Goal: Task Accomplishment & Management: Manage account settings

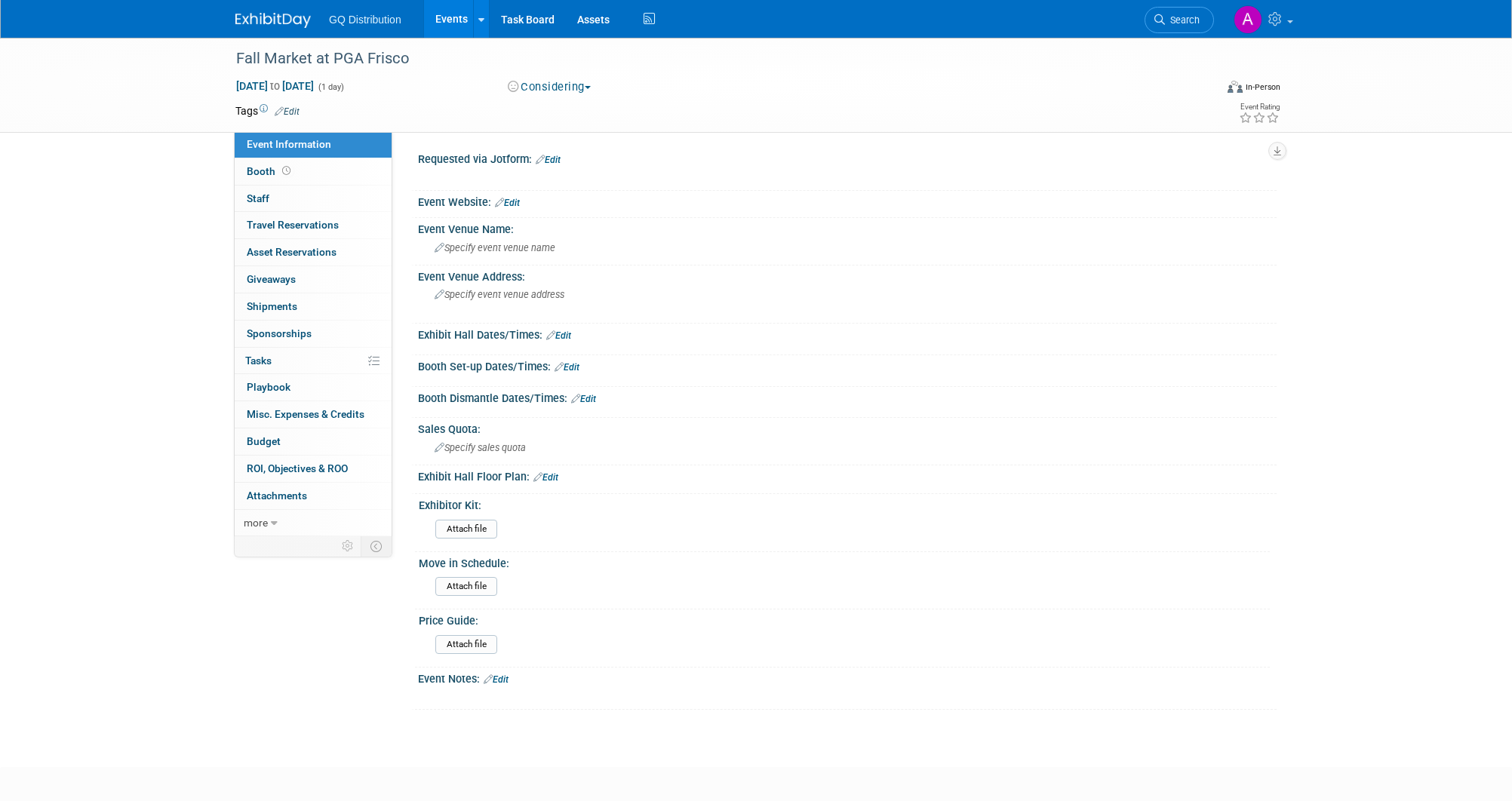
click at [516, 202] on link "Edit" at bounding box center [507, 203] width 25 height 11
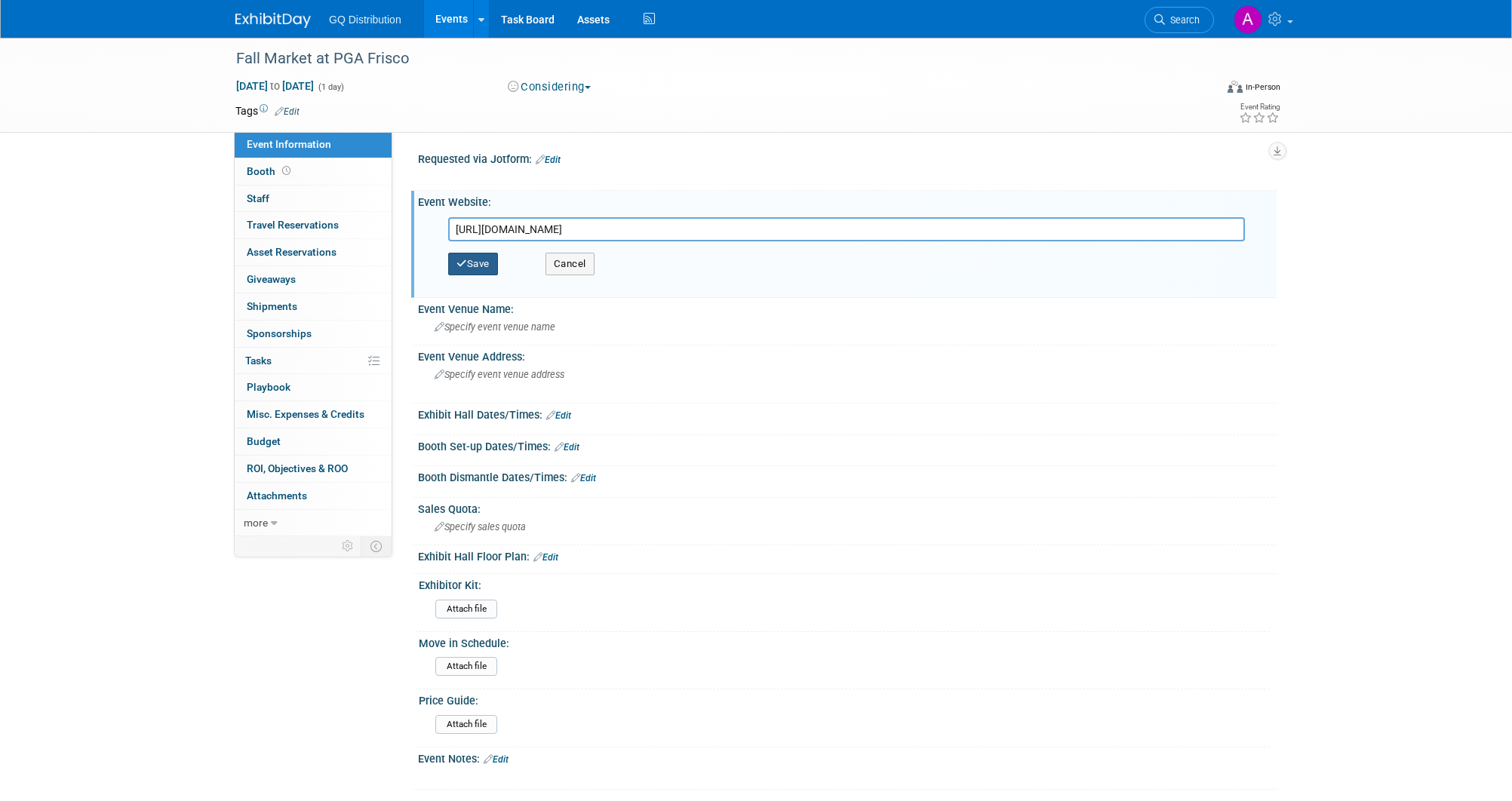
type input "https://www.eventeny.com/events/fall-market-at-pga-frisco-19913/"
click at [468, 264] on button "Save" at bounding box center [473, 264] width 50 height 22
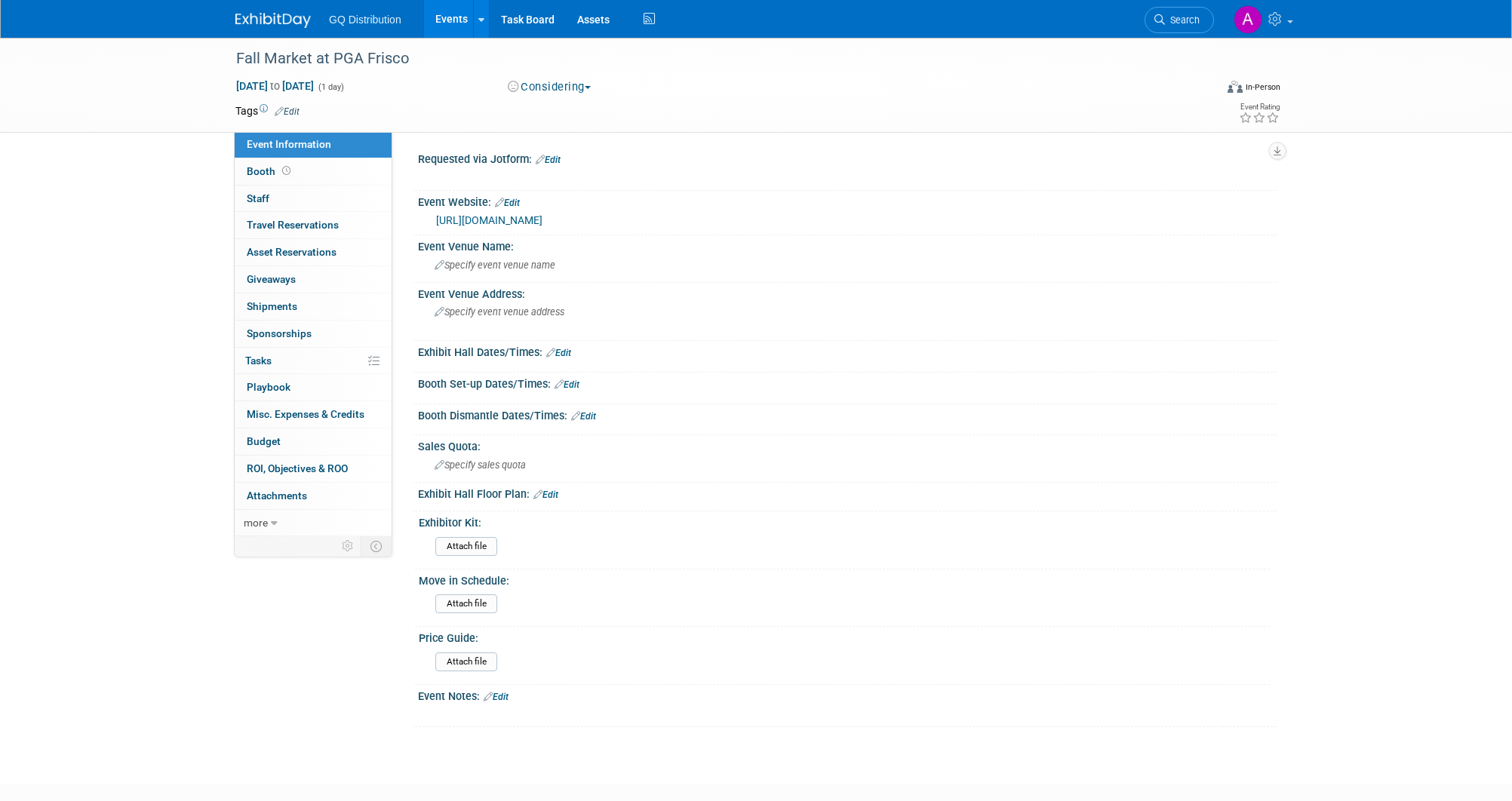
click at [287, 107] on link "Edit" at bounding box center [287, 112] width 25 height 11
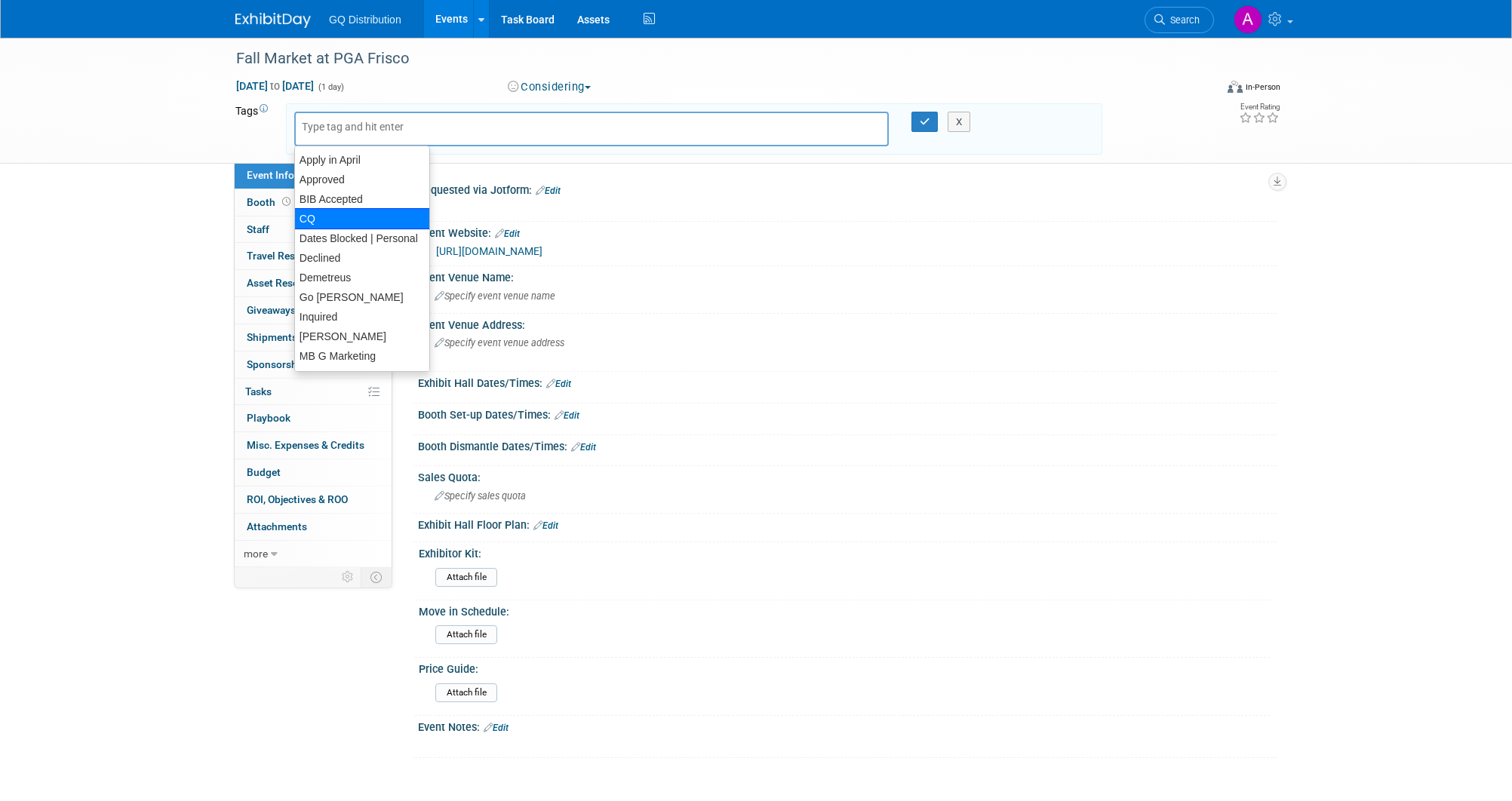
click at [335, 212] on div "CQ" at bounding box center [362, 218] width 136 height 21
type input "CQ"
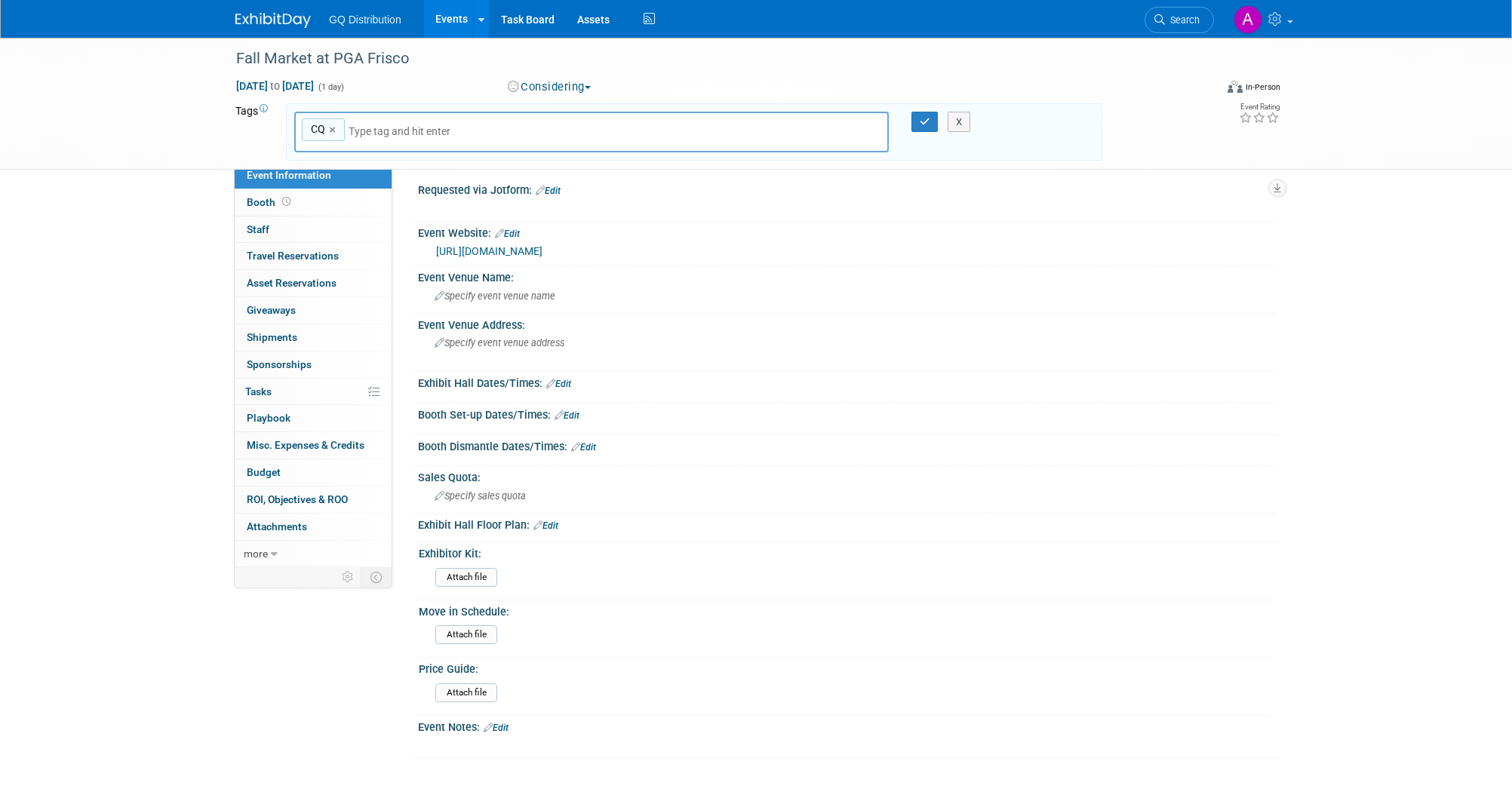
click at [355, 134] on input "text" at bounding box center [454, 131] width 211 height 15
type input "bi"
click at [359, 157] on div "BIB Accepted" at bounding box center [400, 165] width 211 height 21
type input "CQ, BIB Accepted"
click at [923, 121] on icon "button" at bounding box center [926, 122] width 11 height 10
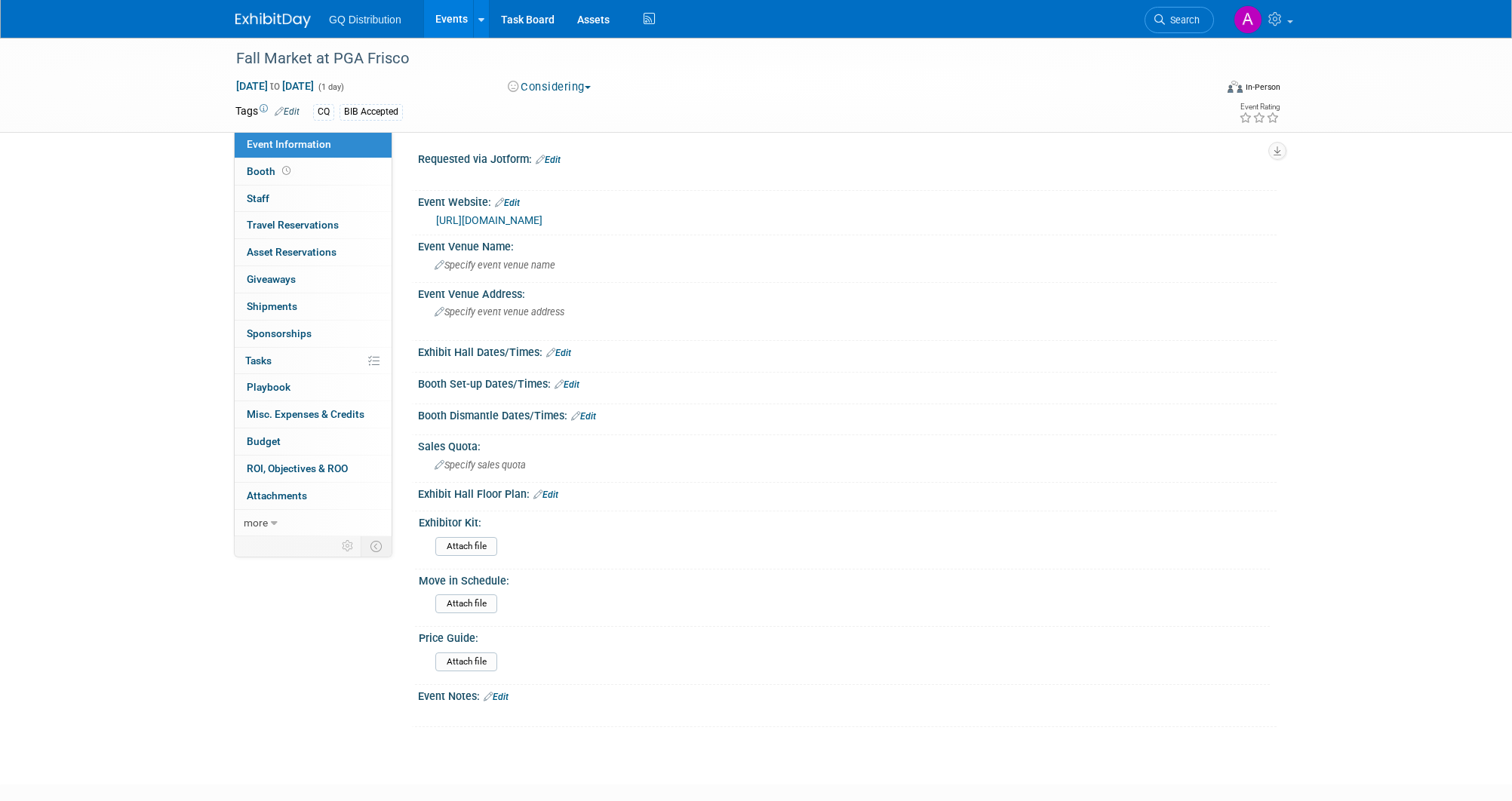
click at [507, 692] on link "Edit" at bounding box center [496, 697] width 25 height 11
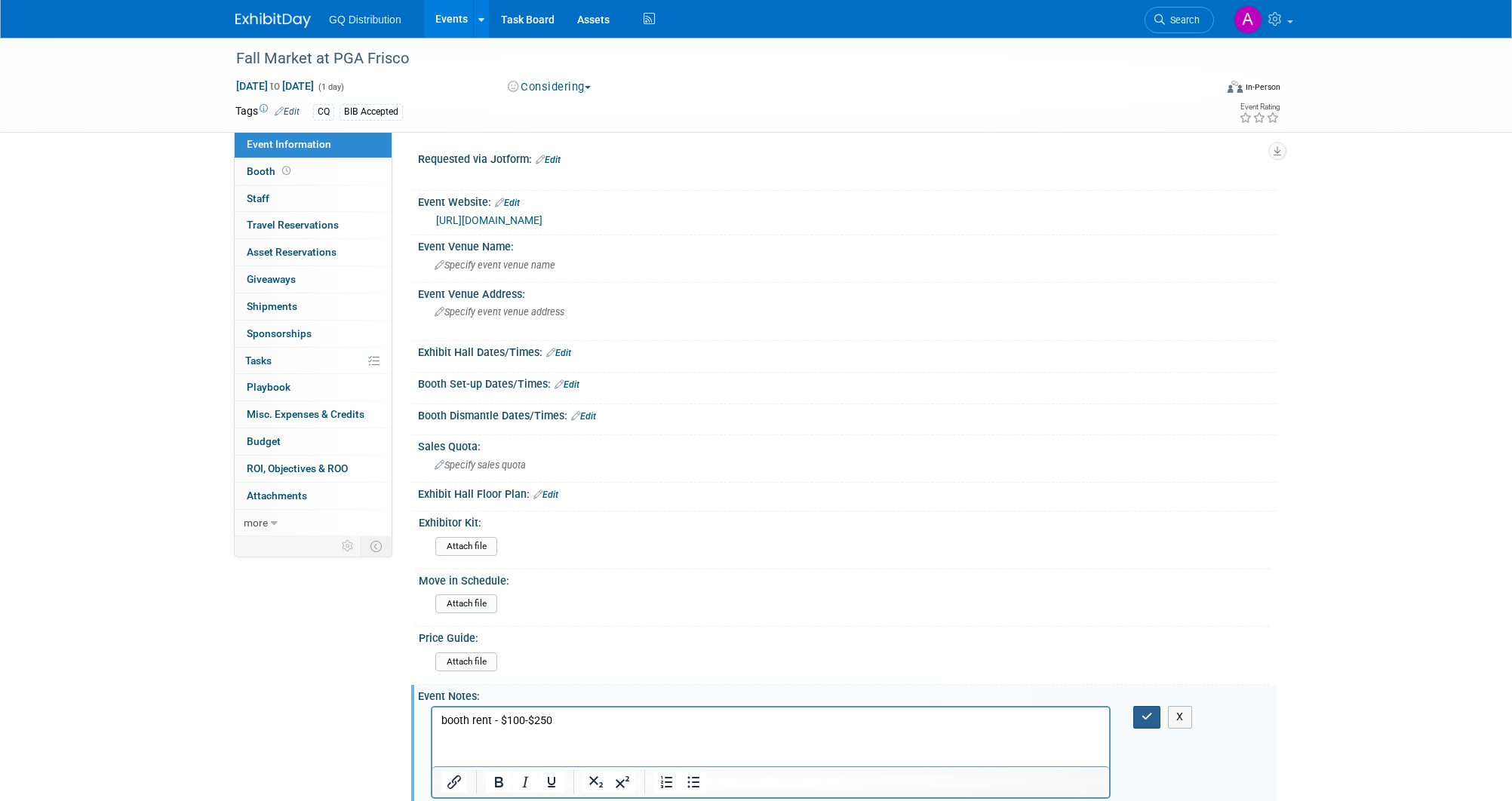
click at [1150, 720] on button "button" at bounding box center [1147, 716] width 28 height 22
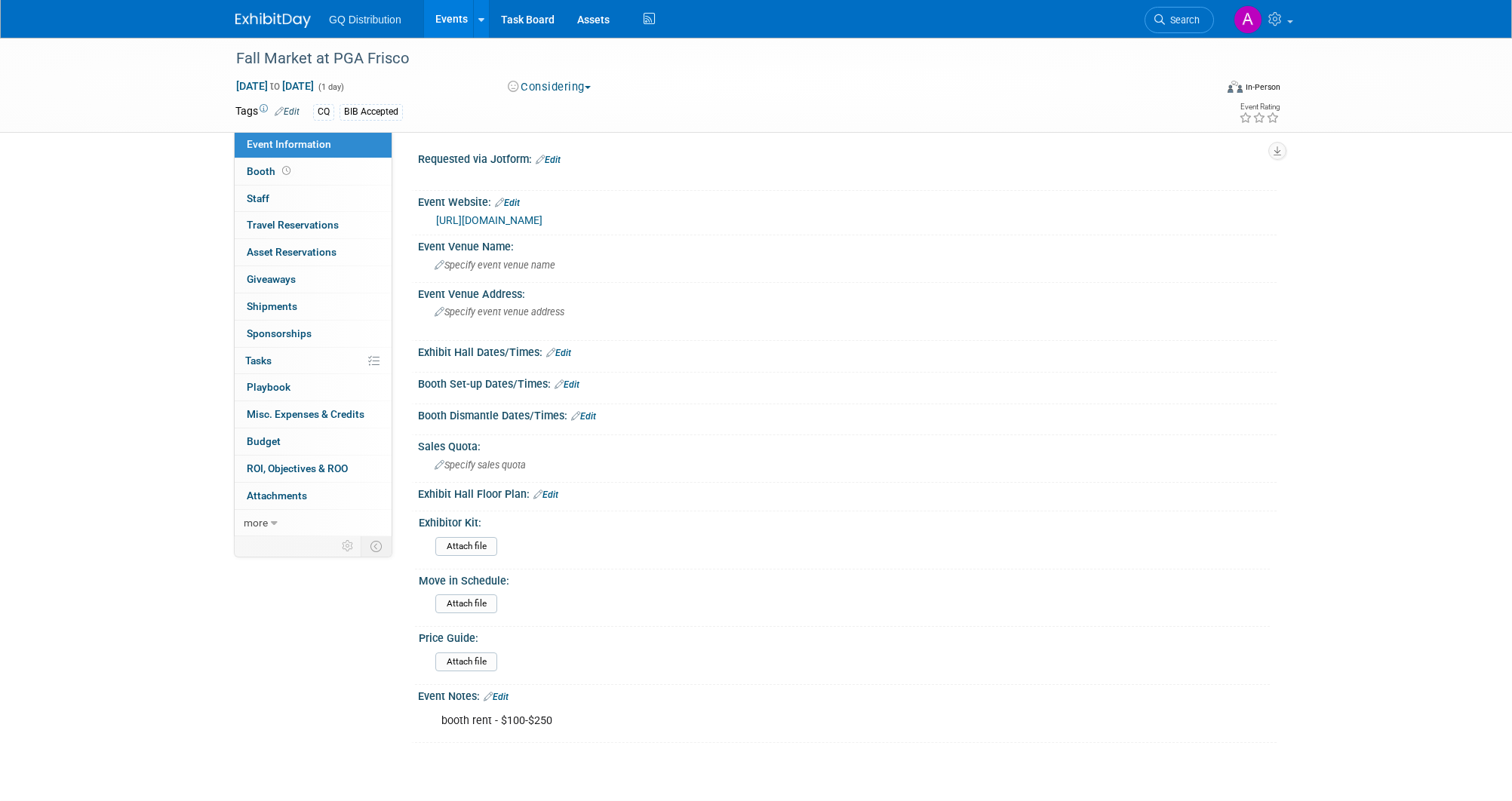
click at [565, 348] on link "Edit" at bounding box center [559, 353] width 25 height 11
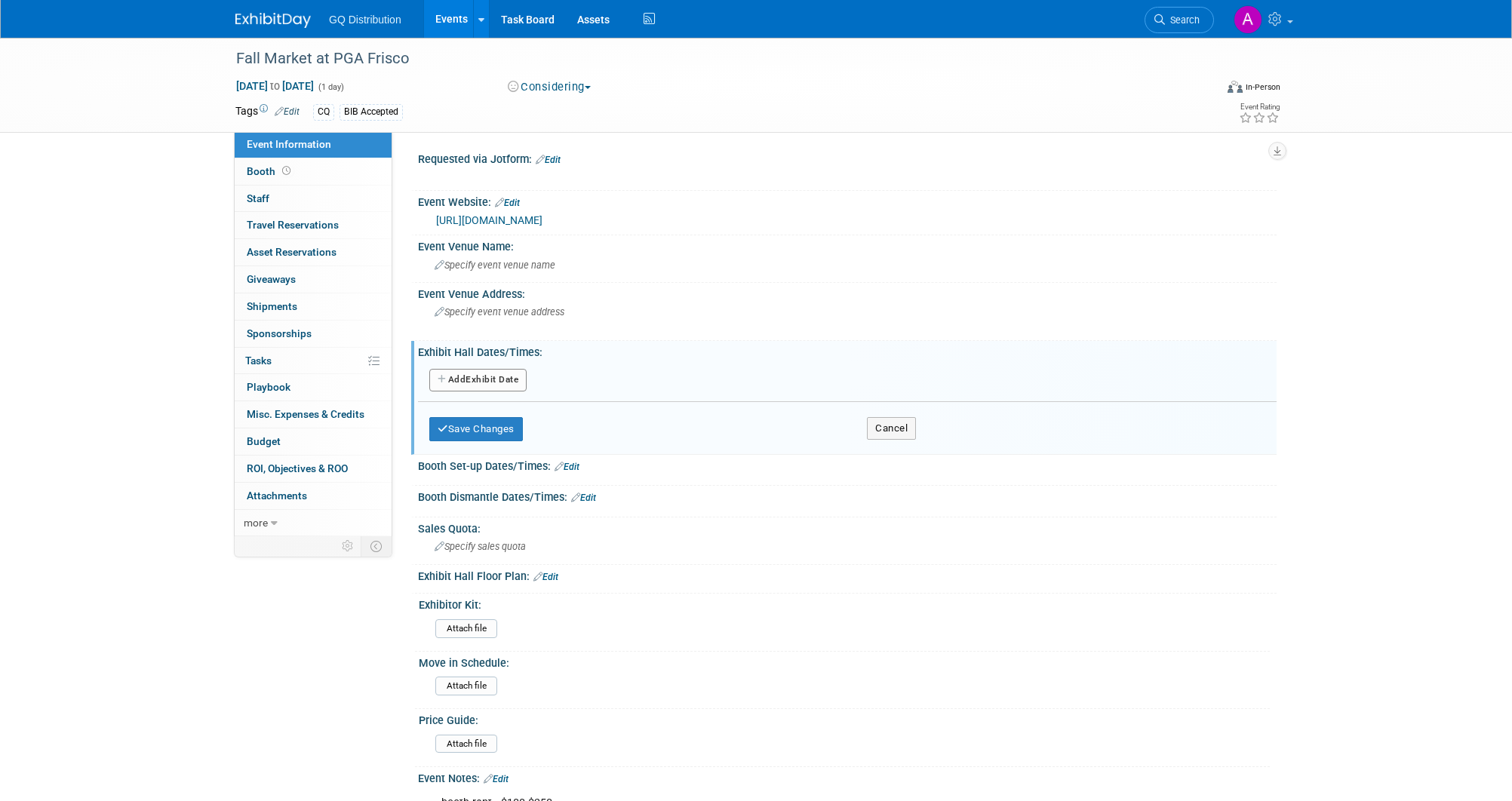
click at [478, 374] on button "Add Another Exhibit Date" at bounding box center [477, 380] width 97 height 22
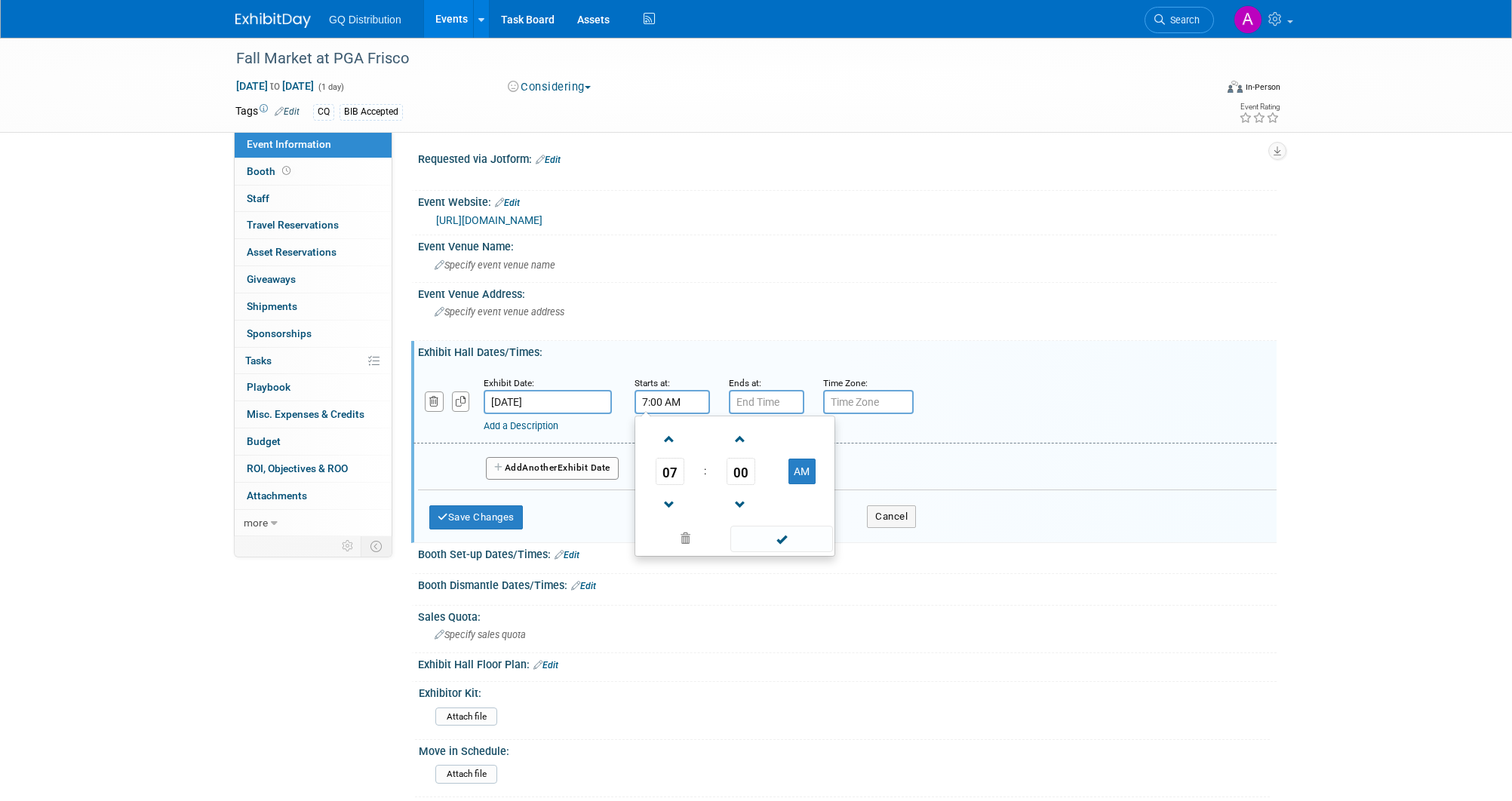
click at [666, 405] on input "7:00 AM" at bounding box center [672, 402] width 75 height 24
click at [673, 464] on span "07" at bounding box center [670, 471] width 29 height 27
click at [756, 509] on td "10" at bounding box center [759, 521] width 48 height 41
type input "10:00 AM"
click at [780, 392] on input "7:00 PM" at bounding box center [766, 402] width 75 height 24
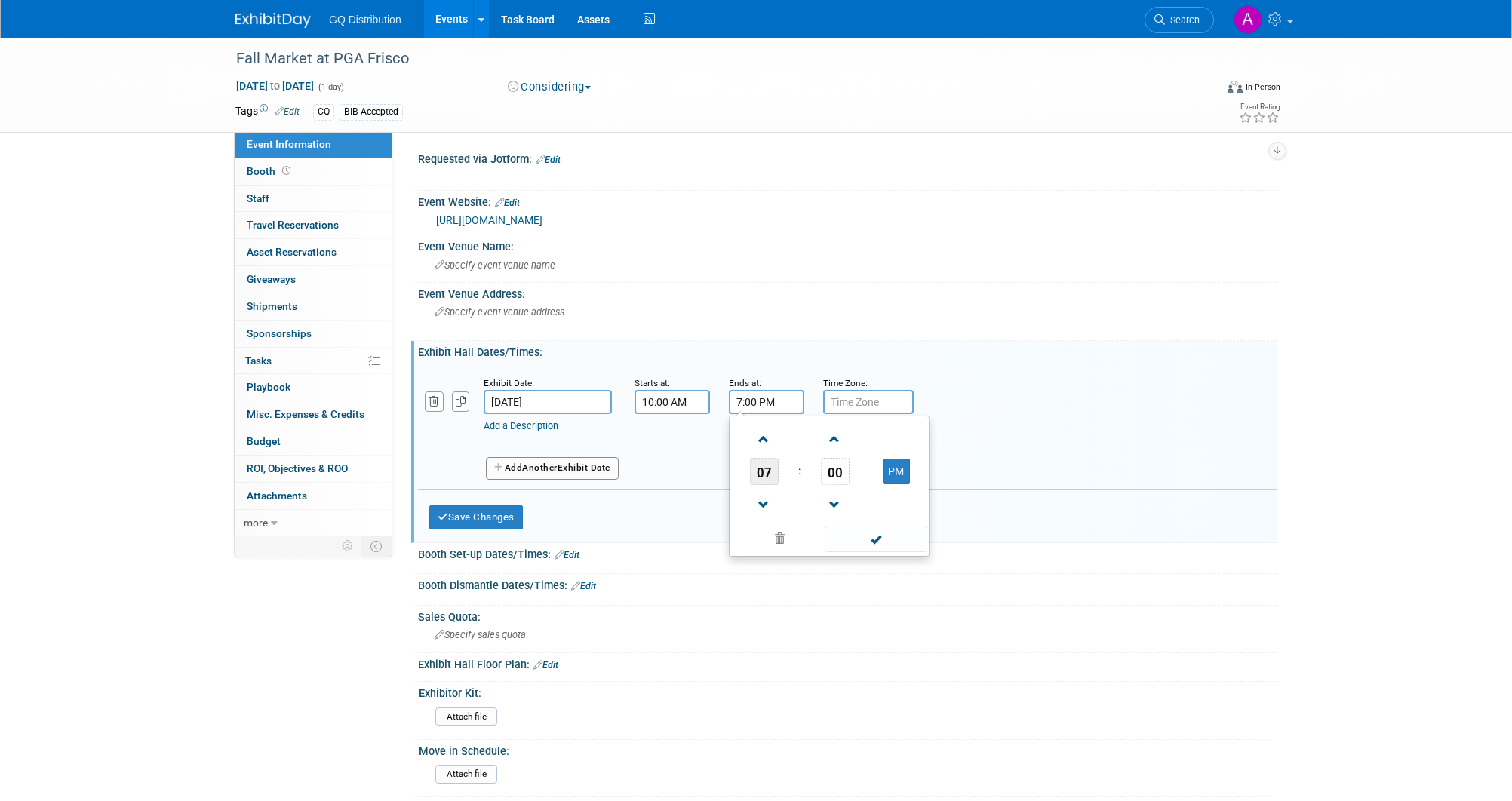
click at [770, 465] on span "07" at bounding box center [764, 471] width 29 height 27
click at [895, 432] on td "03" at bounding box center [901, 440] width 48 height 41
type input "3:00 PM"
click at [870, 538] on span at bounding box center [875, 539] width 102 height 26
click at [499, 506] on button "Save Changes" at bounding box center [476, 517] width 94 height 24
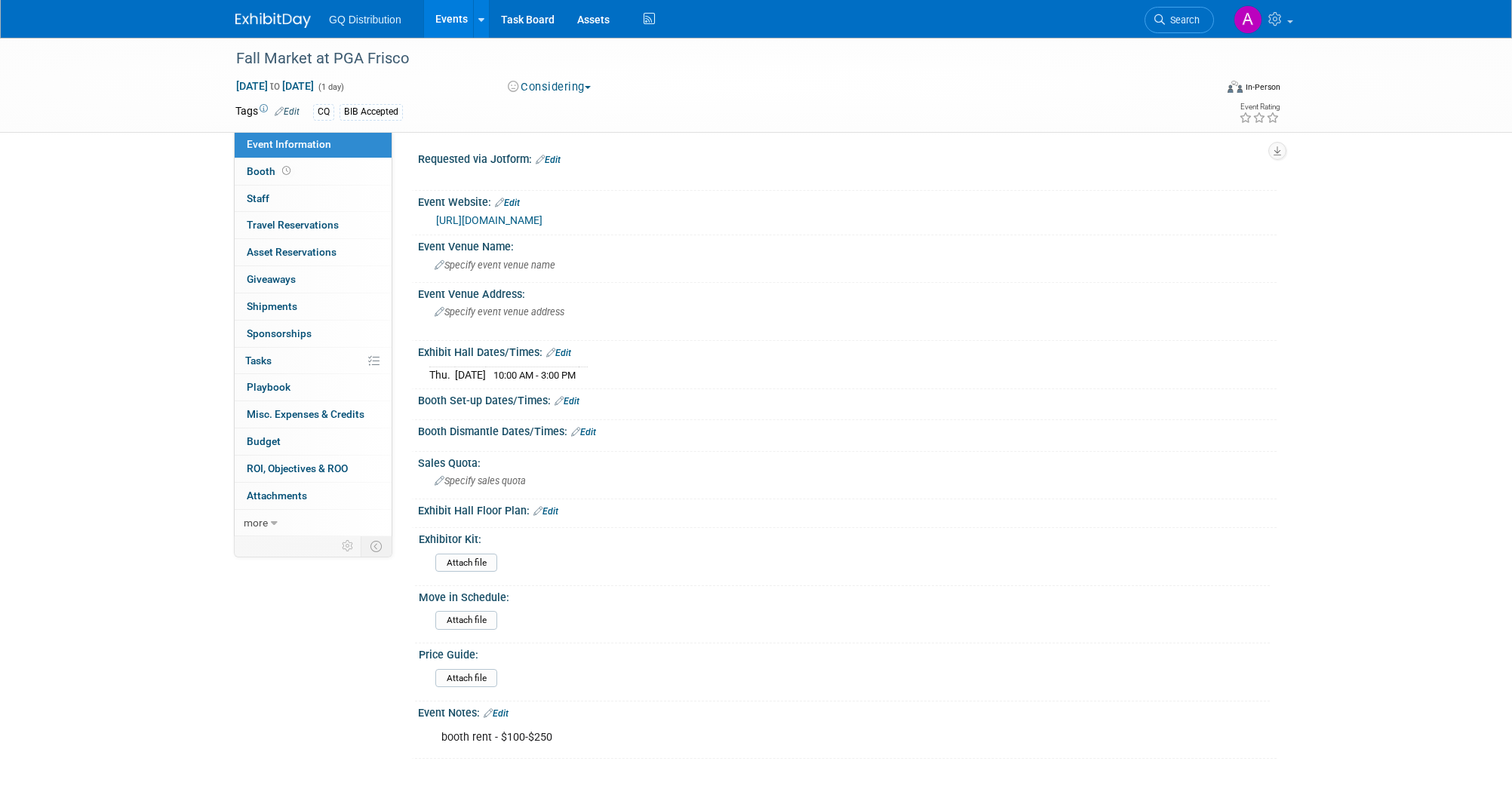
click at [289, 106] on link "Edit" at bounding box center [287, 112] width 25 height 11
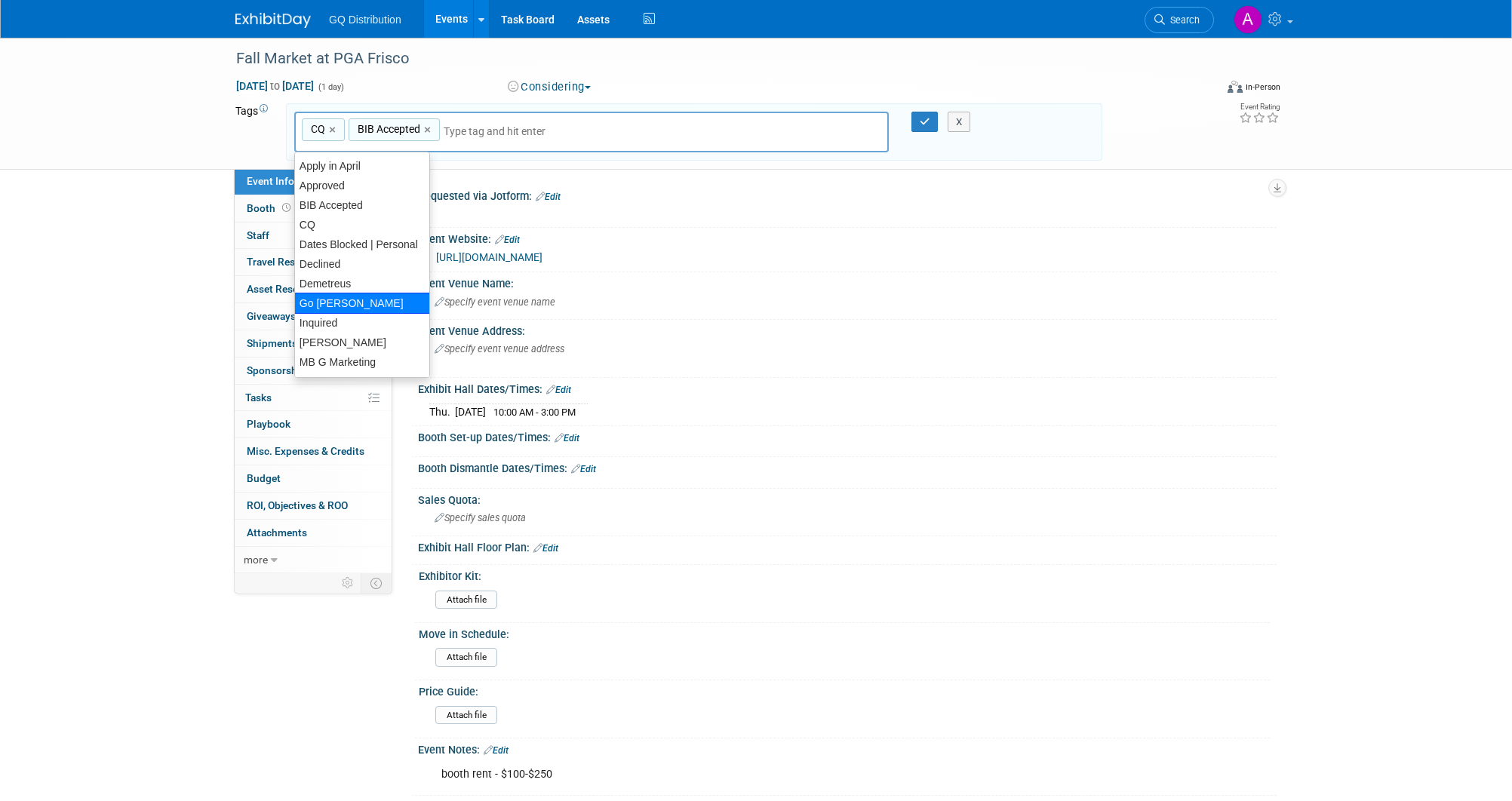
click at [344, 302] on div "Go [PERSON_NAME]" at bounding box center [362, 302] width 136 height 21
type input "CQ, BIB Accepted, Go [PERSON_NAME]"
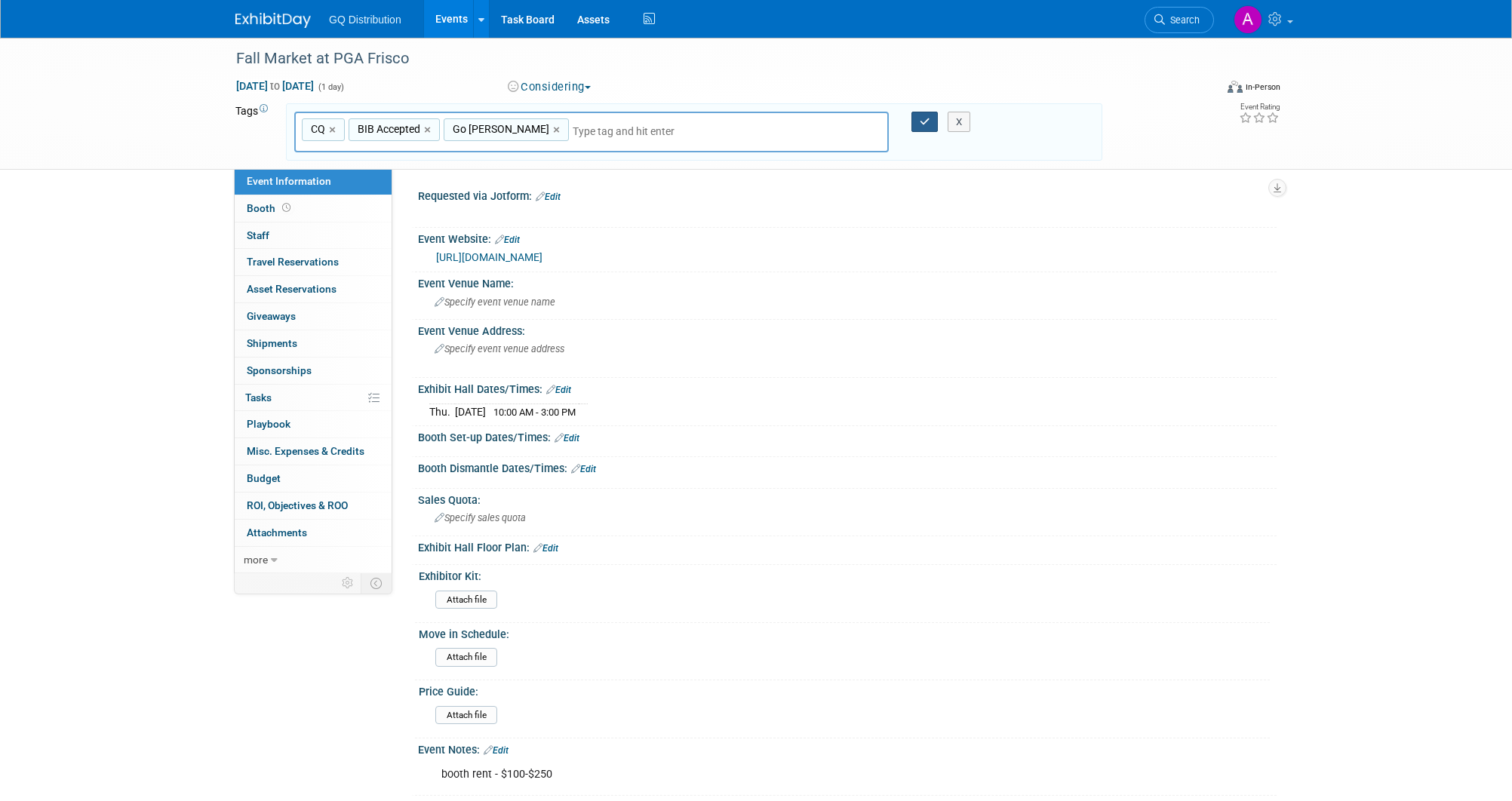
click at [926, 122] on icon "button" at bounding box center [926, 122] width 11 height 10
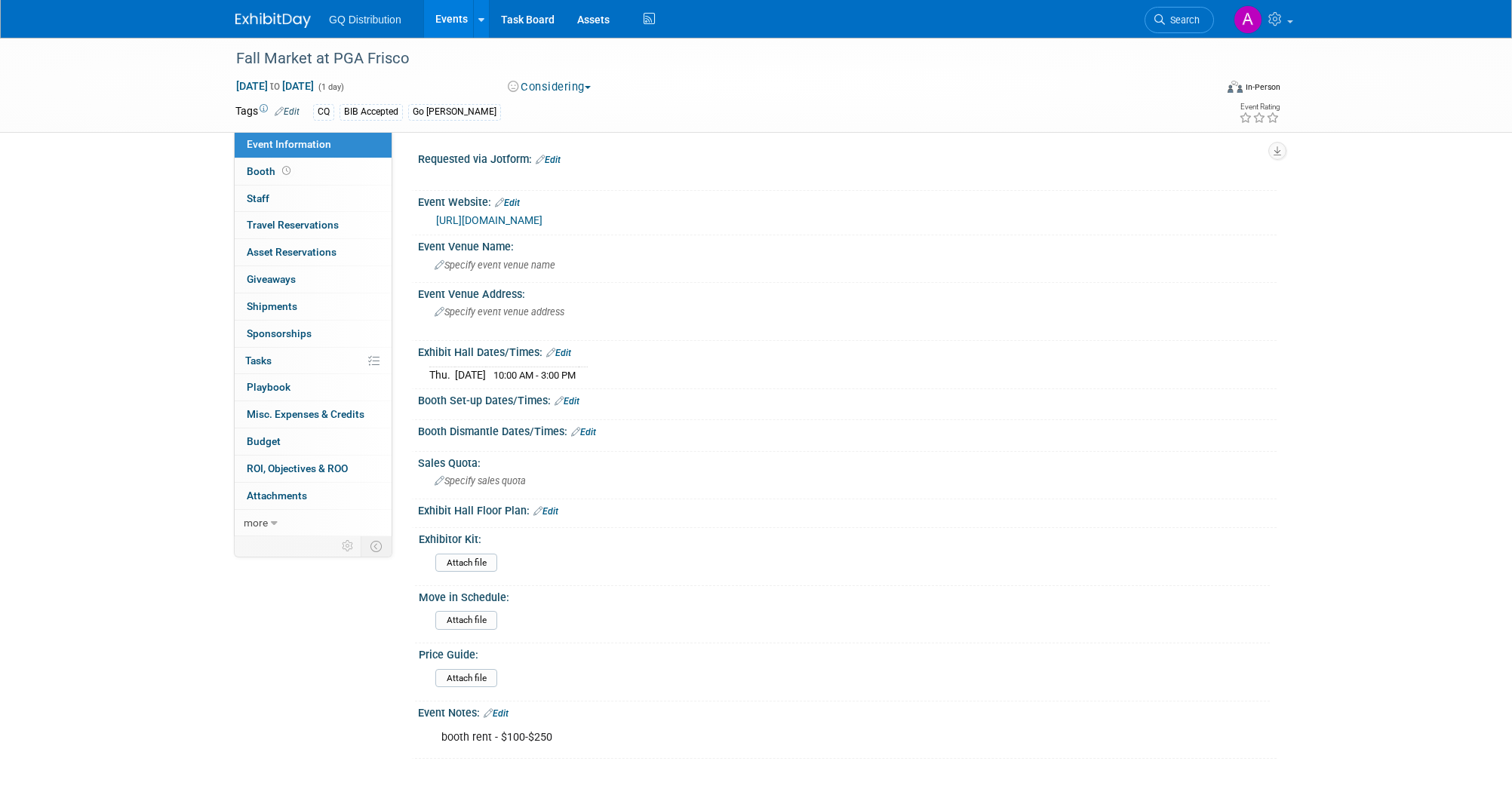
click at [279, 20] on img at bounding box center [272, 20] width 75 height 15
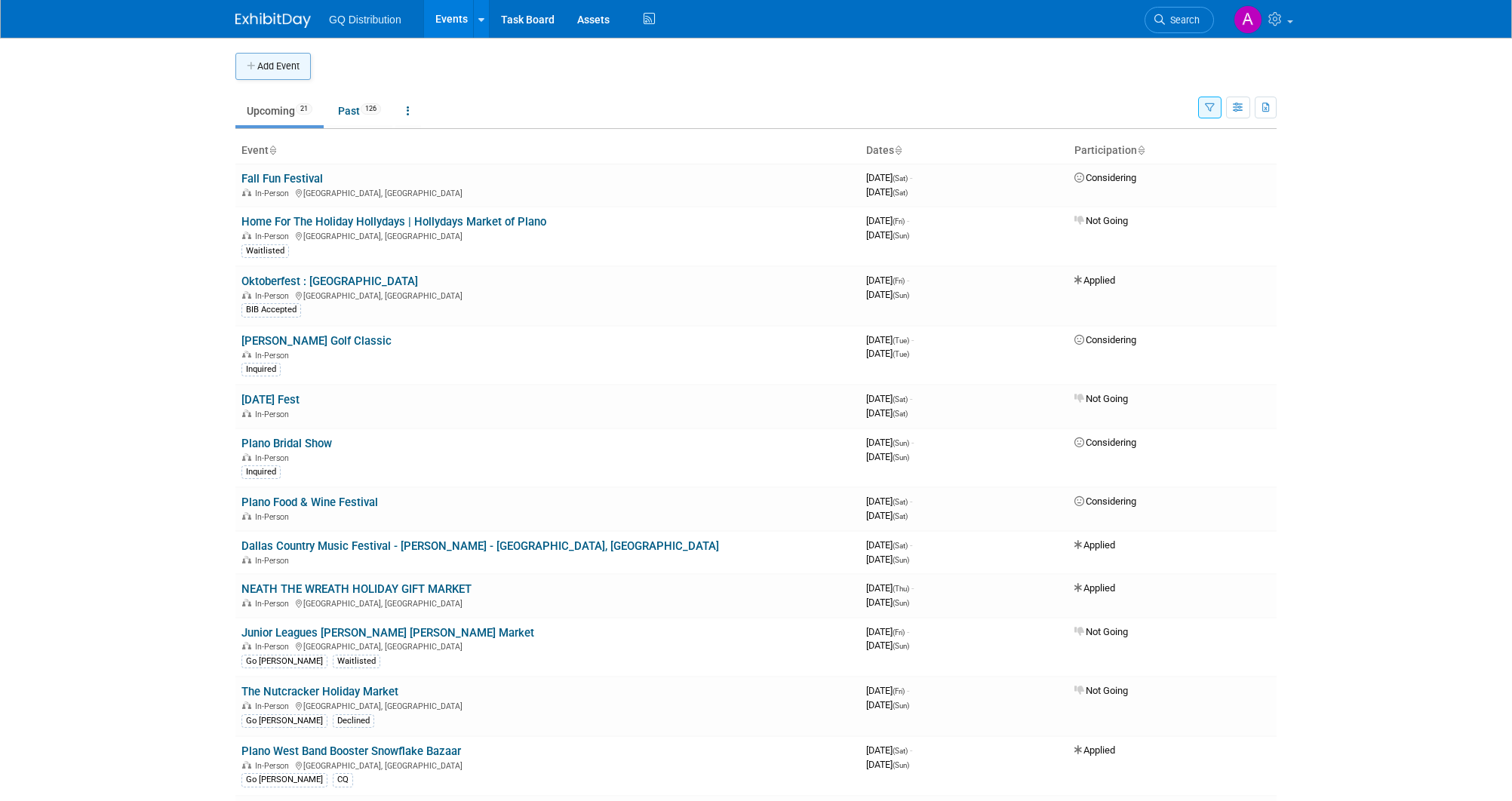
click at [289, 69] on button "Add Event" at bounding box center [272, 66] width 75 height 27
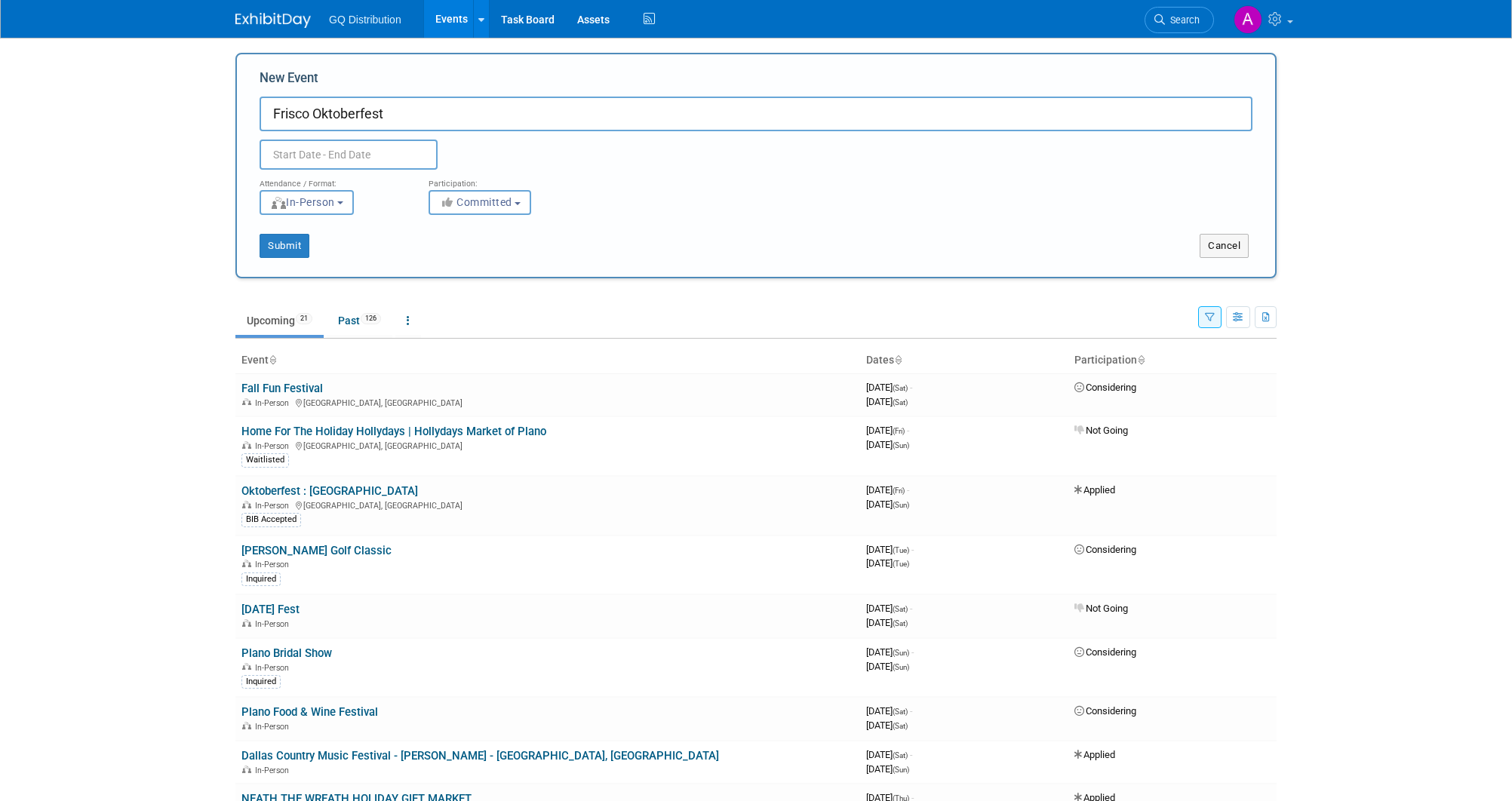
type input "Frisco Oktoberfest"
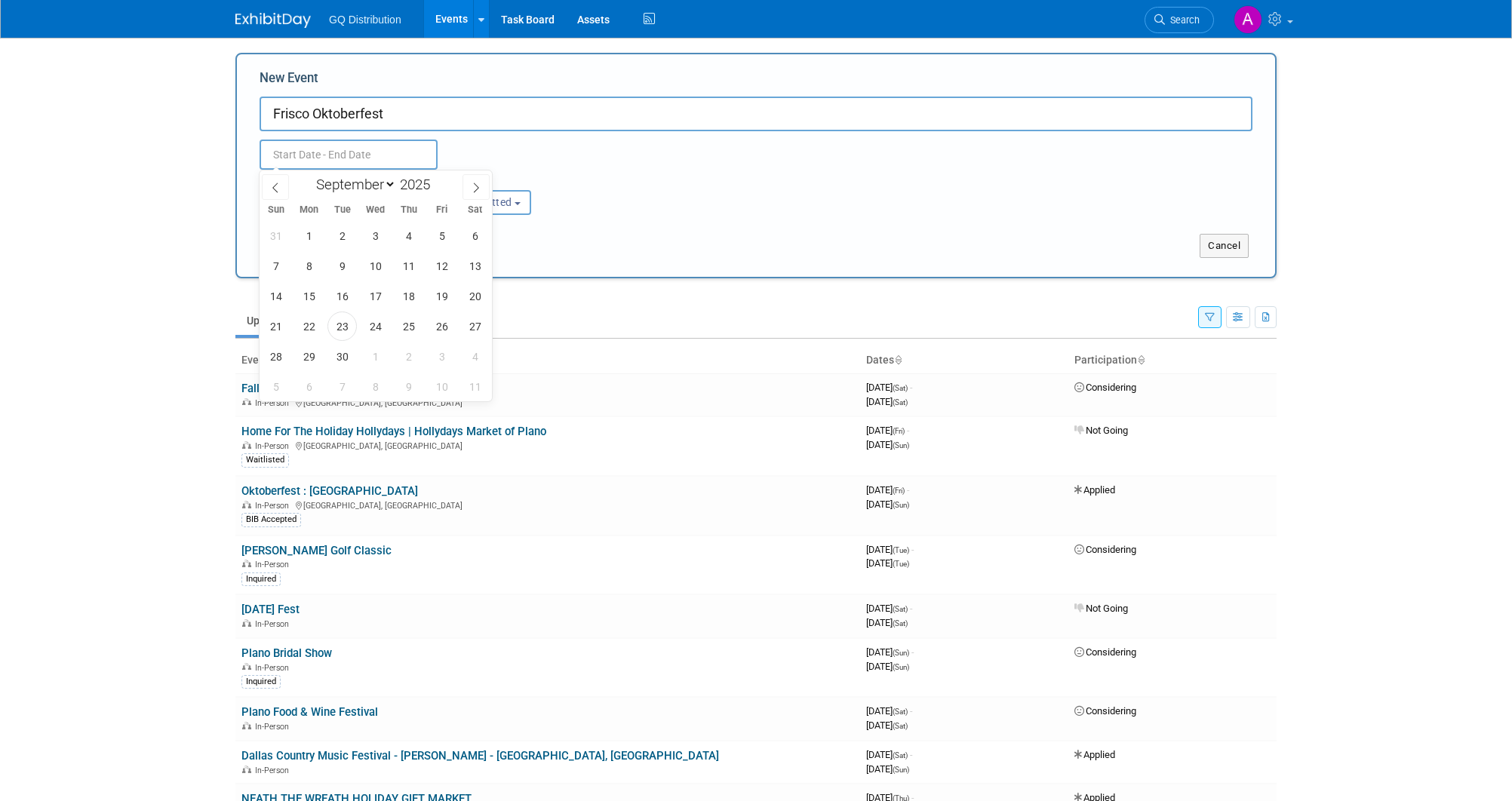
click at [341, 157] on input "text" at bounding box center [349, 154] width 178 height 30
click at [473, 186] on icon at bounding box center [476, 188] width 11 height 11
select select "9"
click at [473, 237] on span "4" at bounding box center [475, 236] width 29 height 29
type input "[DATE] to [DATE]"
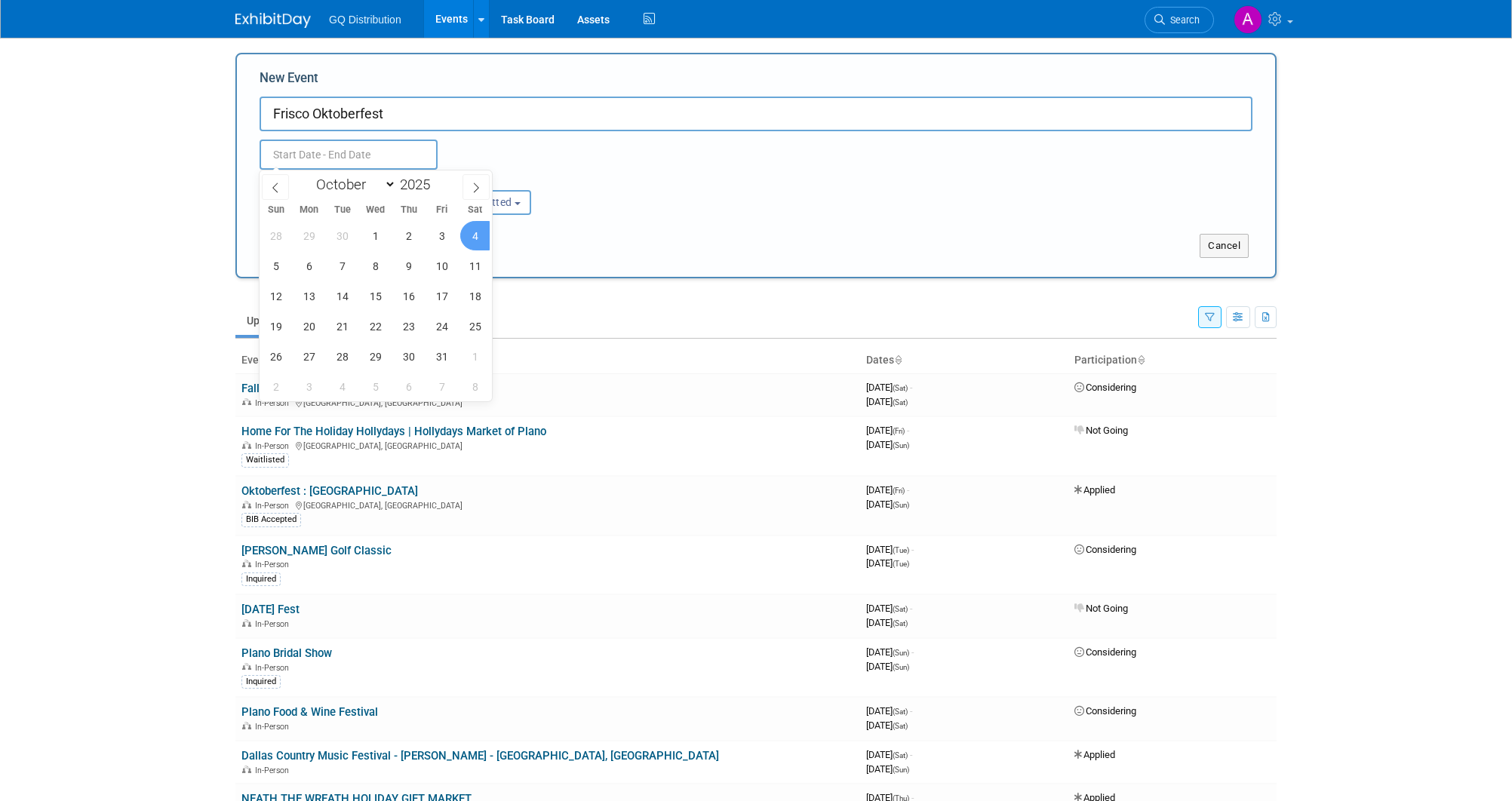
type input "[DATE] to [DATE]"
click at [551, 225] on div "Submit Cancel" at bounding box center [756, 236] width 1015 height 43
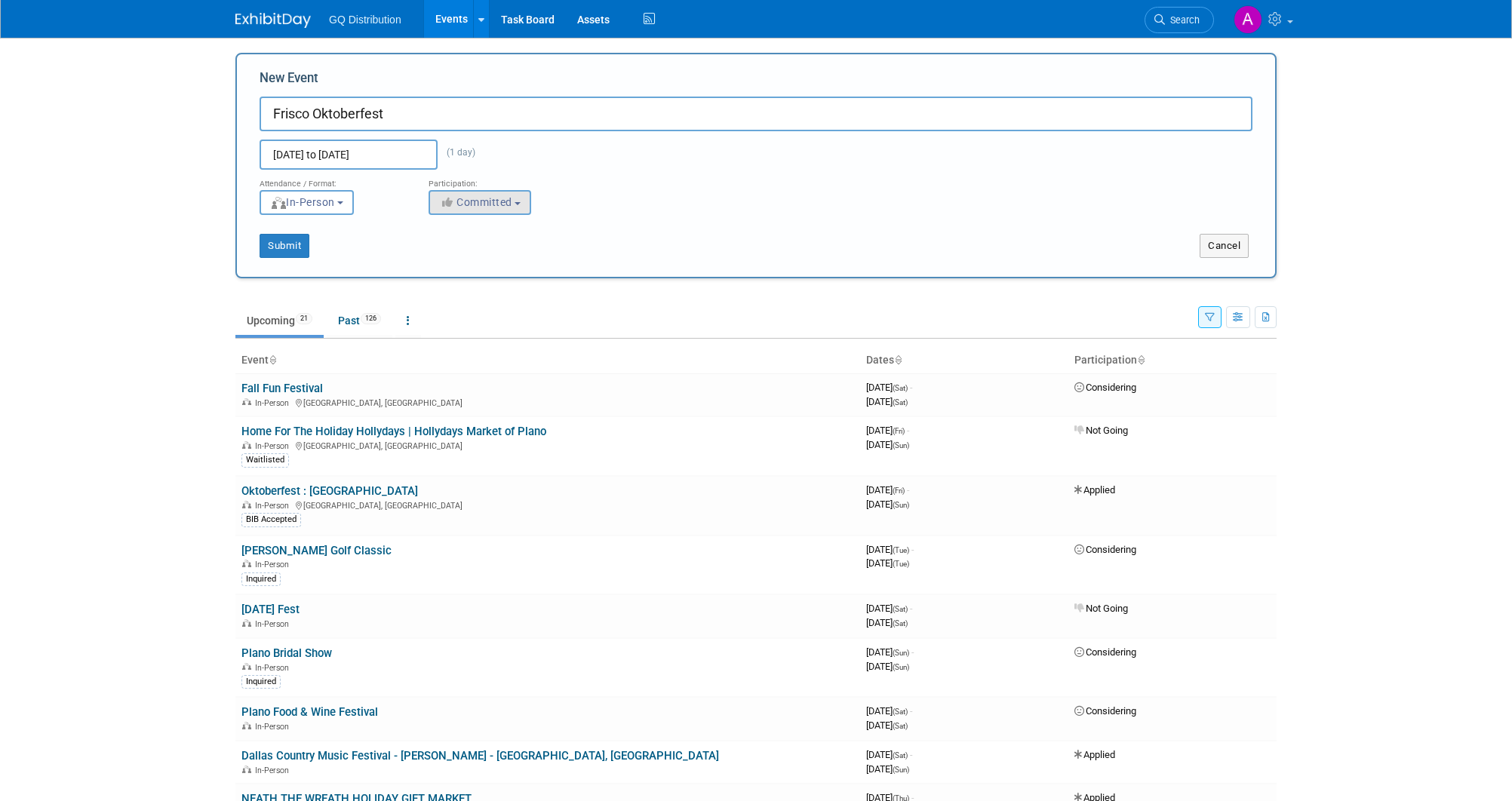
click at [528, 201] on button "Committed" at bounding box center [479, 202] width 102 height 25
click at [497, 285] on label "Applied" at bounding box center [486, 285] width 99 height 19
click at [443, 285] on input "Applied" at bounding box center [438, 285] width 10 height 10
select select "101"
click at [294, 246] on button "Submit" at bounding box center [285, 246] width 50 height 24
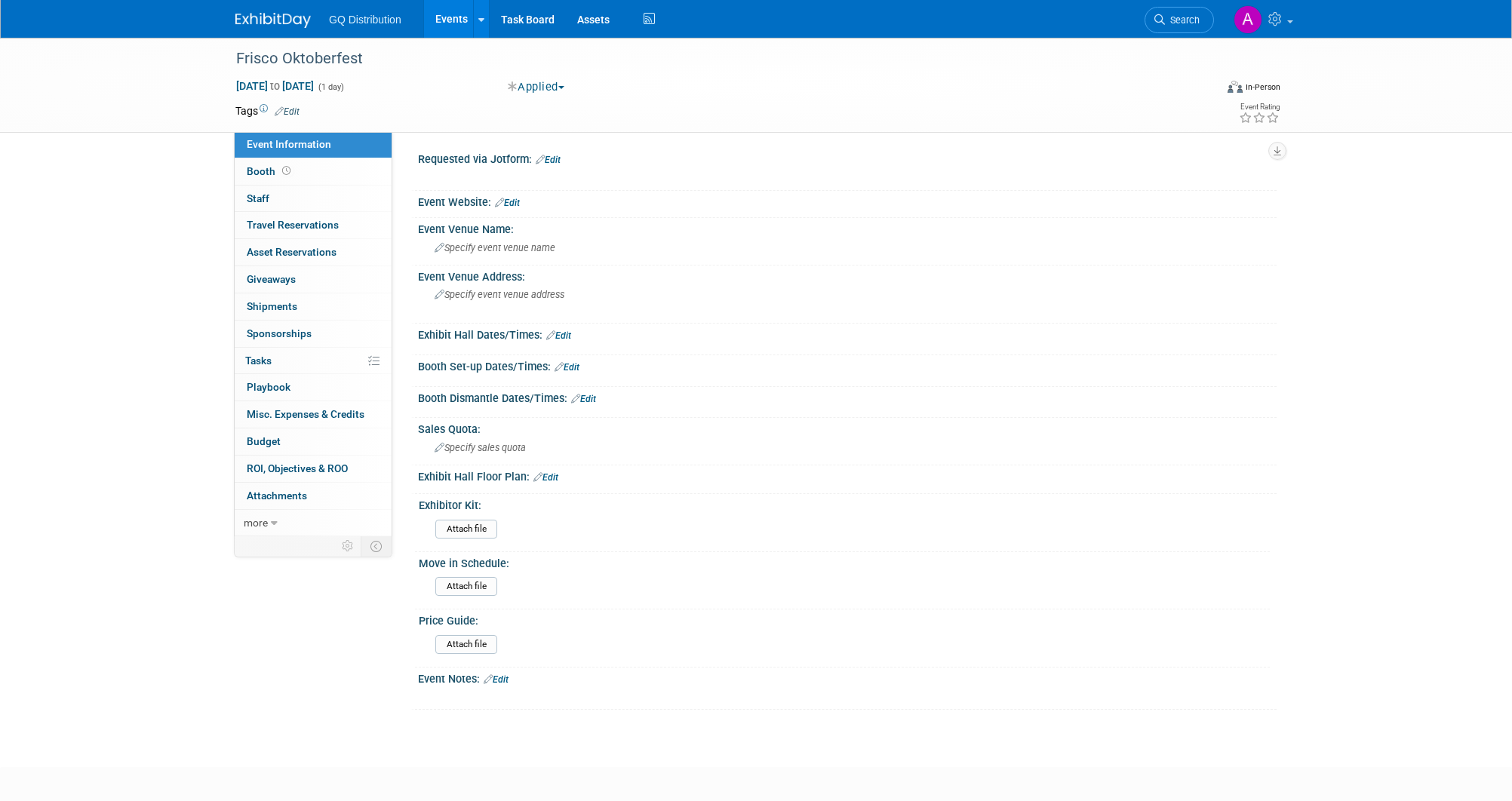
click at [509, 675] on link "Edit" at bounding box center [496, 680] width 25 height 11
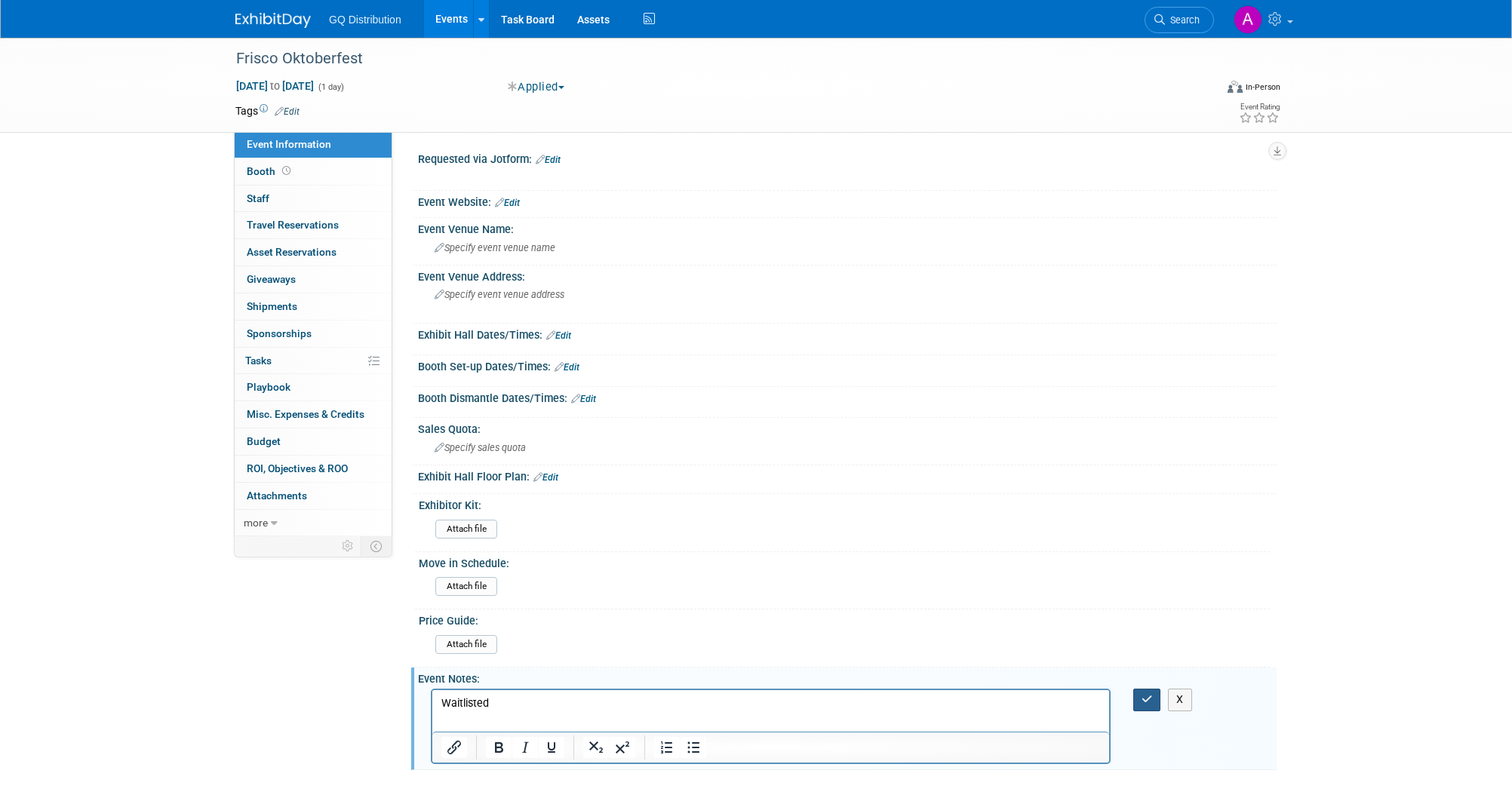
click at [1146, 698] on icon "button" at bounding box center [1147, 699] width 12 height 11
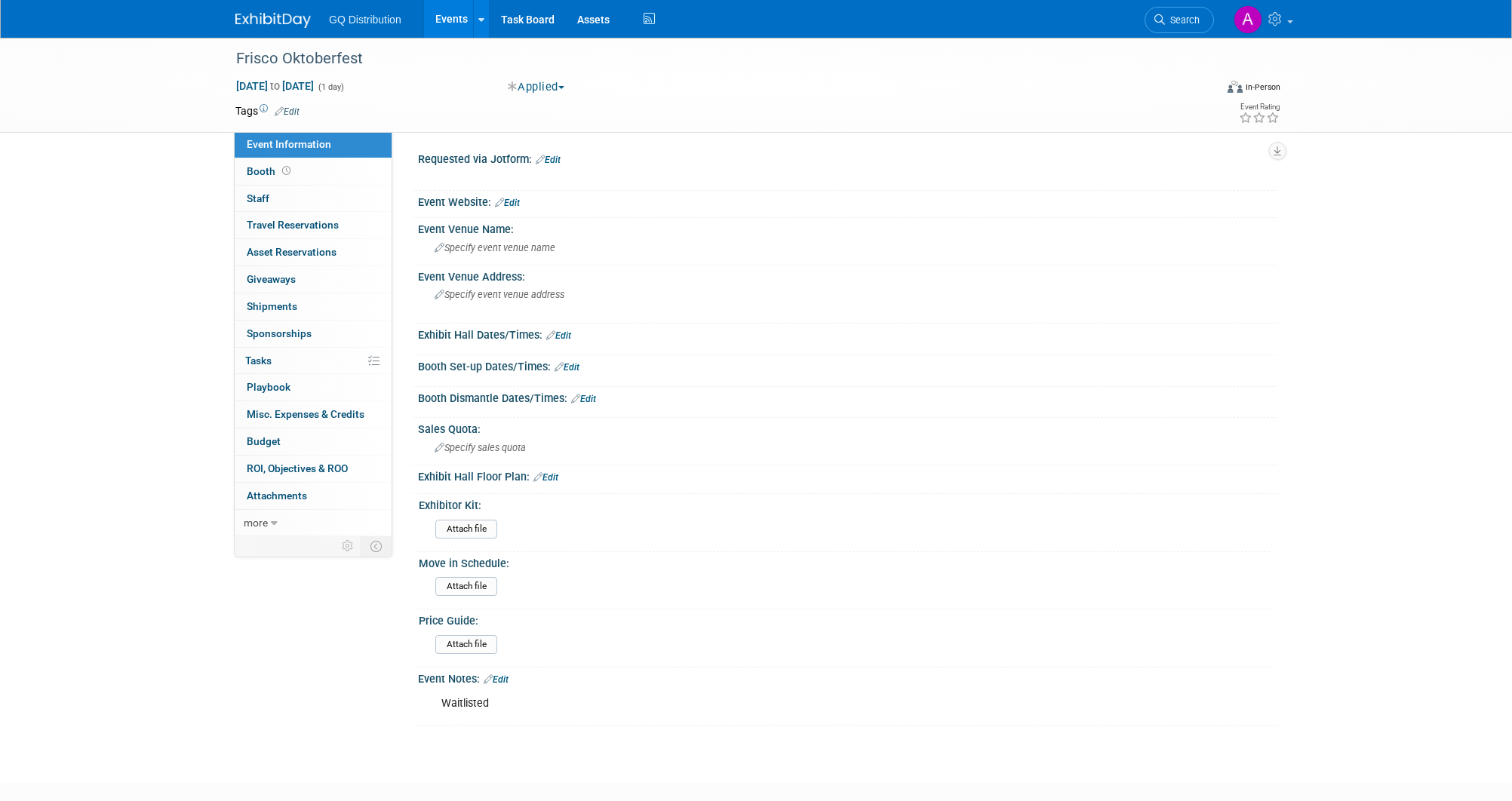
click at [290, 106] on link "Edit" at bounding box center [287, 112] width 25 height 11
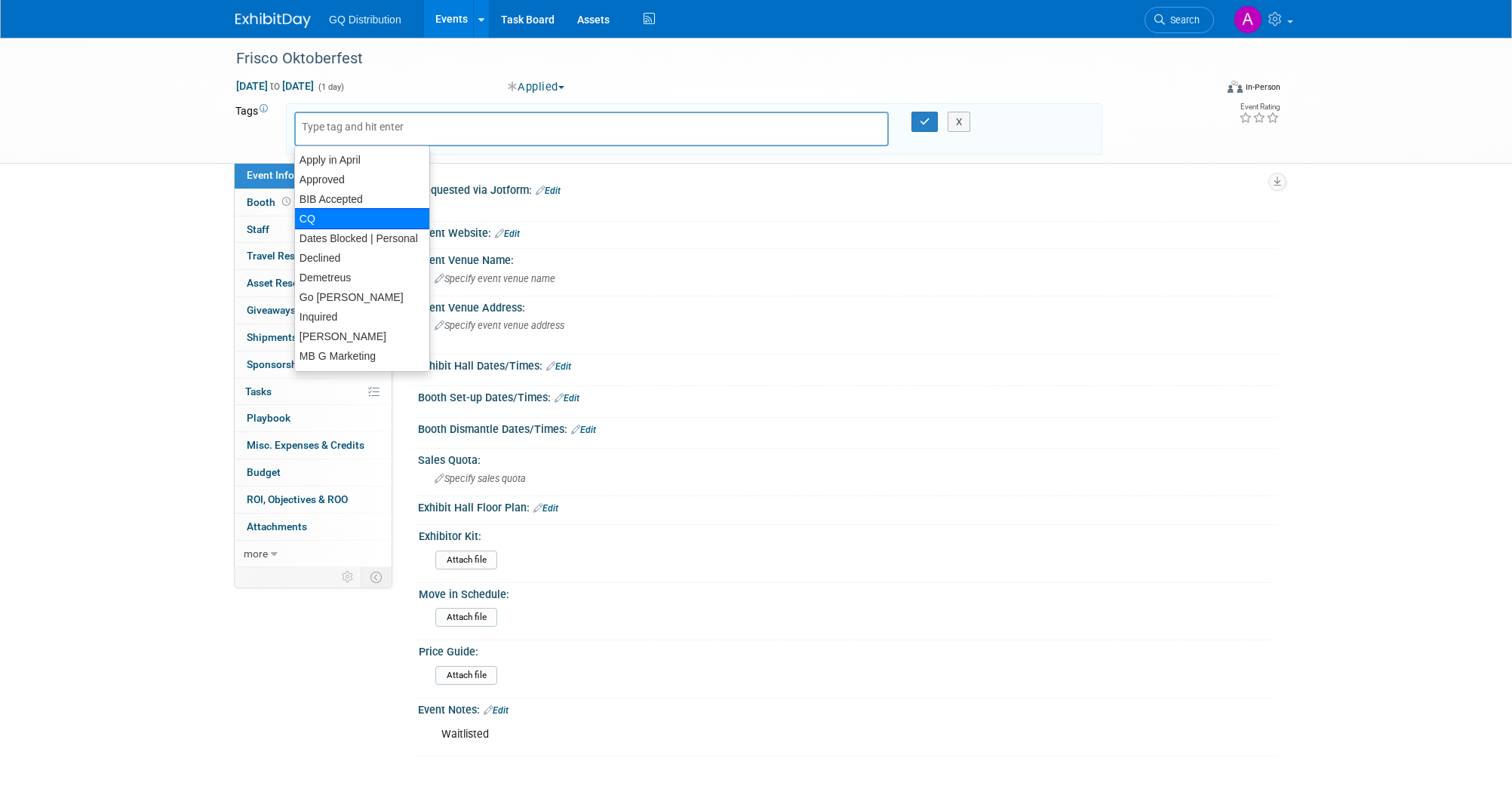
click at [320, 216] on div "CQ" at bounding box center [362, 218] width 136 height 21
type input "CQ"
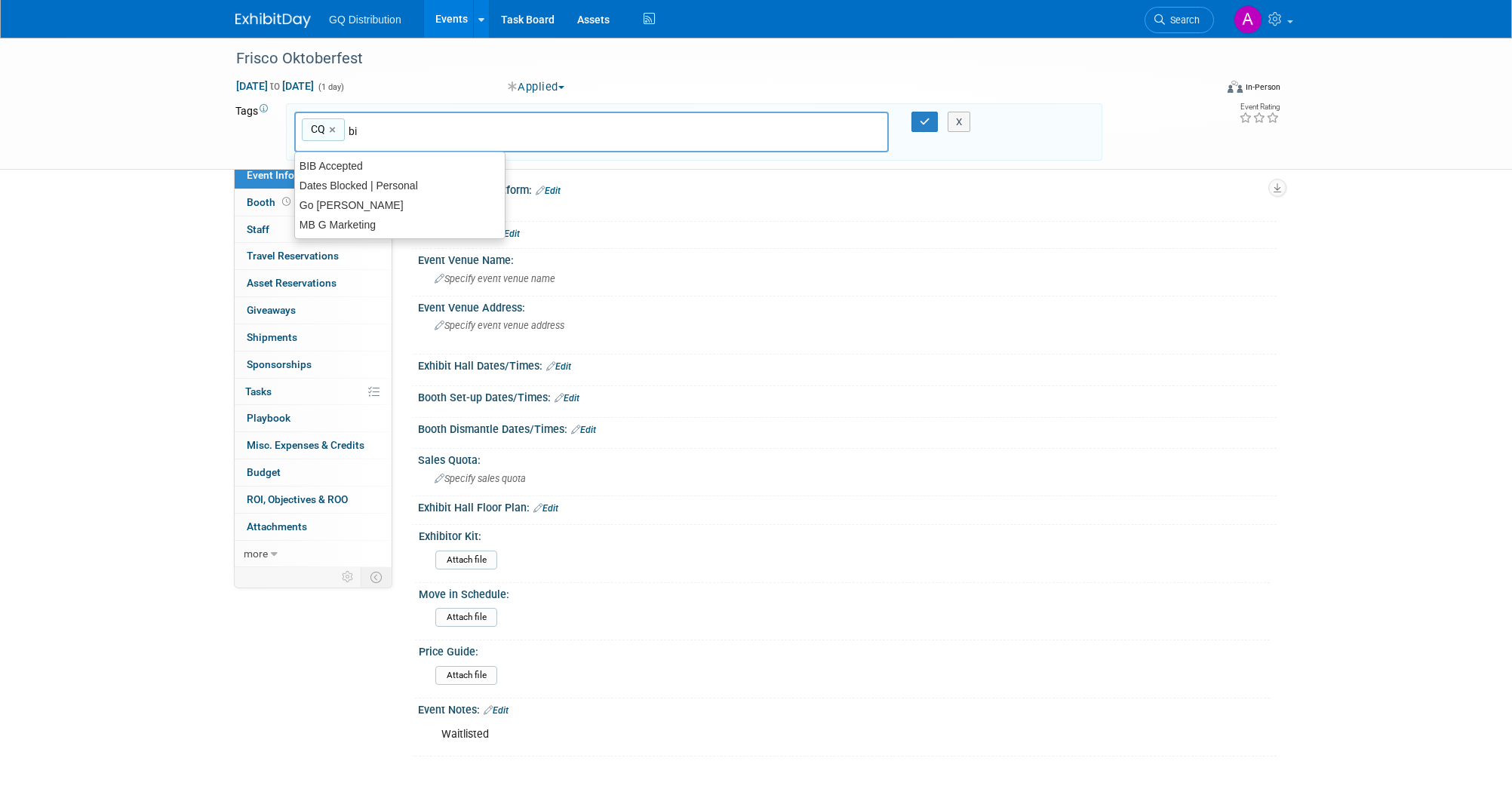
type input "bib"
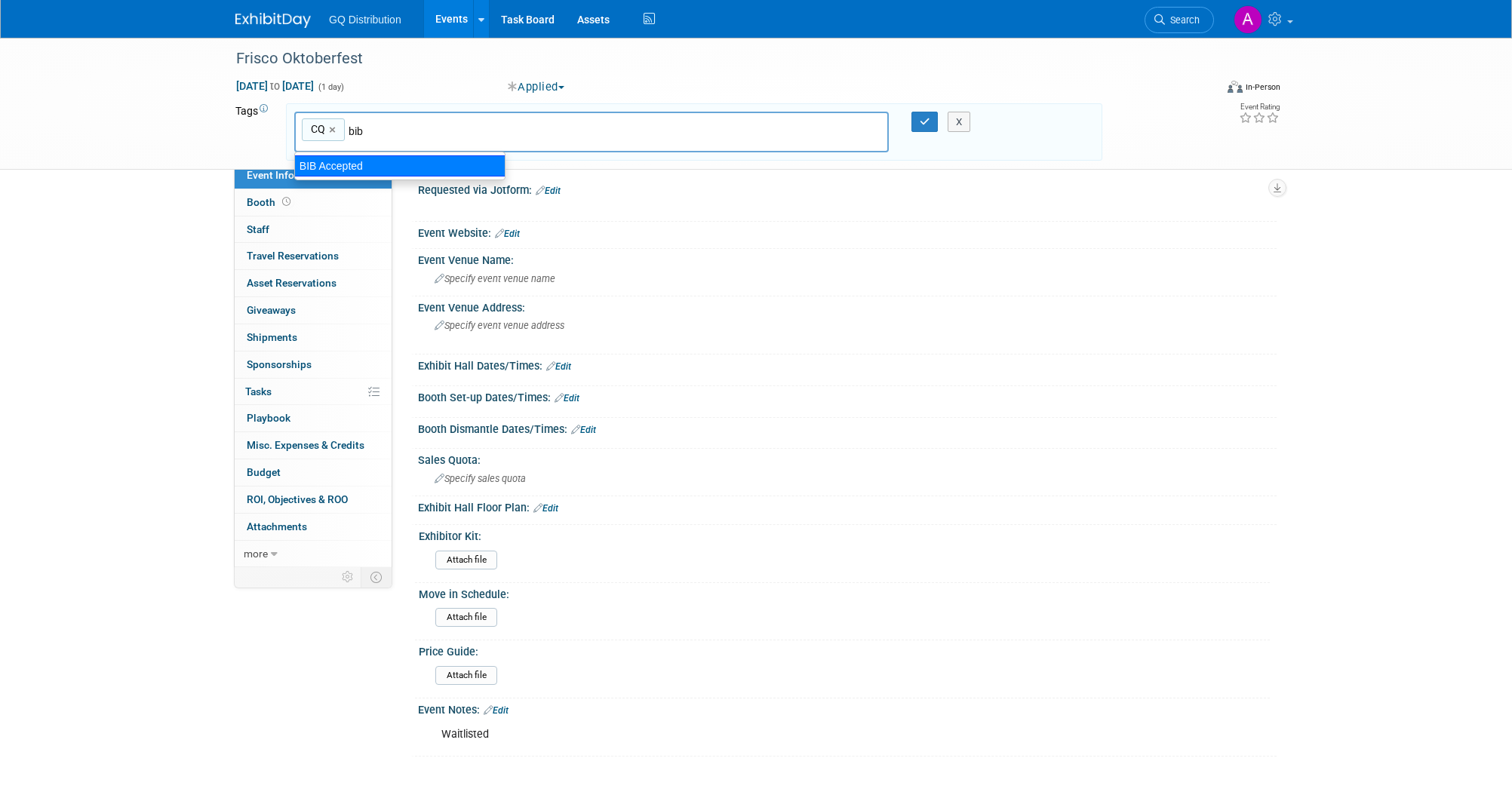
click at [375, 167] on div "BIB Accepted" at bounding box center [400, 165] width 211 height 21
type input "CQ, BIB Accepted"
type input "go"
click at [370, 168] on div "Go [PERSON_NAME]" at bounding box center [400, 165] width 211 height 21
type input "CQ, BIB Accepted, Go [PERSON_NAME]"
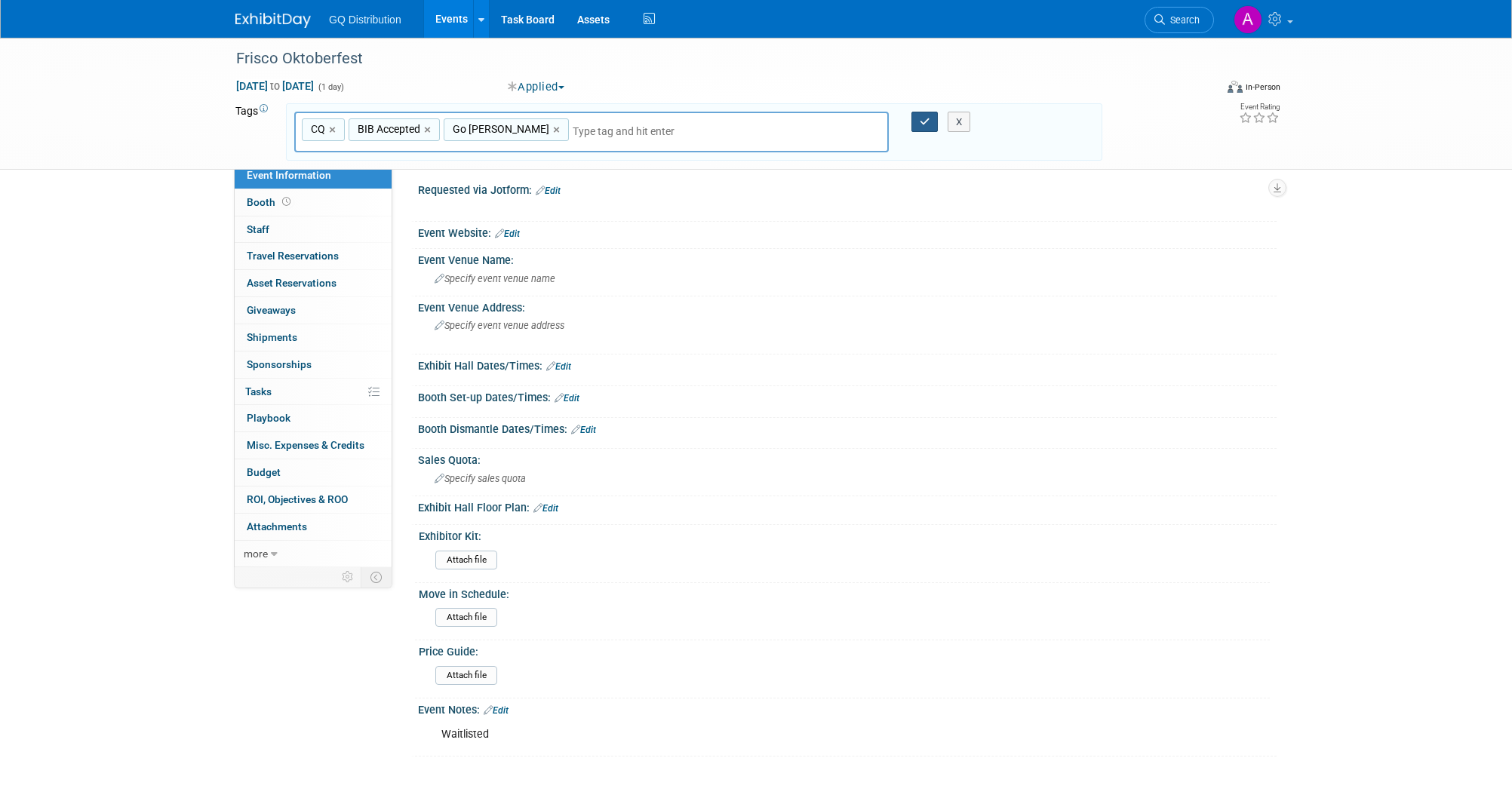
click at [927, 117] on icon "button" at bounding box center [926, 122] width 11 height 10
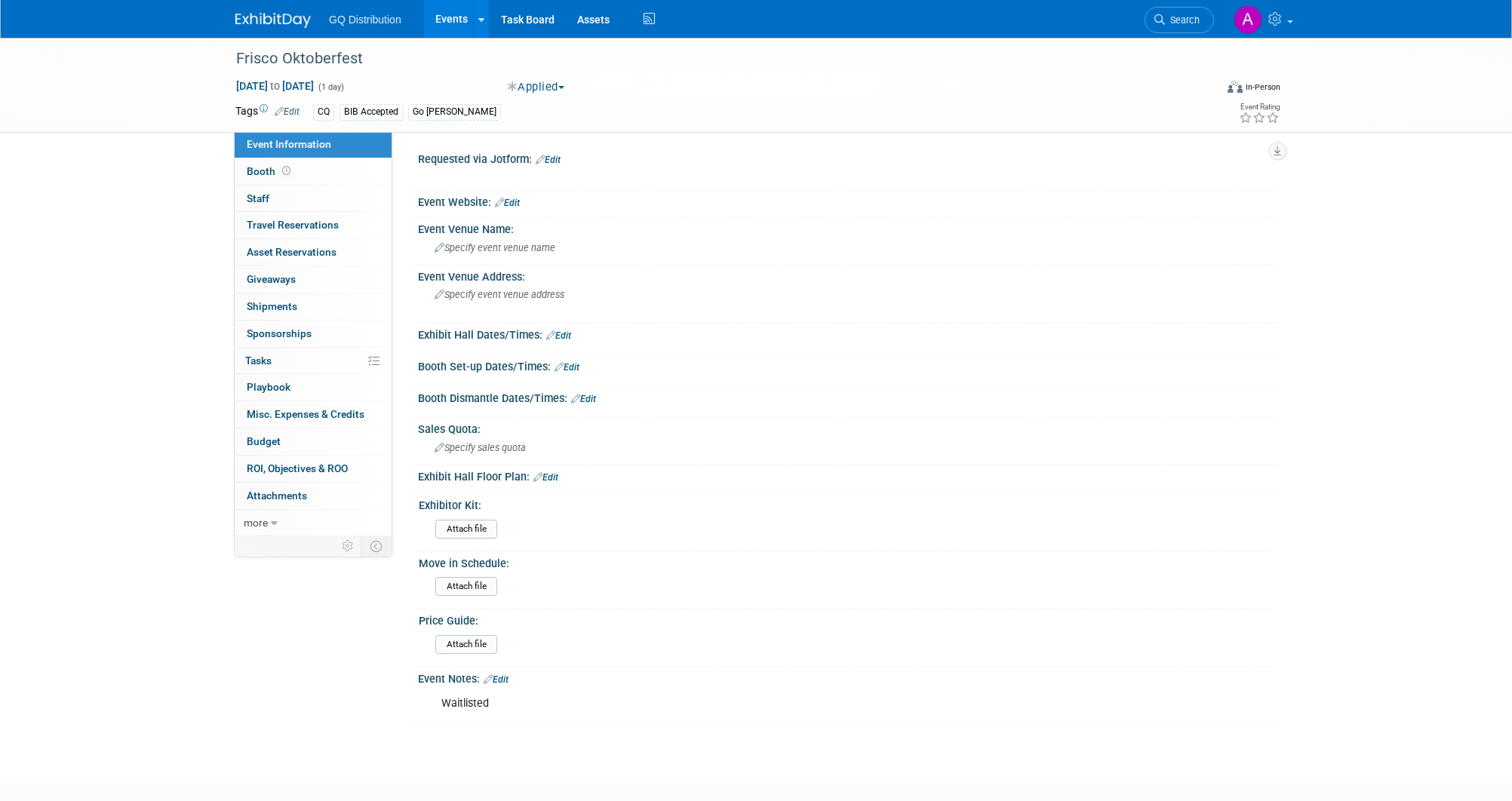
click at [512, 202] on link "Edit" at bounding box center [507, 203] width 25 height 11
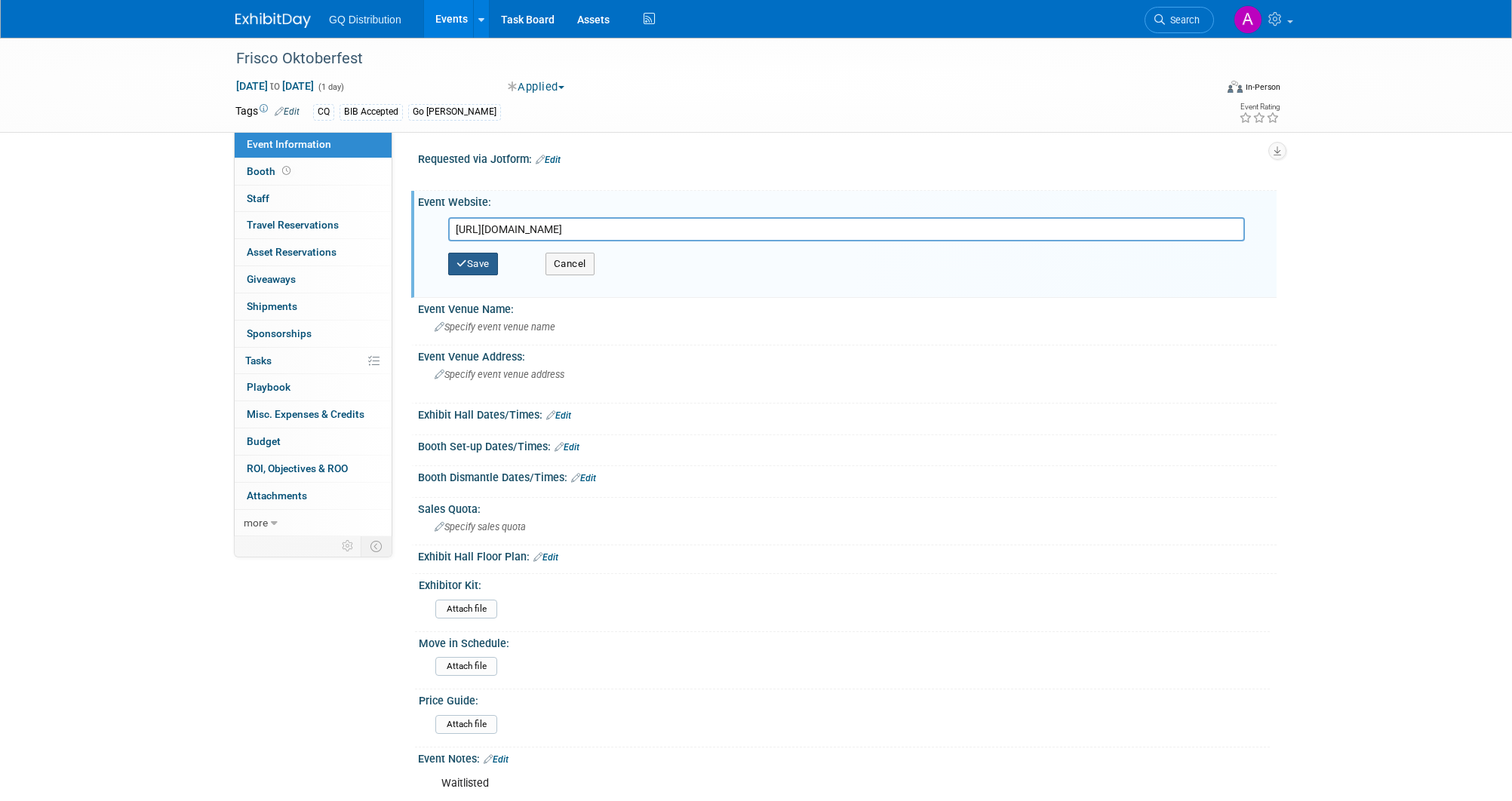
type input "https://www.eventeny.com/events/frisco-oktoberfest-2025-16304/?action=vendor"
click at [483, 263] on button "Save" at bounding box center [473, 264] width 50 height 22
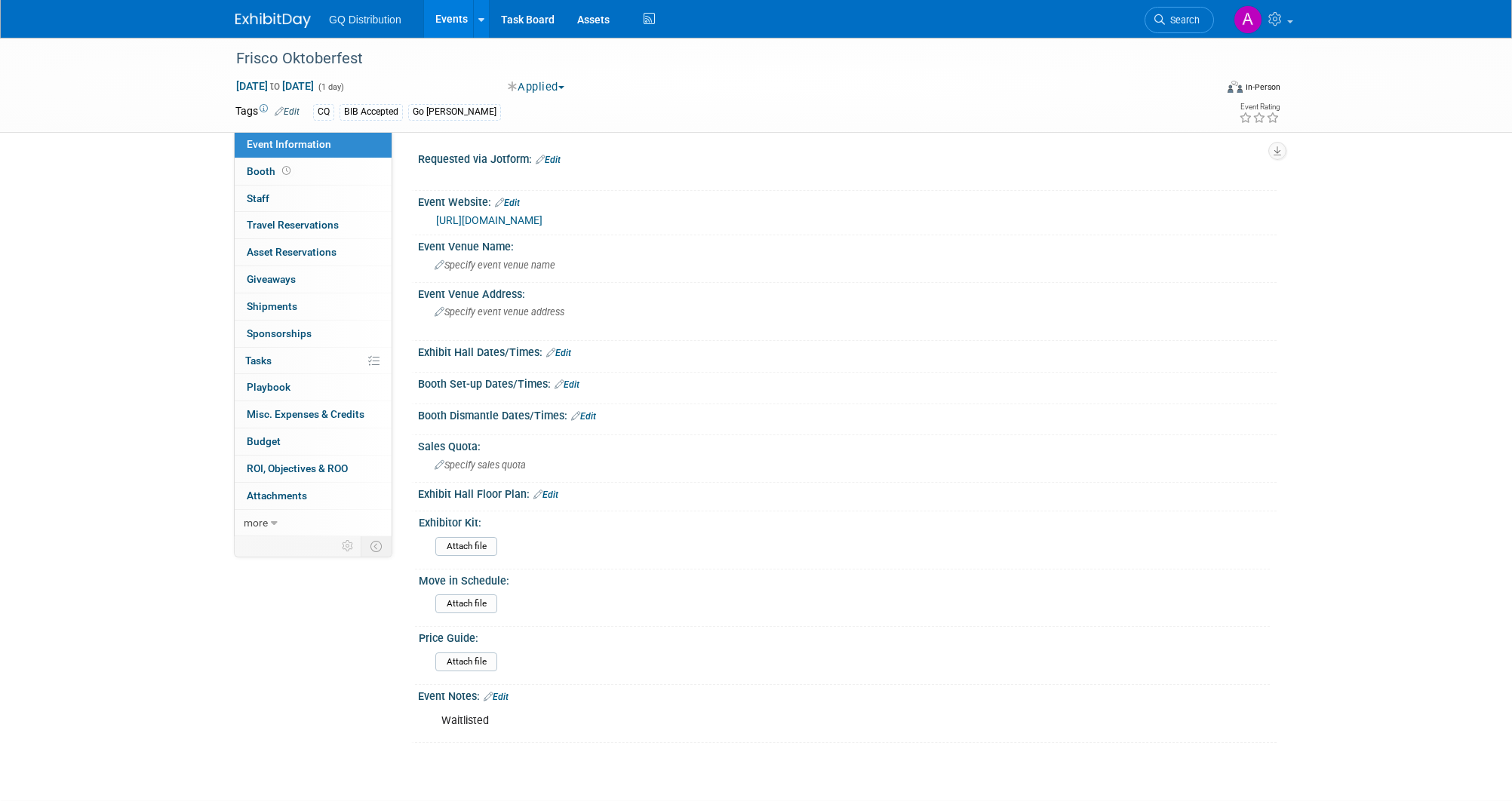
click at [568, 347] on link "Edit" at bounding box center [559, 353] width 25 height 11
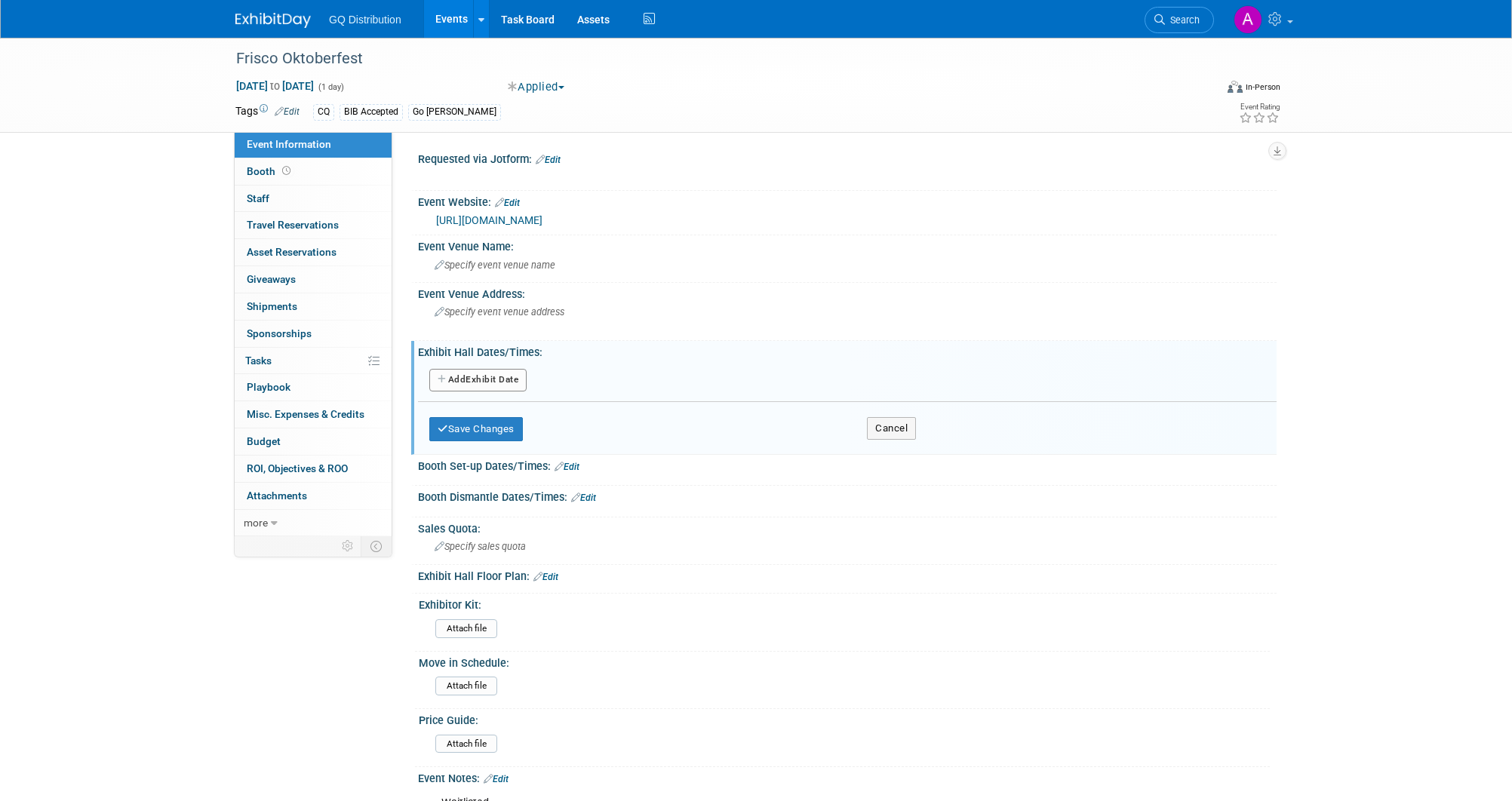
click at [505, 378] on button "Add Another Exhibit Date" at bounding box center [477, 380] width 97 height 22
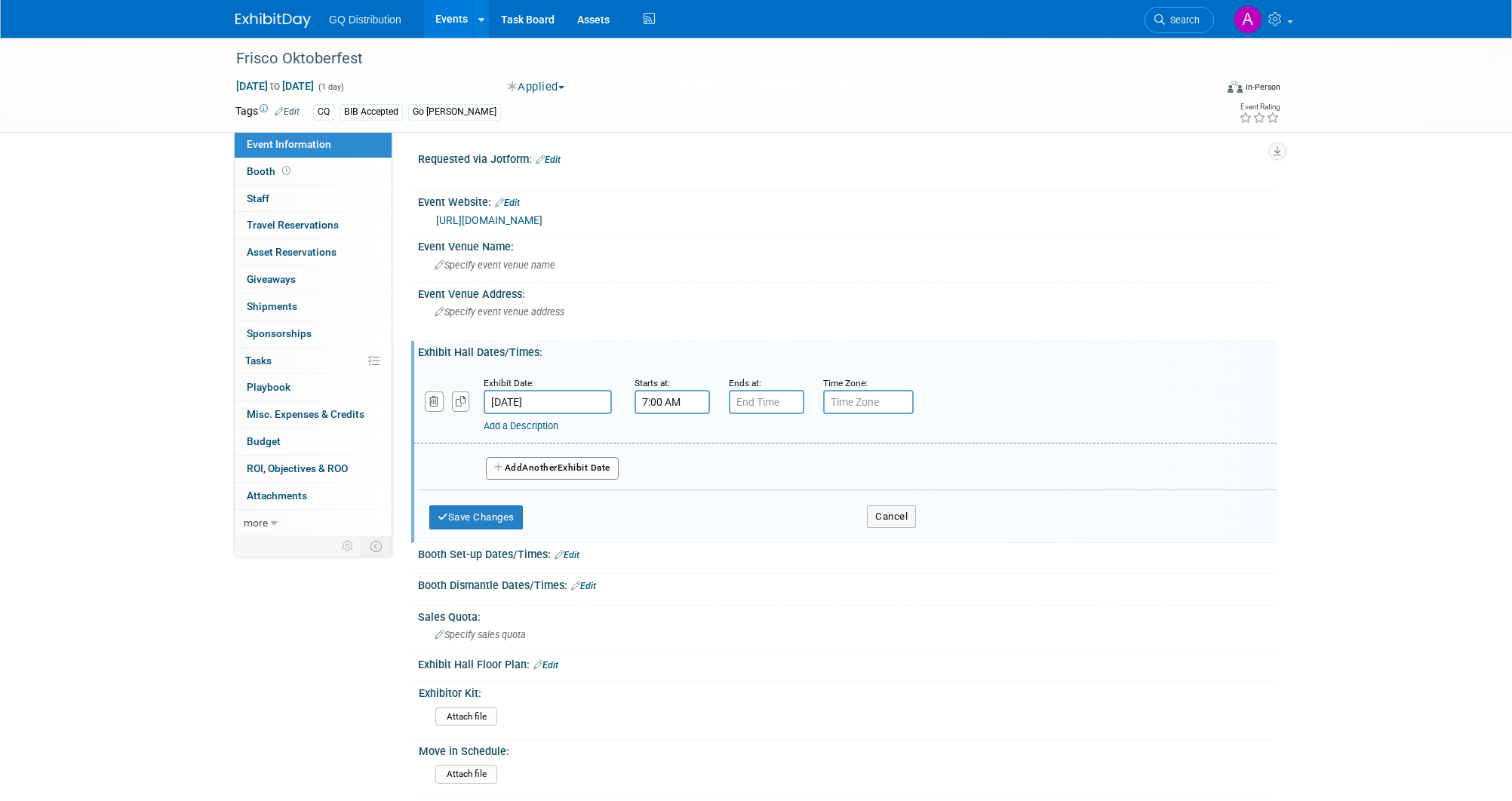
click at [689, 402] on input "7:00 AM" at bounding box center [672, 402] width 75 height 24
click at [670, 466] on span "07" at bounding box center [670, 471] width 29 height 27
click at [811, 517] on td "11" at bounding box center [808, 521] width 48 height 41
type input "11:00 AM"
click at [780, 396] on input "7:00 PM" at bounding box center [766, 402] width 75 height 24
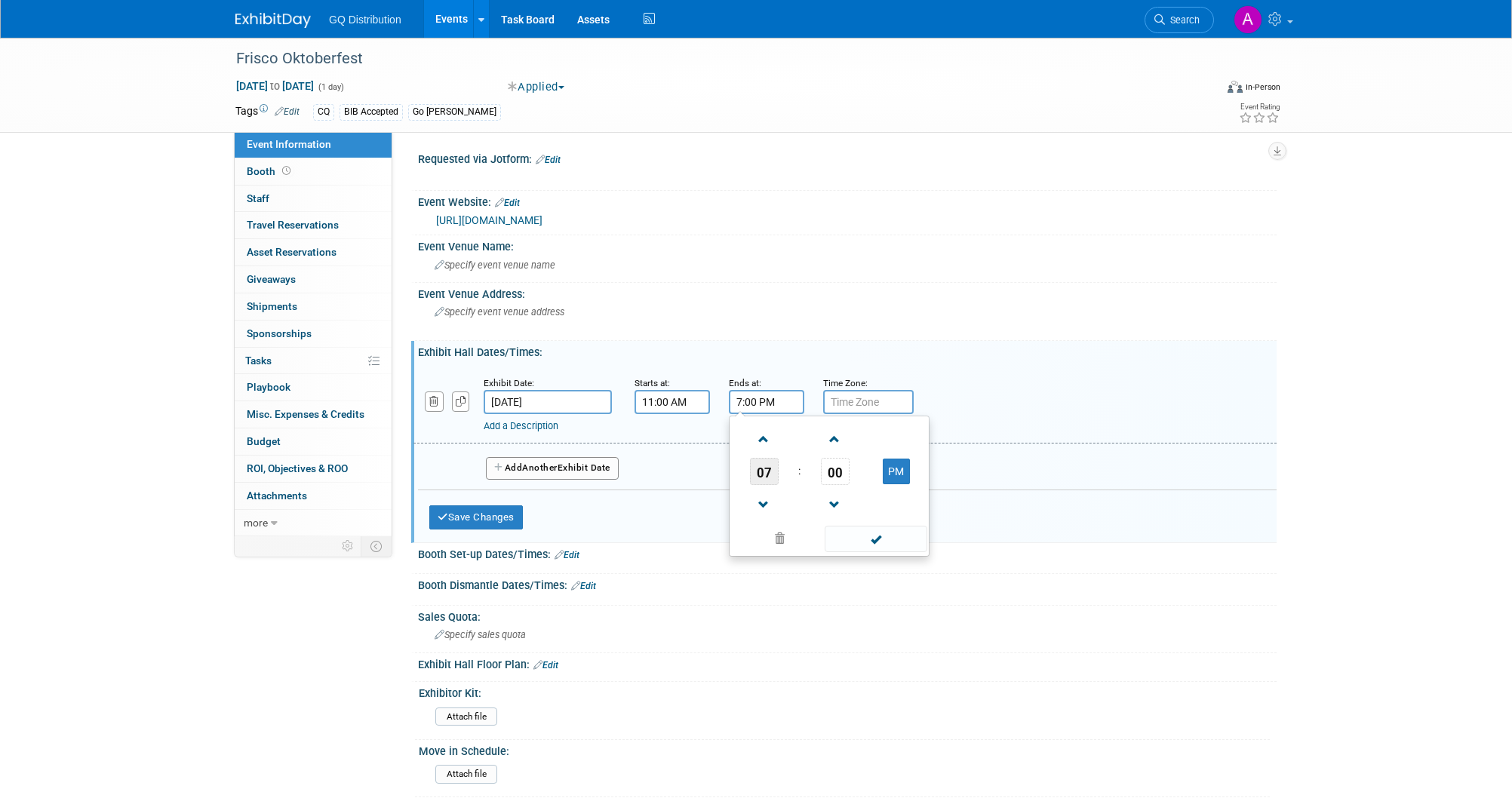
click at [760, 468] on span "07" at bounding box center [764, 471] width 29 height 27
click at [814, 517] on td "09" at bounding box center [805, 521] width 48 height 41
type input "9:00 PM"
click at [864, 539] on span at bounding box center [875, 539] width 102 height 26
click at [507, 508] on button "Save Changes" at bounding box center [476, 517] width 94 height 24
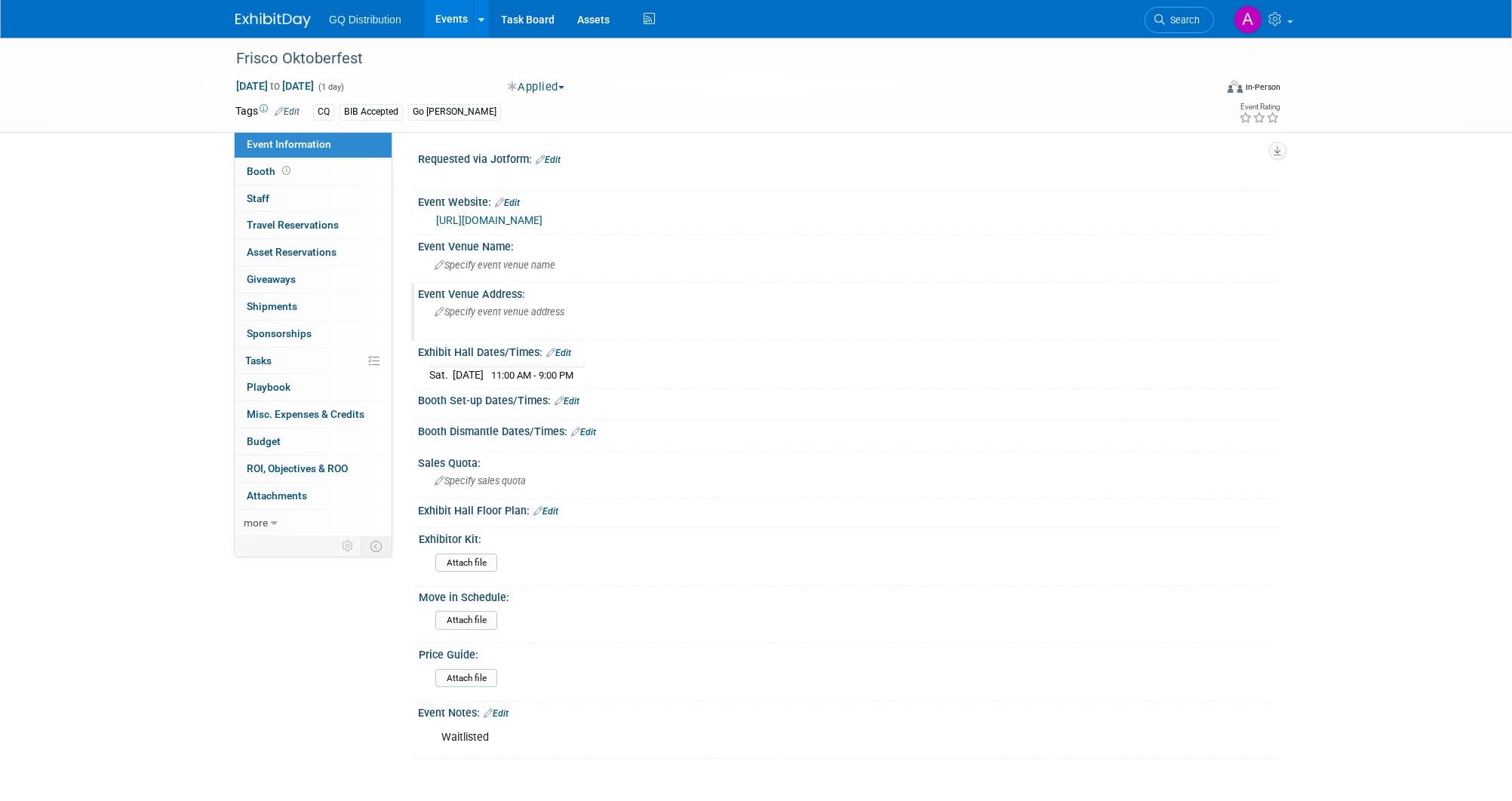
click at [506, 313] on span "Specify event venue address" at bounding box center [499, 312] width 130 height 12
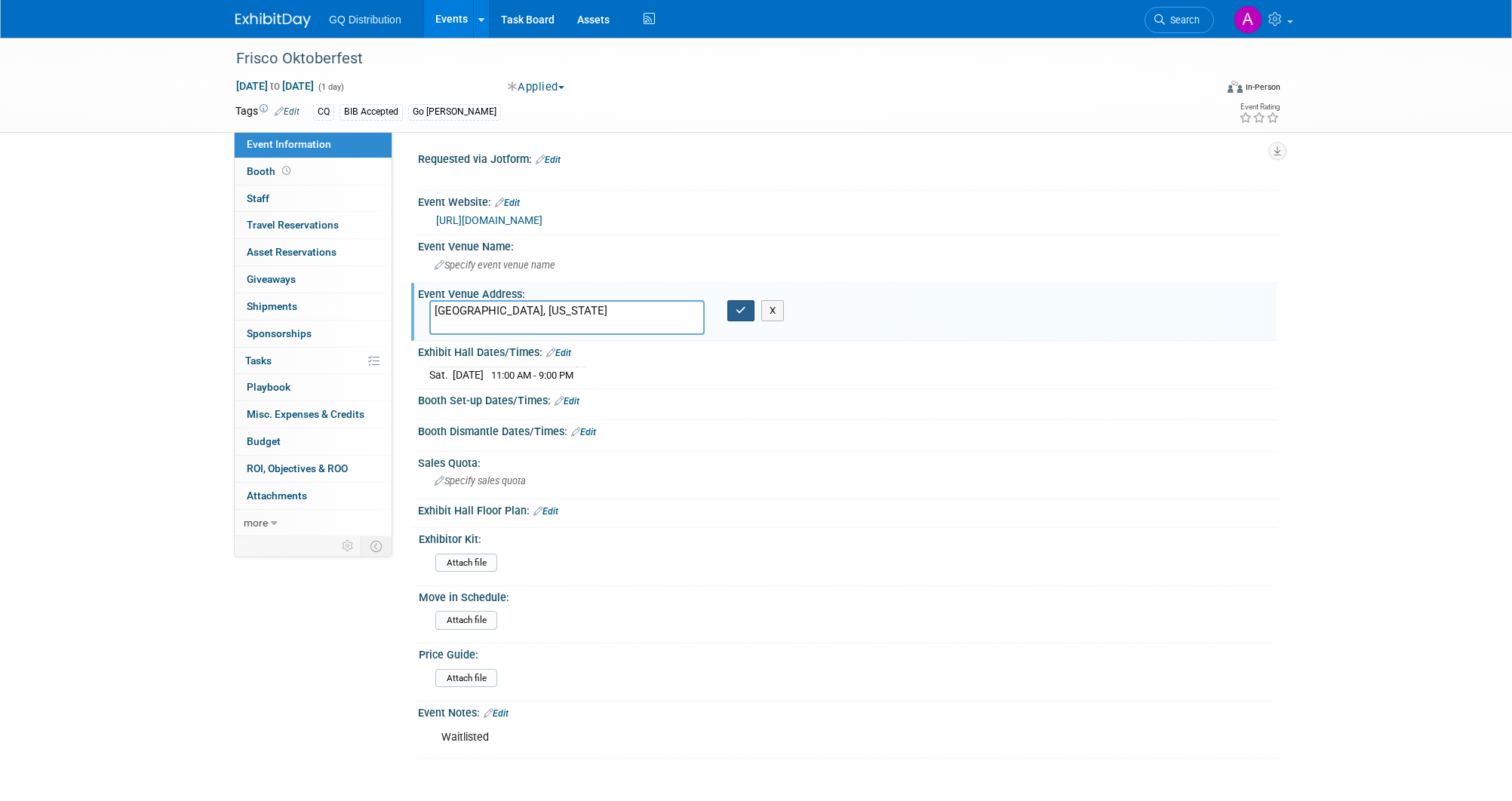
type textarea "Frisco, Texas"
click at [742, 307] on icon "button" at bounding box center [741, 310] width 11 height 10
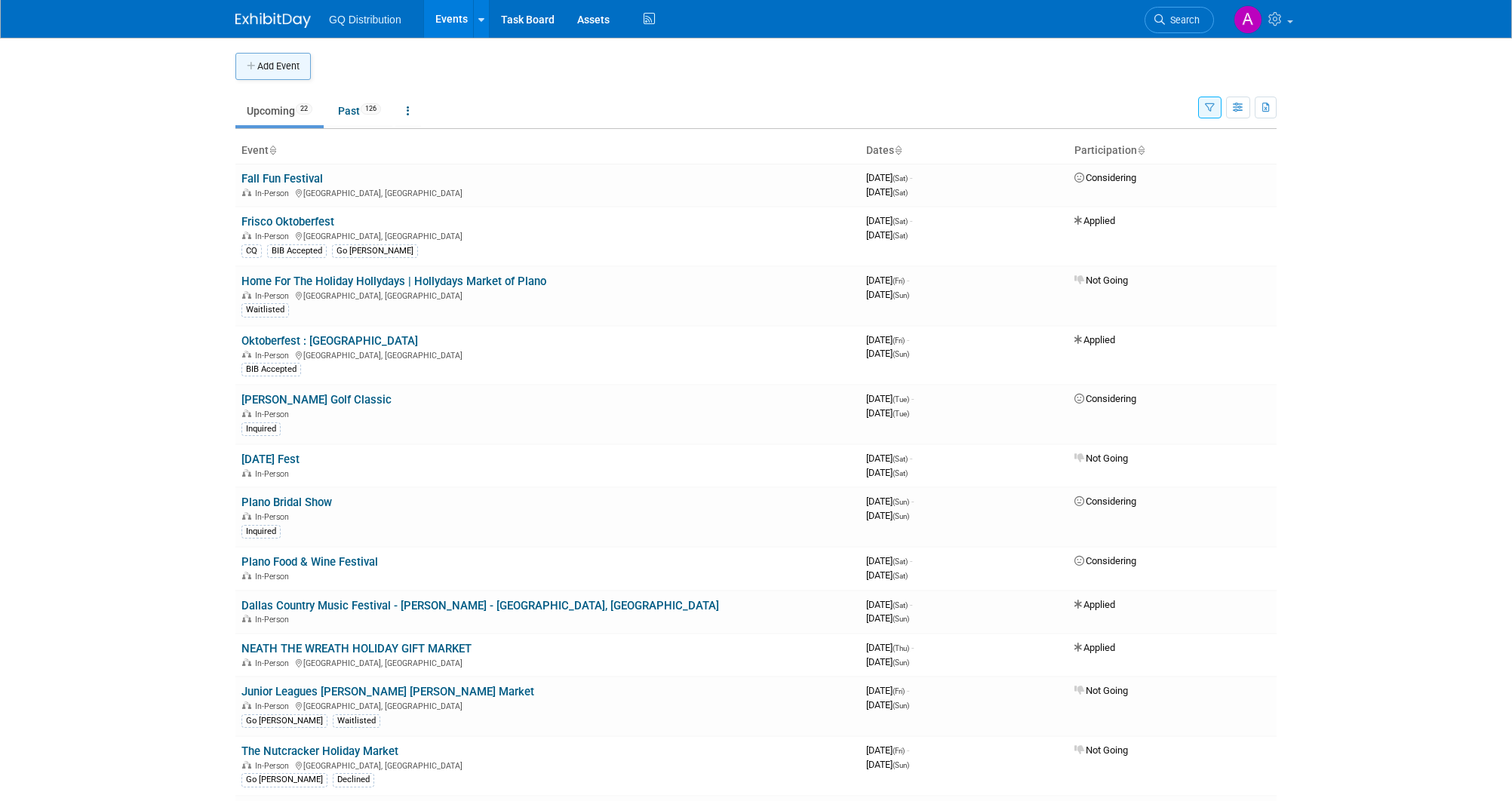
click at [274, 67] on button "Add Event" at bounding box center [272, 66] width 75 height 27
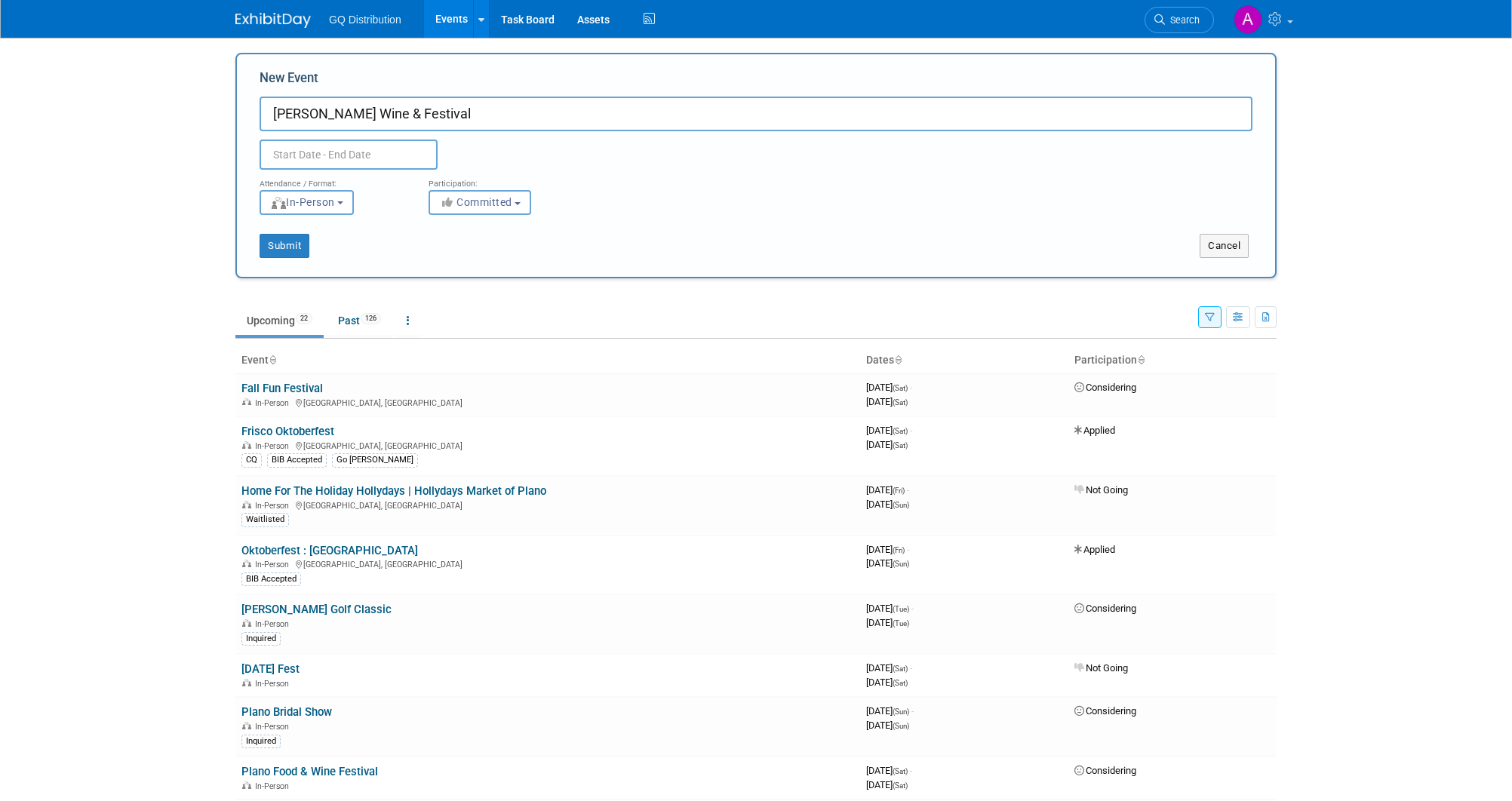
type input "[PERSON_NAME] Wine & Festival"
click at [349, 149] on input "text" at bounding box center [349, 154] width 178 height 30
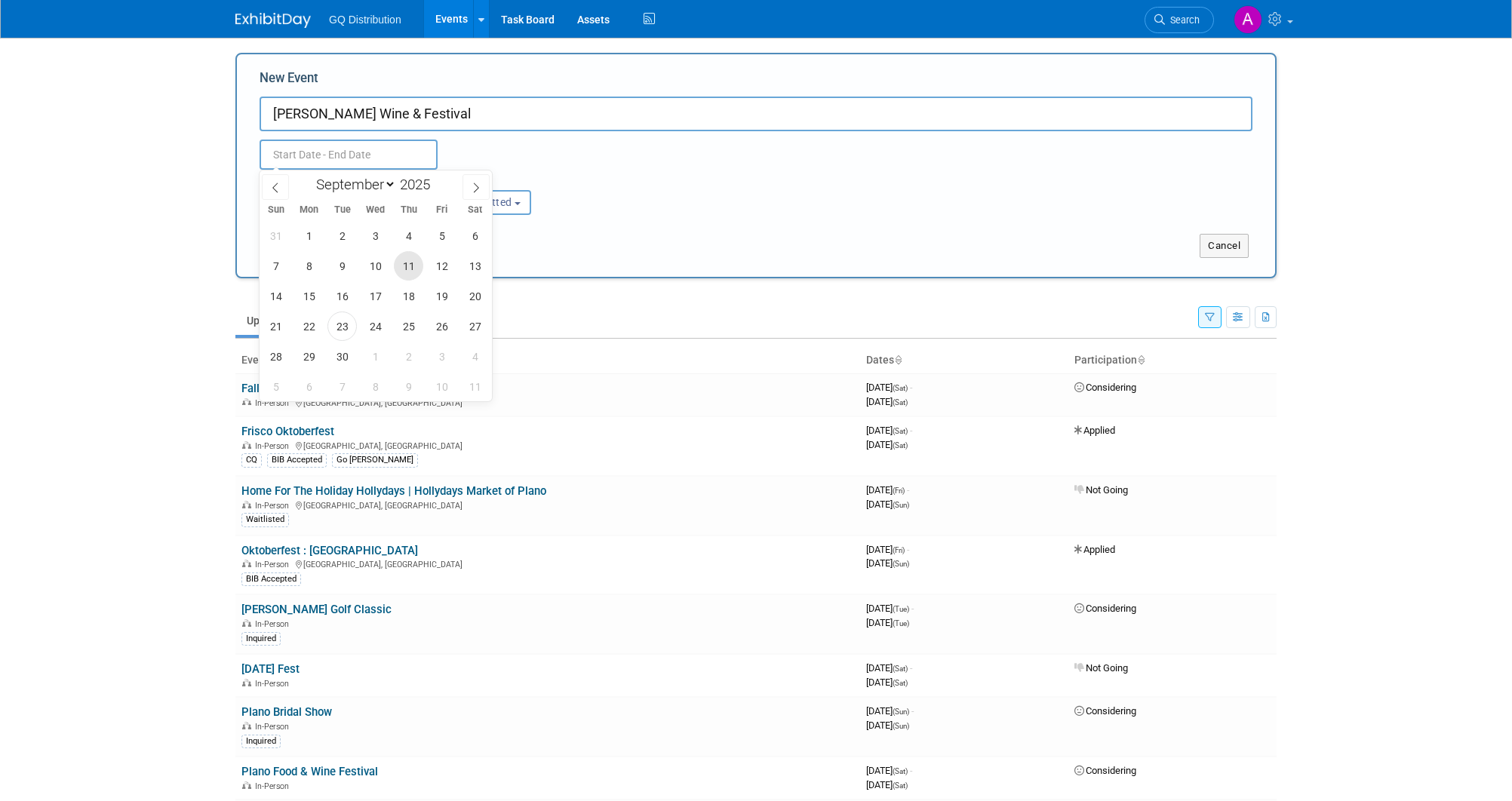
click at [410, 261] on span "11" at bounding box center [409, 266] width 29 height 29
type input "Sep 11, 2025 to Sep 11, 2025"
click at [480, 177] on span at bounding box center [476, 187] width 27 height 26
select select "9"
click at [461, 270] on span "11" at bounding box center [475, 266] width 29 height 29
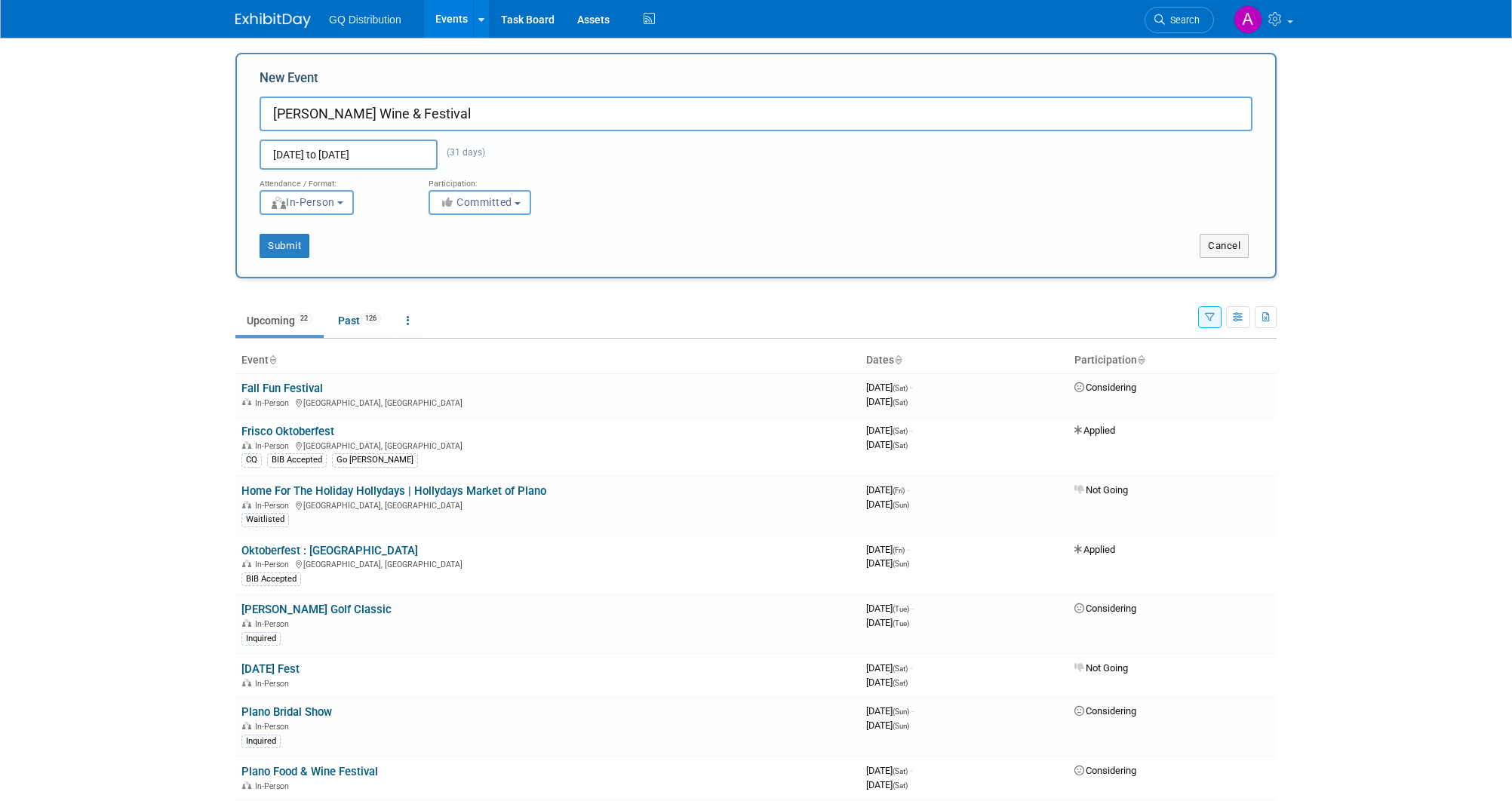
click at [461, 270] on div "New Event Mckinney Wine & Festival Sep 11, 2025 to Oct 11, 2025 (31 days) Dupli…" at bounding box center [756, 165] width 1041 height 226
click at [356, 152] on input "Sep 11, 2025 to Oct 11, 2025" at bounding box center [349, 154] width 178 height 30
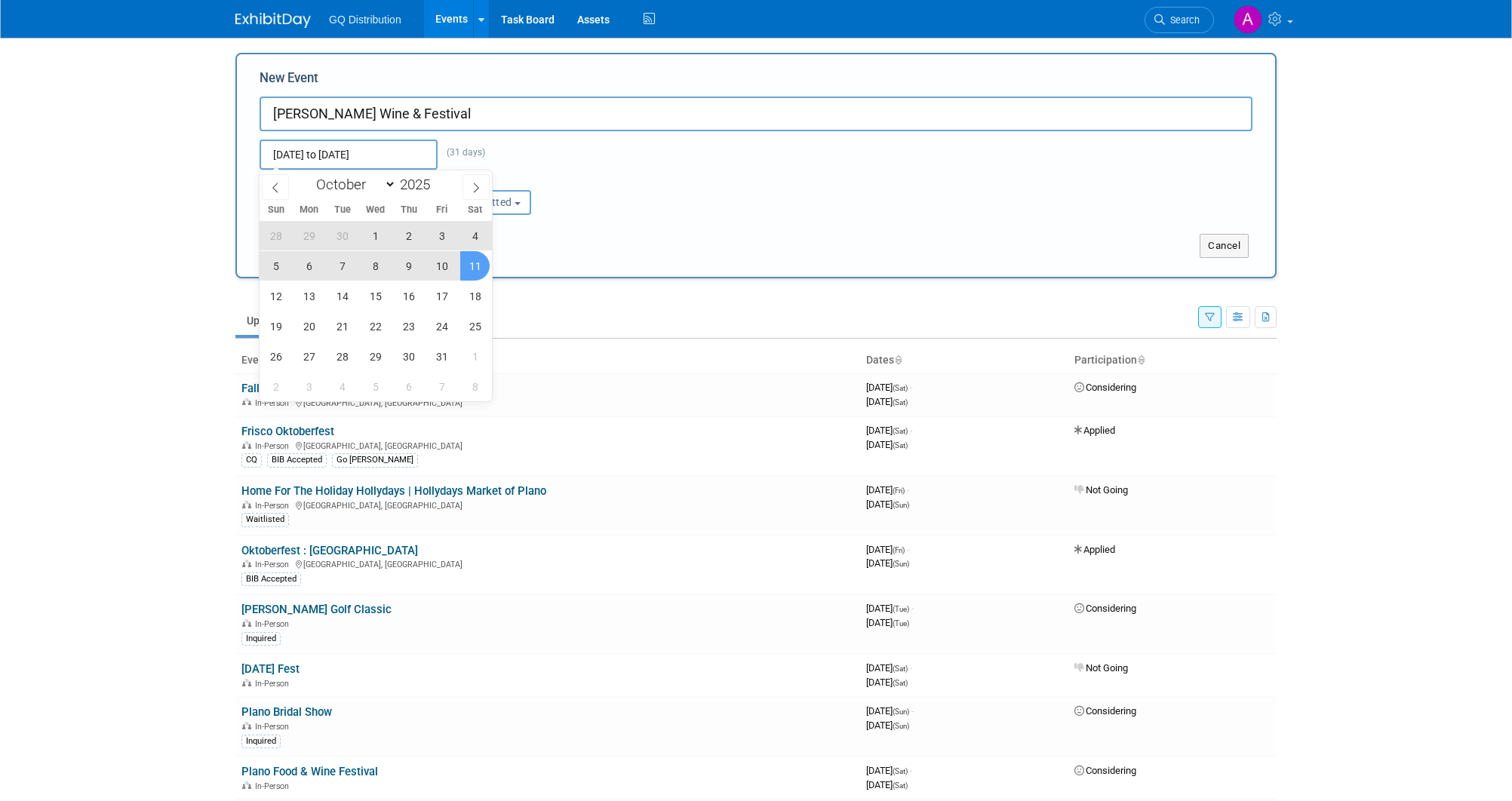
click at [475, 264] on span "11" at bounding box center [475, 266] width 29 height 29
type input "Oct 11, 2025 to Oct 11, 2025"
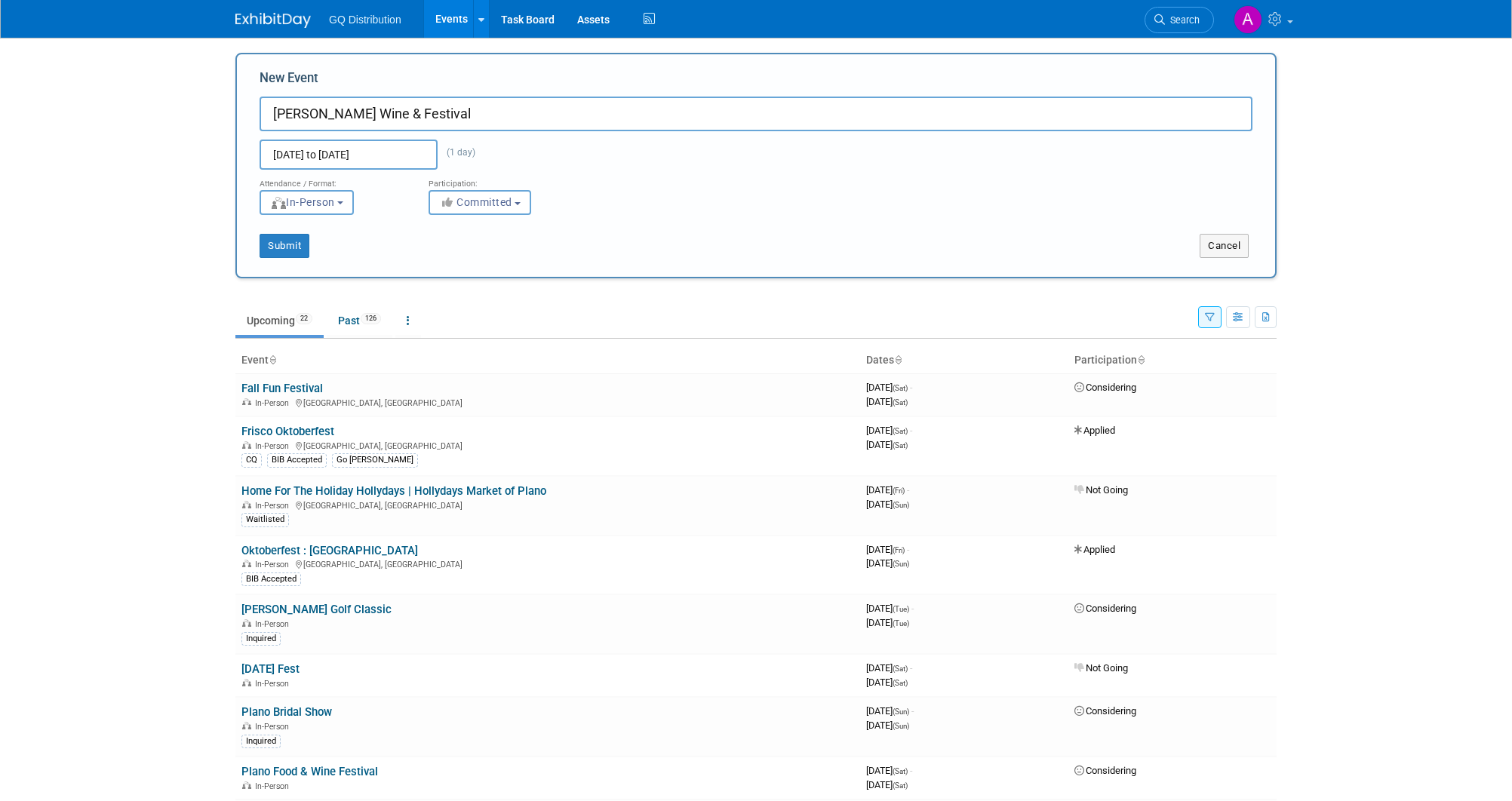
click at [469, 233] on div "Submit Cancel" at bounding box center [756, 236] width 1015 height 43
click at [490, 196] on span "Committed" at bounding box center [476, 202] width 73 height 12
click at [498, 259] on label "Considering" at bounding box center [486, 259] width 99 height 19
click at [443, 259] on input "Considering" at bounding box center [438, 260] width 10 height 10
select select "2"
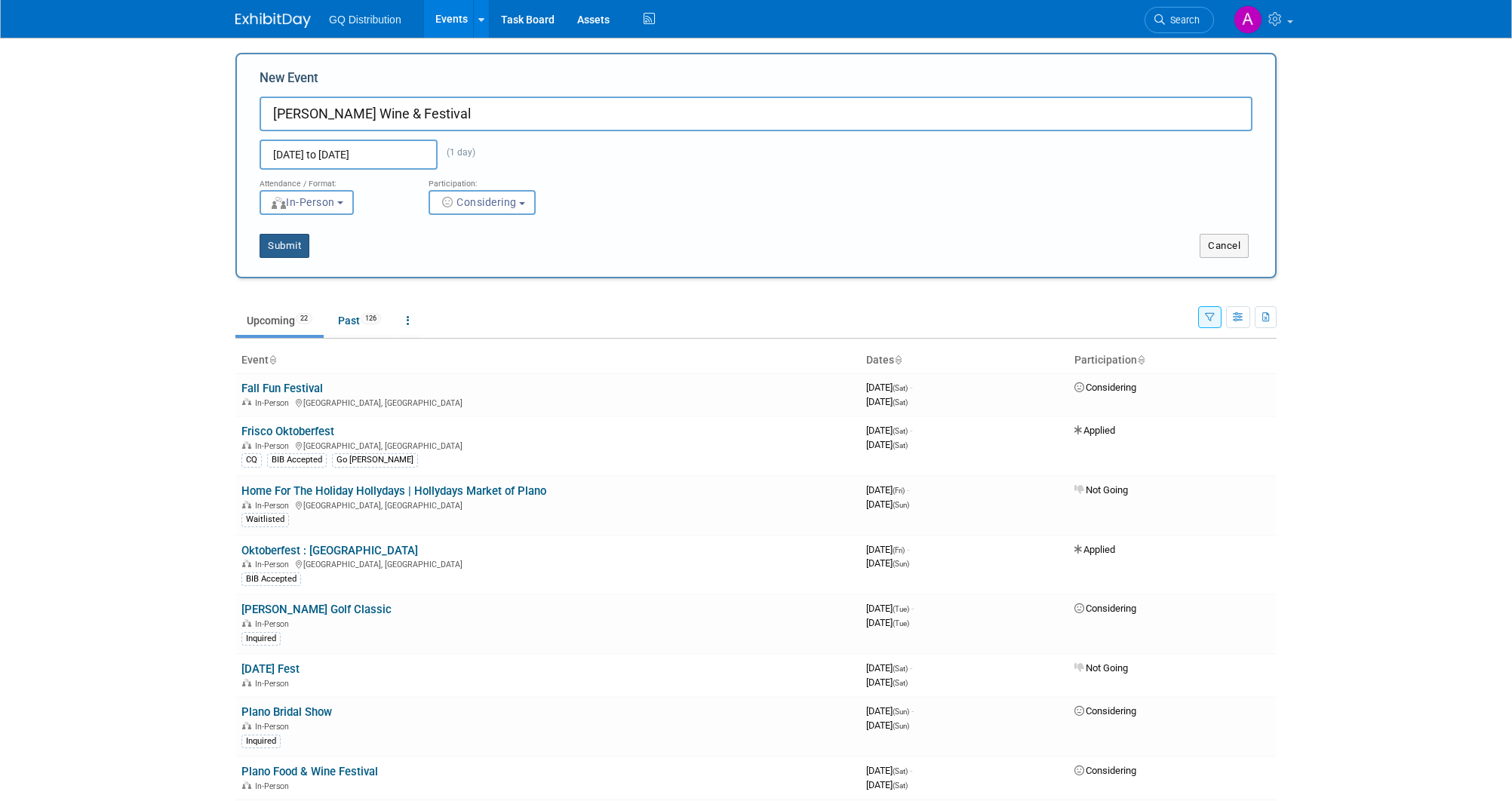
click at [293, 243] on button "Submit" at bounding box center [285, 246] width 50 height 24
type input "[PERSON_NAME] Wine & Festival"
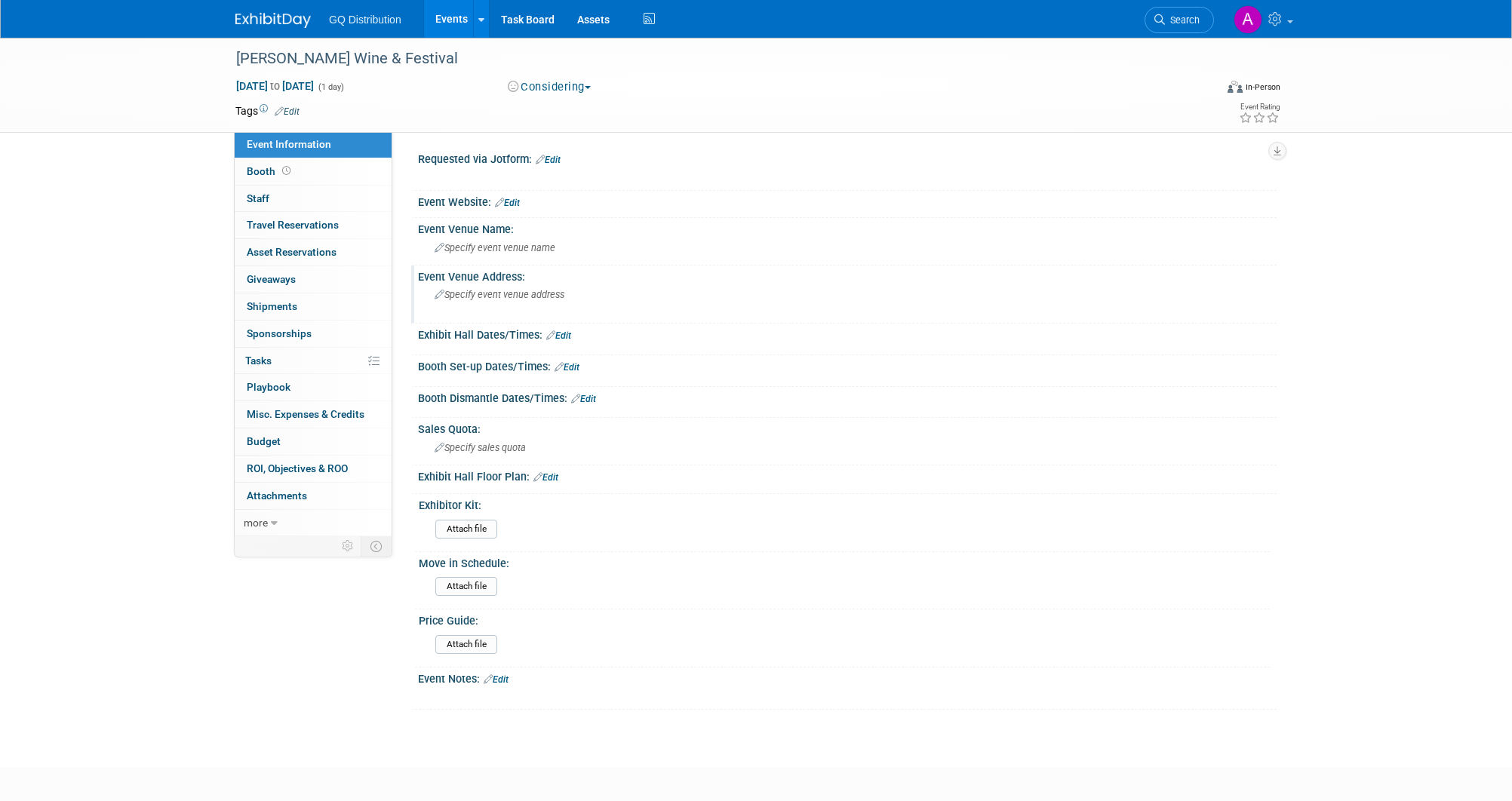
click at [533, 289] on span "Specify event venue address" at bounding box center [499, 295] width 130 height 12
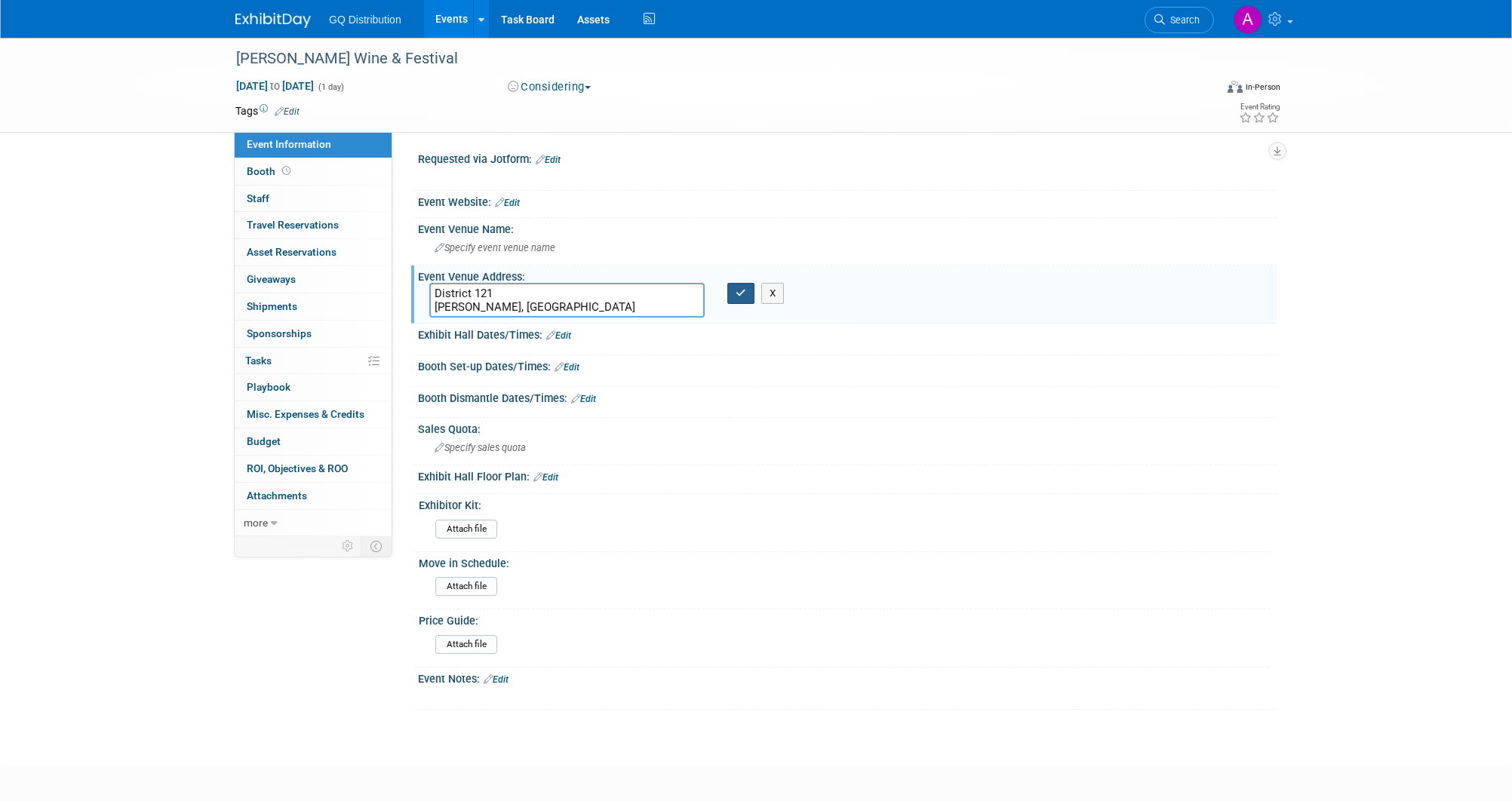
type textarea "District 121 [PERSON_NAME], [GEOGRAPHIC_DATA]"
click at [742, 289] on icon "button" at bounding box center [741, 293] width 11 height 10
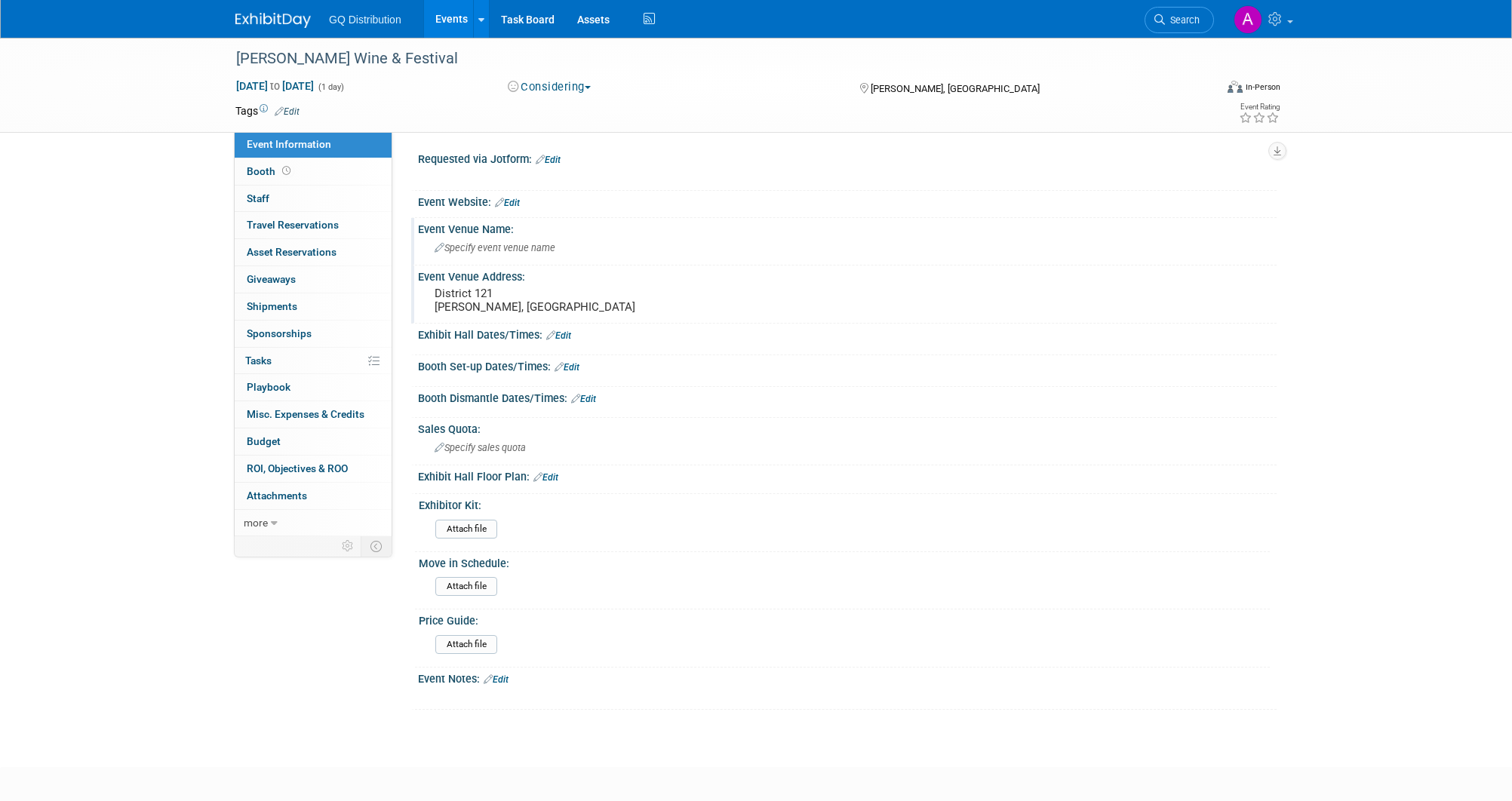
click at [514, 251] on span "Specify event venue name" at bounding box center [495, 247] width 121 height 12
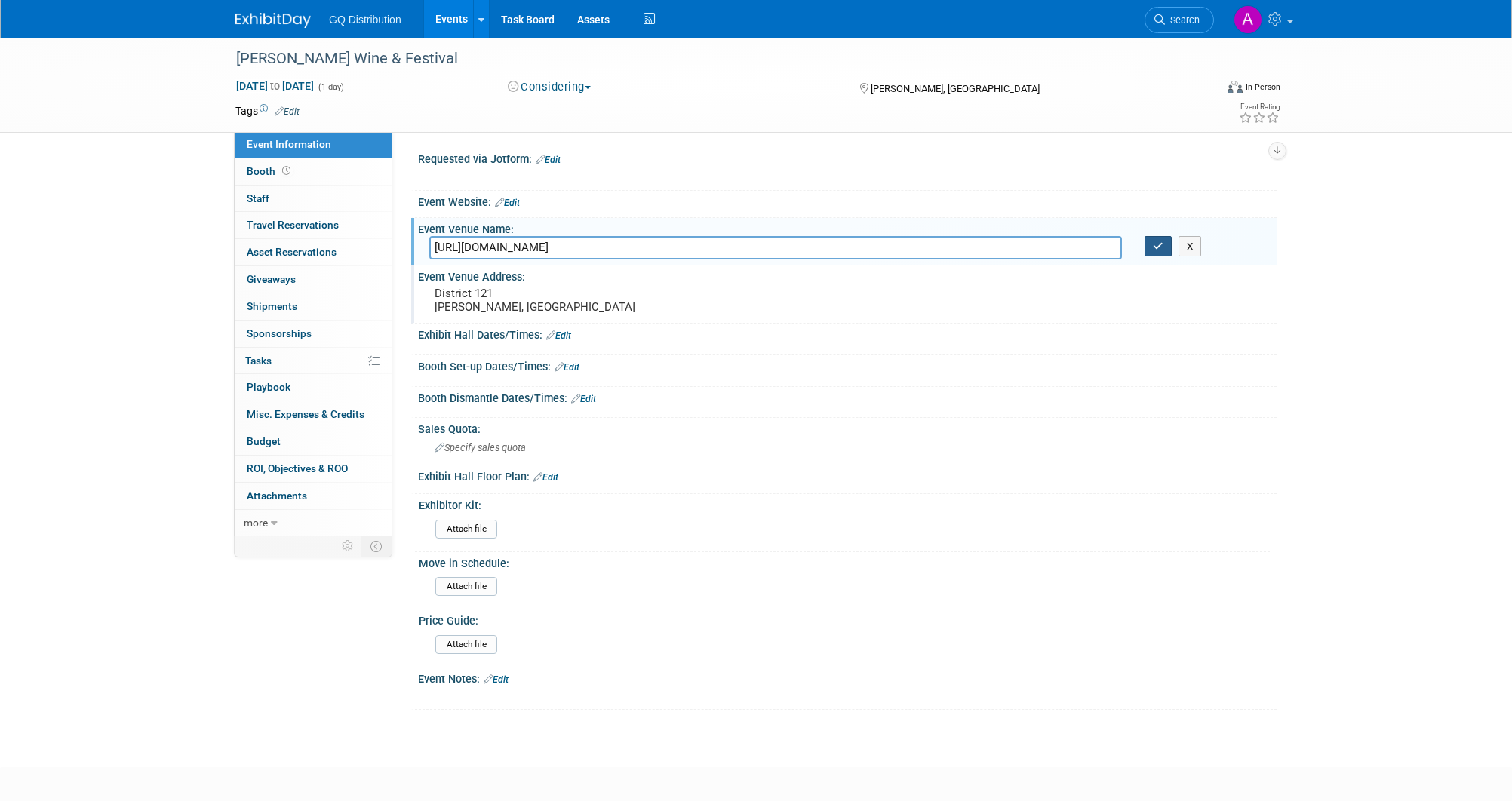
type input "[URL][DOMAIN_NAME]"
click at [1161, 248] on icon "button" at bounding box center [1158, 246] width 11 height 10
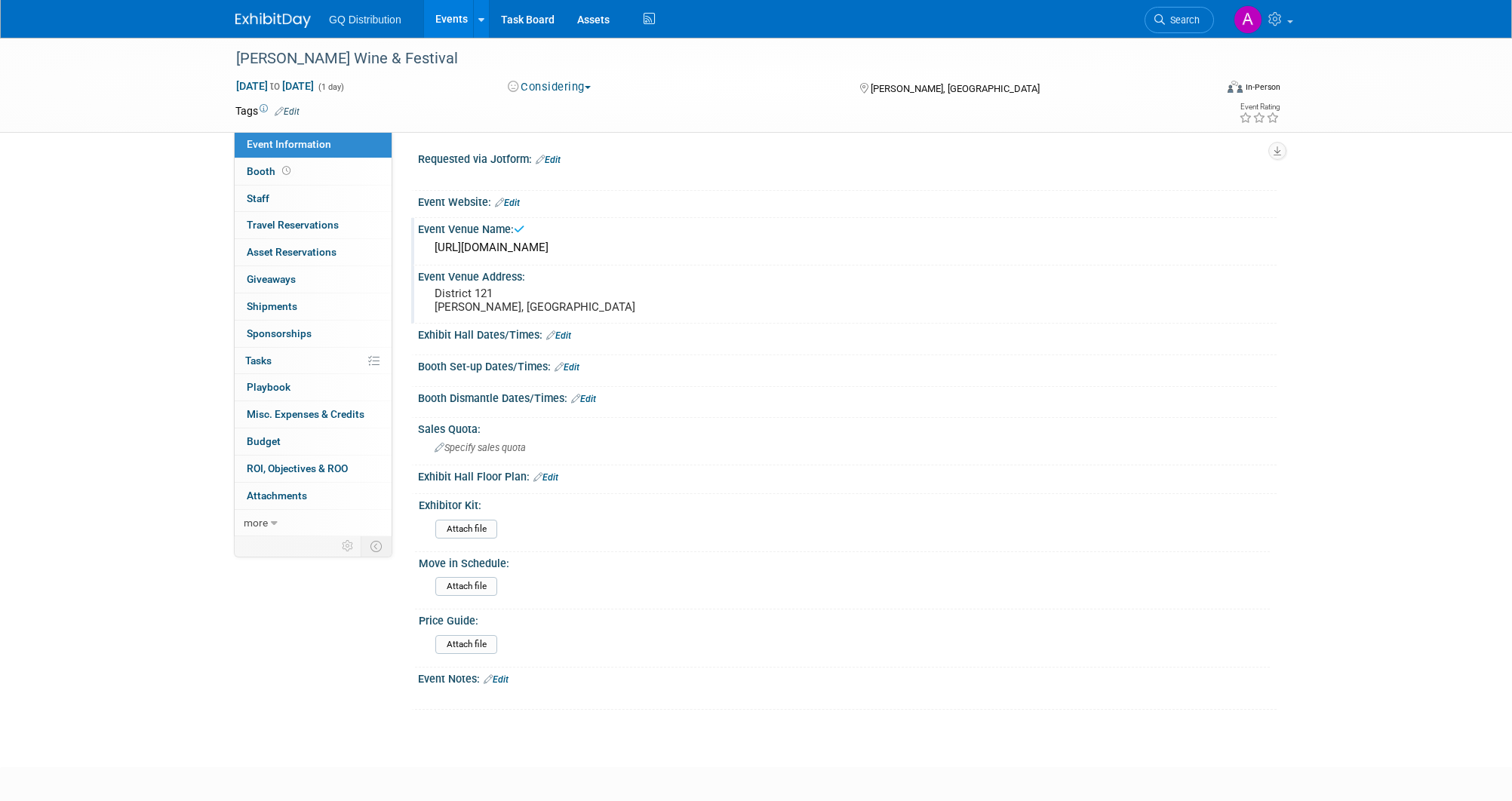
click at [506, 675] on link "Edit" at bounding box center [496, 680] width 25 height 11
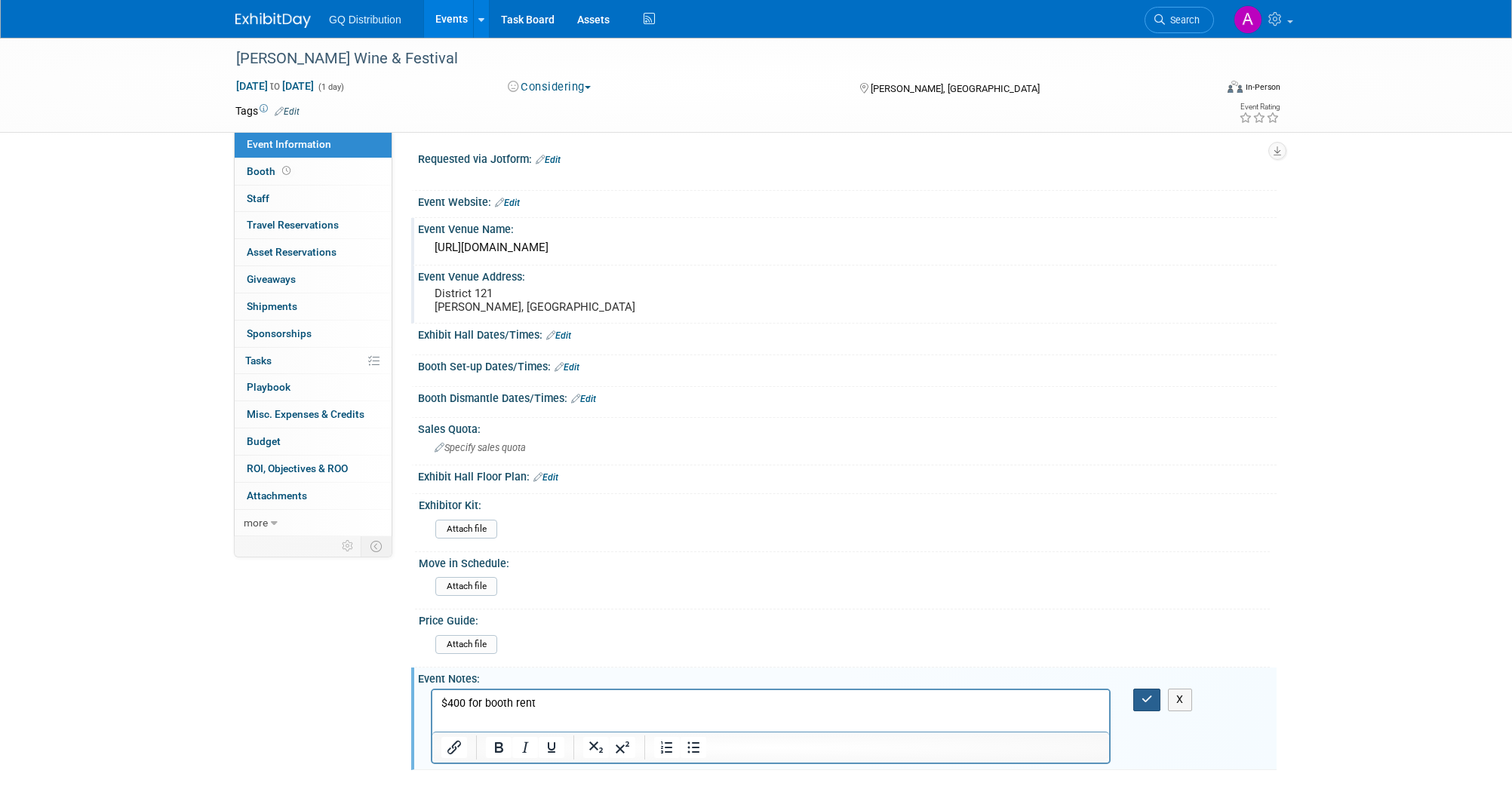
click at [1144, 694] on icon "button" at bounding box center [1147, 699] width 12 height 11
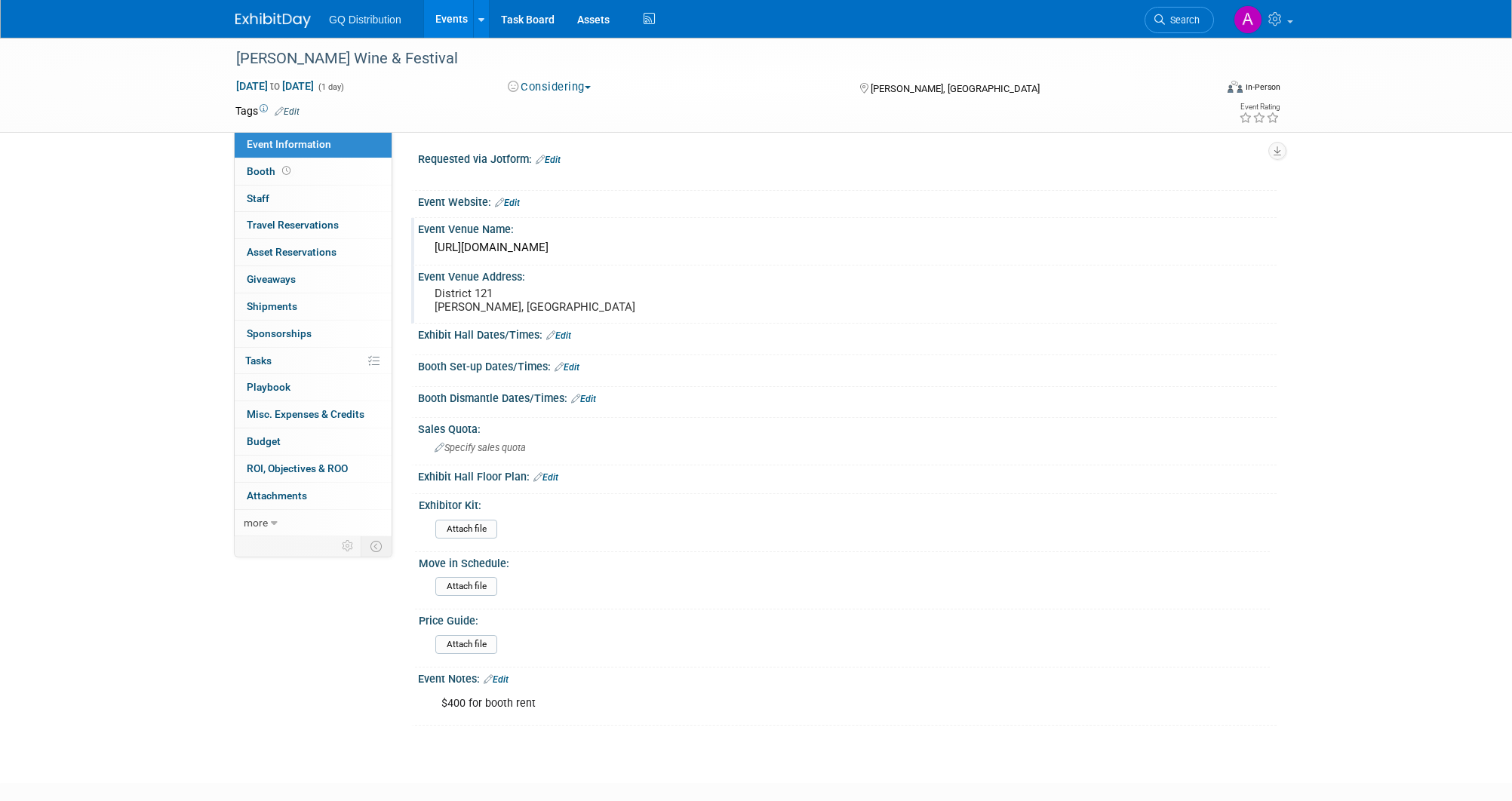
click at [563, 333] on link "Edit" at bounding box center [559, 336] width 25 height 11
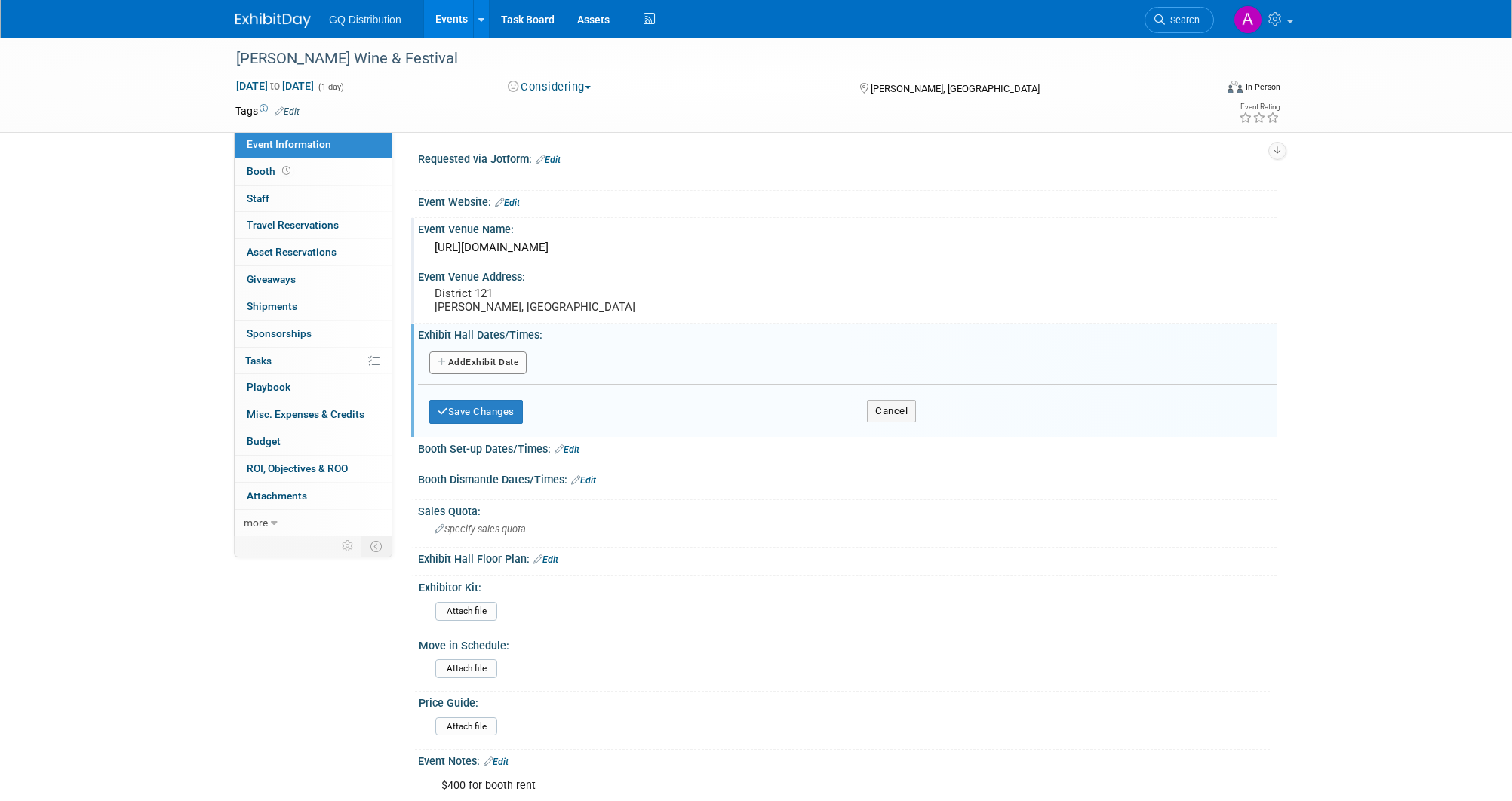
click at [501, 352] on button "Add Another Exhibit Date" at bounding box center [477, 362] width 97 height 22
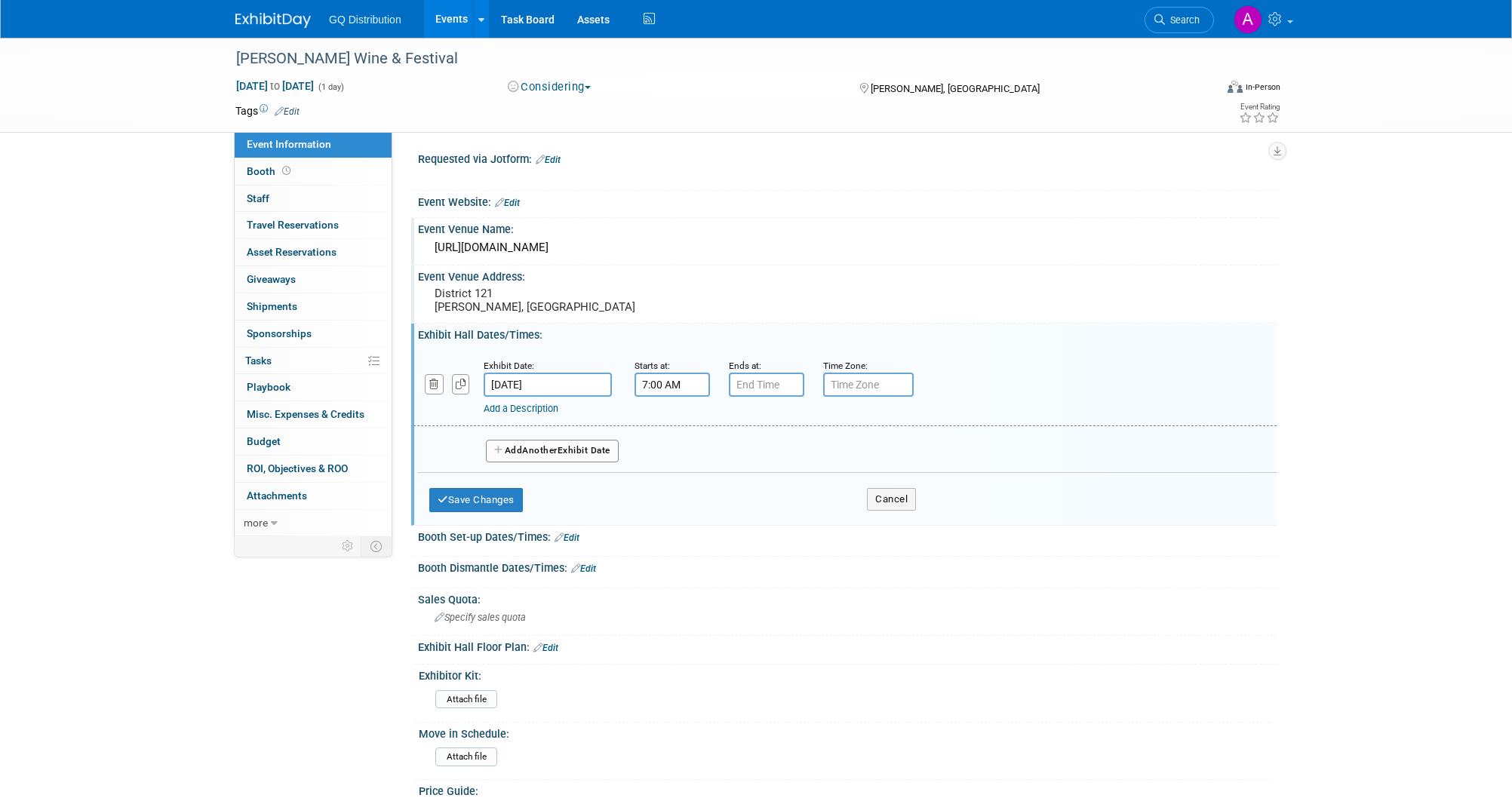
click at [670, 384] on input "7:00 AM" at bounding box center [672, 384] width 75 height 24
click at [666, 457] on span "07" at bounding box center [670, 454] width 29 height 27
click at [665, 423] on td "12" at bounding box center [663, 422] width 48 height 41
click at [813, 457] on button "AM" at bounding box center [801, 454] width 27 height 26
type input "12:00 PM"
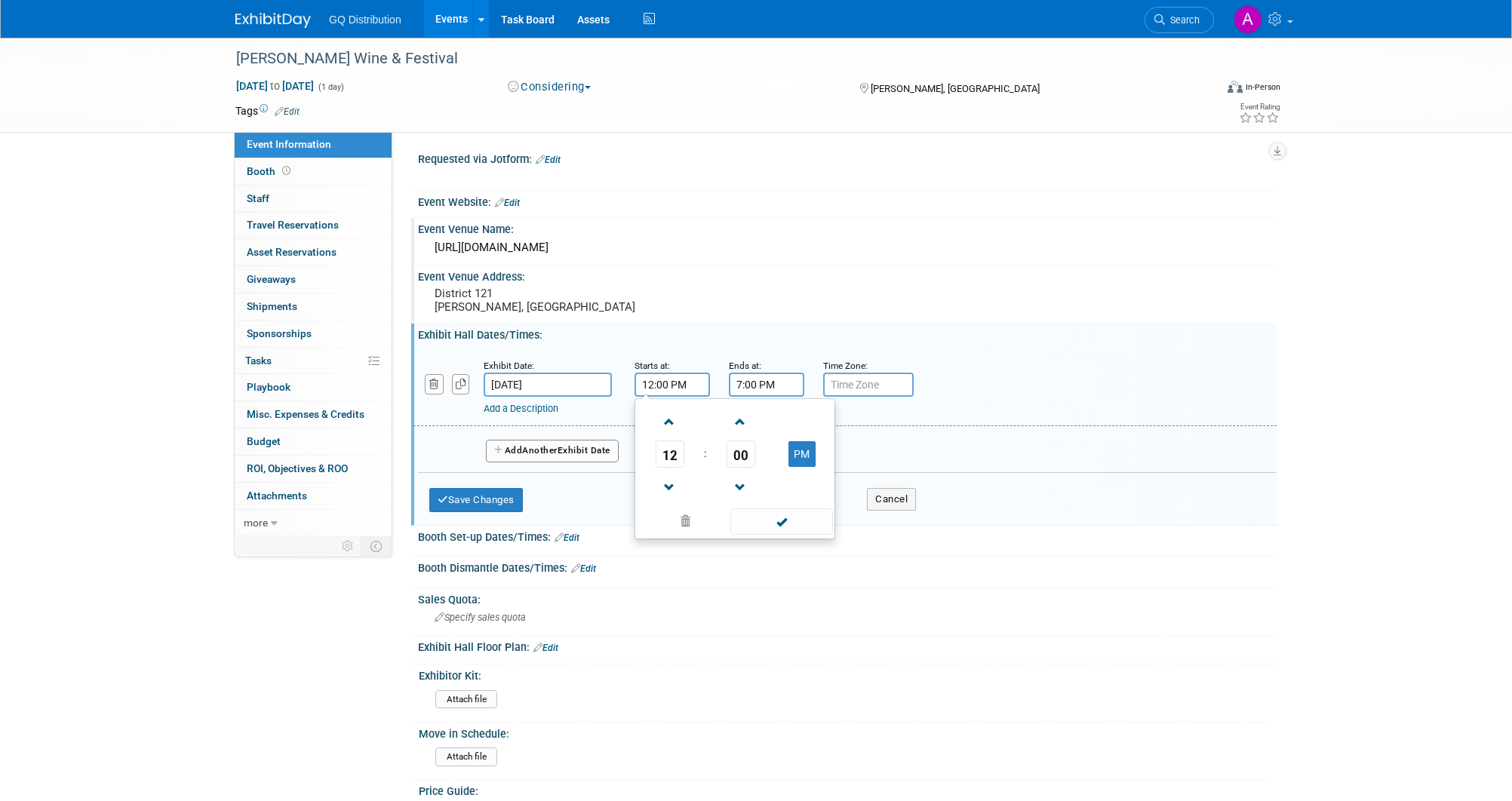
click at [765, 380] on input "7:00 PM" at bounding box center [766, 384] width 75 height 24
click at [768, 456] on span "07" at bounding box center [764, 454] width 29 height 27
click at [846, 459] on td "06" at bounding box center [853, 463] width 48 height 41
type input "6:00 PM"
click at [883, 518] on span at bounding box center [875, 522] width 102 height 26
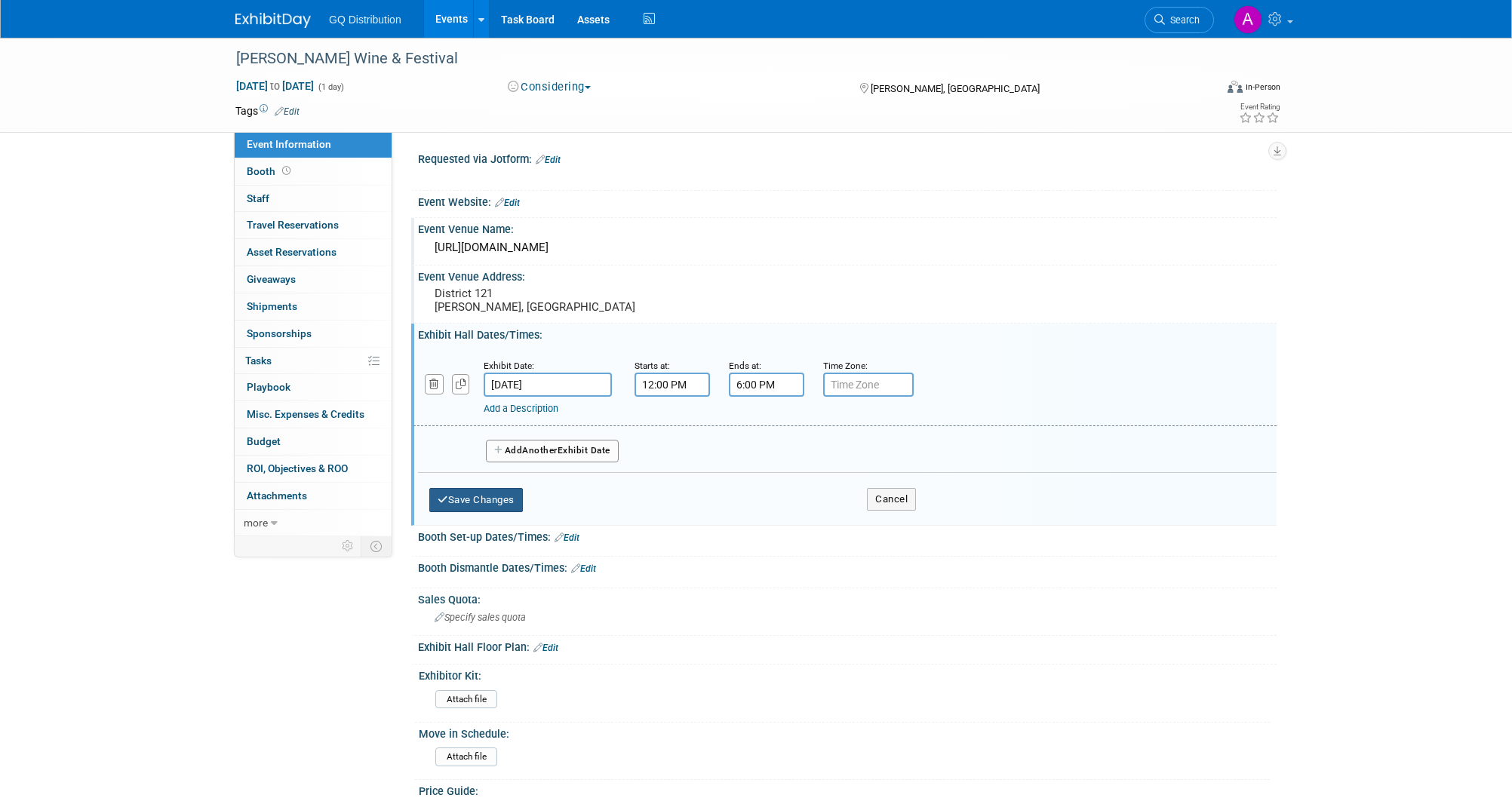
click at [497, 495] on button "Save Changes" at bounding box center [476, 499] width 94 height 24
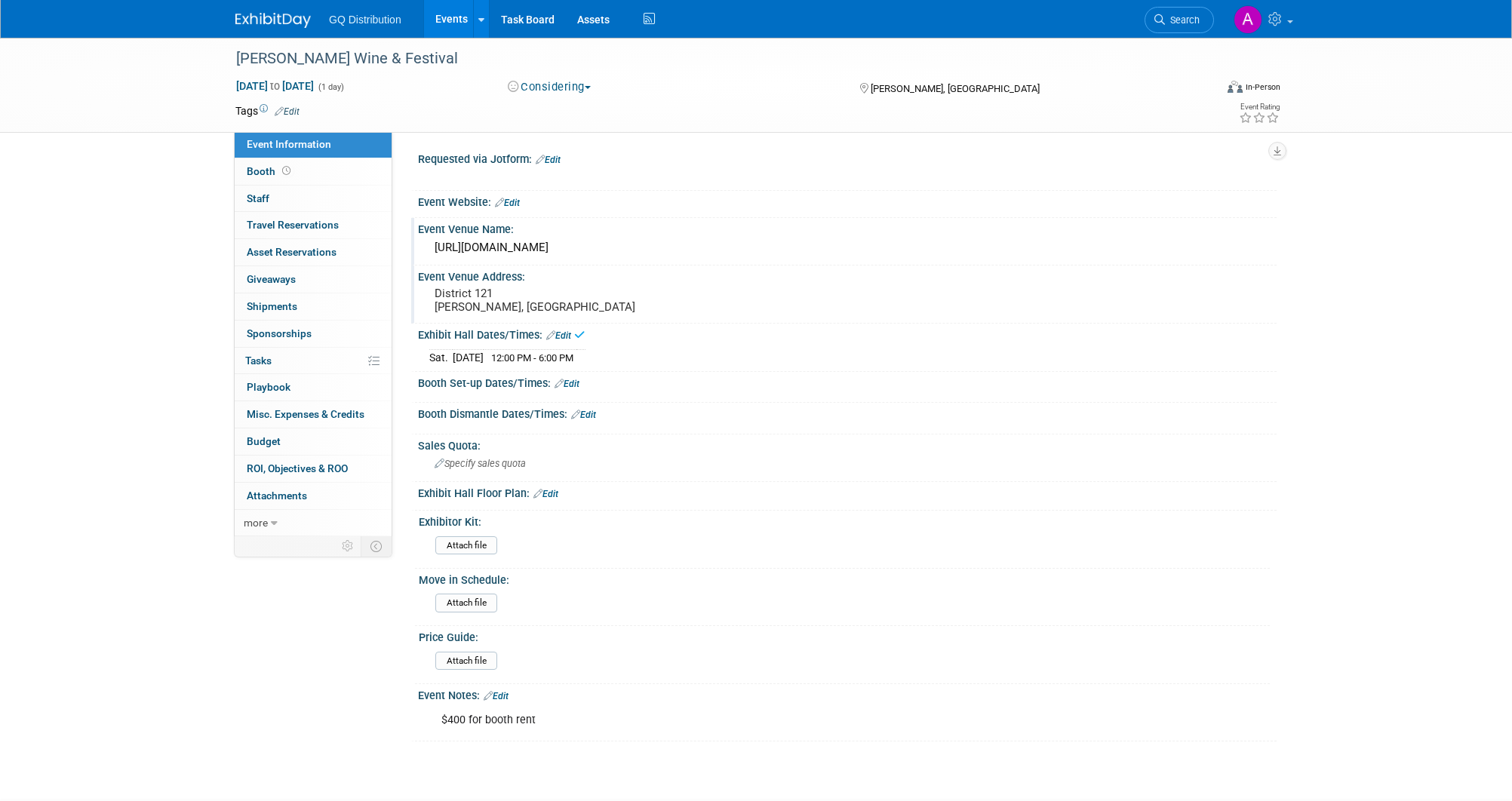
click at [292, 109] on link "Edit" at bounding box center [287, 112] width 25 height 11
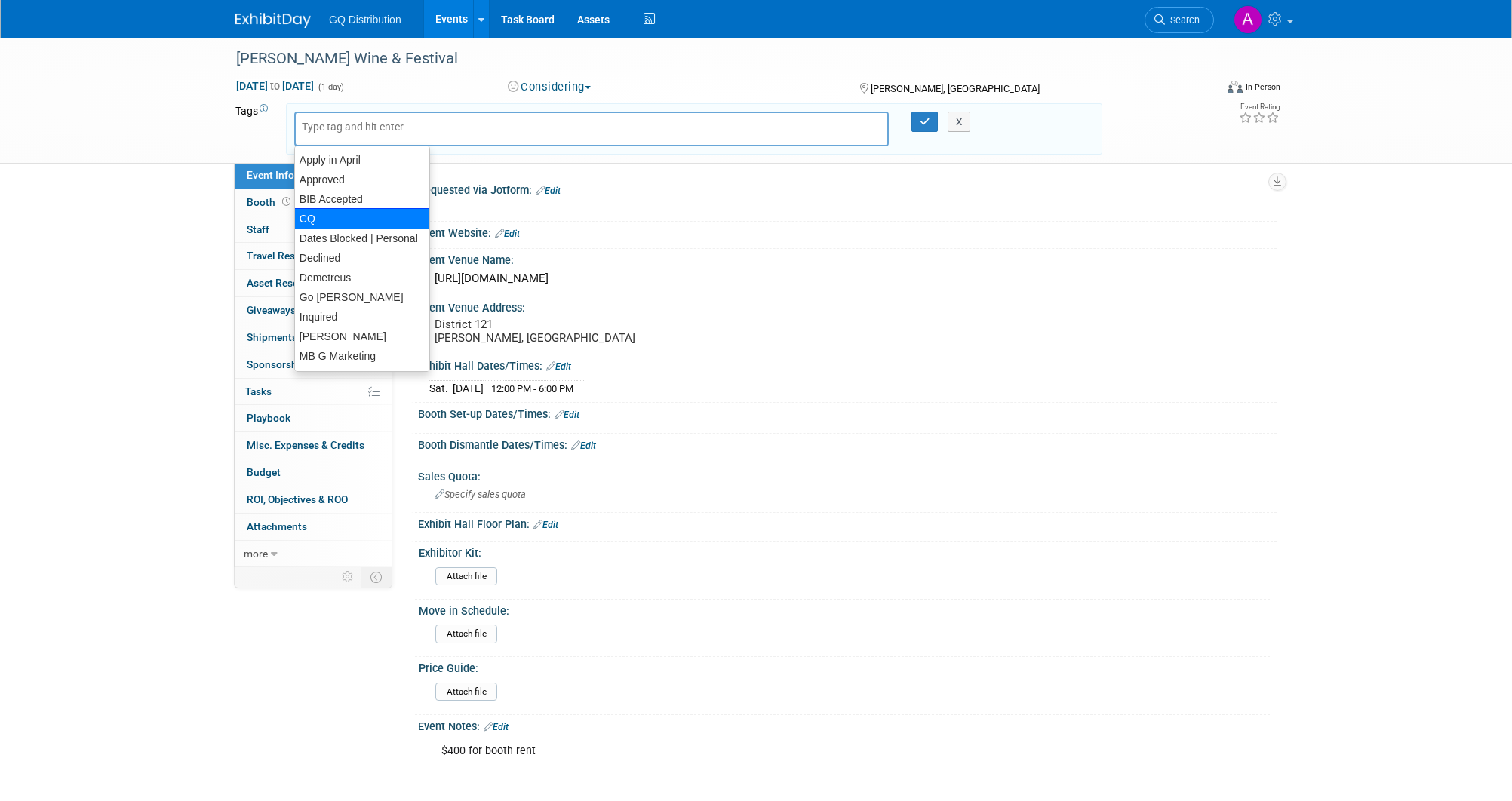
click at [338, 215] on div "CQ" at bounding box center [362, 218] width 136 height 21
type input "CQ"
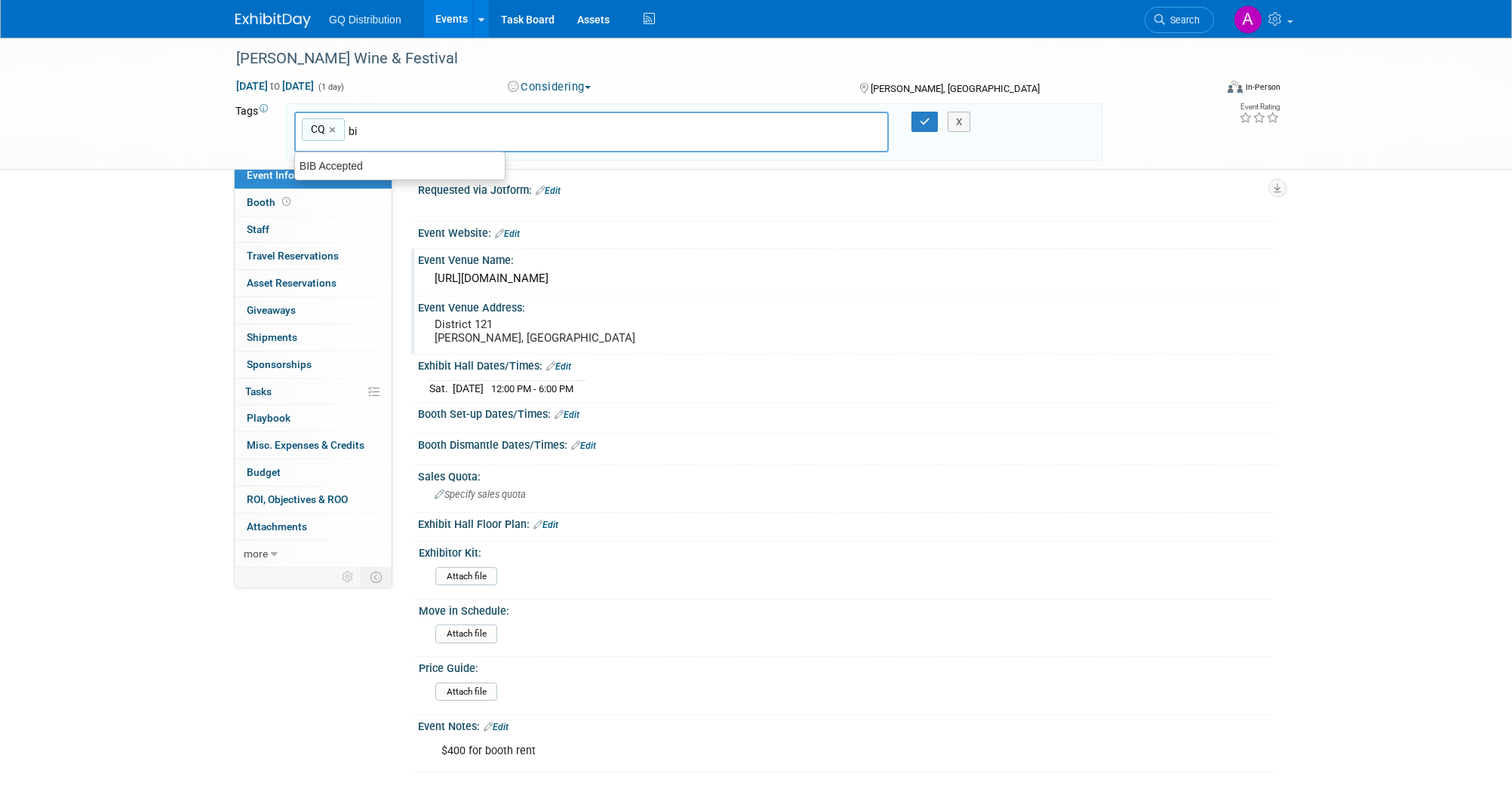
type input "bib"
click at [361, 159] on div "BIB Accepted" at bounding box center [400, 165] width 211 height 21
type input "CQ, BIB Accepted"
click at [451, 128] on input "text" at bounding box center [549, 131] width 211 height 15
type input "g"
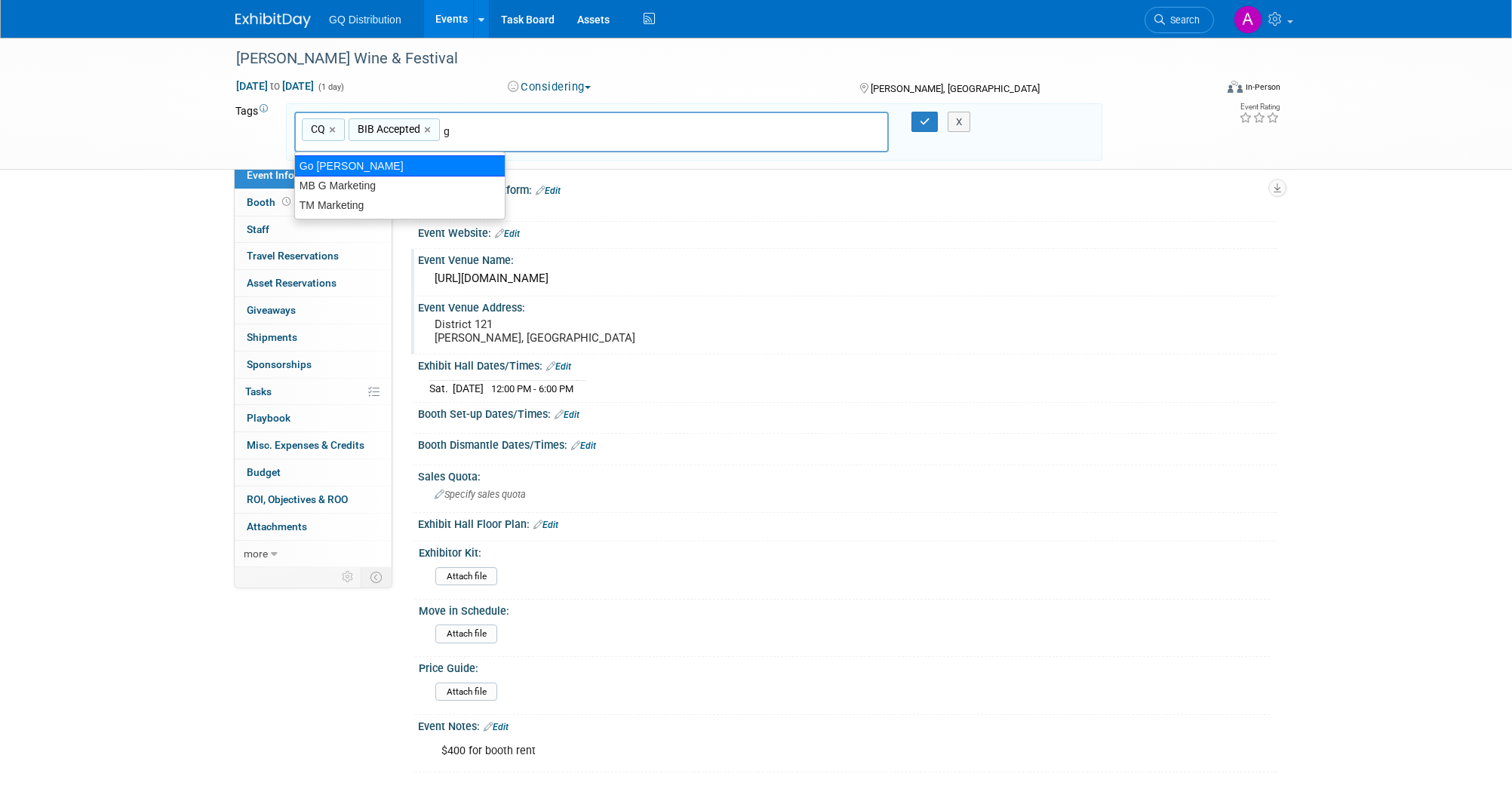
click at [356, 157] on div "Go [PERSON_NAME]" at bounding box center [400, 165] width 211 height 21
type input "CQ, BIB Accepted, Go Kirby"
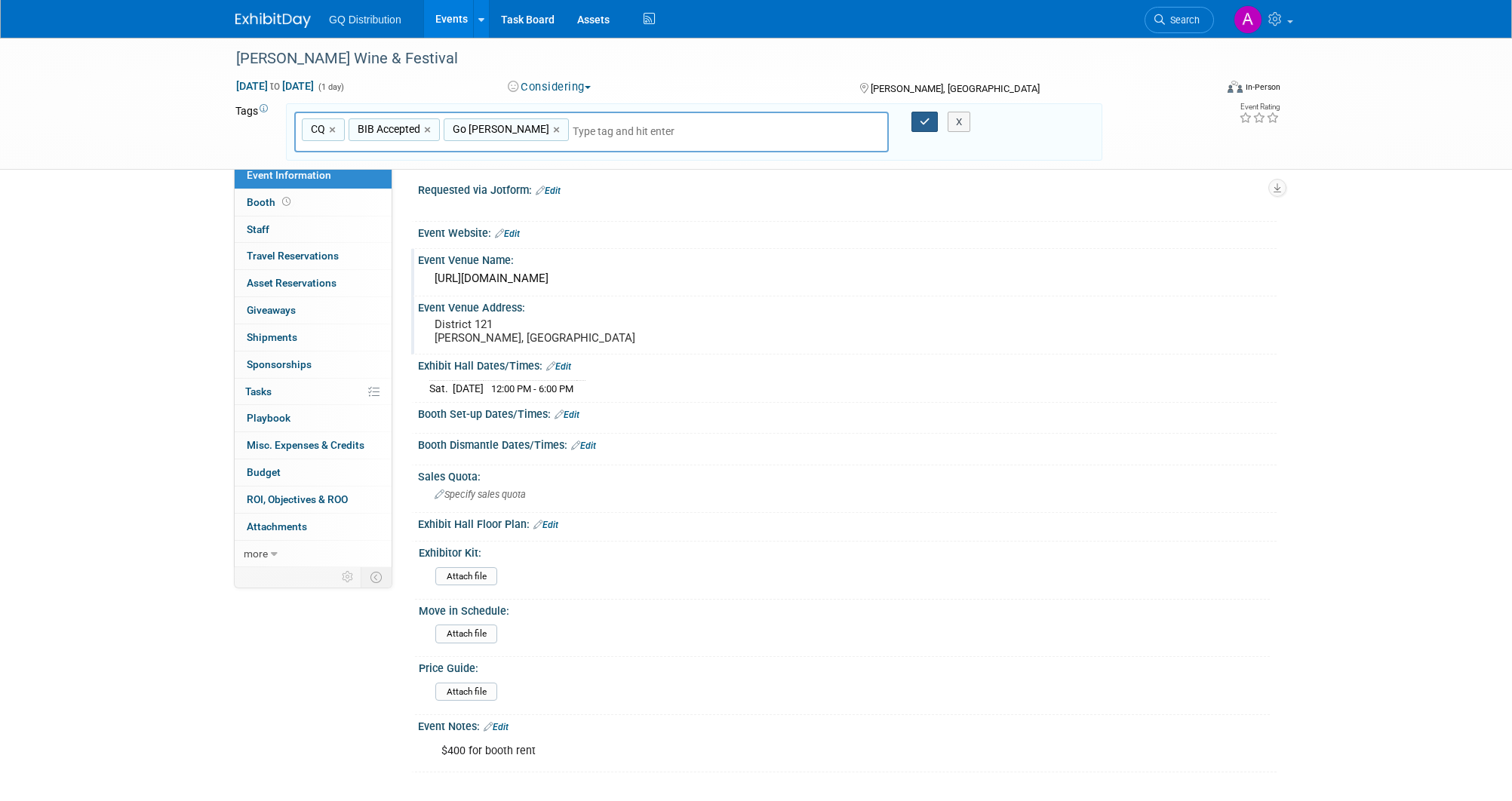
click at [919, 118] on button "button" at bounding box center [925, 122] width 27 height 21
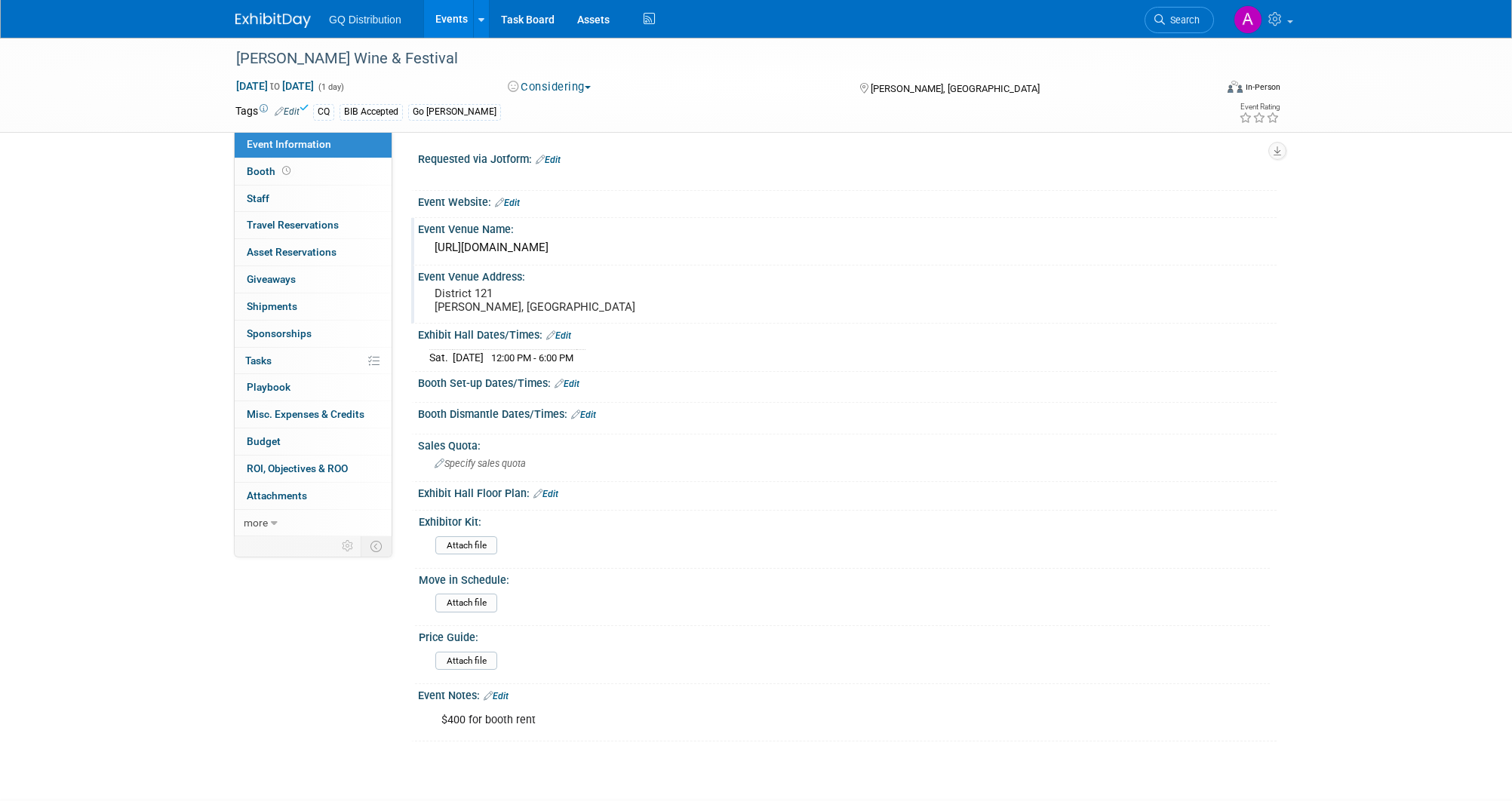
click at [505, 691] on link "Edit" at bounding box center [496, 696] width 25 height 11
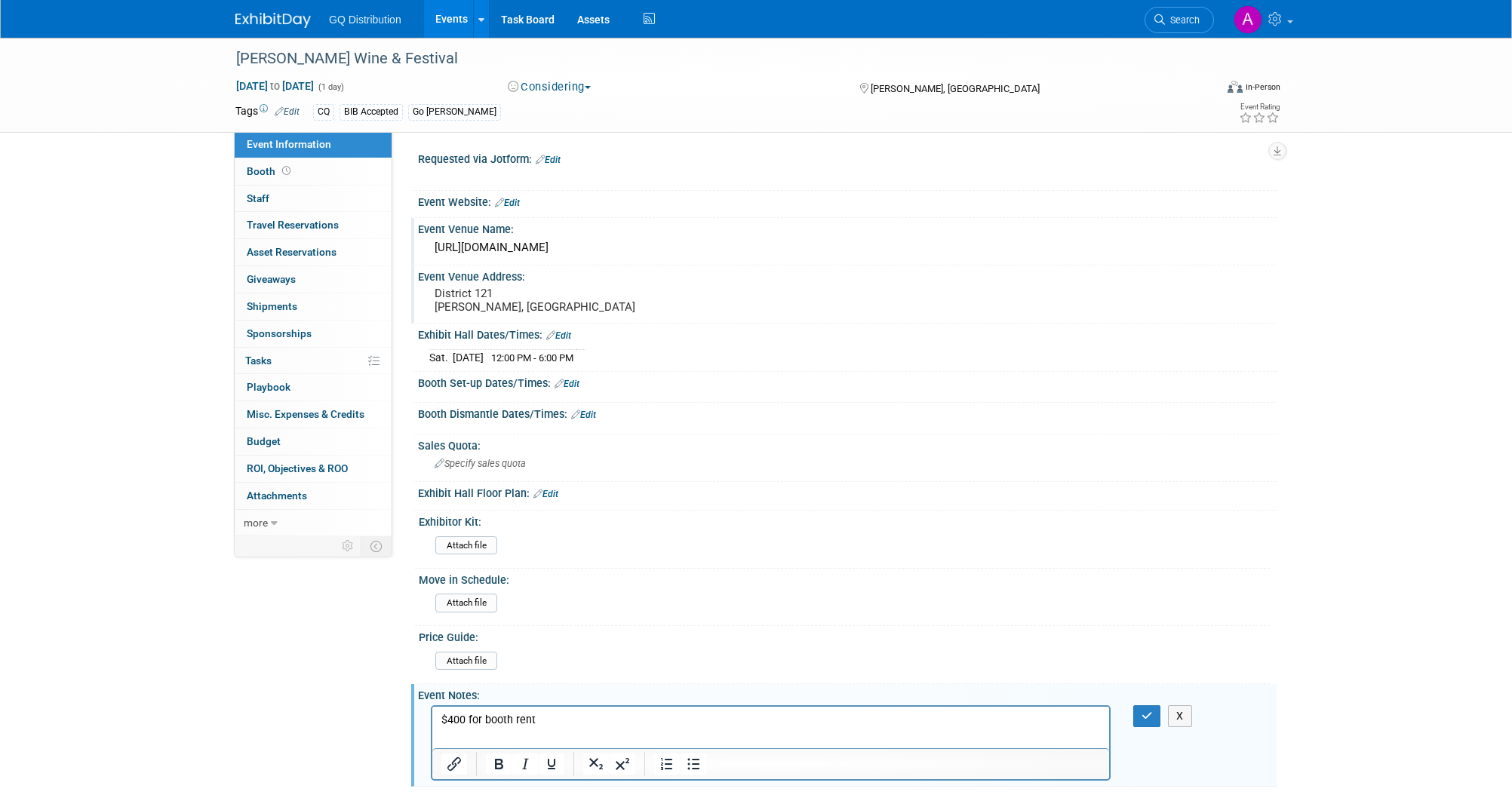
click at [571, 713] on p "$400 for booth rent" at bounding box center [771, 719] width 659 height 15
click at [562, 719] on p "$400 for booth rent" at bounding box center [771, 719] width 659 height 15
click at [1144, 712] on icon "button" at bounding box center [1147, 716] width 12 height 11
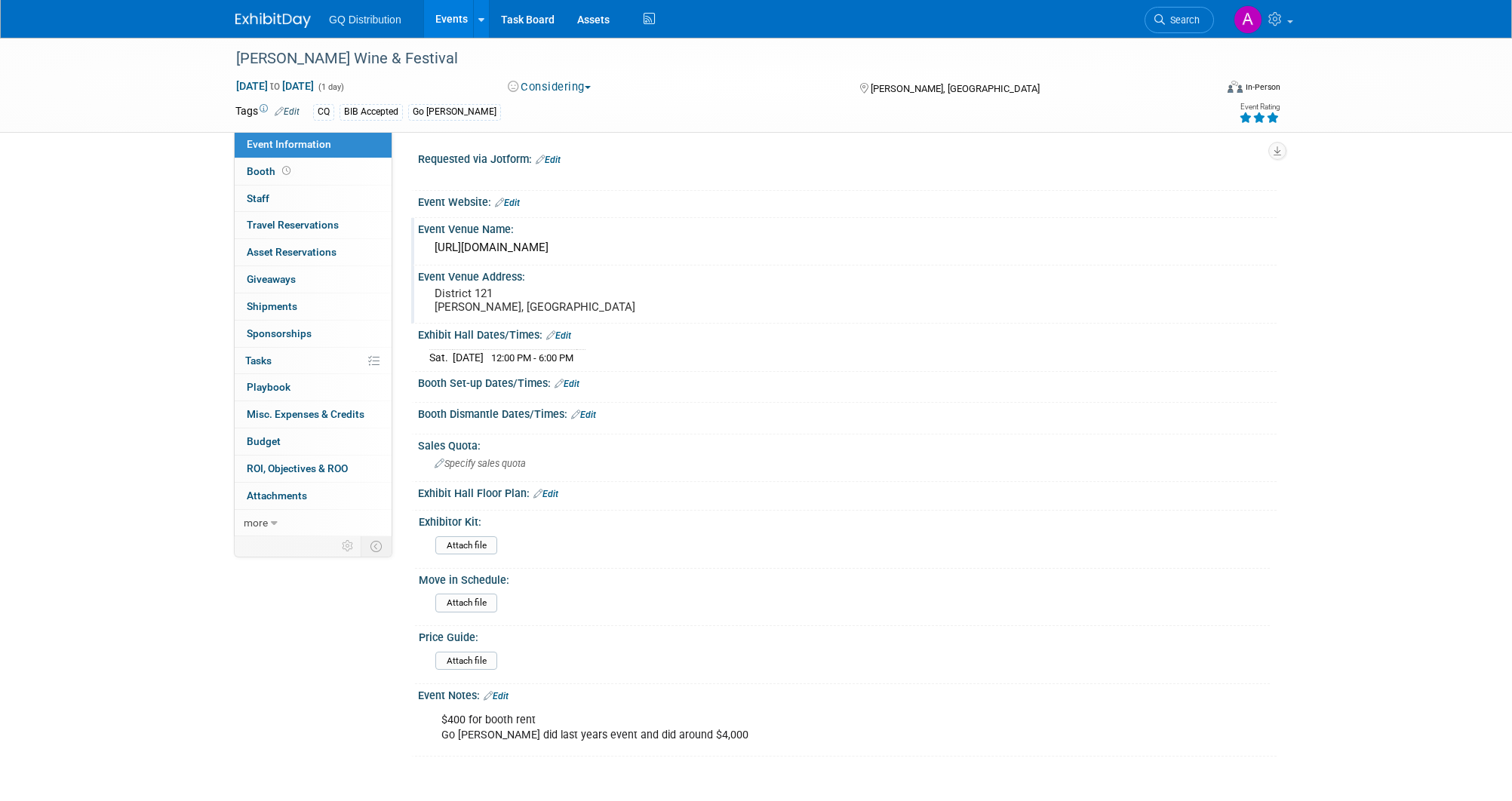
click at [1276, 117] on icon at bounding box center [1273, 118] width 14 height 11
click at [270, 19] on img at bounding box center [272, 20] width 75 height 15
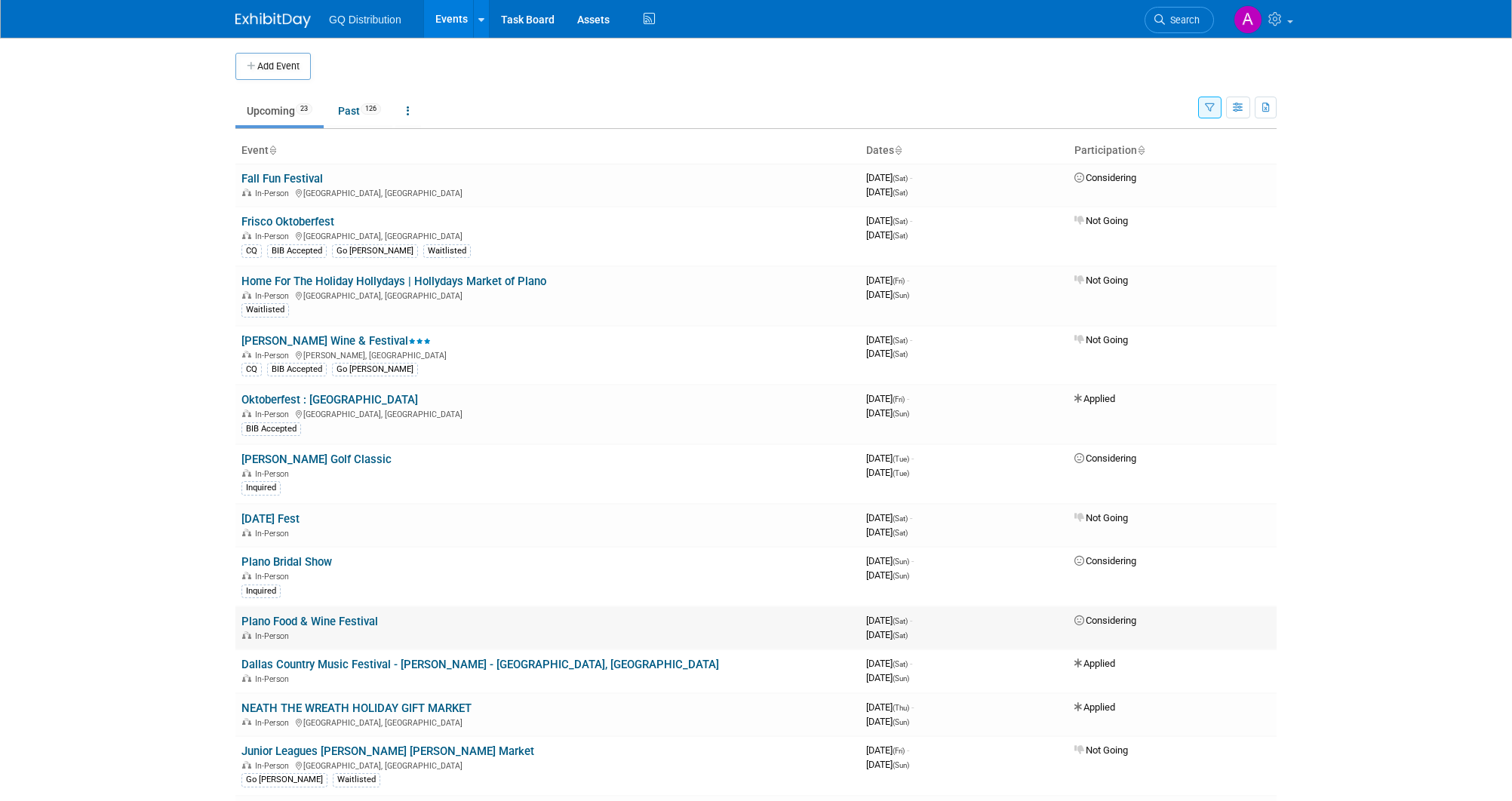
click at [356, 615] on link "Plano Food & Wine Festival" at bounding box center [310, 622] width 137 height 14
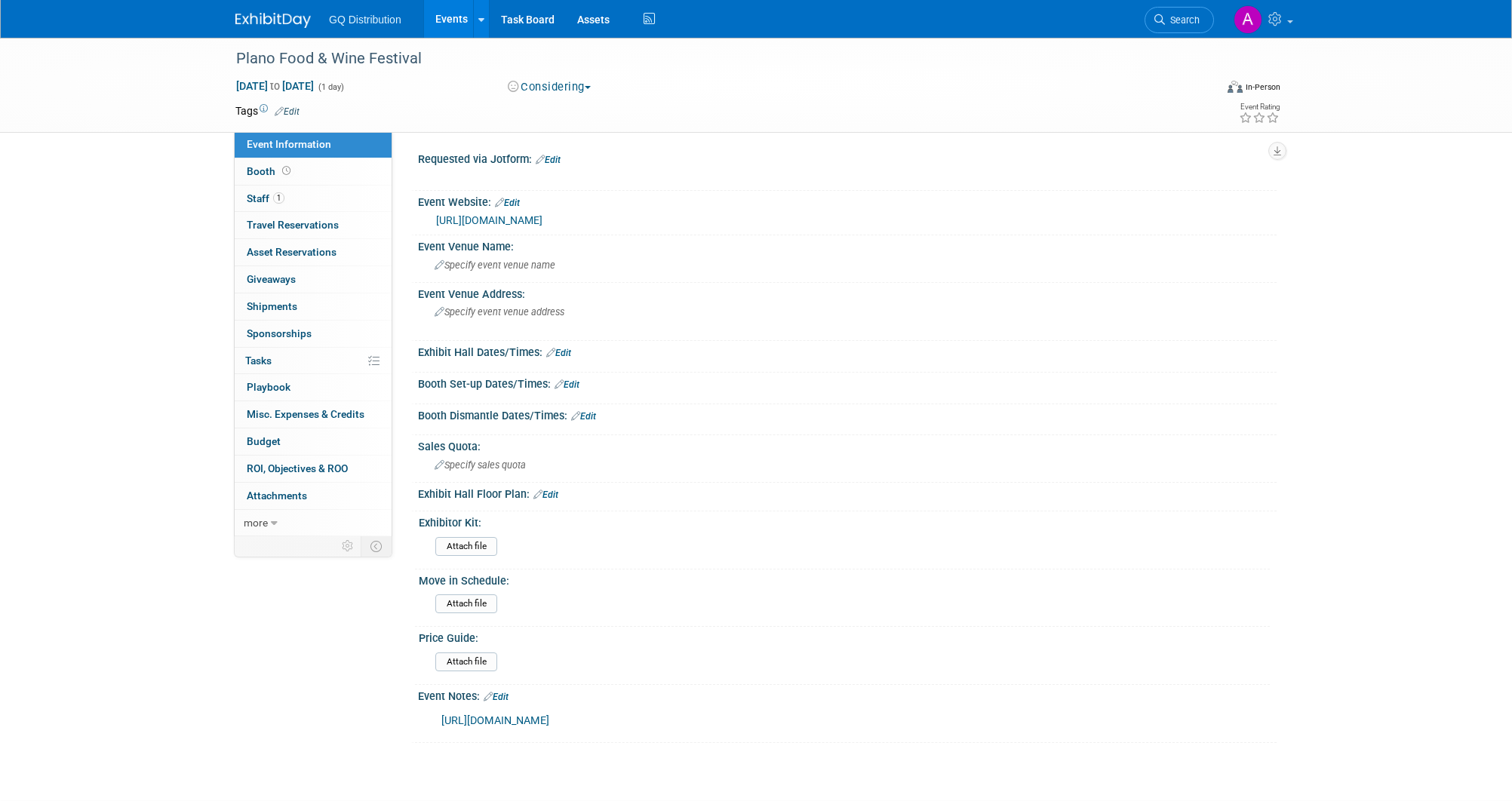
click at [566, 349] on link "Edit" at bounding box center [559, 353] width 25 height 11
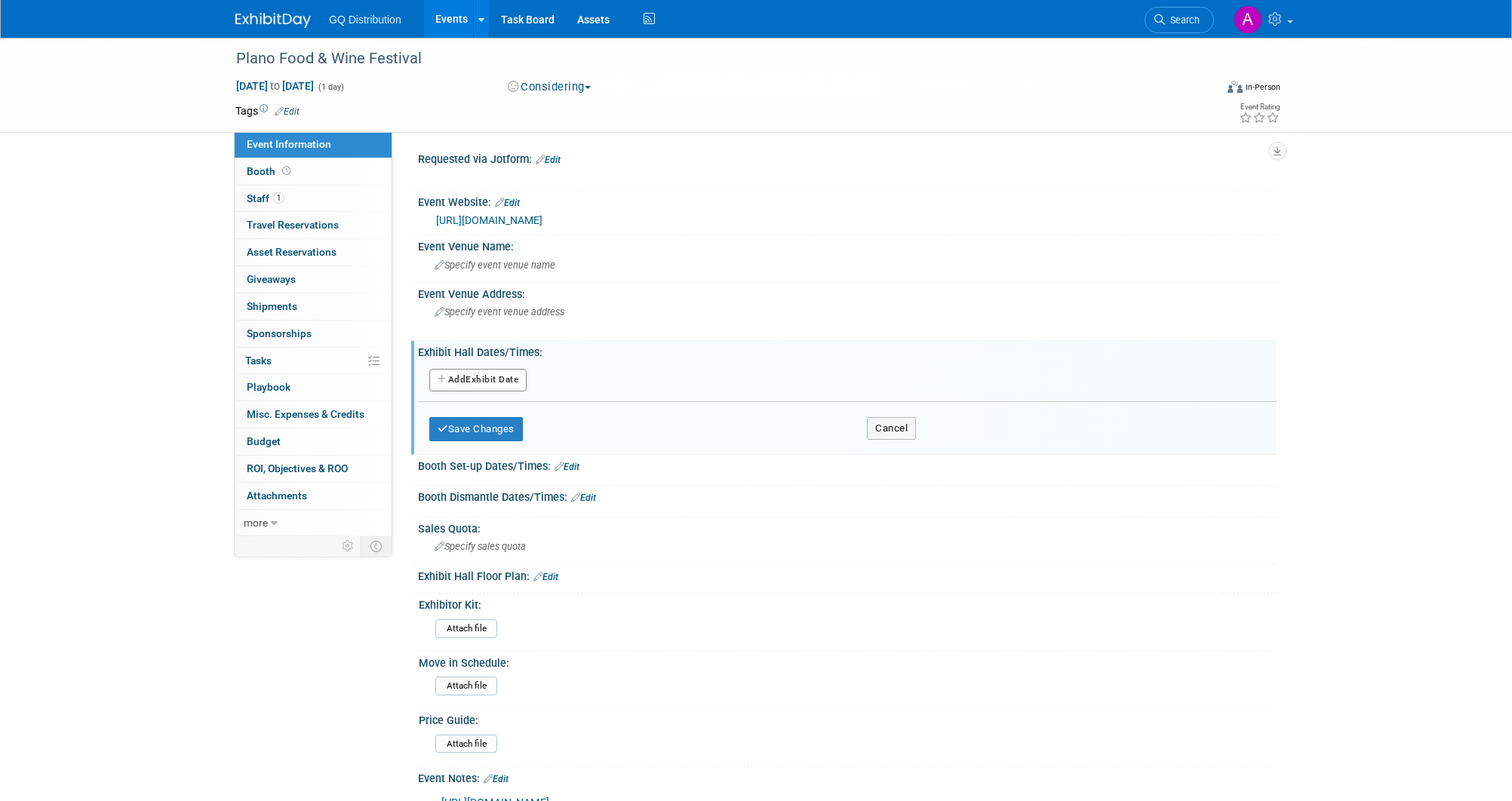
click at [506, 370] on button "Add Another Exhibit Date" at bounding box center [477, 380] width 97 height 22
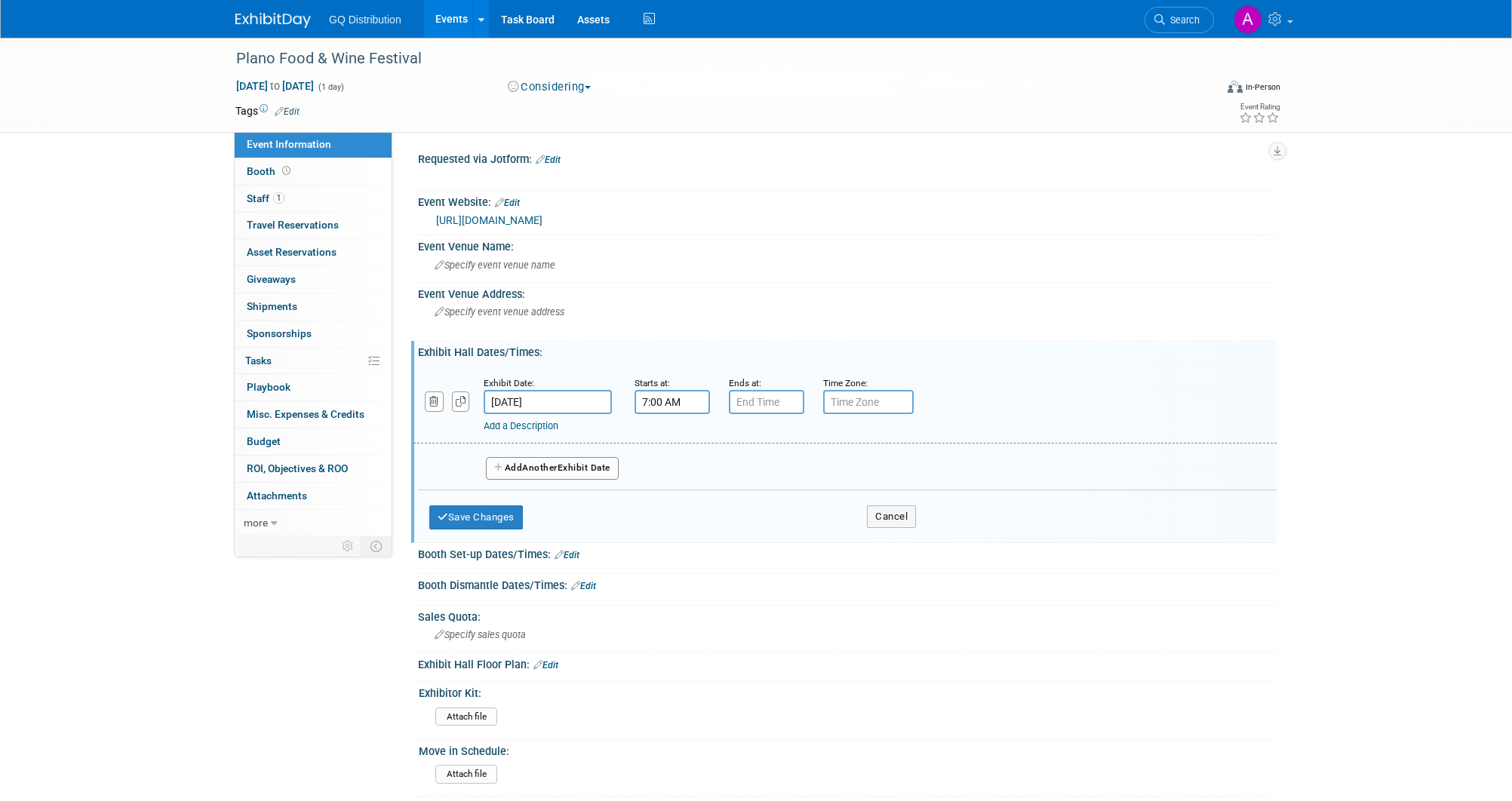
click at [672, 395] on input "7:00 AM" at bounding box center [672, 402] width 75 height 24
click at [670, 474] on span "07" at bounding box center [670, 471] width 29 height 27
click at [669, 452] on td "12" at bounding box center [663, 440] width 48 height 41
click at [804, 475] on button "AM" at bounding box center [801, 471] width 27 height 26
type input "12:00 PM"
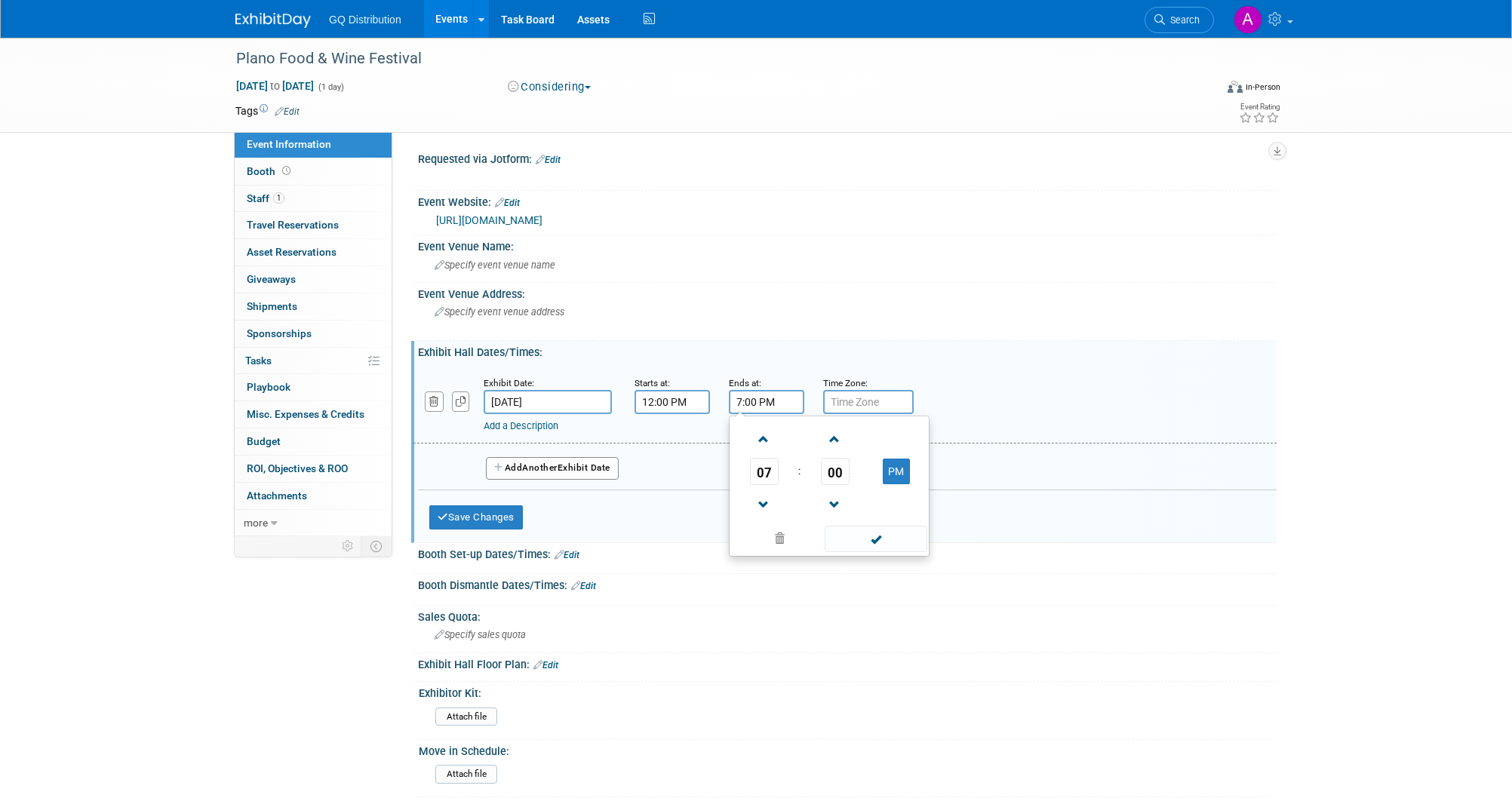
click at [766, 401] on input "7:00 PM" at bounding box center [766, 402] width 75 height 24
click at [765, 461] on span "07" at bounding box center [764, 471] width 29 height 27
click at [844, 476] on td "06" at bounding box center [853, 480] width 48 height 41
type input "6:00 PM"
click at [891, 542] on span at bounding box center [875, 539] width 102 height 26
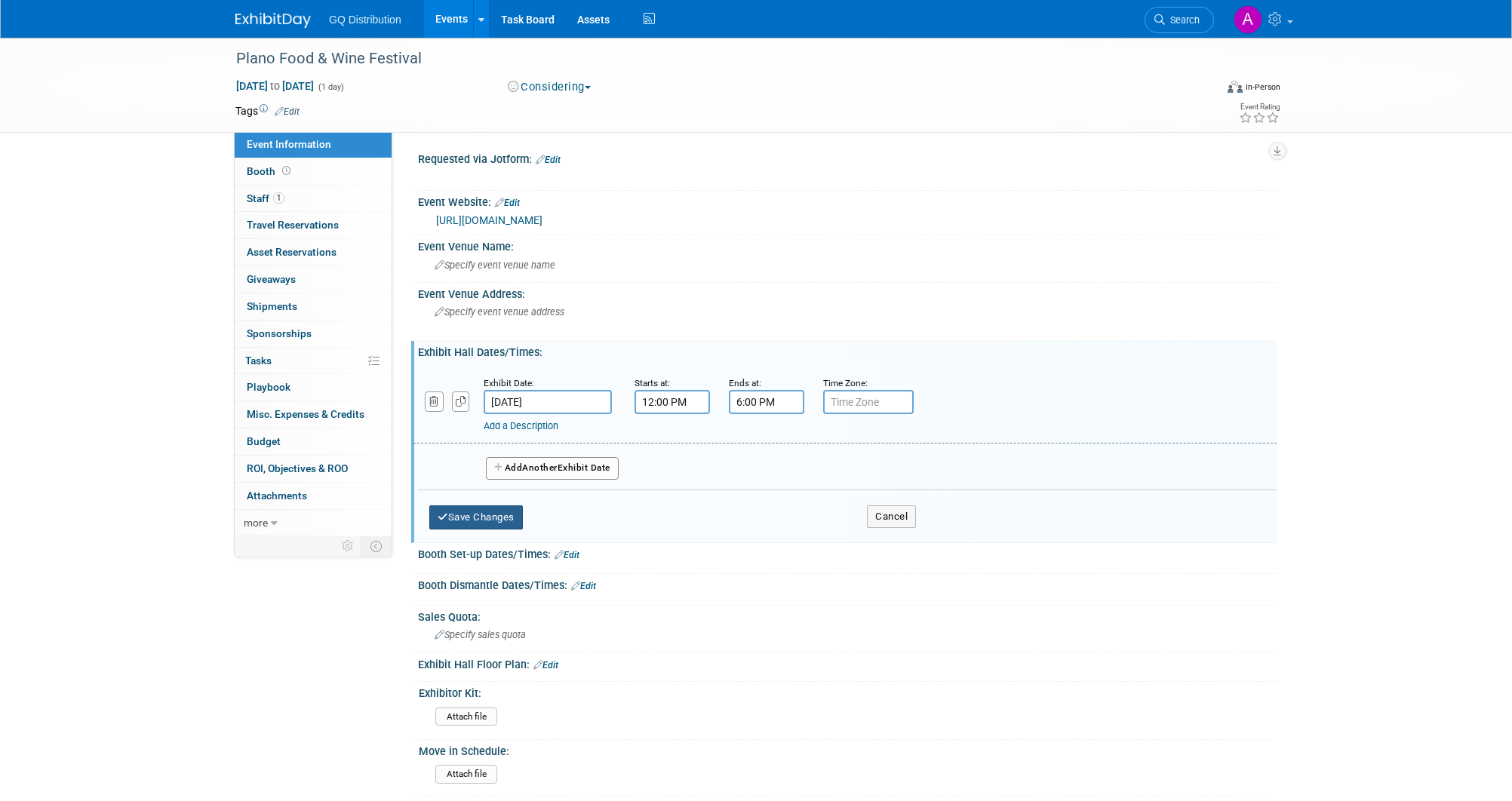
click at [487, 506] on button "Save Changes" at bounding box center [476, 517] width 94 height 24
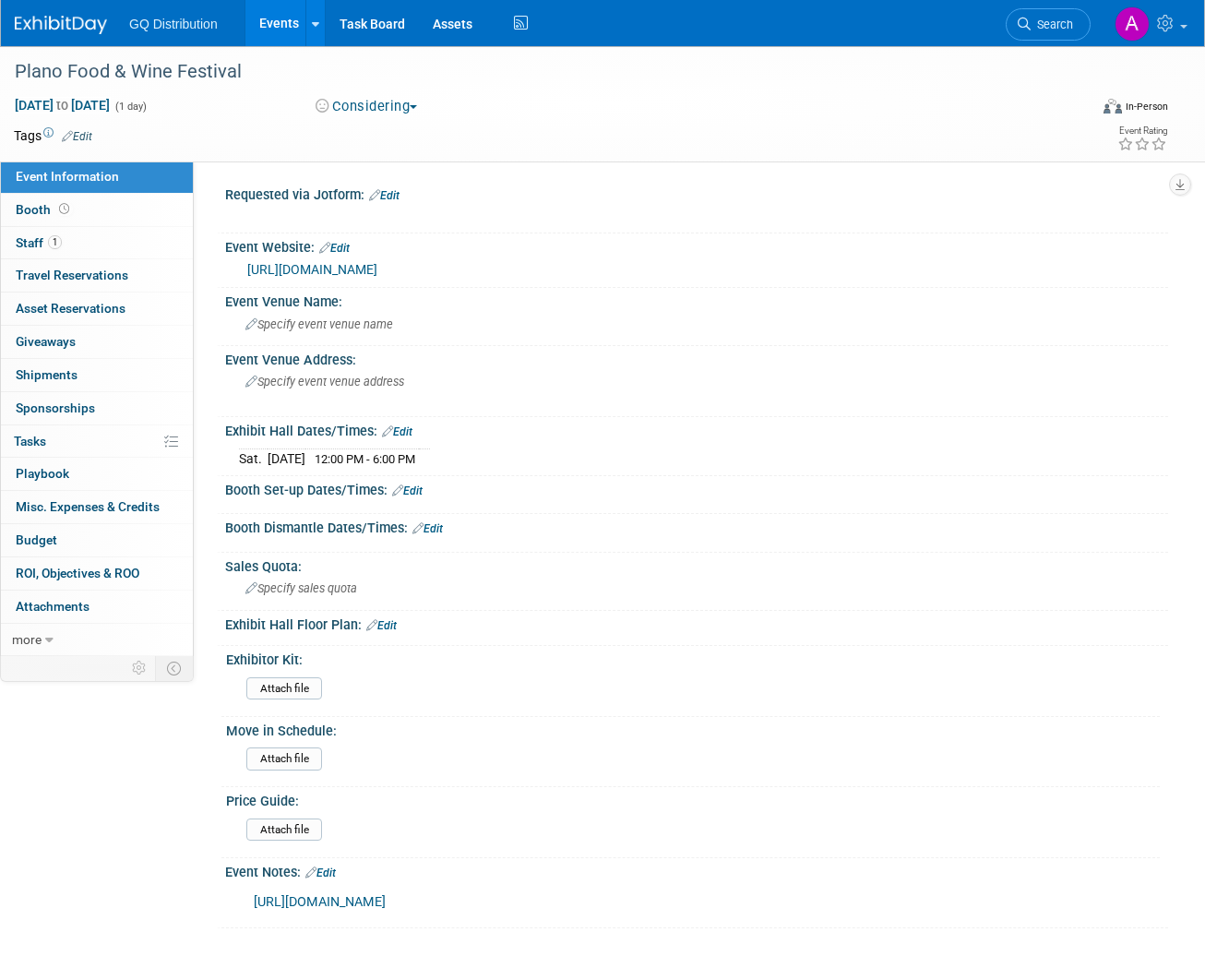
click at [68, 17] on img at bounding box center [61, 25] width 92 height 18
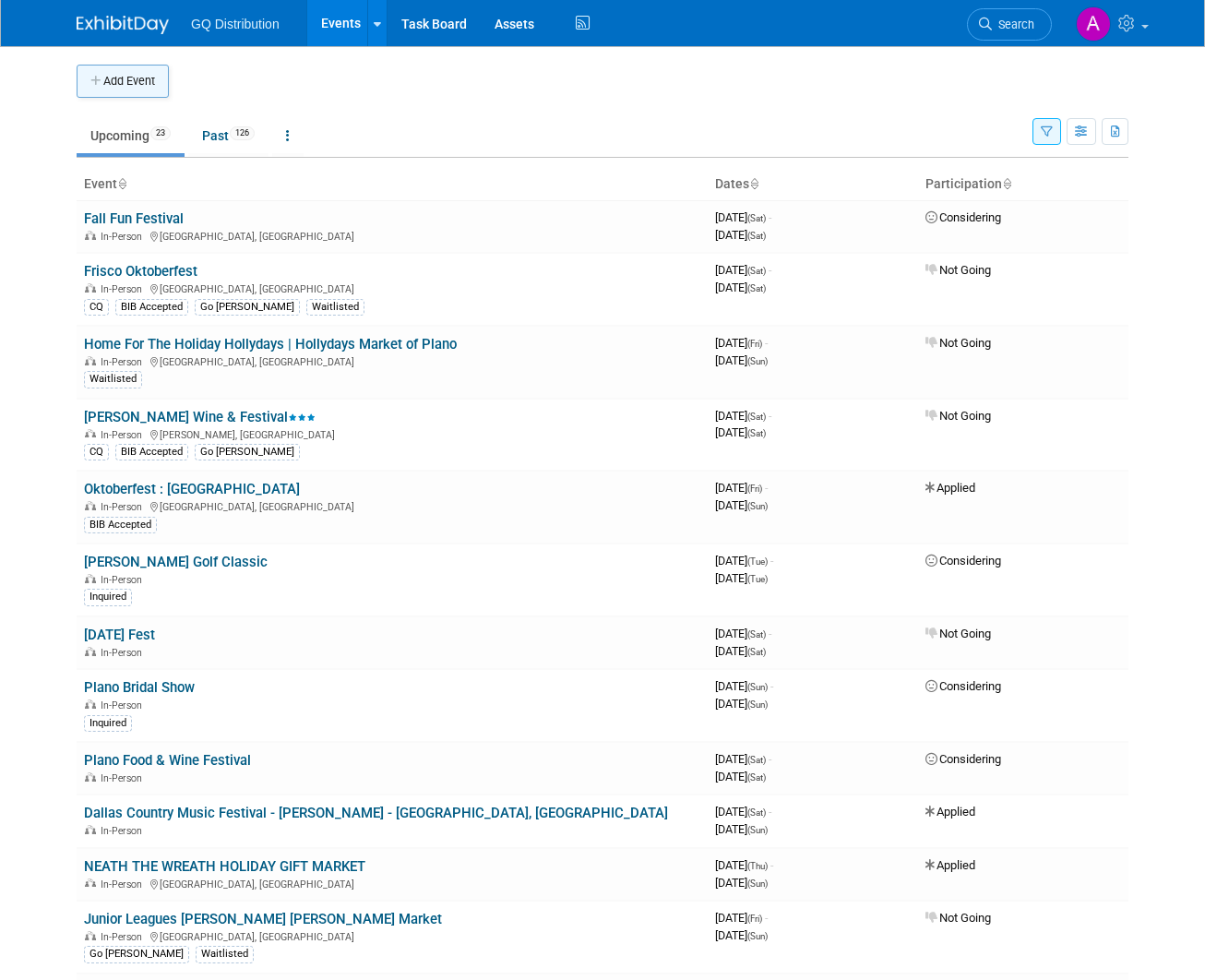
click at [152, 87] on button "Add Event" at bounding box center [122, 81] width 92 height 33
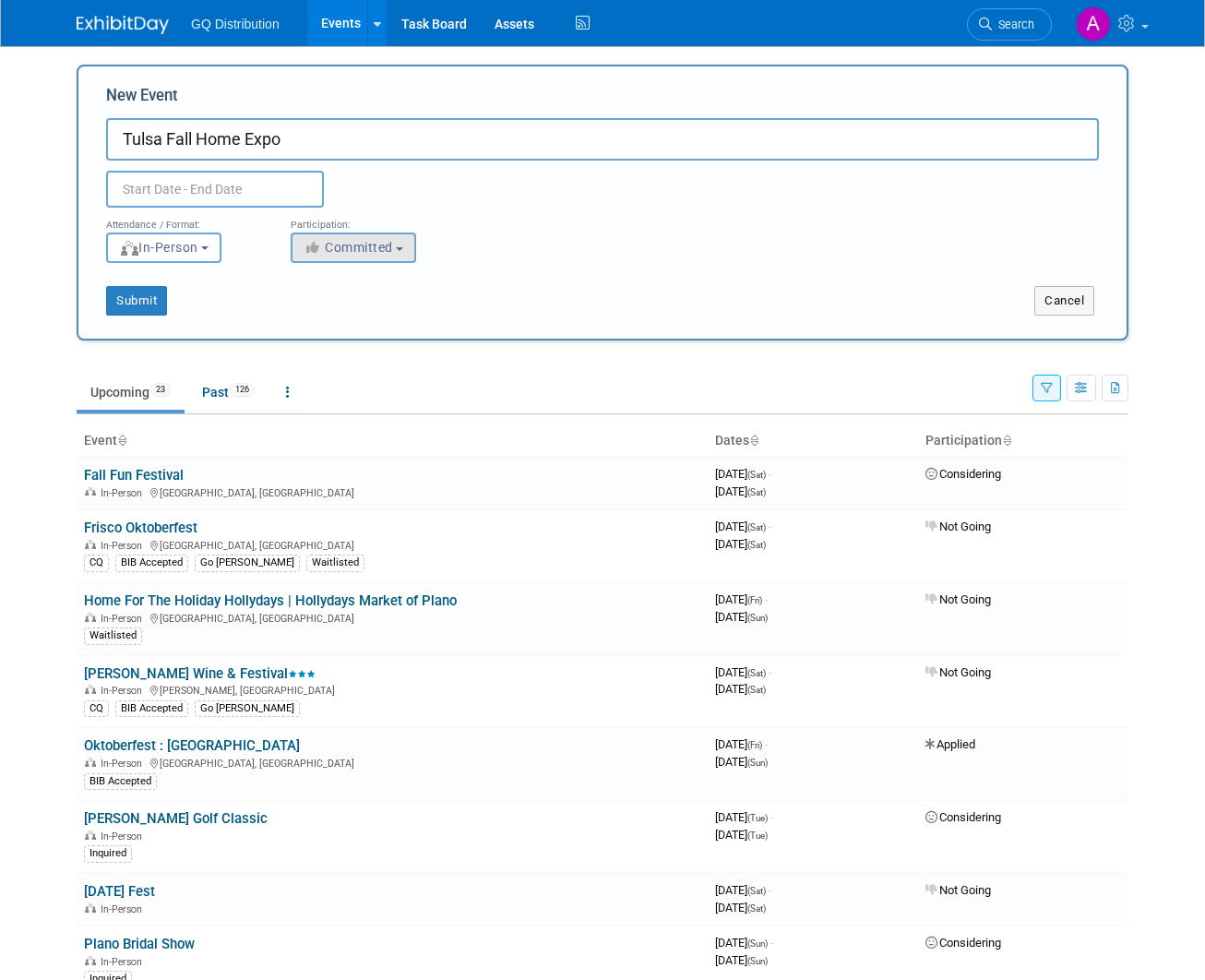
type input "Tulsa Fall Home Expo"
click at [391, 247] on span "Committed" at bounding box center [348, 248] width 89 height 15
click at [375, 316] on label "Considering" at bounding box center [362, 317] width 121 height 24
click at [308, 316] on input "Considering" at bounding box center [302, 318] width 12 height 12
select select "2"
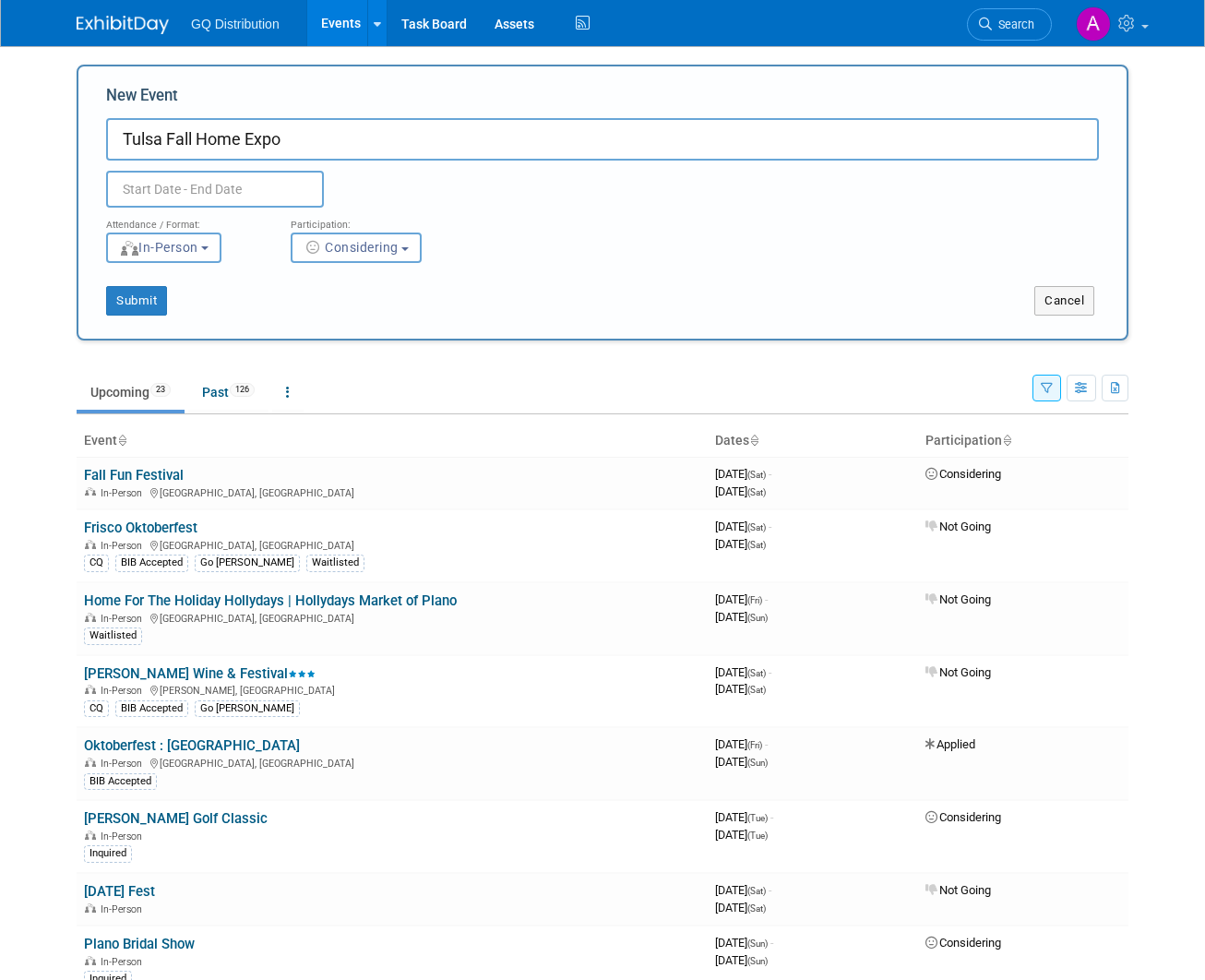
click at [172, 189] on input "text" at bounding box center [215, 189] width 218 height 37
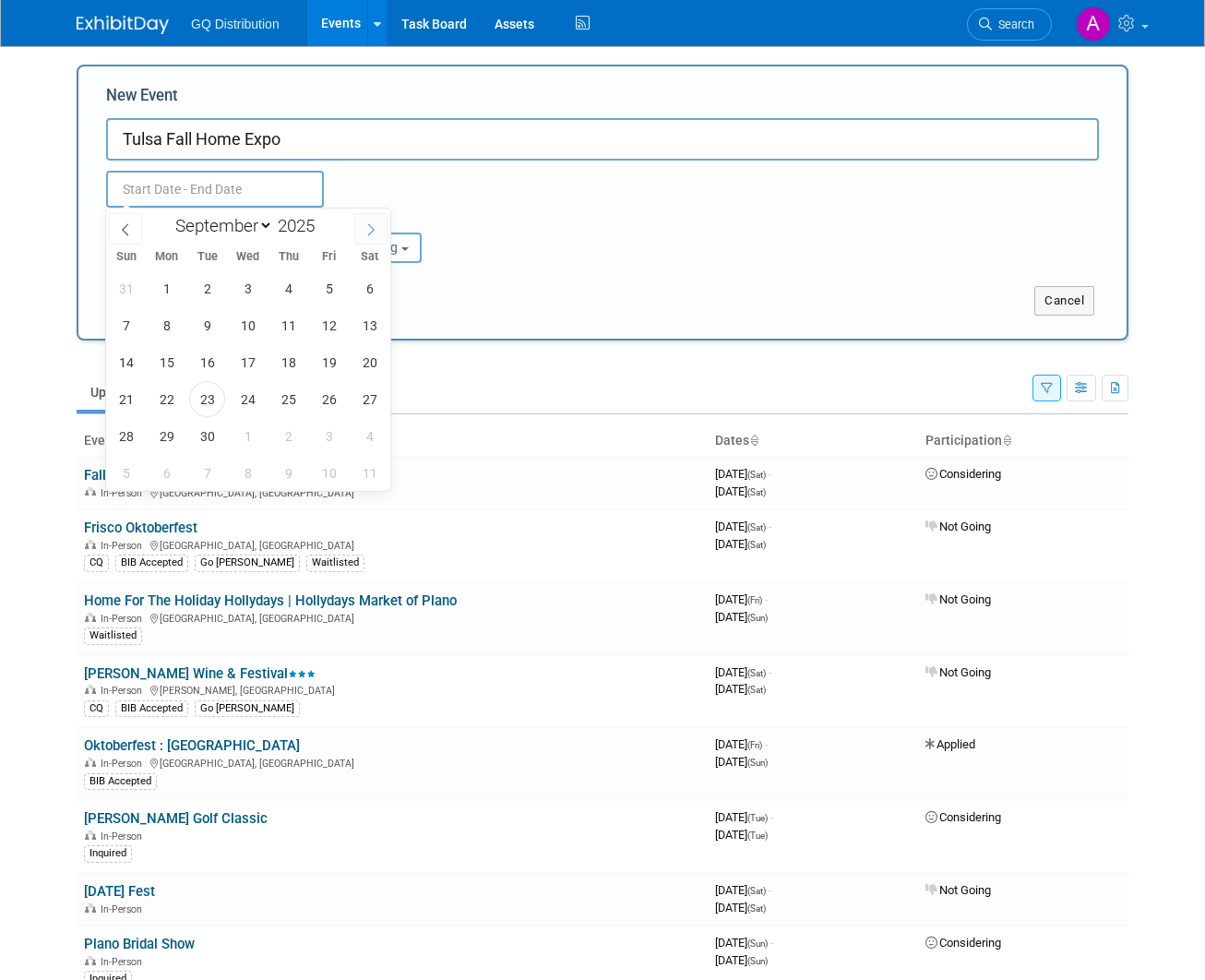
click at [371, 224] on icon at bounding box center [371, 230] width 13 height 13
select select "9"
click at [321, 435] on span "31" at bounding box center [329, 436] width 36 height 36
type input "Oct 31, 2025 to Oct 31, 2025"
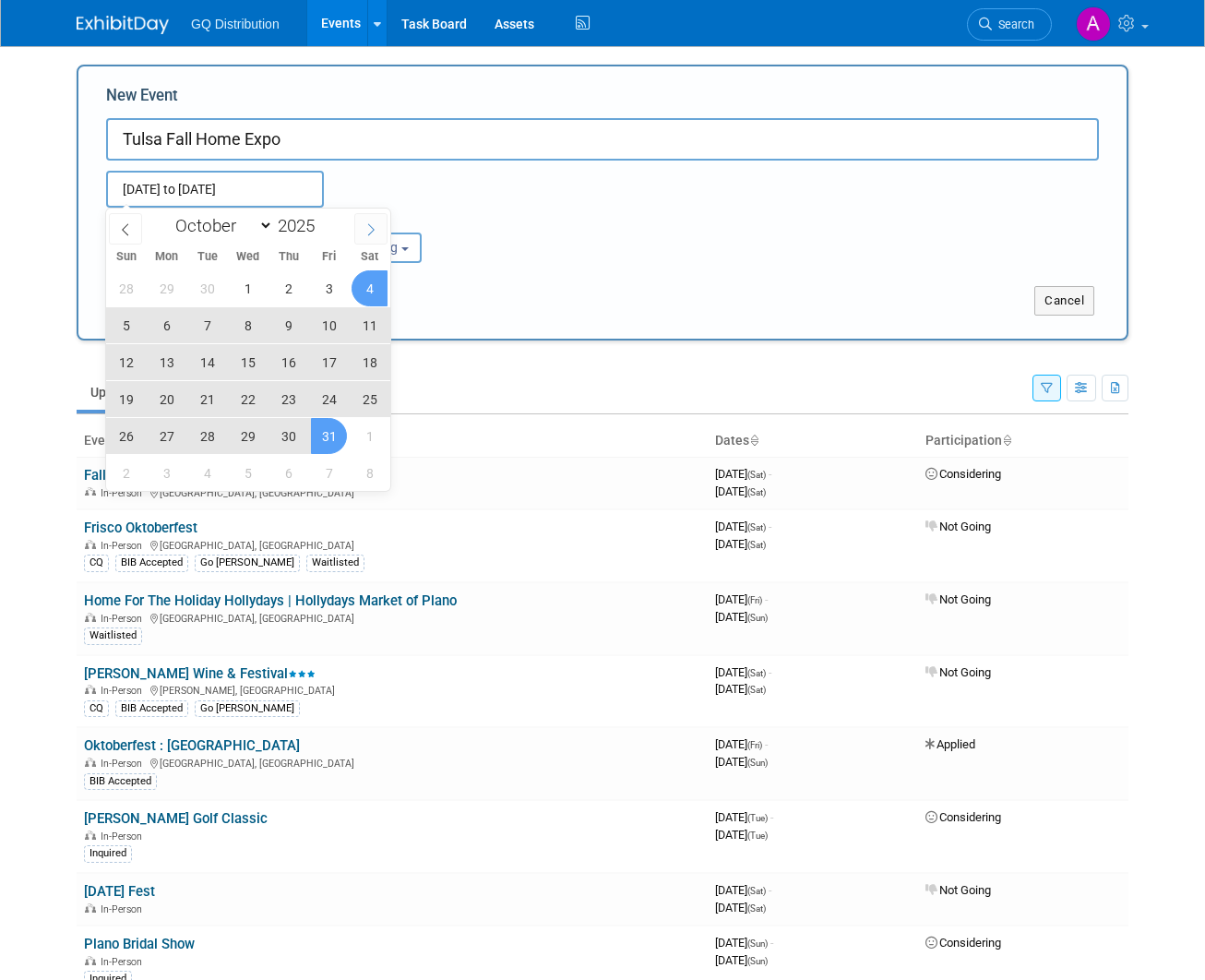
click at [368, 228] on icon at bounding box center [371, 230] width 13 height 13
select select "10"
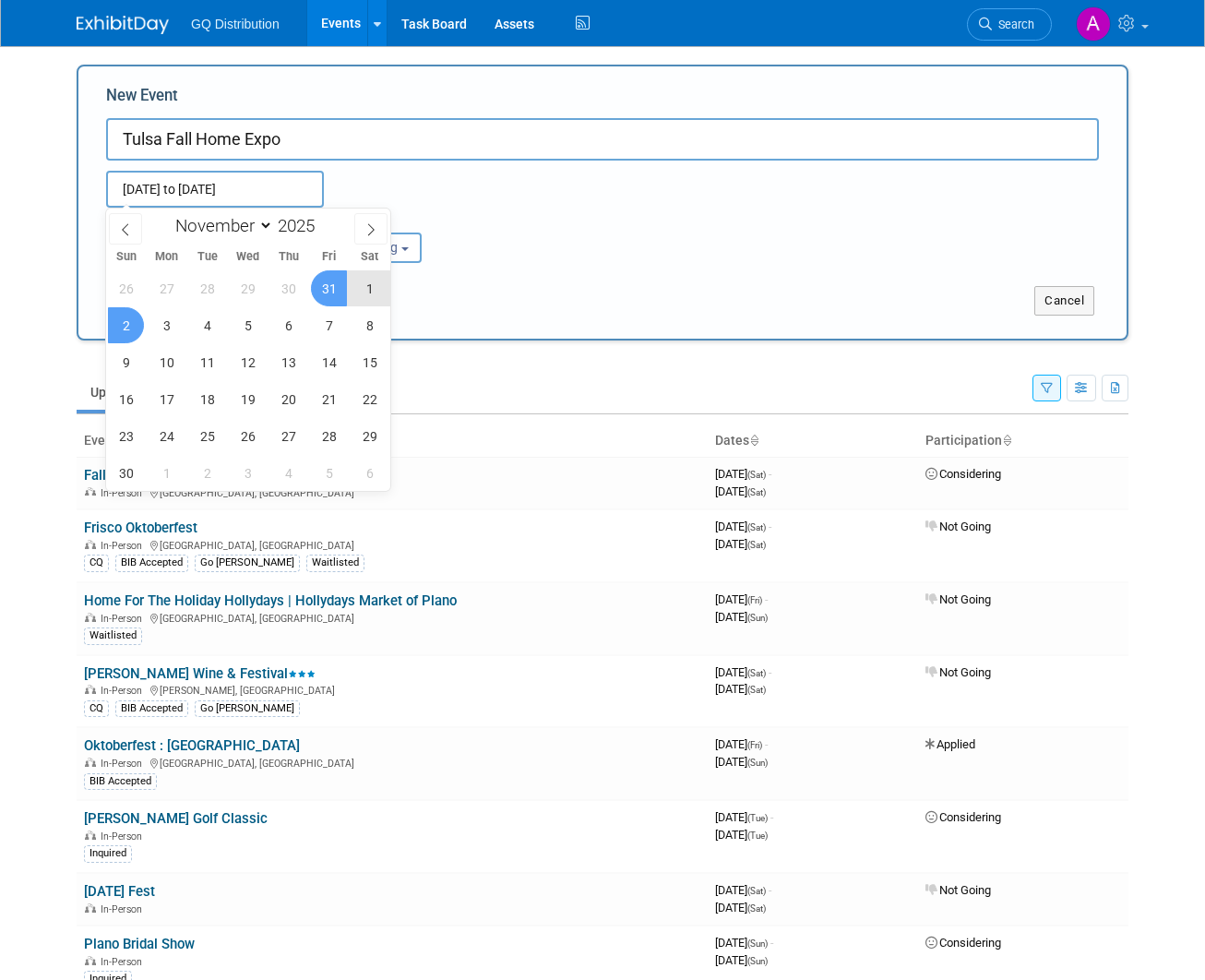
click at [119, 330] on span "2" at bounding box center [126, 325] width 36 height 36
type input "[DATE] to [DATE]"
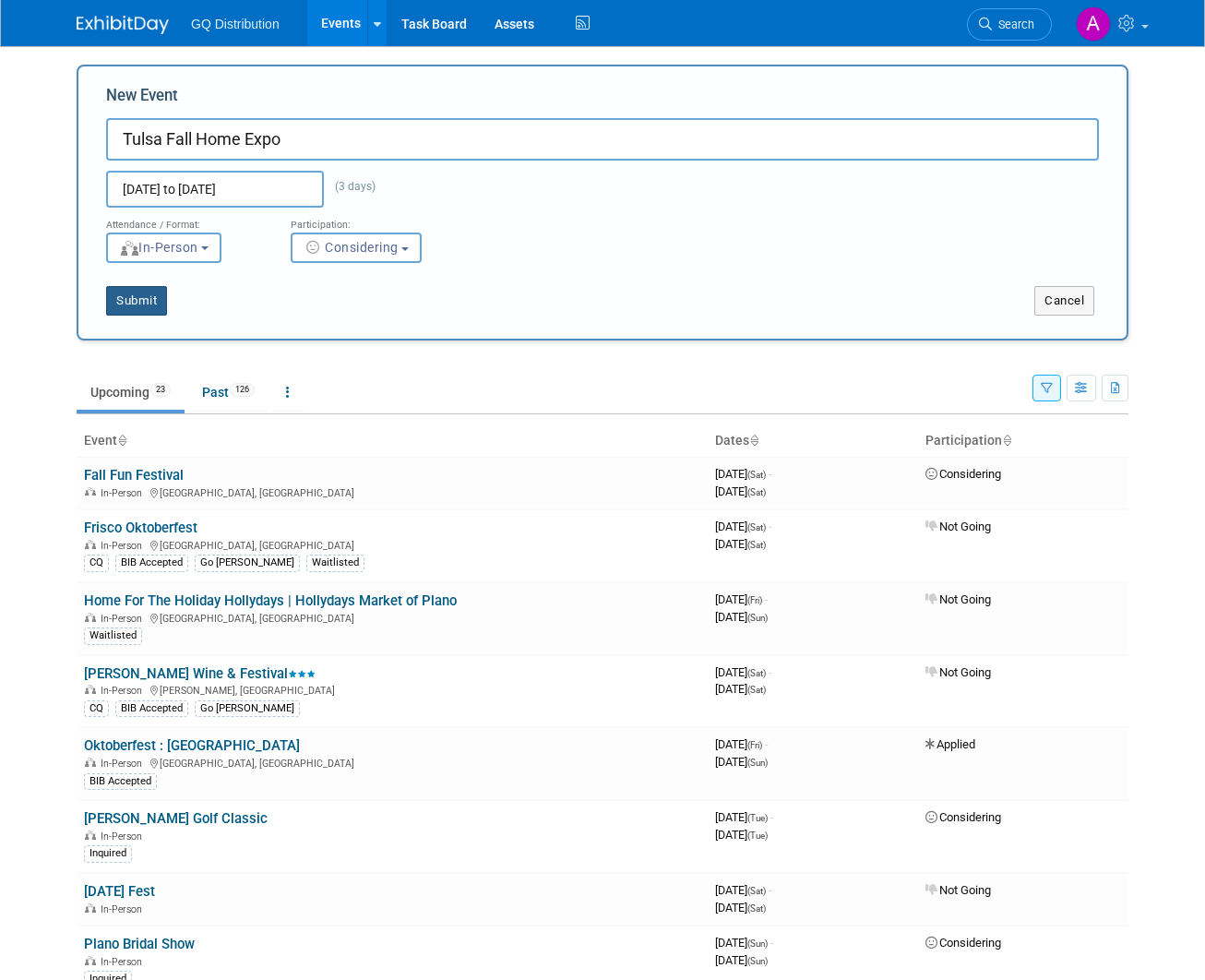
click at [141, 298] on button "Submit" at bounding box center [137, 301] width 61 height 29
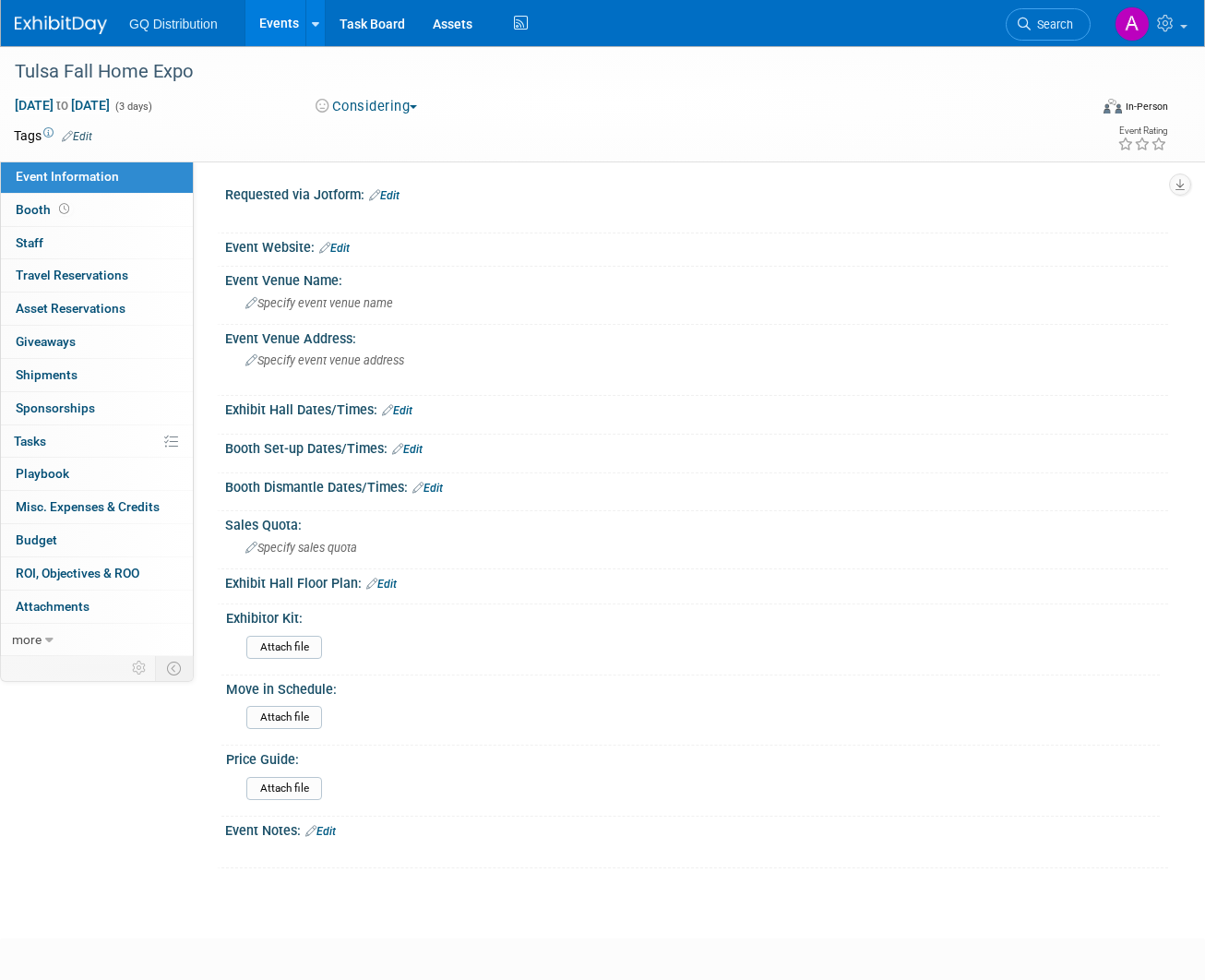
click at [329, 825] on link "Edit" at bounding box center [321, 832] width 30 height 13
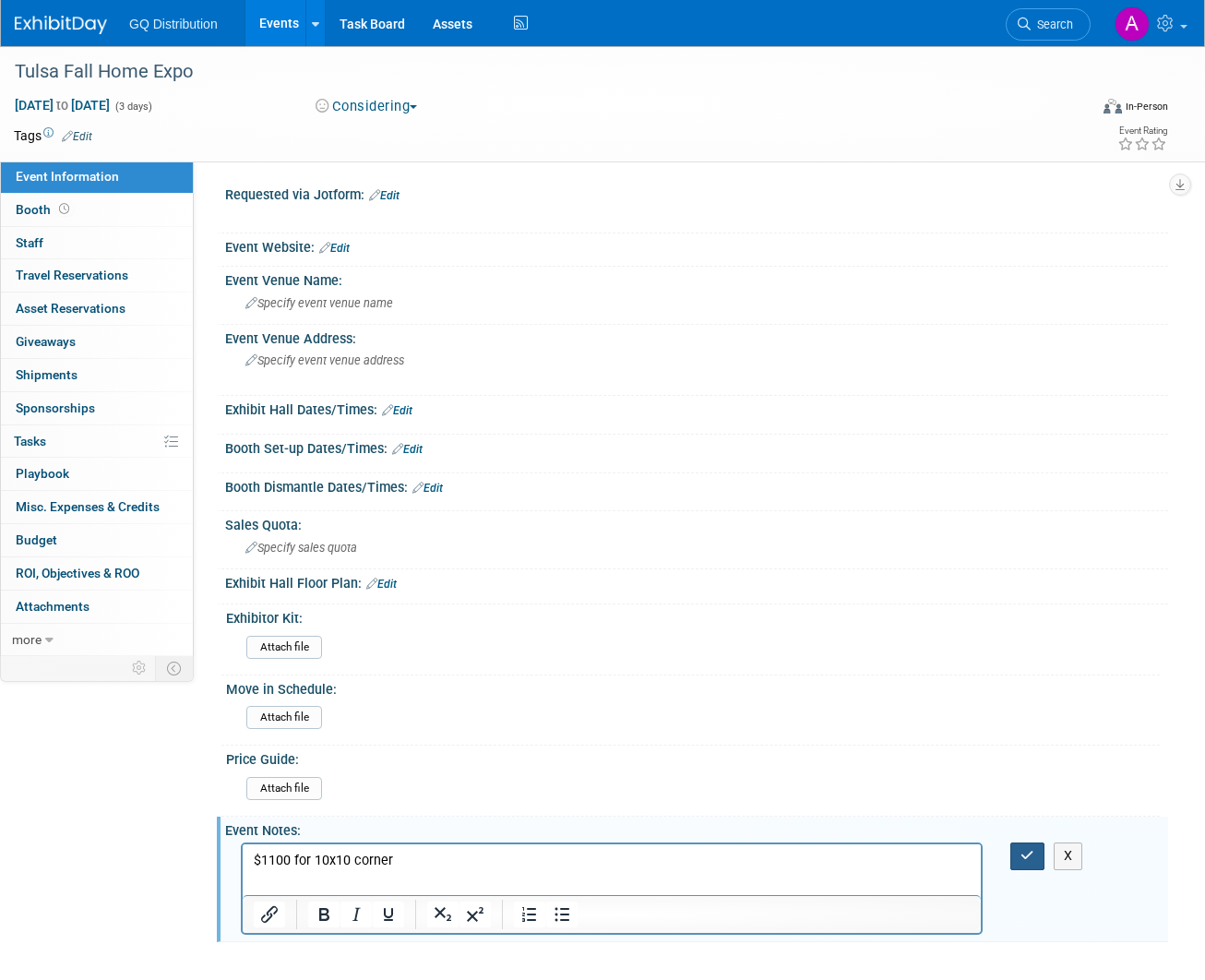
click at [1020, 848] on button "button" at bounding box center [1028, 856] width 34 height 27
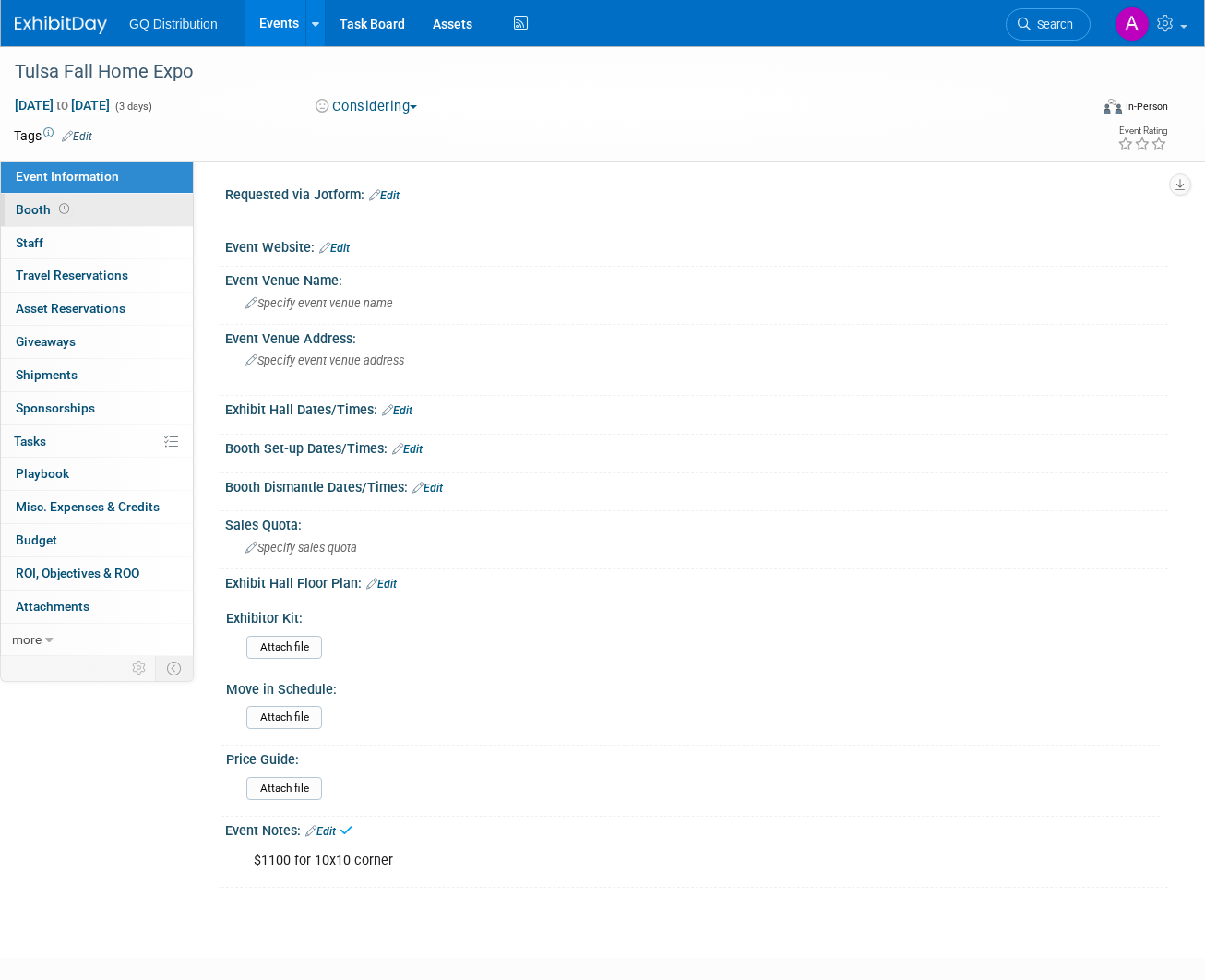
click at [41, 206] on span "Booth" at bounding box center [45, 210] width 57 height 15
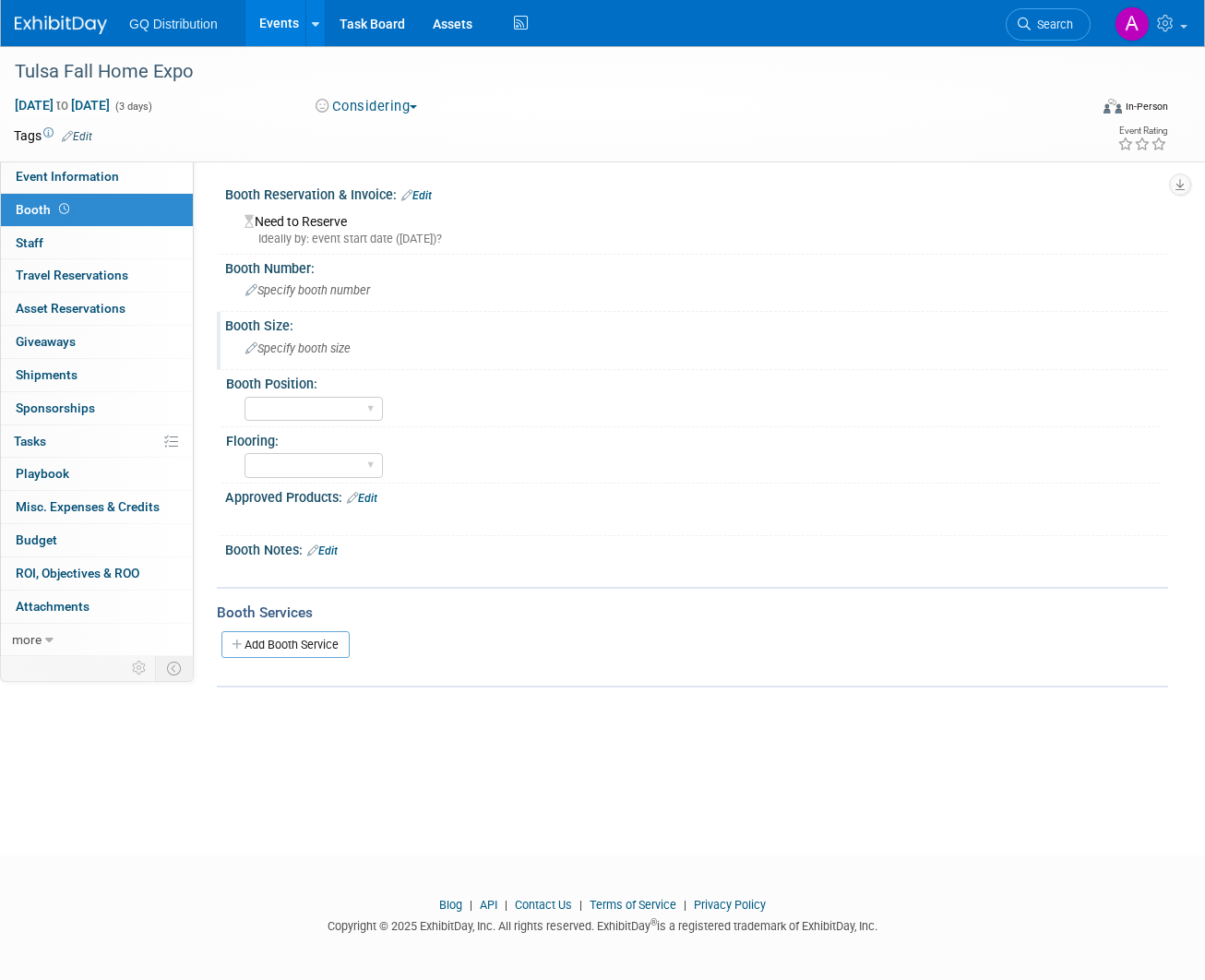
click at [311, 354] on div "Specify booth size" at bounding box center [696, 348] width 916 height 28
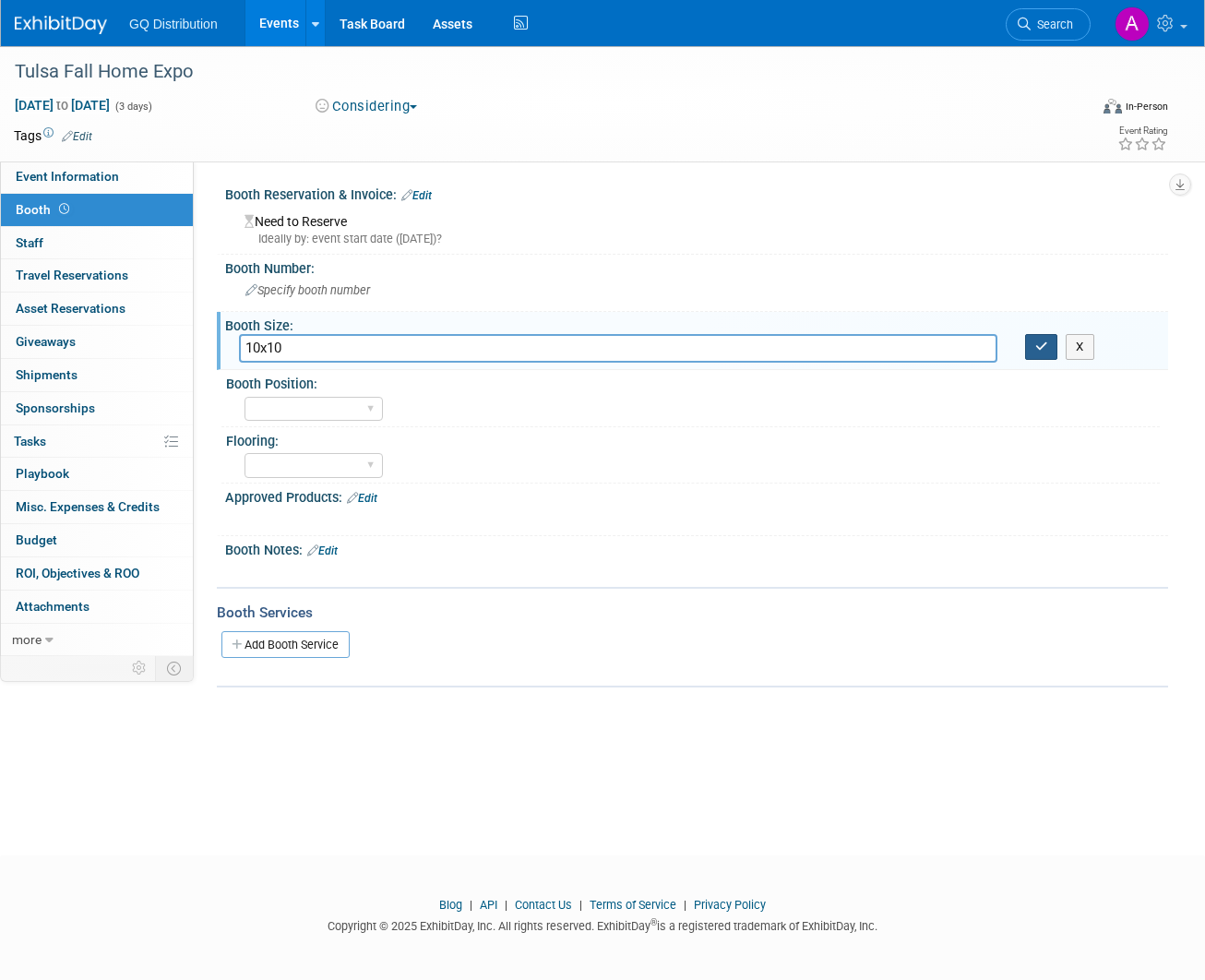
type input "10x10"
click at [1041, 342] on icon "button" at bounding box center [1042, 346] width 13 height 12
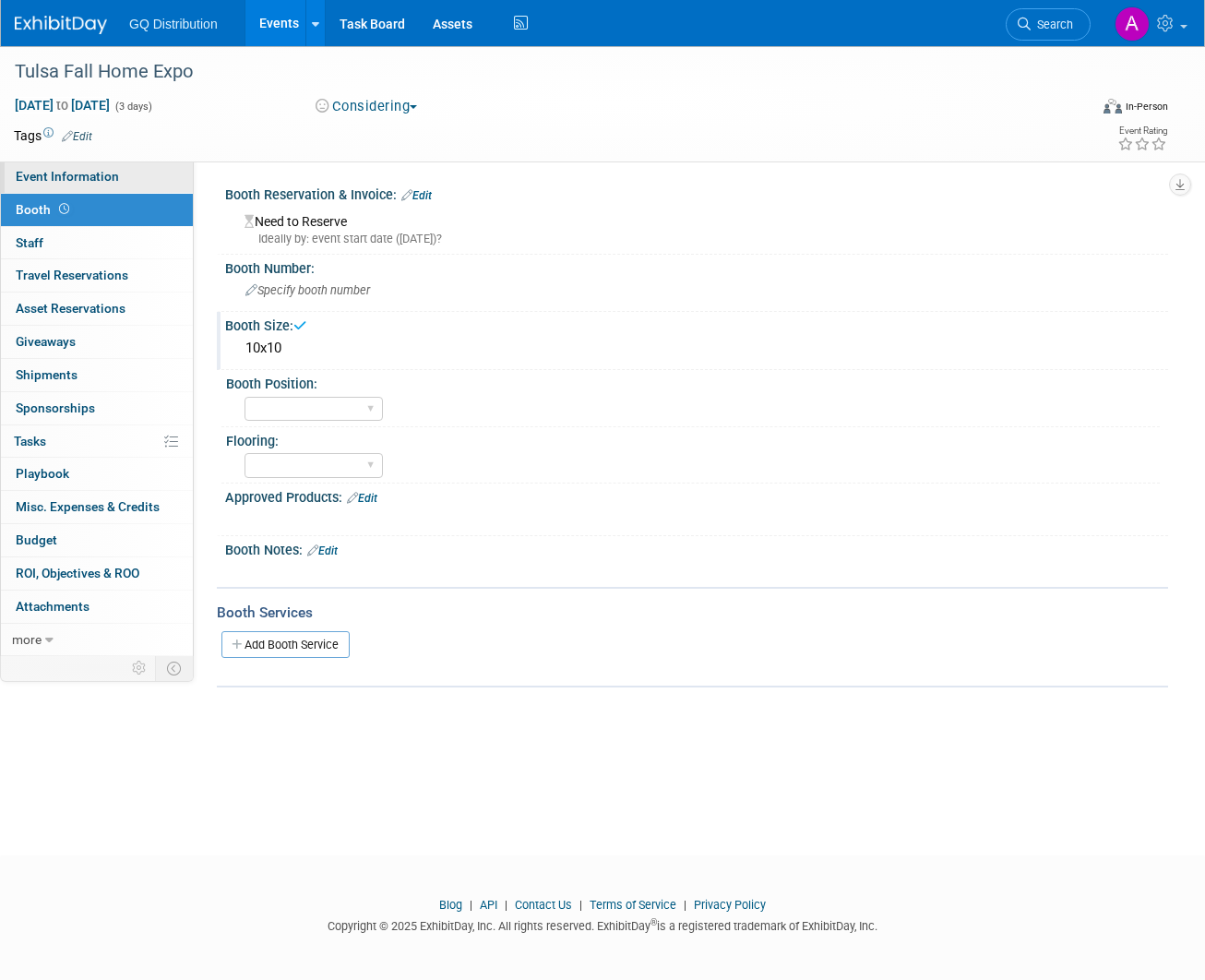
click at [82, 171] on span "Event Information" at bounding box center [67, 176] width 103 height 15
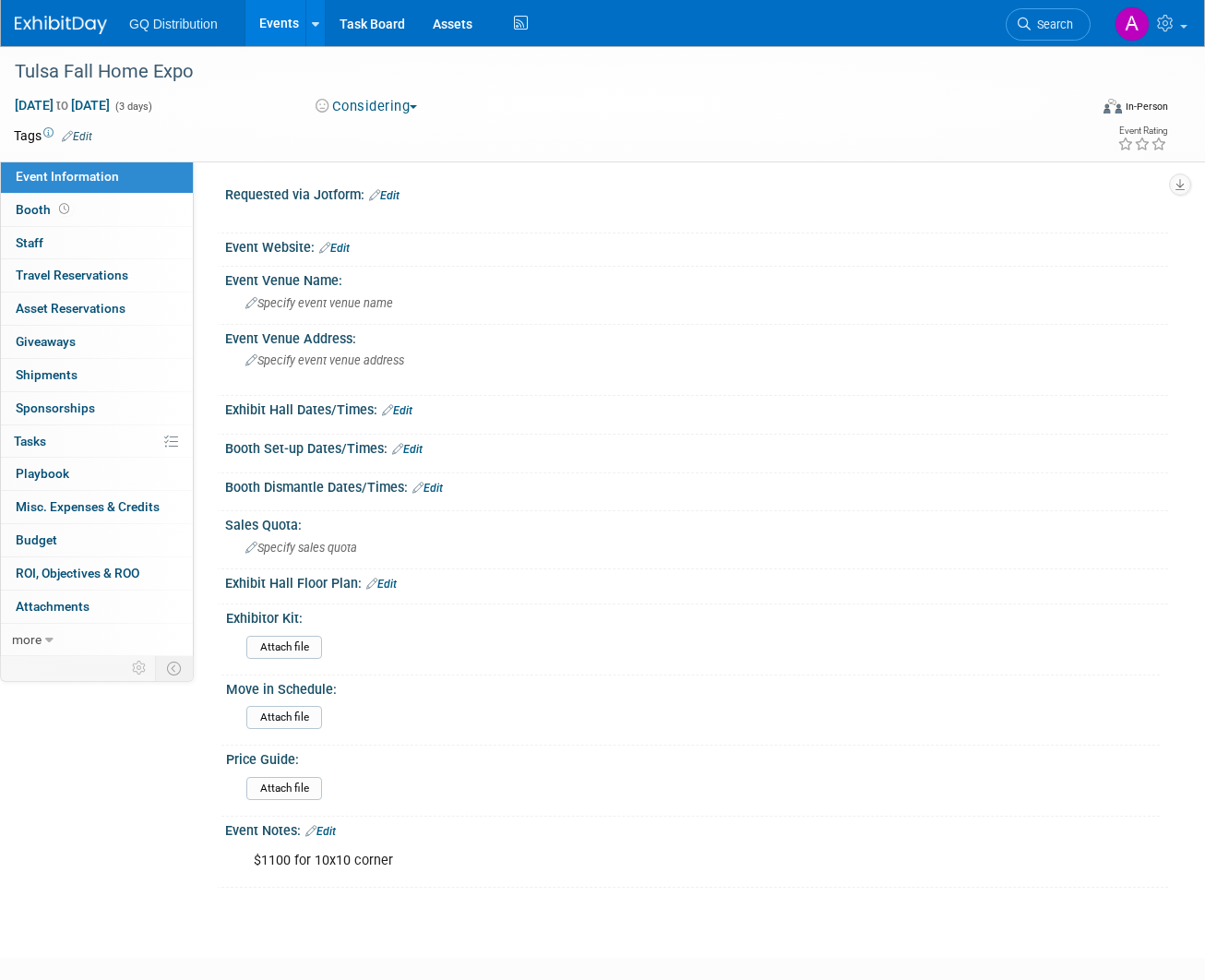
click at [344, 243] on link "Edit" at bounding box center [335, 249] width 30 height 13
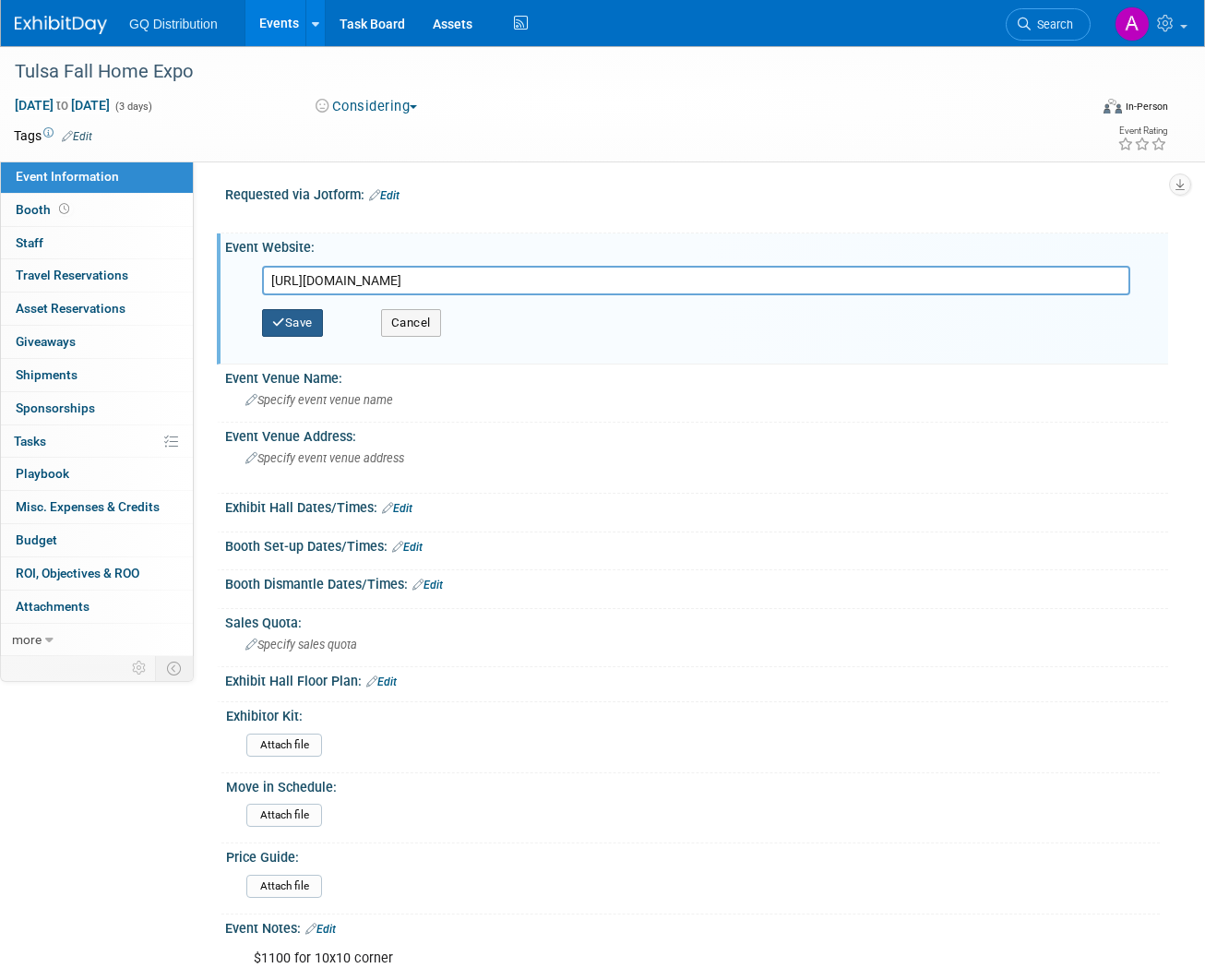
type input "https://www.tulsahomeshows.com/fhe-booth-registration"
click at [307, 326] on button "Save" at bounding box center [292, 323] width 61 height 28
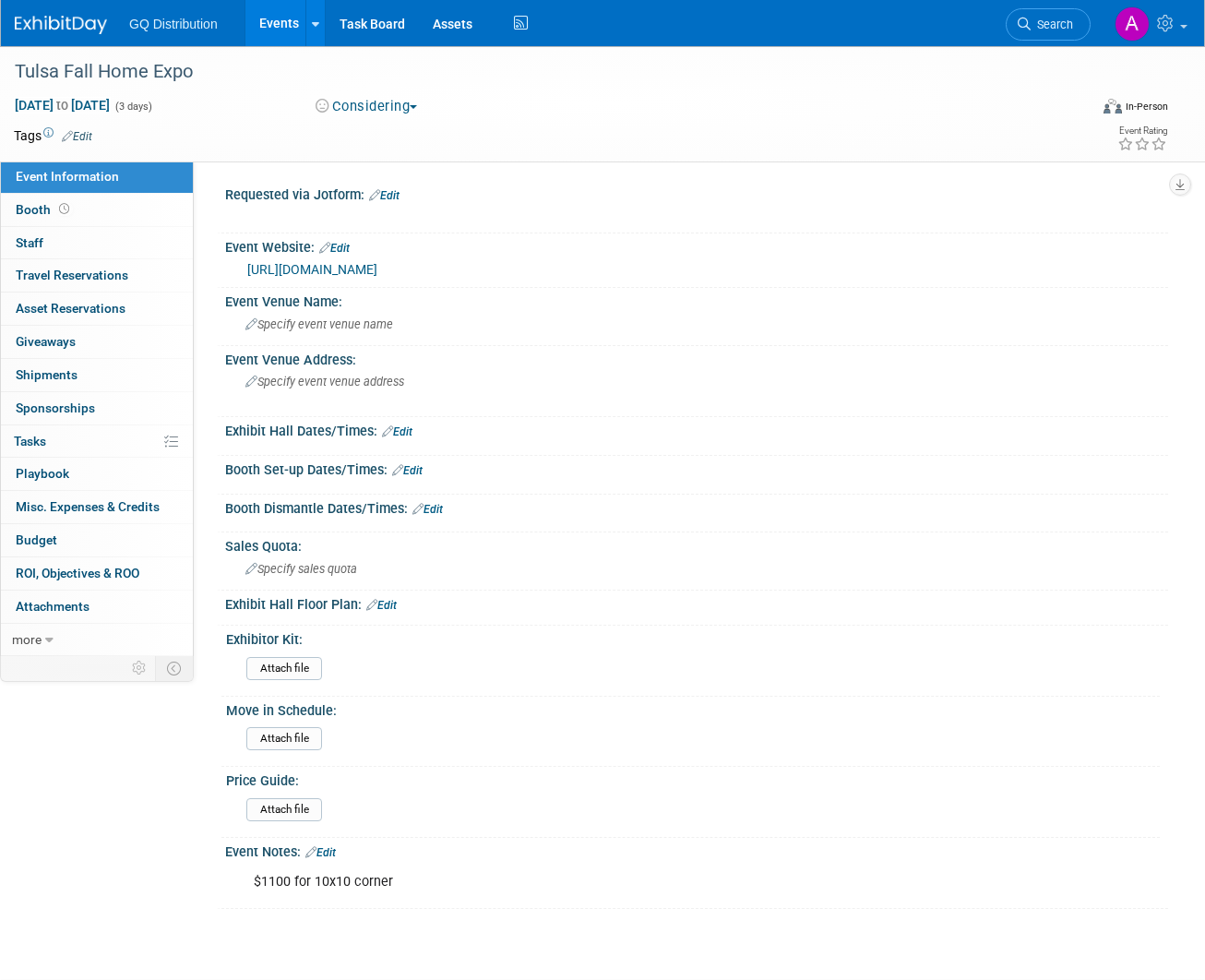
click at [403, 429] on link "Edit" at bounding box center [398, 432] width 30 height 13
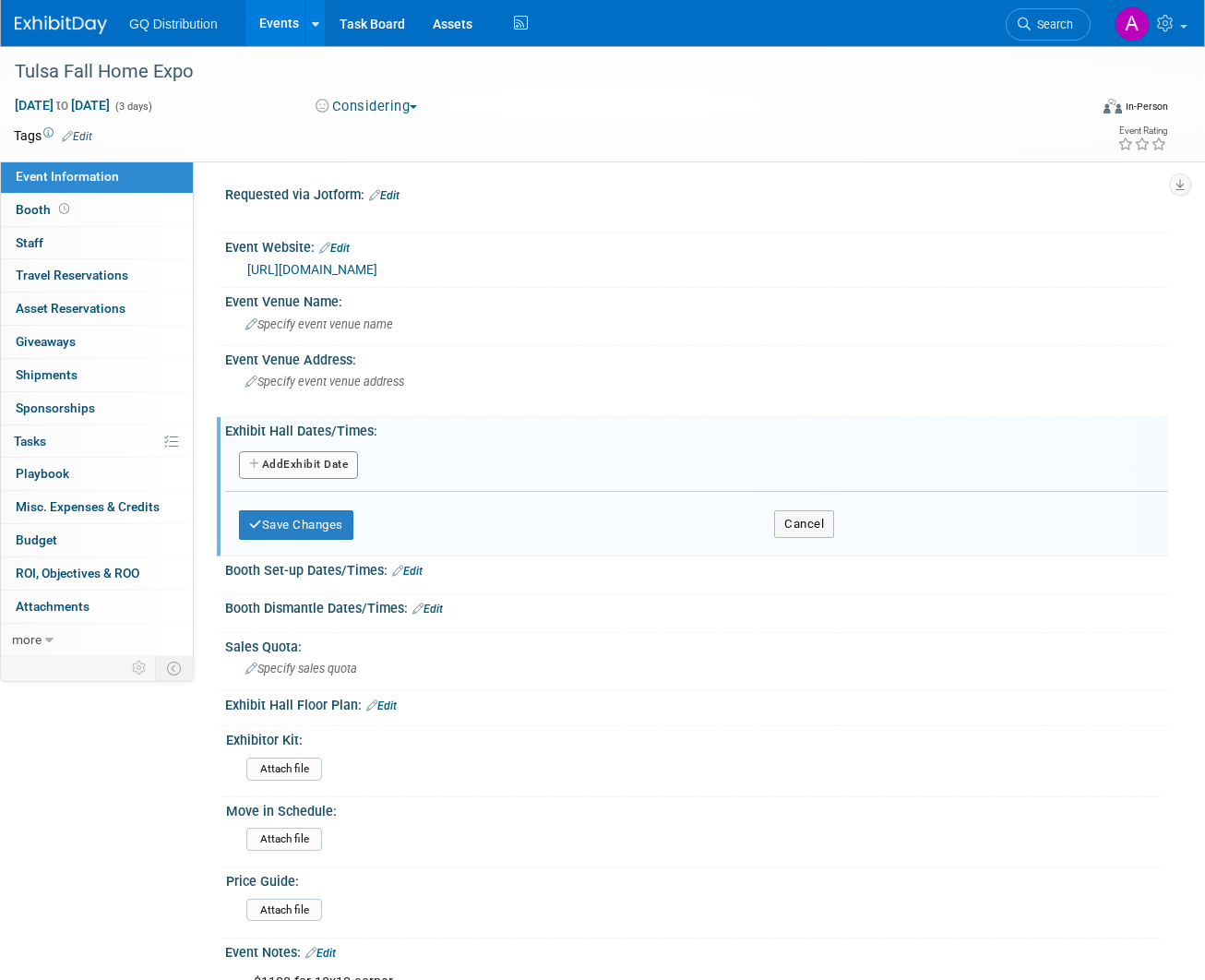
click at [315, 461] on button "Add Another Exhibit Date" at bounding box center [298, 465] width 119 height 28
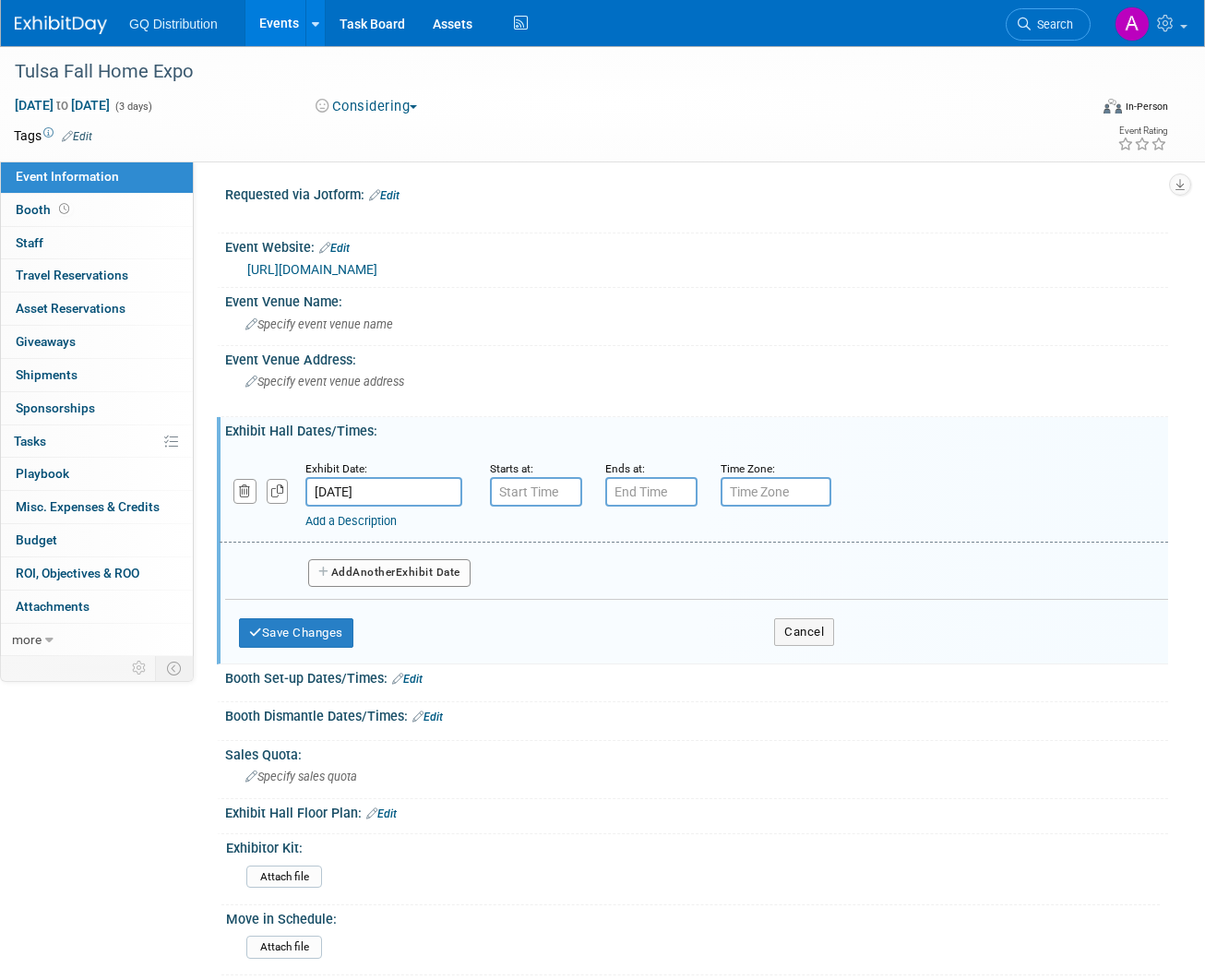
click at [393, 560] on button "Add Another Exhibit Date" at bounding box center [389, 572] width 162 height 28
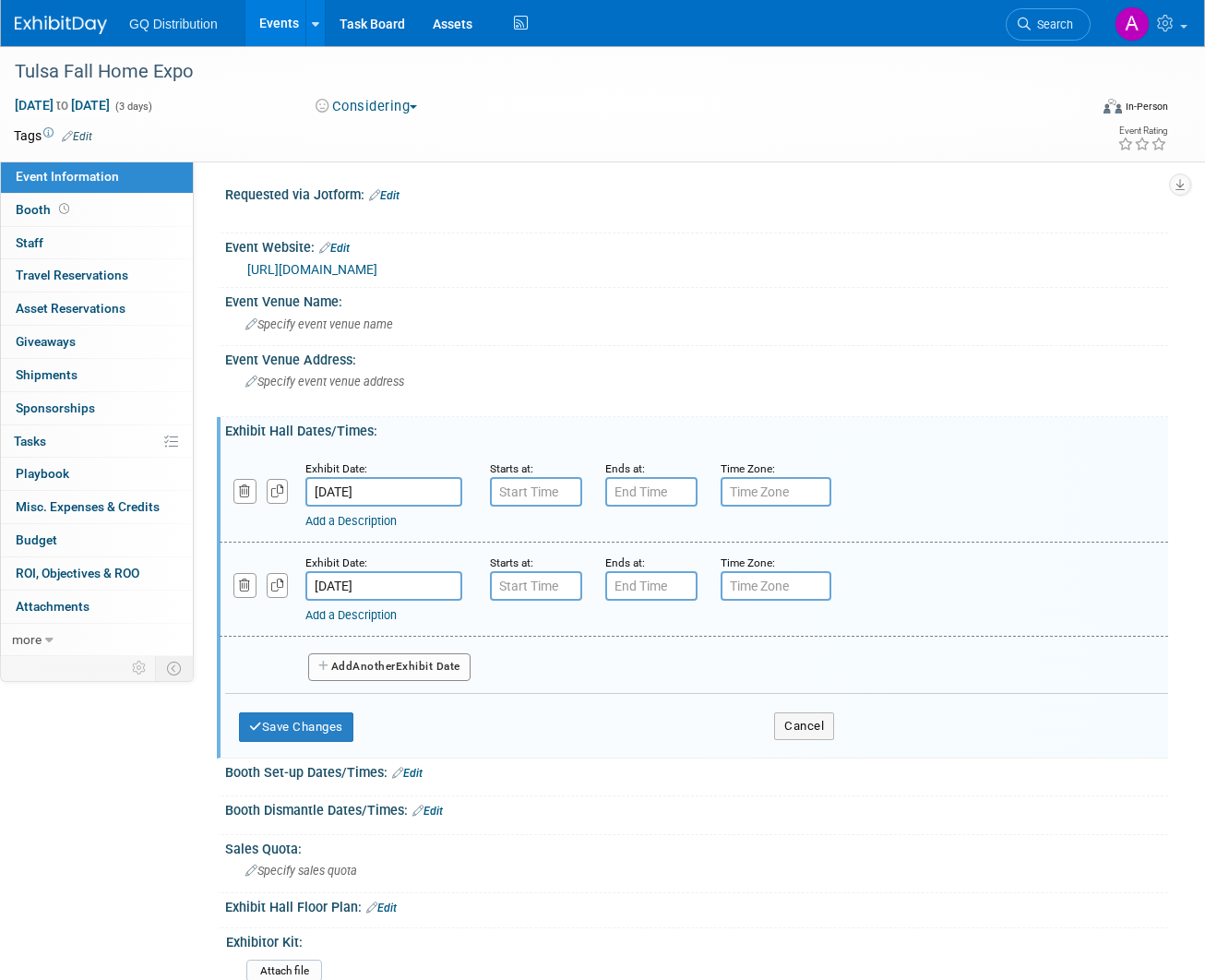
click at [394, 664] on span "Another" at bounding box center [375, 666] width 44 height 13
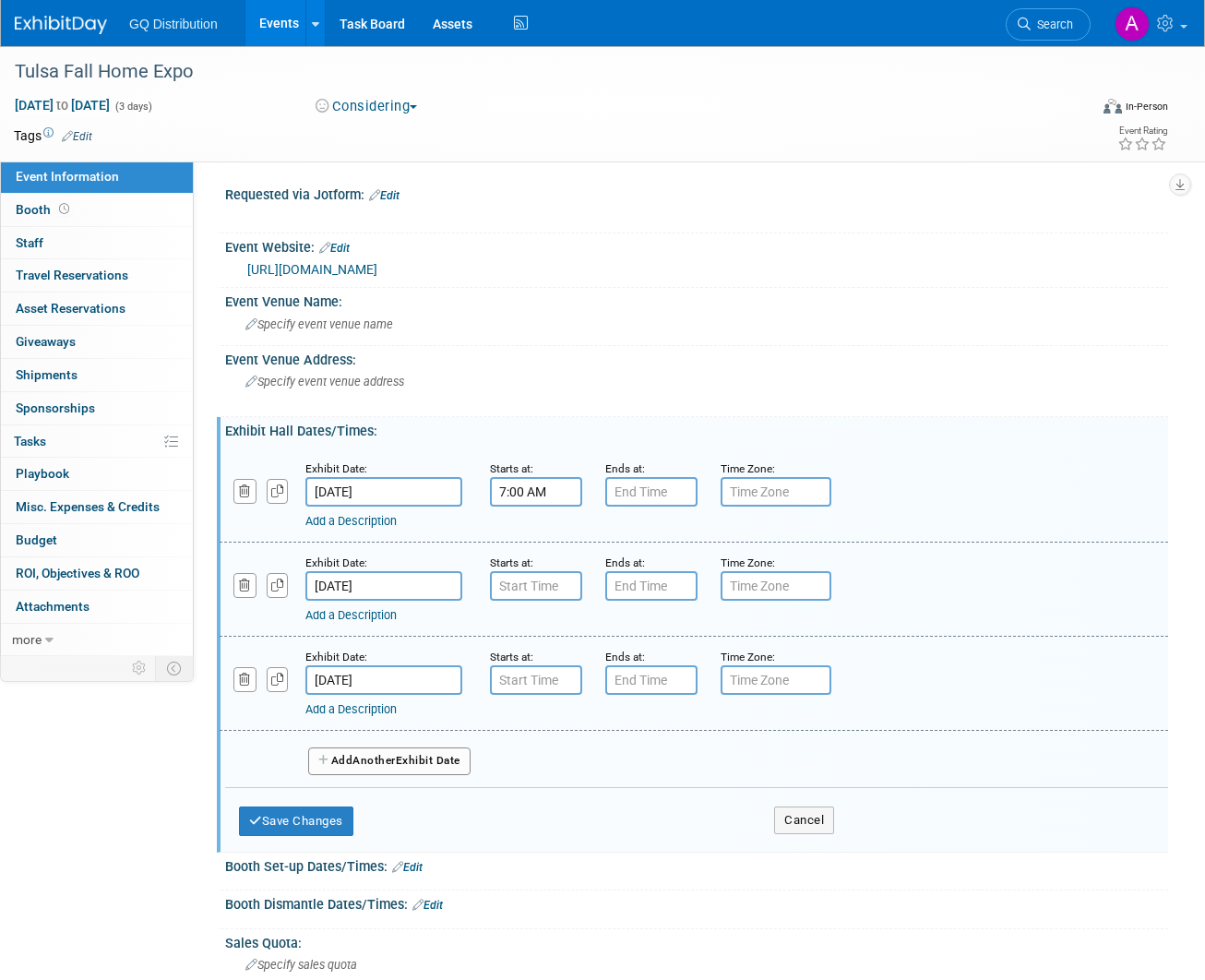
click at [538, 490] on input "7:00 AM" at bounding box center [535, 491] width 92 height 29
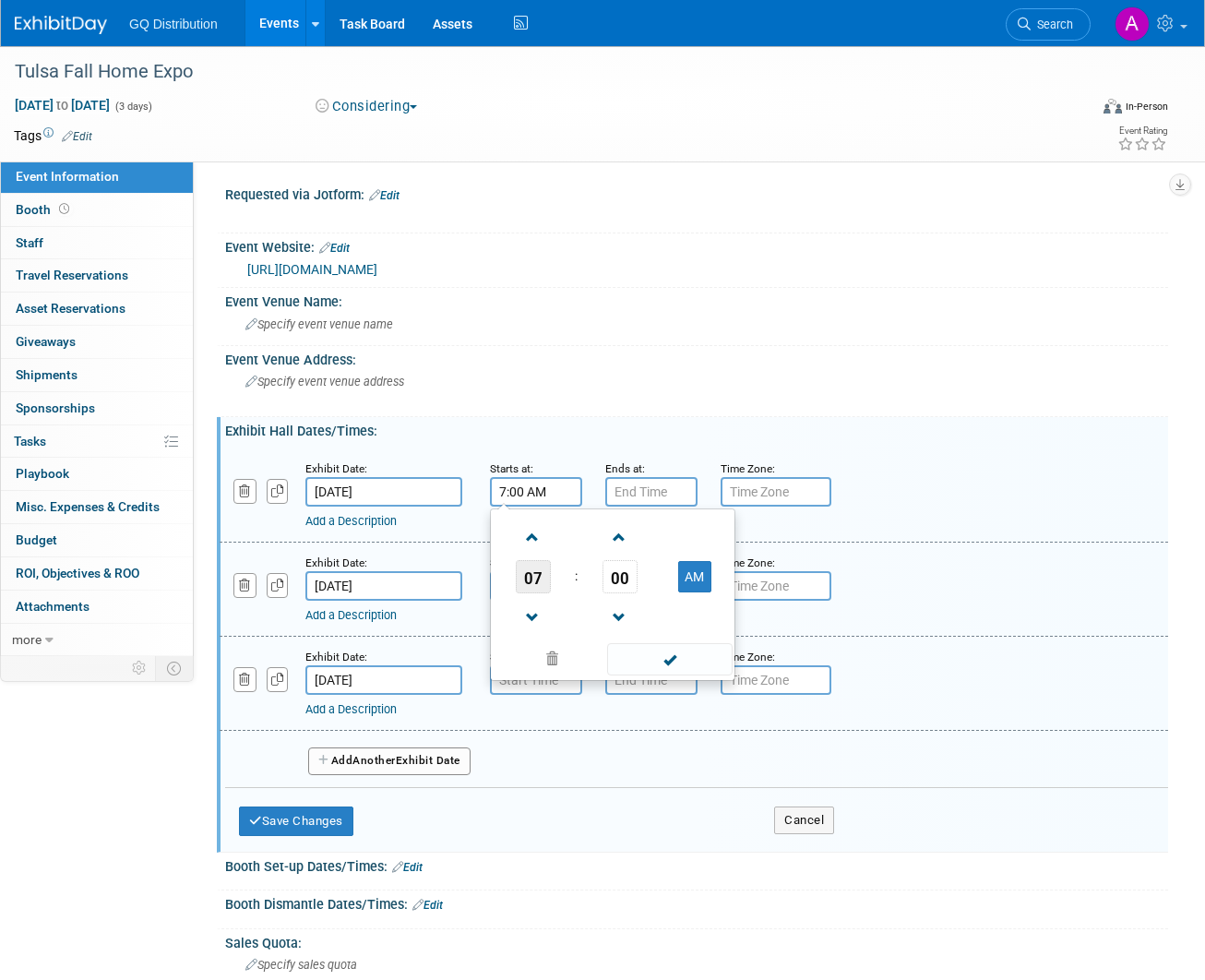
click at [546, 577] on span "07" at bounding box center [533, 576] width 35 height 33
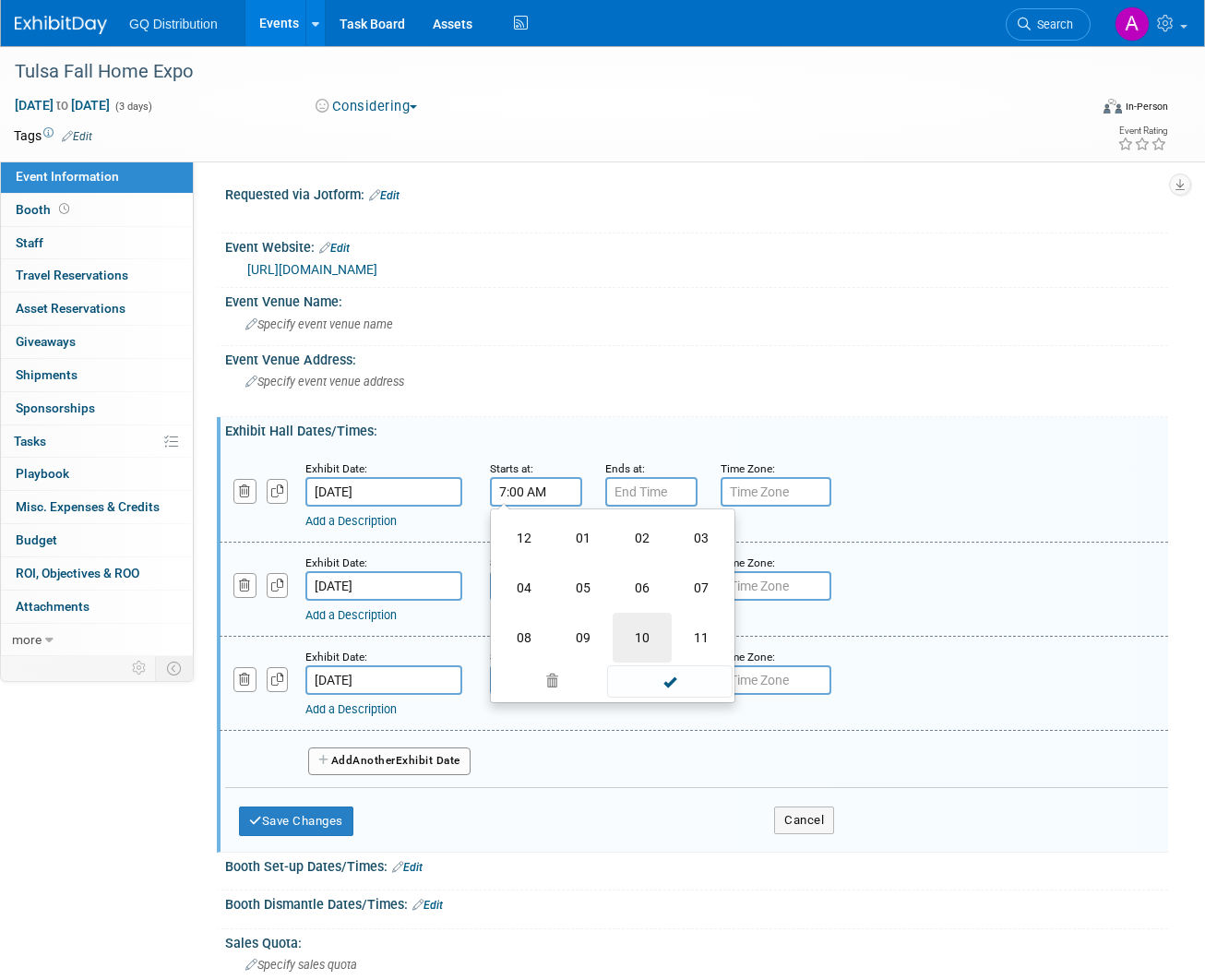
click at [655, 638] on td "10" at bounding box center [642, 638] width 59 height 50
type input "10:00 AM"
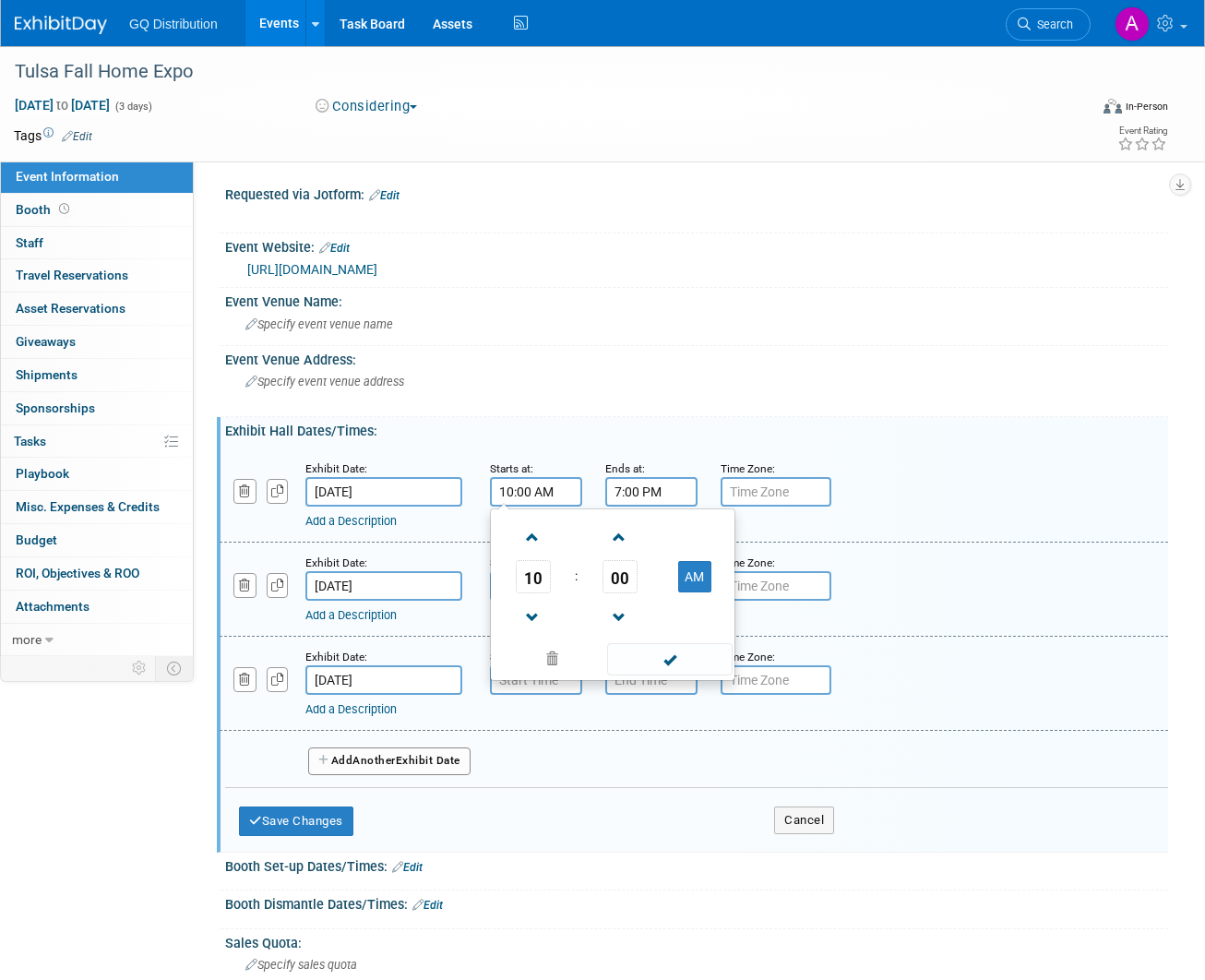
click at [644, 490] on input "7:00 PM" at bounding box center [651, 491] width 92 height 29
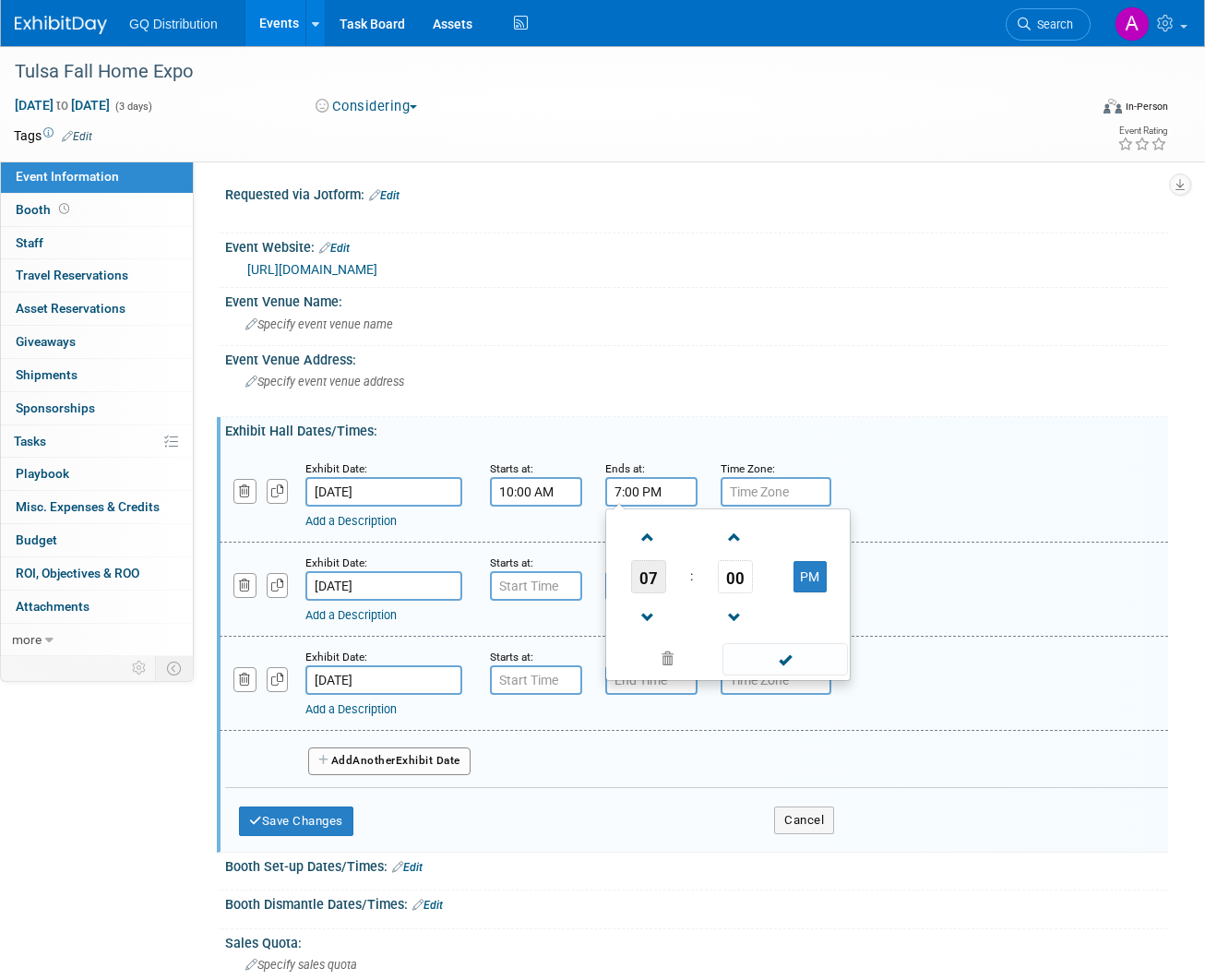
click at [646, 580] on span "07" at bounding box center [648, 576] width 35 height 33
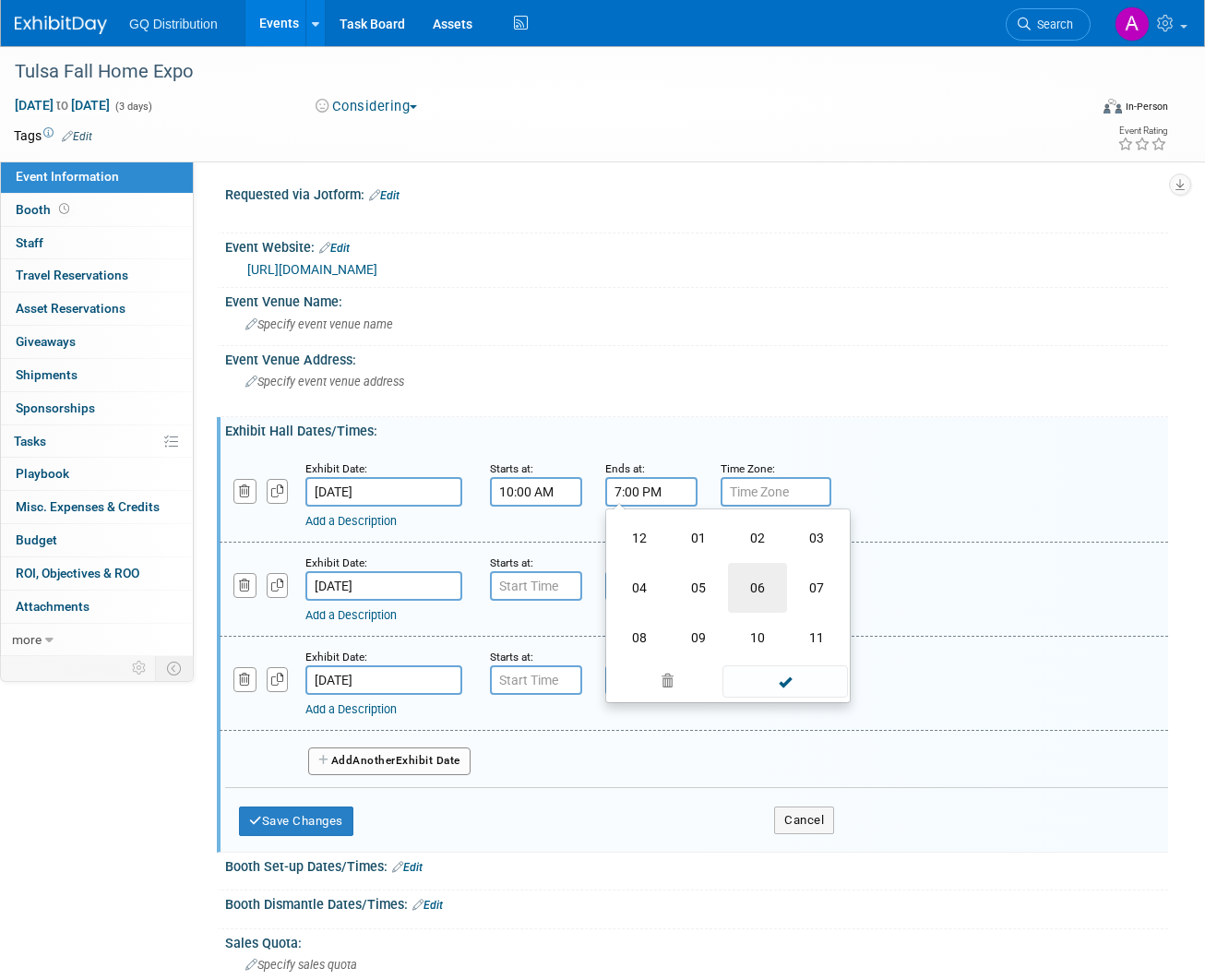
click at [768, 576] on td "06" at bounding box center [757, 587] width 59 height 50
type input "6:00 PM"
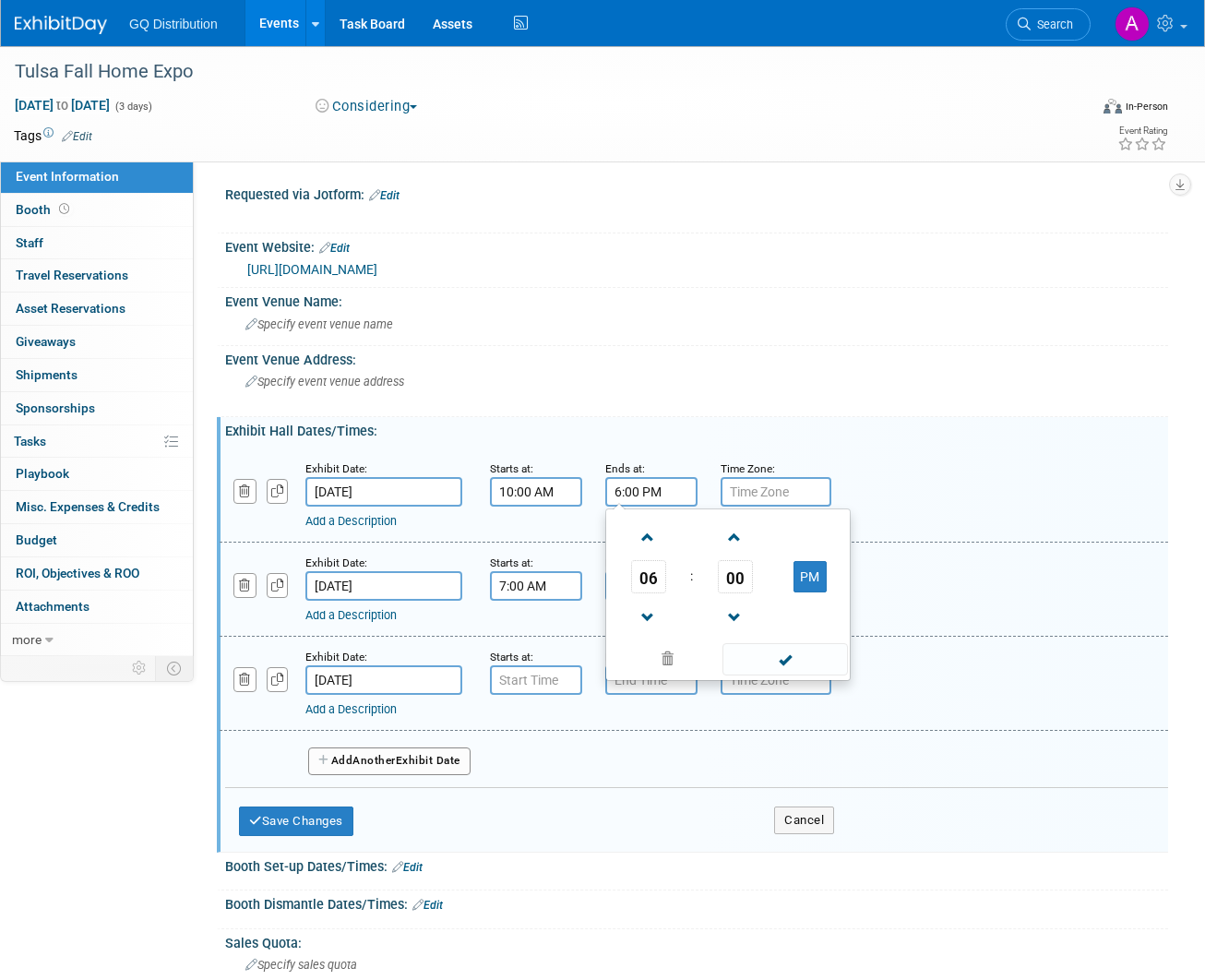
click at [547, 581] on input "7:00 AM" at bounding box center [535, 585] width 92 height 29
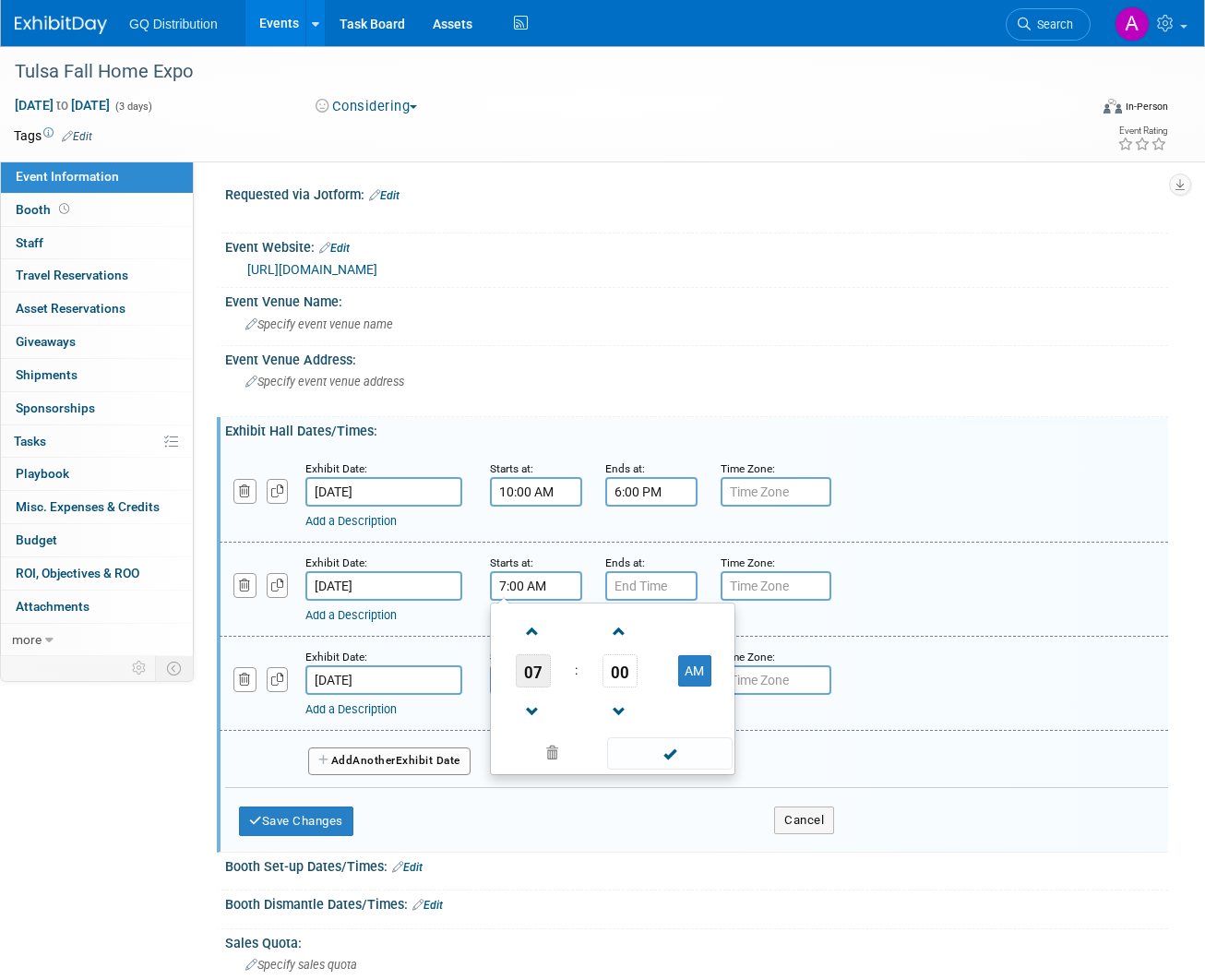
click at [539, 674] on span "07" at bounding box center [533, 671] width 35 height 33
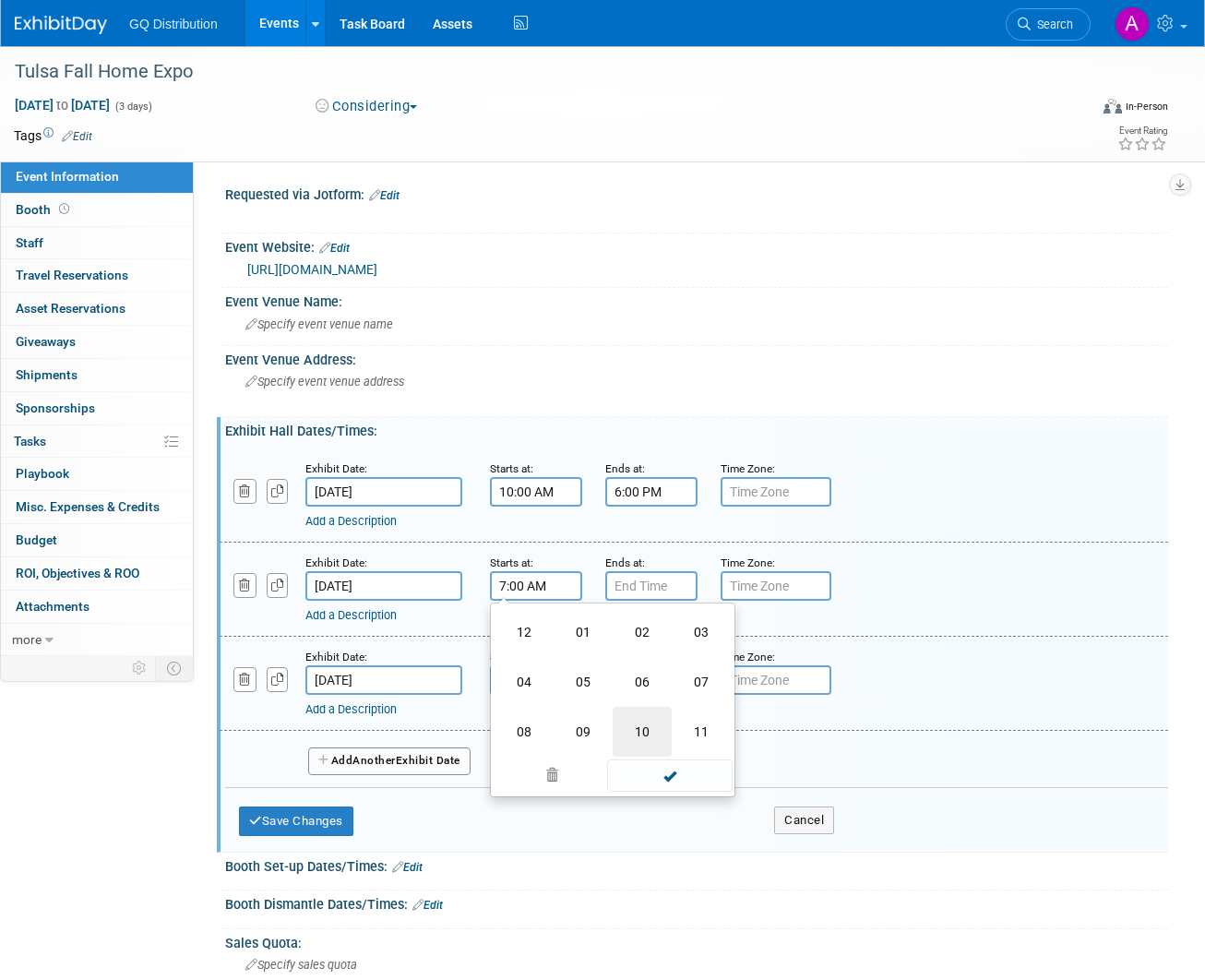
click at [636, 727] on td "10" at bounding box center [642, 731] width 59 height 50
type input "10:00 AM"
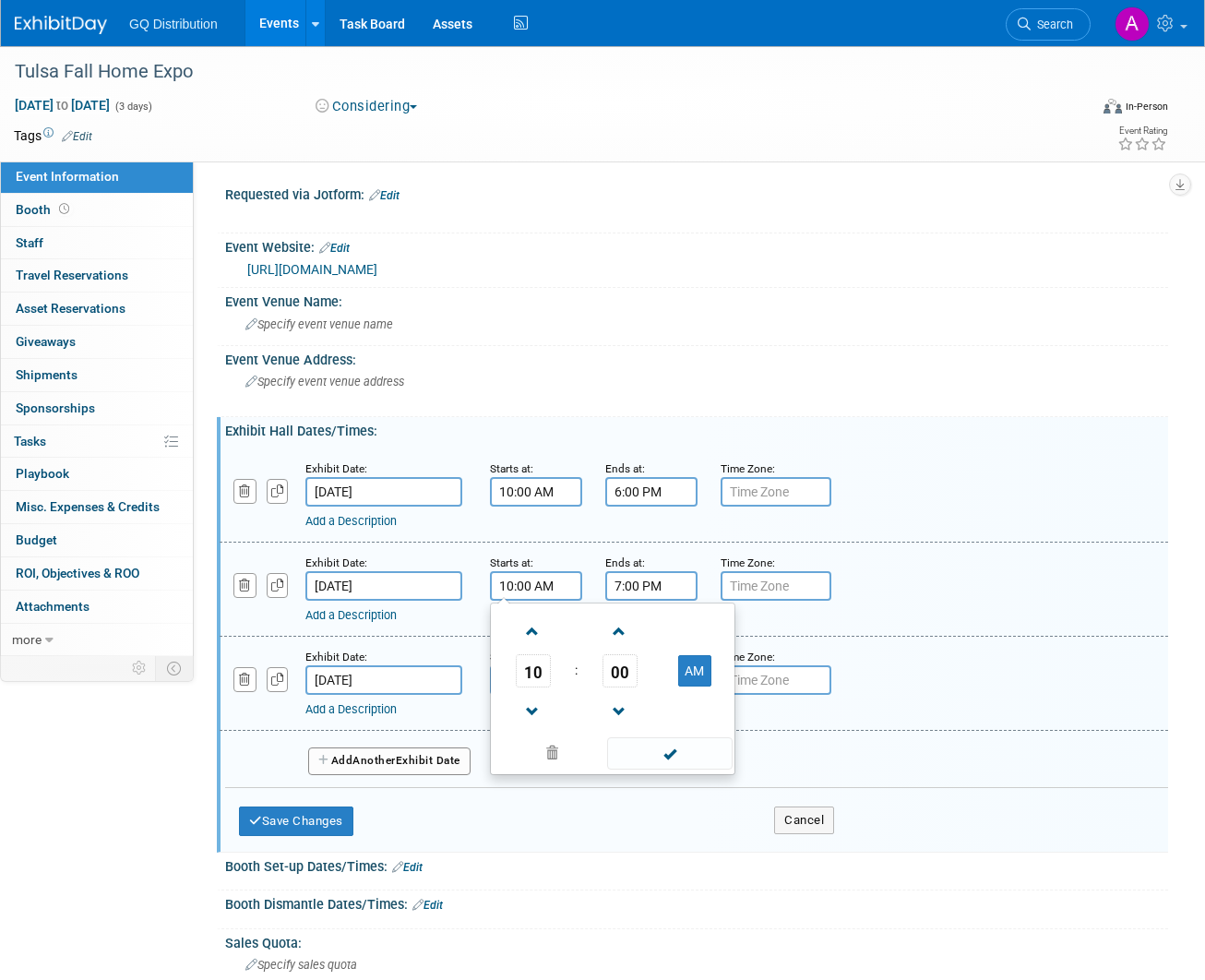
click at [627, 584] on input "7:00 PM" at bounding box center [651, 585] width 92 height 29
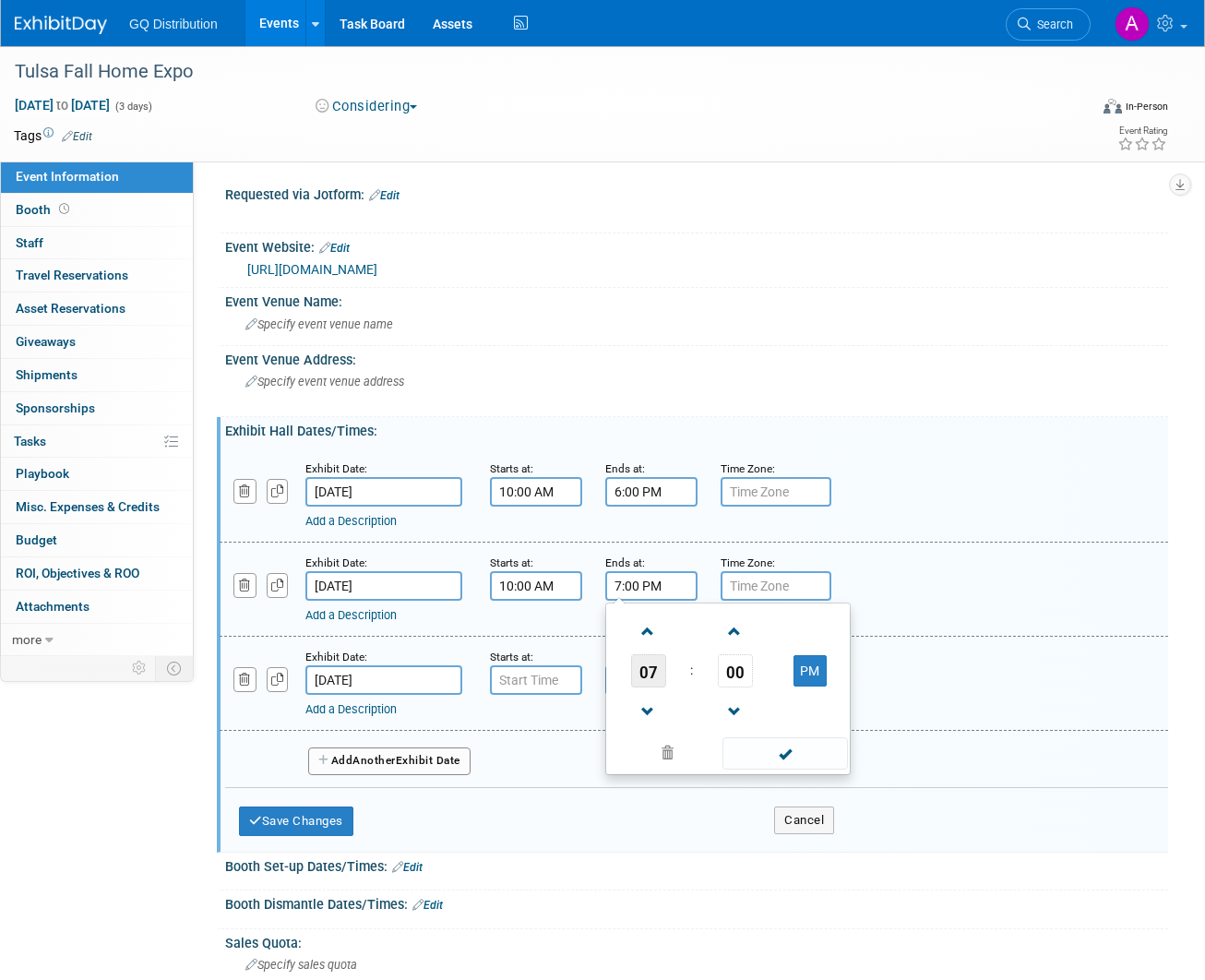
click at [652, 682] on span "07" at bounding box center [648, 671] width 35 height 33
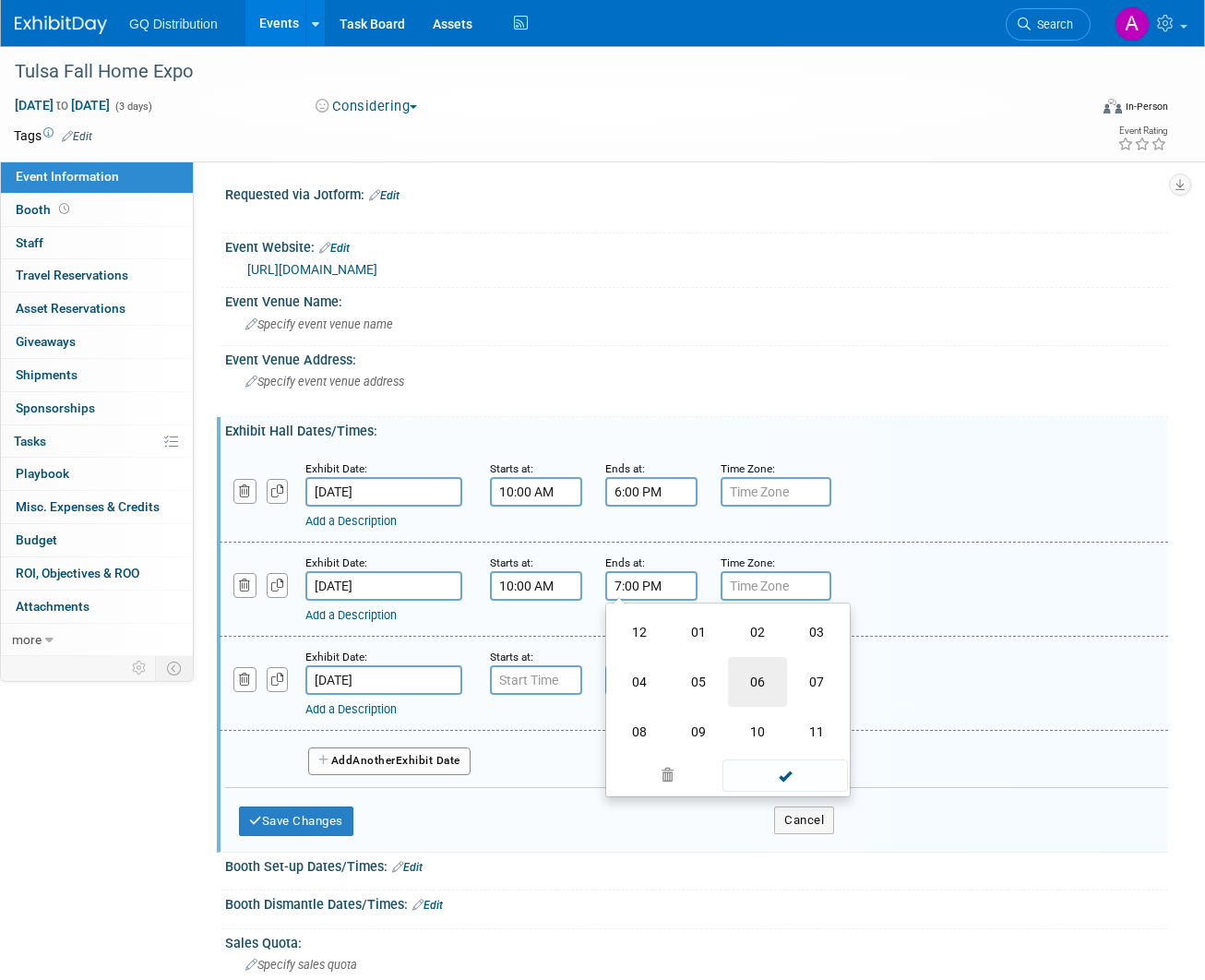
click at [751, 677] on td "06" at bounding box center [757, 682] width 59 height 50
type input "6:00 PM"
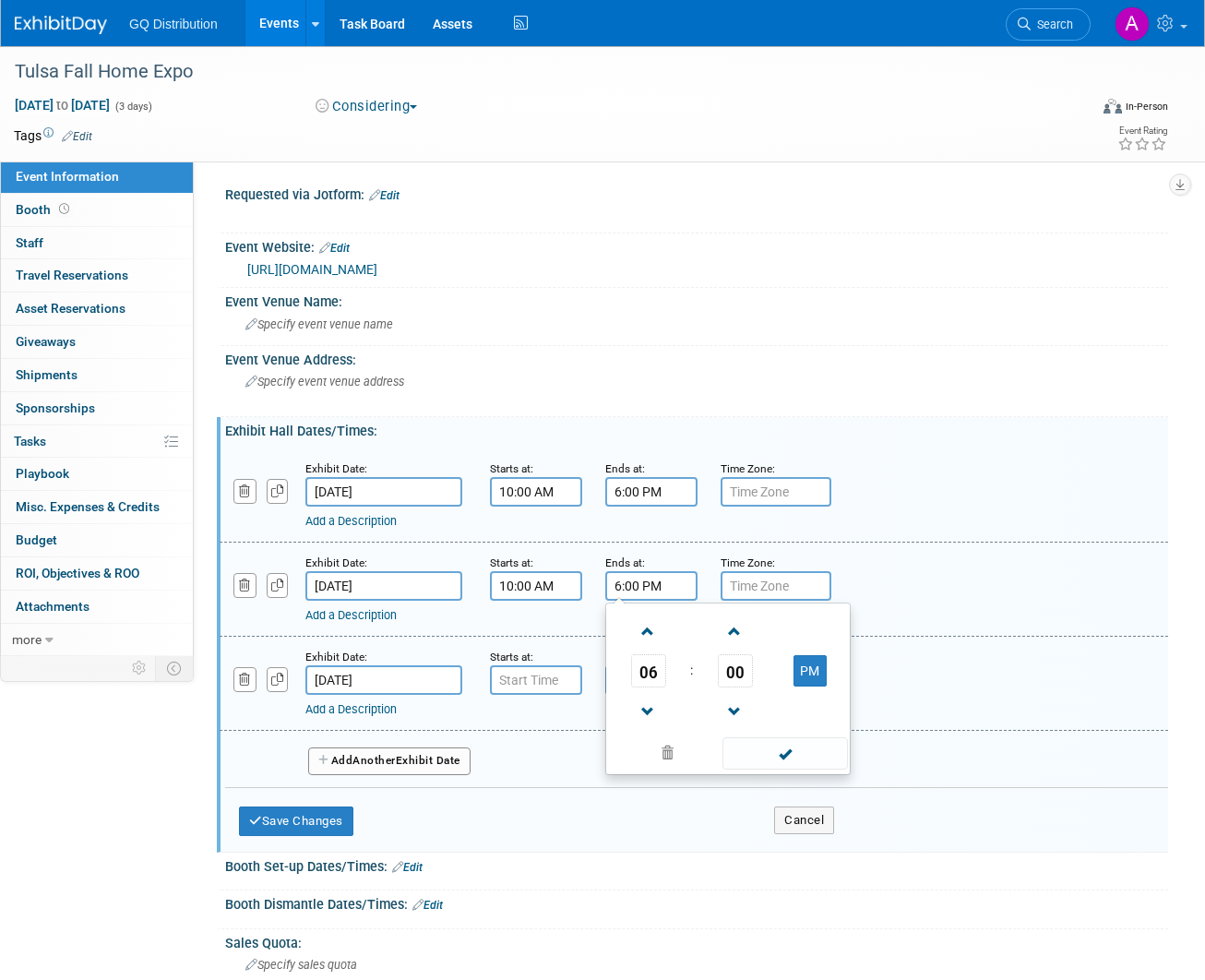
click at [931, 507] on div "Add a Description Description:" at bounding box center [656, 518] width 700 height 23
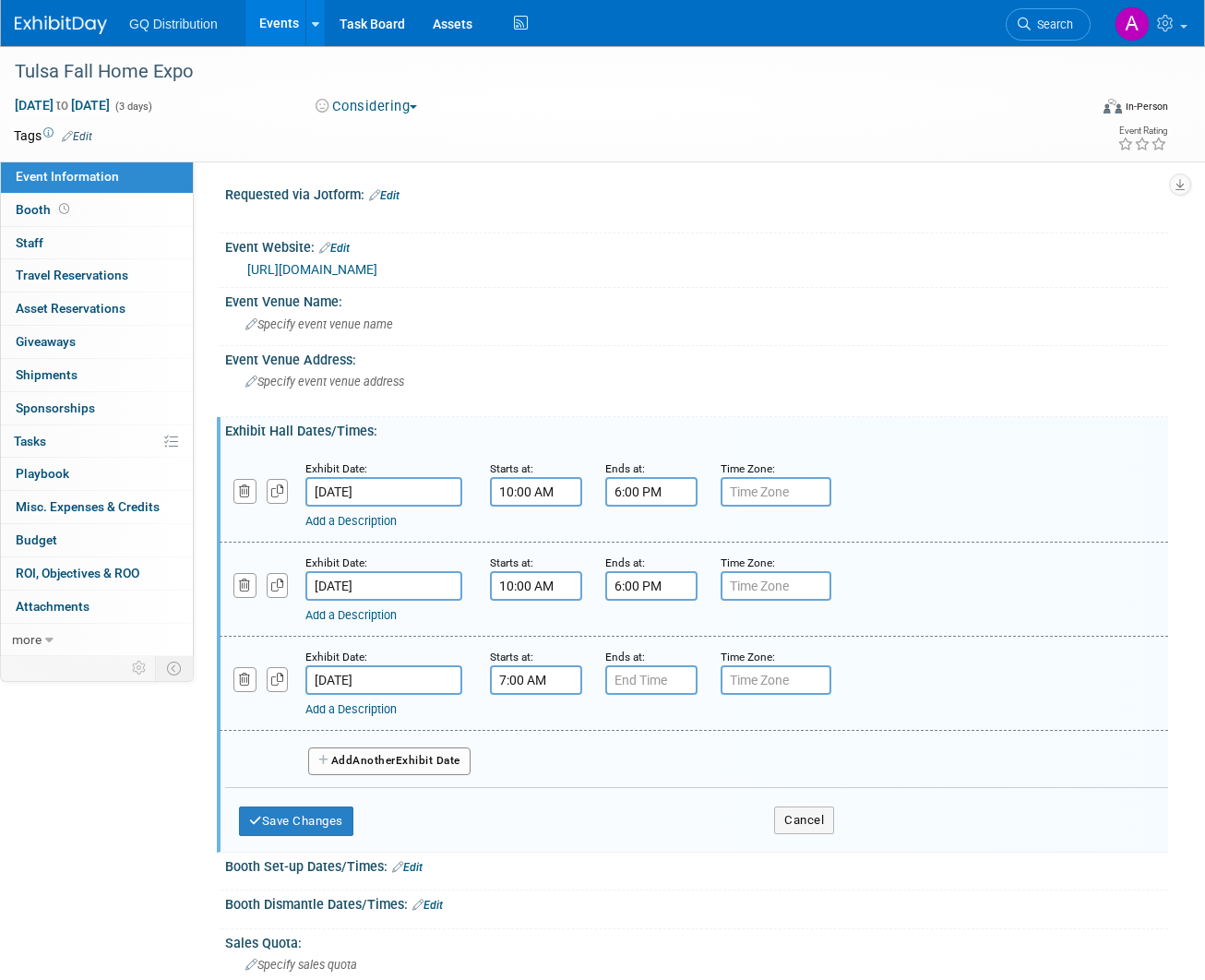
click at [537, 682] on input "7:00 AM" at bounding box center [535, 679] width 92 height 29
click at [535, 759] on span "07" at bounding box center [533, 765] width 35 height 33
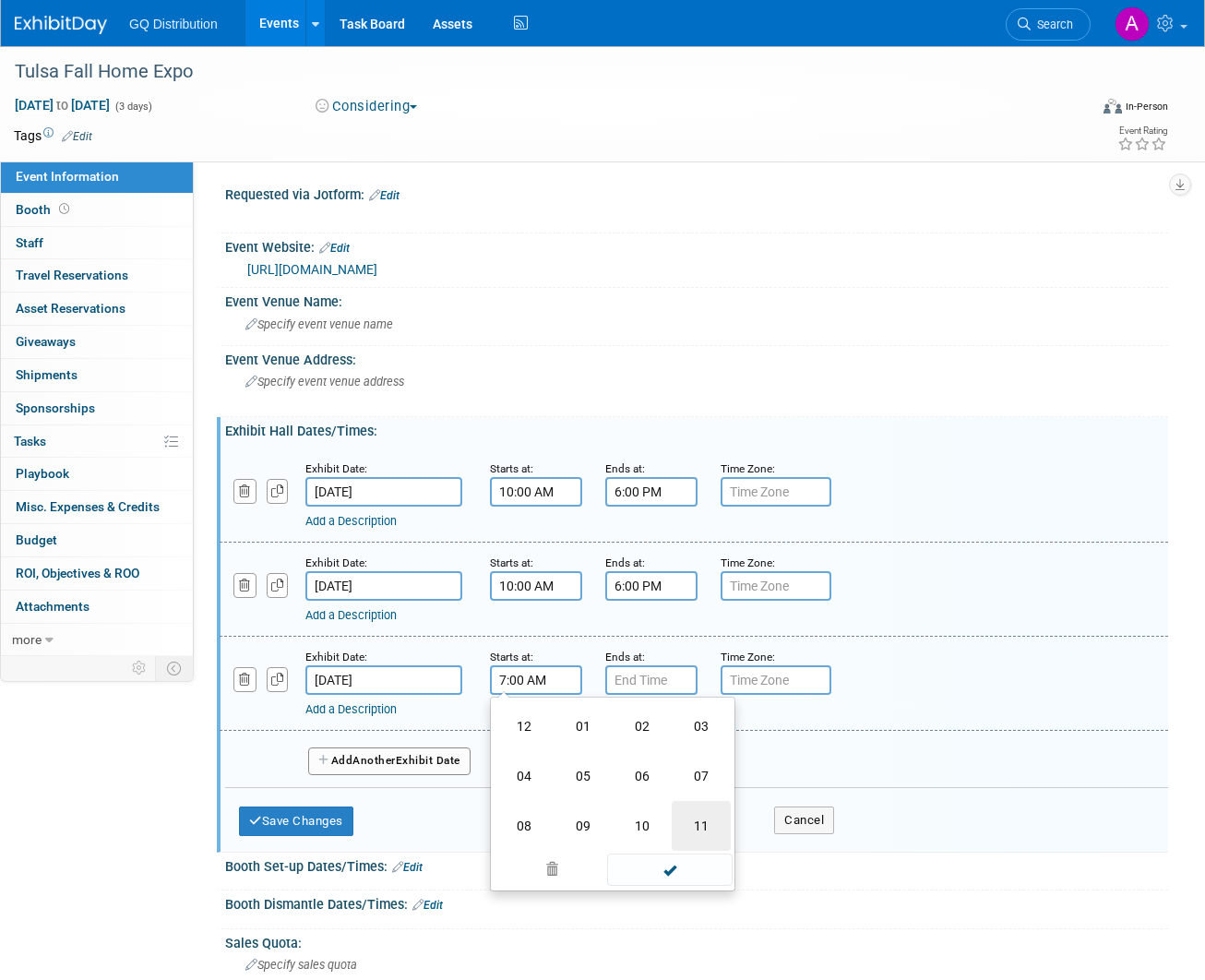
click at [695, 819] on td "11" at bounding box center [701, 825] width 59 height 50
type input "11:00 AM"
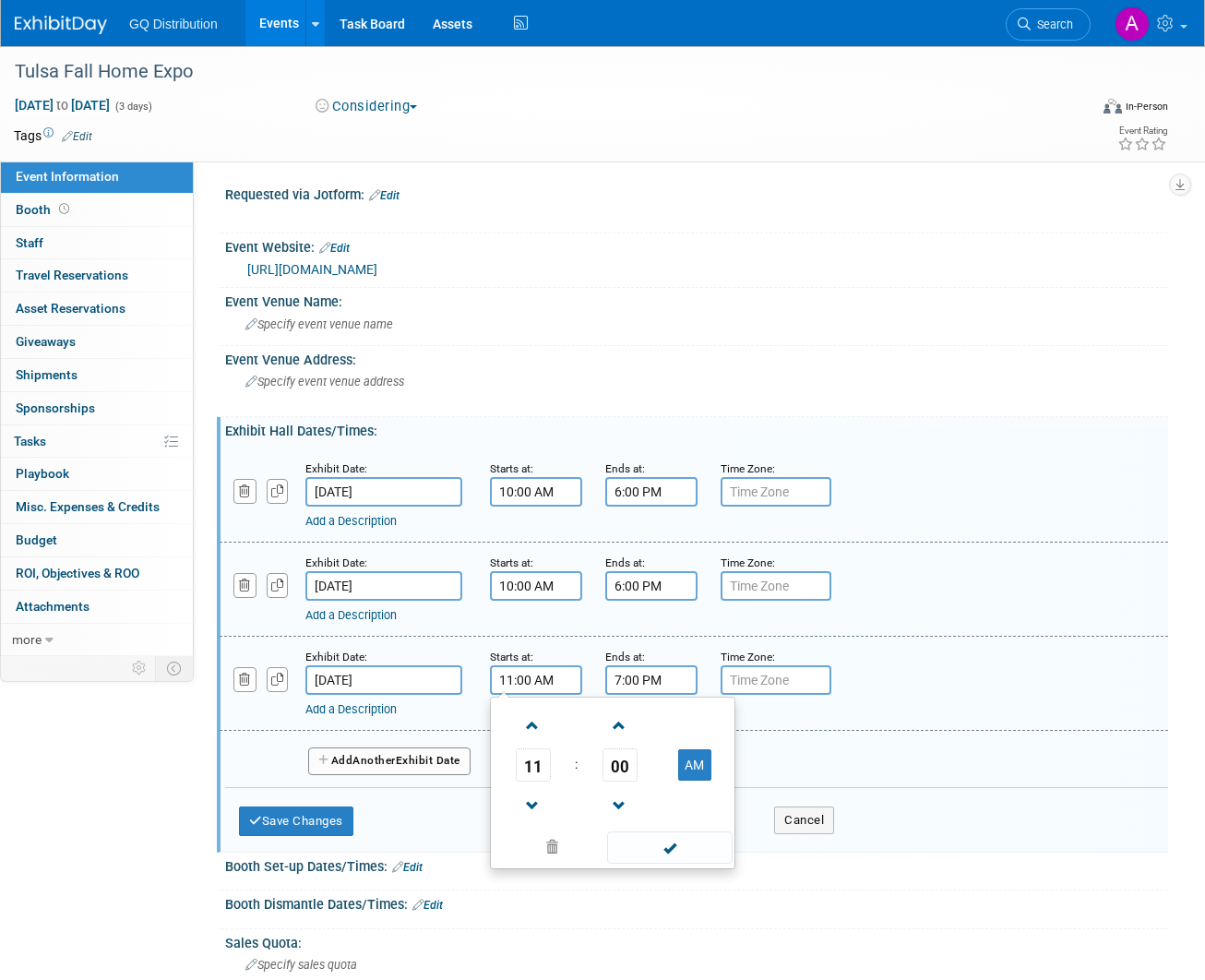
click at [621, 673] on input "7:00 PM" at bounding box center [651, 679] width 92 height 29
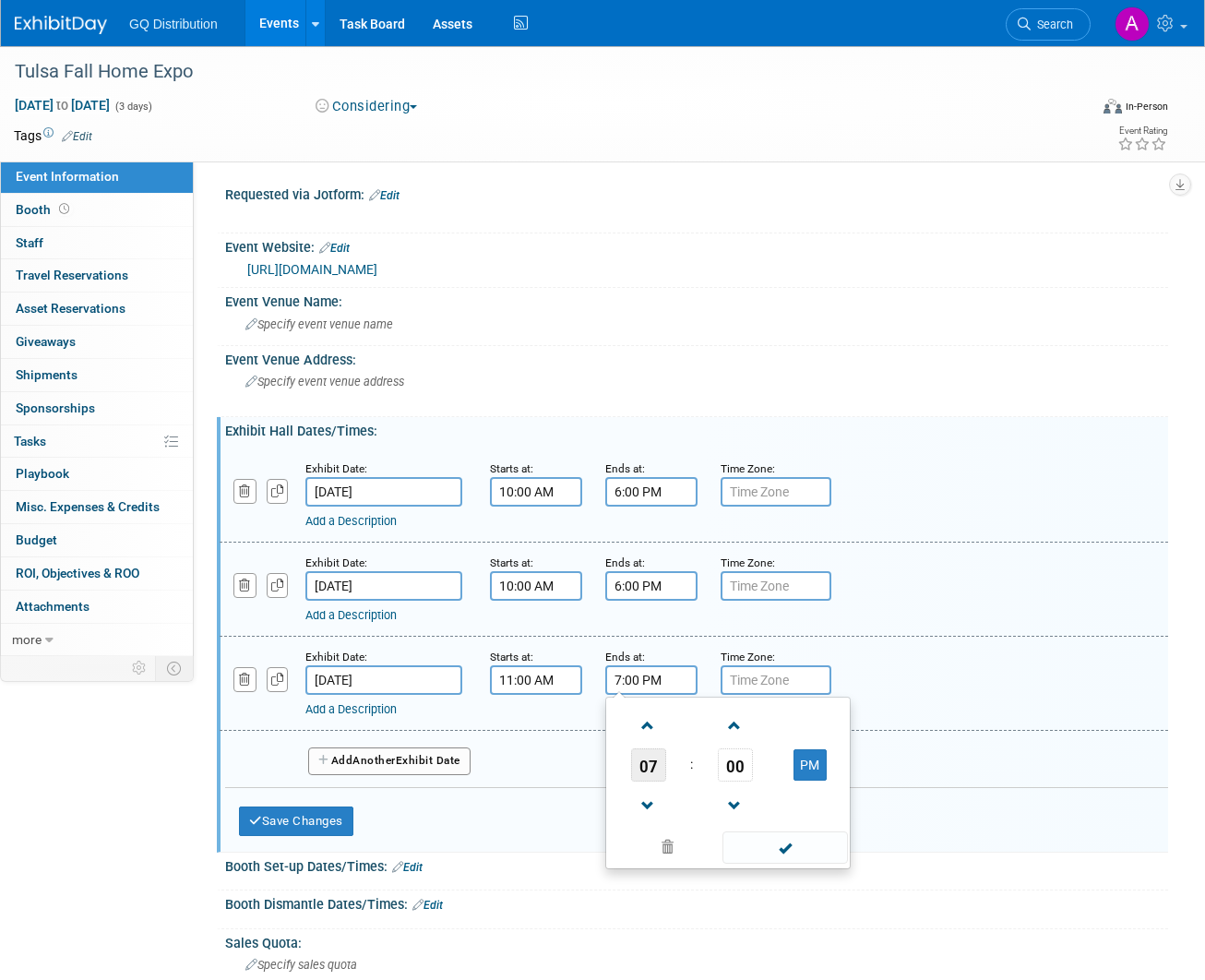
click at [644, 765] on span "07" at bounding box center [648, 765] width 35 height 33
click at [695, 768] on td "05" at bounding box center [698, 776] width 59 height 50
type input "5:00 PM"
click at [770, 840] on span at bounding box center [785, 847] width 124 height 32
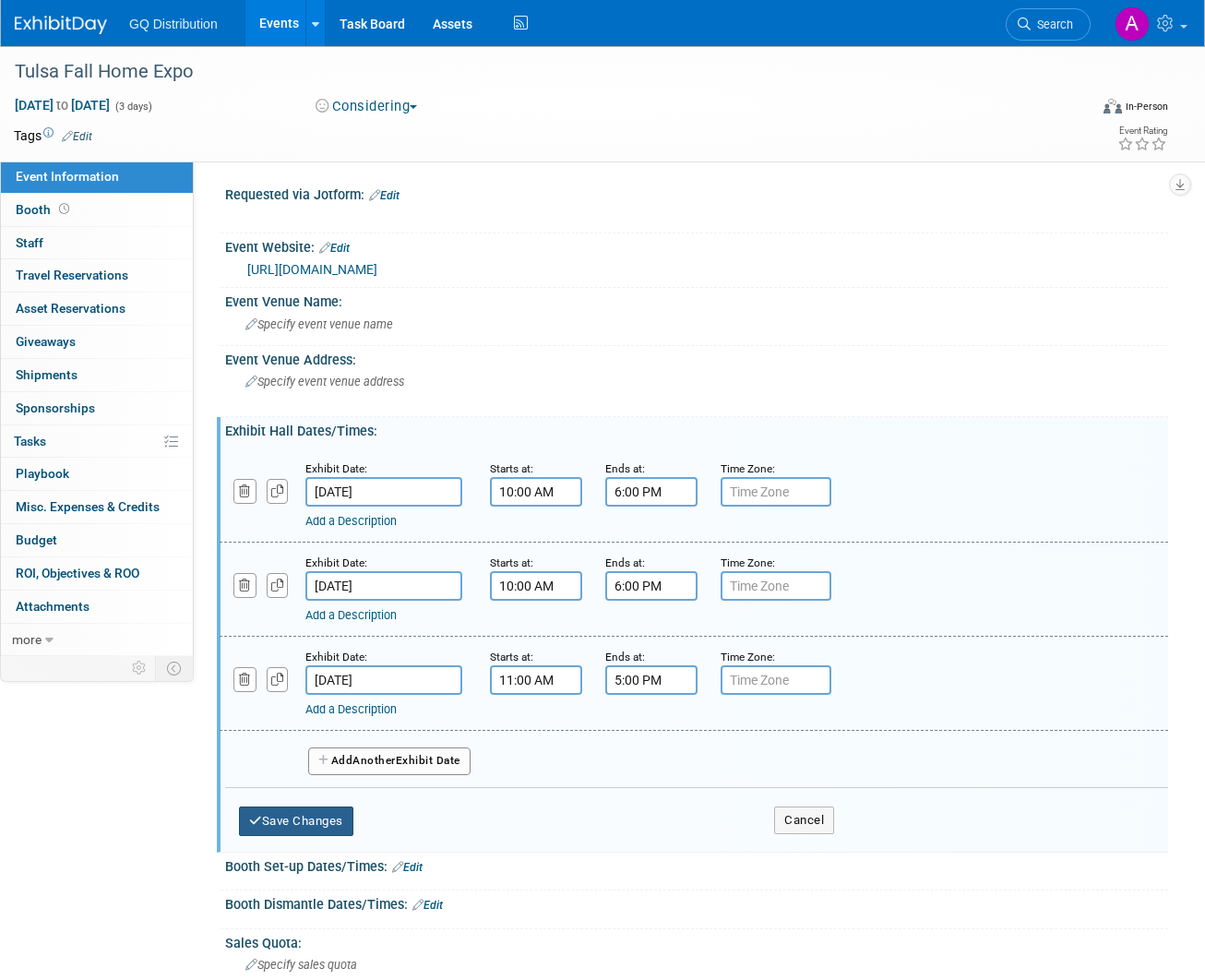
click at [326, 812] on button "Save Changes" at bounding box center [296, 821] width 115 height 29
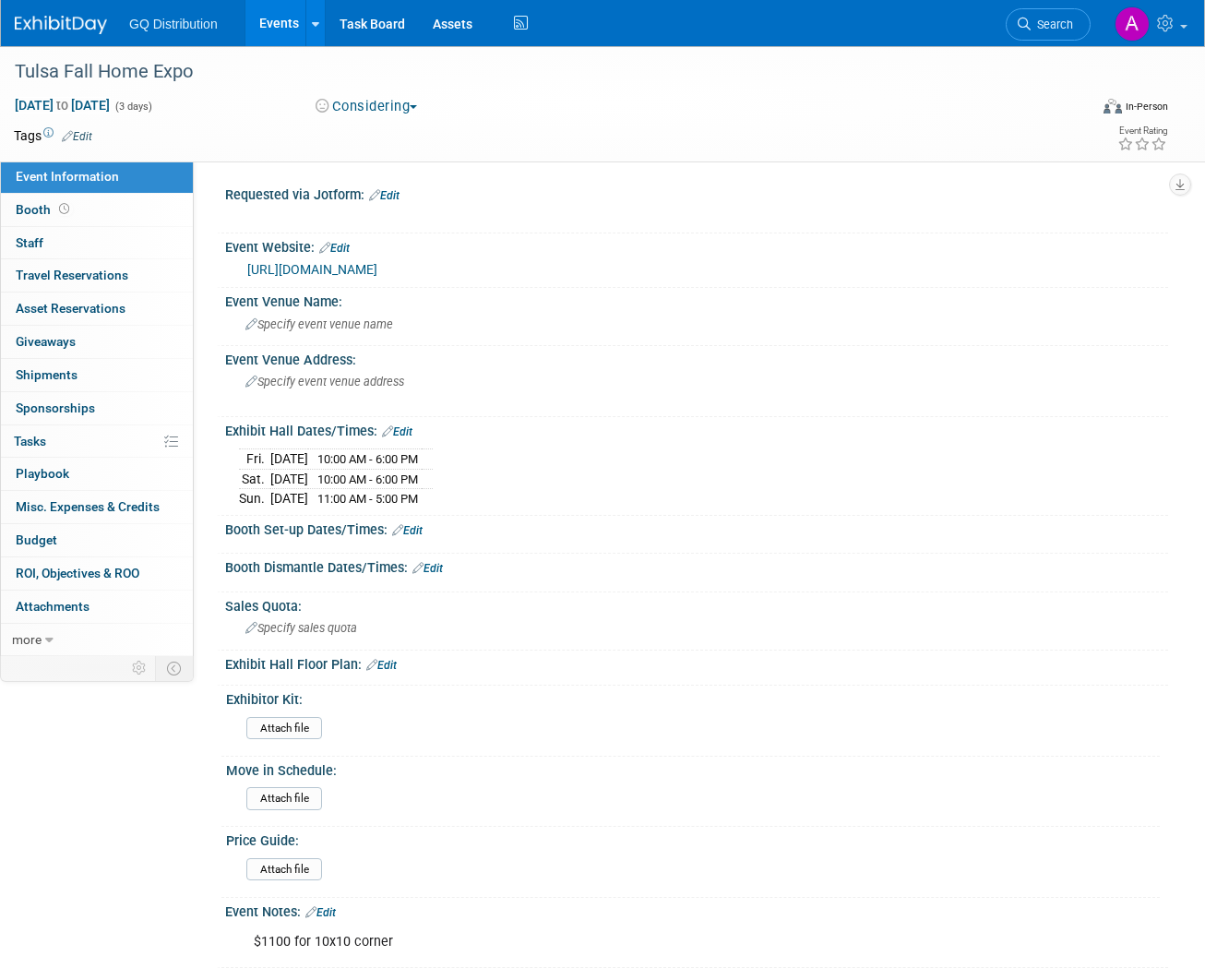
click at [327, 906] on link "Edit" at bounding box center [321, 913] width 30 height 13
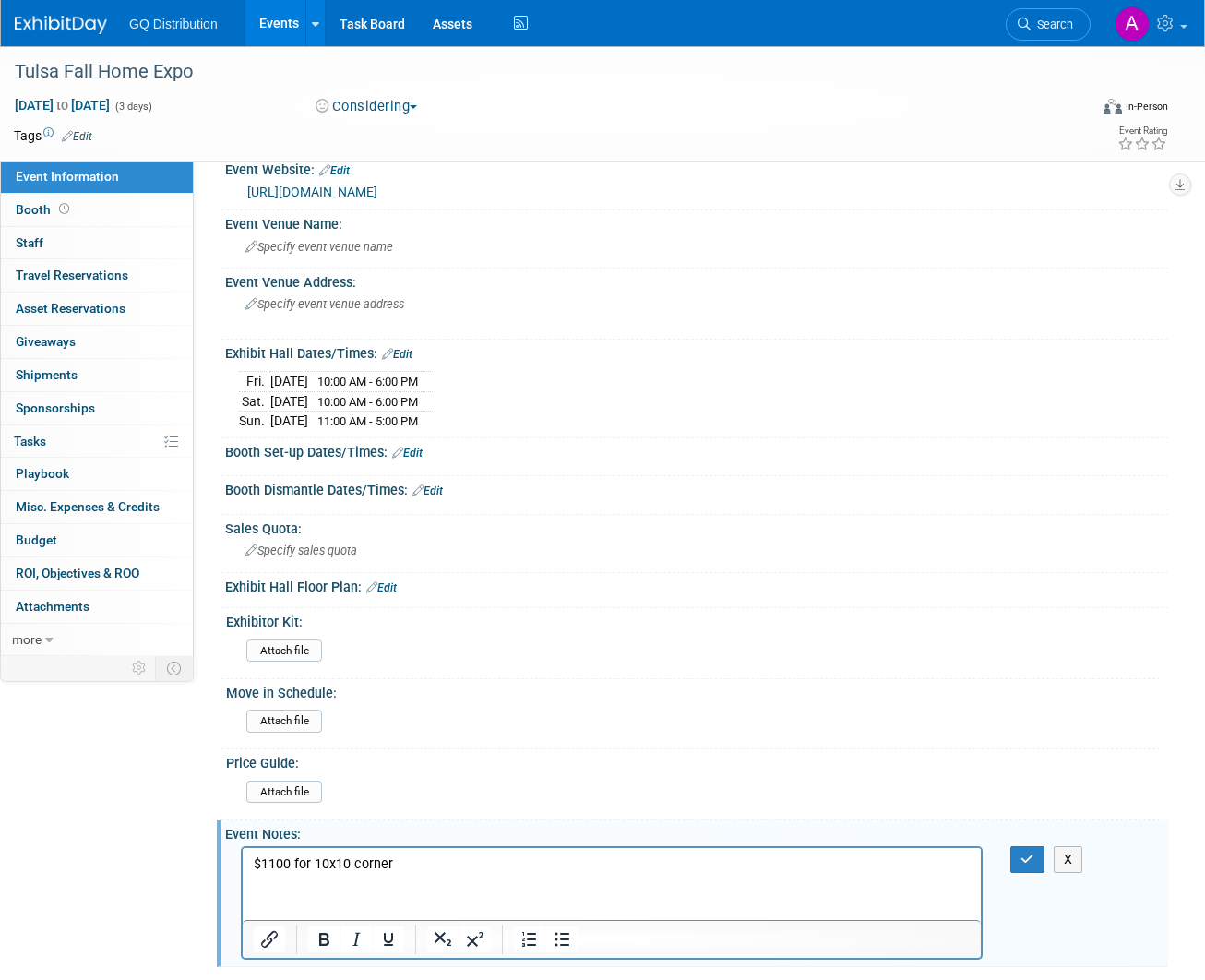
scroll to position [118, 0]
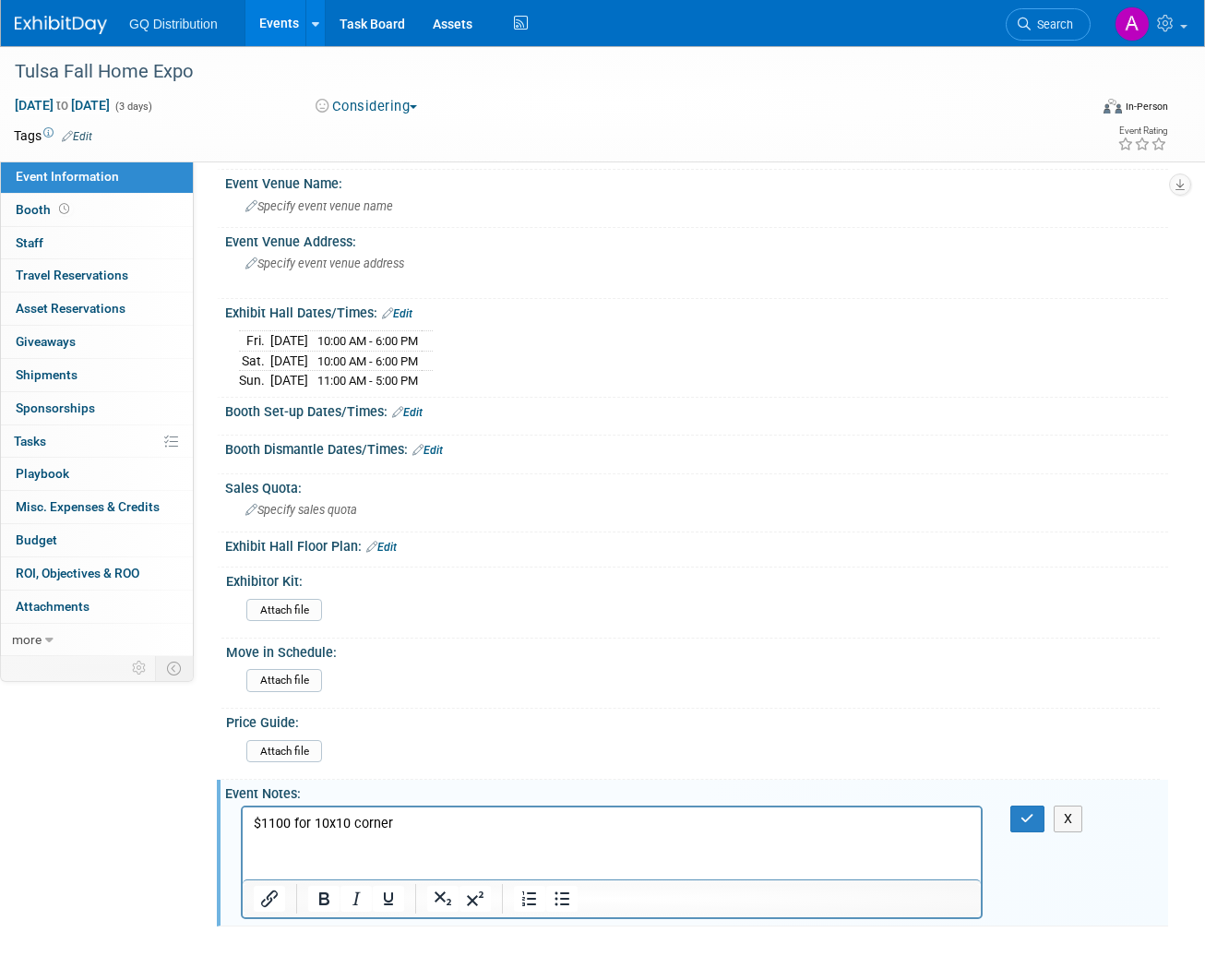
click at [274, 823] on p "$1100 for 10x10 corner" at bounding box center [612, 823] width 717 height 18
click at [1017, 807] on button "button" at bounding box center [1028, 819] width 34 height 27
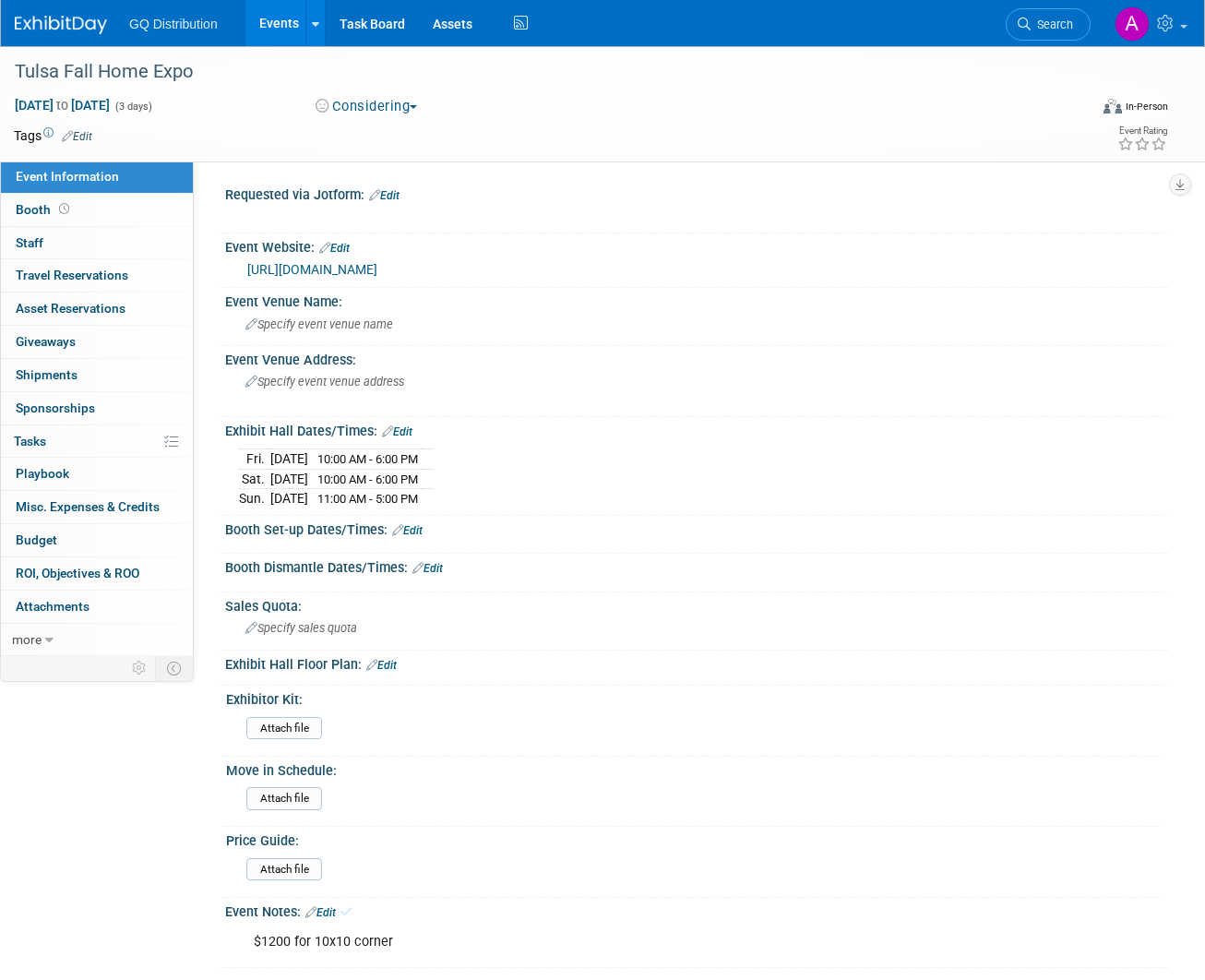
scroll to position [0, 0]
click at [74, 11] on link at bounding box center [72, 16] width 115 height 15
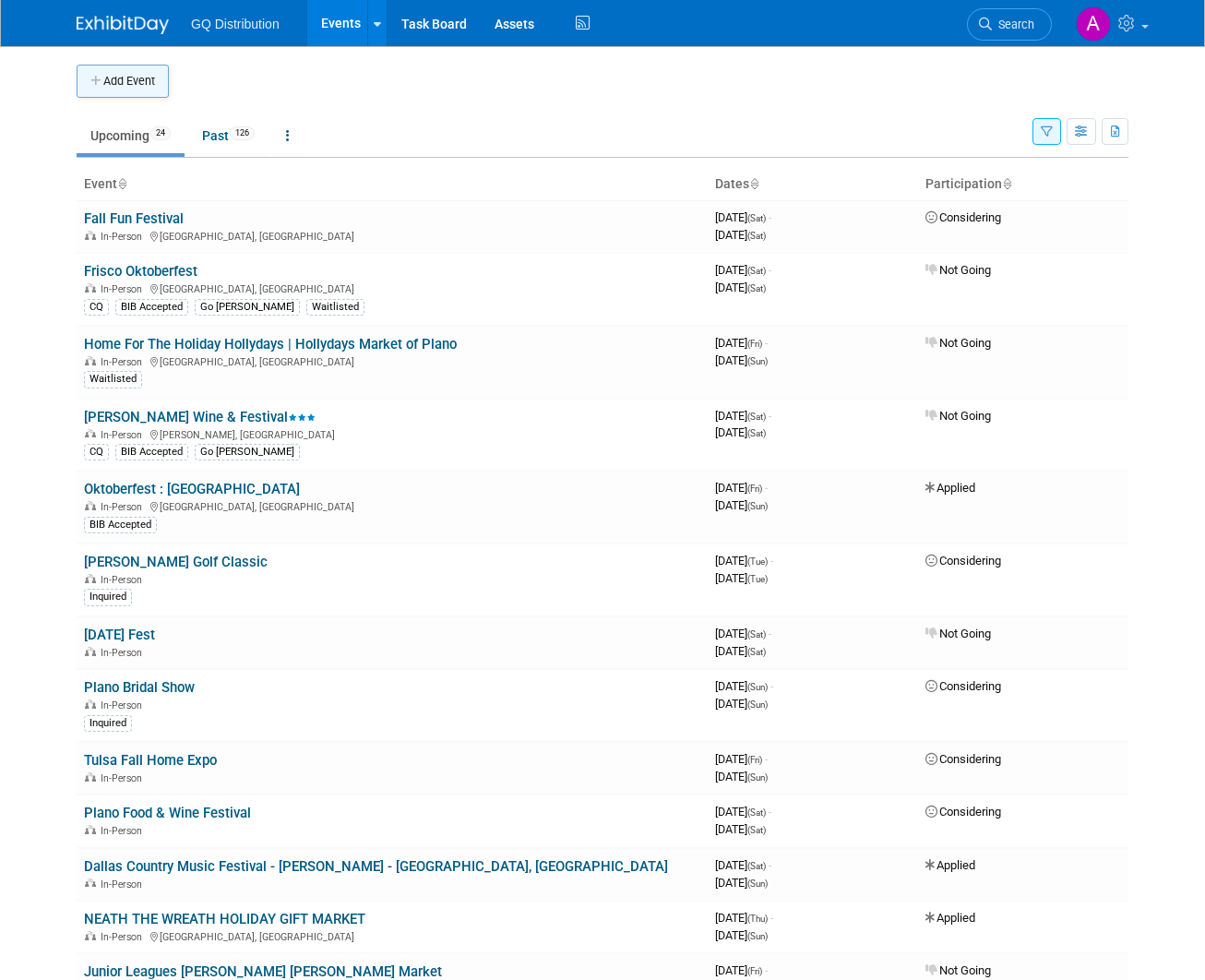
click at [137, 77] on button "Add Event" at bounding box center [122, 81] width 92 height 33
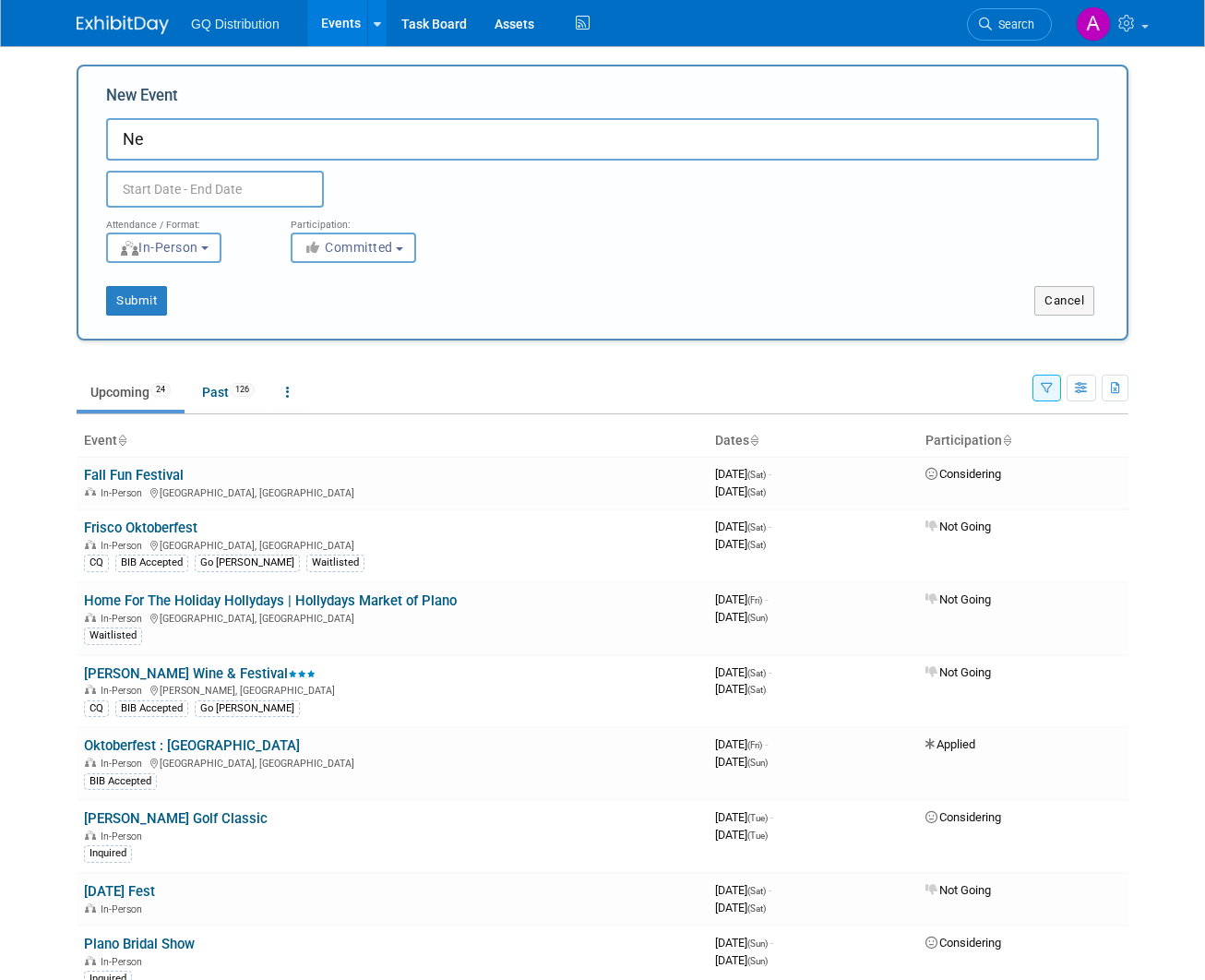
type input "N"
type input "3rd Annual Barktoberfest at The Hub Allen"
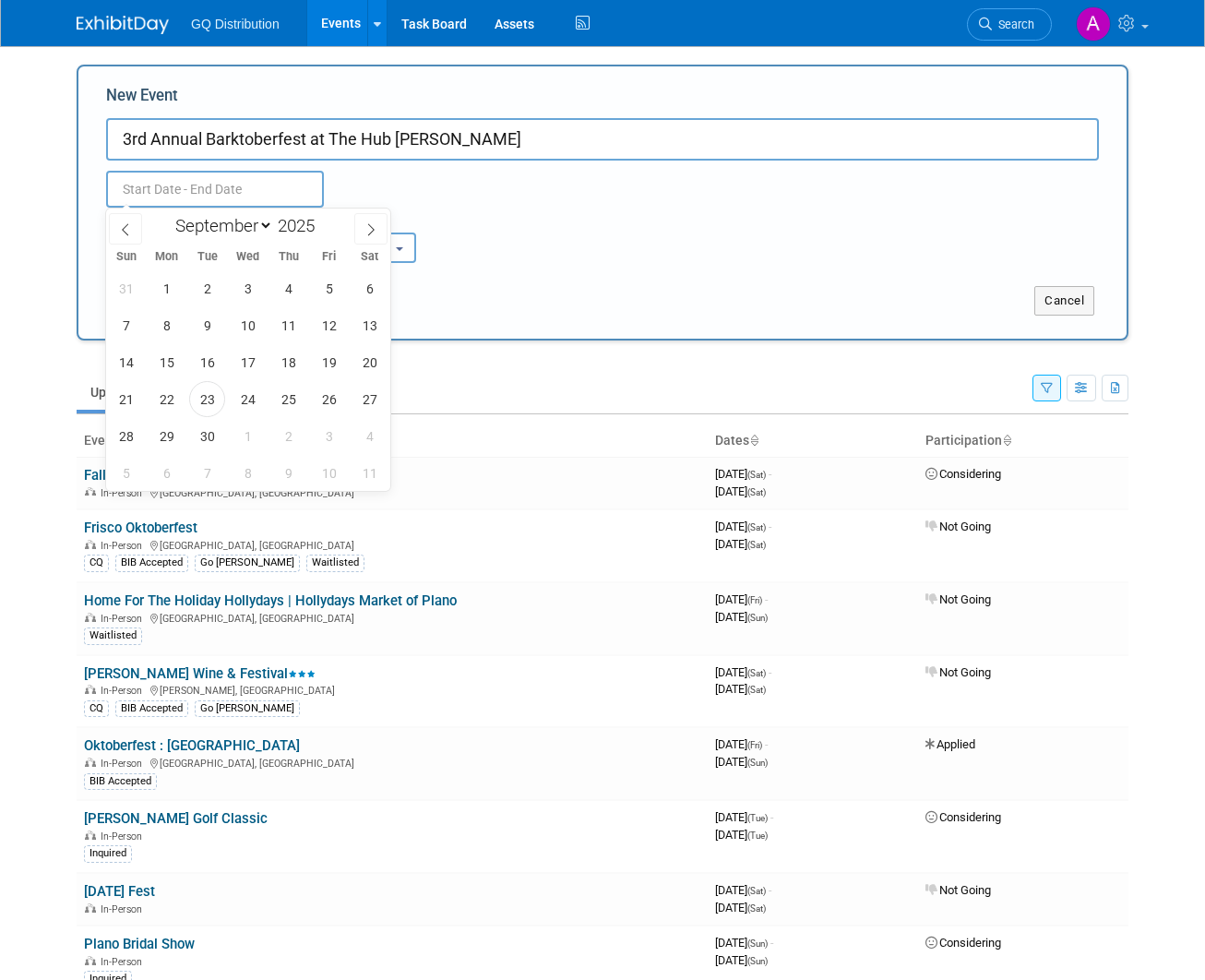
click at [250, 184] on input "text" at bounding box center [215, 189] width 218 height 37
click at [364, 233] on icon at bounding box center [371, 230] width 13 height 13
select select "9"
click at [128, 323] on span "5" at bounding box center [126, 325] width 36 height 36
click at [388, 296] on span "4" at bounding box center [370, 288] width 36 height 36
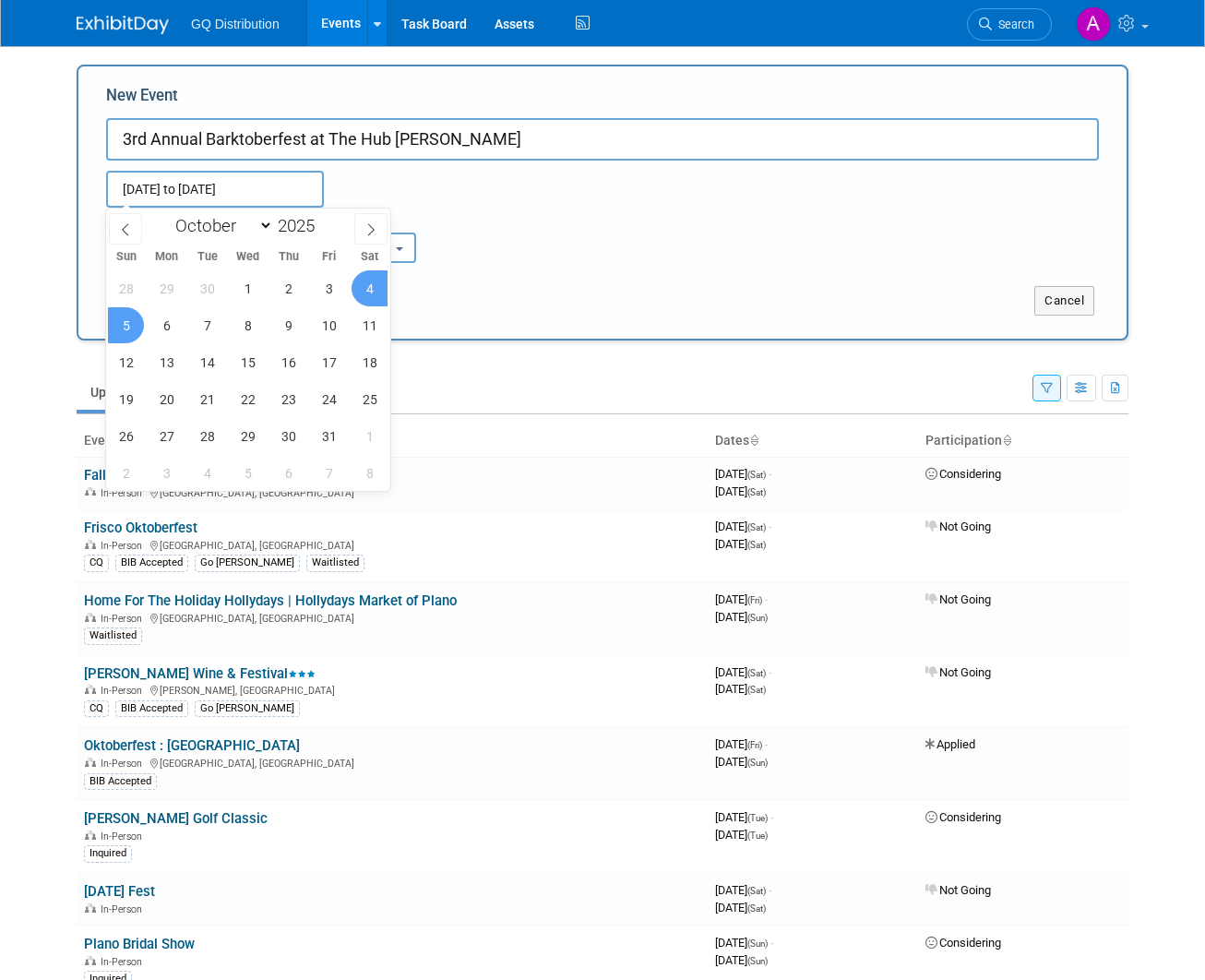
type input "Oct 4, 2025 to Oct 5, 2025"
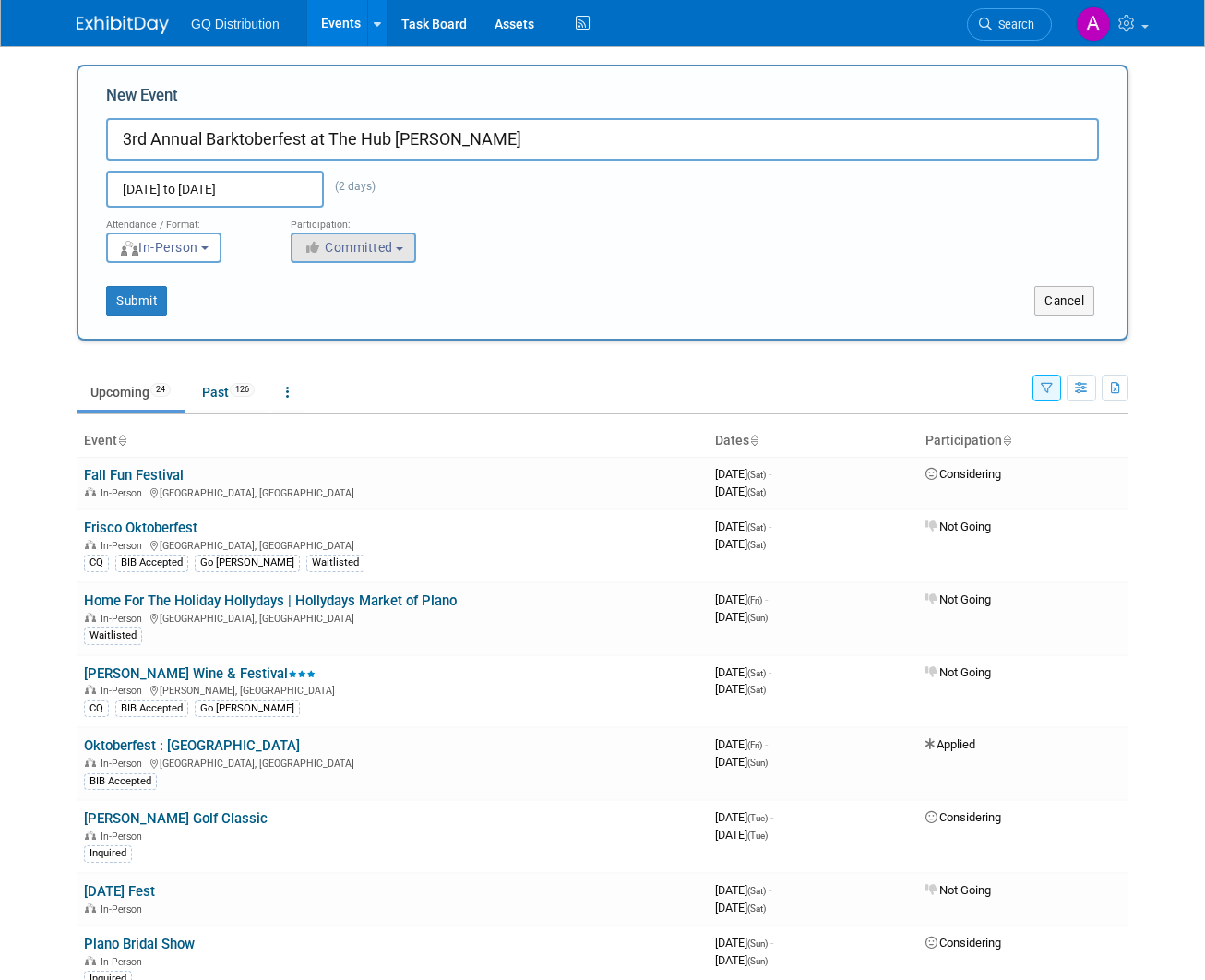
click at [385, 250] on span "Committed" at bounding box center [348, 248] width 89 height 15
click at [370, 311] on label "Considering" at bounding box center [362, 317] width 121 height 24
click at [308, 312] on input "Considering" at bounding box center [302, 318] width 12 height 12
select select "2"
click at [149, 305] on button "Submit" at bounding box center [137, 301] width 61 height 29
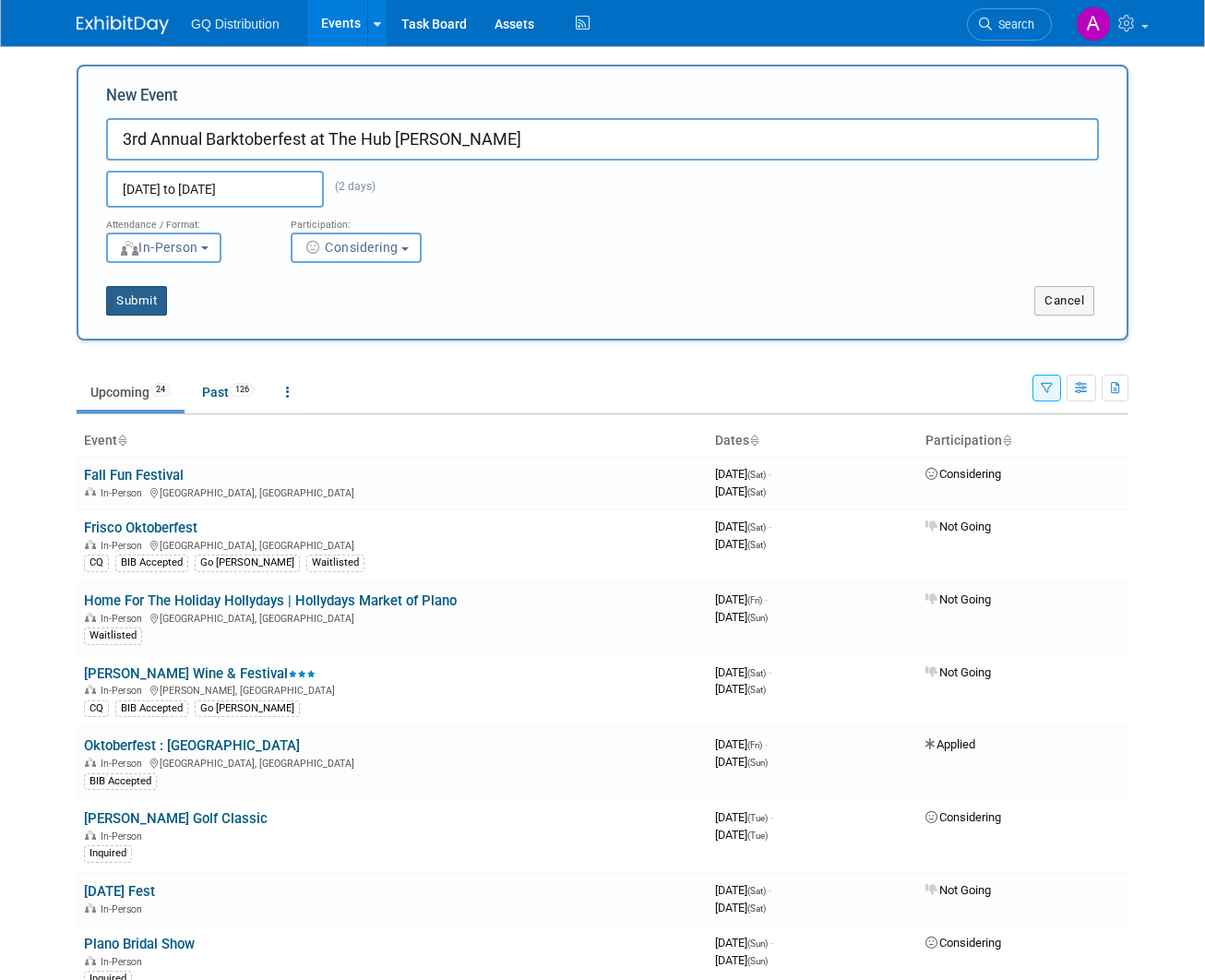
type input "3rd Annual Barktoberfest at The Hub Allen"
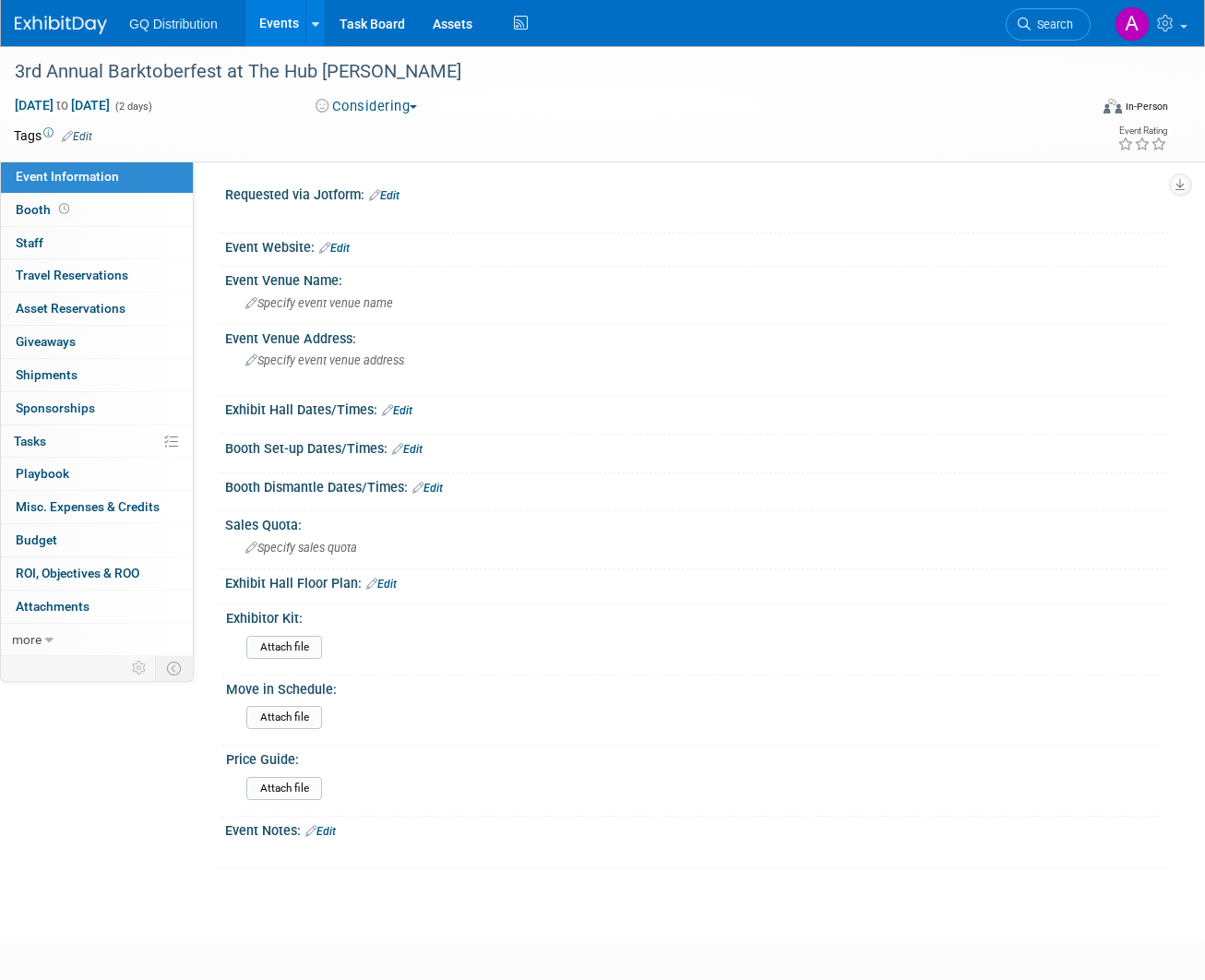
click at [346, 246] on link "Edit" at bounding box center [335, 249] width 30 height 13
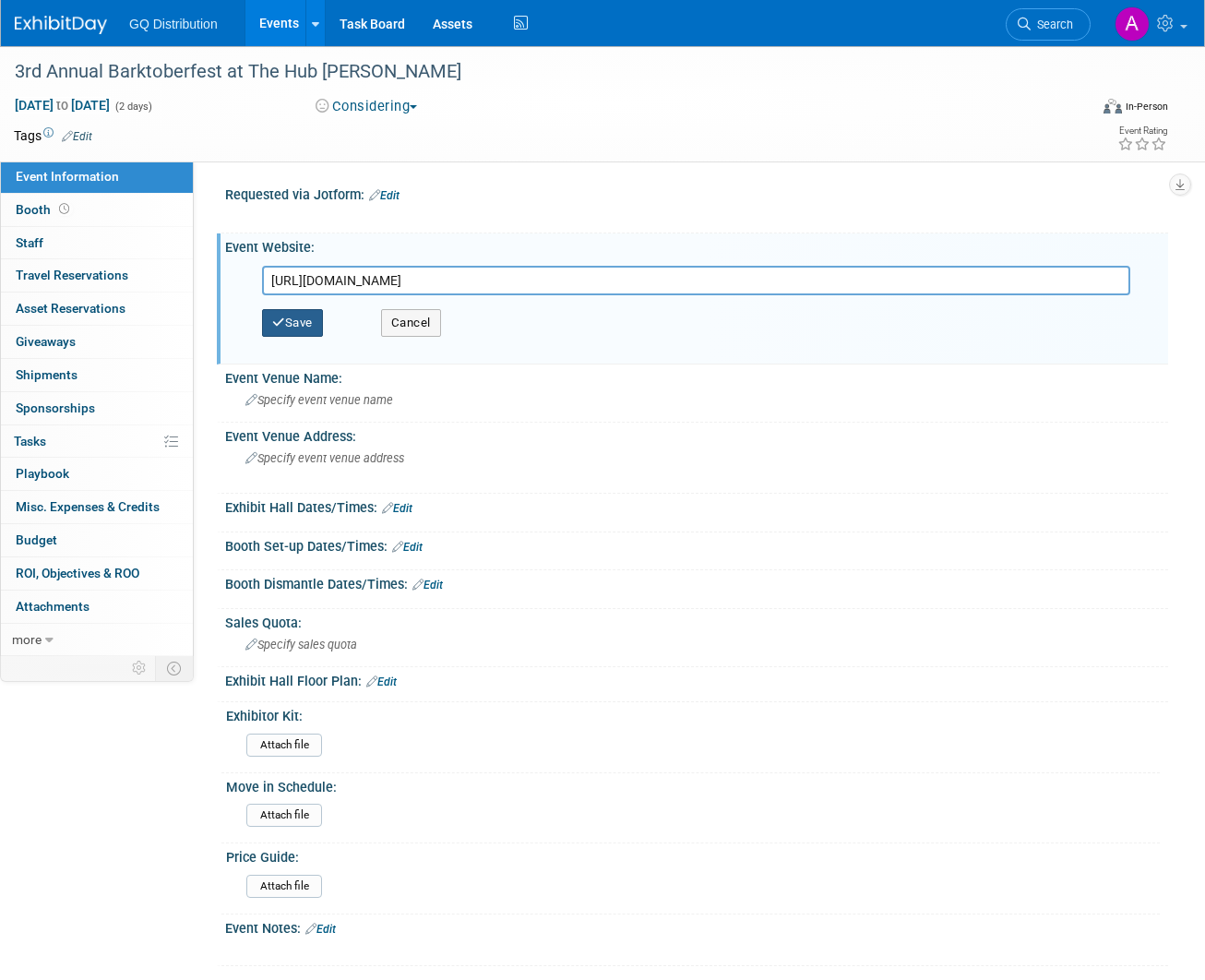
type input "https://docs.google.com/forms/d/e/1FAIpQLSc69QNhP-edf_d-68JijTFssl2r6rfj5EC0Fk5…"
click at [297, 319] on button "Save" at bounding box center [292, 323] width 61 height 28
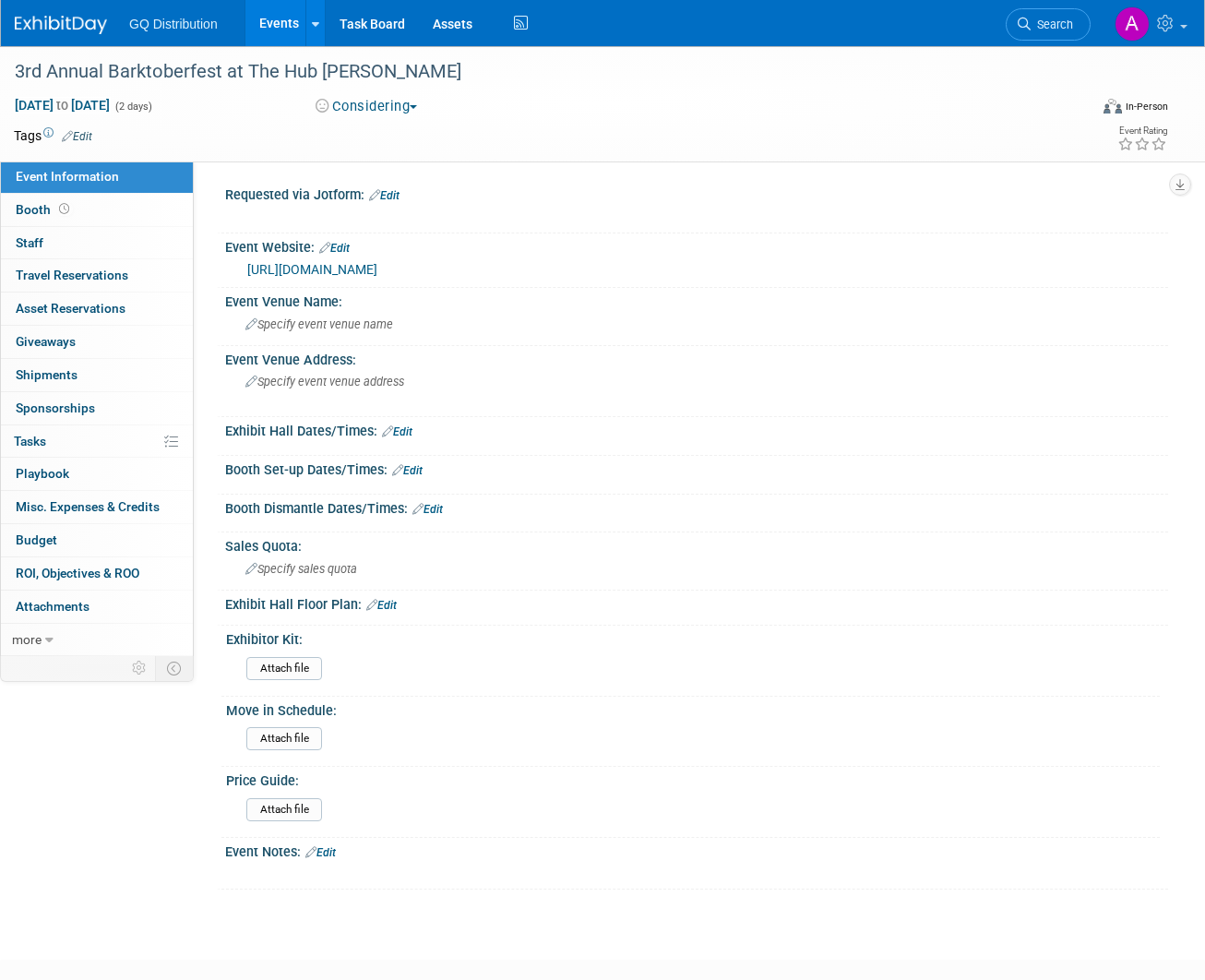
click at [330, 846] on link "Edit" at bounding box center [321, 853] width 30 height 13
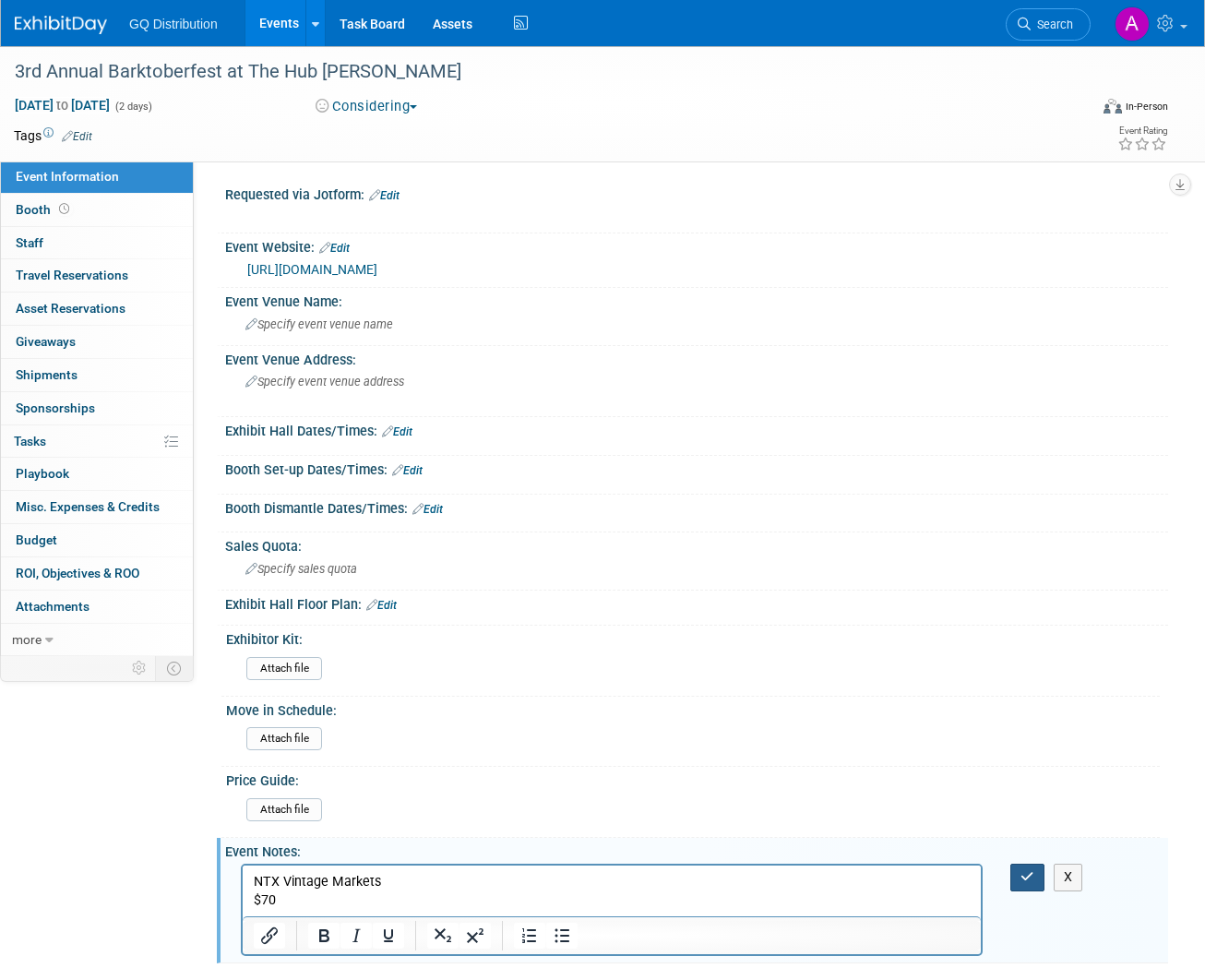
click at [1033, 870] on icon "button" at bounding box center [1028, 877] width 14 height 13
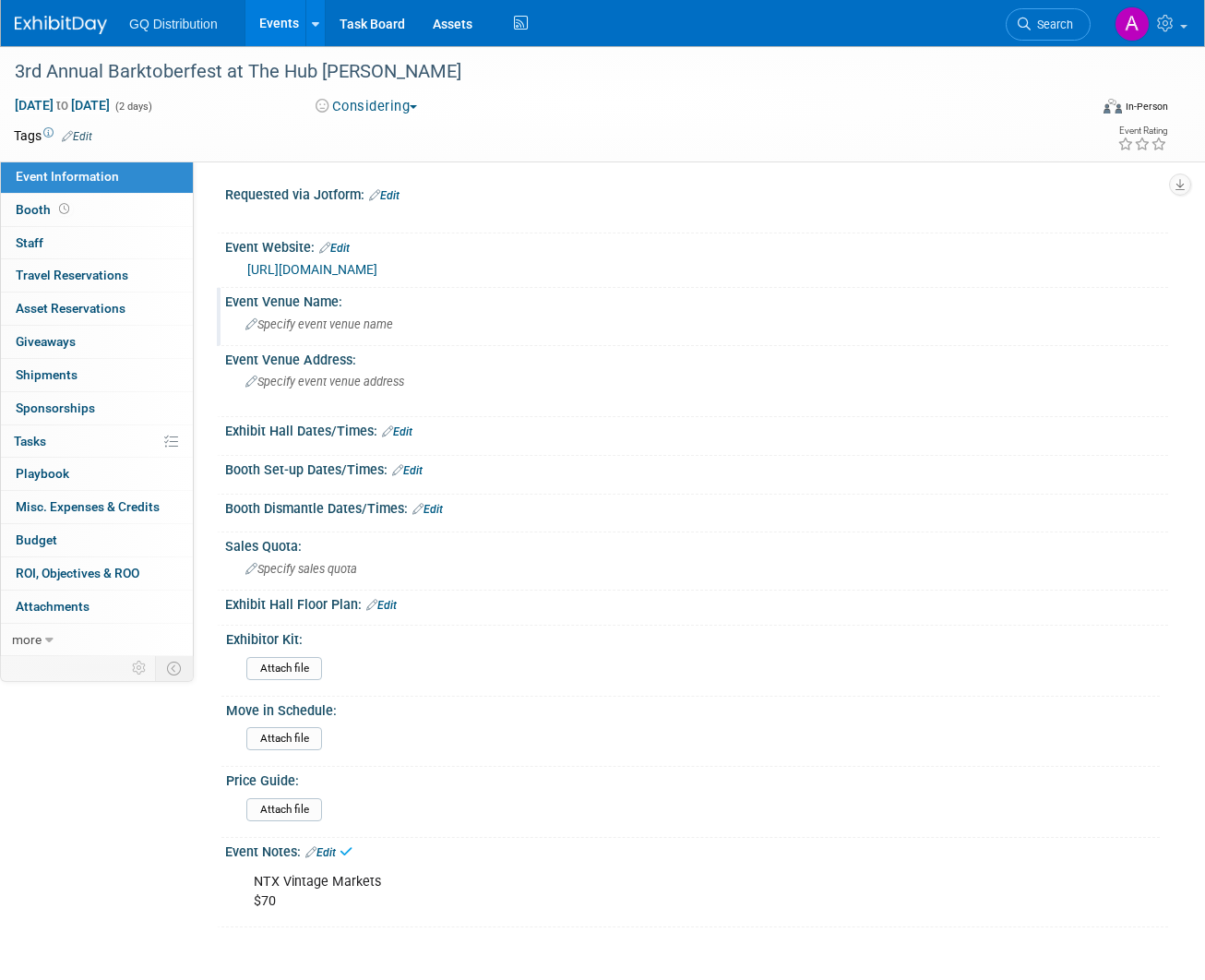
click at [338, 322] on span "Specify event venue name" at bounding box center [320, 324] width 148 height 14
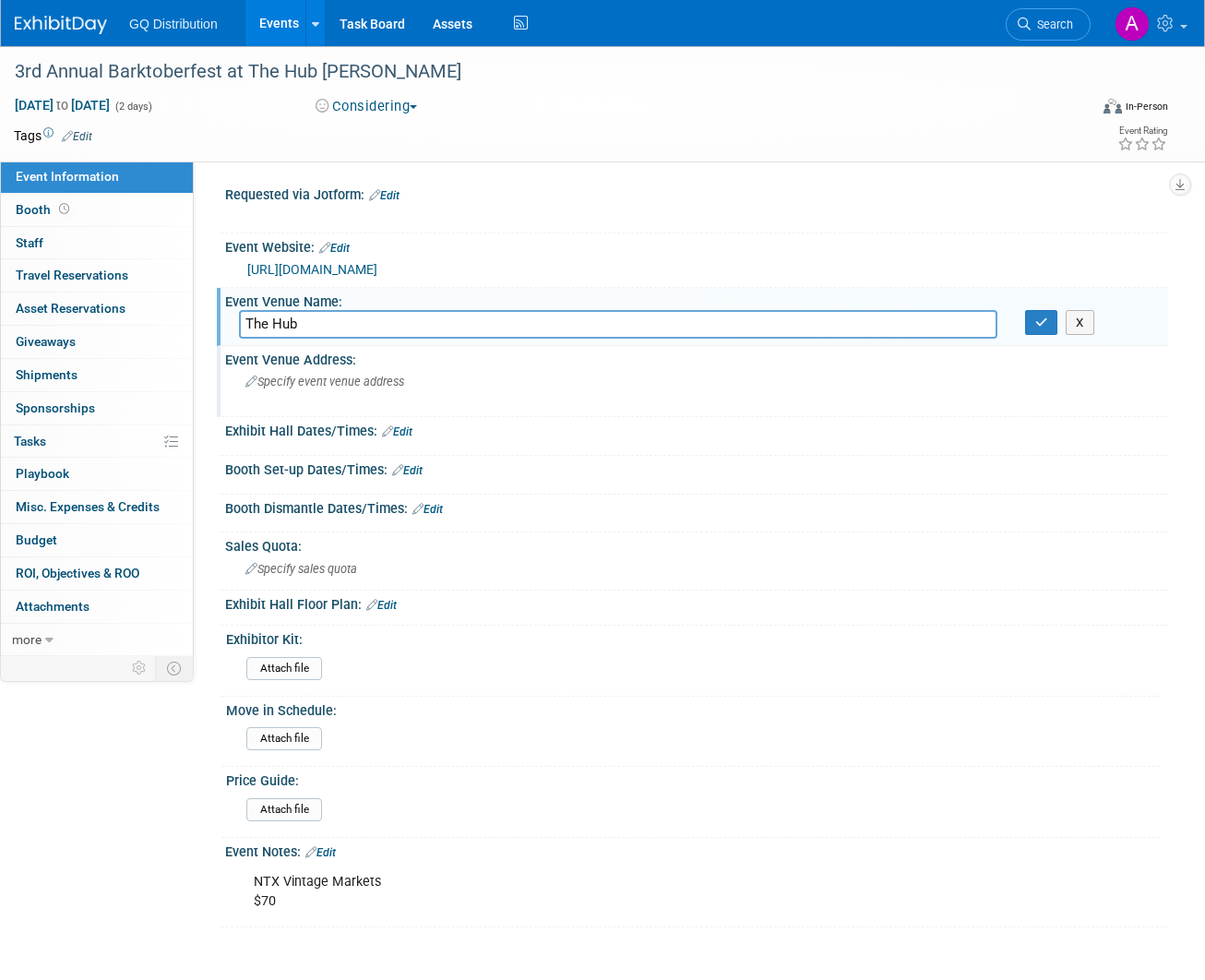
type input "The Hub"
click at [339, 380] on span "Specify event venue address" at bounding box center [324, 381] width 158 height 14
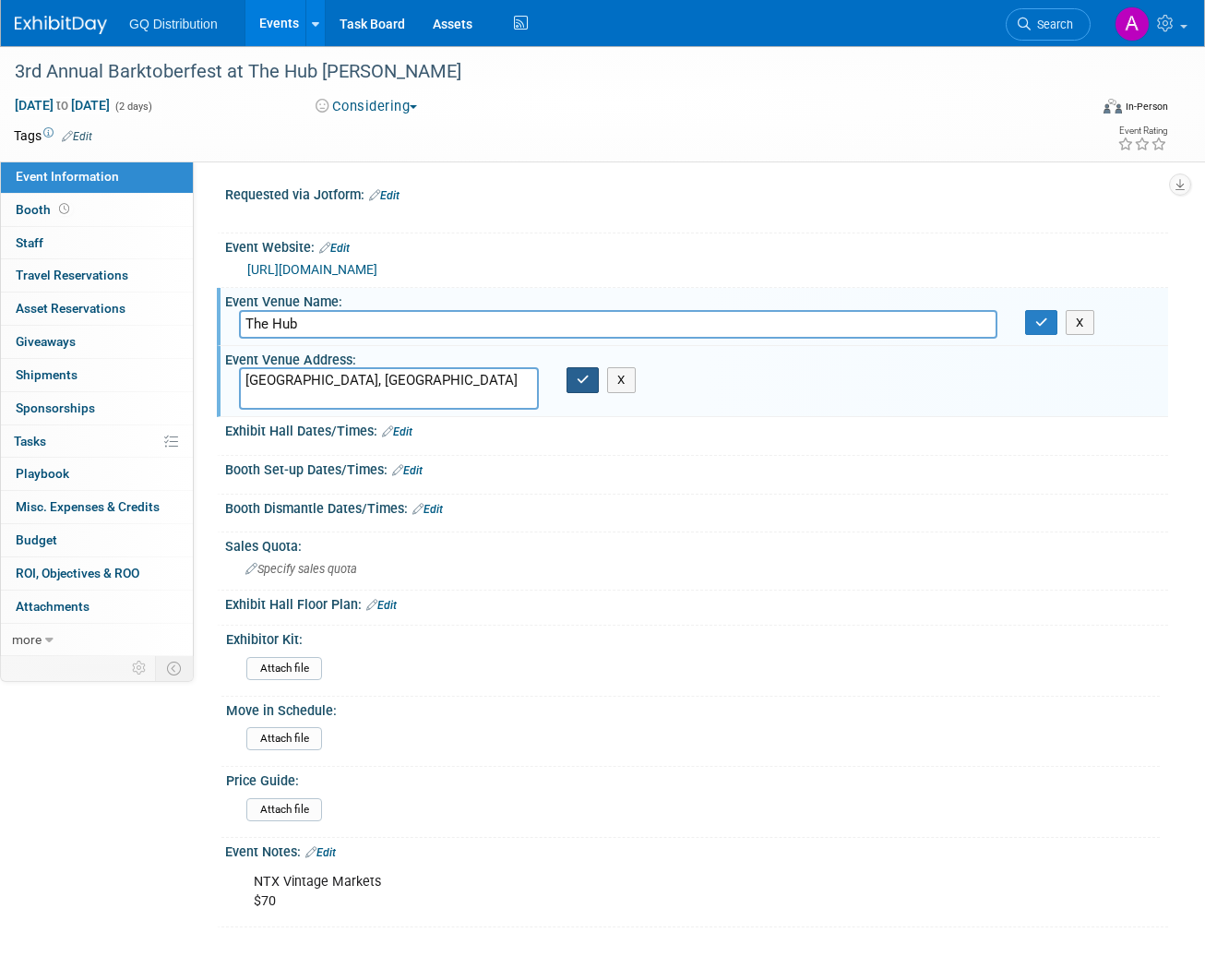
type textarea "[GEOGRAPHIC_DATA], [GEOGRAPHIC_DATA]"
click at [583, 377] on icon "button" at bounding box center [584, 379] width 13 height 12
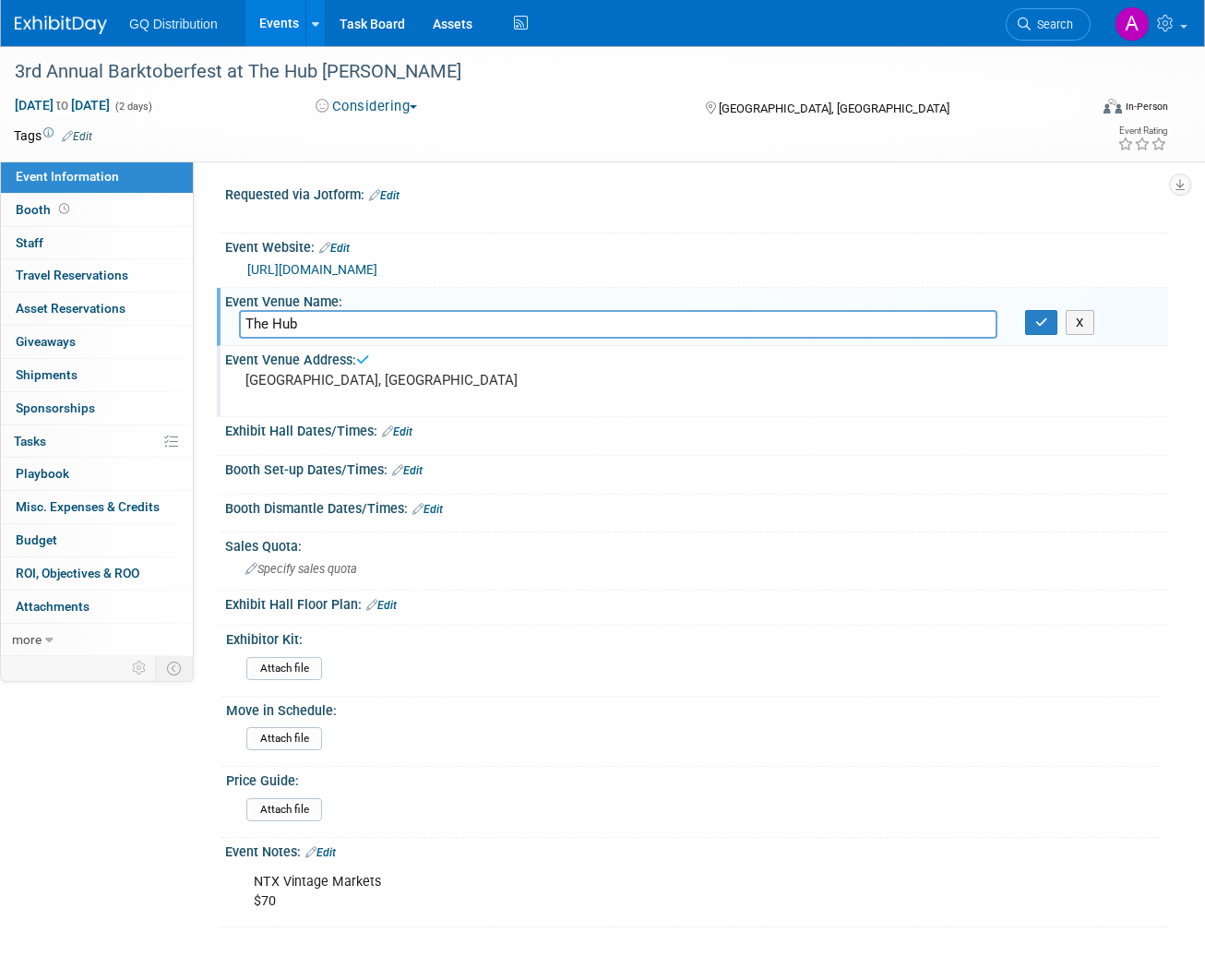
click at [401, 425] on link "Edit" at bounding box center [398, 432] width 30 height 13
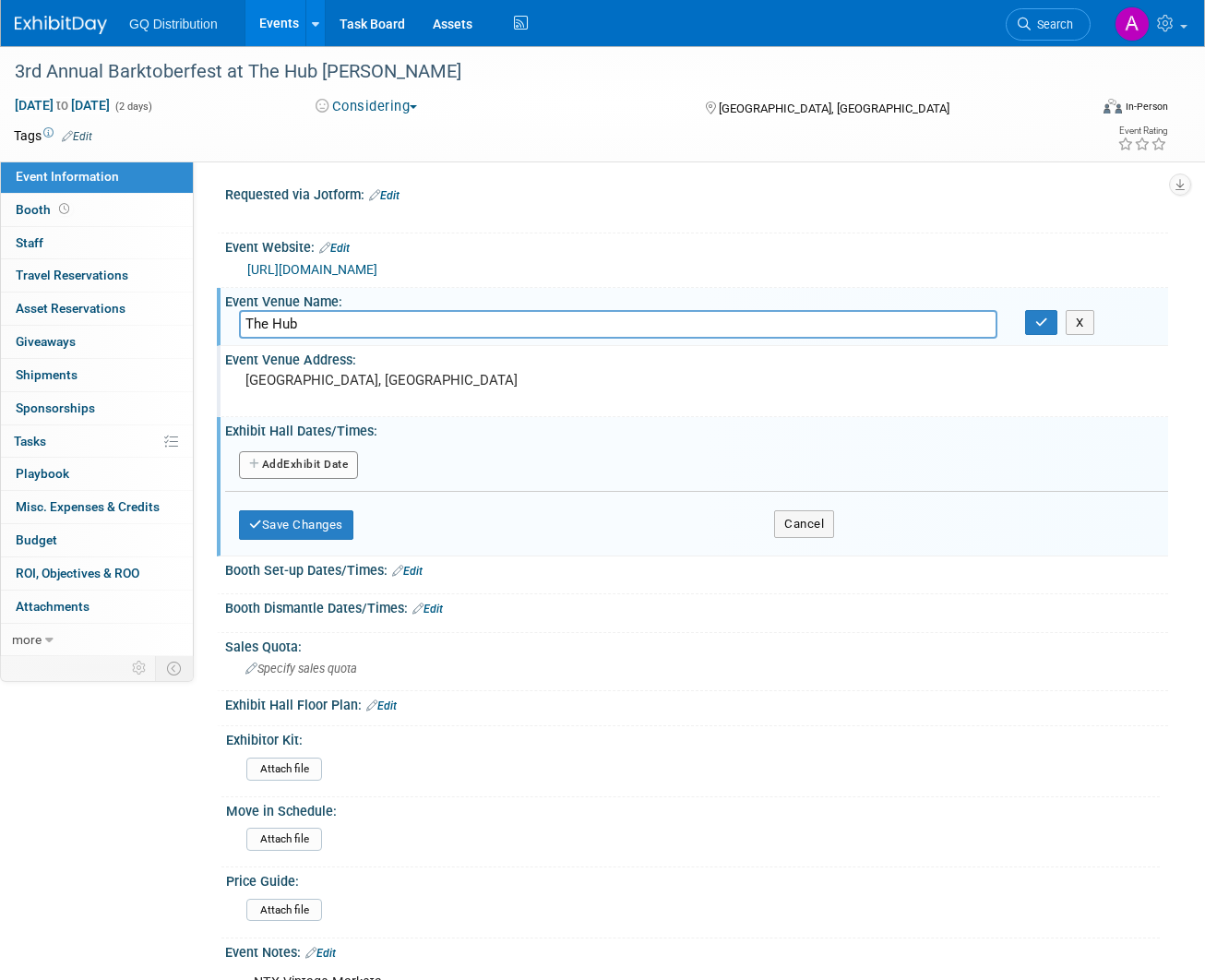
click at [298, 461] on button "Add Another Exhibit Date" at bounding box center [298, 465] width 119 height 28
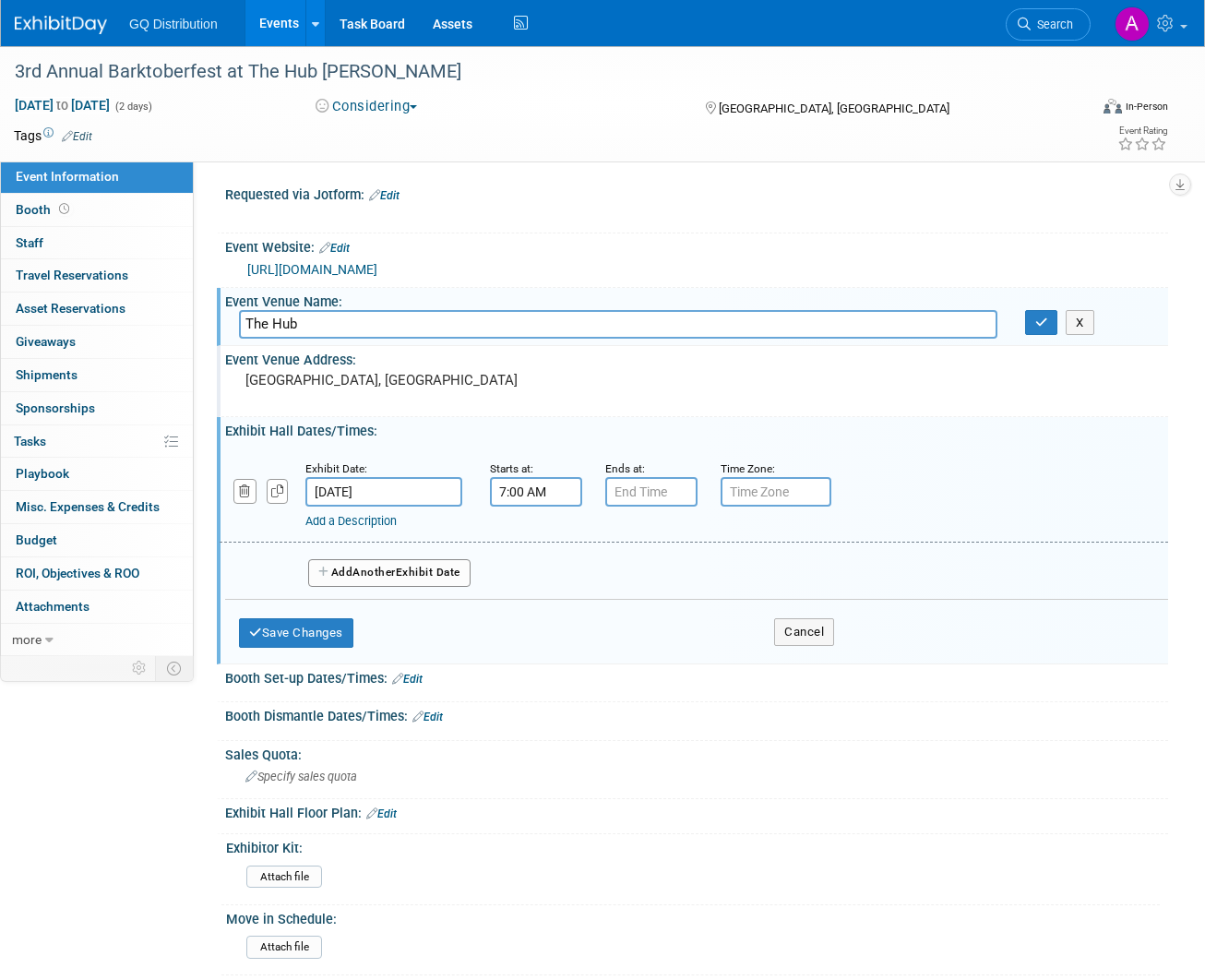
click at [543, 490] on input "7:00 AM" at bounding box center [535, 491] width 92 height 29
click at [523, 573] on span "07" at bounding box center [533, 576] width 35 height 33
click at [521, 537] on td "12" at bounding box center [524, 538] width 59 height 50
click at [697, 561] on button "AM" at bounding box center [695, 576] width 33 height 31
type input "12:00 PM"
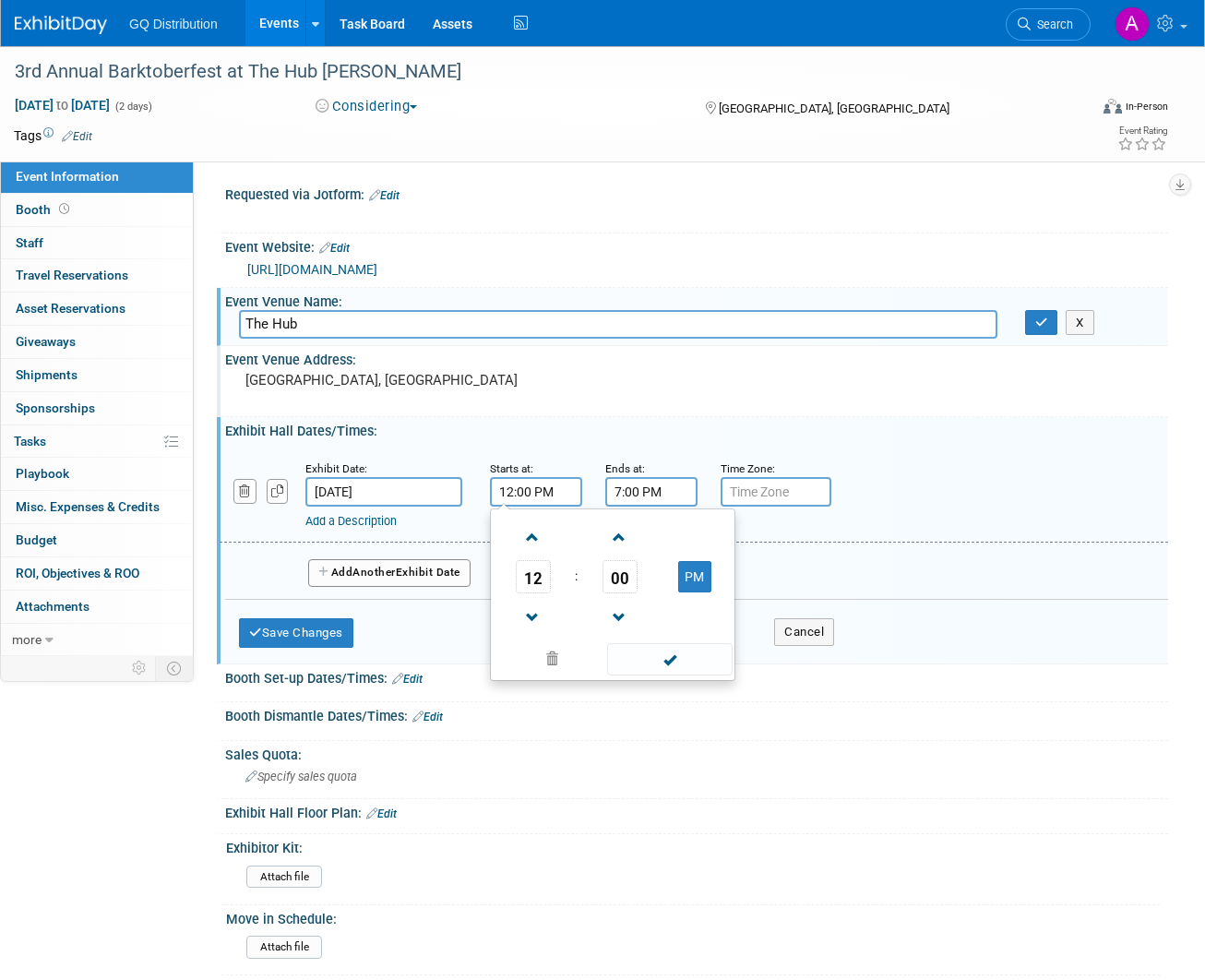
click at [656, 492] on input "7:00 PM" at bounding box center [651, 491] width 92 height 29
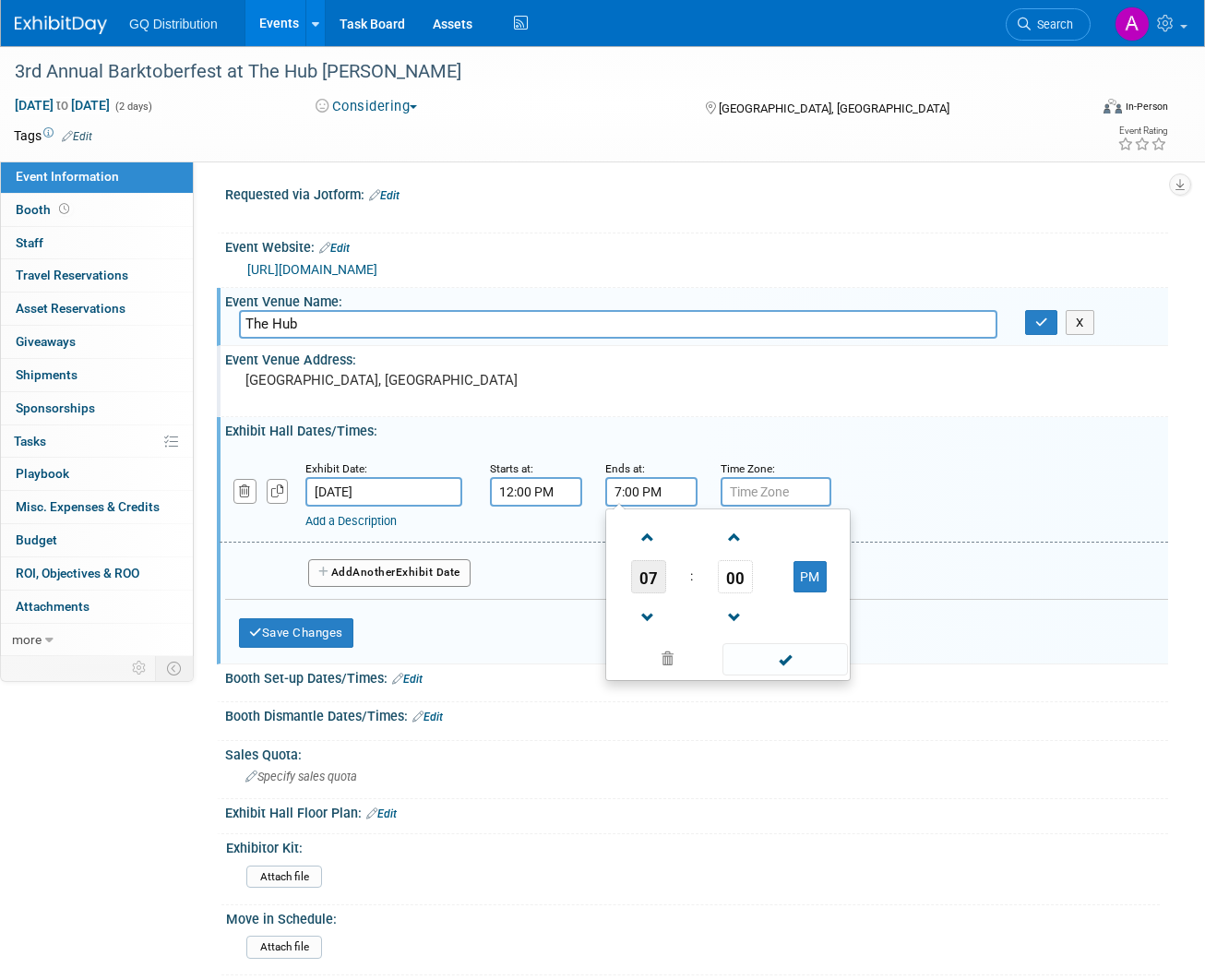
click at [650, 572] on span "07" at bounding box center [648, 576] width 35 height 33
click at [699, 577] on td "05" at bounding box center [698, 587] width 59 height 50
type input "5:00 PM"
click at [761, 656] on span at bounding box center [785, 659] width 124 height 32
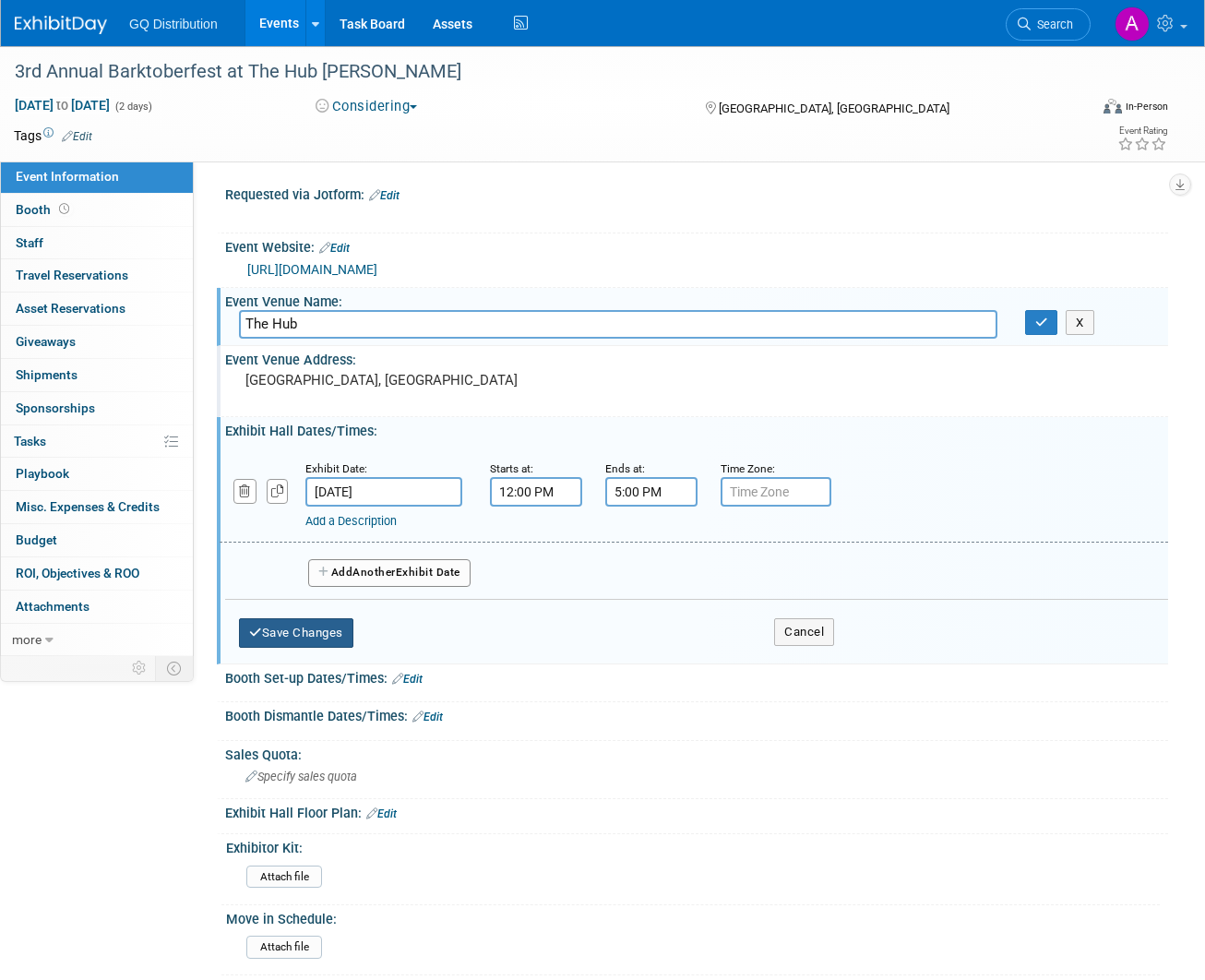
click at [325, 622] on button "Save Changes" at bounding box center [296, 633] width 115 height 29
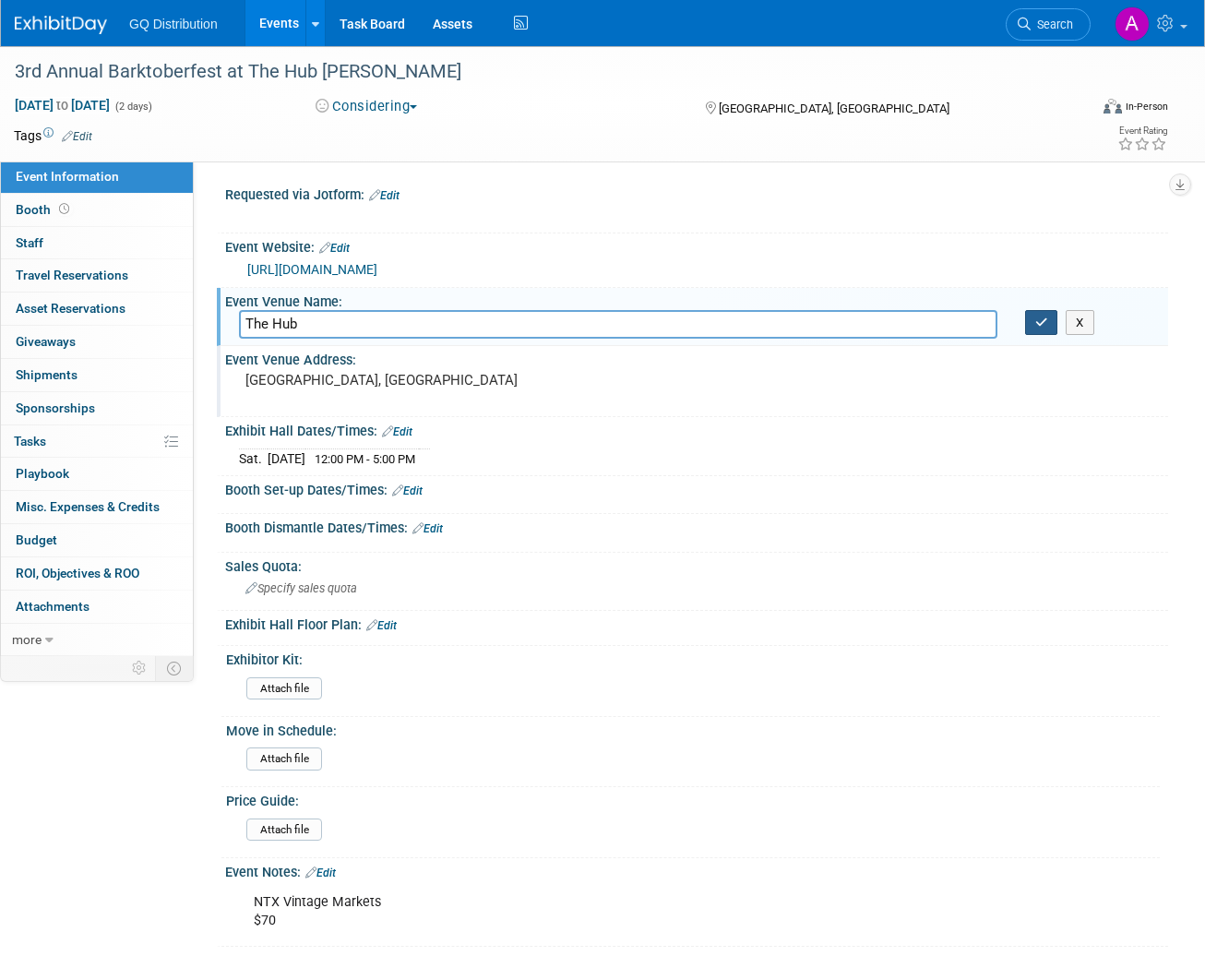
click at [1047, 327] on button "button" at bounding box center [1042, 323] width 33 height 26
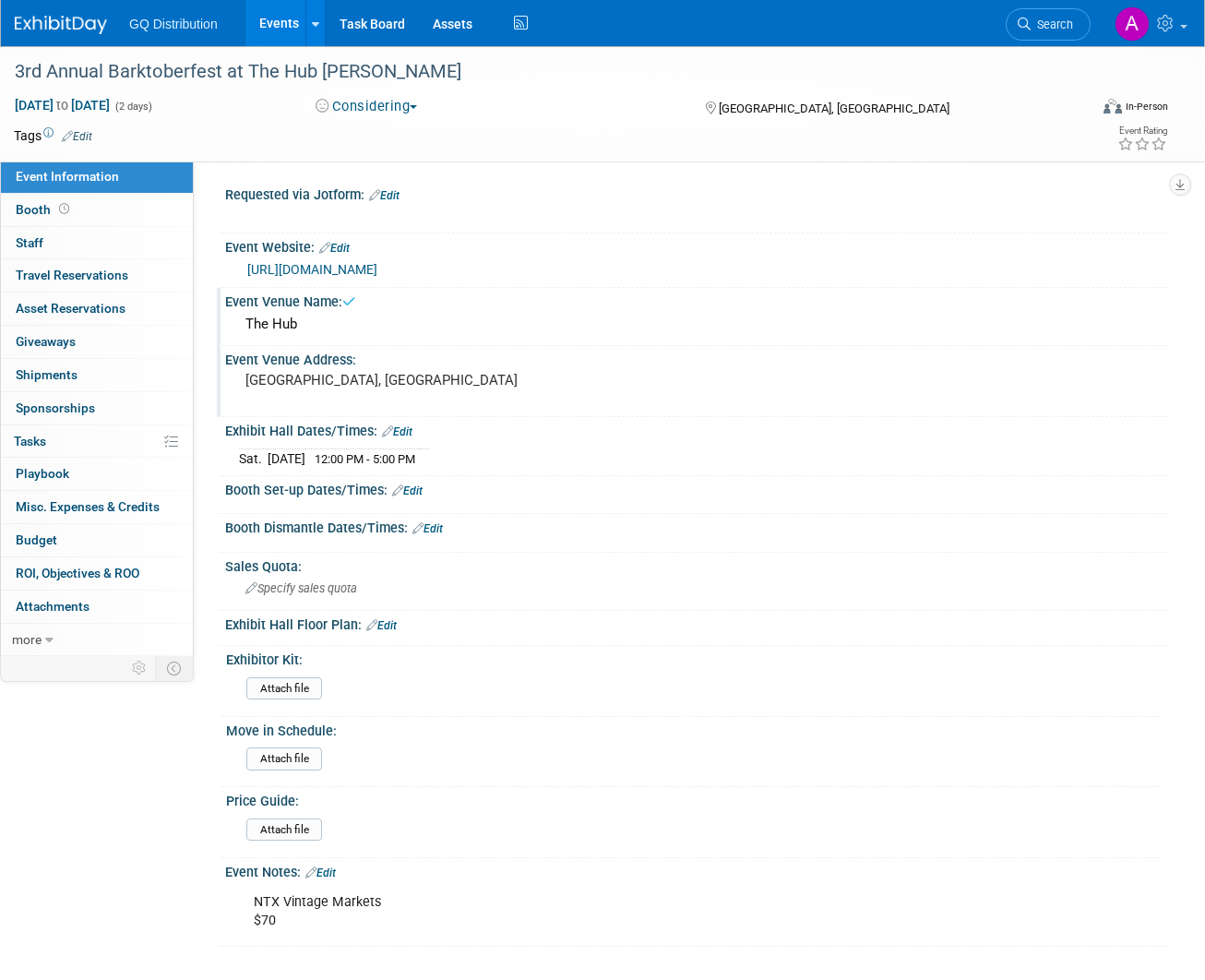
click at [84, 130] on link "Edit" at bounding box center [77, 137] width 30 height 13
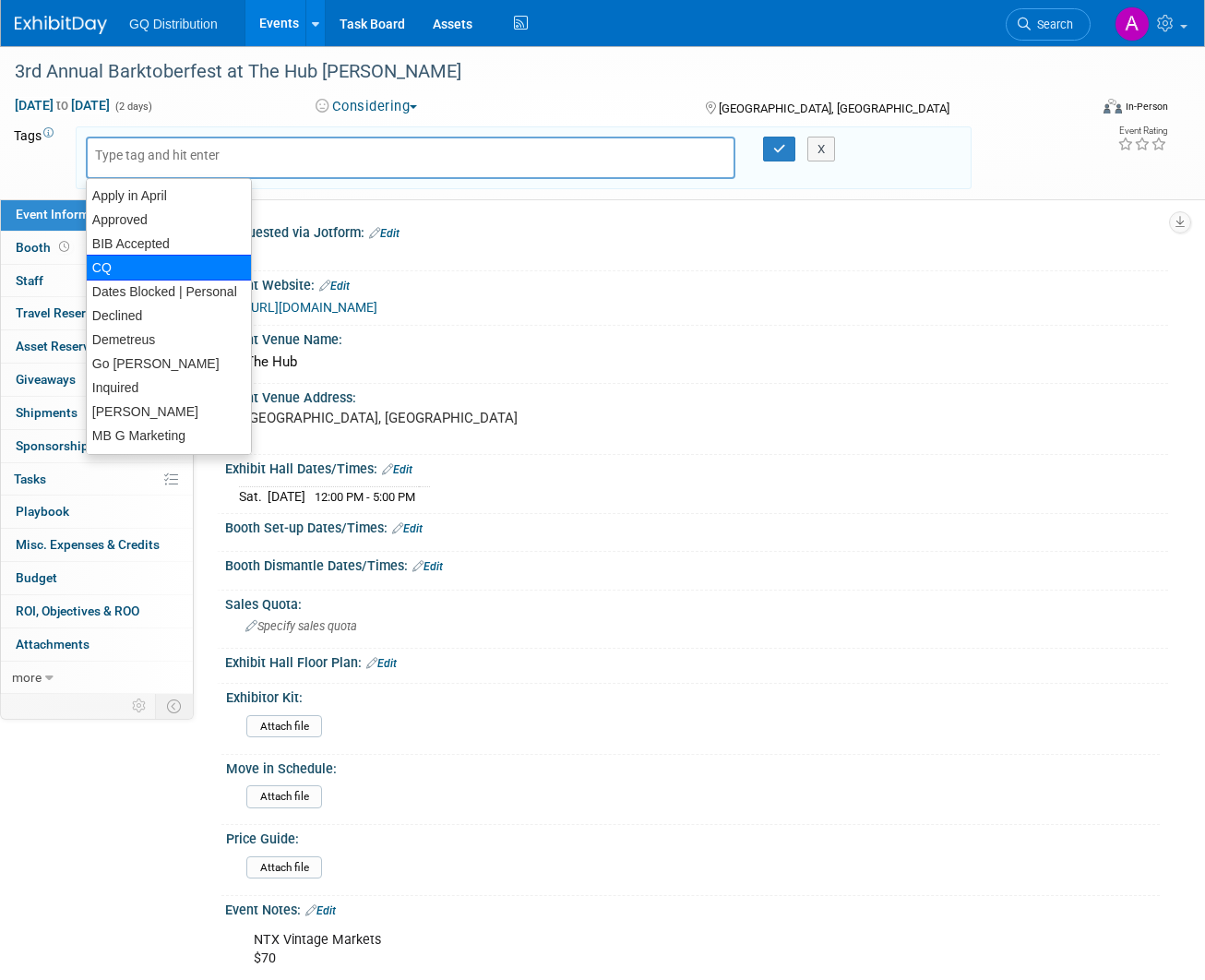
click at [126, 268] on div "CQ" at bounding box center [168, 267] width 166 height 26
type input "CQ"
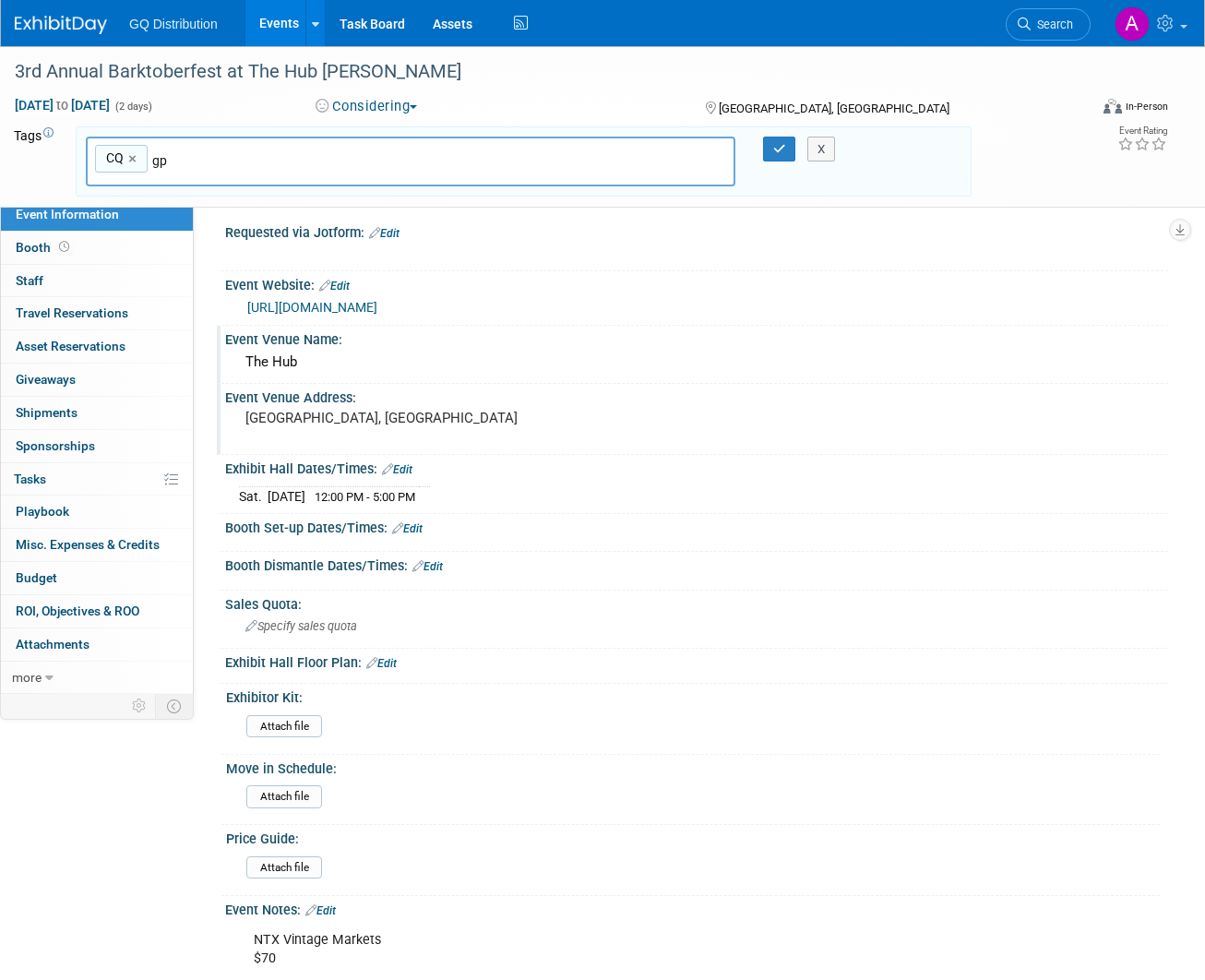
type input "g"
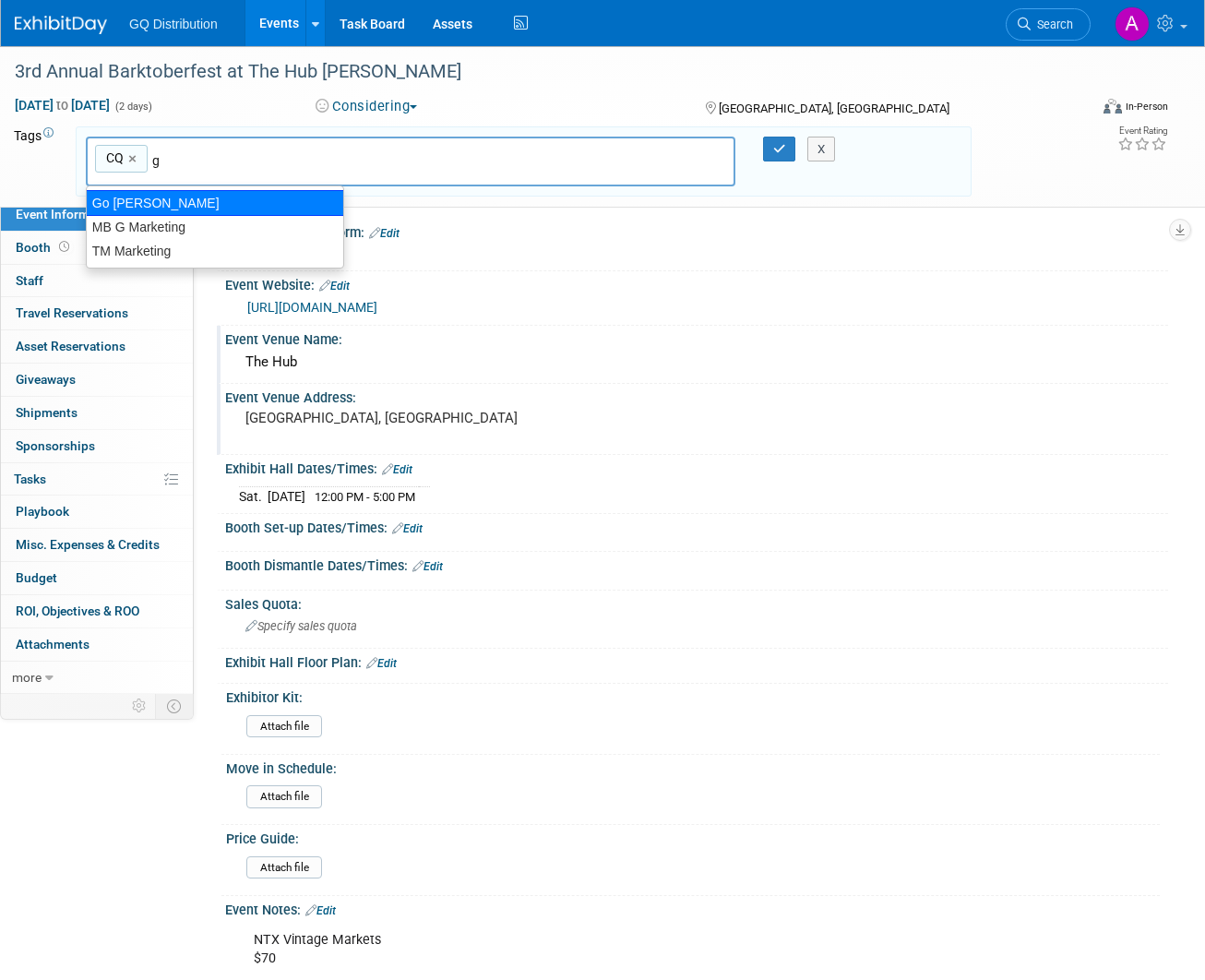
click at [155, 196] on div "Go [PERSON_NAME]" at bounding box center [214, 202] width 258 height 26
type input "CQ, Go Kirby"
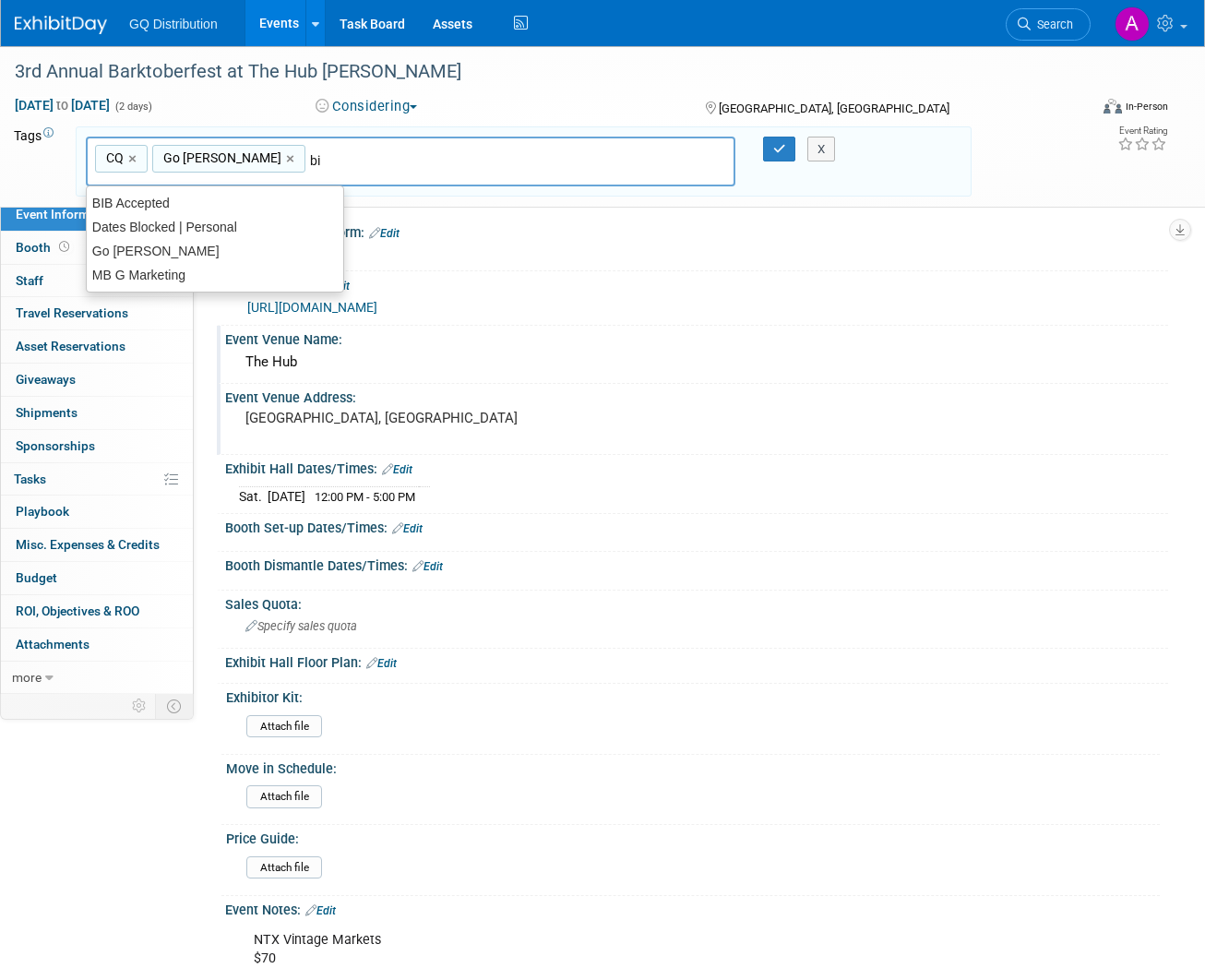
type input "bib"
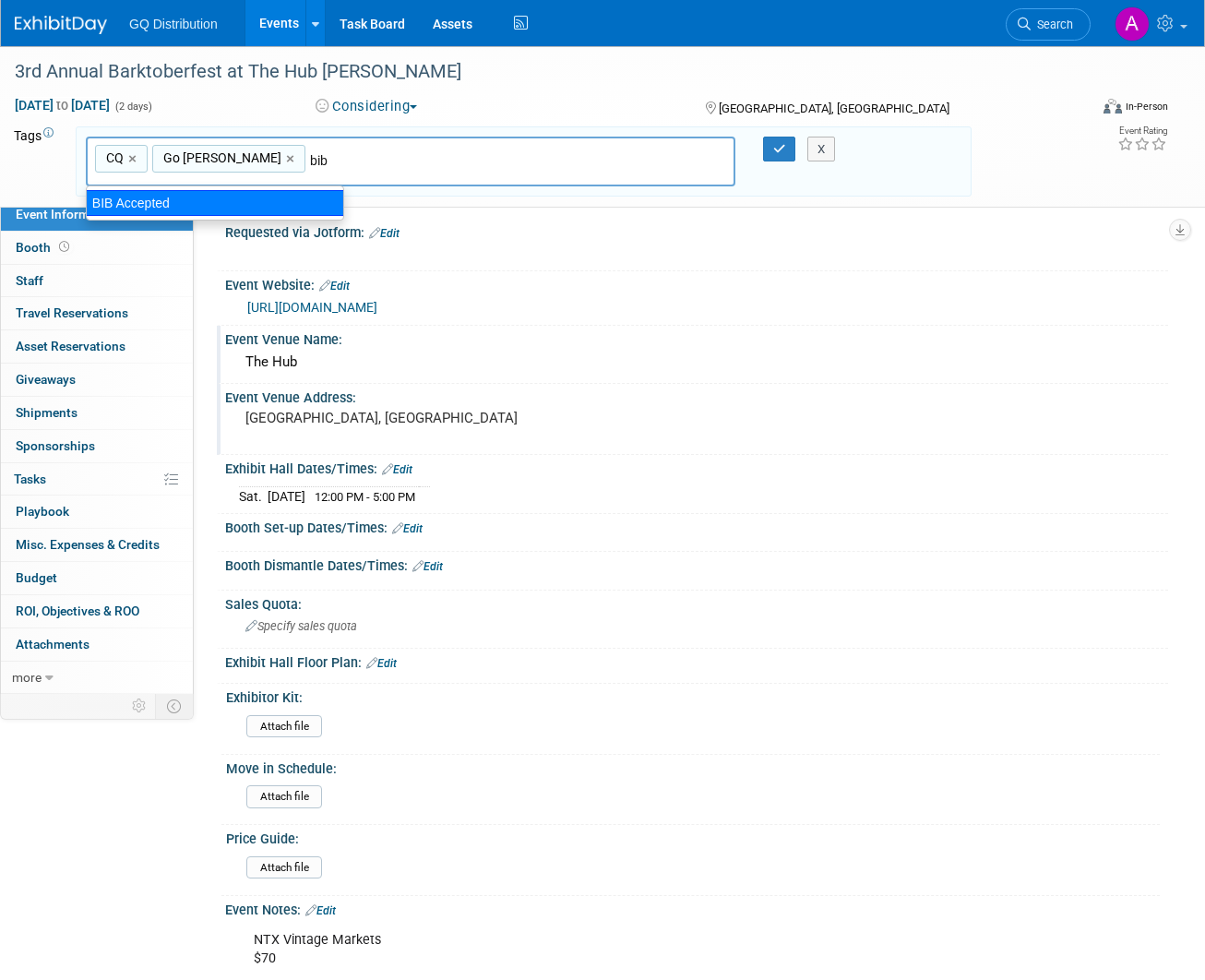
click at [163, 207] on div "BIB Accepted" at bounding box center [214, 202] width 258 height 26
type input "CQ, Go Kirby, BIB Accepted"
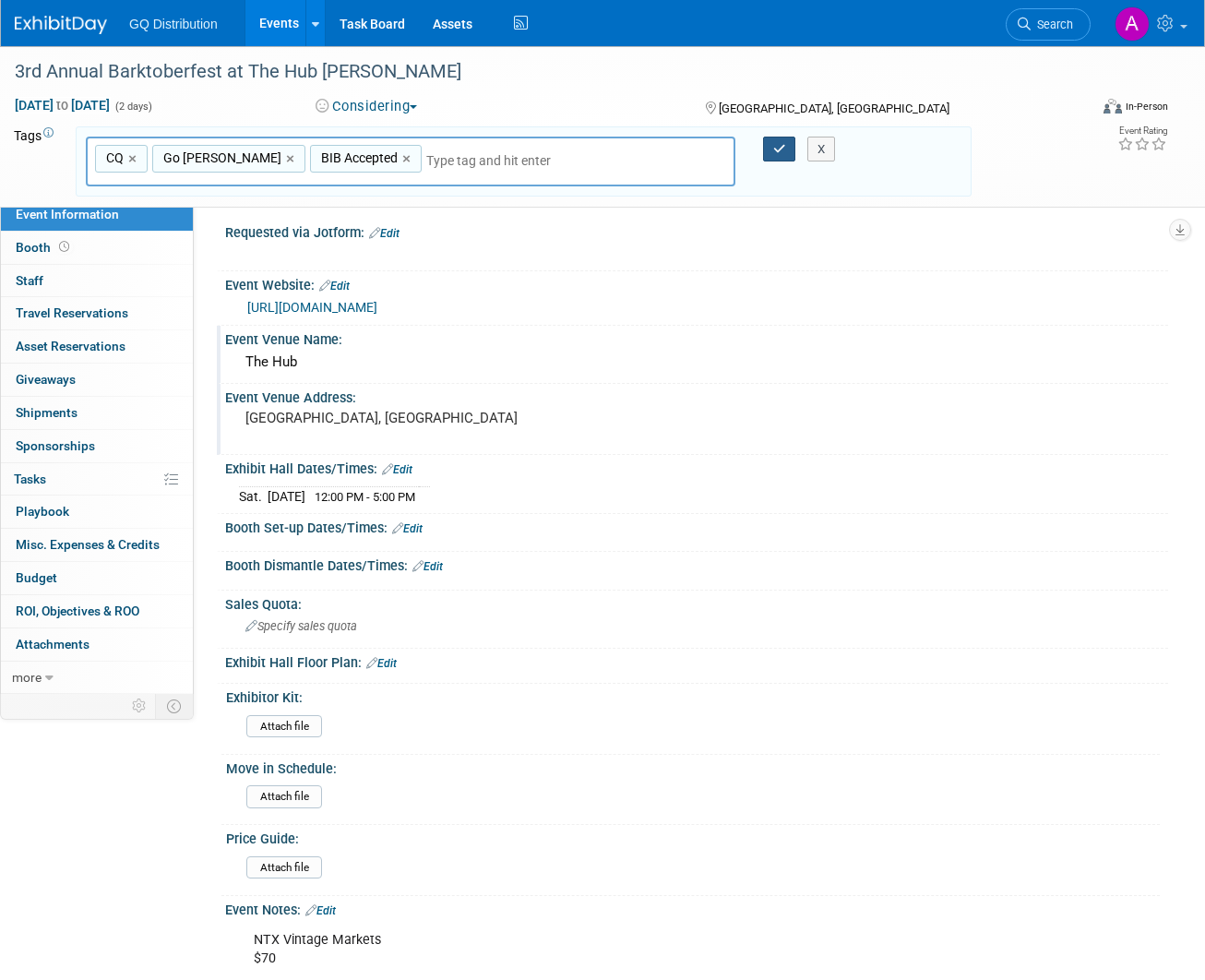
click at [779, 143] on icon "button" at bounding box center [780, 149] width 13 height 12
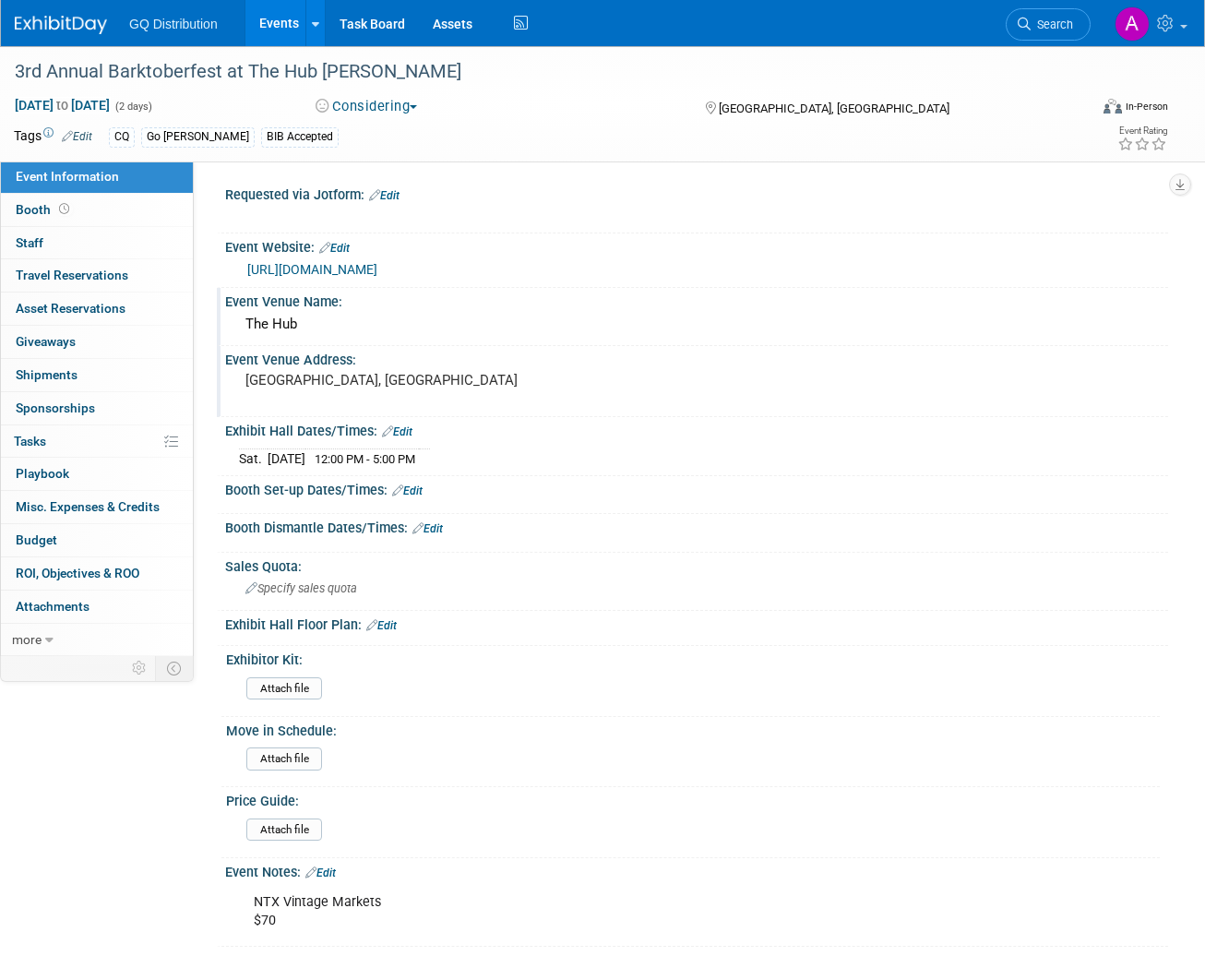
click at [87, 26] on img at bounding box center [61, 25] width 92 height 18
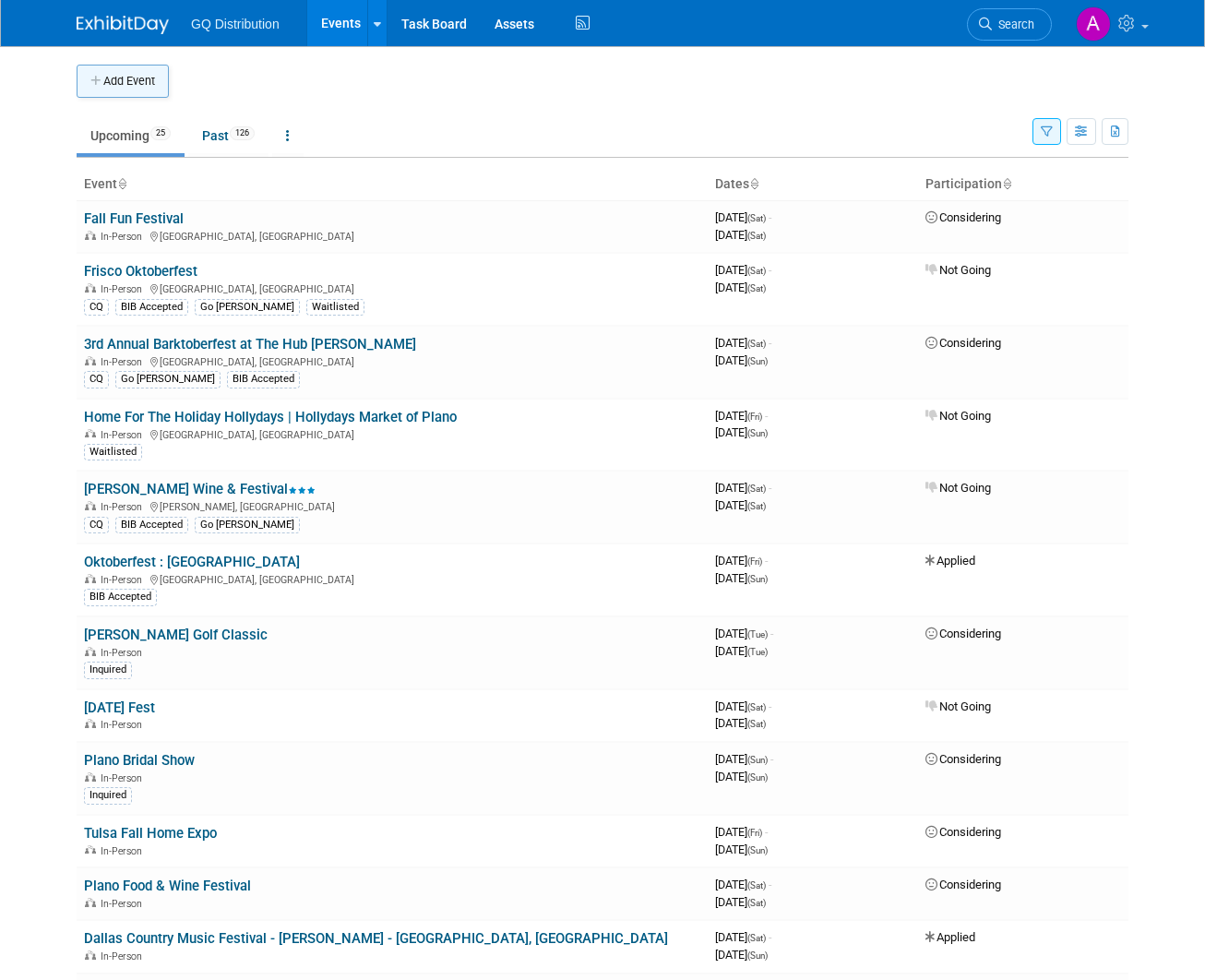
click at [144, 74] on button "Add Event" at bounding box center [122, 81] width 92 height 33
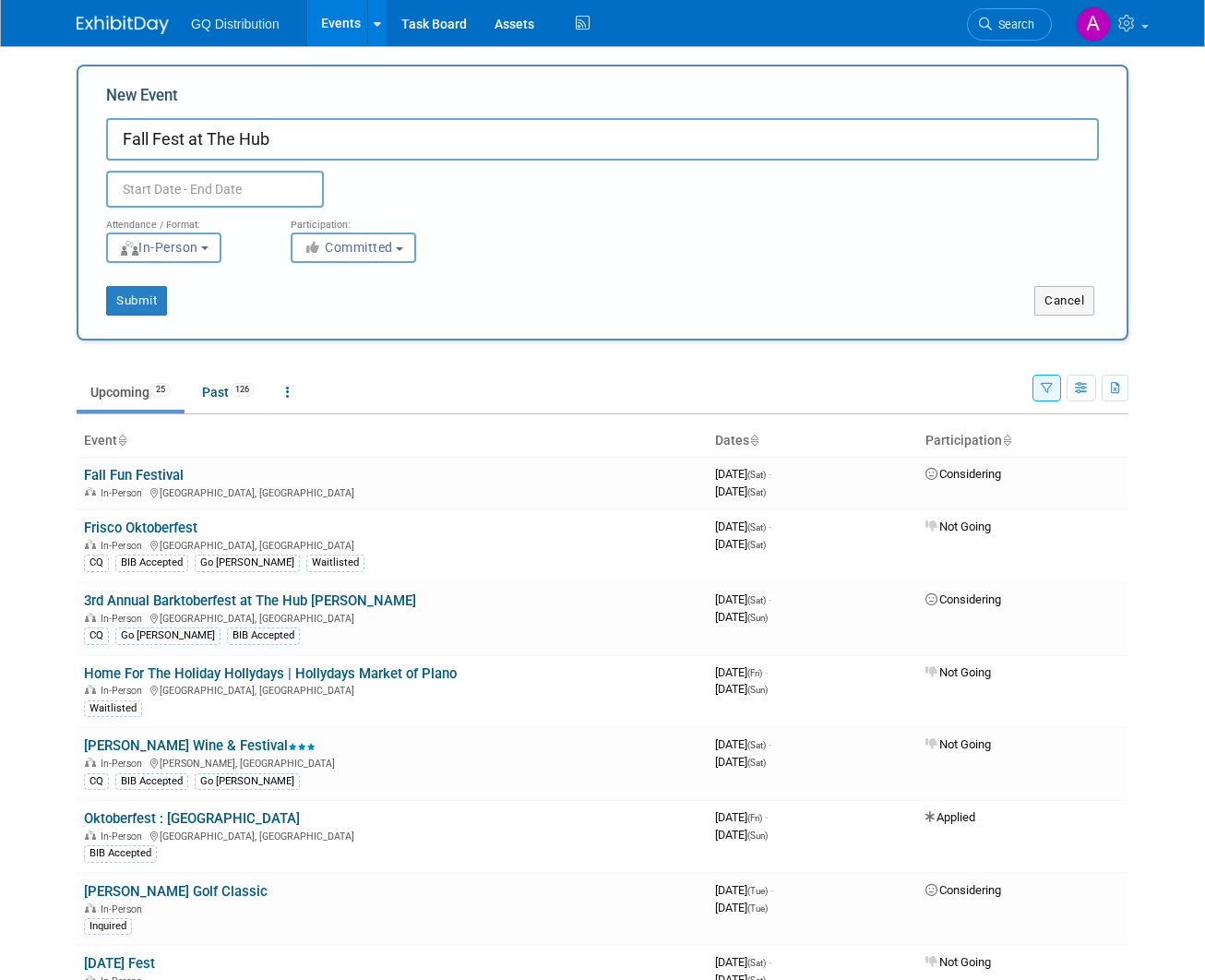
type input "Fall Fest at The Hub"
click at [187, 189] on input "text" at bounding box center [215, 189] width 218 height 37
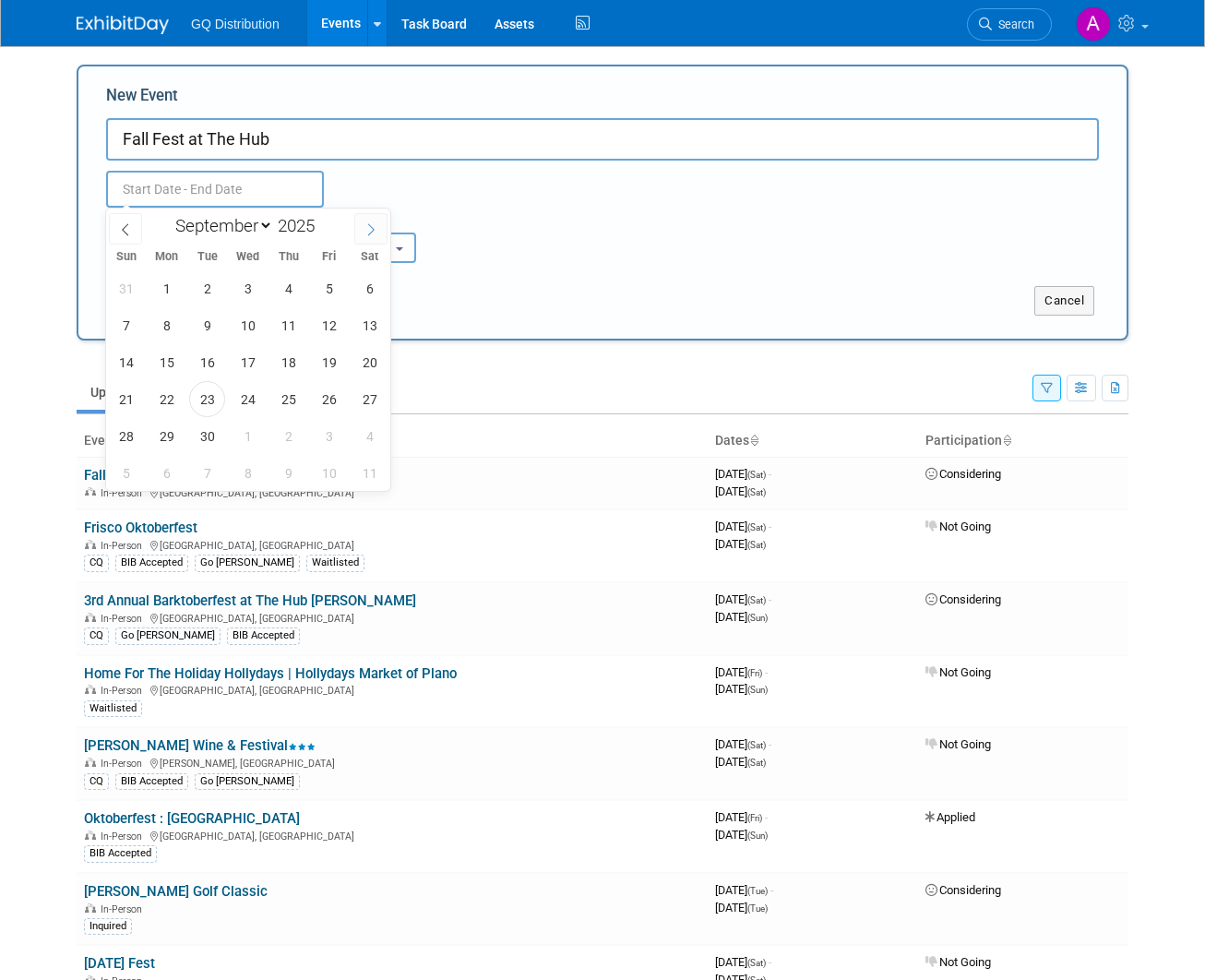
click at [373, 229] on icon at bounding box center [371, 230] width 7 height 12
select select "9"
click at [130, 437] on span "26" at bounding box center [126, 436] width 36 height 36
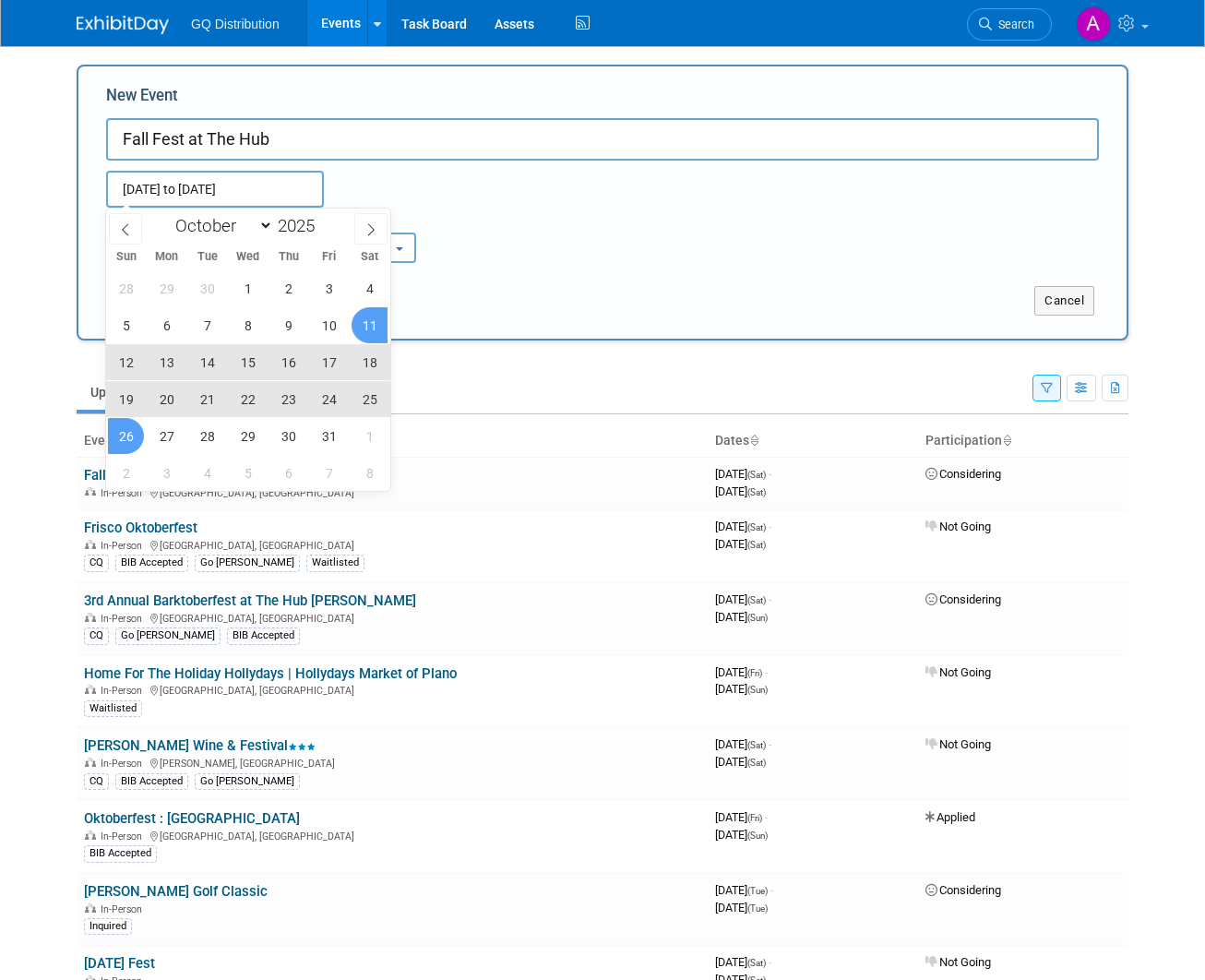
type input "[DATE] to [DATE]"
click at [658, 240] on div "Attendance / Format: <img src="[URL][DOMAIN_NAME]" style="width: 19px; margin-t…" at bounding box center [602, 235] width 1021 height 55
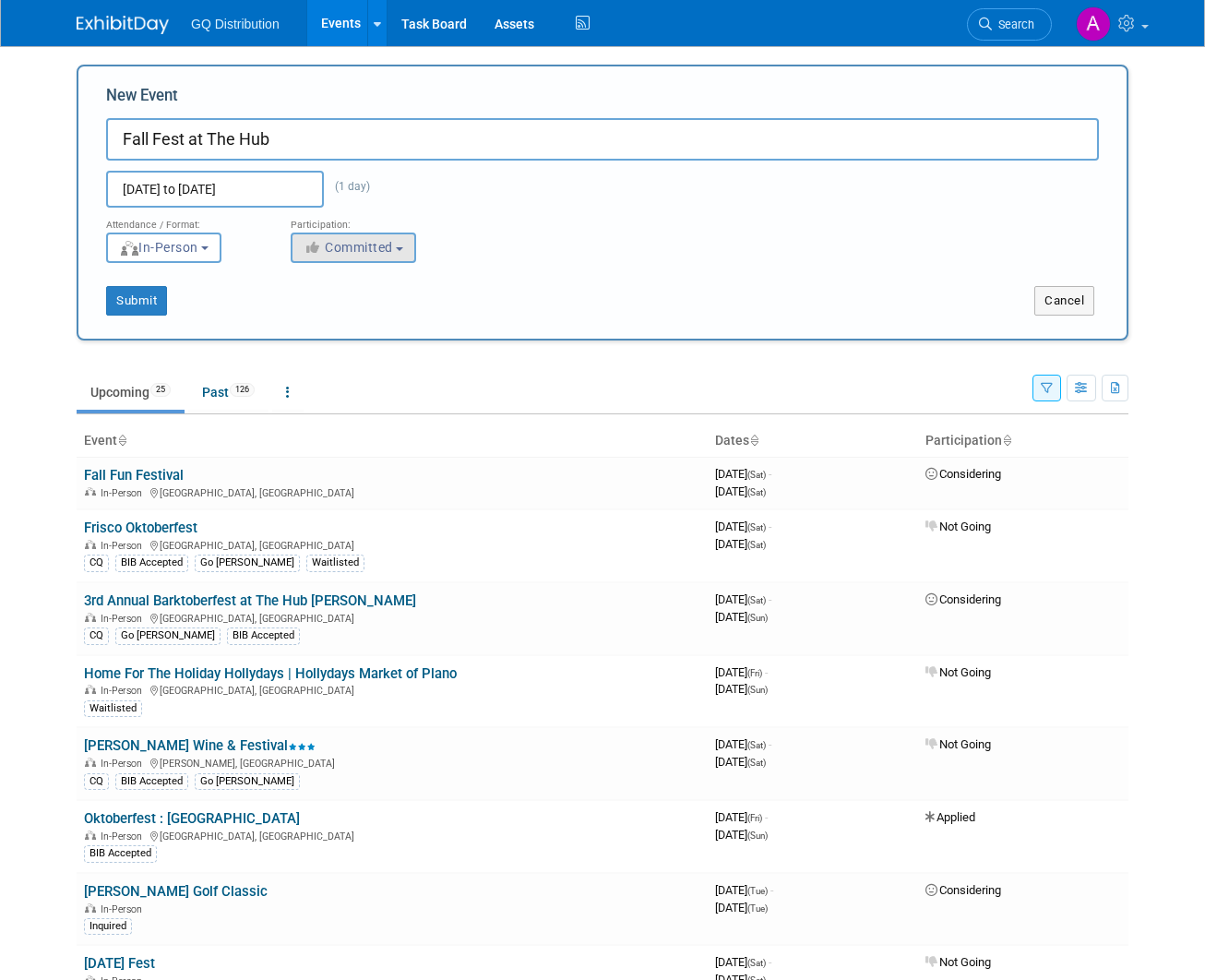
click at [380, 253] on span "Committed" at bounding box center [348, 248] width 89 height 15
click at [371, 310] on label "Considering" at bounding box center [362, 317] width 121 height 24
click at [308, 312] on input "Considering" at bounding box center [302, 318] width 12 height 12
select select "2"
click at [141, 309] on button "Submit" at bounding box center [137, 301] width 61 height 29
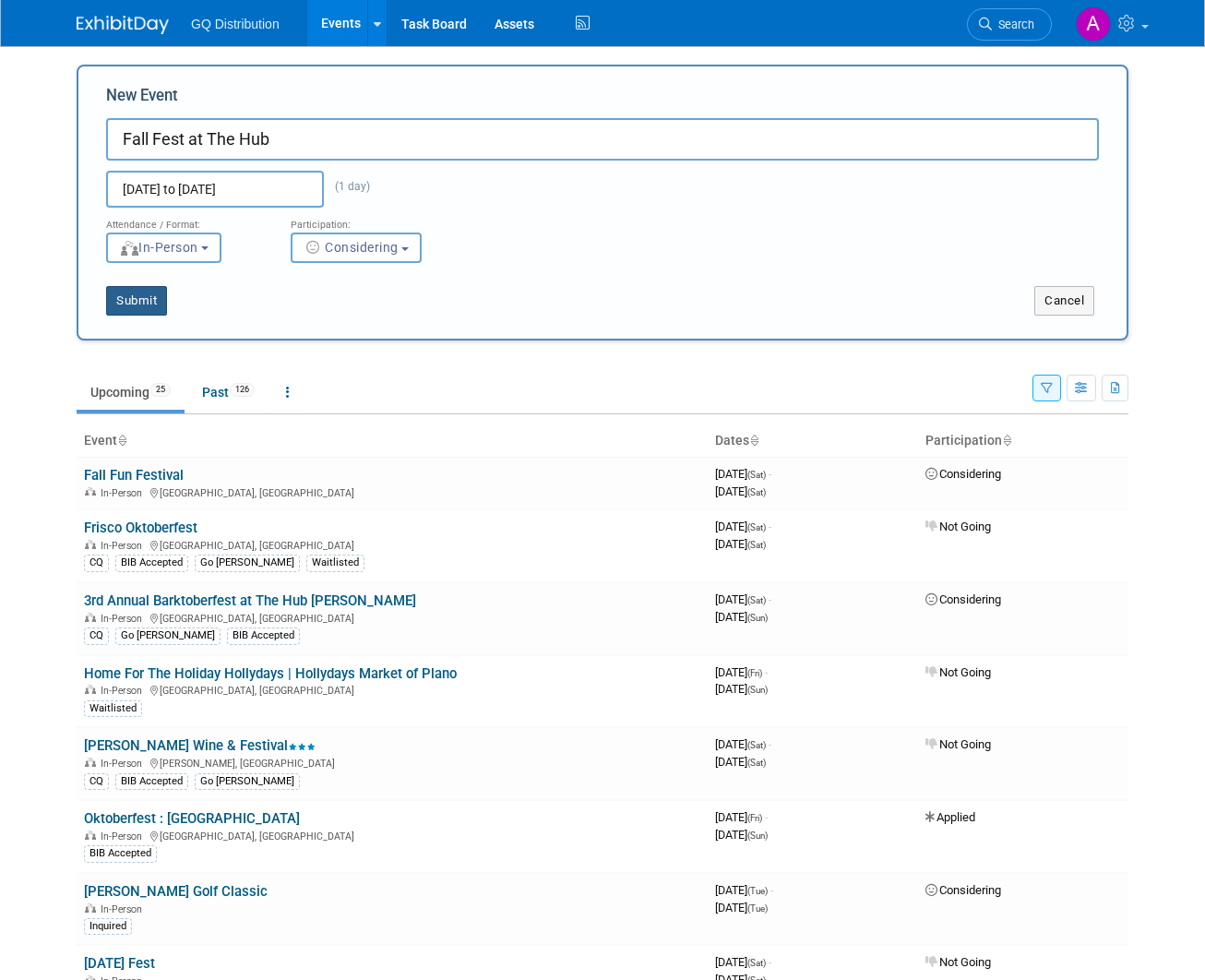
type input "Fall Fest at The Hub"
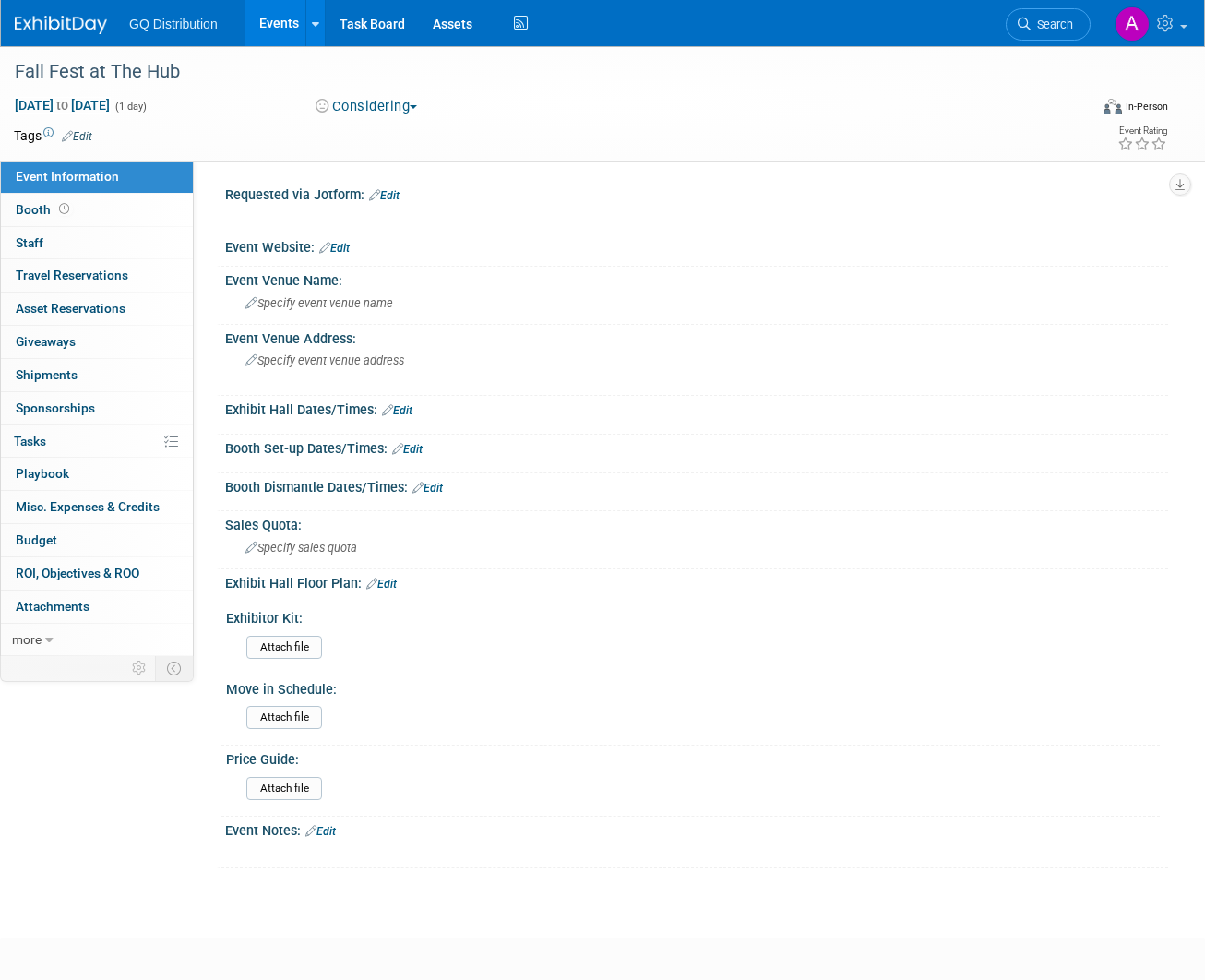
click at [343, 242] on link "Edit" at bounding box center [335, 249] width 30 height 13
click at [343, 242] on div "Event Website: Edit" at bounding box center [696, 245] width 943 height 23
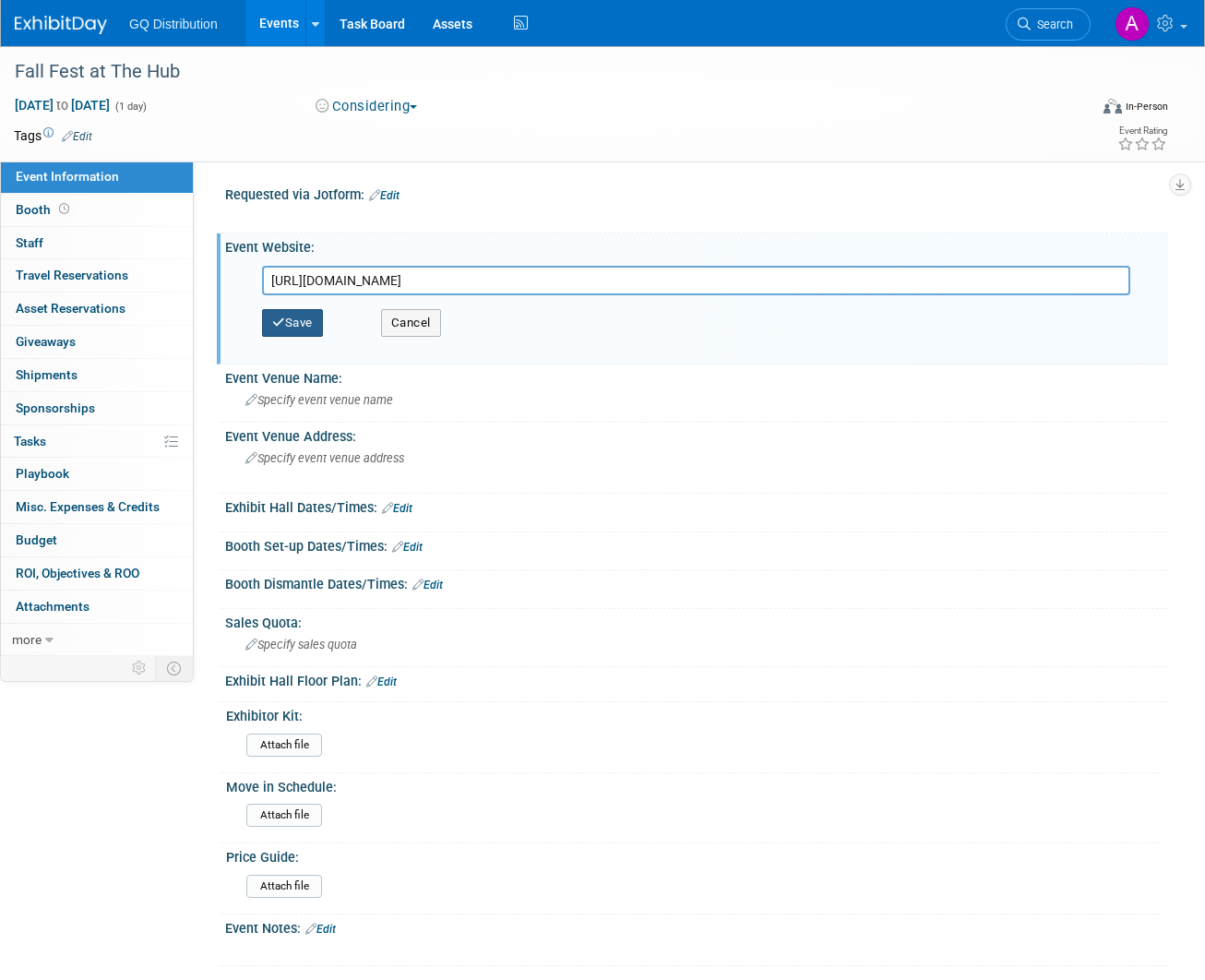
type input "[URL][DOMAIN_NAME]"
click at [323, 321] on button "Save" at bounding box center [292, 323] width 61 height 28
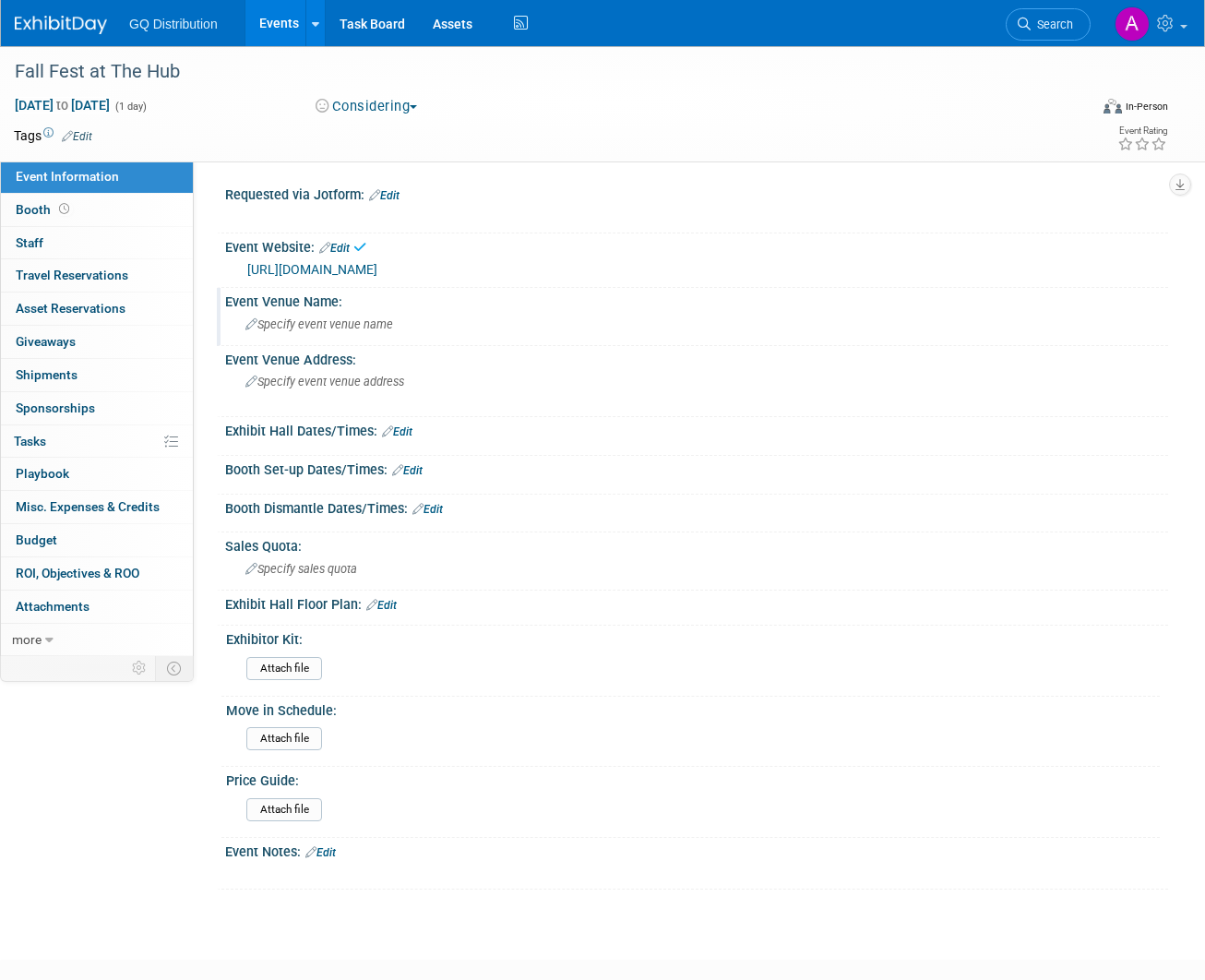
click at [323, 328] on span "Specify event venue name" at bounding box center [320, 324] width 148 height 14
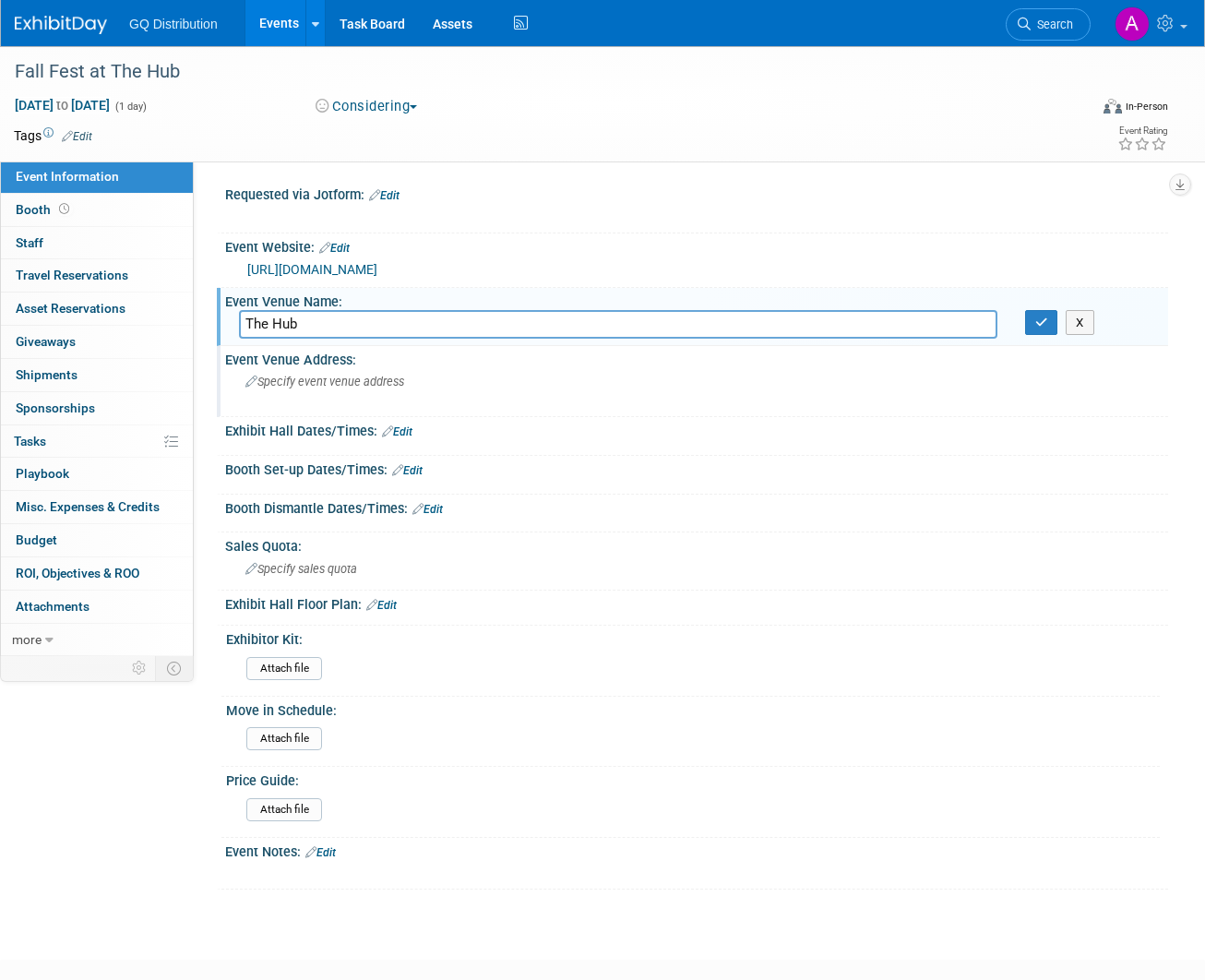
type input "The Hub"
click at [330, 388] on div "Specify event venue address" at bounding box center [421, 388] width 365 height 43
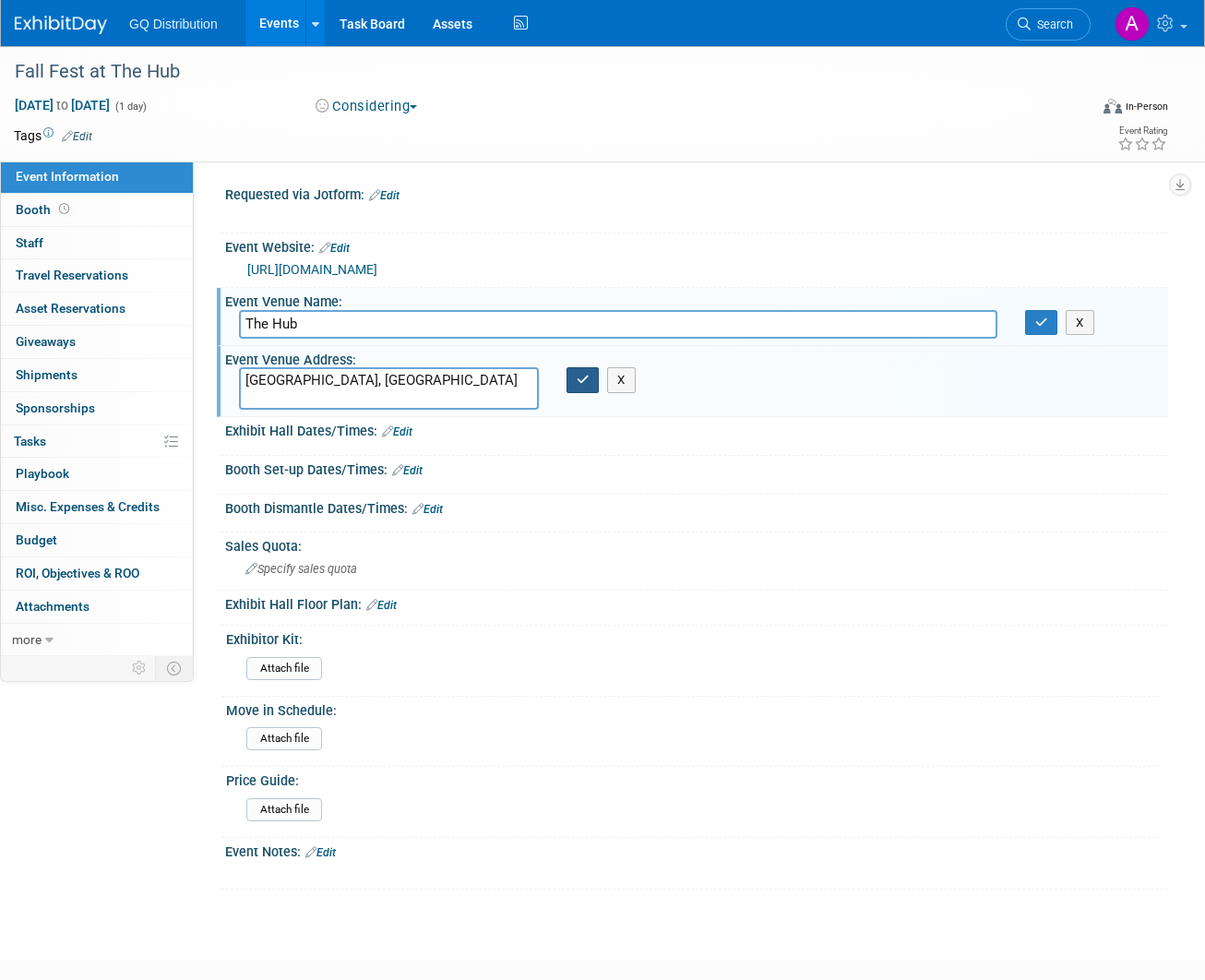
type textarea "[GEOGRAPHIC_DATA], [GEOGRAPHIC_DATA]"
click at [587, 381] on icon "button" at bounding box center [584, 379] width 13 height 12
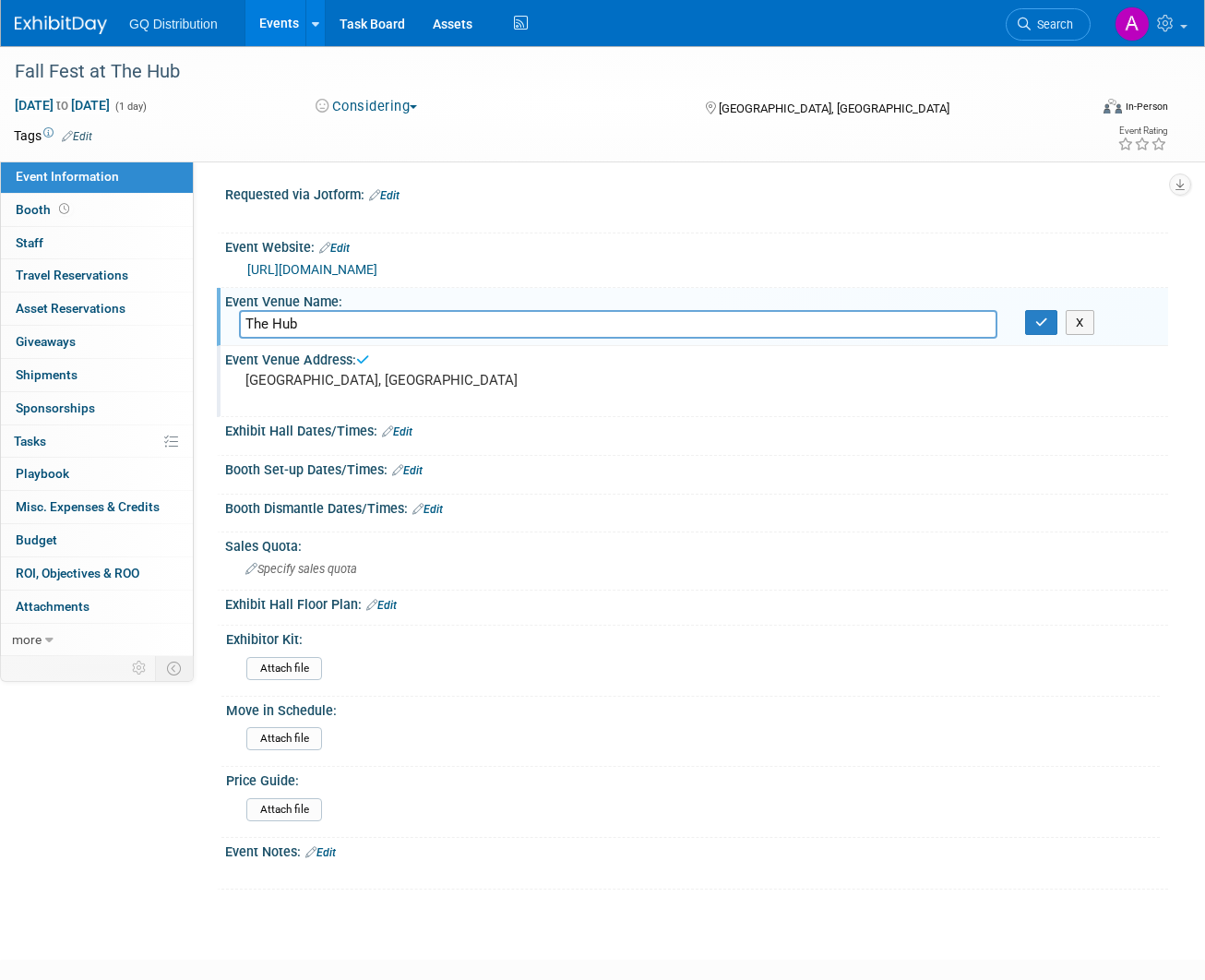
click at [328, 846] on link "Edit" at bounding box center [321, 853] width 30 height 13
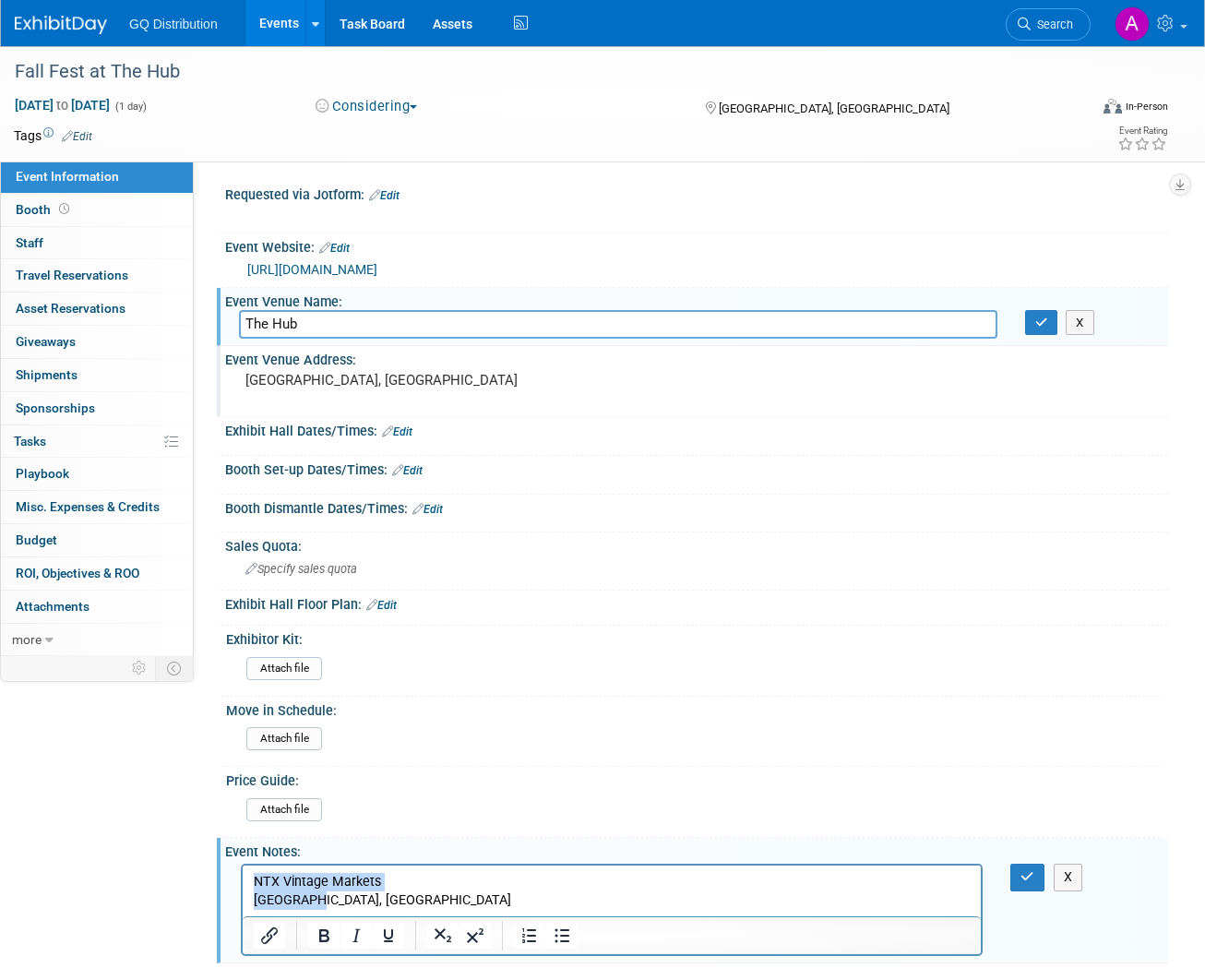
drag, startPoint x: 328, startPoint y: 904, endPoint x: 121, endPoint y: 838, distance: 217.3
click at [243, 865] on html "NTX Vintage Markets [GEOGRAPHIC_DATA], [GEOGRAPHIC_DATA]" at bounding box center [612, 887] width 738 height 45
click at [333, 899] on p "[GEOGRAPHIC_DATA], [GEOGRAPHIC_DATA]" at bounding box center [612, 900] width 717 height 18
drag, startPoint x: 314, startPoint y: 903, endPoint x: 198, endPoint y: 877, distance: 118.9
click at [243, 877] on html "NTX Vintage Markets Allen, TX" at bounding box center [612, 887] width 738 height 45
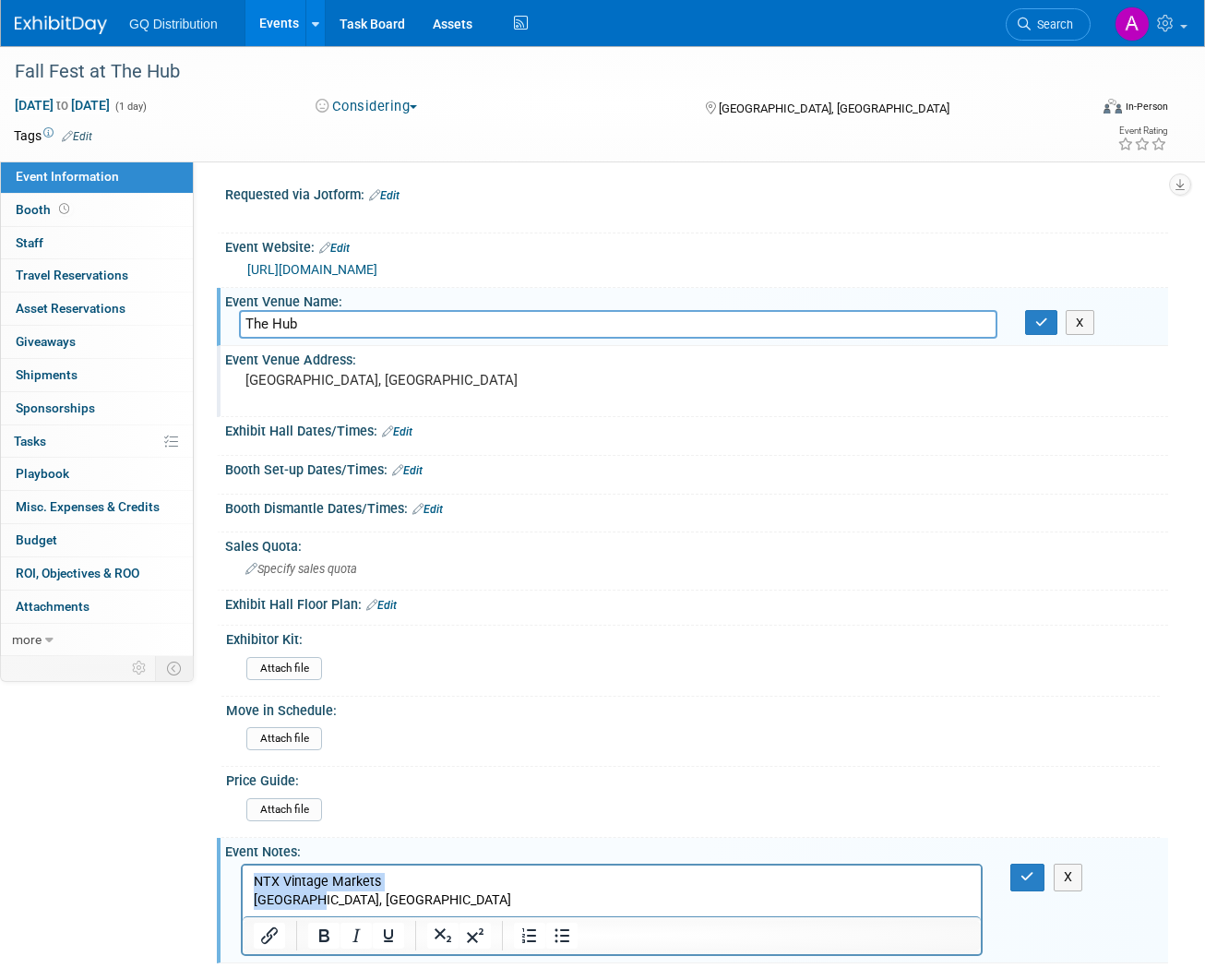
click at [330, 906] on p "[GEOGRAPHIC_DATA], [GEOGRAPHIC_DATA]" at bounding box center [612, 900] width 717 height 18
click at [1024, 870] on icon "button" at bounding box center [1028, 877] width 14 height 13
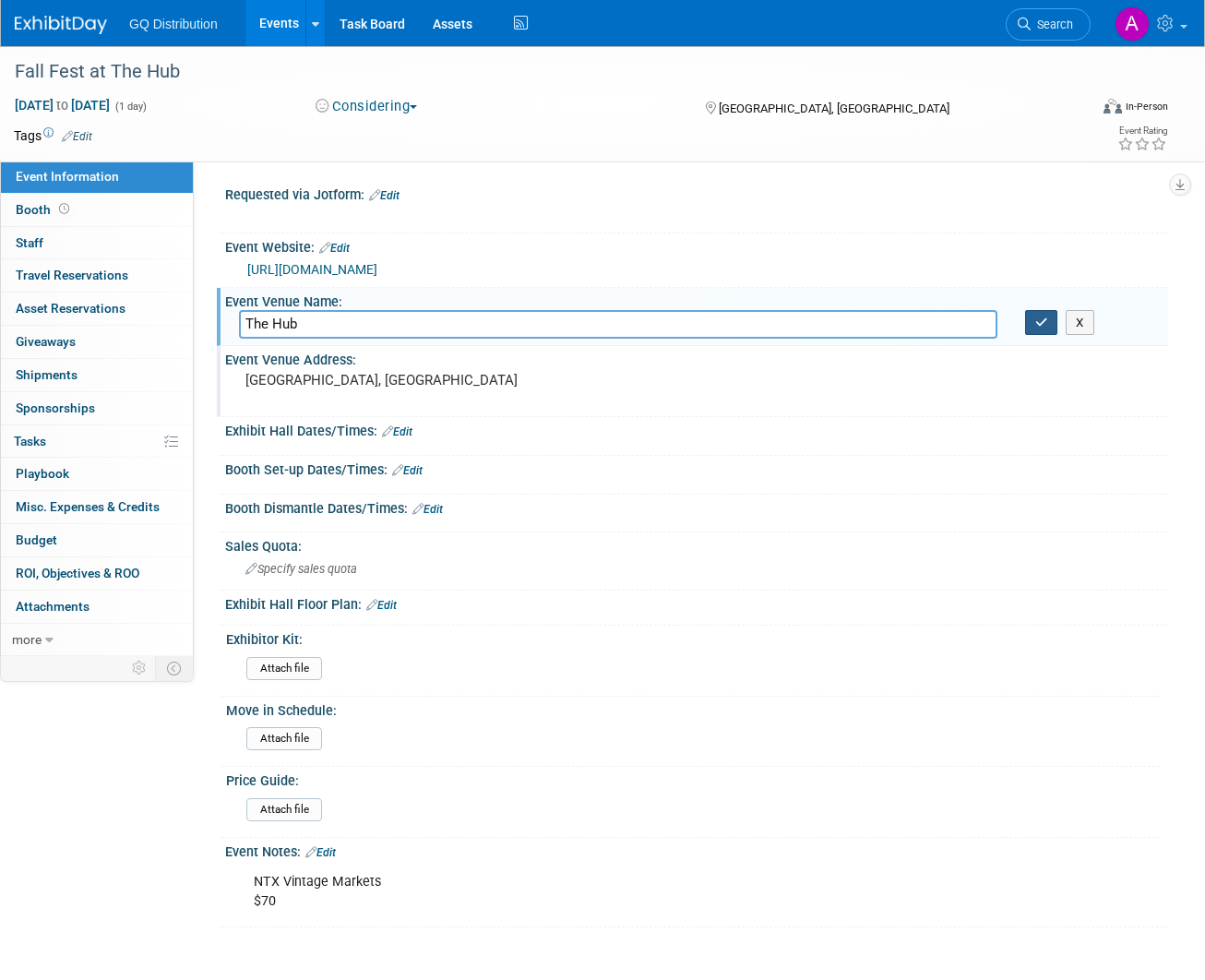
click at [1042, 323] on icon "button" at bounding box center [1042, 323] width 13 height 12
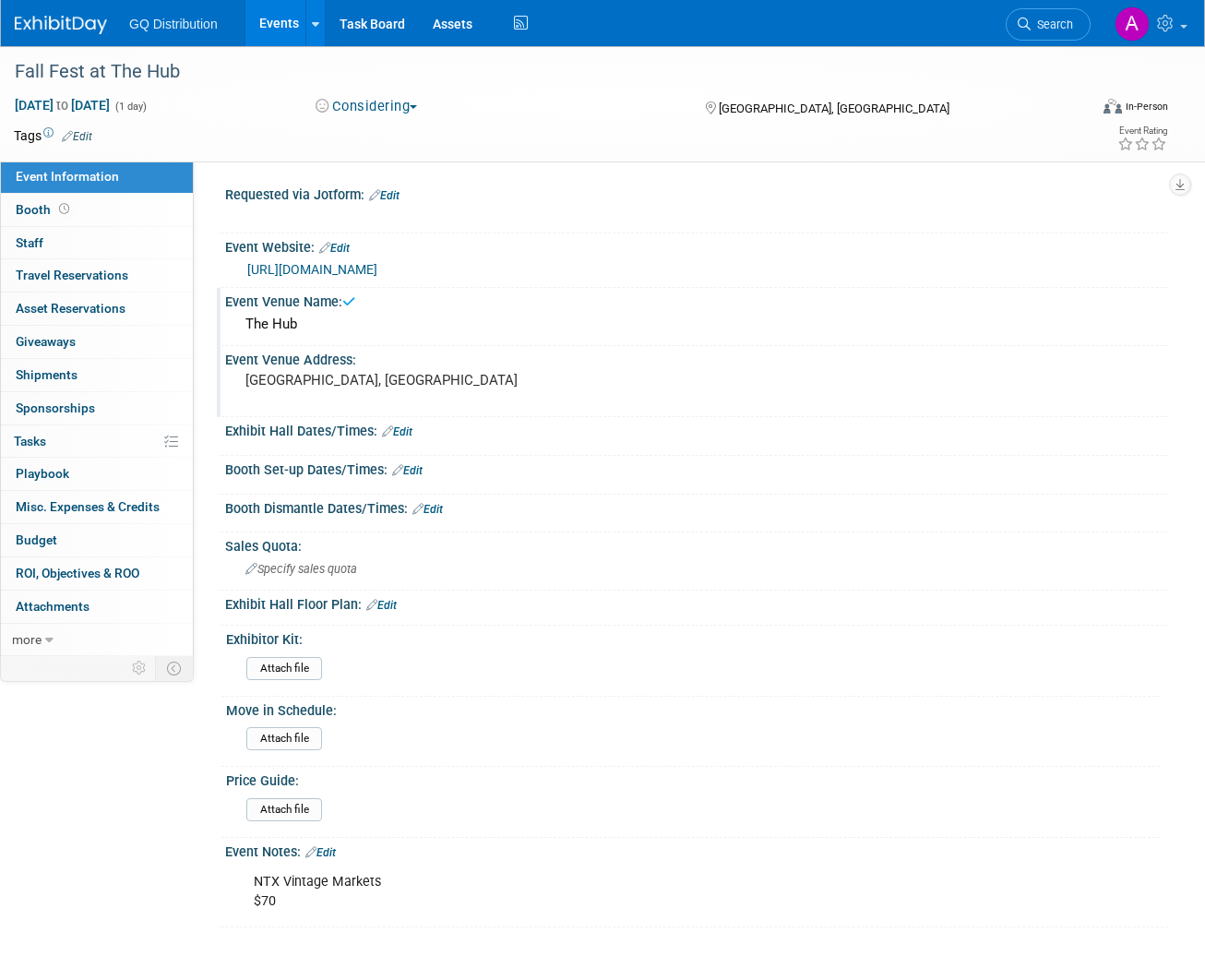
click at [407, 425] on link "Edit" at bounding box center [398, 432] width 30 height 13
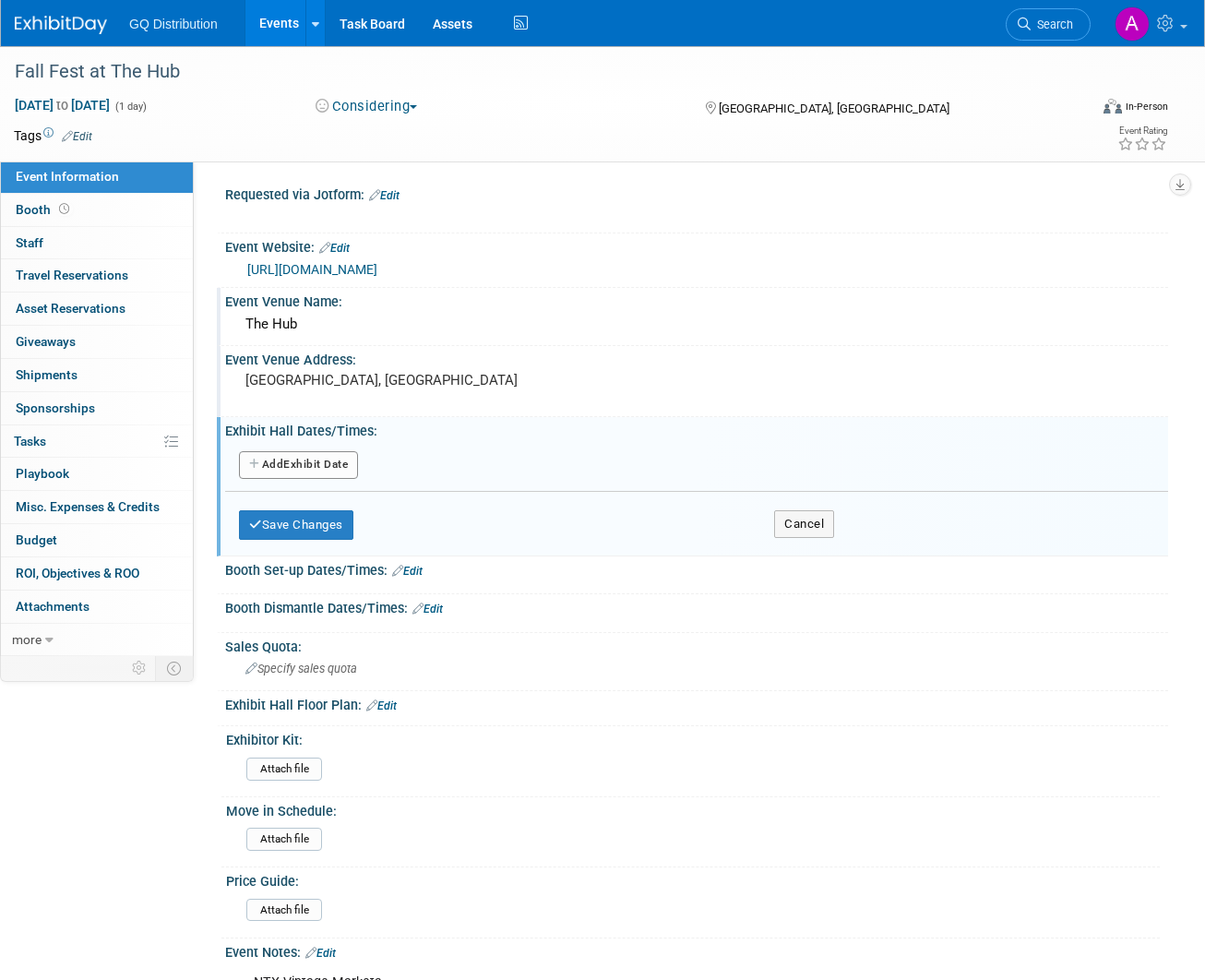
click at [306, 457] on button "Add Another Exhibit Date" at bounding box center [298, 465] width 119 height 28
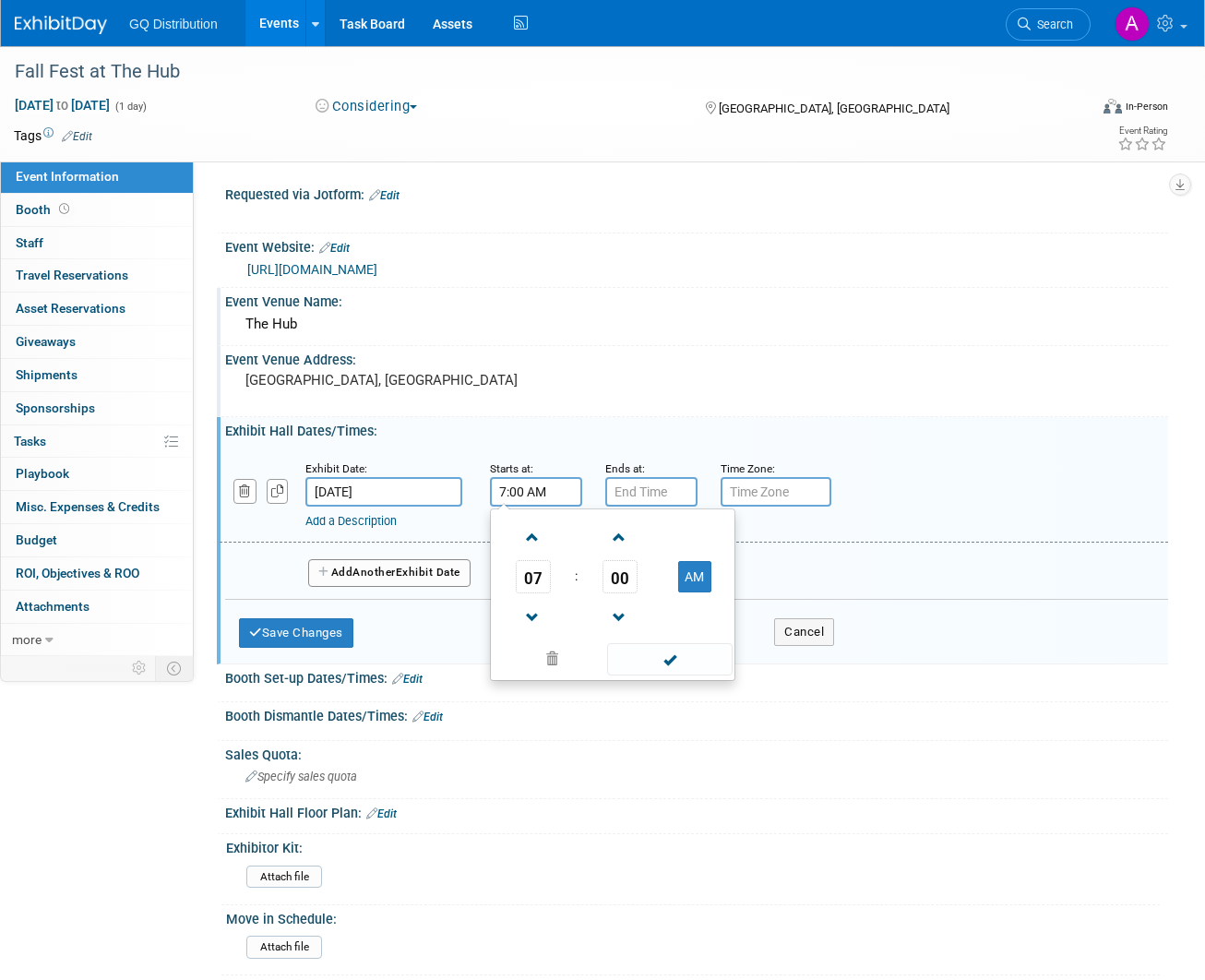
click at [538, 486] on input "7:00 AM" at bounding box center [535, 491] width 92 height 29
click at [534, 564] on span "07" at bounding box center [533, 576] width 35 height 33
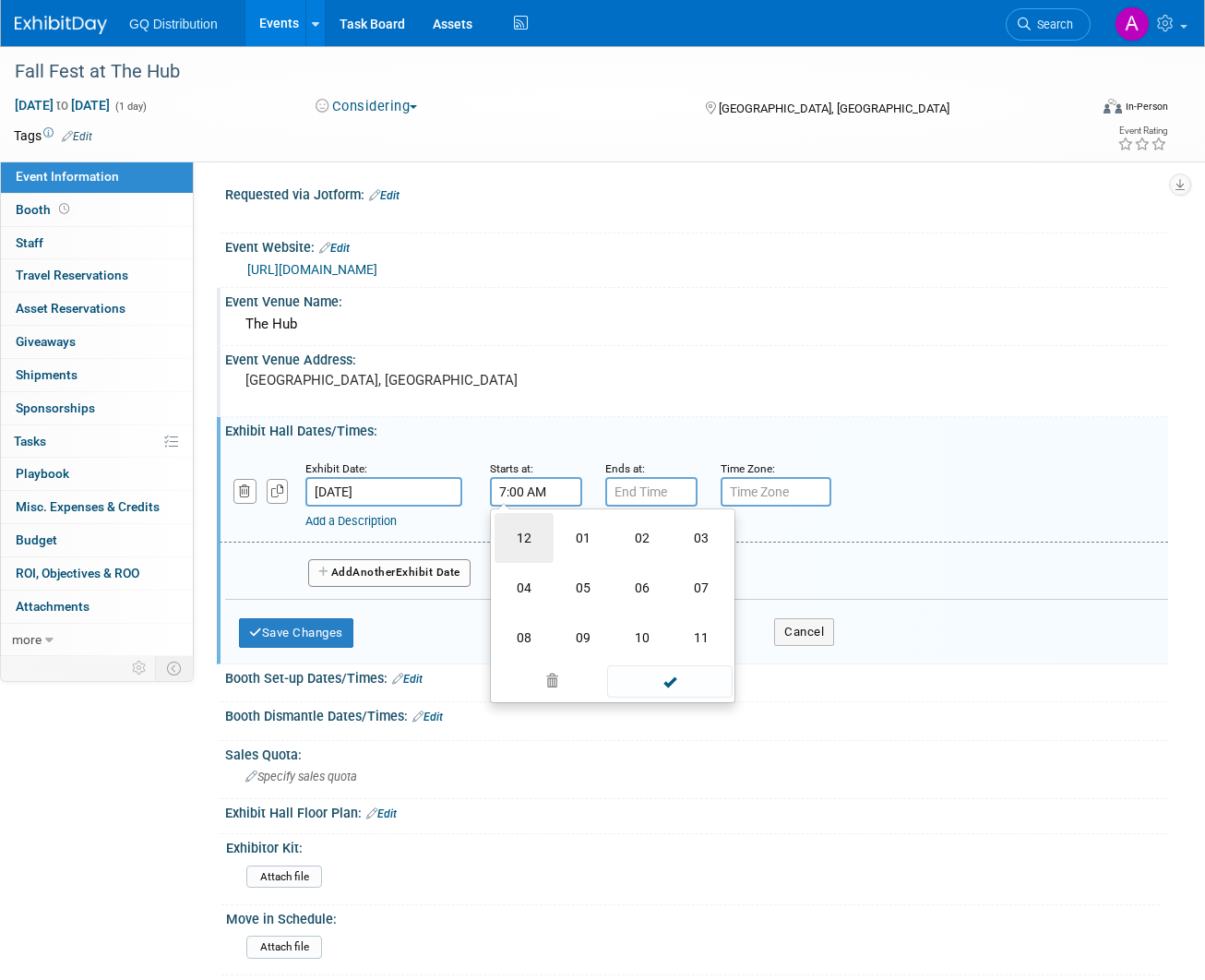
click at [527, 544] on td "12" at bounding box center [524, 538] width 59 height 50
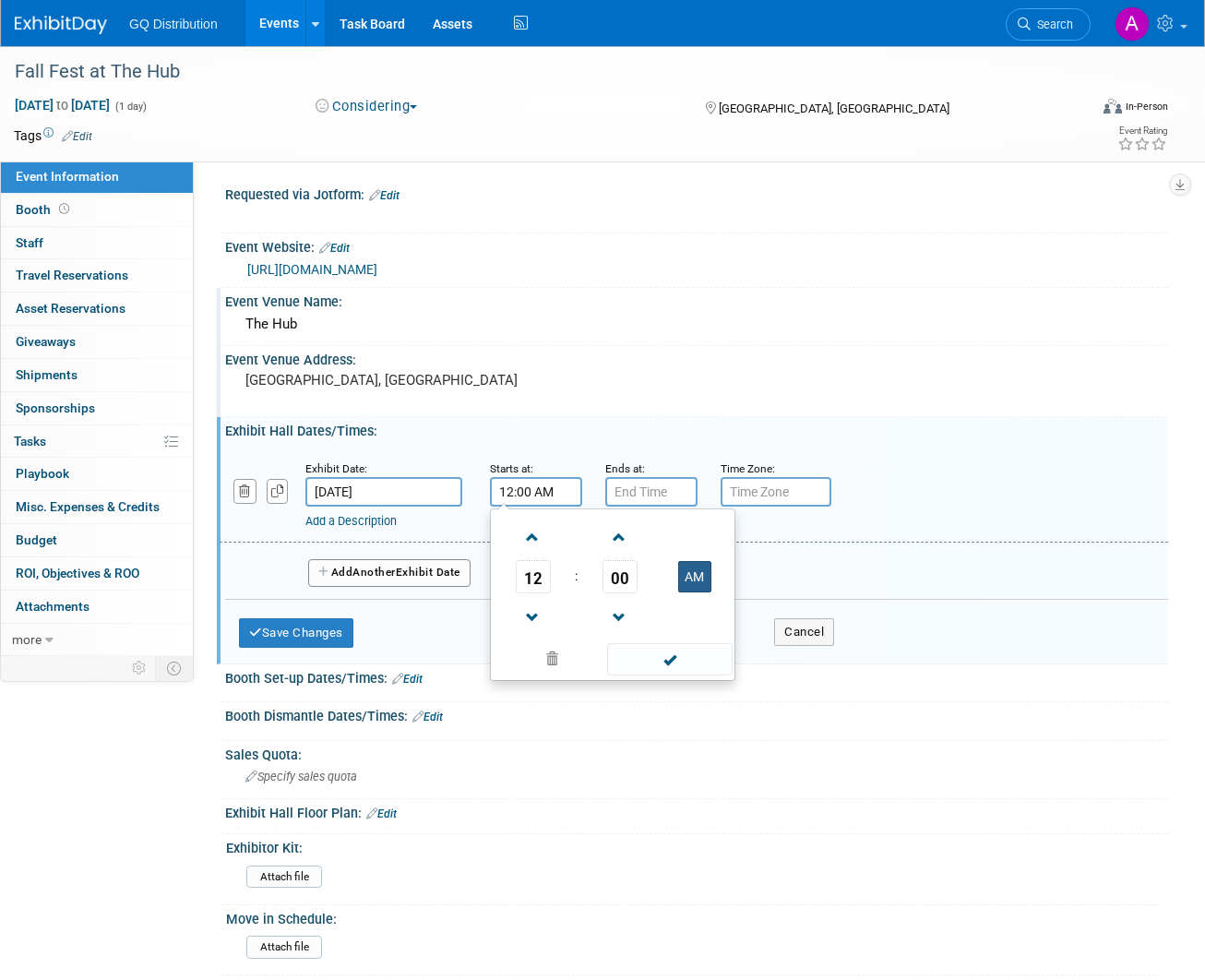
click at [698, 573] on button "AM" at bounding box center [695, 576] width 33 height 31
type input "12:00 PM"
click at [691, 656] on span at bounding box center [669, 659] width 124 height 32
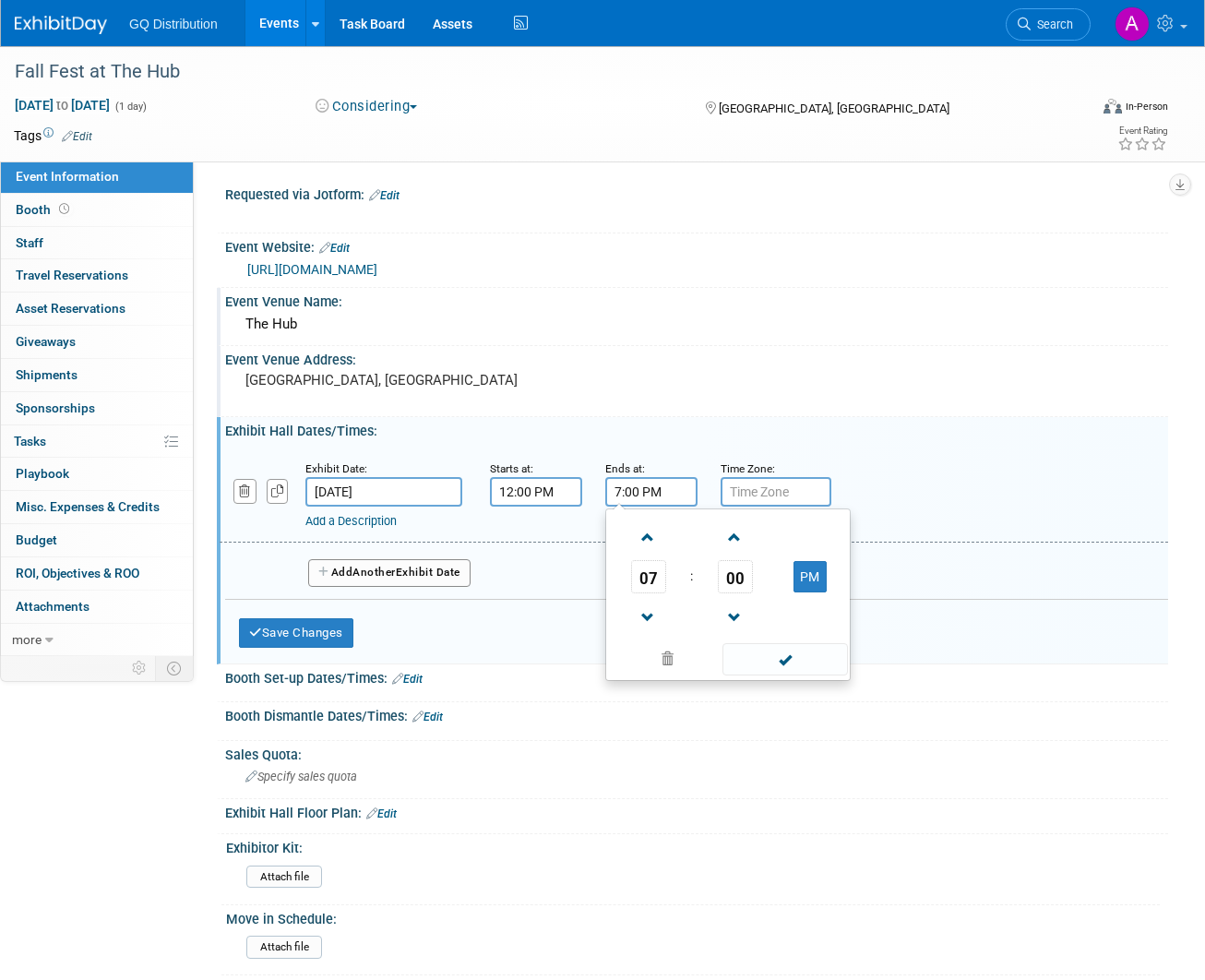
click at [647, 482] on input "7:00 PM" at bounding box center [651, 491] width 92 height 29
click at [643, 573] on span "07" at bounding box center [648, 576] width 35 height 33
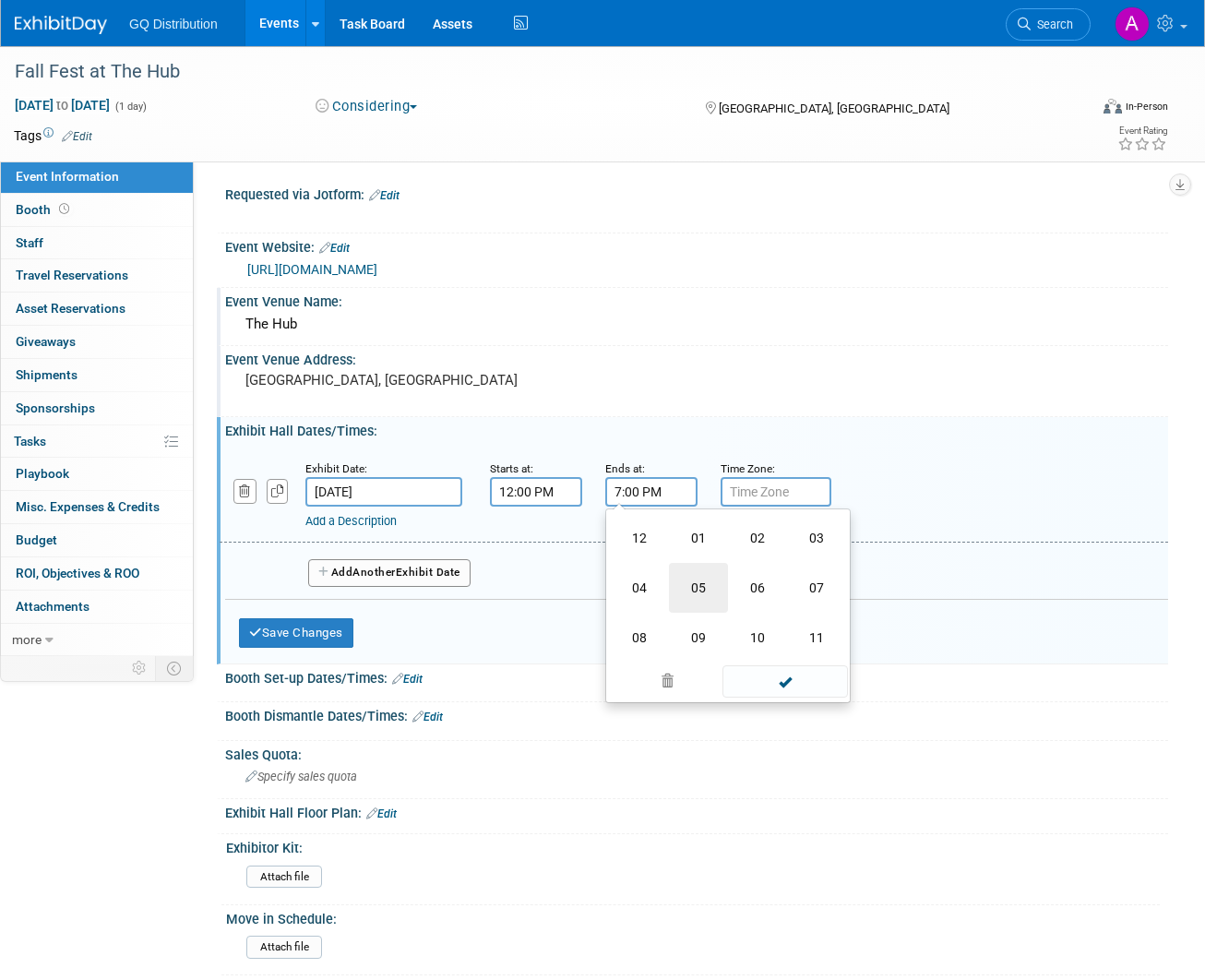
click at [684, 580] on td "05" at bounding box center [698, 587] width 59 height 50
type input "5:00 PM"
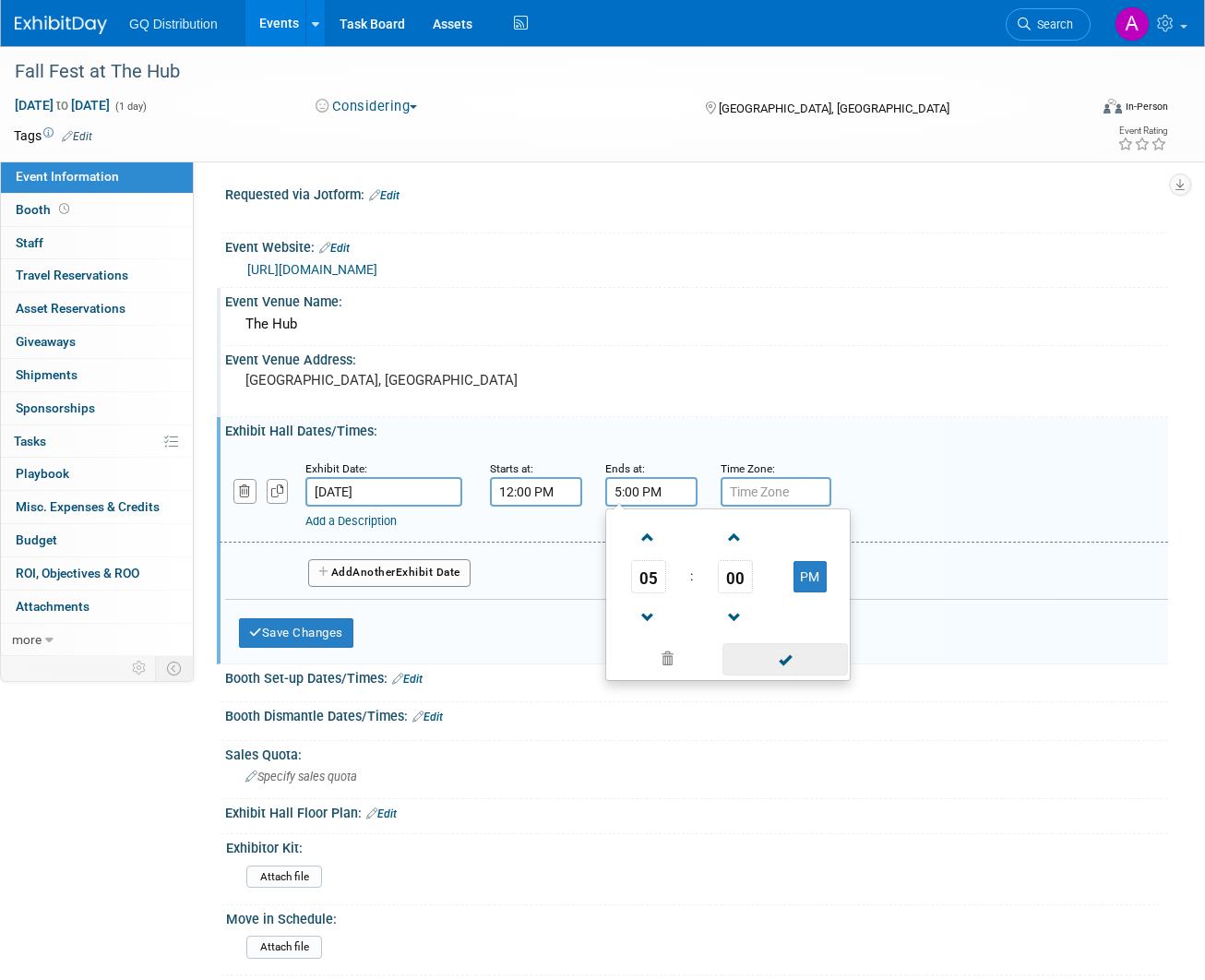
click at [761, 655] on span at bounding box center [785, 659] width 124 height 32
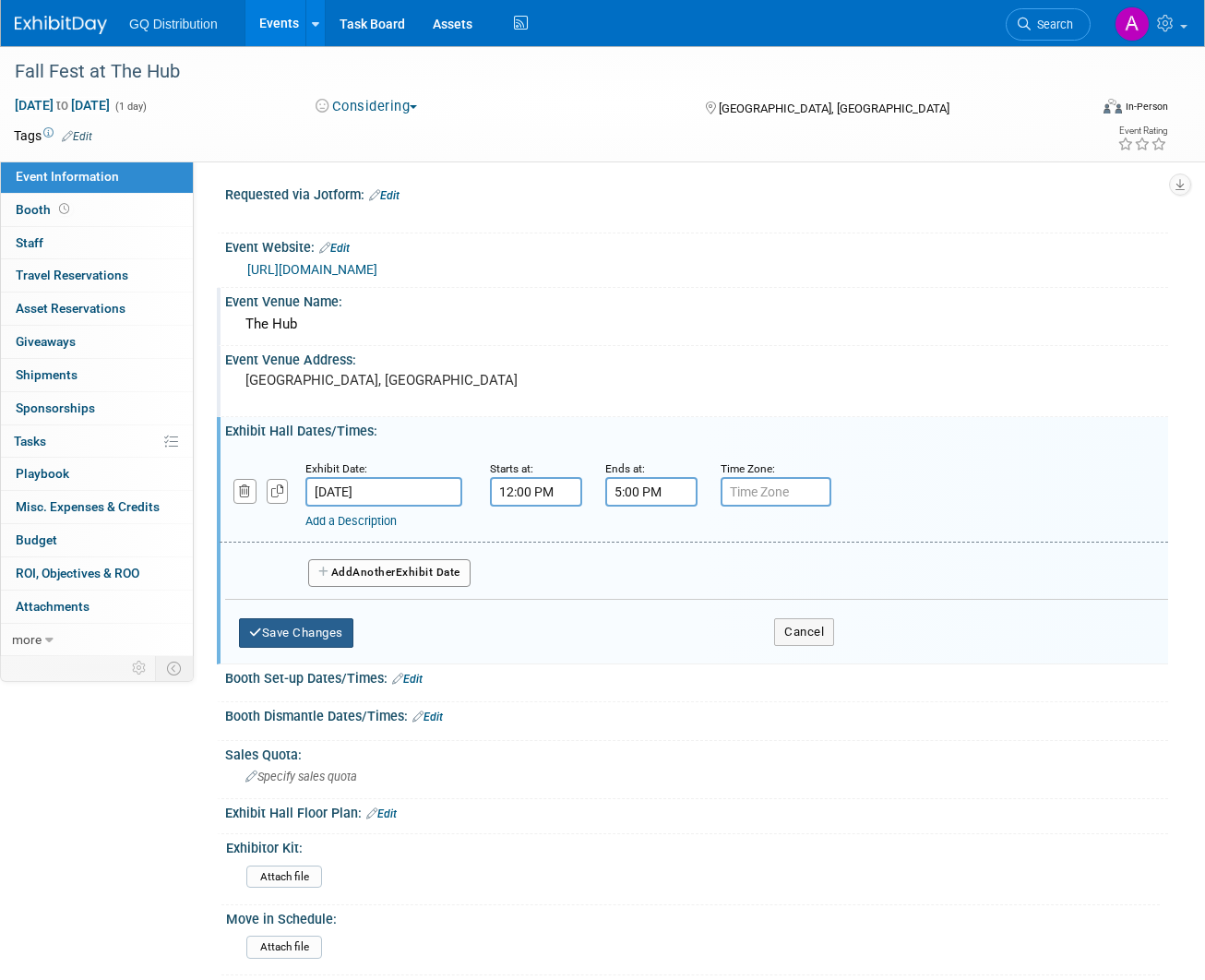
click at [290, 625] on button "Save Changes" at bounding box center [296, 633] width 115 height 29
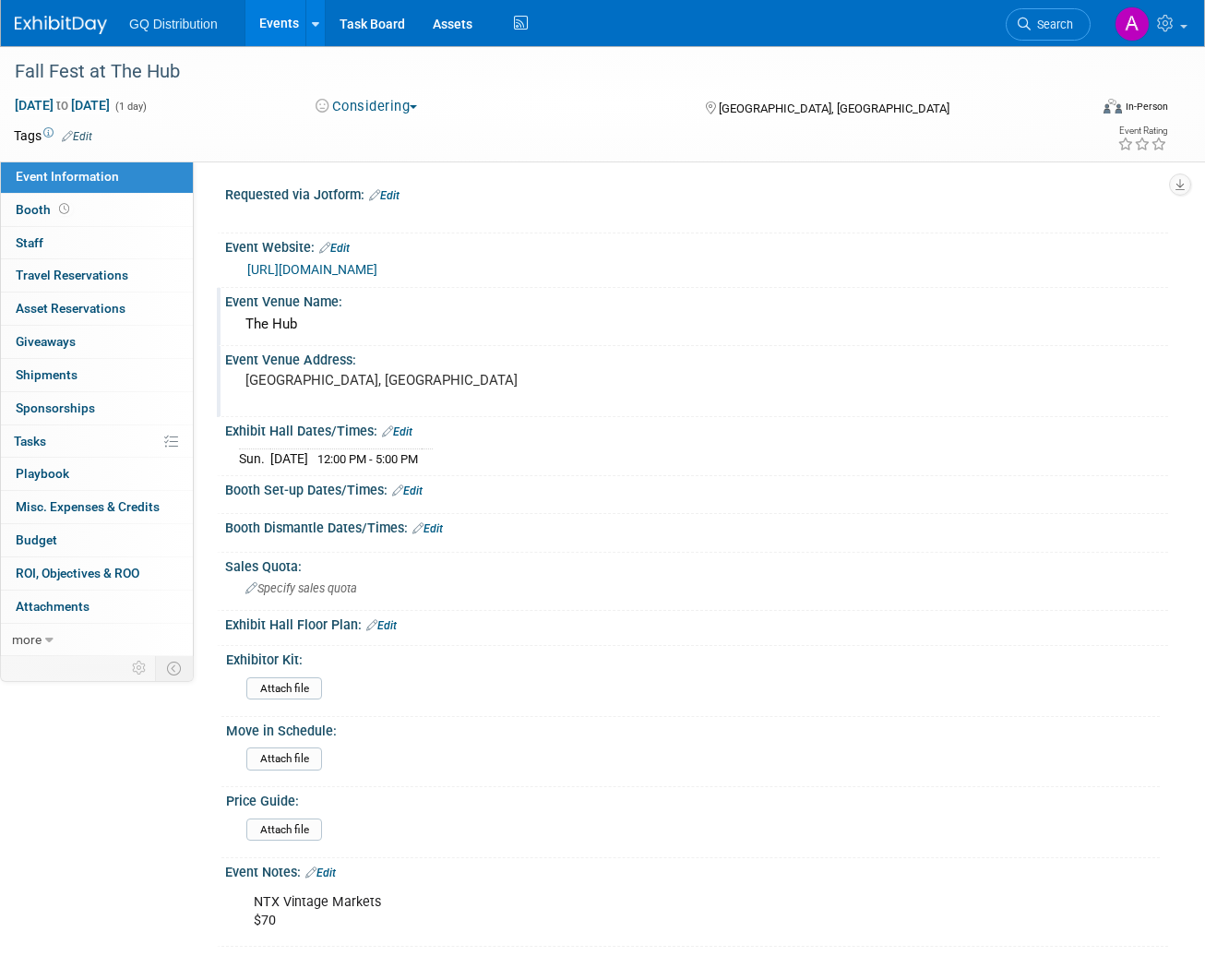
click at [79, 126] on td "Tags Edit" at bounding box center [53, 135] width 79 height 18
click at [84, 133] on link "Edit" at bounding box center [77, 137] width 30 height 13
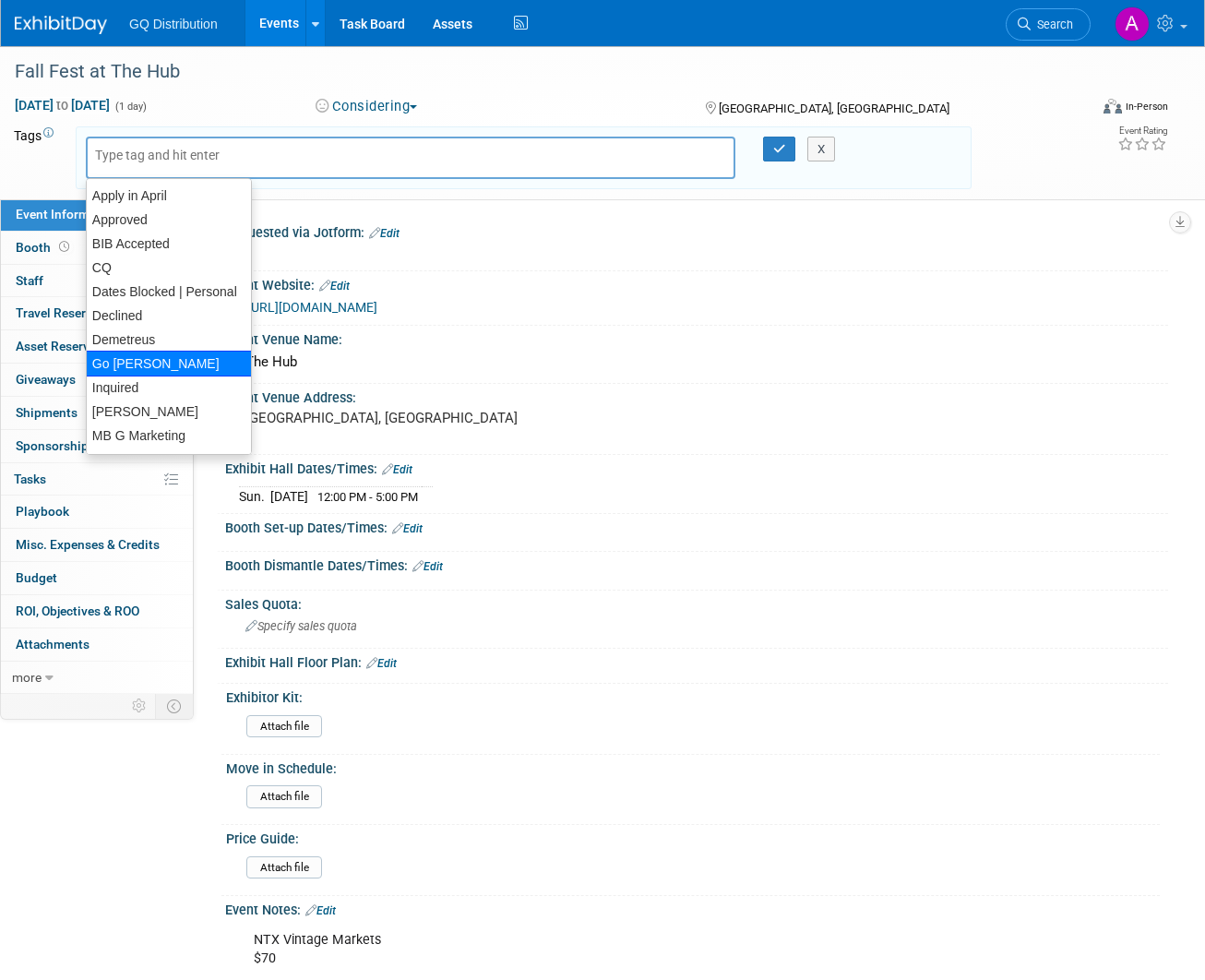
click at [152, 360] on div "Go [PERSON_NAME]" at bounding box center [168, 363] width 166 height 26
type input "Go [PERSON_NAME]"
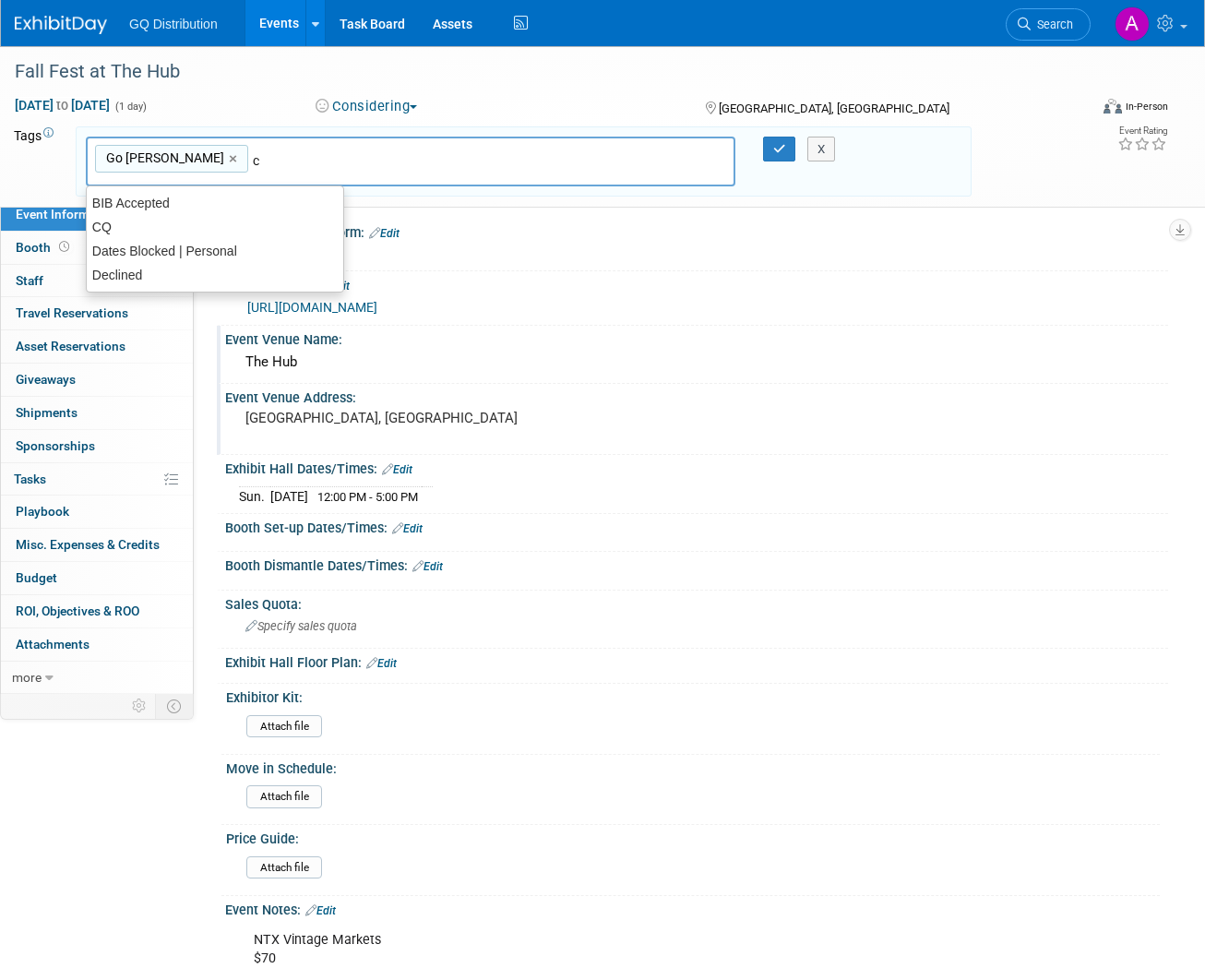
type input "cq"
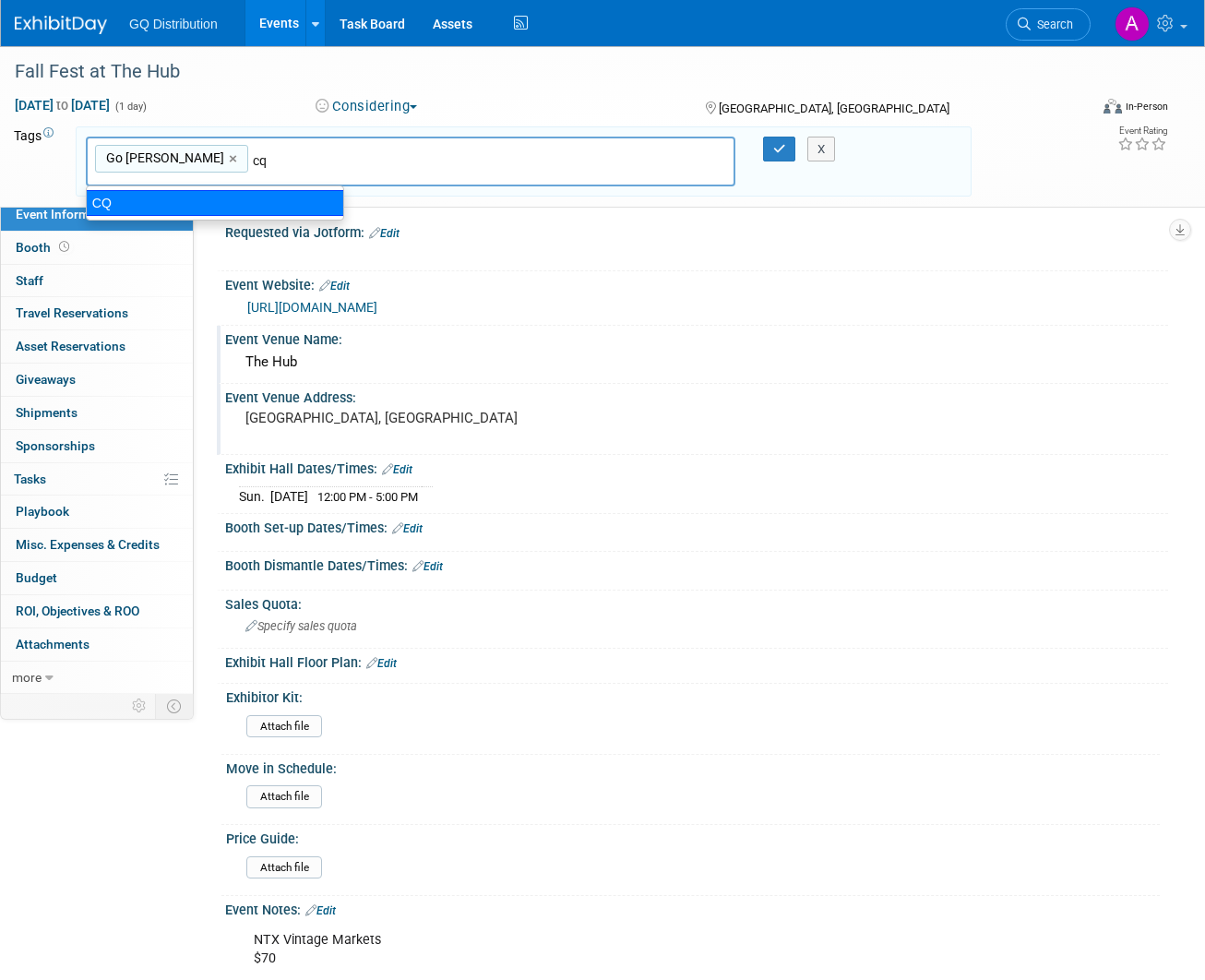
click at [138, 207] on div "CQ" at bounding box center [214, 202] width 258 height 26
type input "Go Kirby, CQ"
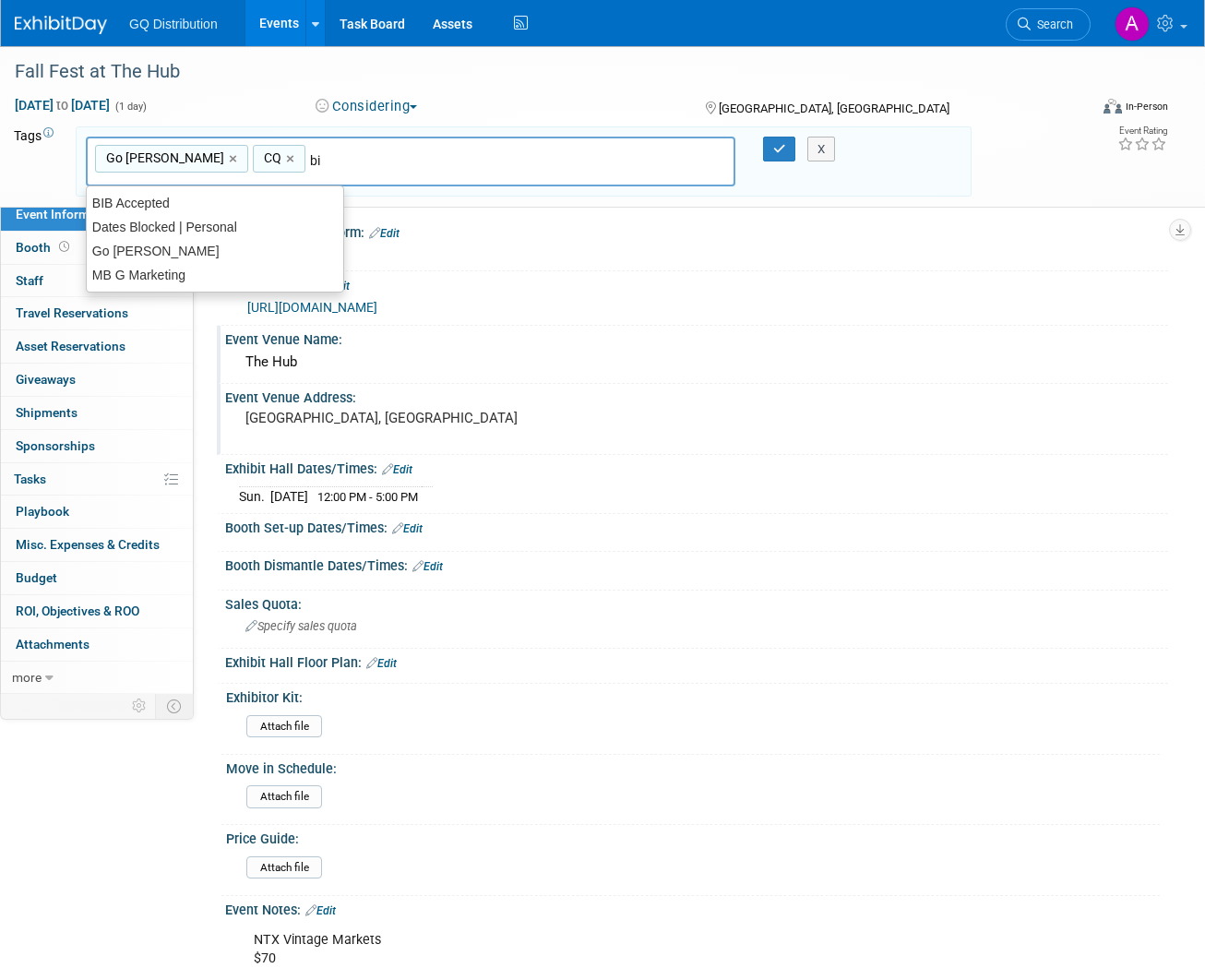
type input "bib"
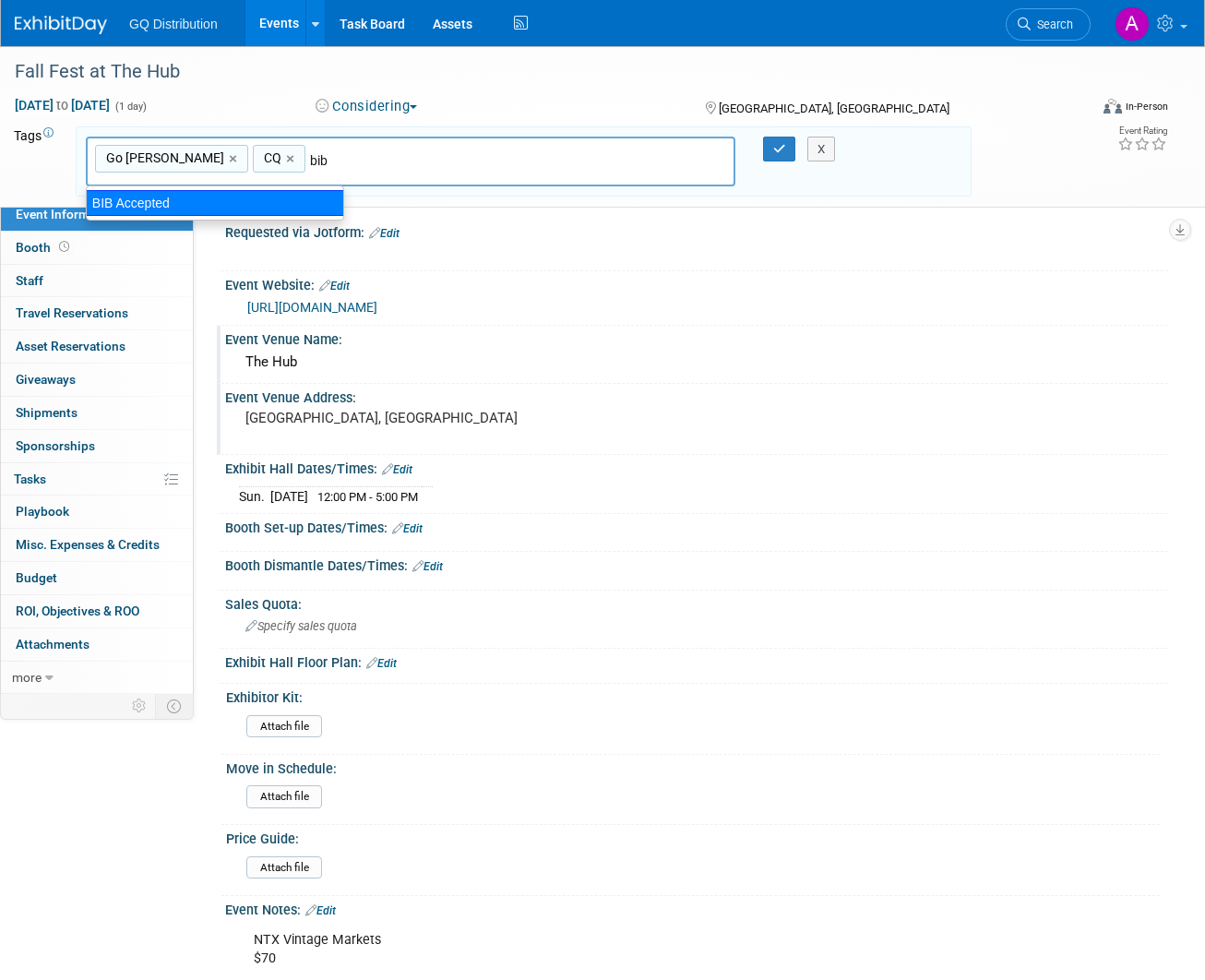
click at [199, 198] on div "BIB Accepted" at bounding box center [214, 202] width 258 height 26
type input "Go Kirby, CQ, BIB Accepted"
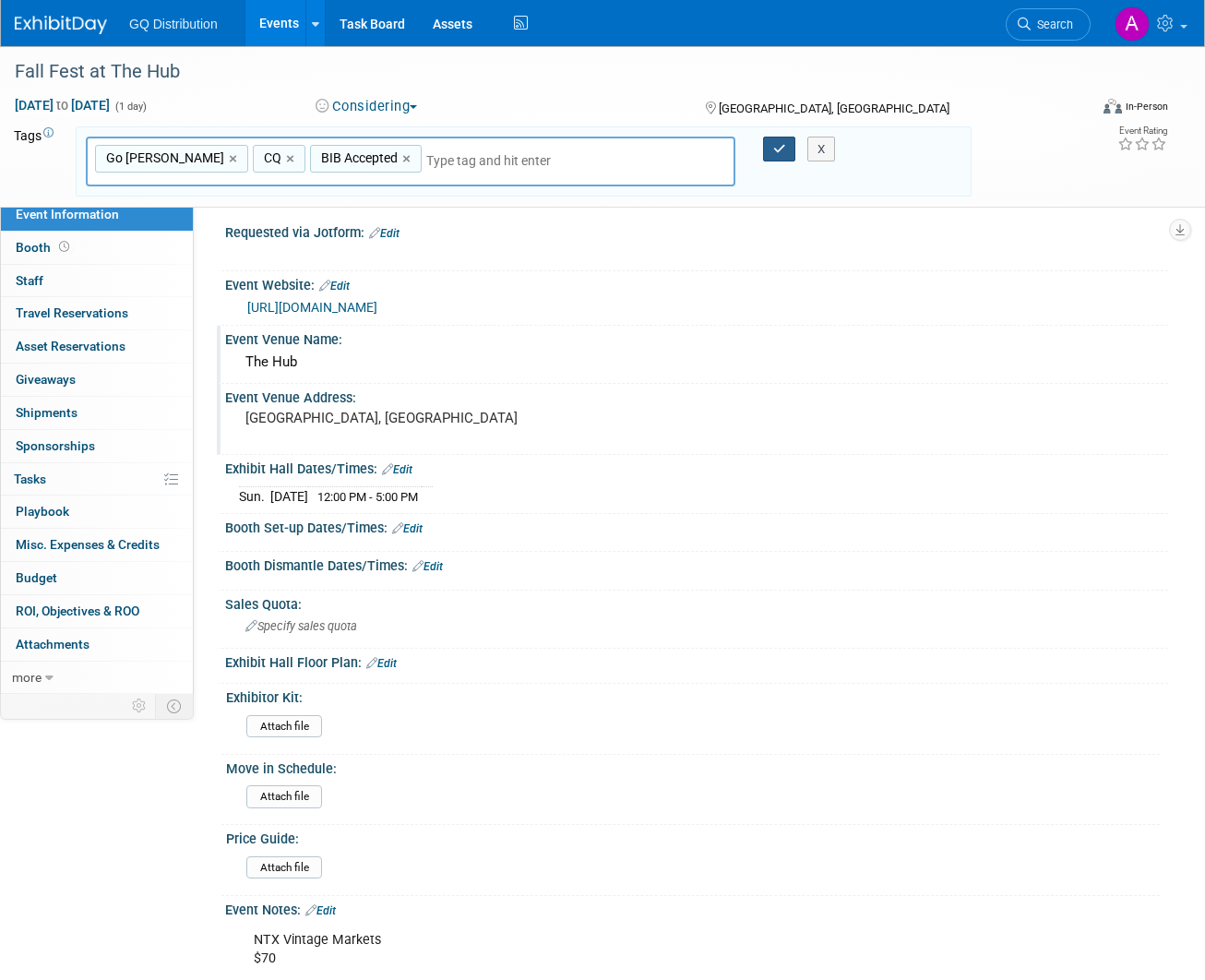
click at [780, 148] on icon "button" at bounding box center [780, 149] width 13 height 12
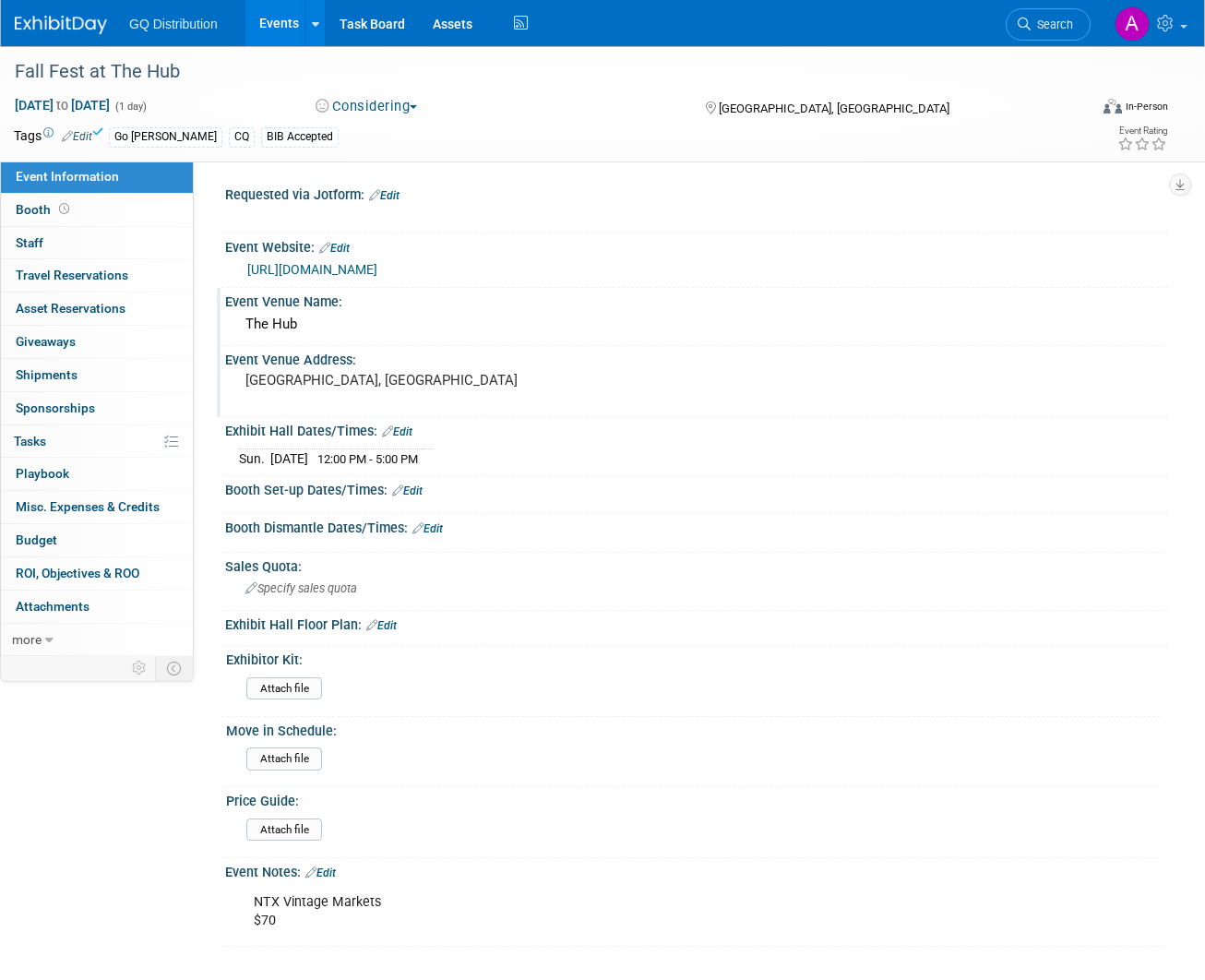
click at [66, 33] on img at bounding box center [61, 25] width 92 height 18
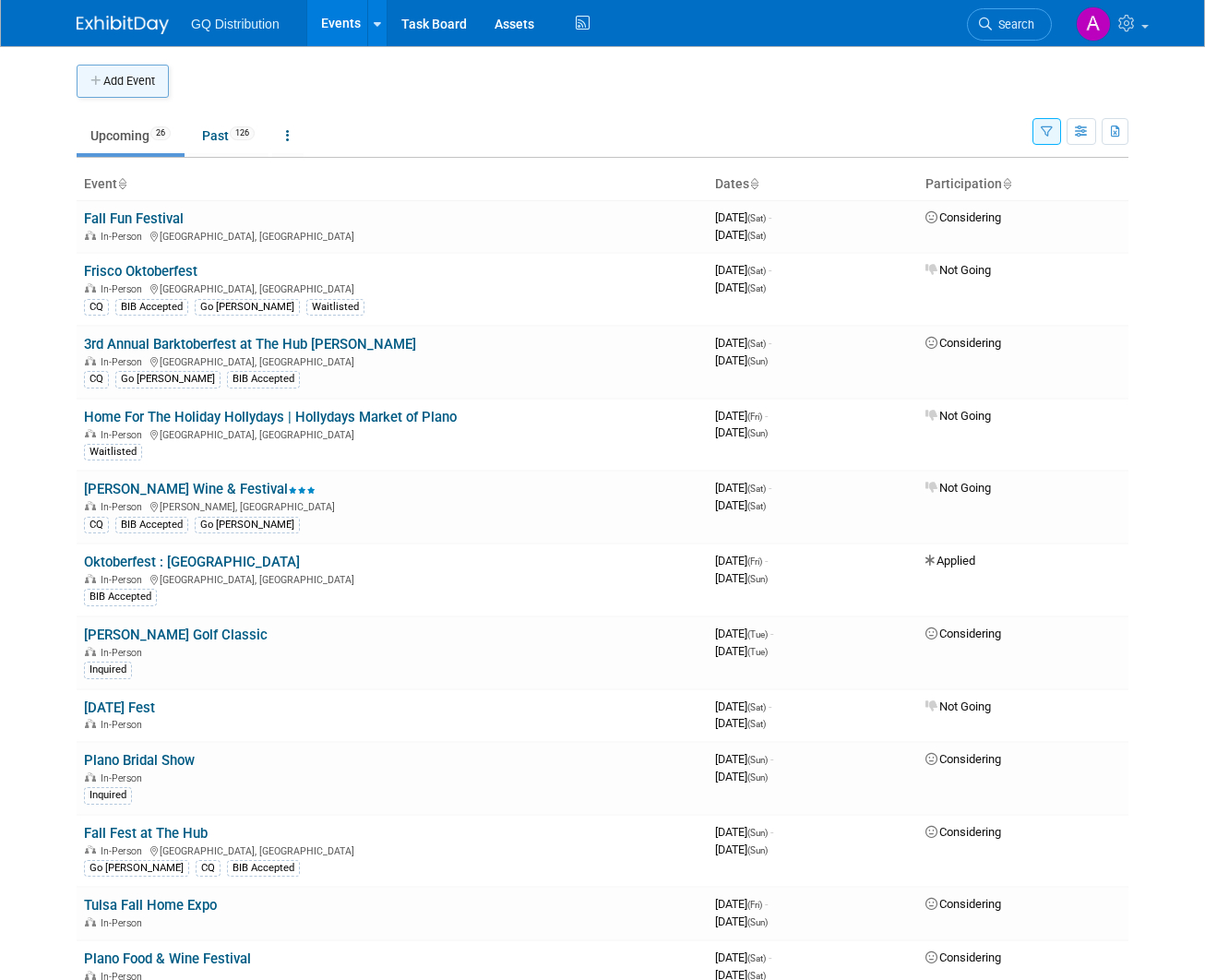
click at [139, 83] on button "Add Event" at bounding box center [122, 81] width 92 height 33
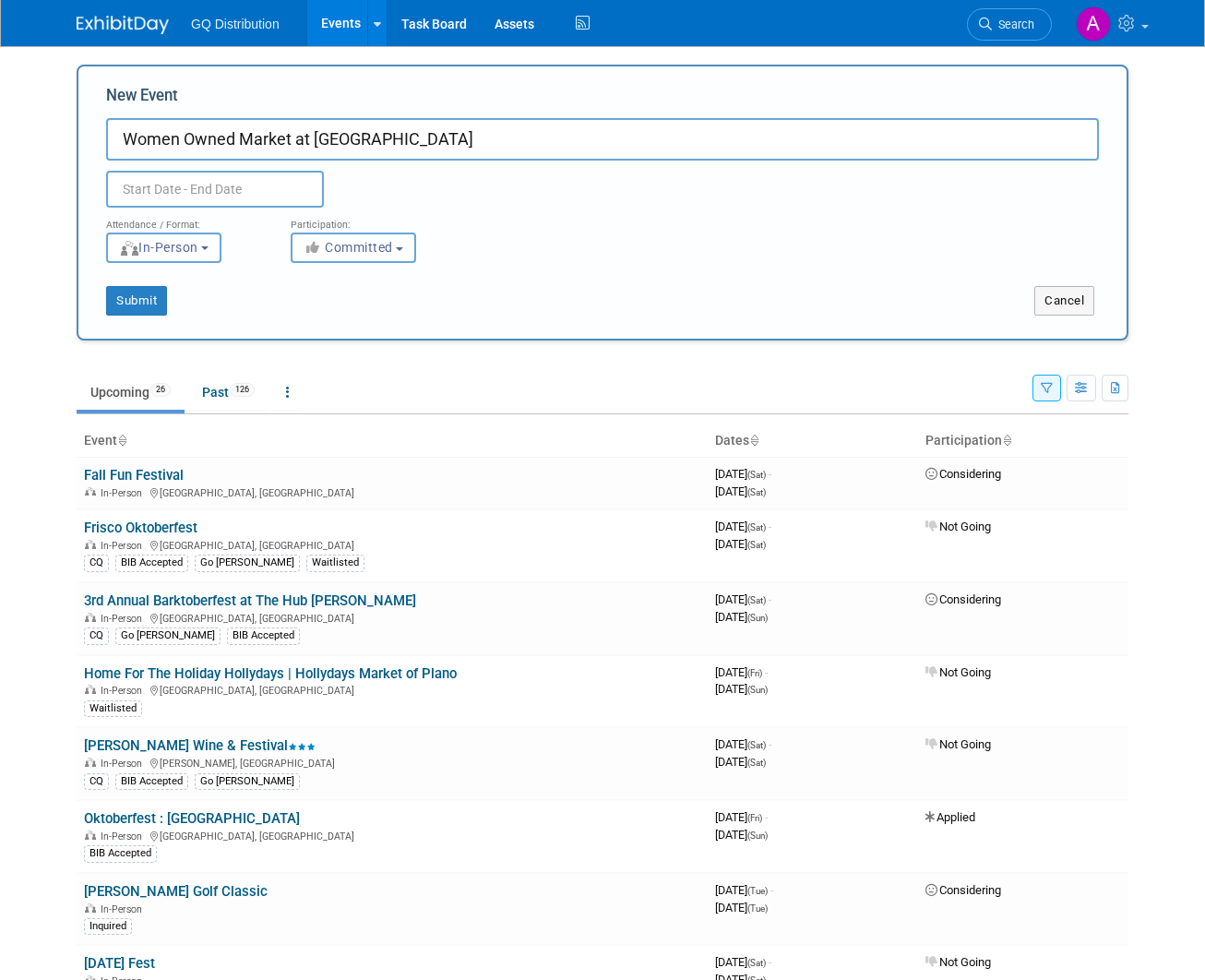
type input "Women Owned Market at [GEOGRAPHIC_DATA]"
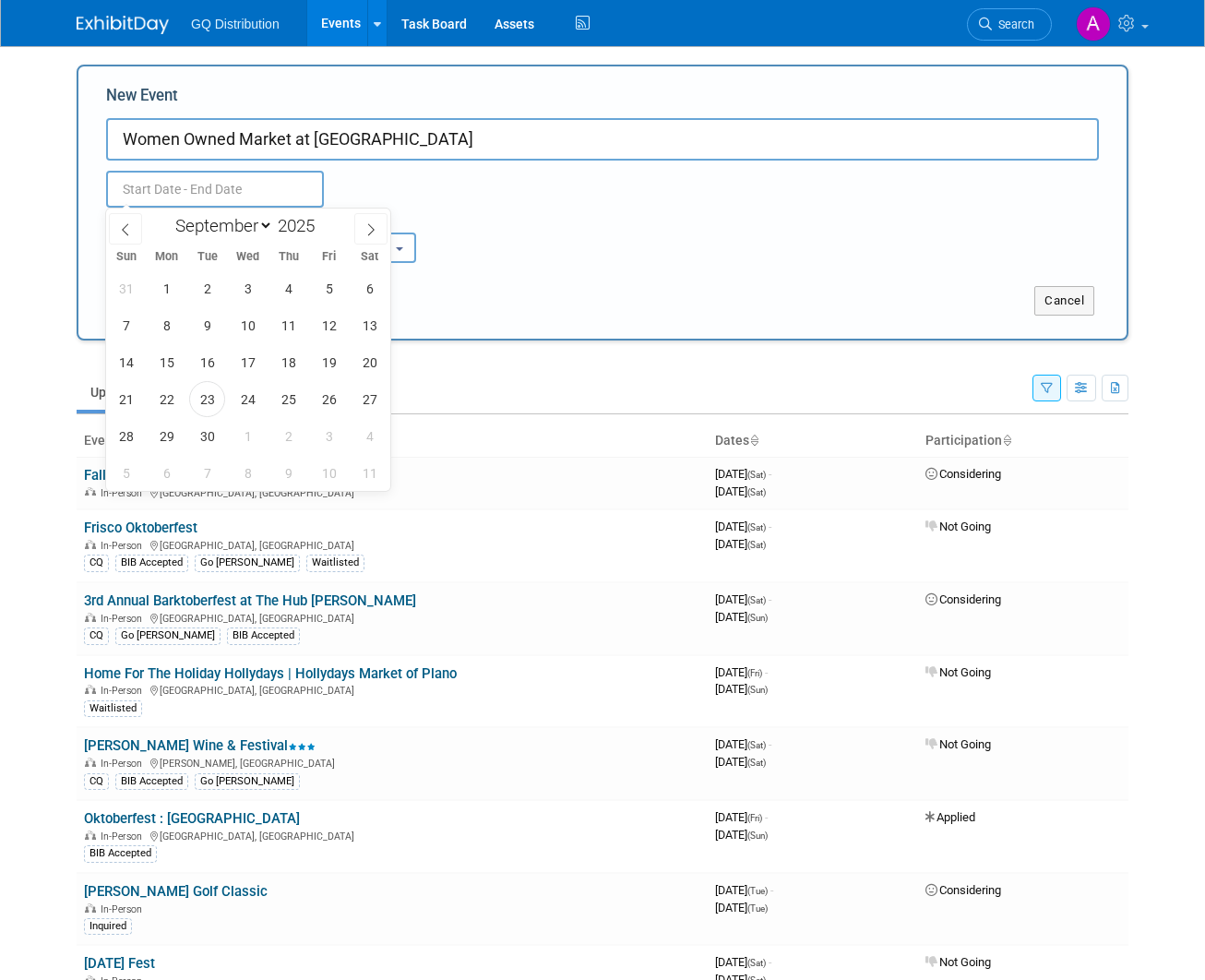
click at [170, 175] on input "text" at bounding box center [215, 189] width 218 height 37
click at [375, 229] on icon at bounding box center [371, 230] width 13 height 13
select select "10"
click at [120, 472] on span "30" at bounding box center [126, 473] width 36 height 36
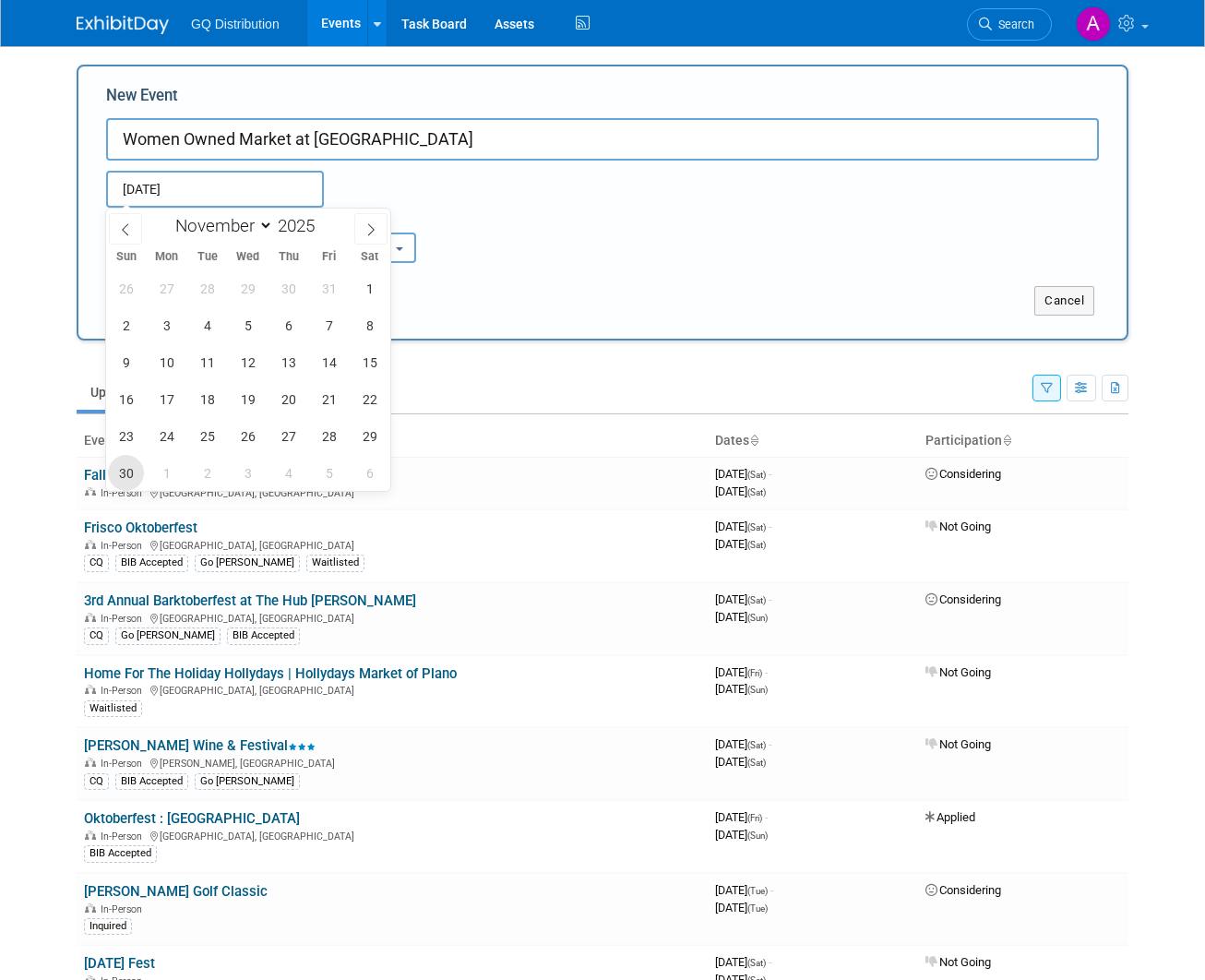
type input "[DATE] to [DATE]"
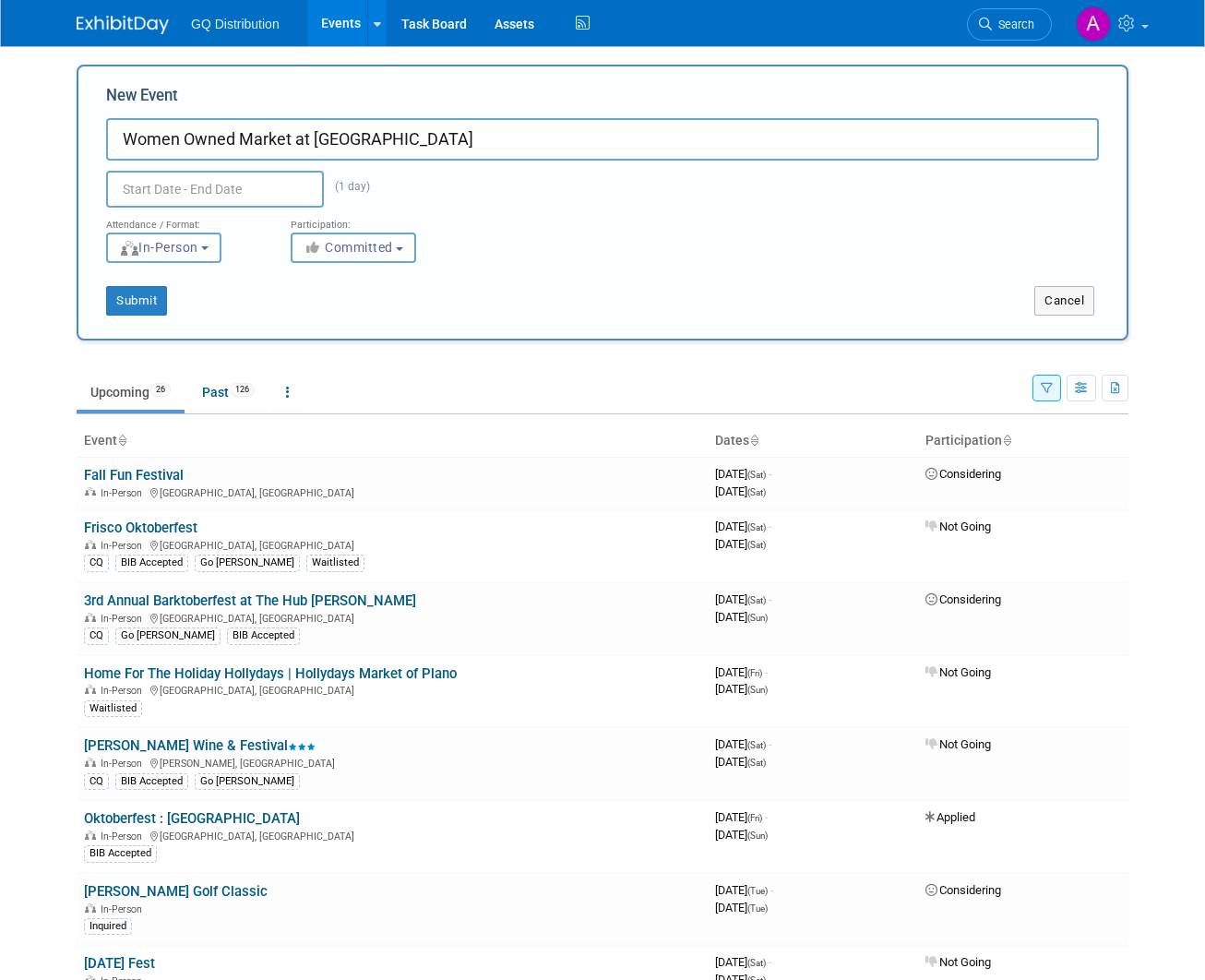
type input "[DATE] to [DATE]"
click at [560, 243] on div "Attendance / Format: <img src="[URL][DOMAIN_NAME]" style="width: 19px; margin-t…" at bounding box center [602, 235] width 1021 height 55
click at [373, 248] on span "Committed" at bounding box center [348, 248] width 89 height 15
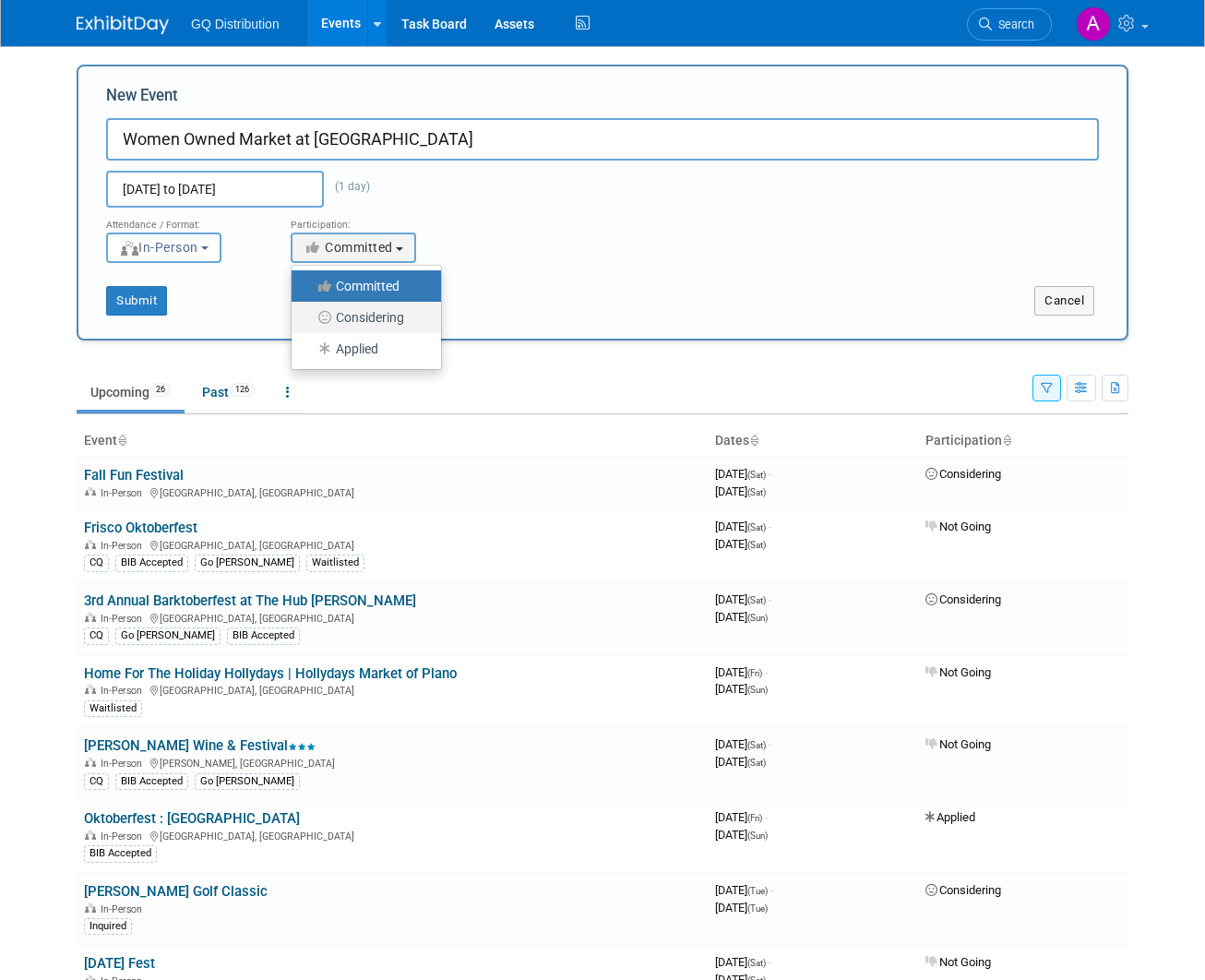
click at [371, 310] on label "Considering" at bounding box center [362, 317] width 121 height 24
click at [308, 312] on input "Considering" at bounding box center [302, 318] width 12 height 12
select select "2"
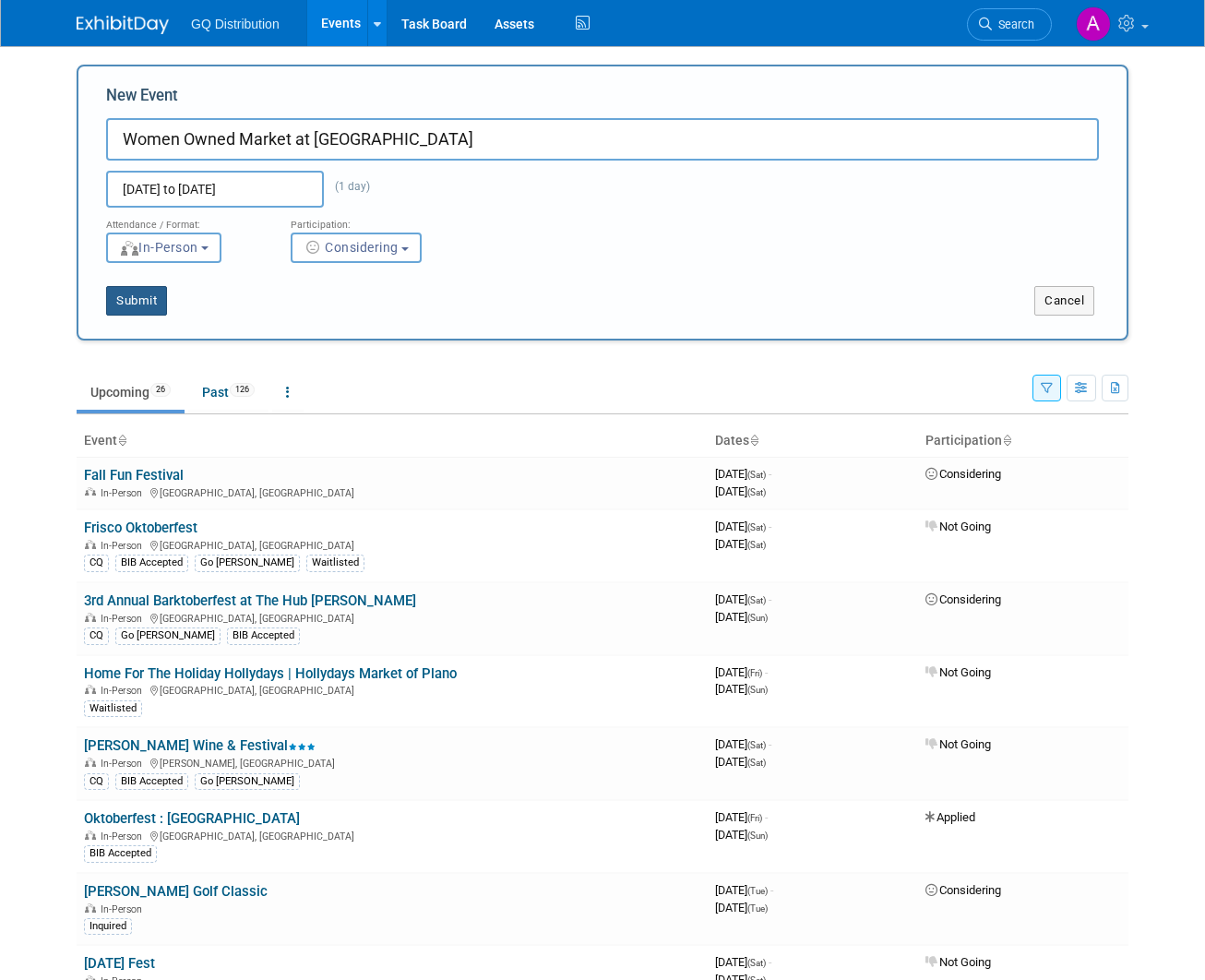
click at [149, 301] on button "Submit" at bounding box center [137, 301] width 61 height 29
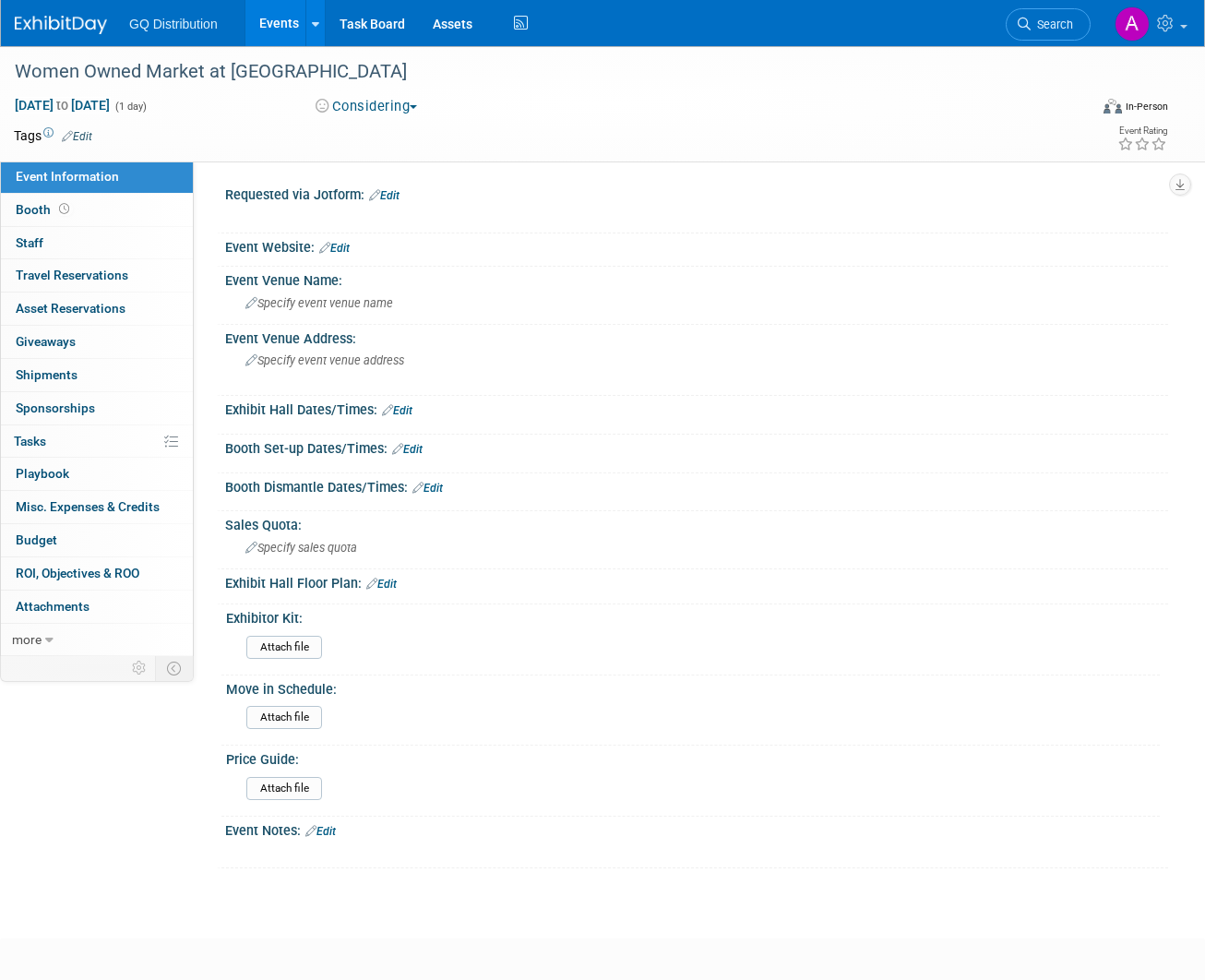
click at [346, 248] on link "Edit" at bounding box center [335, 249] width 30 height 13
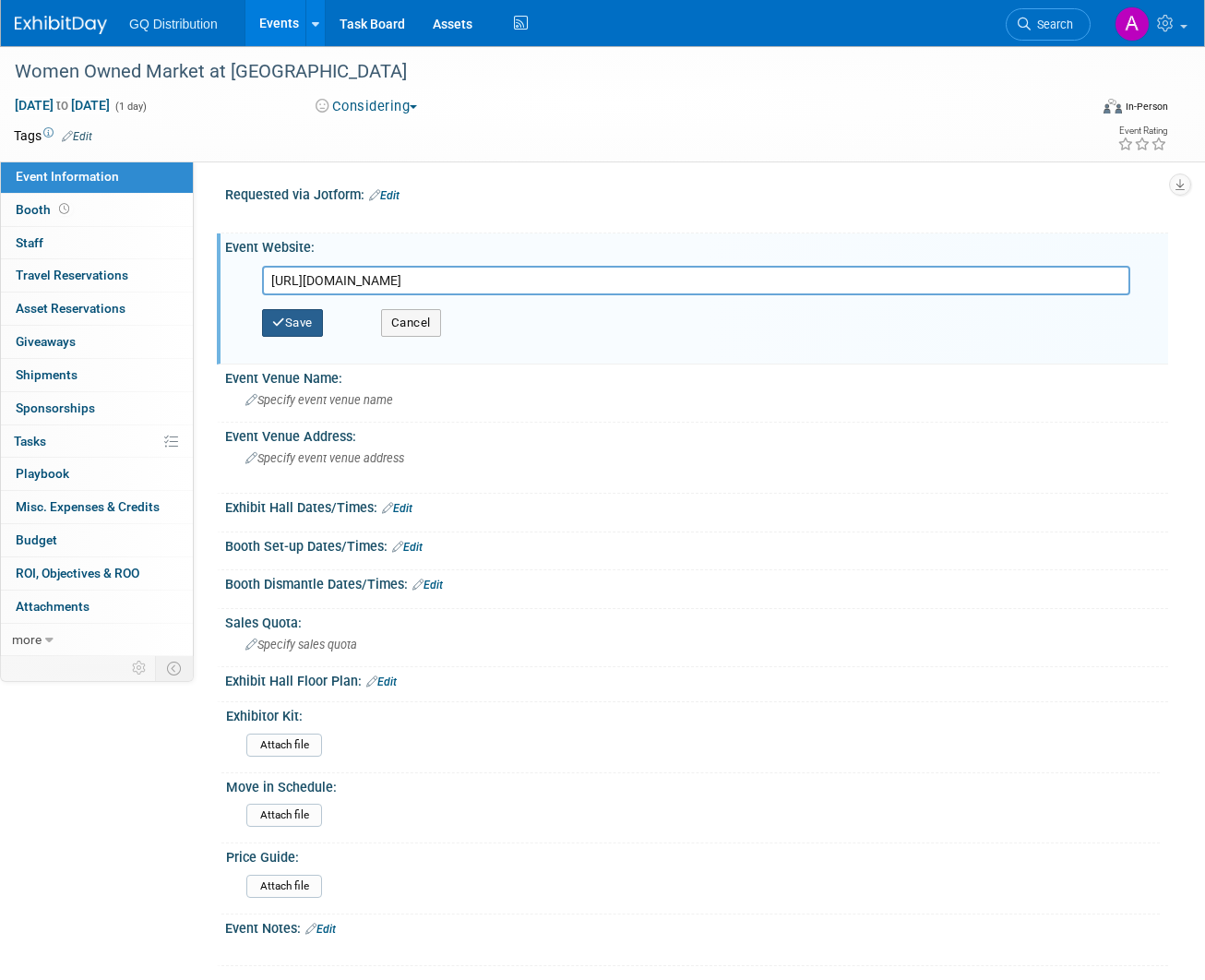
type input "[URL][DOMAIN_NAME]"
click at [303, 327] on button "Save" at bounding box center [292, 323] width 61 height 28
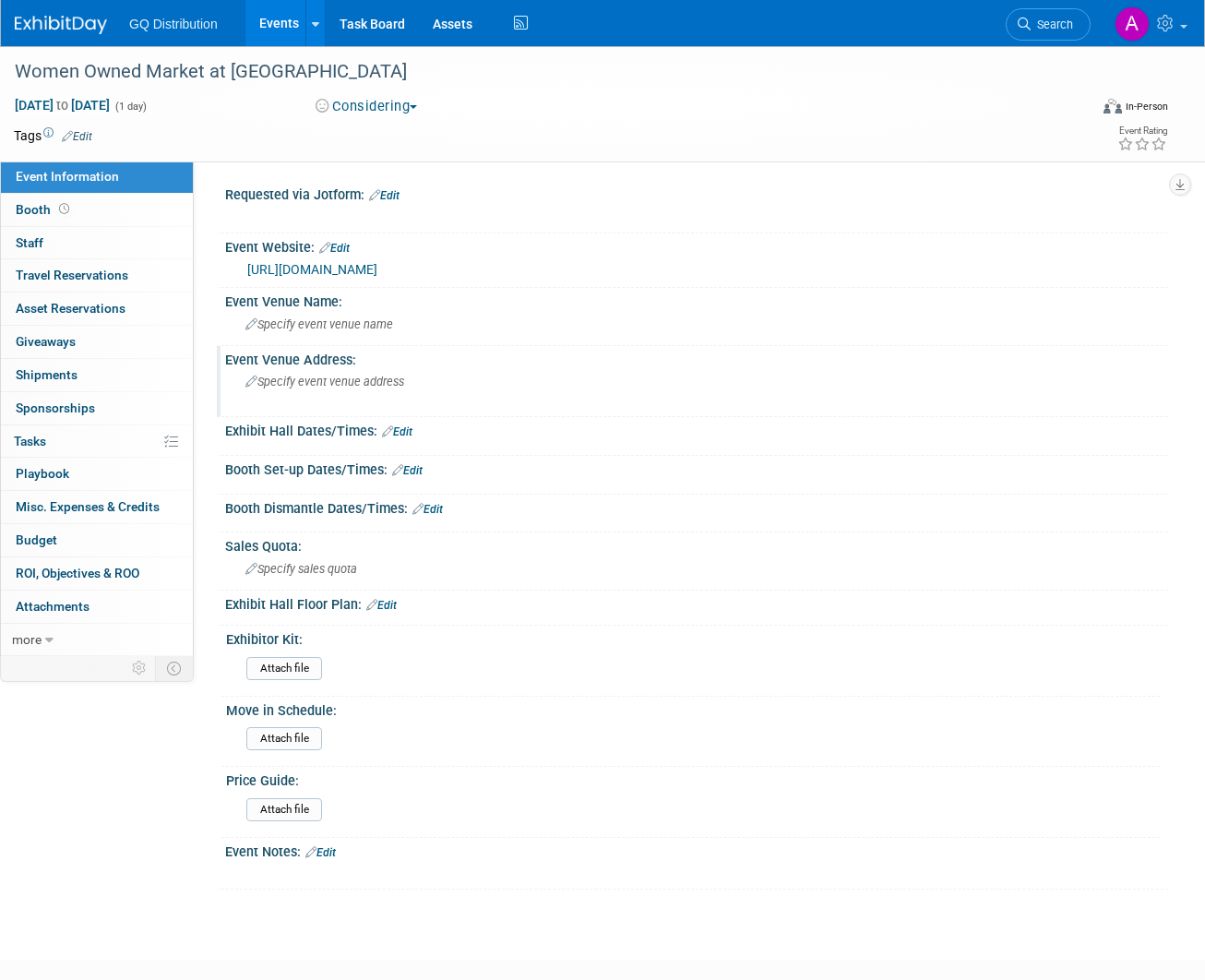
click at [323, 384] on span "Specify event venue address" at bounding box center [324, 381] width 158 height 14
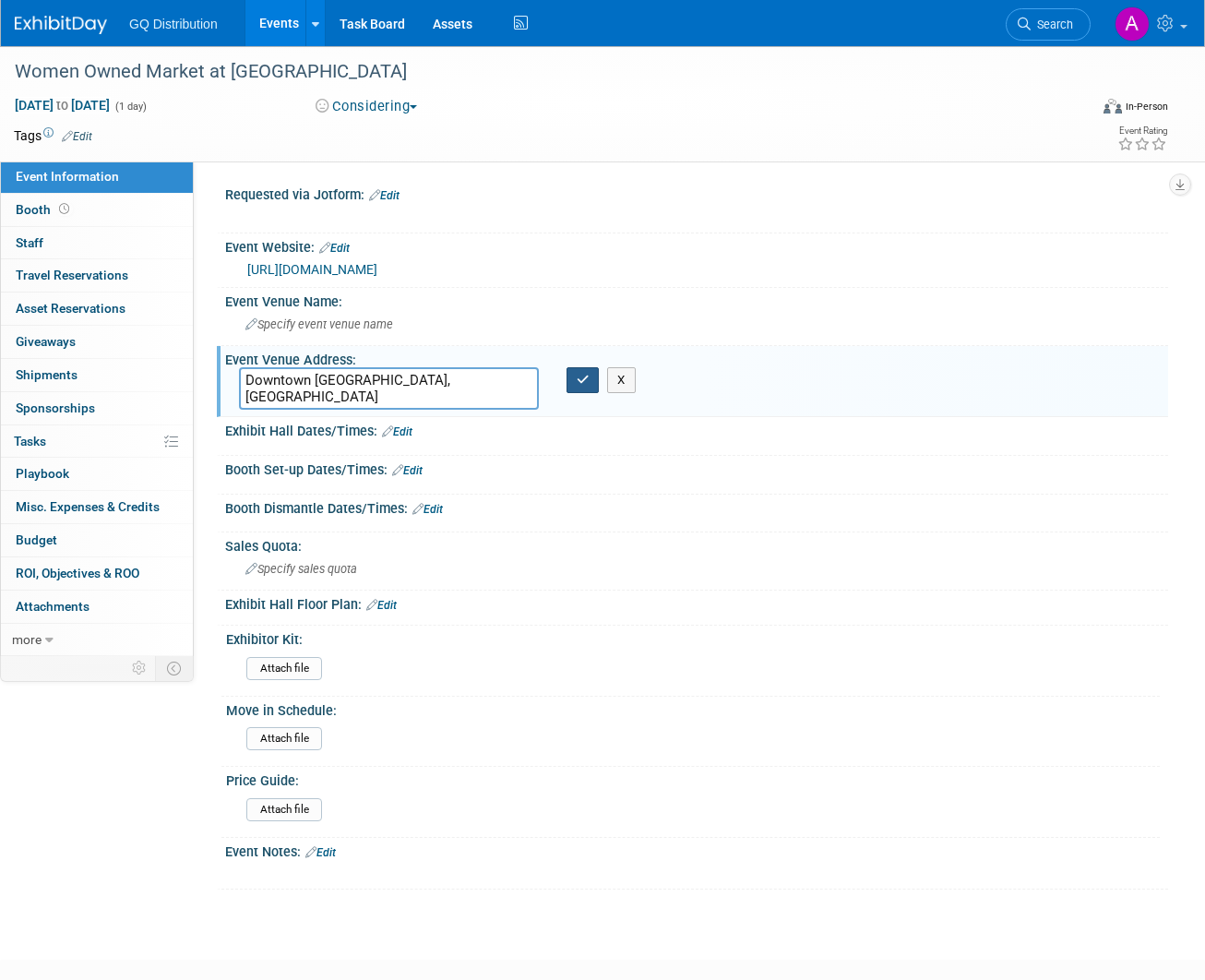
type textarea "Downtown Plano, TX"
click at [584, 379] on icon "button" at bounding box center [584, 379] width 13 height 12
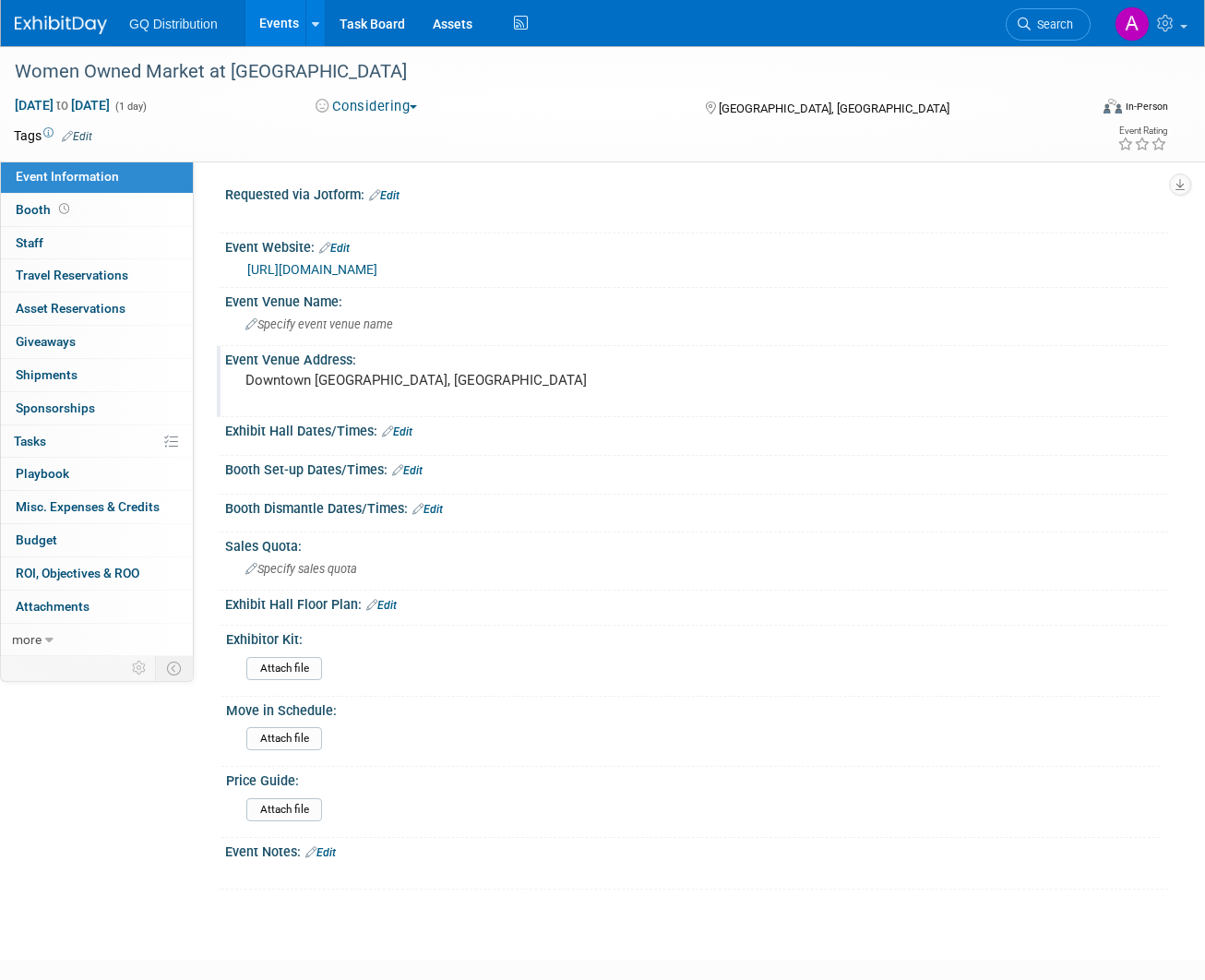
click at [409, 429] on link "Edit" at bounding box center [398, 432] width 30 height 13
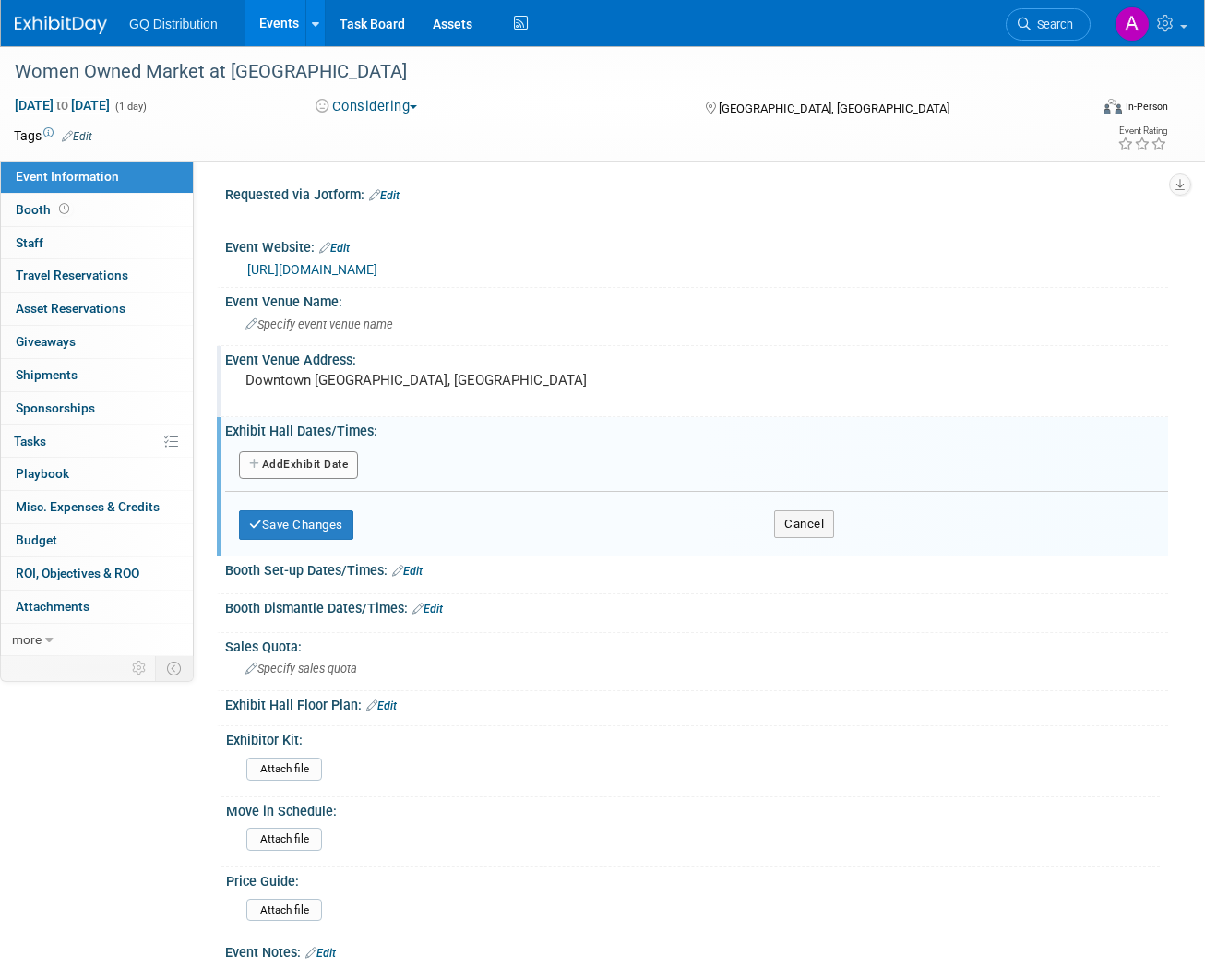
click at [292, 468] on button "Add Another Exhibit Date" at bounding box center [298, 465] width 119 height 28
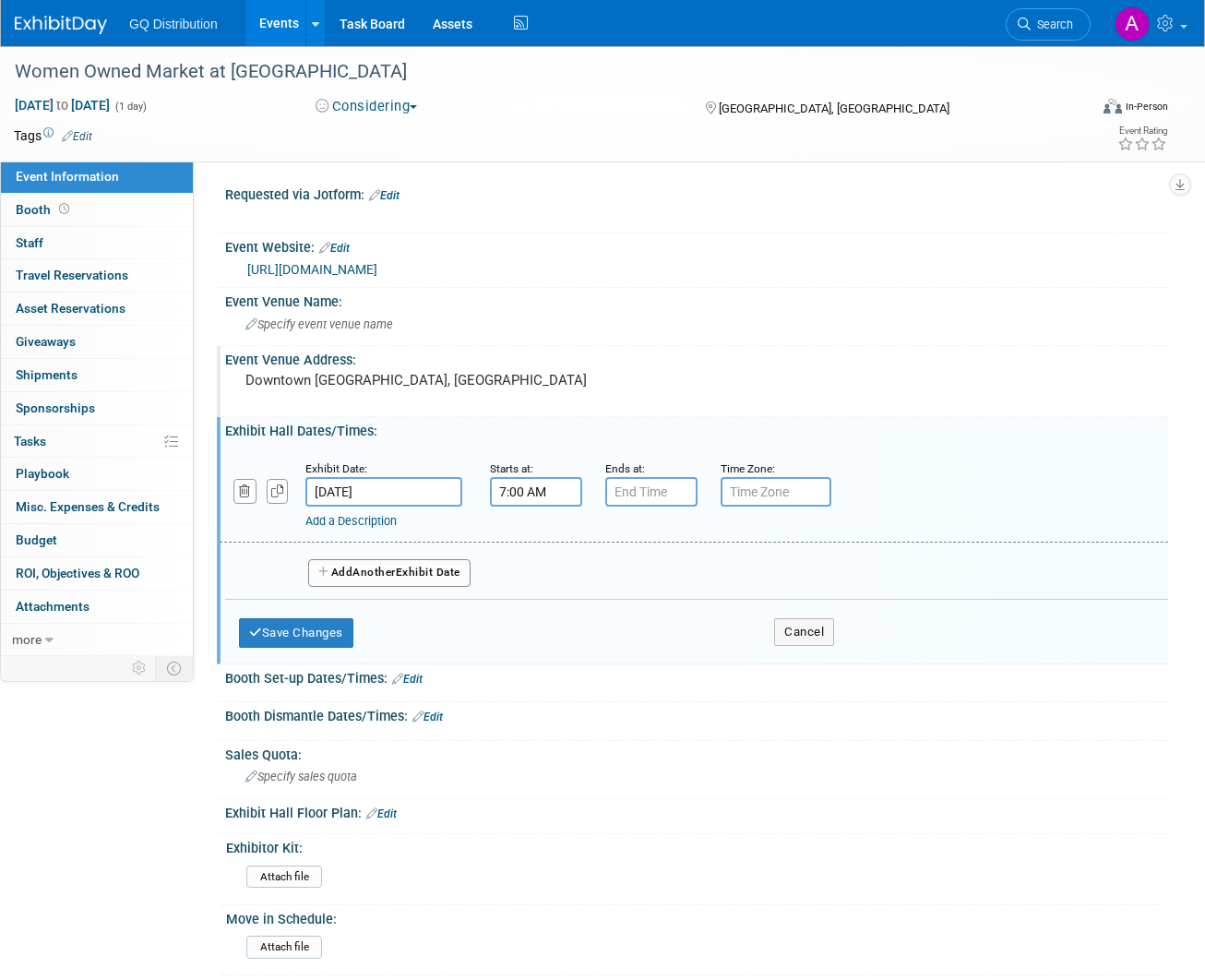
click at [532, 486] on input "7:00 AM" at bounding box center [535, 491] width 92 height 29
click at [536, 569] on span "07" at bounding box center [533, 576] width 35 height 33
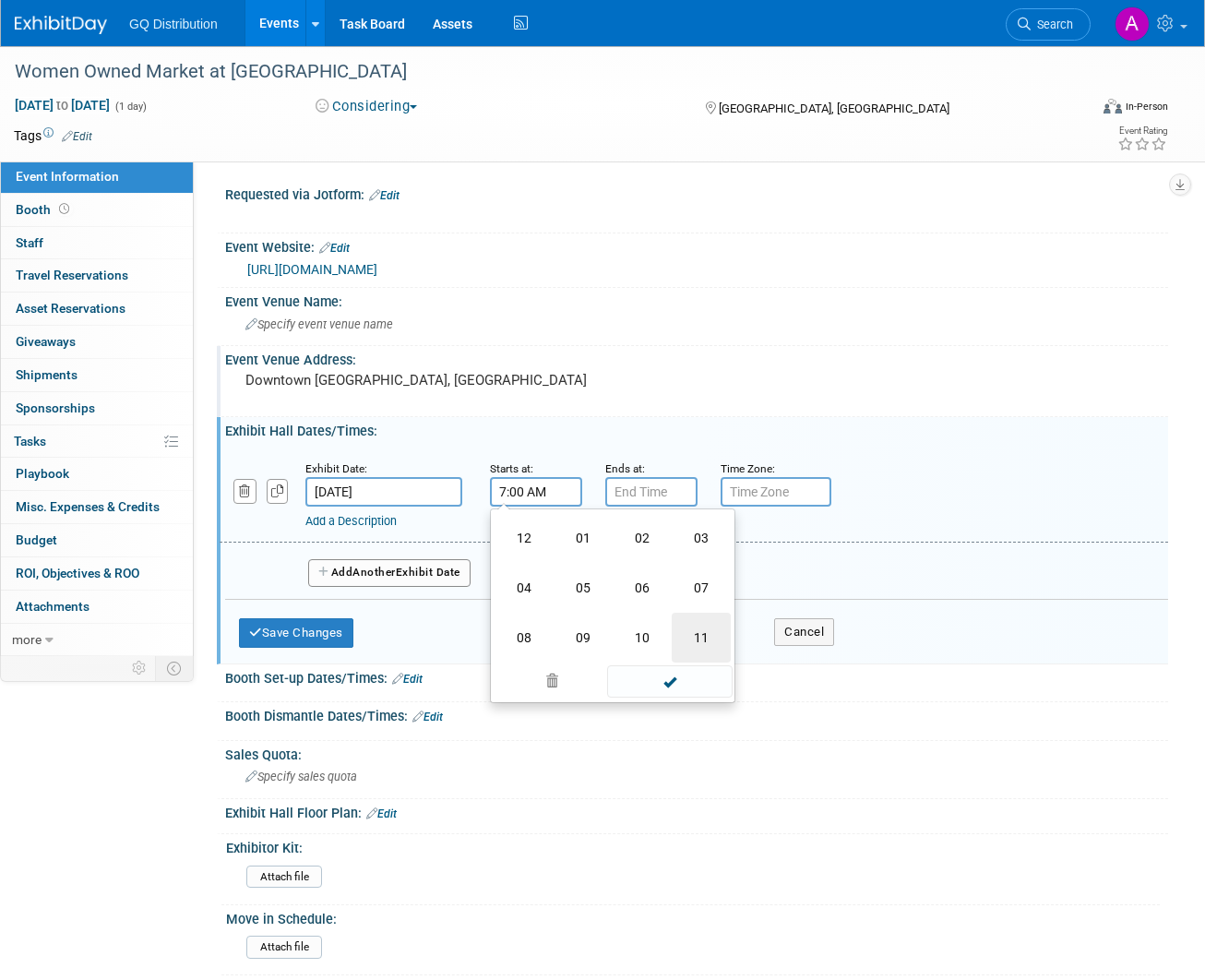
click at [705, 629] on td "11" at bounding box center [701, 638] width 59 height 50
type input "11:00 AM"
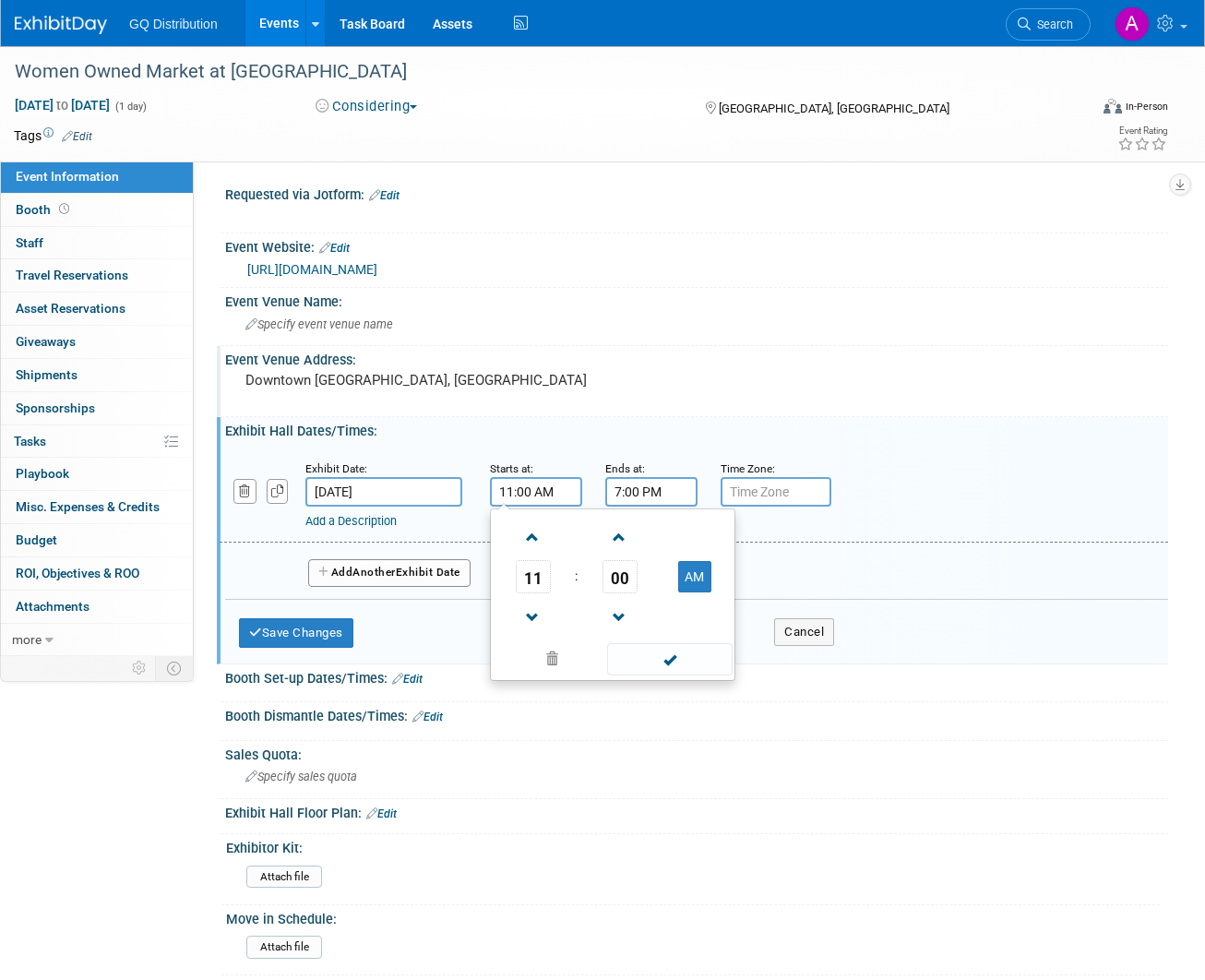
click at [644, 484] on input "7:00 PM" at bounding box center [651, 491] width 92 height 29
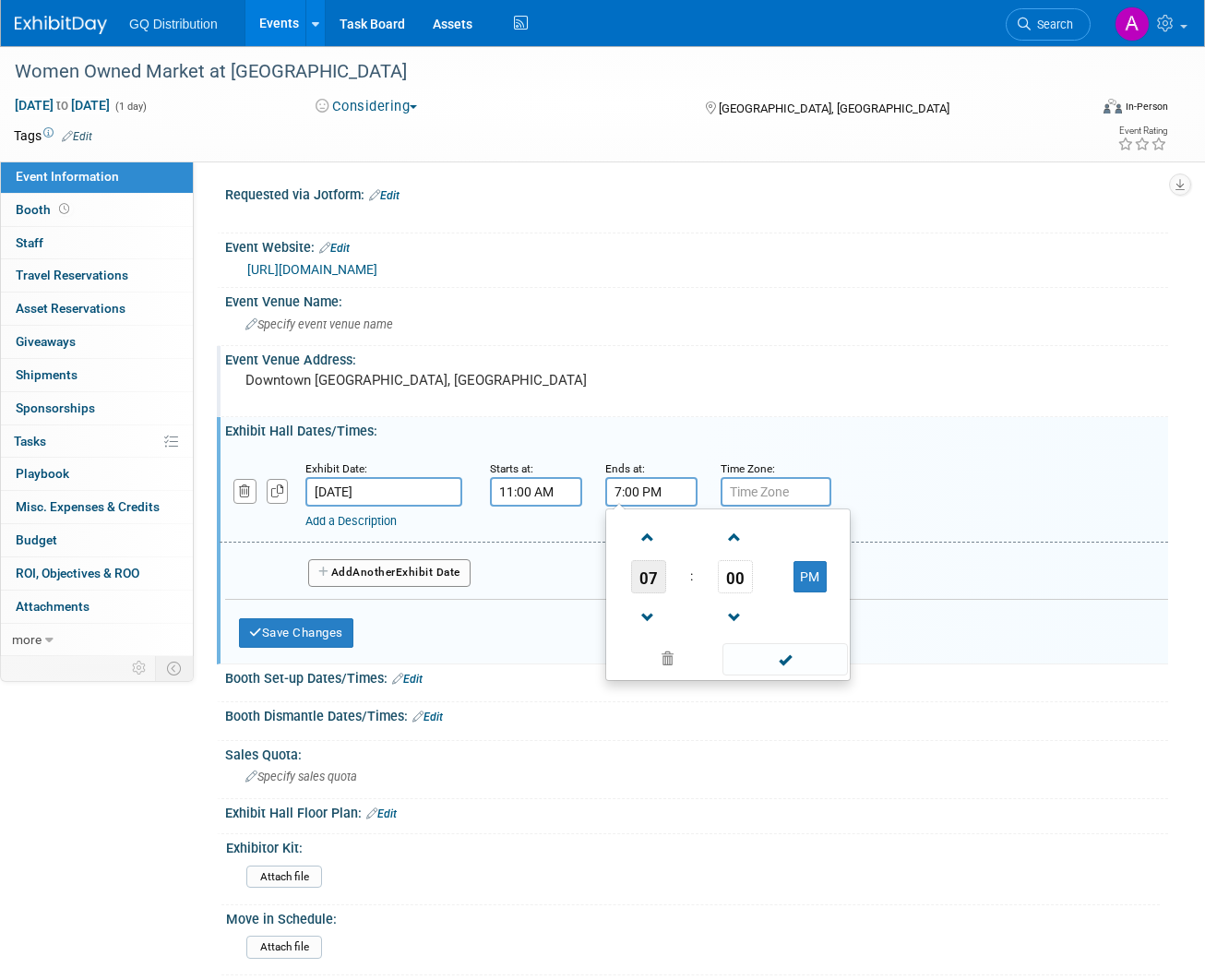
click at [654, 580] on span "07" at bounding box center [648, 576] width 35 height 33
click at [702, 588] on td "05" at bounding box center [698, 587] width 59 height 50
type input "5:00 PM"
click at [772, 653] on span at bounding box center [785, 659] width 124 height 32
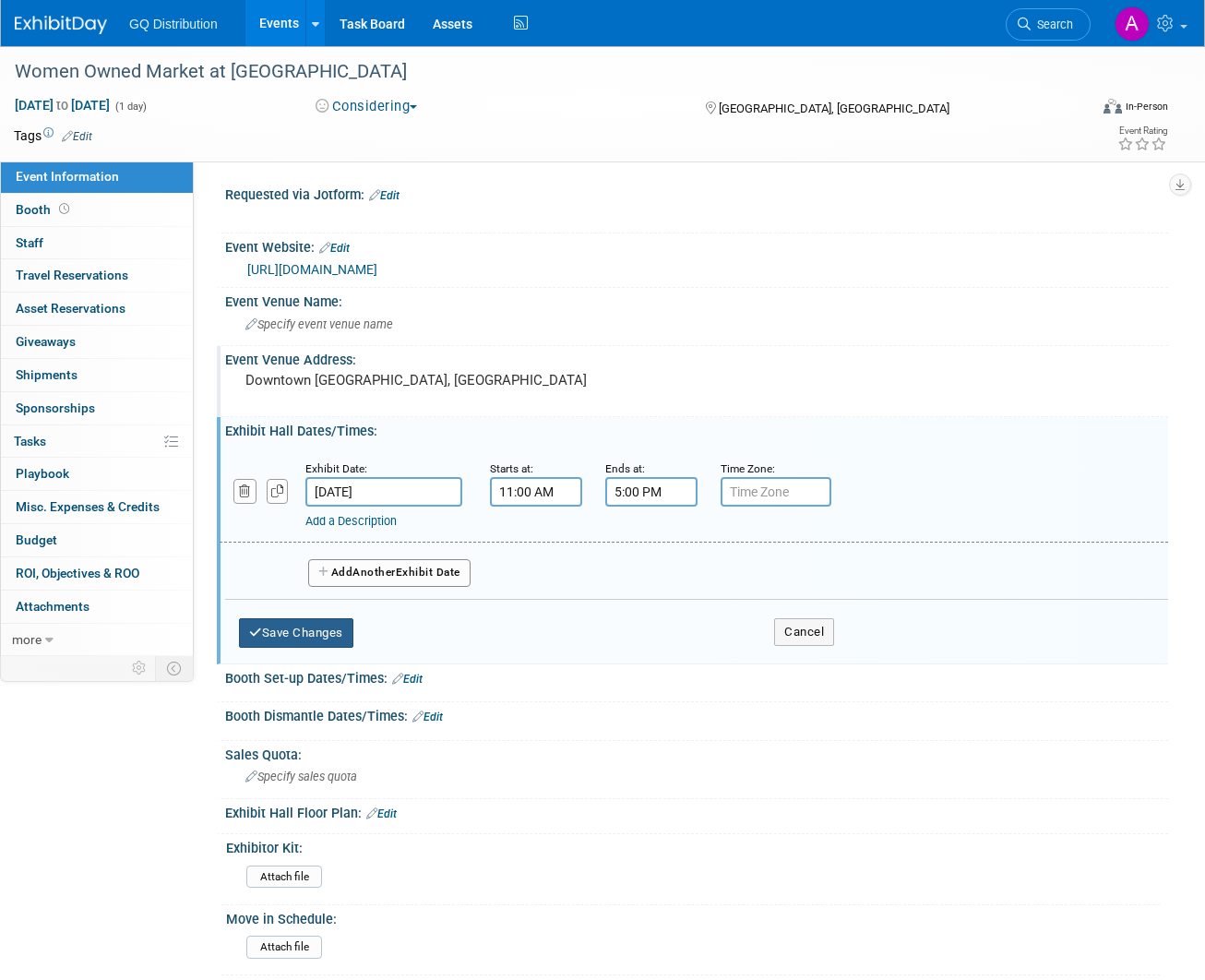
click at [304, 623] on button "Save Changes" at bounding box center [296, 633] width 115 height 29
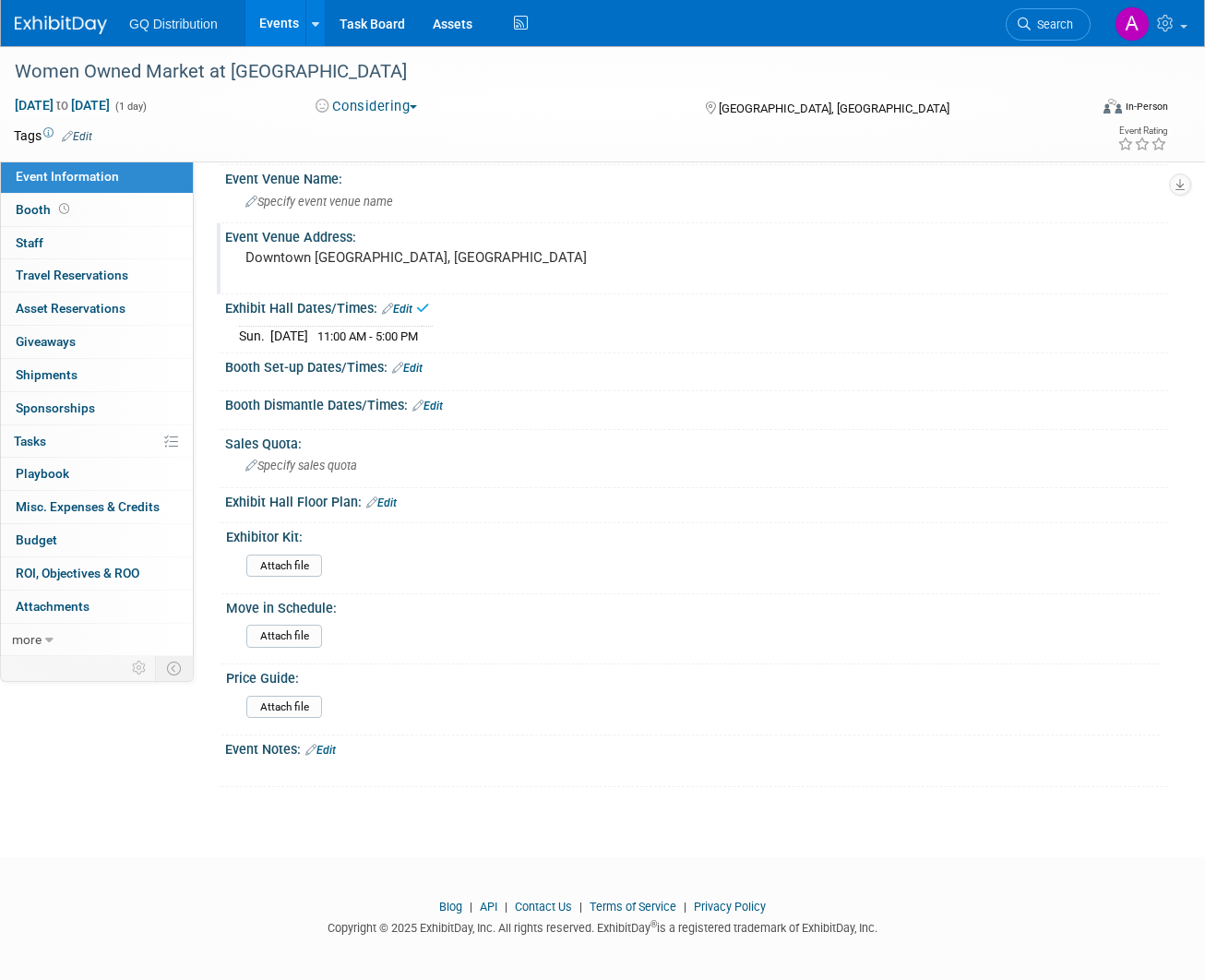
scroll to position [121, 0]
click at [326, 736] on div "Event Notes: Edit" at bounding box center [696, 748] width 943 height 24
click at [329, 745] on link "Edit" at bounding box center [321, 751] width 30 height 13
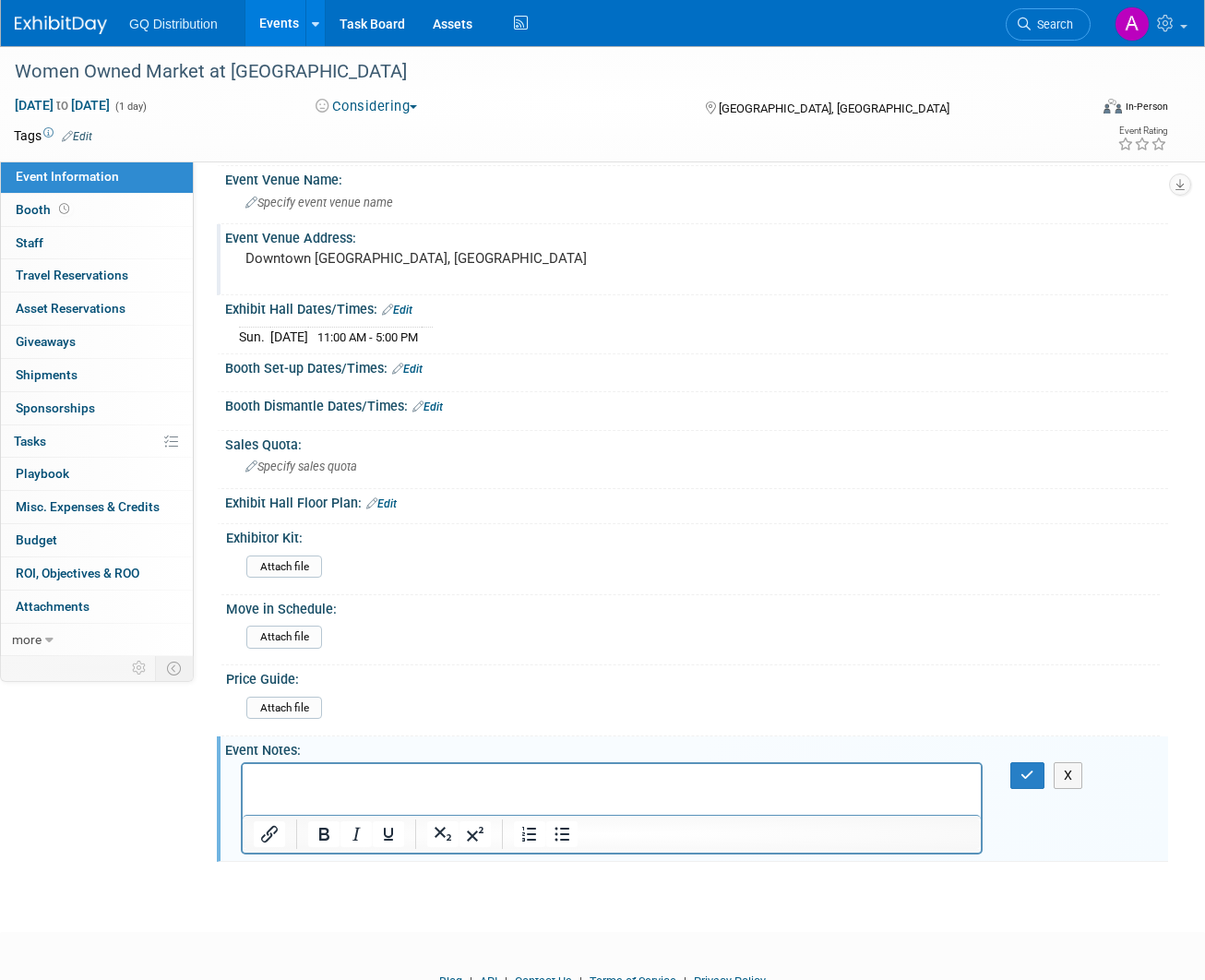
scroll to position [0, 0]
click at [1029, 768] on icon "button" at bounding box center [1028, 775] width 14 height 13
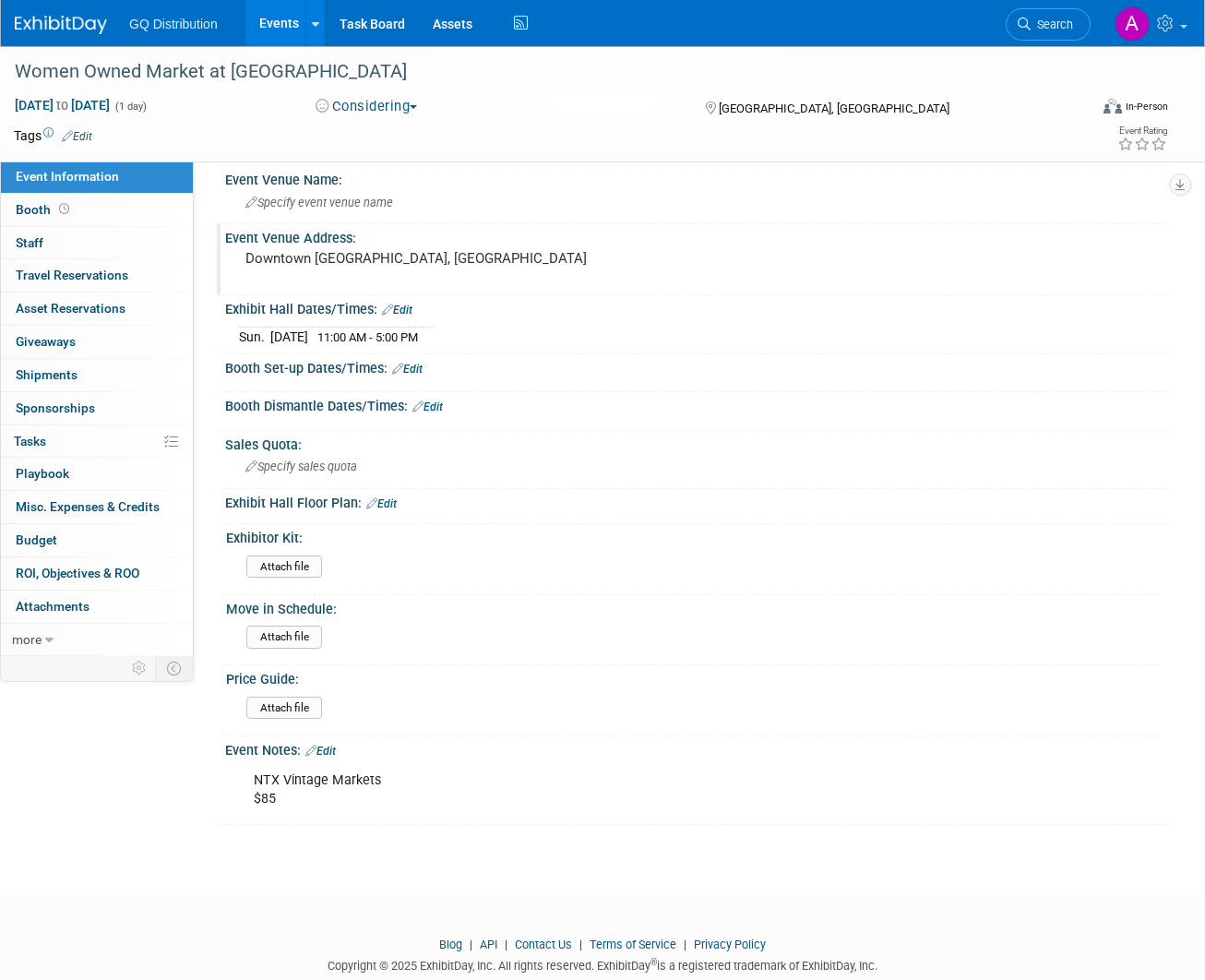
click at [84, 29] on img at bounding box center [61, 25] width 92 height 18
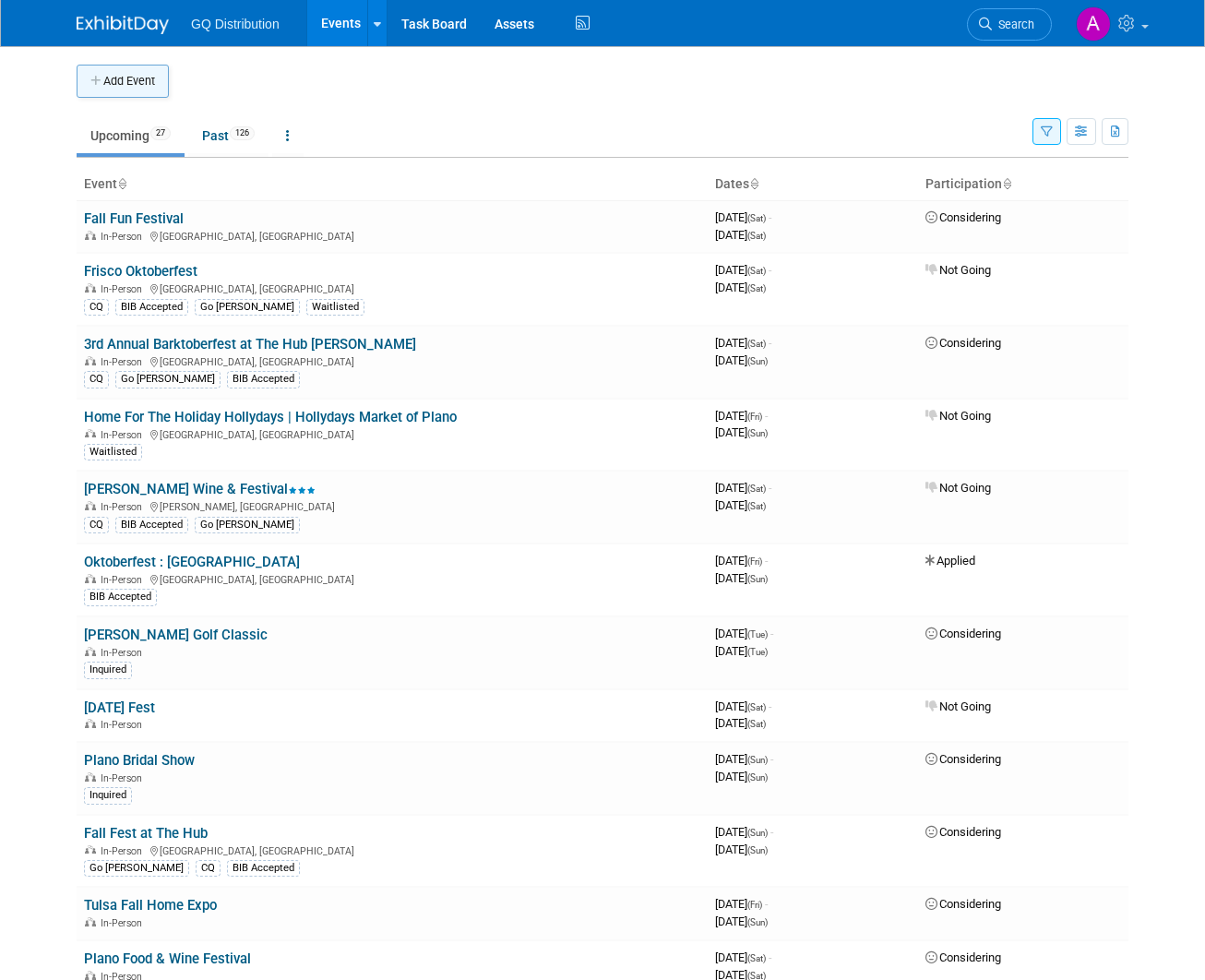
click at [137, 83] on button "Add Event" at bounding box center [122, 81] width 92 height 33
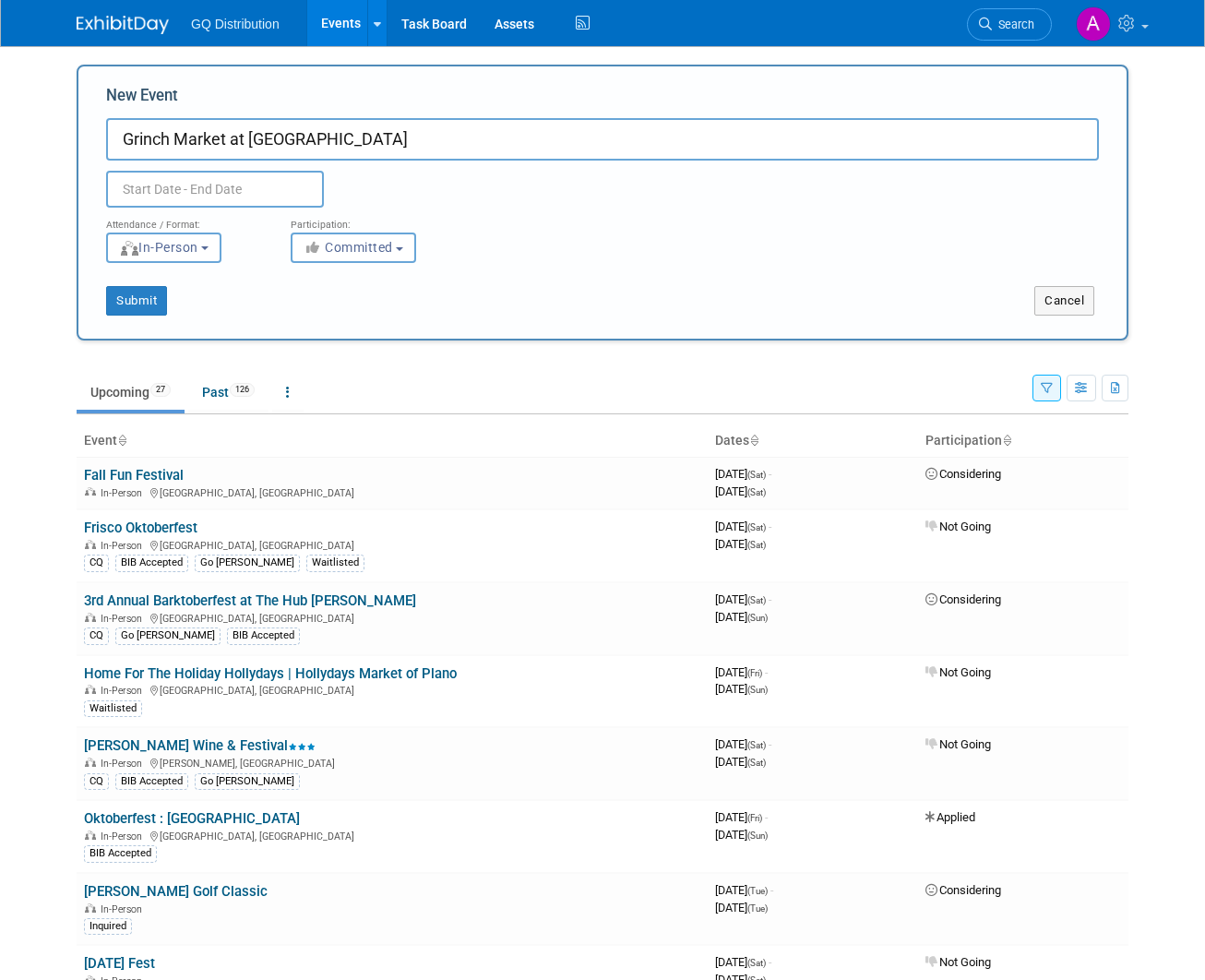
type input "Grinch Market at [GEOGRAPHIC_DATA]"
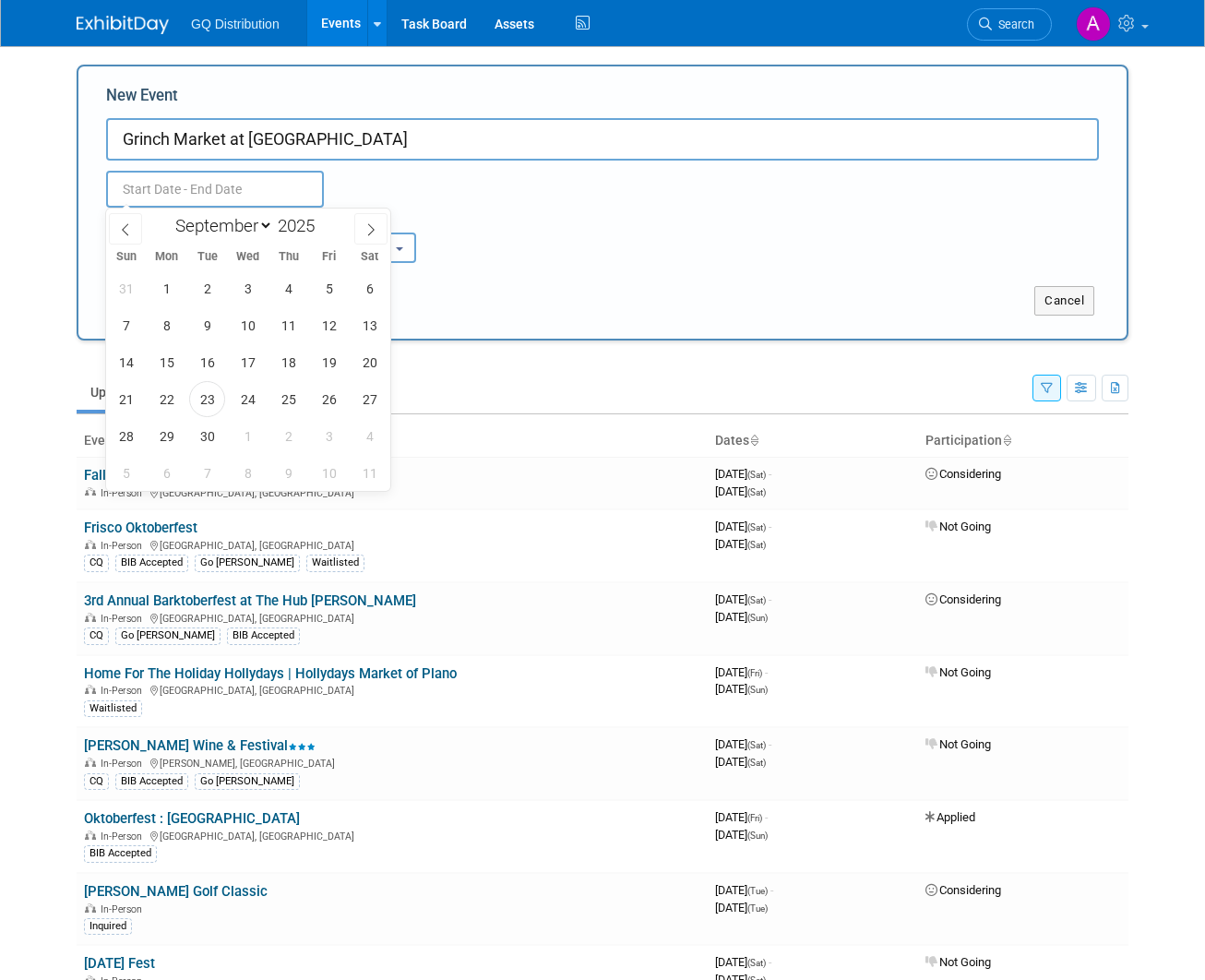
click at [174, 187] on input "text" at bounding box center [215, 189] width 218 height 37
click at [368, 228] on icon at bounding box center [371, 230] width 13 height 13
select select "11"
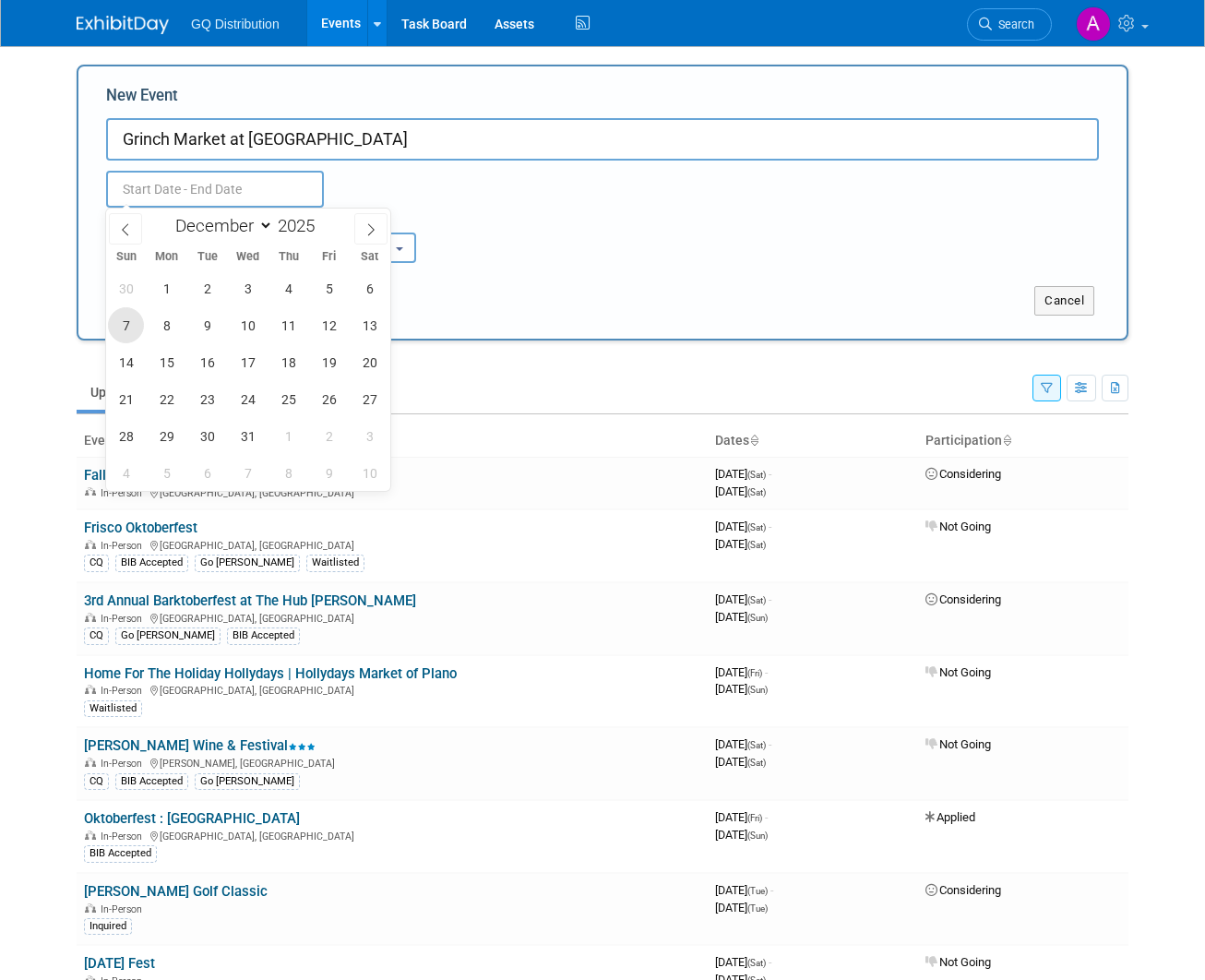
click at [126, 330] on span "7" at bounding box center [126, 325] width 36 height 36
type input "[DATE] to [DATE]"
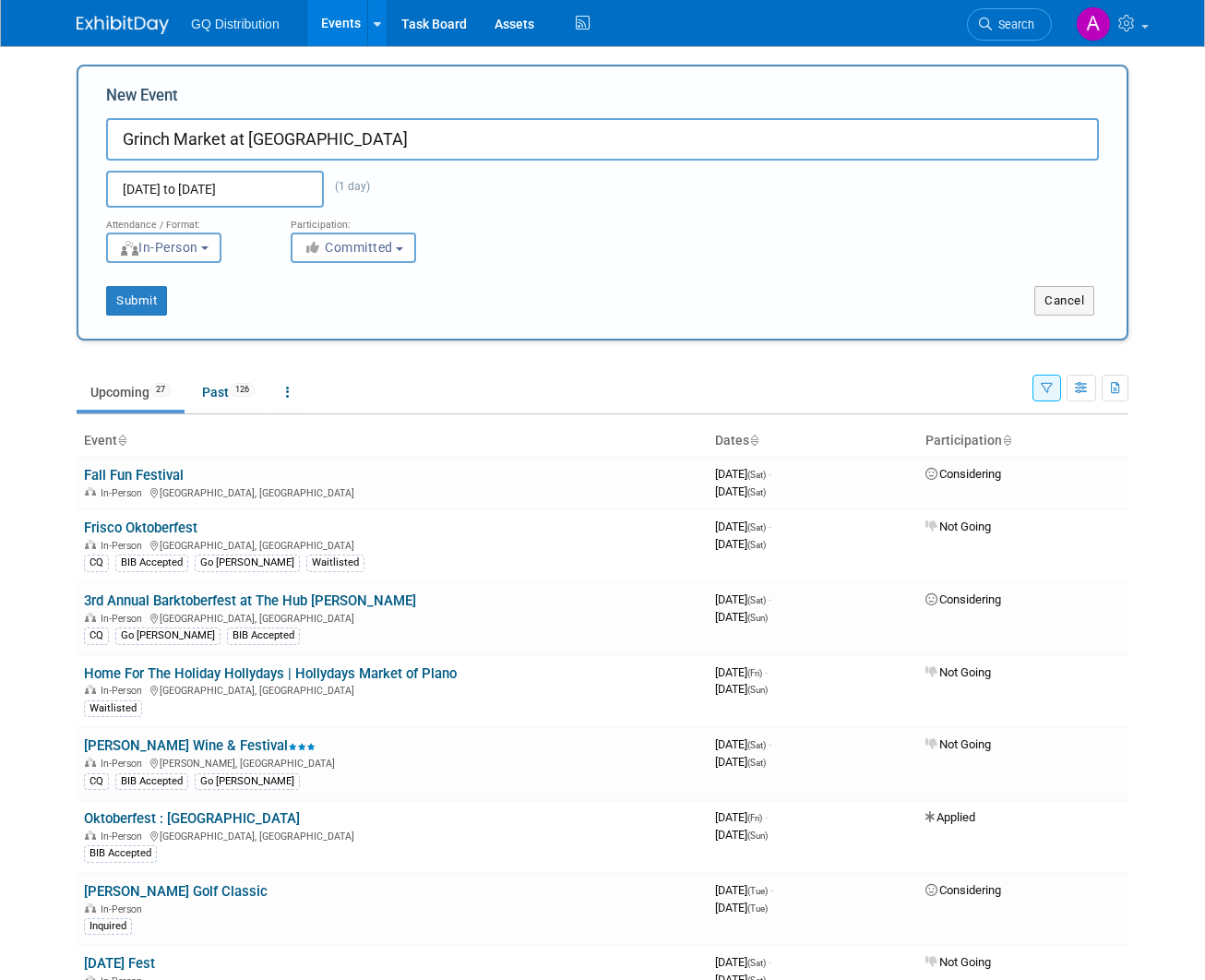
click at [581, 304] on div "Submit Cancel" at bounding box center [602, 301] width 1048 height 29
click at [364, 256] on button "Committed" at bounding box center [353, 248] width 125 height 30
click at [357, 320] on label "Considering" at bounding box center [362, 317] width 121 height 24
click at [308, 320] on input "Considering" at bounding box center [302, 318] width 12 height 12
select select "2"
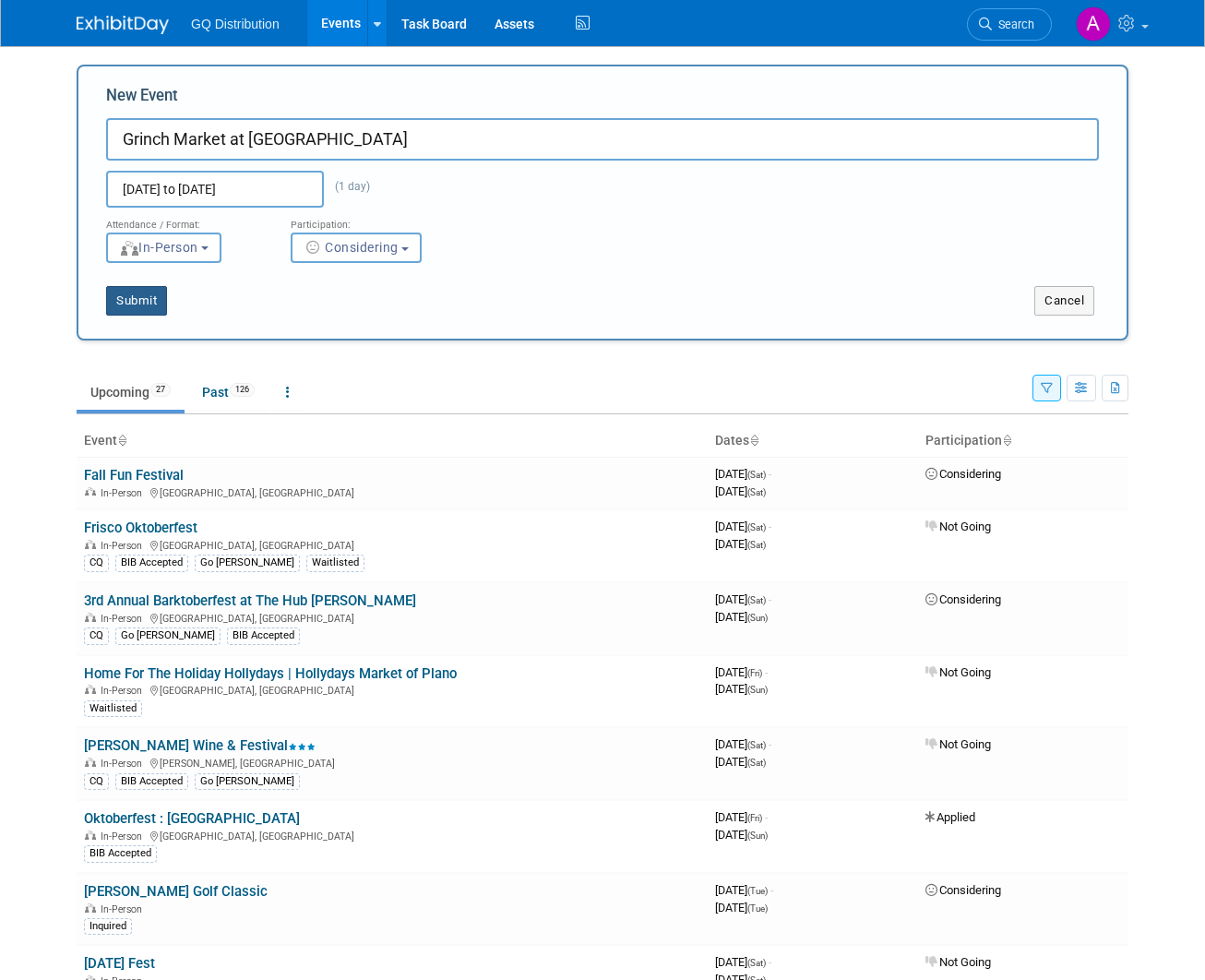
click at [136, 303] on button "Submit" at bounding box center [137, 301] width 61 height 29
type input "Grinch Market at The Hub"
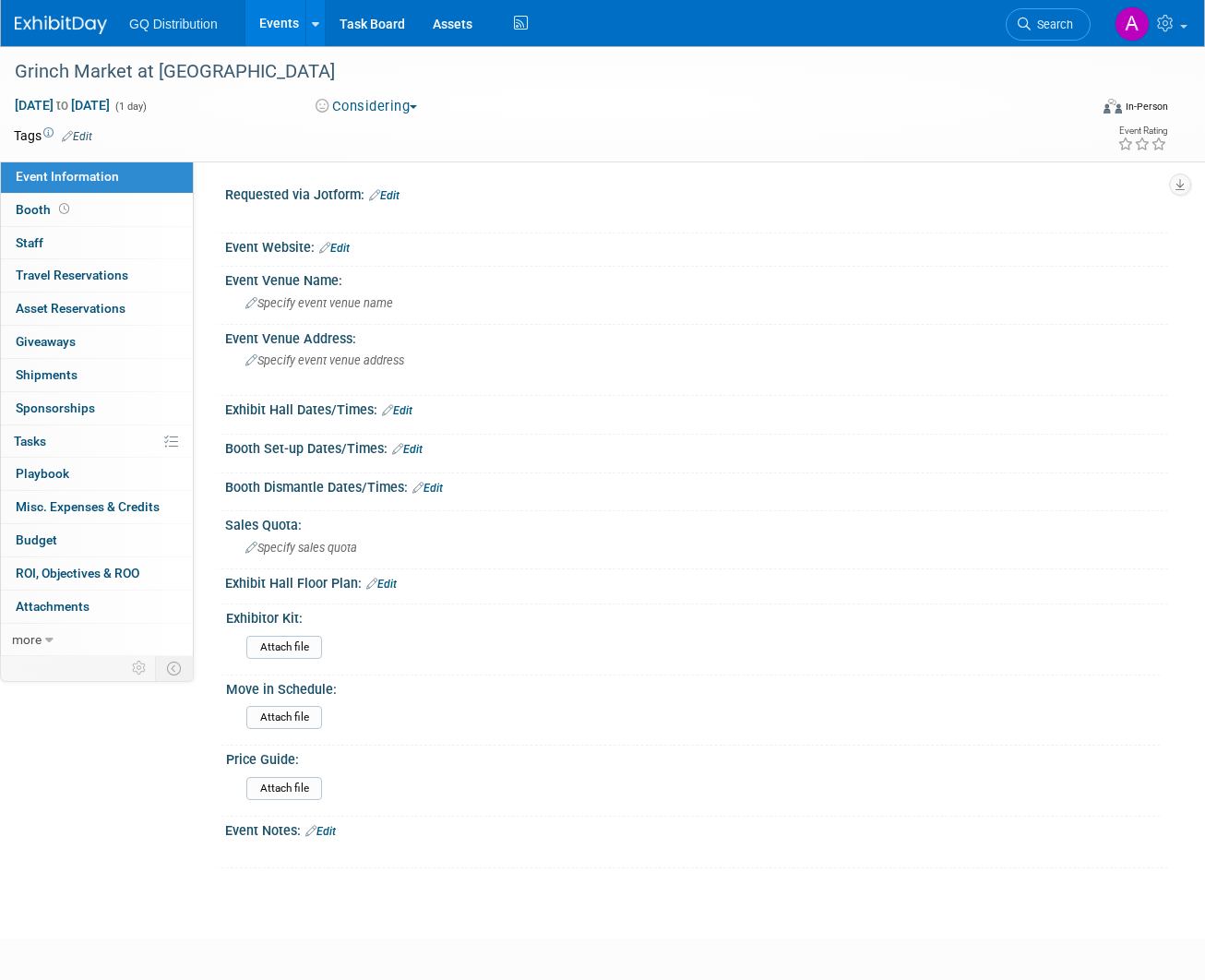
click at [326, 825] on link "Edit" at bounding box center [321, 832] width 30 height 13
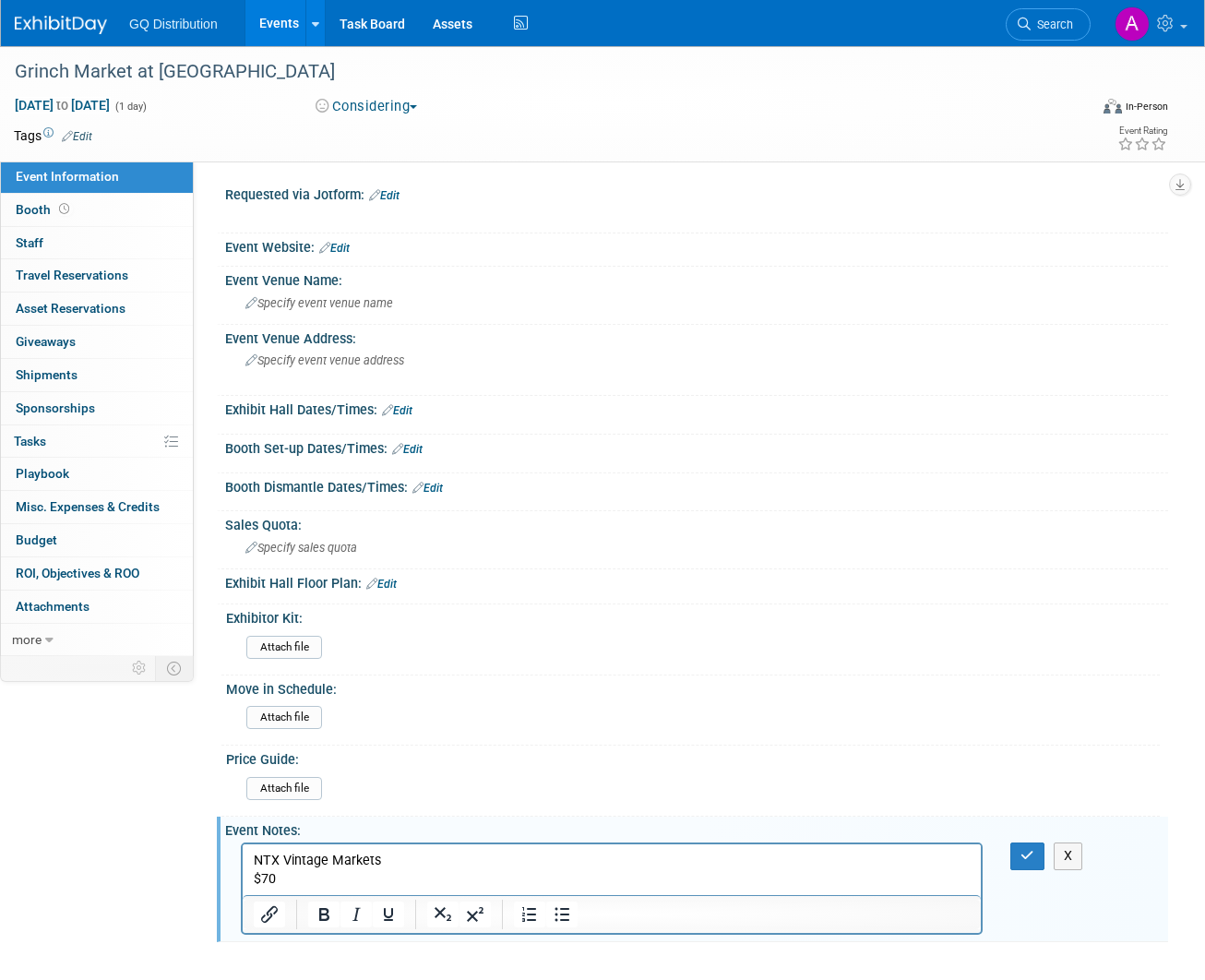
click at [401, 409] on link "Edit" at bounding box center [398, 411] width 30 height 13
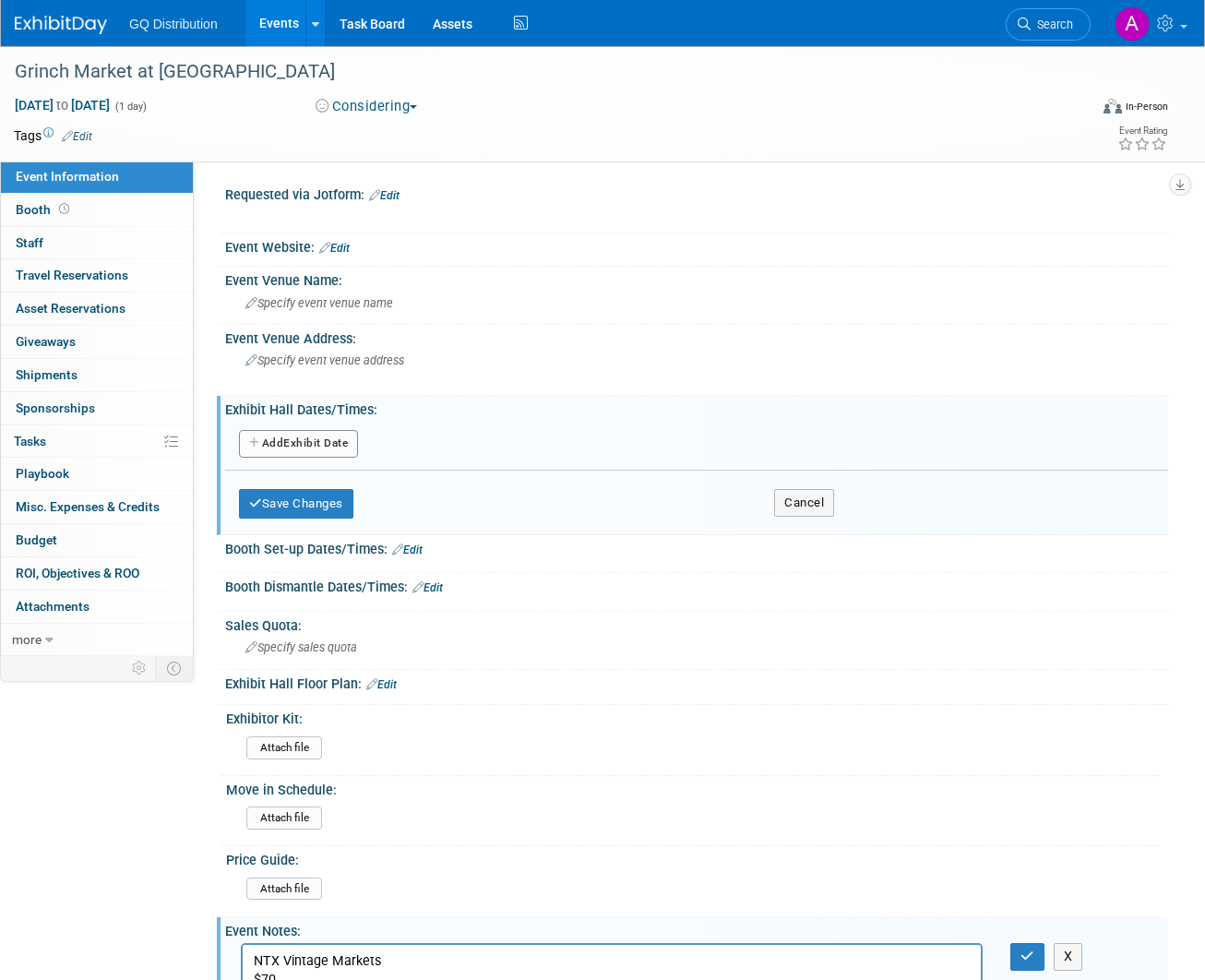
click at [290, 446] on button "Add Another Exhibit Date" at bounding box center [298, 443] width 119 height 28
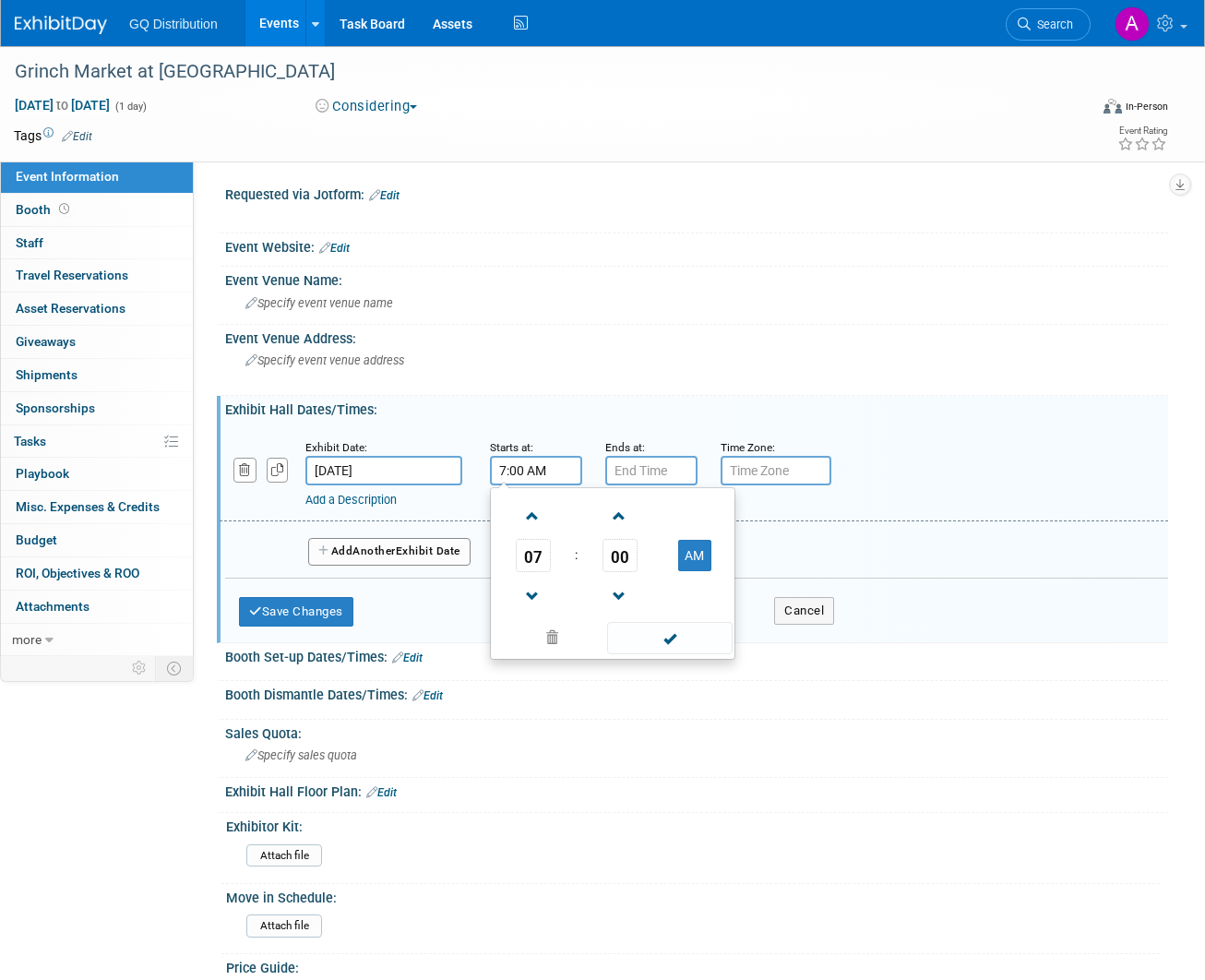
click at [530, 471] on input "7:00 AM" at bounding box center [535, 470] width 92 height 29
click at [530, 556] on span "07" at bounding box center [533, 555] width 35 height 33
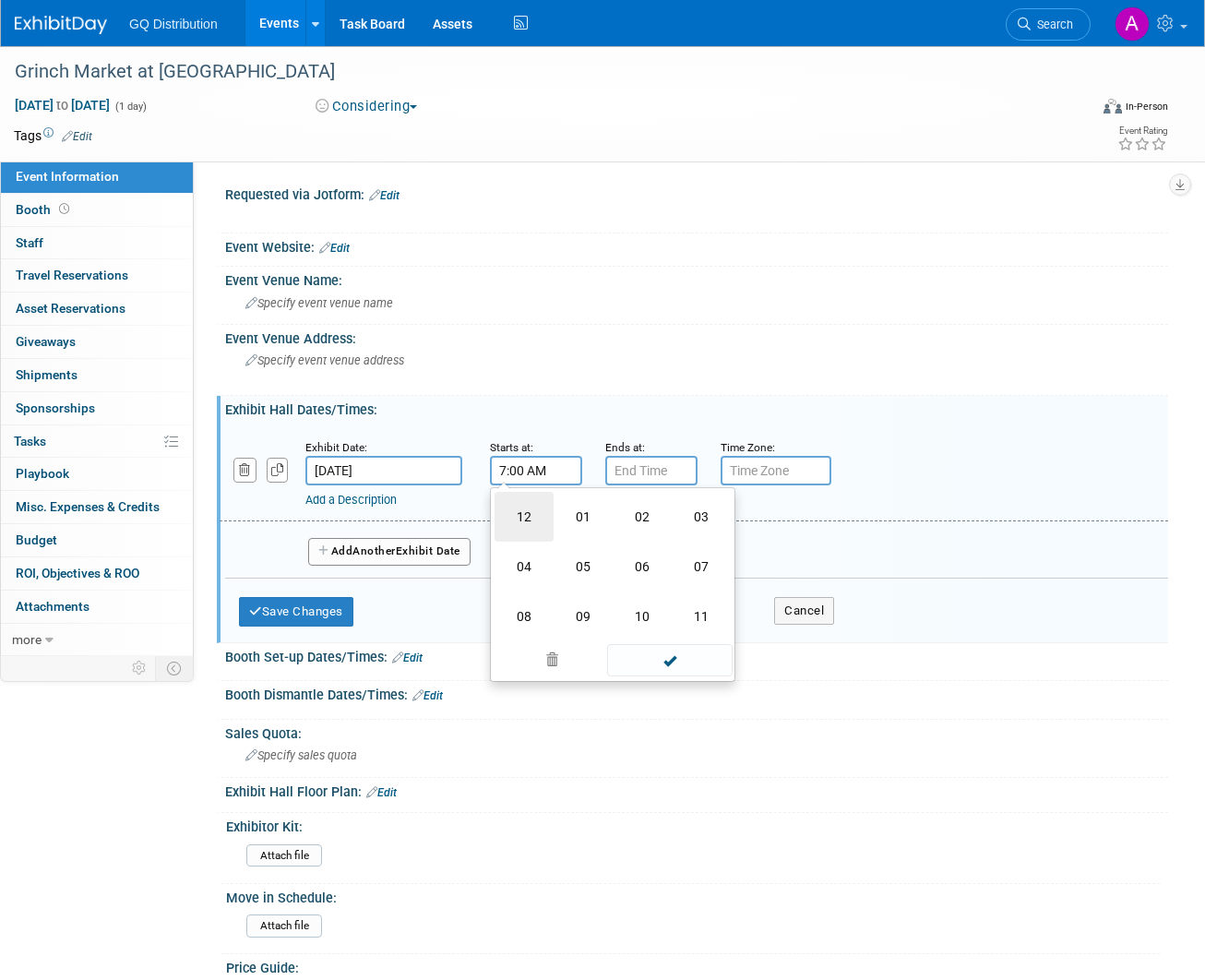
click at [531, 521] on td "12" at bounding box center [524, 516] width 59 height 50
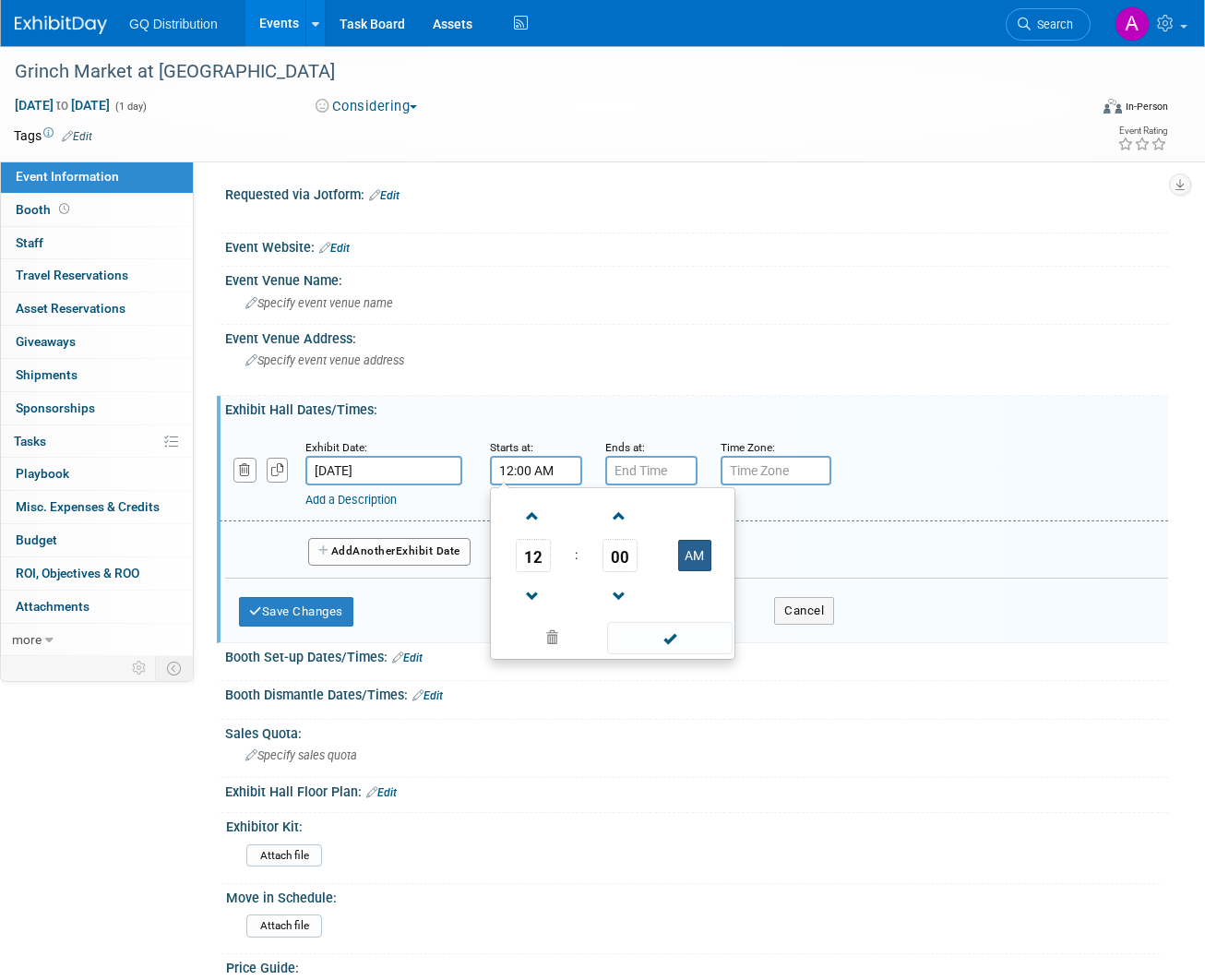
click at [707, 549] on button "AM" at bounding box center [695, 555] width 33 height 31
type input "12:00 PM"
click at [646, 472] on input "7:00 PM" at bounding box center [651, 470] width 92 height 29
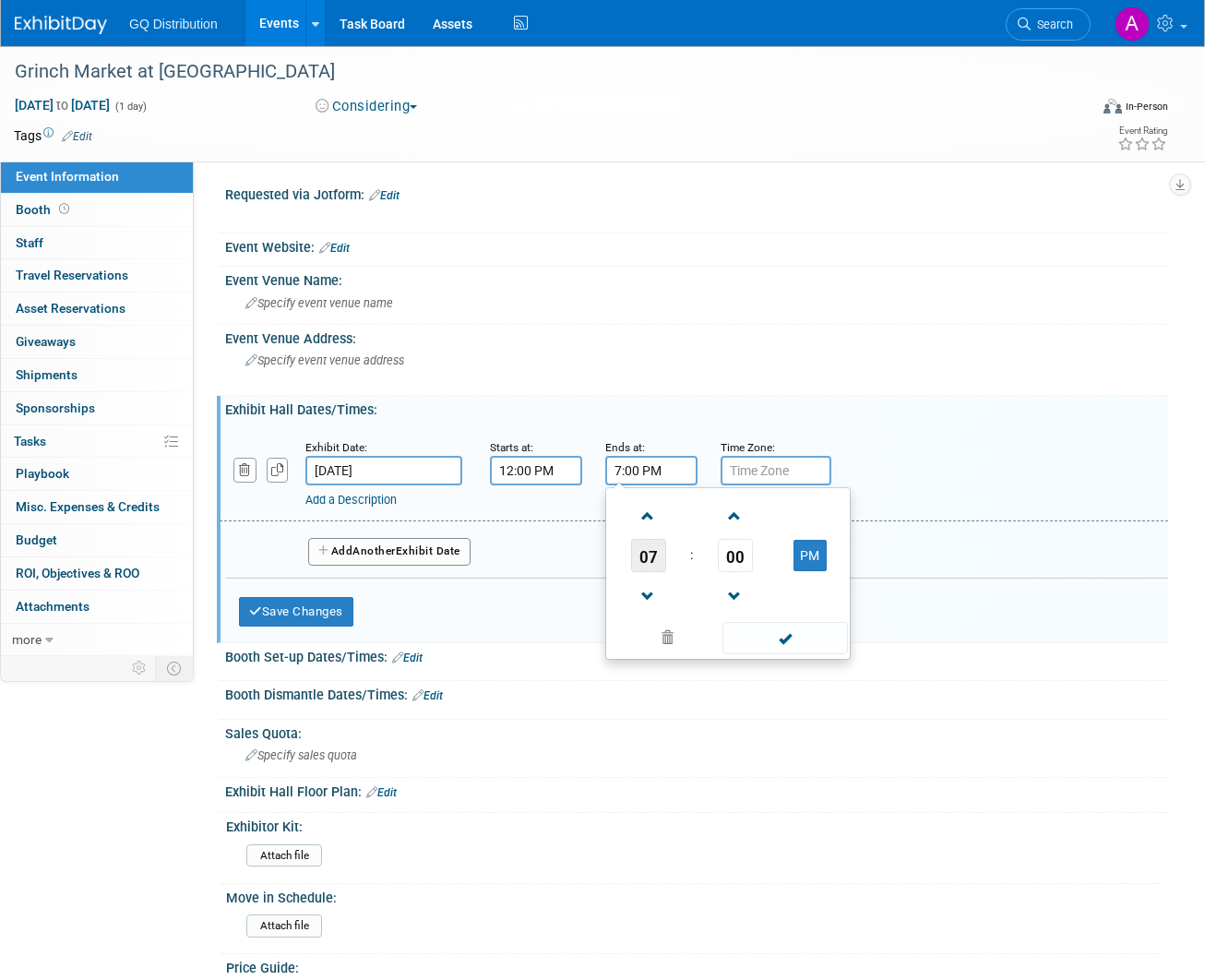
click at [633, 559] on span "07" at bounding box center [648, 555] width 35 height 33
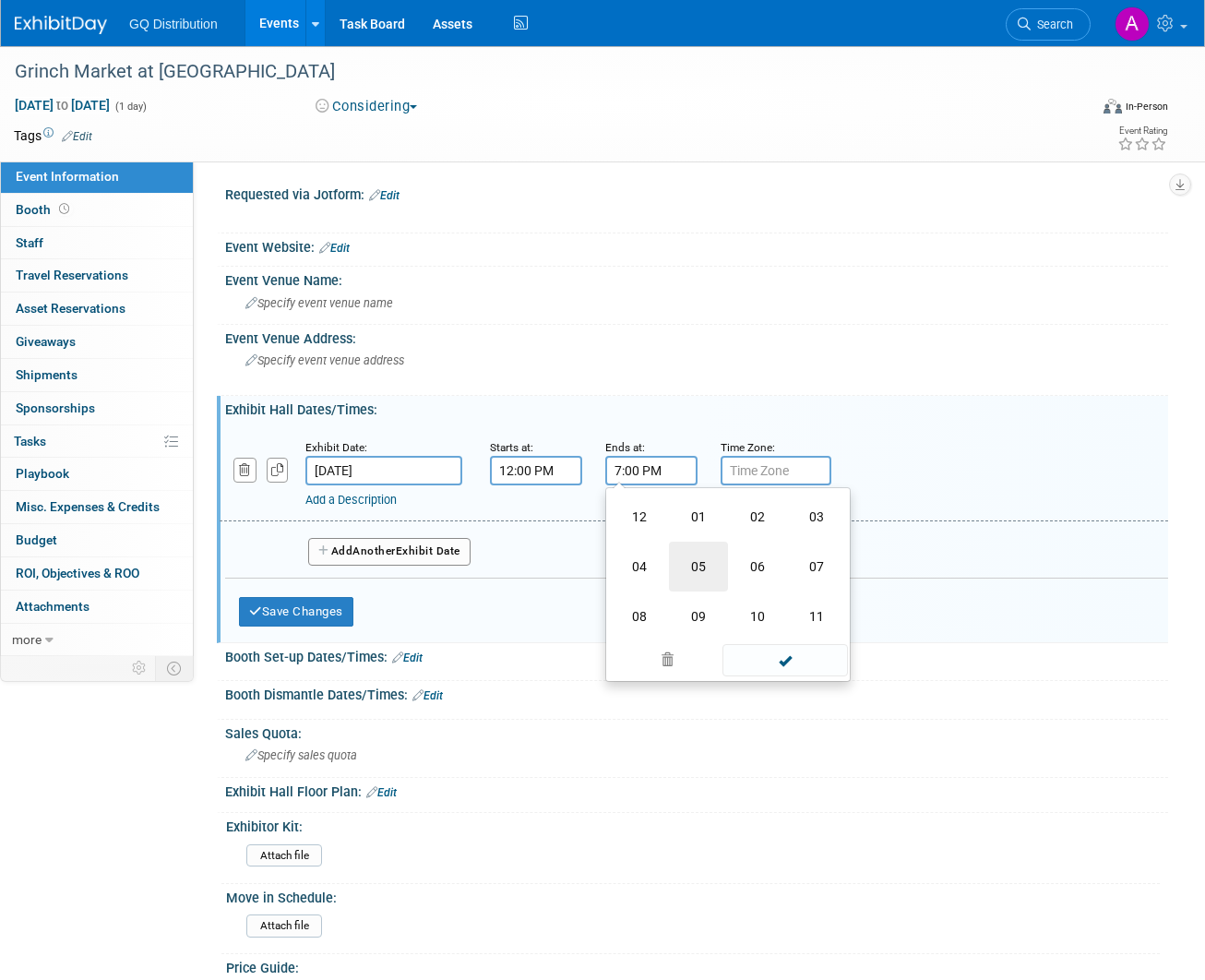
click at [688, 562] on td "05" at bounding box center [698, 566] width 59 height 50
type input "5:00 PM"
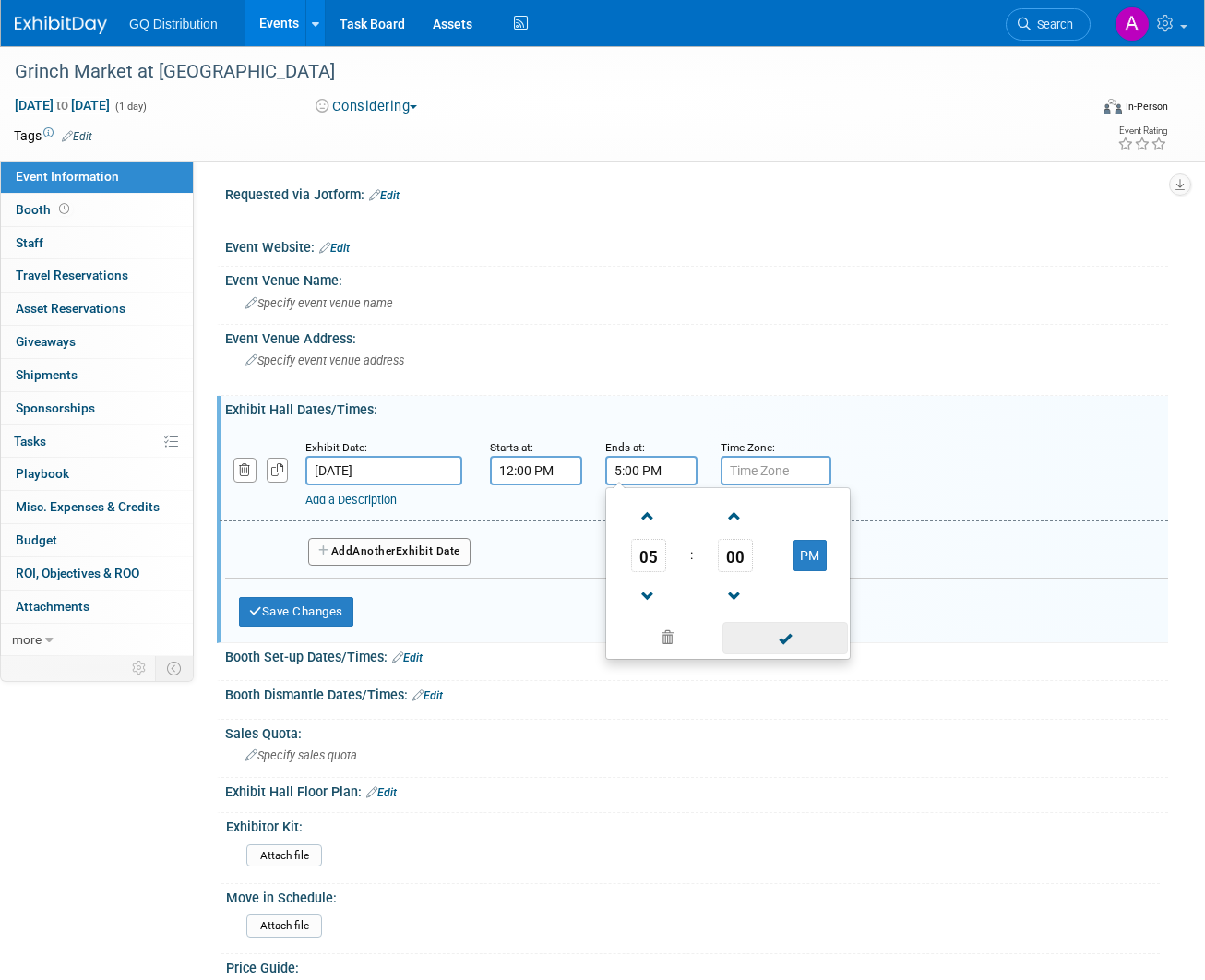
click at [768, 636] on span at bounding box center [785, 638] width 124 height 32
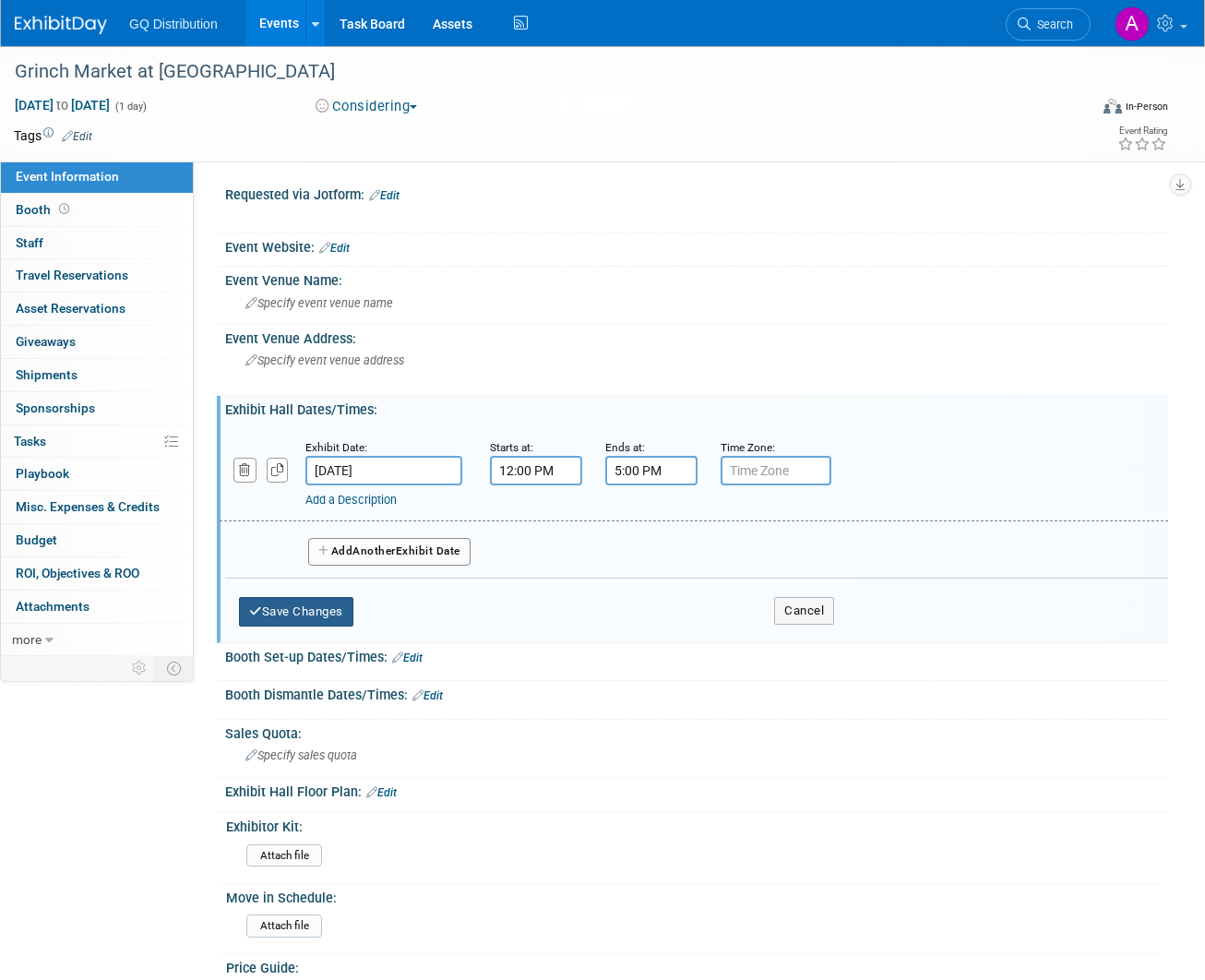
click at [328, 613] on button "Save Changes" at bounding box center [296, 611] width 115 height 29
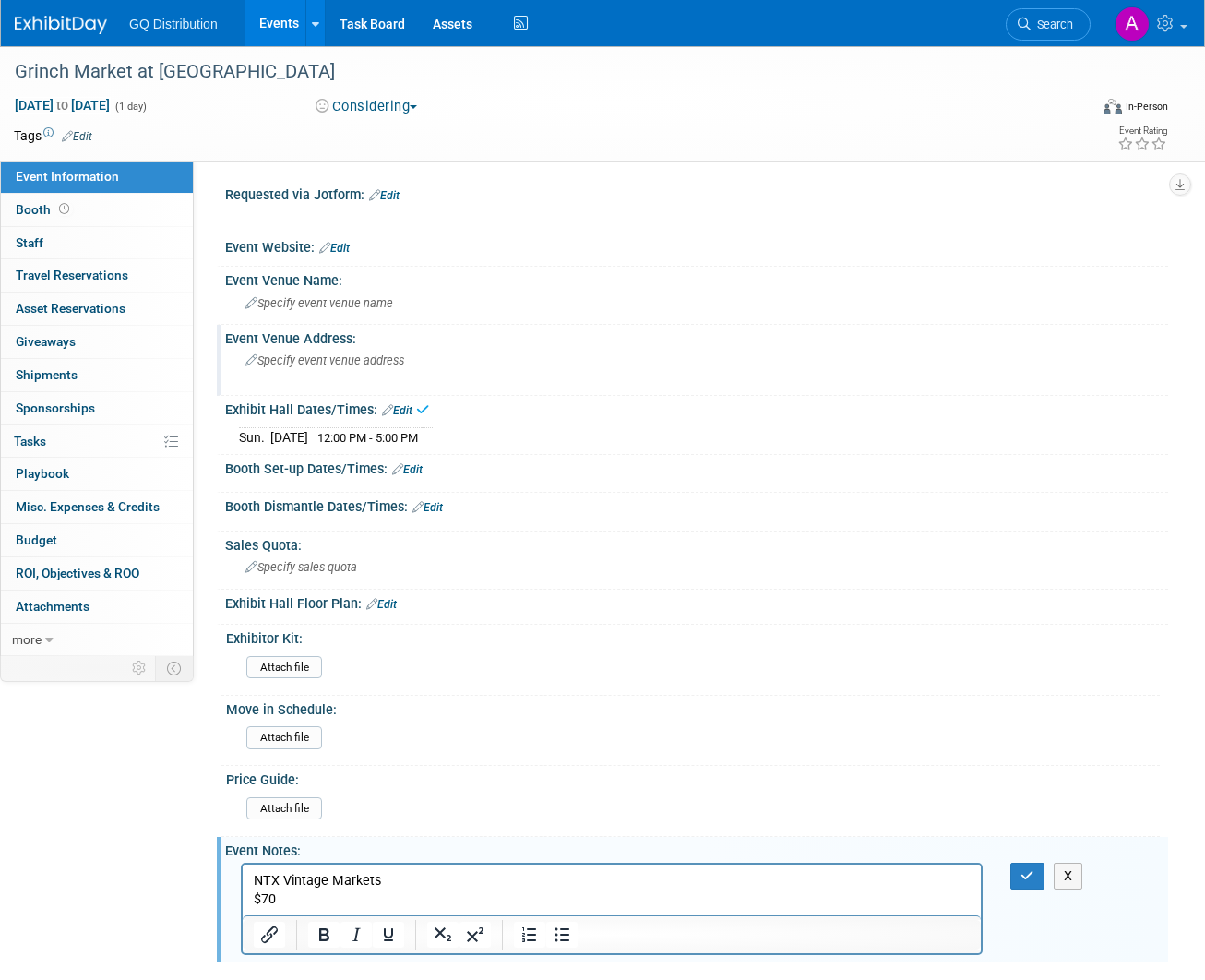
click at [323, 361] on span "Specify event venue address" at bounding box center [324, 361] width 158 height 14
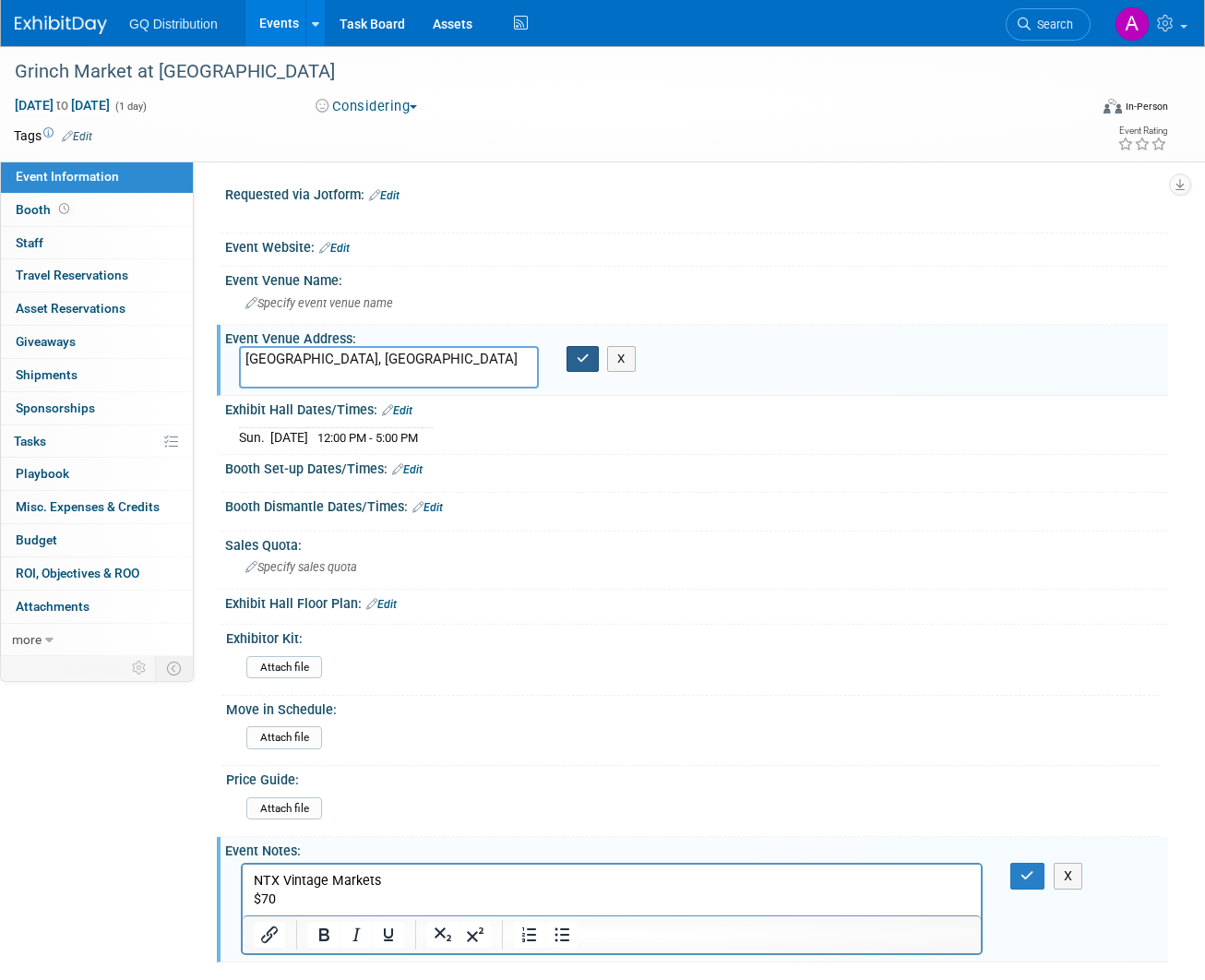
type textarea "[GEOGRAPHIC_DATA], [GEOGRAPHIC_DATA]"
click at [586, 359] on icon "button" at bounding box center [584, 359] width 13 height 12
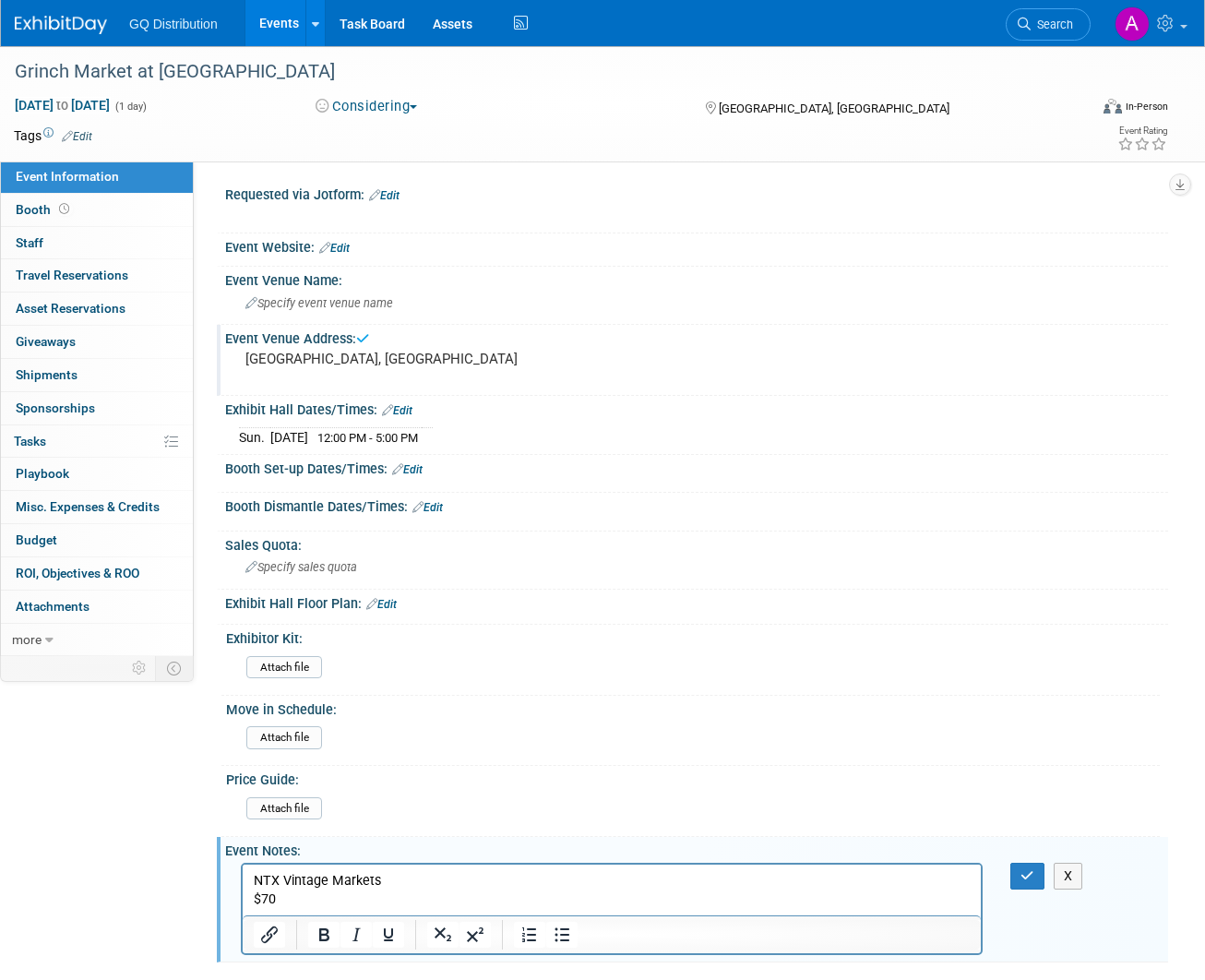
click at [338, 247] on link "Edit" at bounding box center [335, 249] width 30 height 13
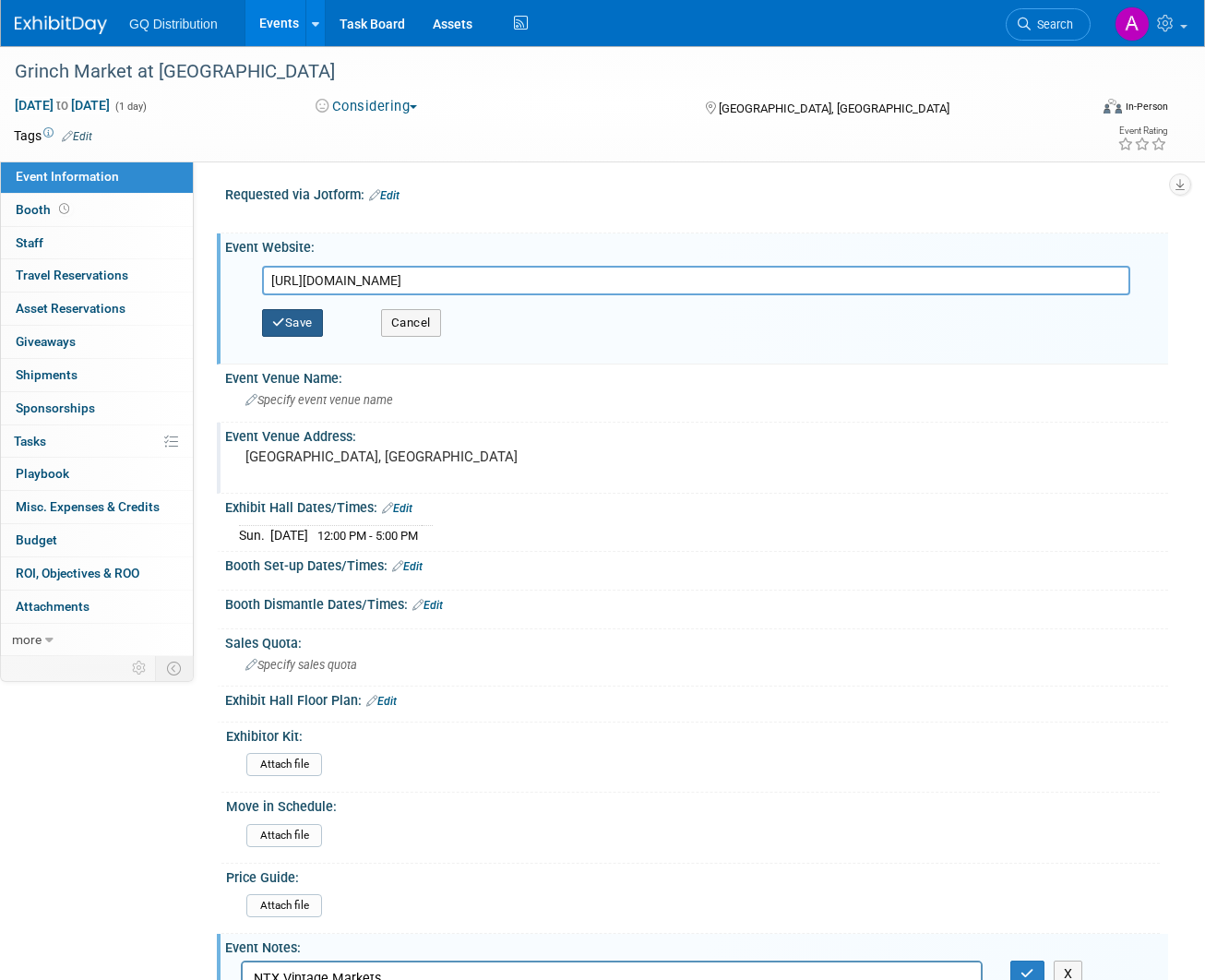
type input "[URL][DOMAIN_NAME]"
click at [292, 324] on button "Save" at bounding box center [292, 323] width 61 height 28
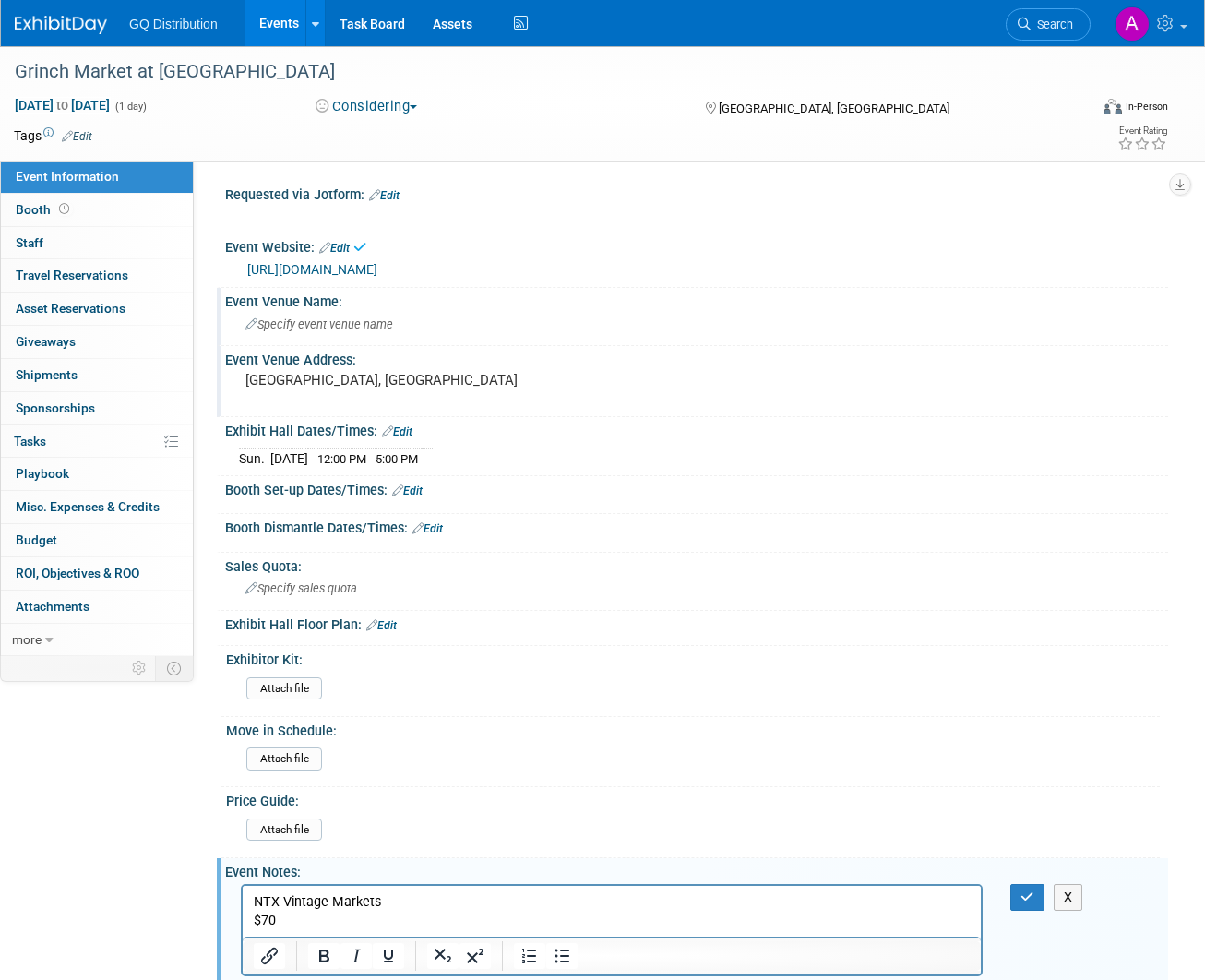
click at [319, 320] on span "Specify event venue name" at bounding box center [320, 324] width 148 height 14
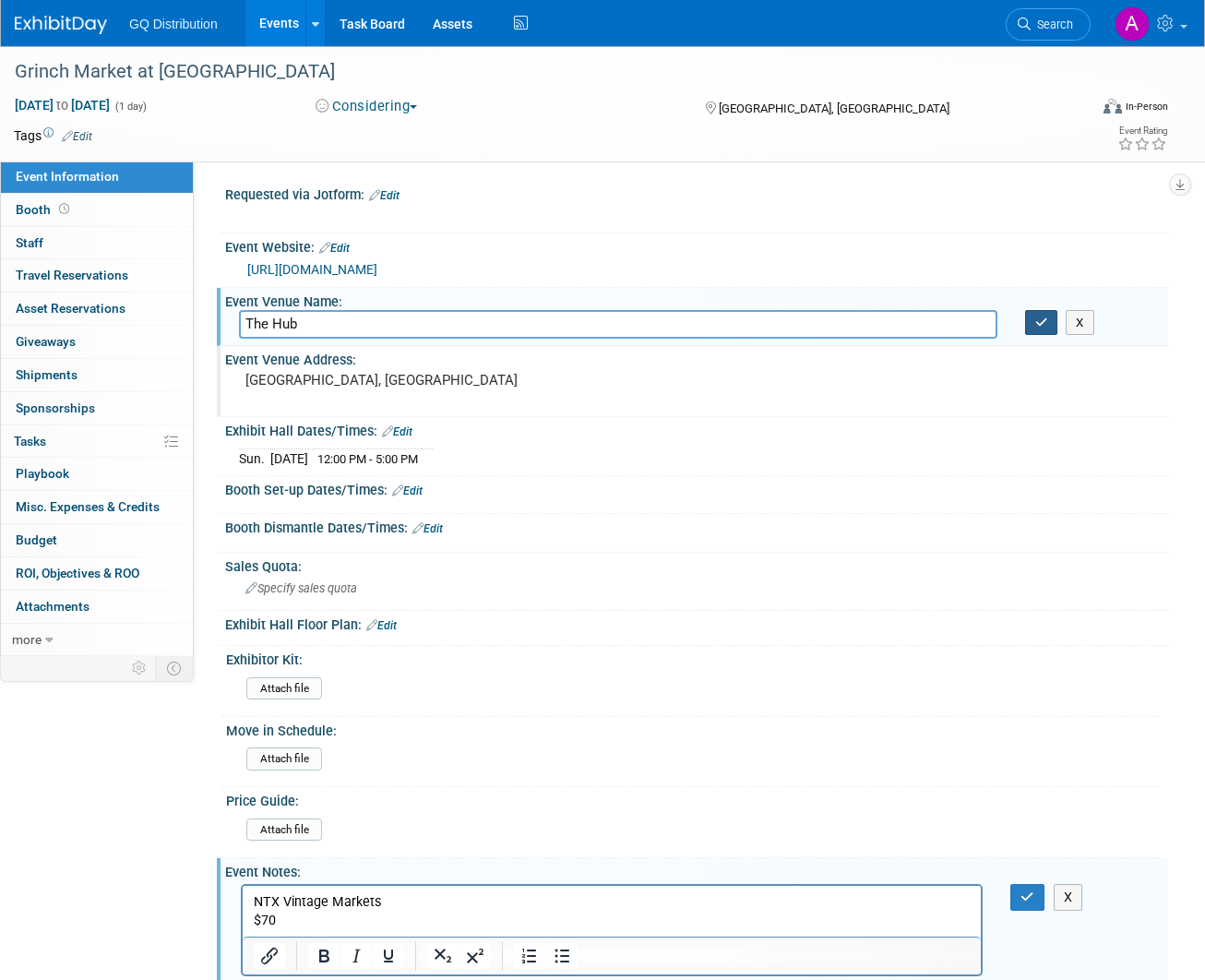
type input "The Hub"
click at [1039, 318] on icon "button" at bounding box center [1042, 323] width 13 height 12
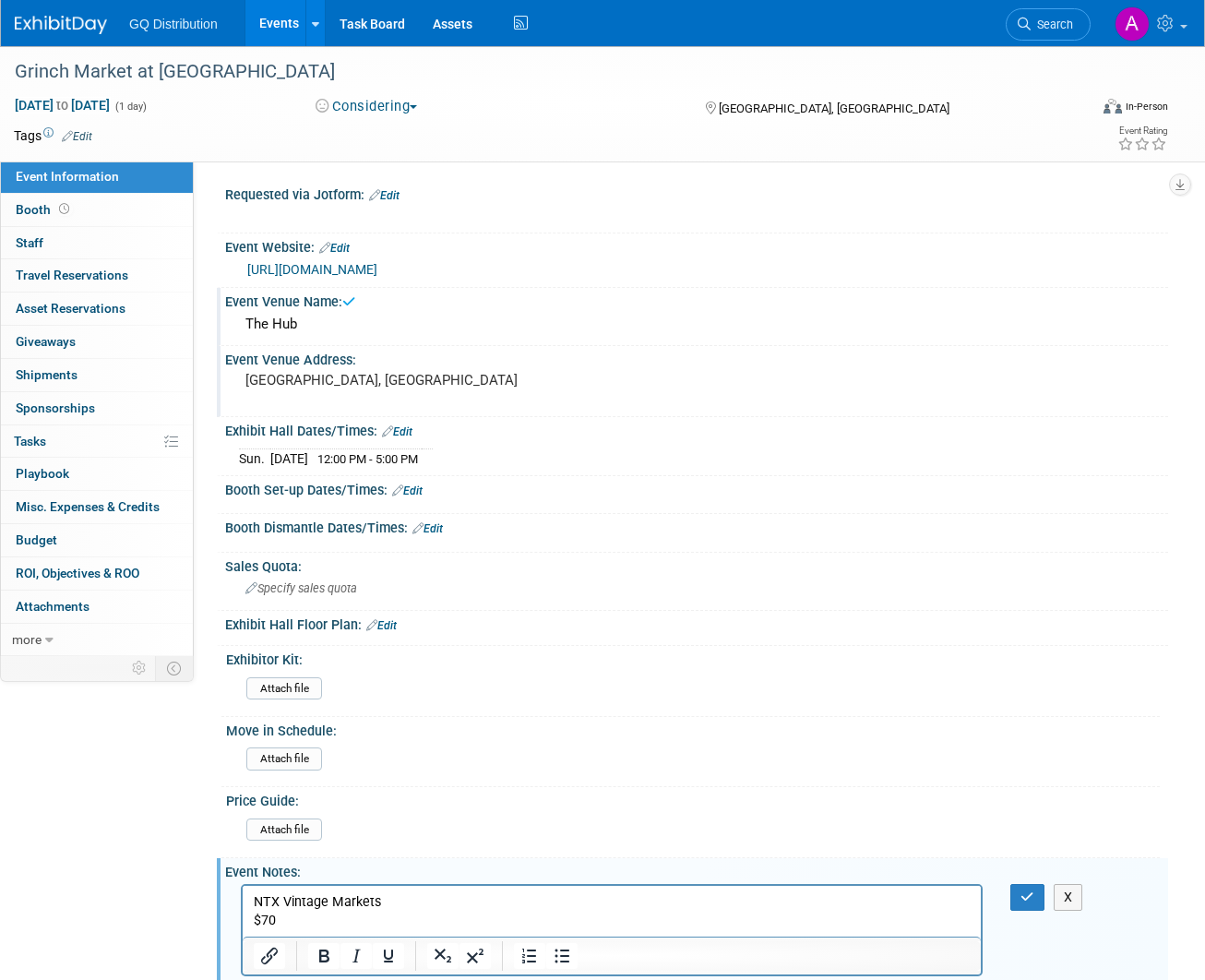
click at [83, 133] on link "Edit" at bounding box center [77, 137] width 30 height 13
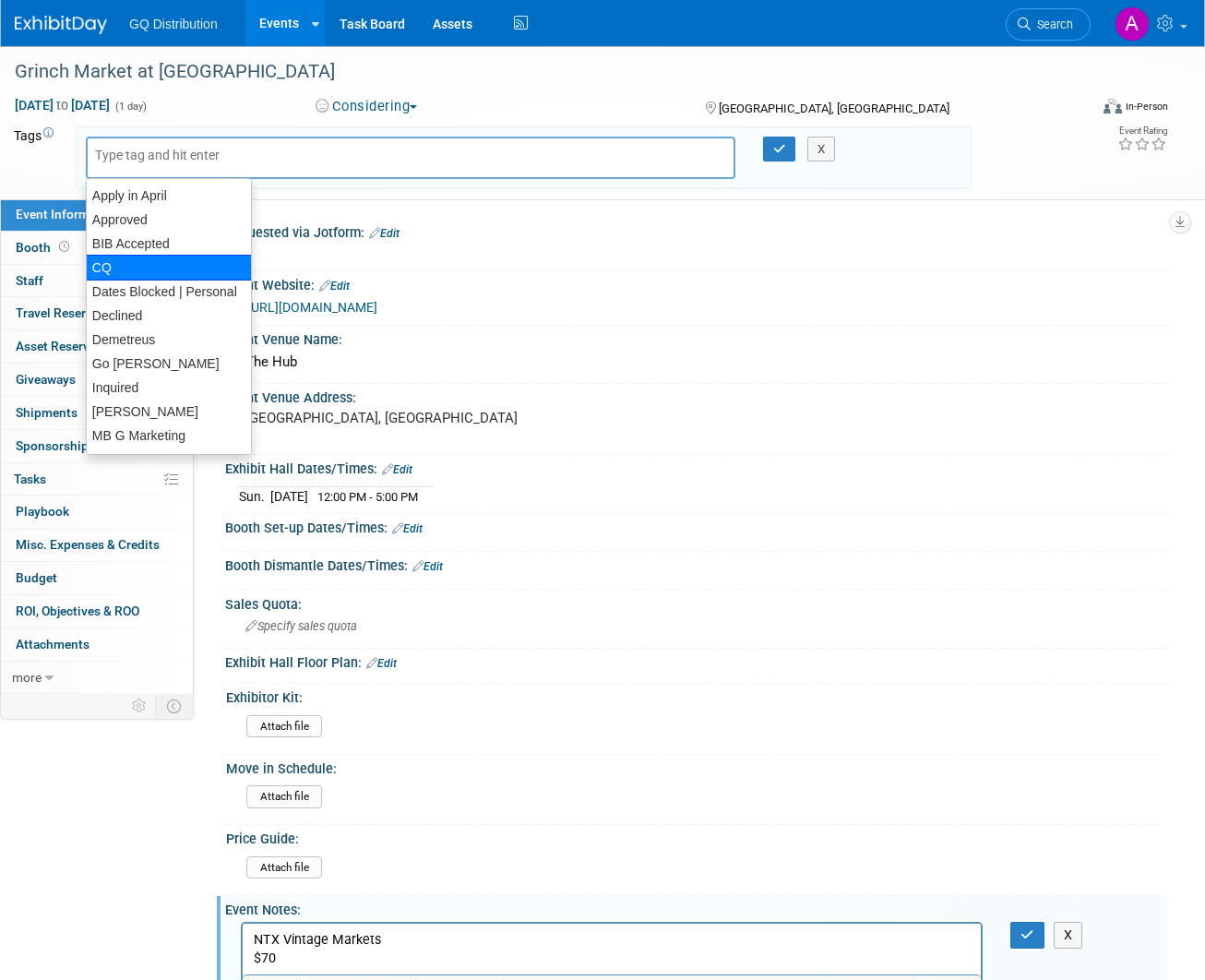
click at [113, 264] on div "CQ" at bounding box center [168, 267] width 166 height 26
type input "CQ"
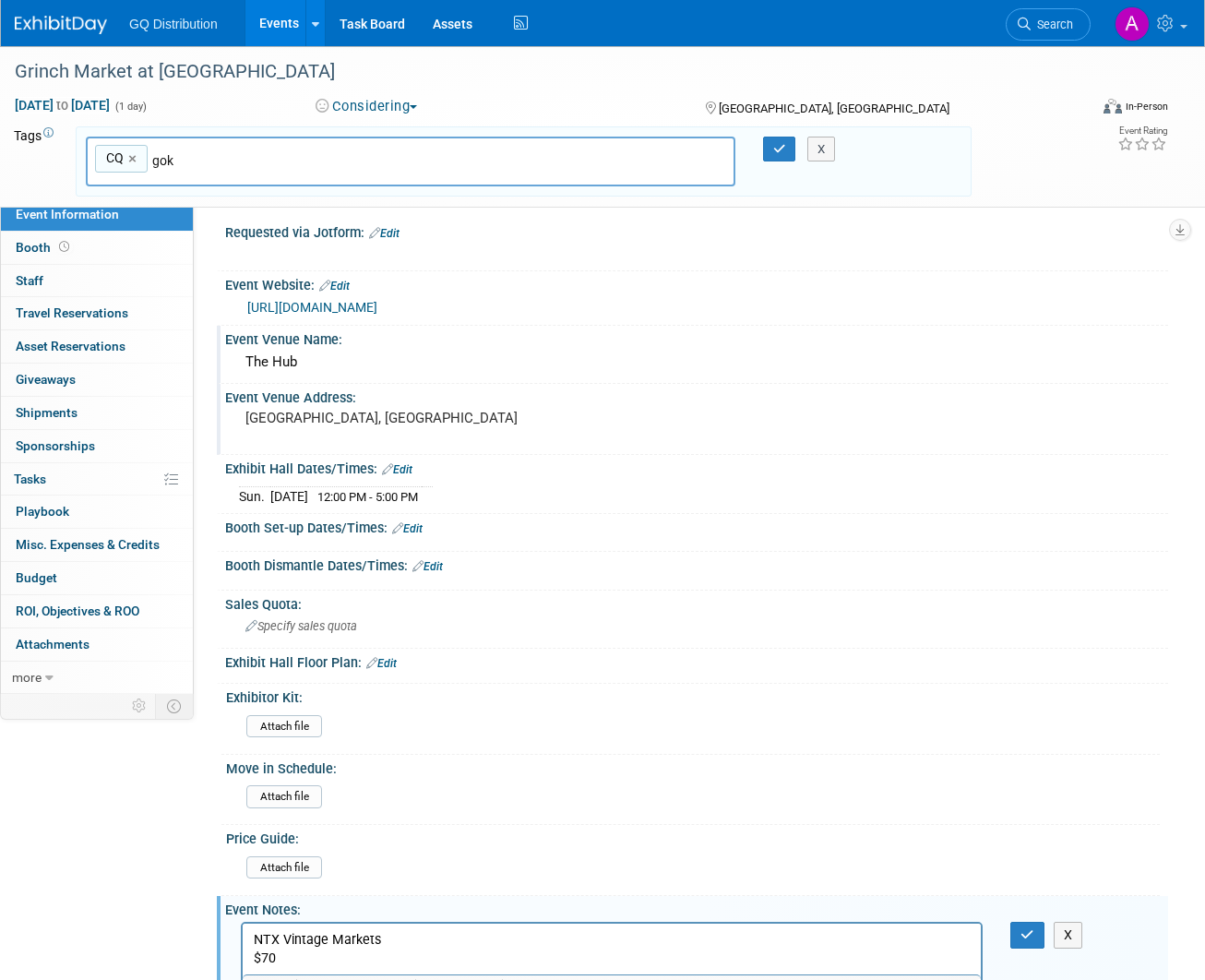
type input "go"
click at [134, 200] on div "Go [PERSON_NAME]" at bounding box center [214, 202] width 258 height 26
type input "CQ, Go [PERSON_NAME]"
type input "n"
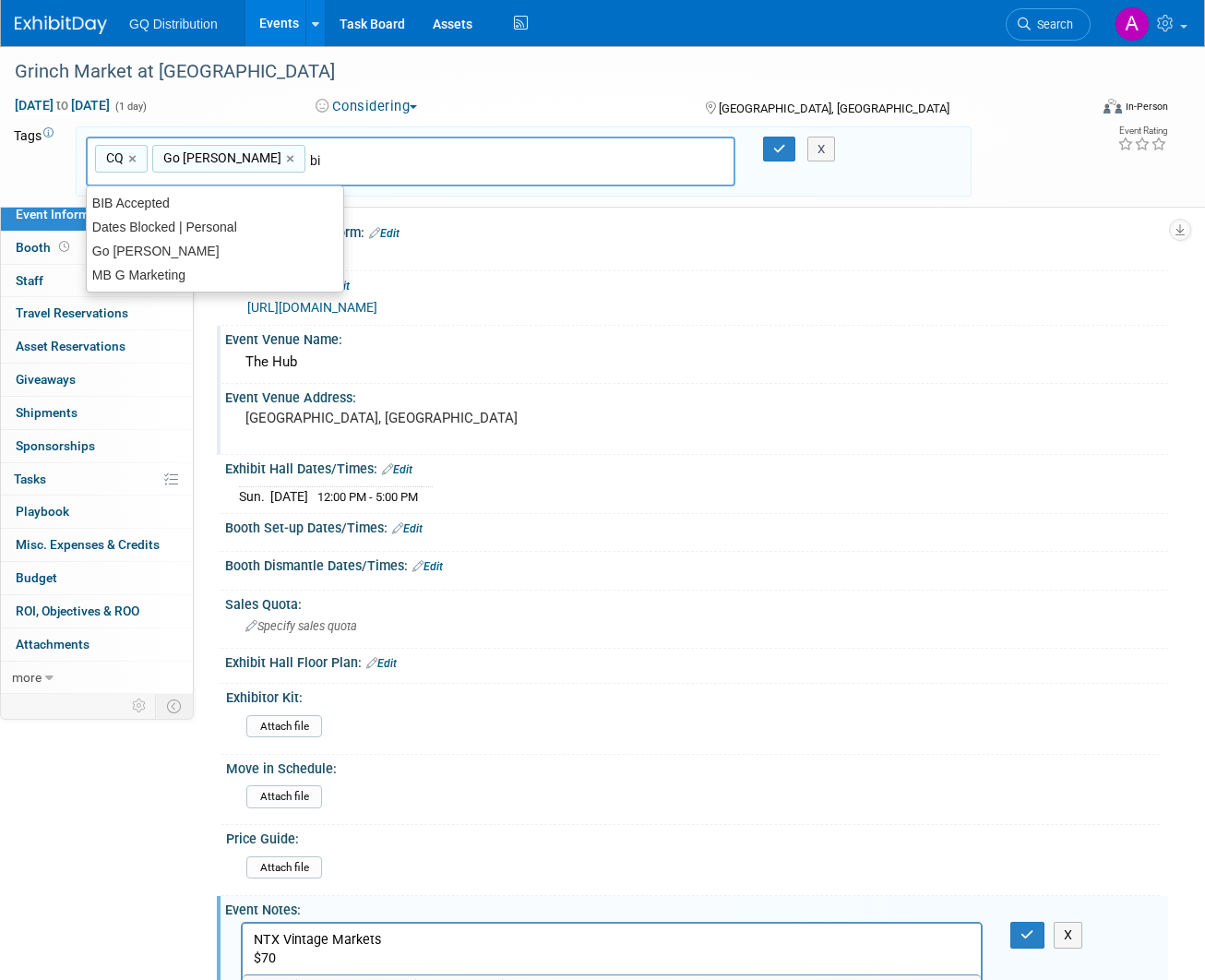
type input "bib"
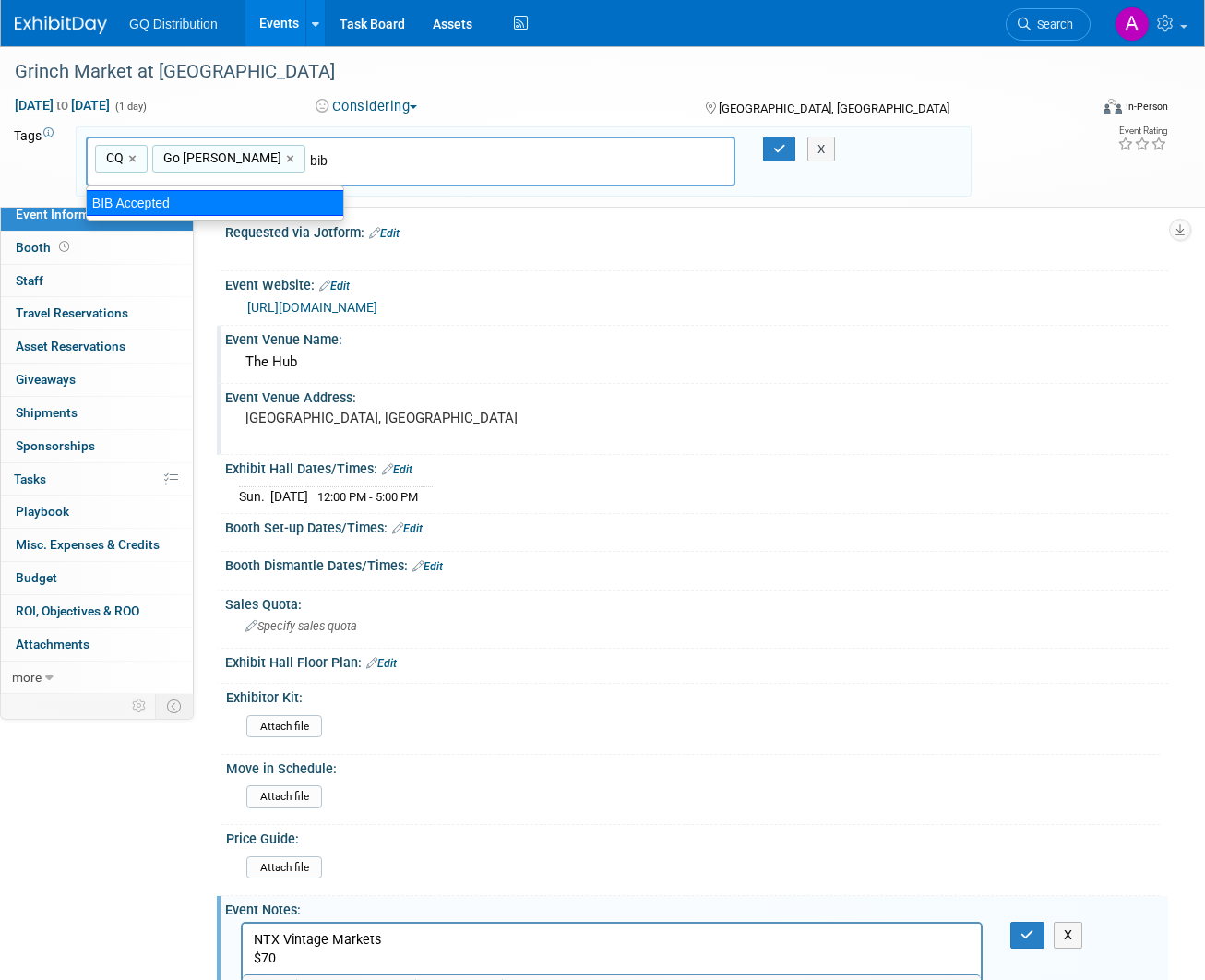
click at [141, 198] on div "BIB Accepted" at bounding box center [214, 202] width 258 height 26
type input "CQ, Go [PERSON_NAME], BIB Accepted"
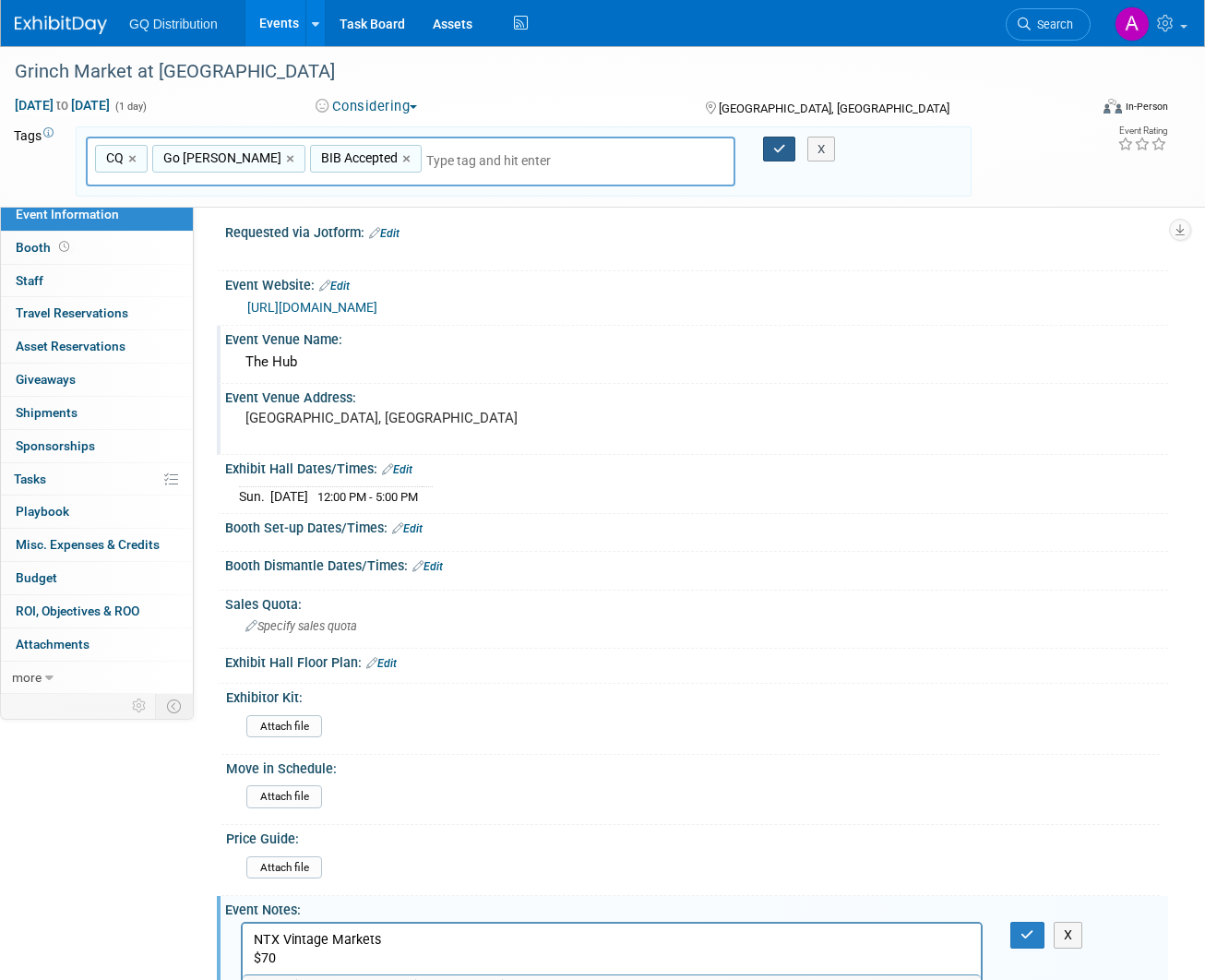
click at [780, 143] on icon "button" at bounding box center [780, 149] width 13 height 12
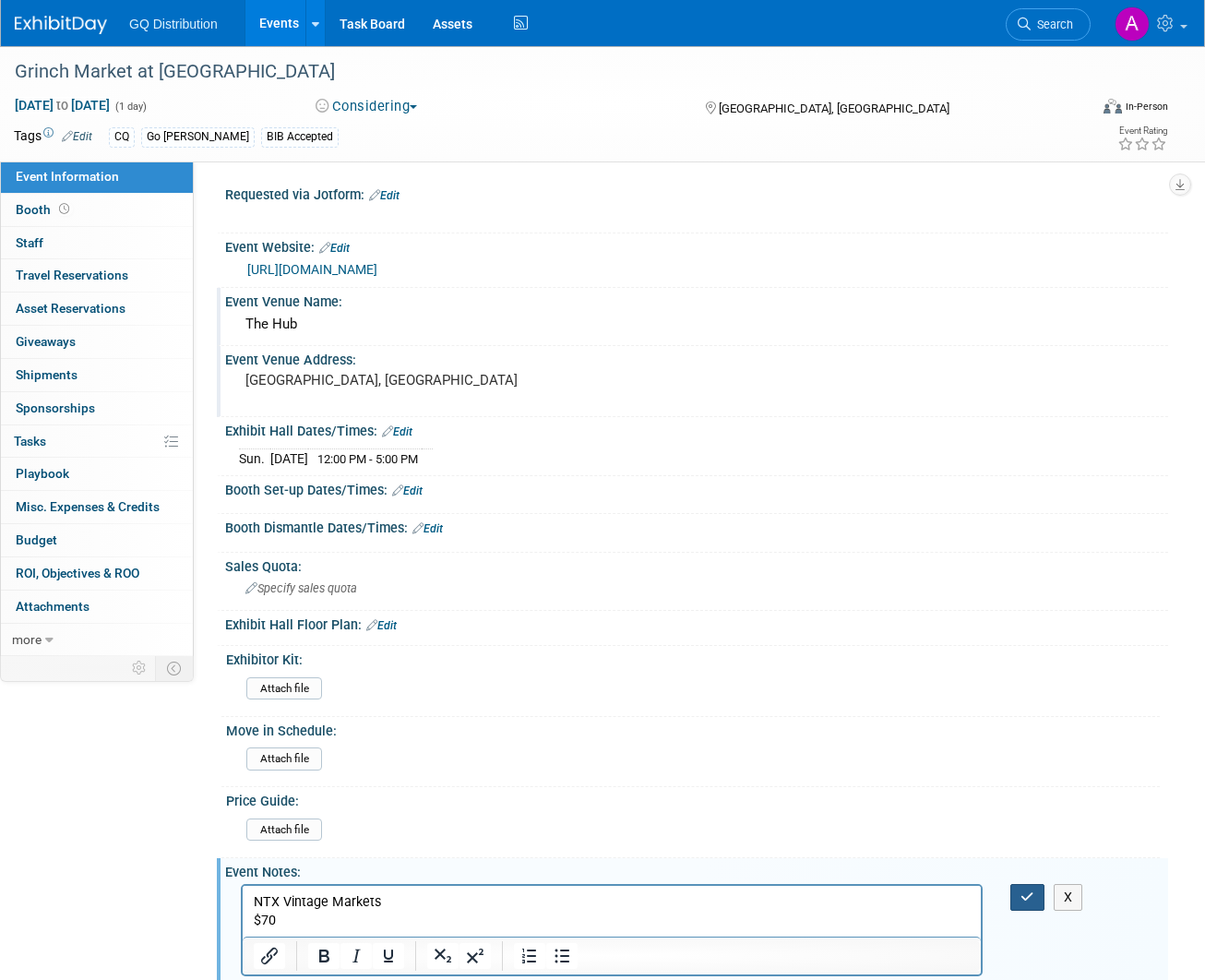
click at [1023, 892] on icon "button" at bounding box center [1028, 897] width 14 height 13
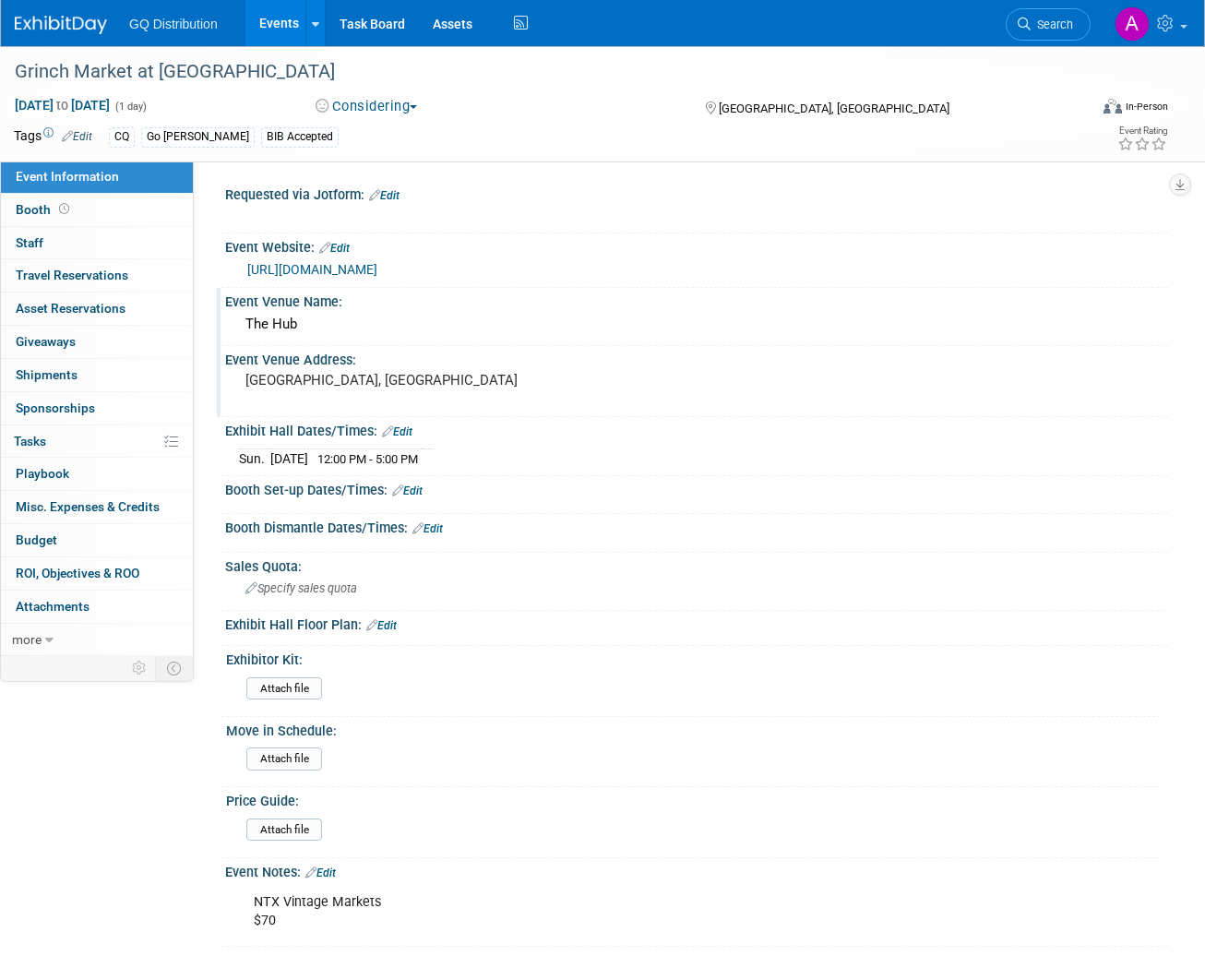
click at [45, 10] on link at bounding box center [72, 16] width 115 height 15
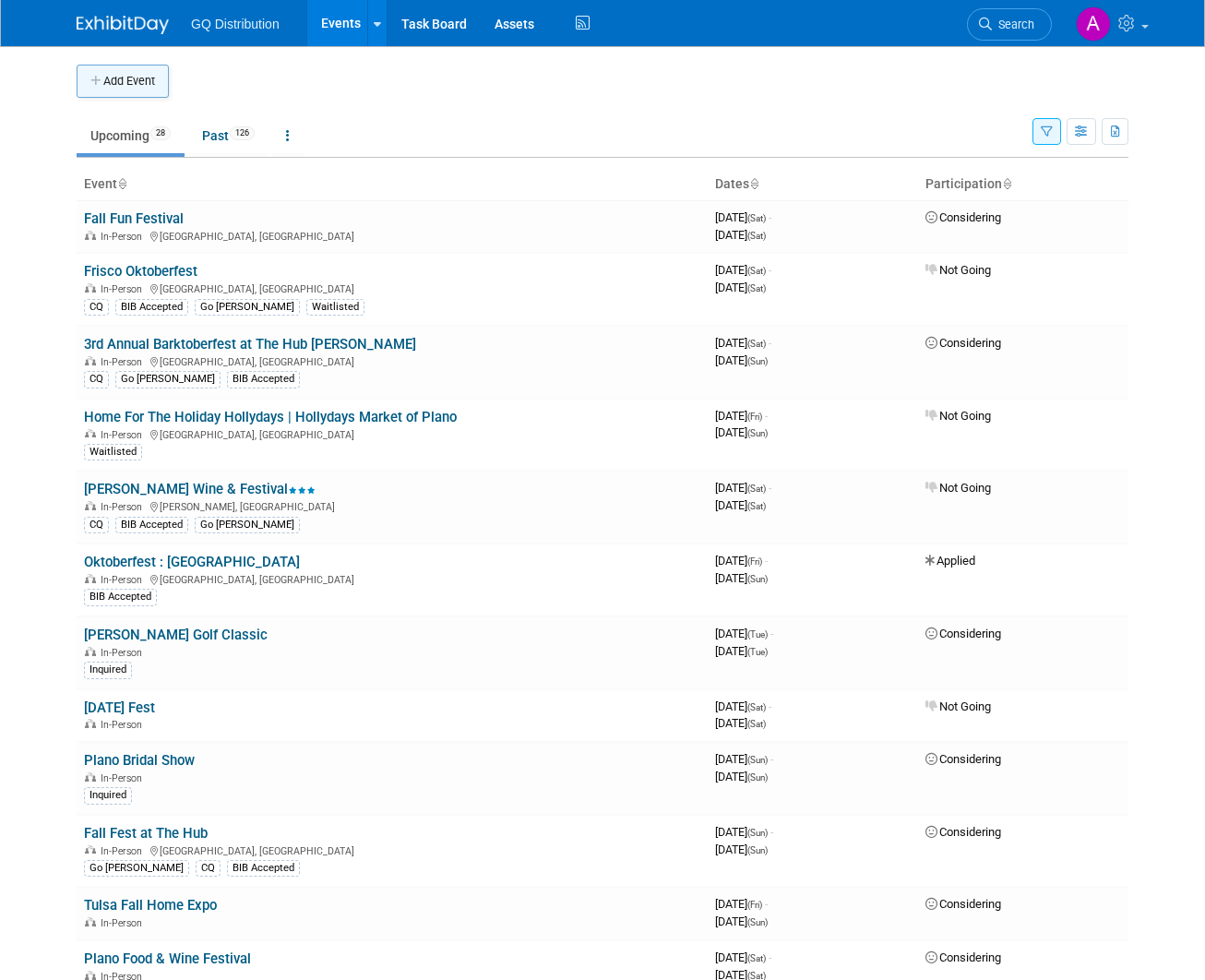
click at [123, 87] on button "Add Event" at bounding box center [122, 81] width 92 height 33
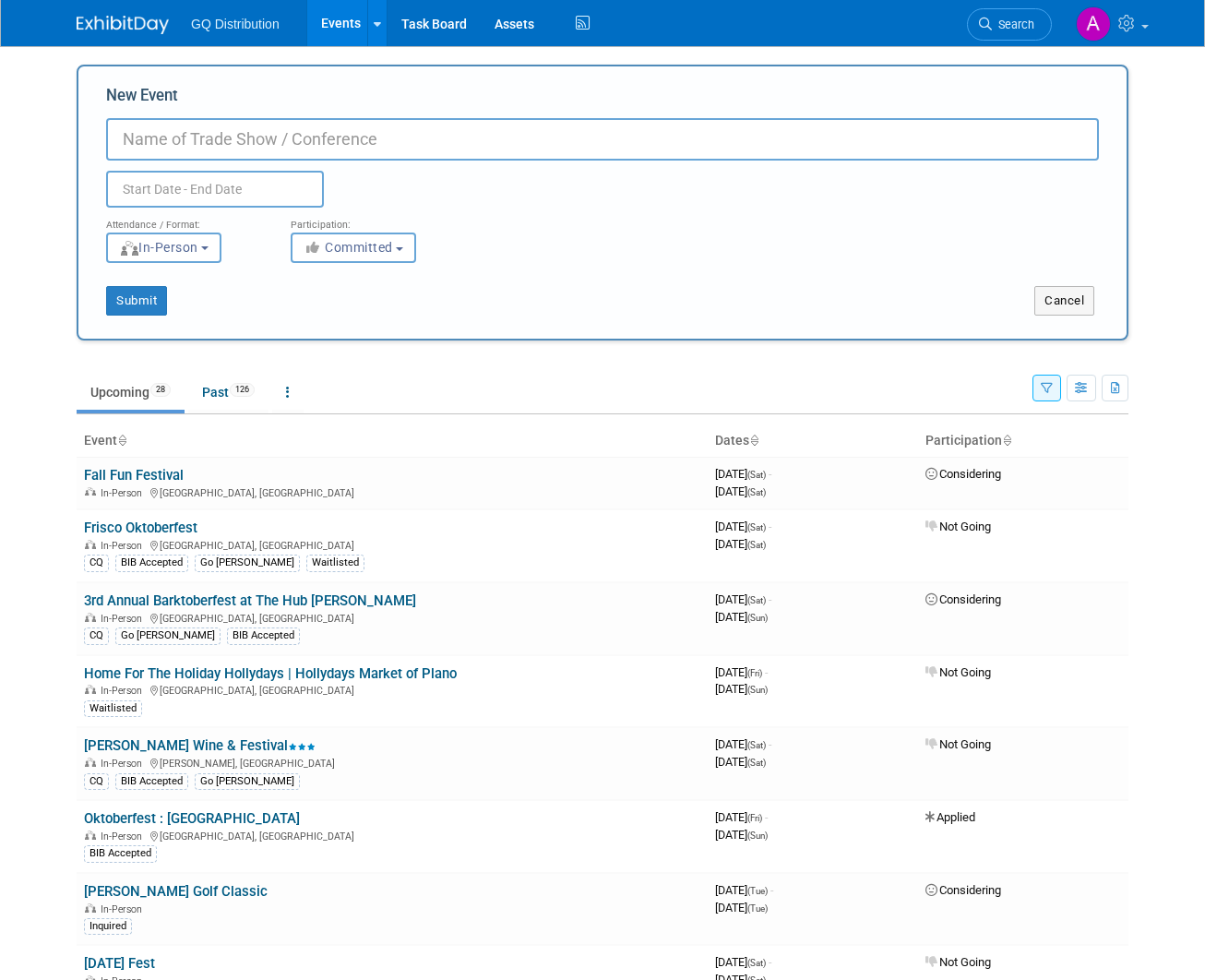
click at [189, 139] on input "New Event" at bounding box center [602, 139] width 993 height 43
type input "Holiday Sip & Shop at The Rustic"
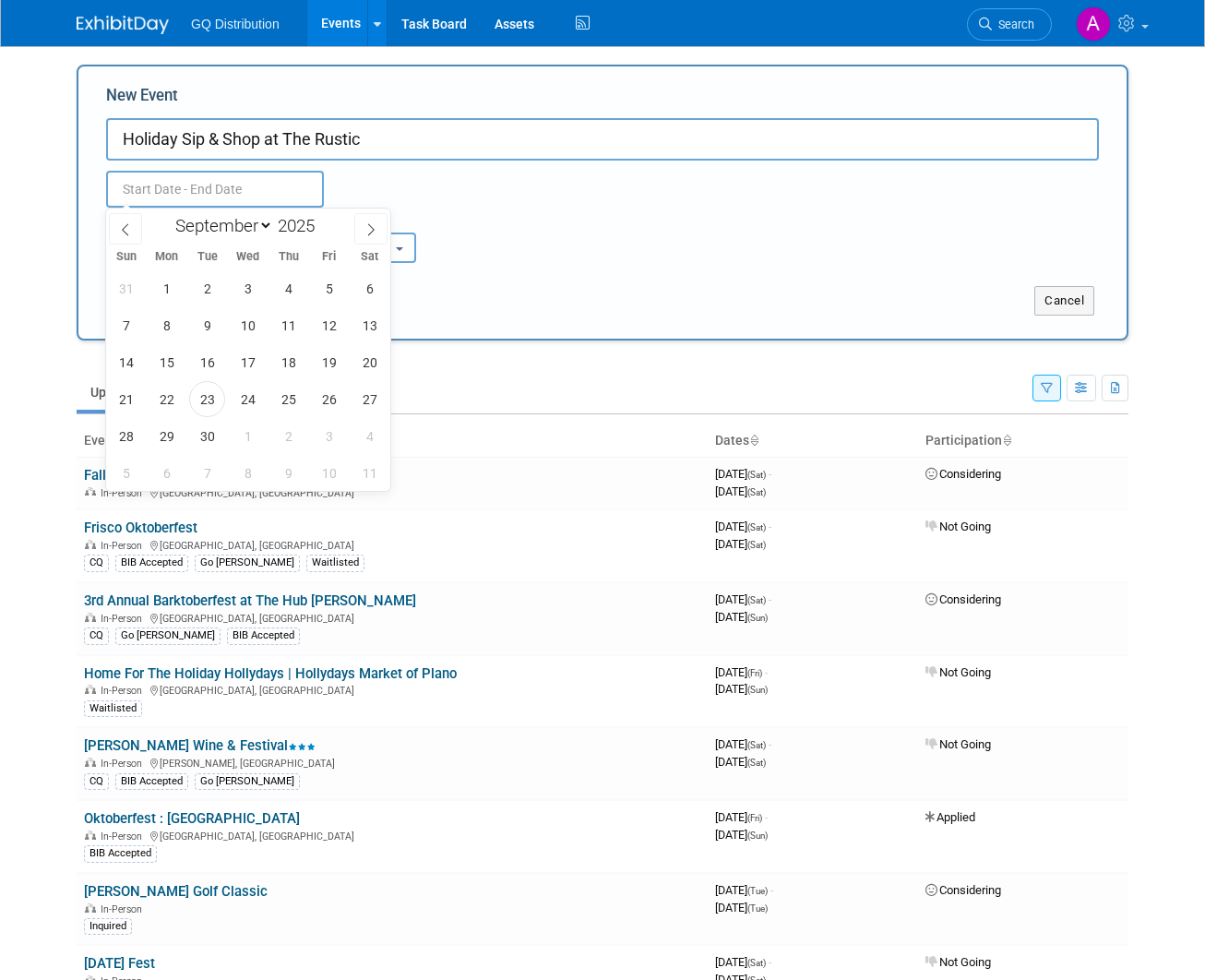
click at [198, 190] on input "text" at bounding box center [215, 189] width 218 height 37
click at [372, 230] on icon at bounding box center [371, 230] width 13 height 13
click at [371, 230] on icon at bounding box center [371, 230] width 13 height 13
select select "11"
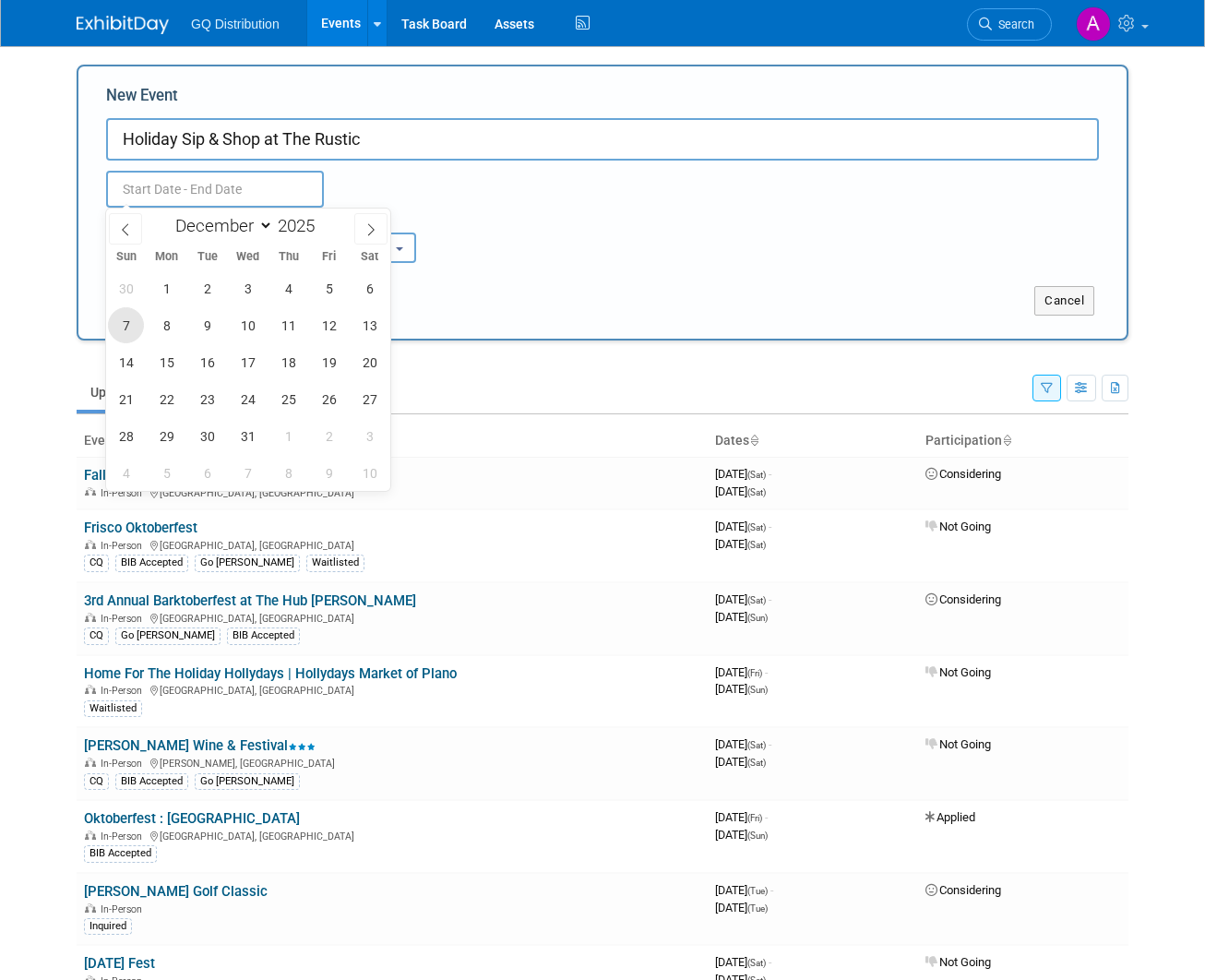
click at [129, 329] on span "7" at bounding box center [126, 325] width 36 height 36
type input "[DATE] to [DATE]"
click at [550, 293] on div "Submit Cancel" at bounding box center [602, 301] width 1048 height 29
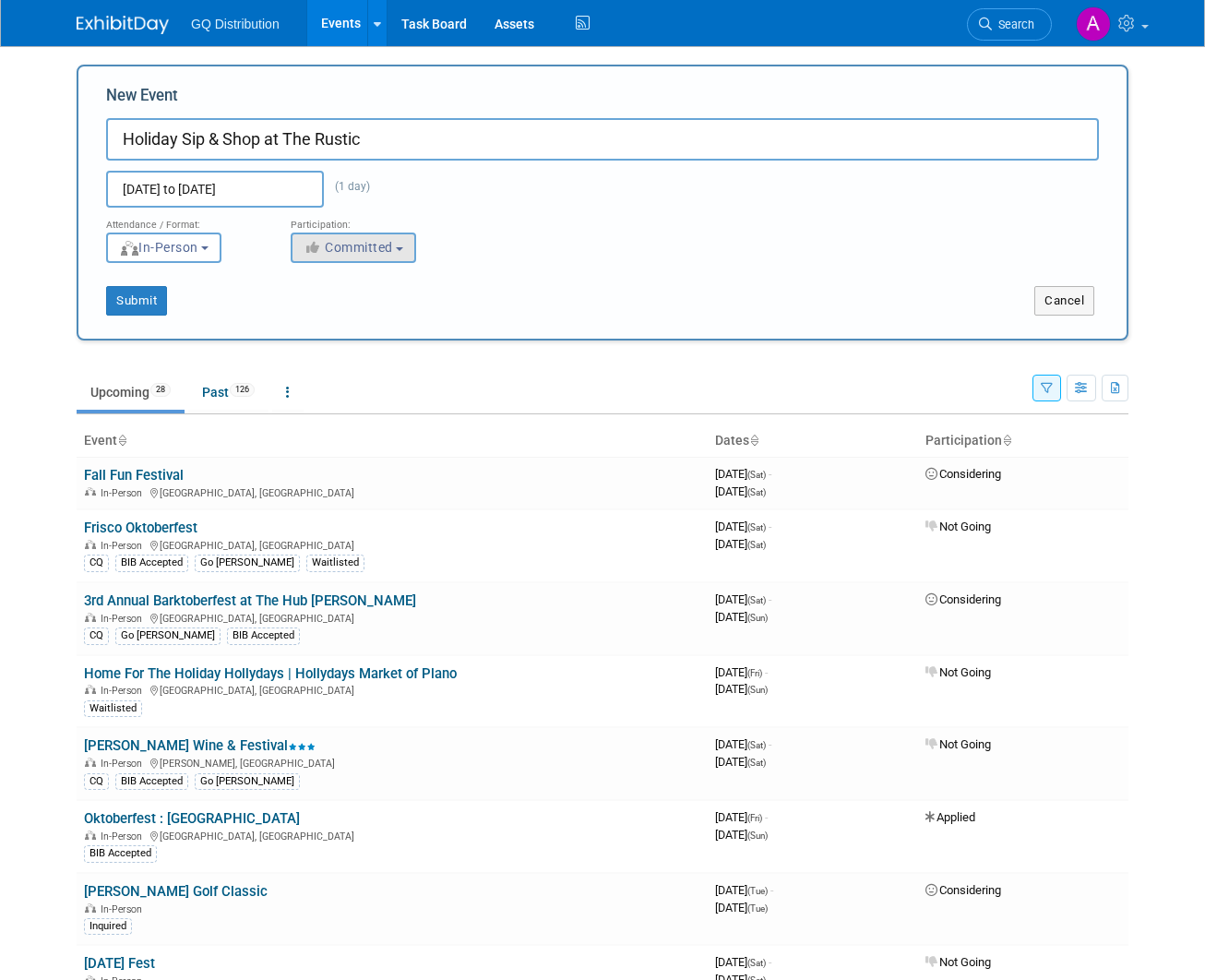
click at [400, 243] on button "Committed" at bounding box center [353, 248] width 125 height 30
click at [361, 324] on label "Considering" at bounding box center [362, 317] width 121 height 24
click at [308, 324] on input "Considering" at bounding box center [302, 318] width 12 height 12
select select "2"
click at [144, 297] on button "Submit" at bounding box center [137, 301] width 61 height 29
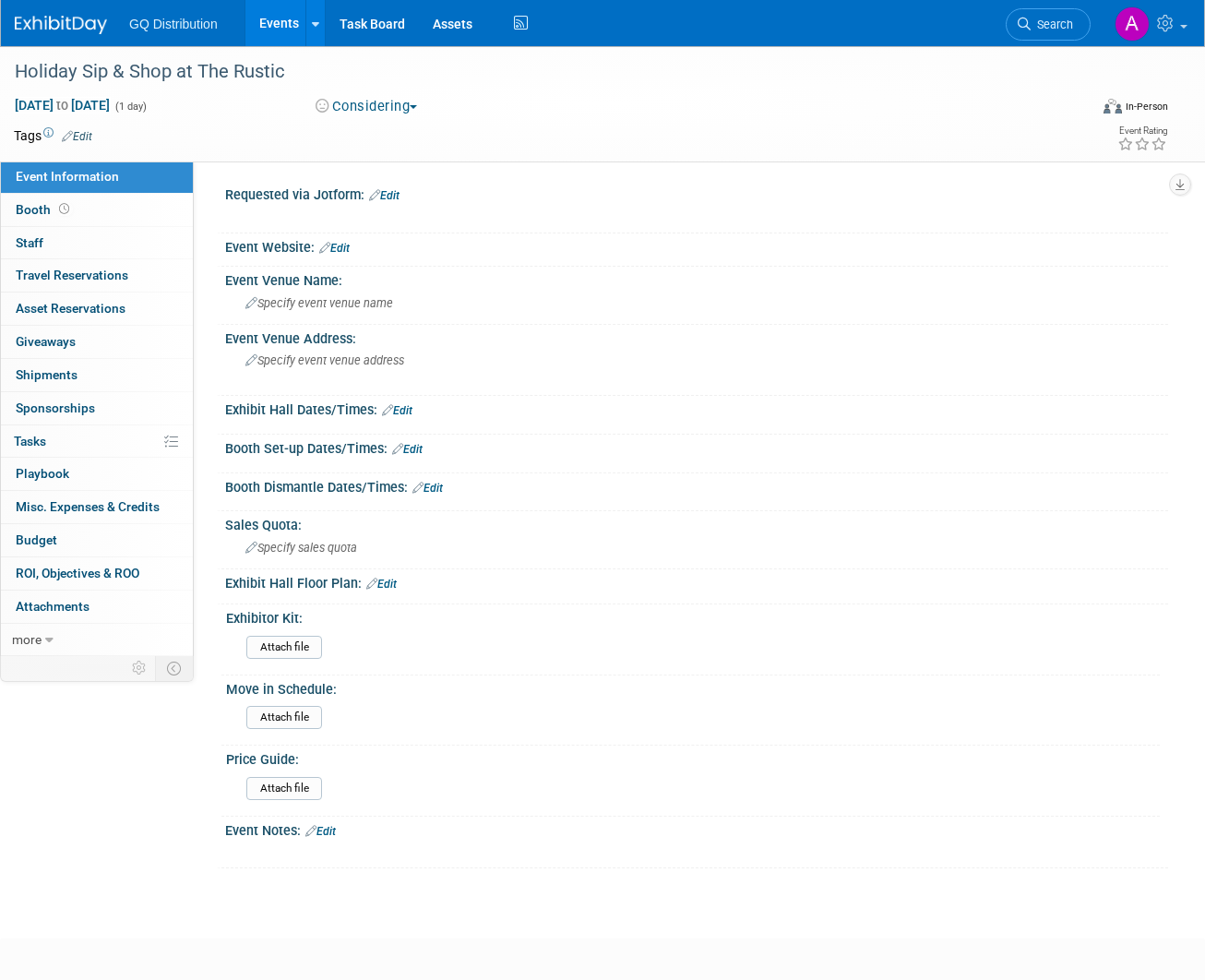
click at [339, 250] on link "Edit" at bounding box center [335, 249] width 30 height 13
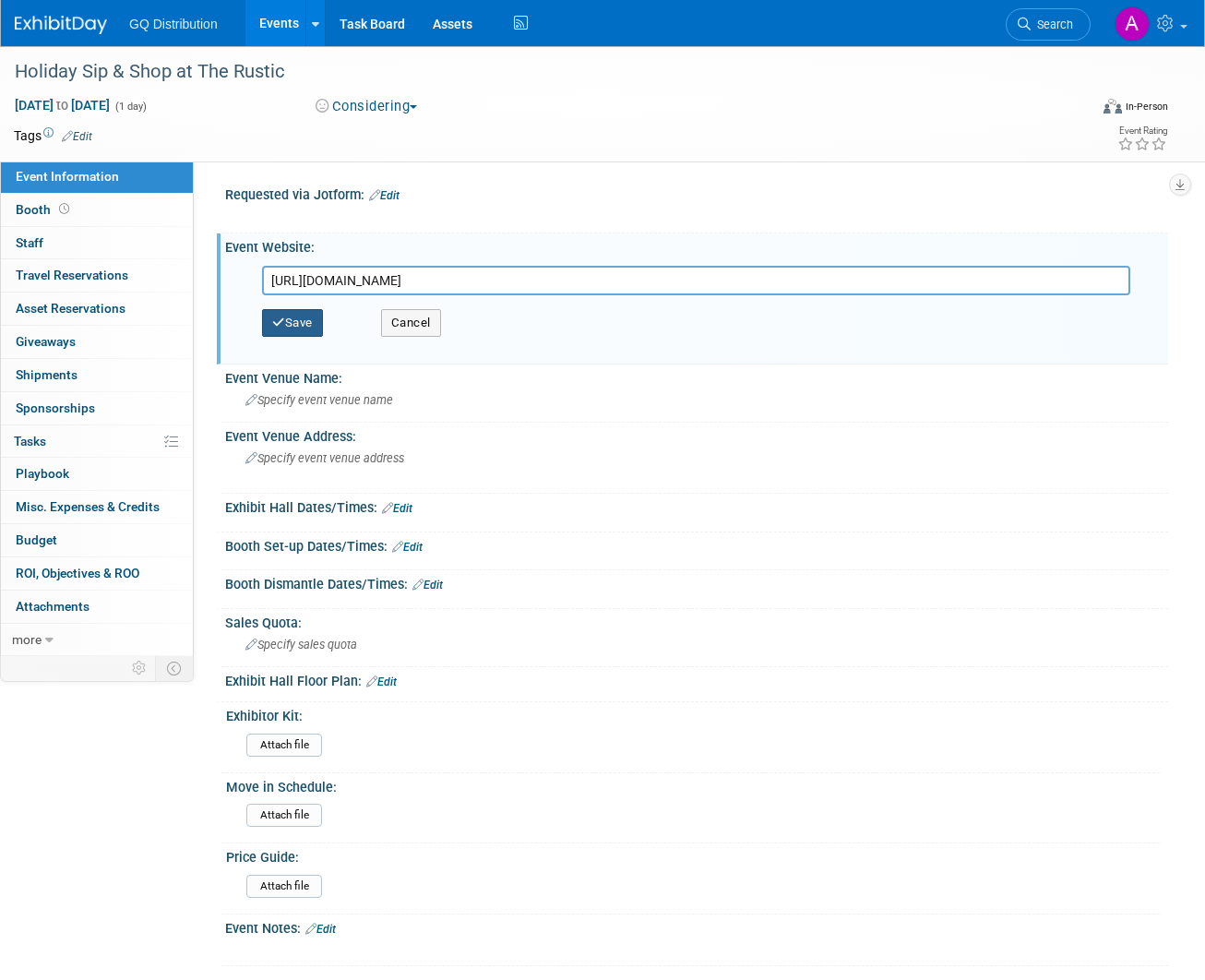
type input "[URL][DOMAIN_NAME]"
click at [287, 321] on button "Save" at bounding box center [292, 323] width 61 height 28
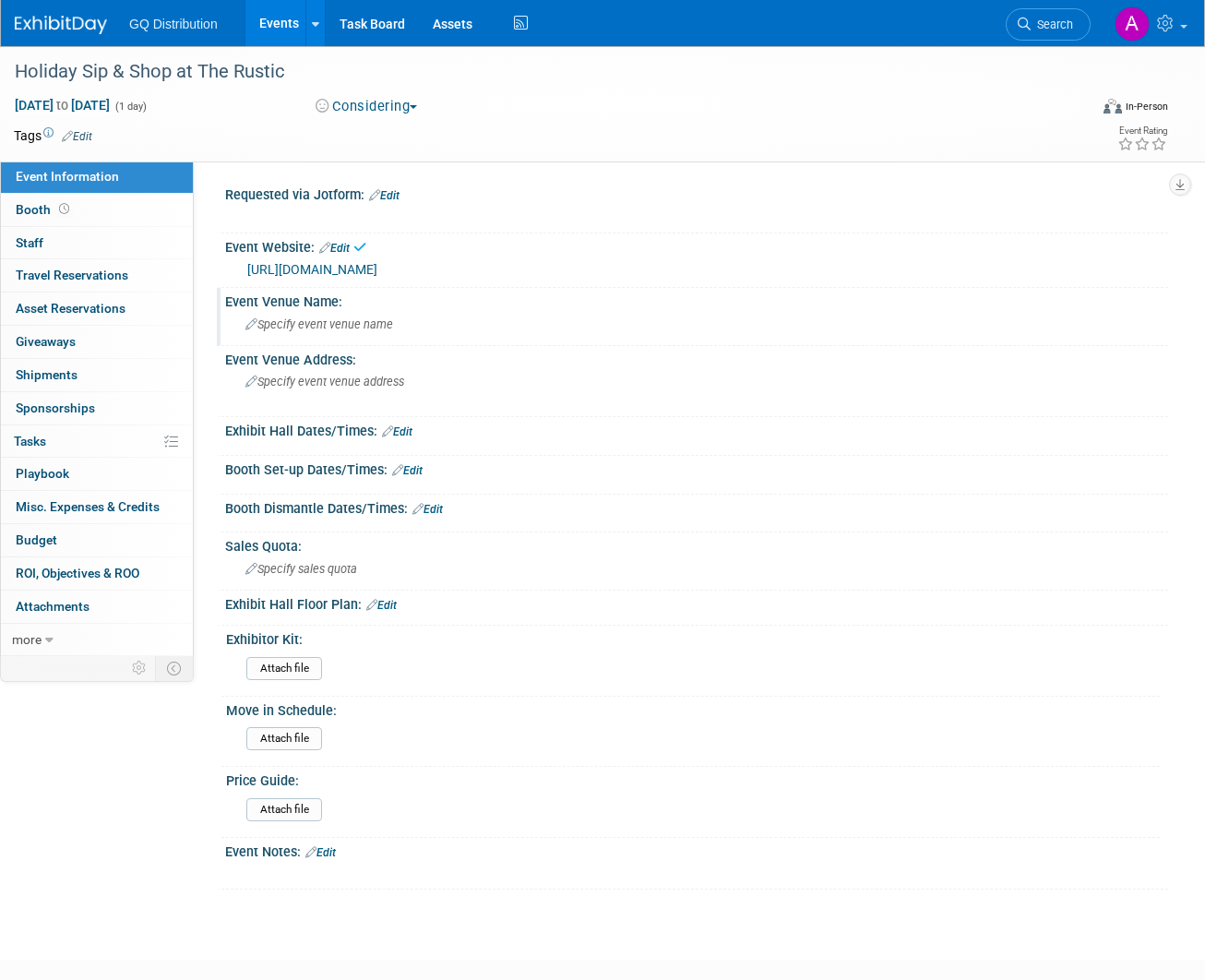
click at [324, 322] on span "Specify event venue name" at bounding box center [320, 324] width 148 height 14
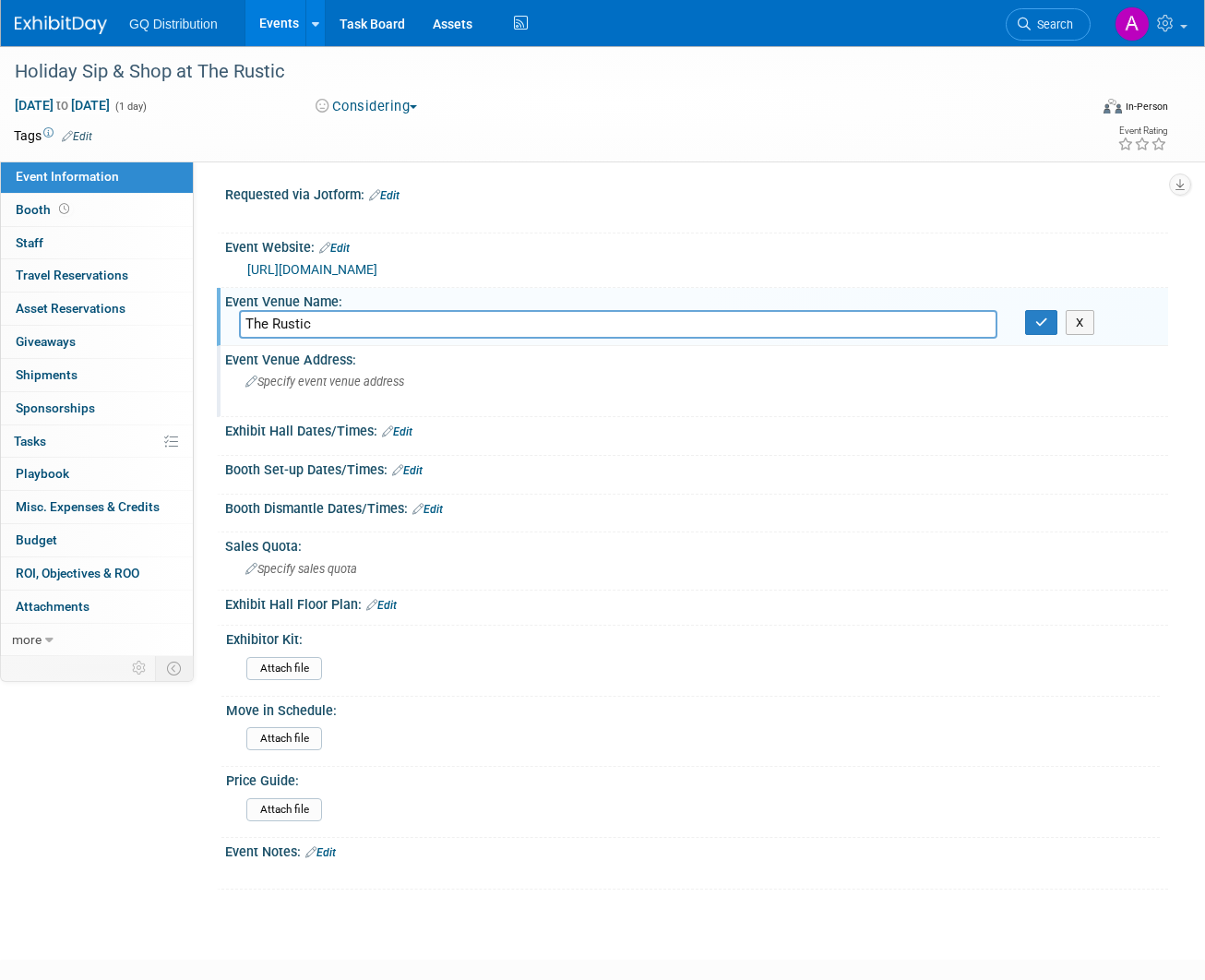
type input "The Rustic"
click at [300, 388] on div "Specify event venue address" at bounding box center [421, 388] width 365 height 43
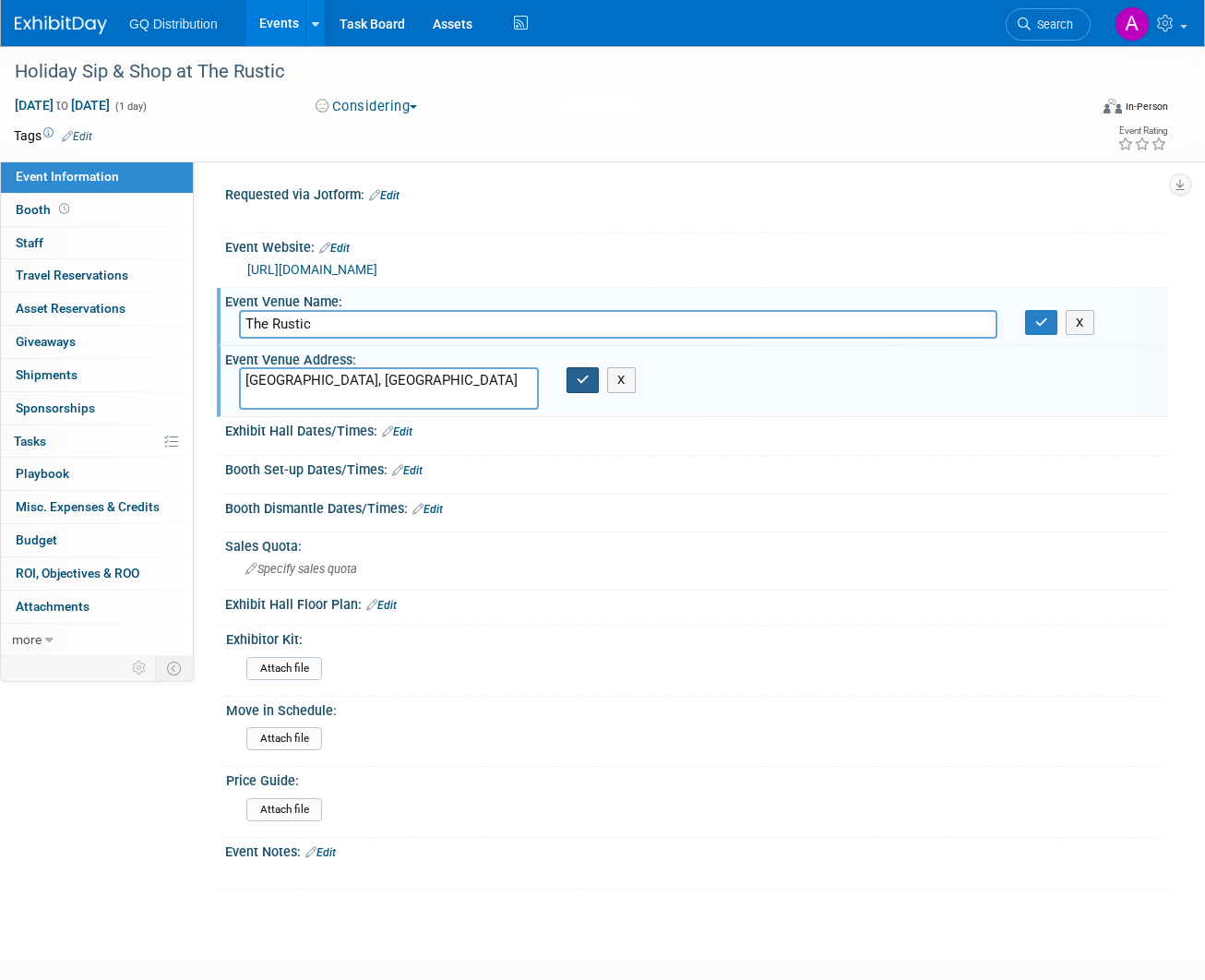
type textarea "[GEOGRAPHIC_DATA], [GEOGRAPHIC_DATA]"
click at [574, 379] on button "button" at bounding box center [583, 379] width 33 height 26
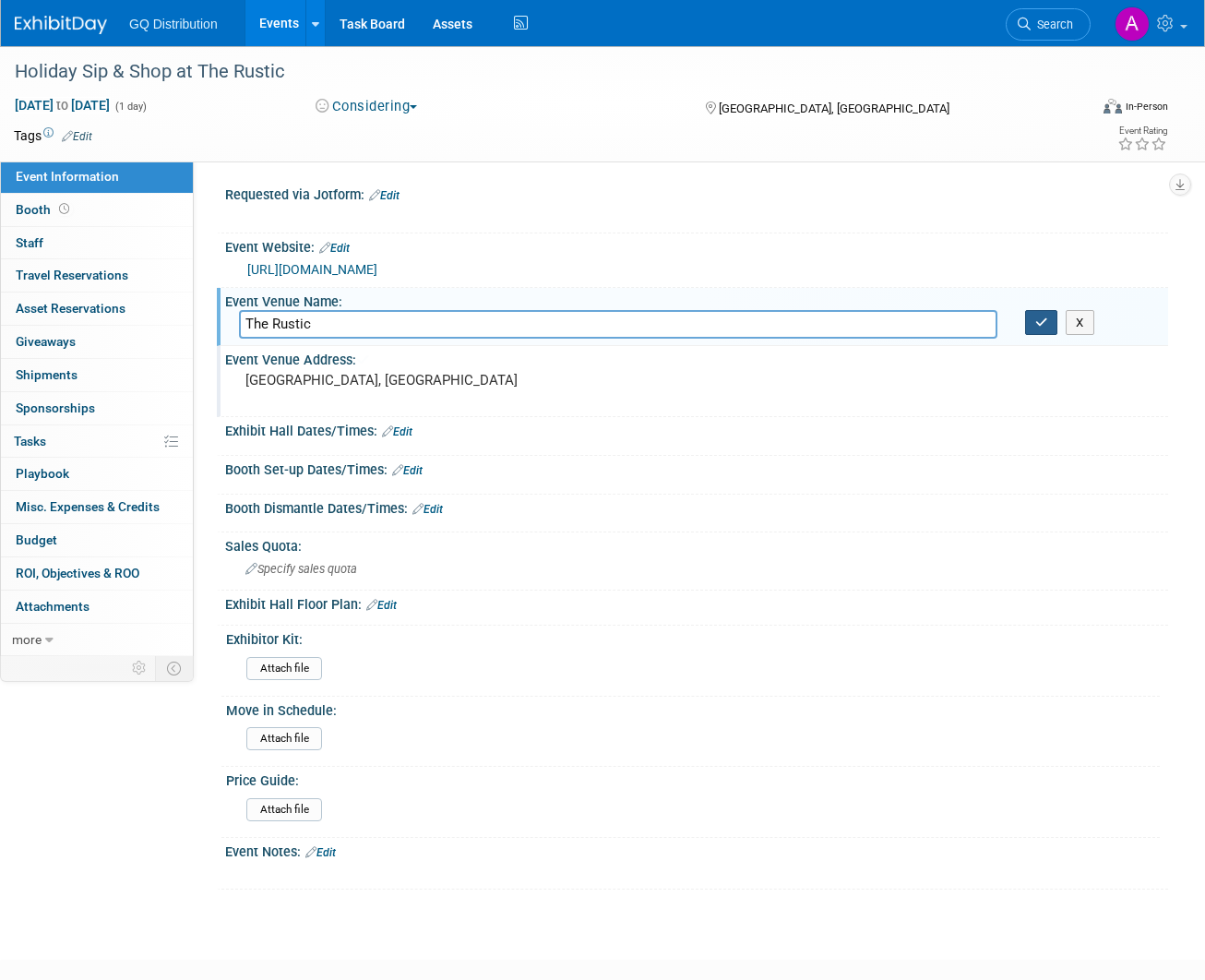
click at [1029, 323] on button "button" at bounding box center [1042, 323] width 33 height 26
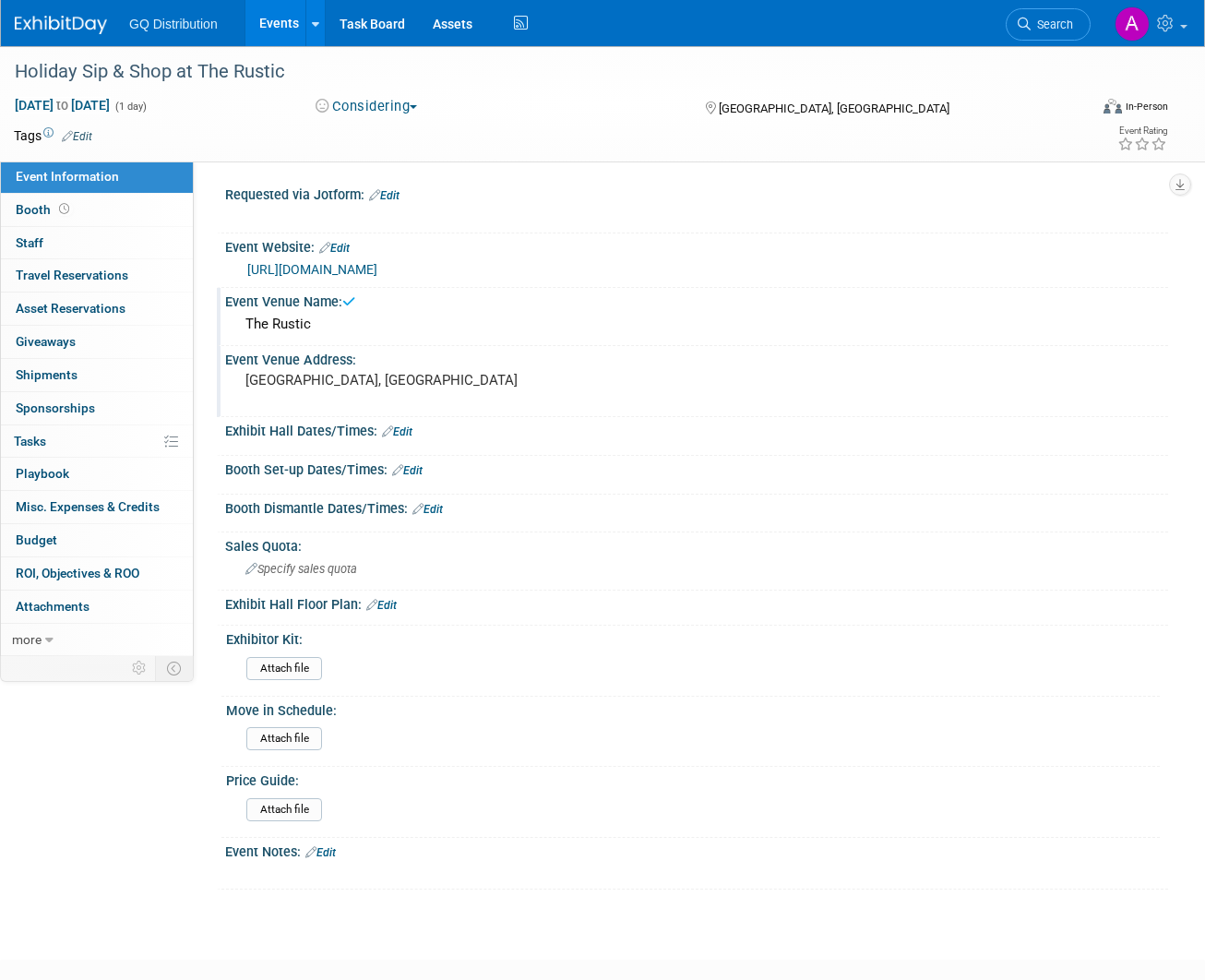
click at [391, 425] on icon at bounding box center [388, 431] width 11 height 12
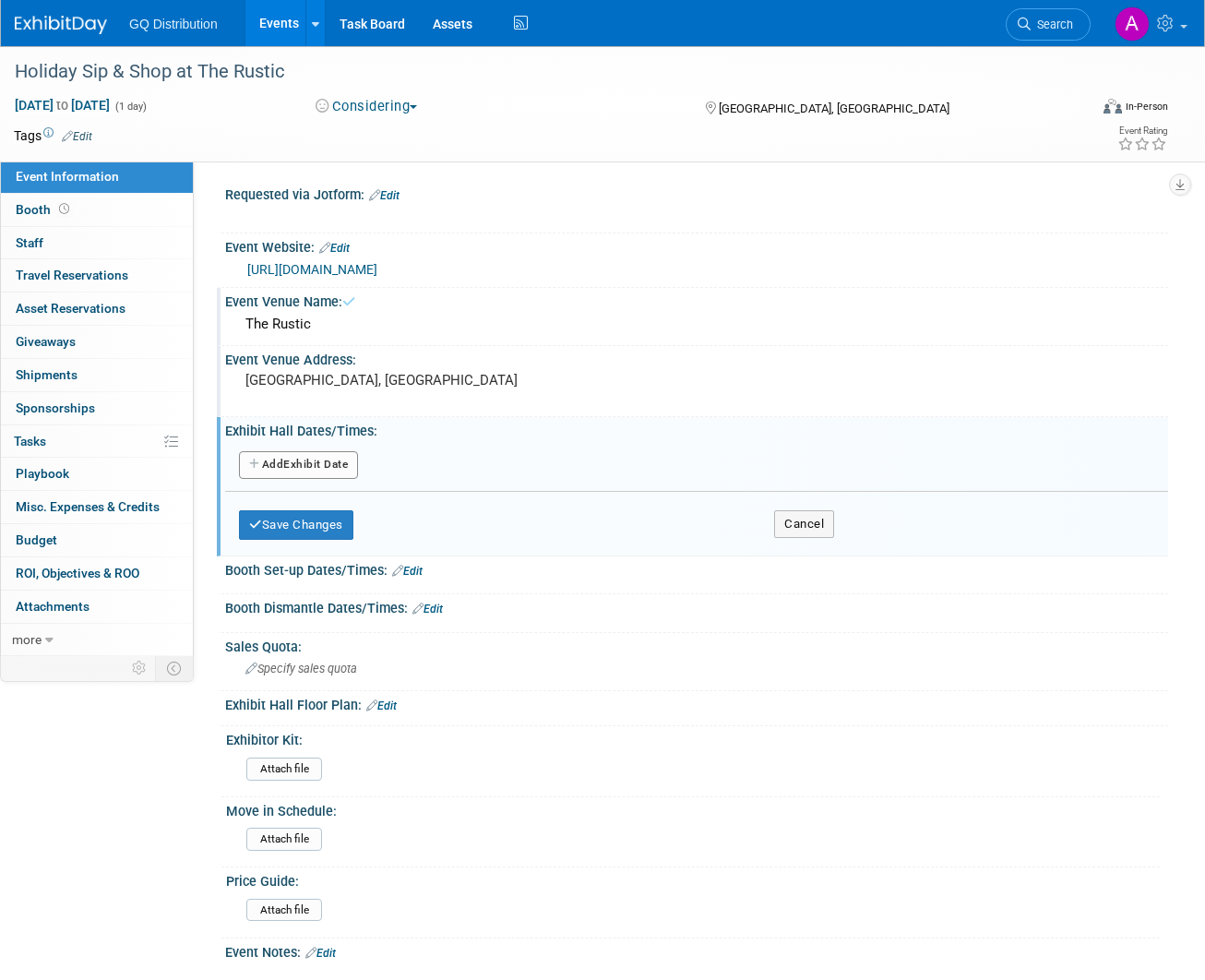
click at [307, 462] on button "Add Another Exhibit Date" at bounding box center [298, 465] width 119 height 28
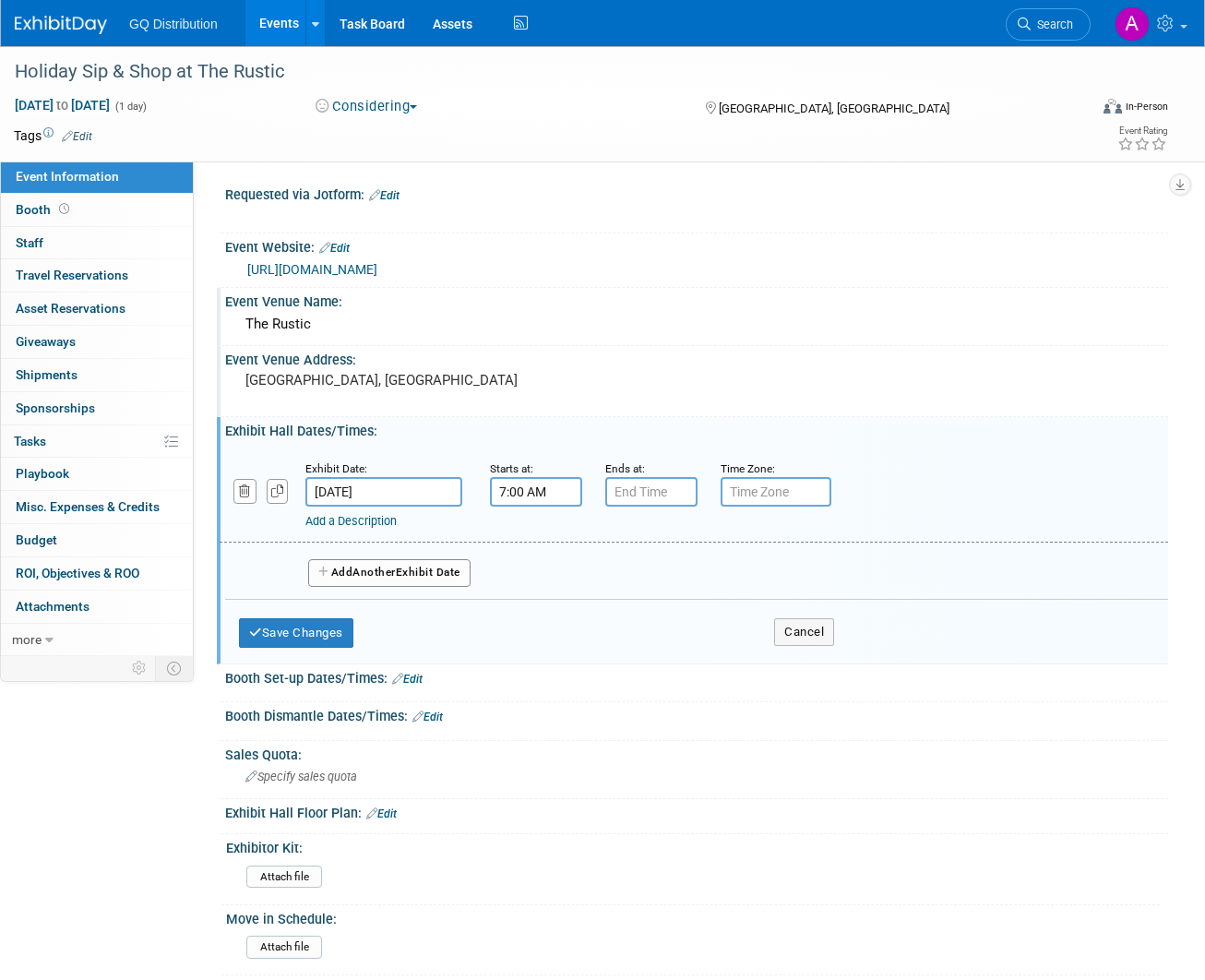
click at [543, 490] on input "7:00 AM" at bounding box center [535, 491] width 92 height 29
click at [531, 577] on span "07" at bounding box center [533, 576] width 35 height 33
click at [641, 627] on td "10" at bounding box center [642, 638] width 59 height 50
type input "10:00 AM"
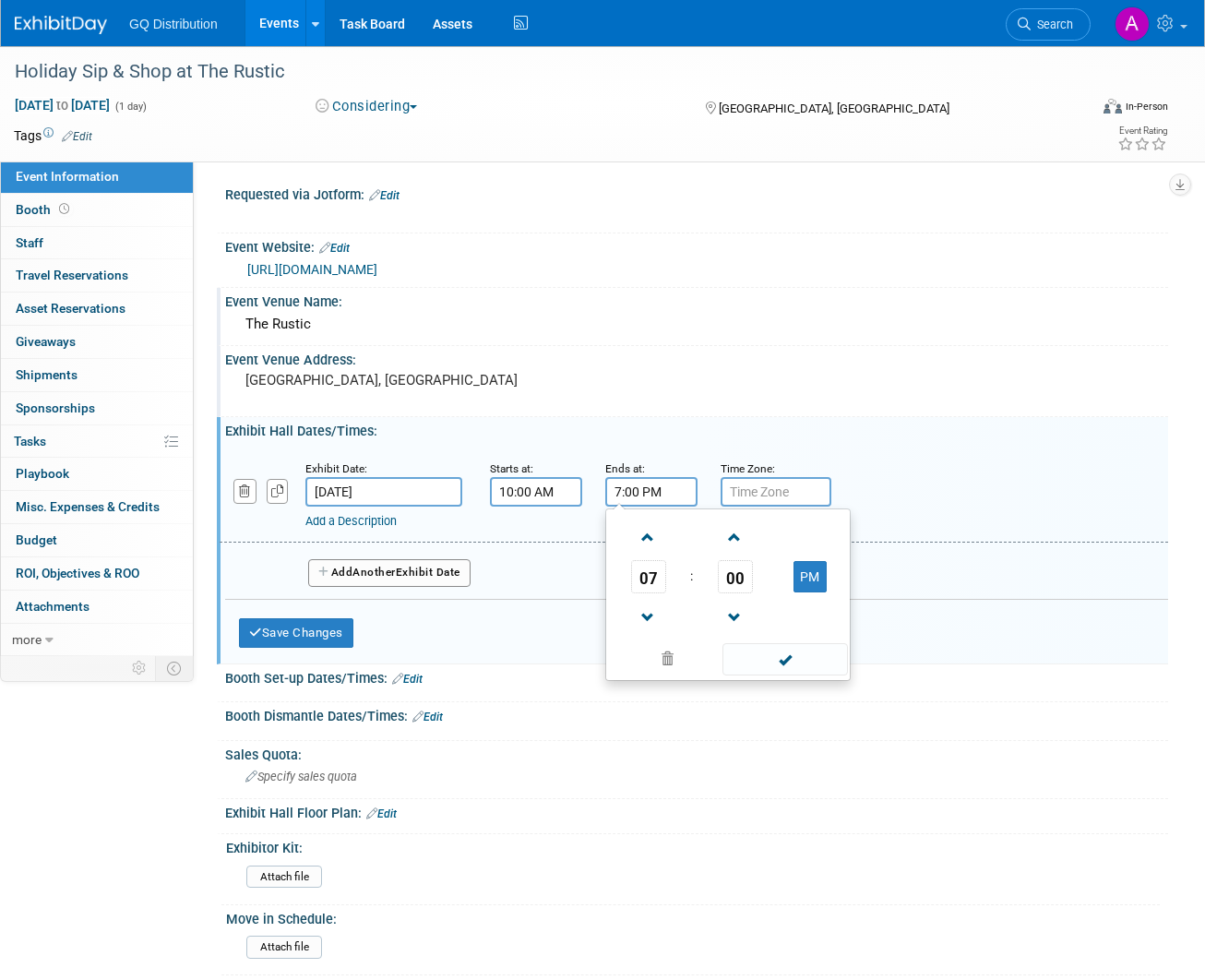
click at [652, 489] on input "7:00 PM" at bounding box center [651, 491] width 92 height 29
click at [656, 576] on span "07" at bounding box center [648, 576] width 35 height 33
click at [643, 578] on td "04" at bounding box center [640, 587] width 59 height 50
type input "4:00 PM"
click at [645, 417] on div "Exhibit Hall Dates/Times: Edit" at bounding box center [696, 429] width 943 height 23
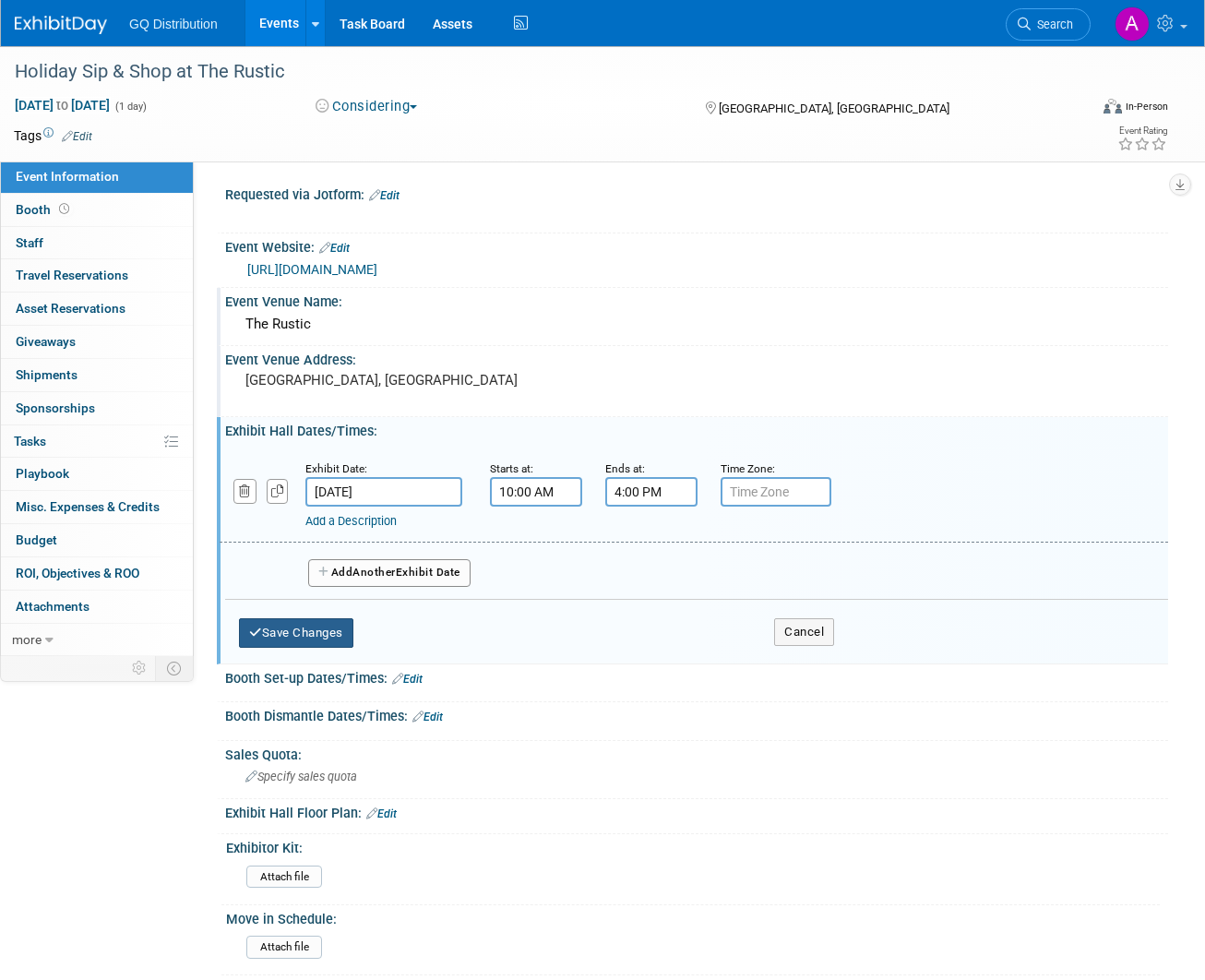
click at [317, 633] on button "Save Changes" at bounding box center [296, 633] width 115 height 29
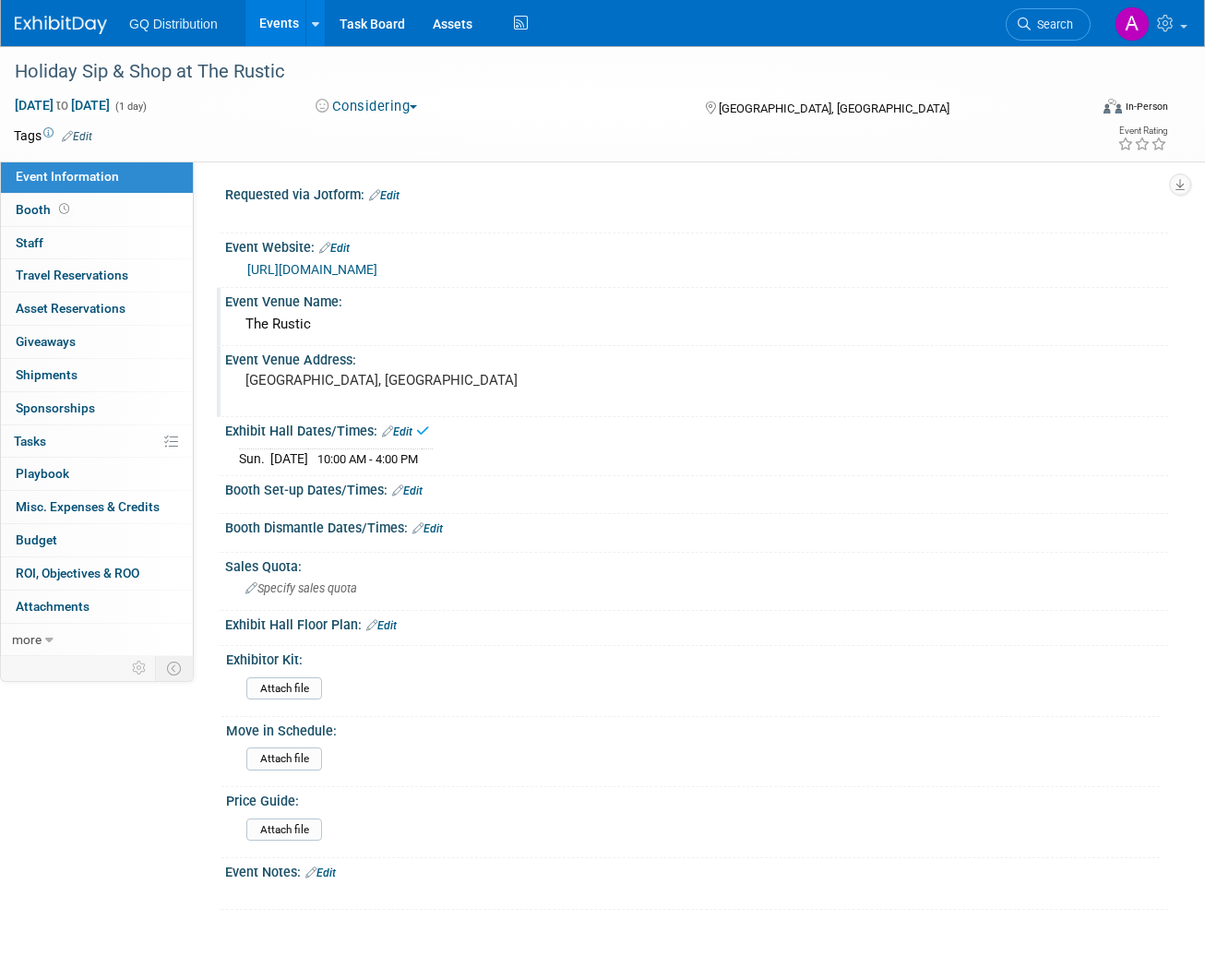
click at [329, 866] on link "Edit" at bounding box center [321, 873] width 30 height 13
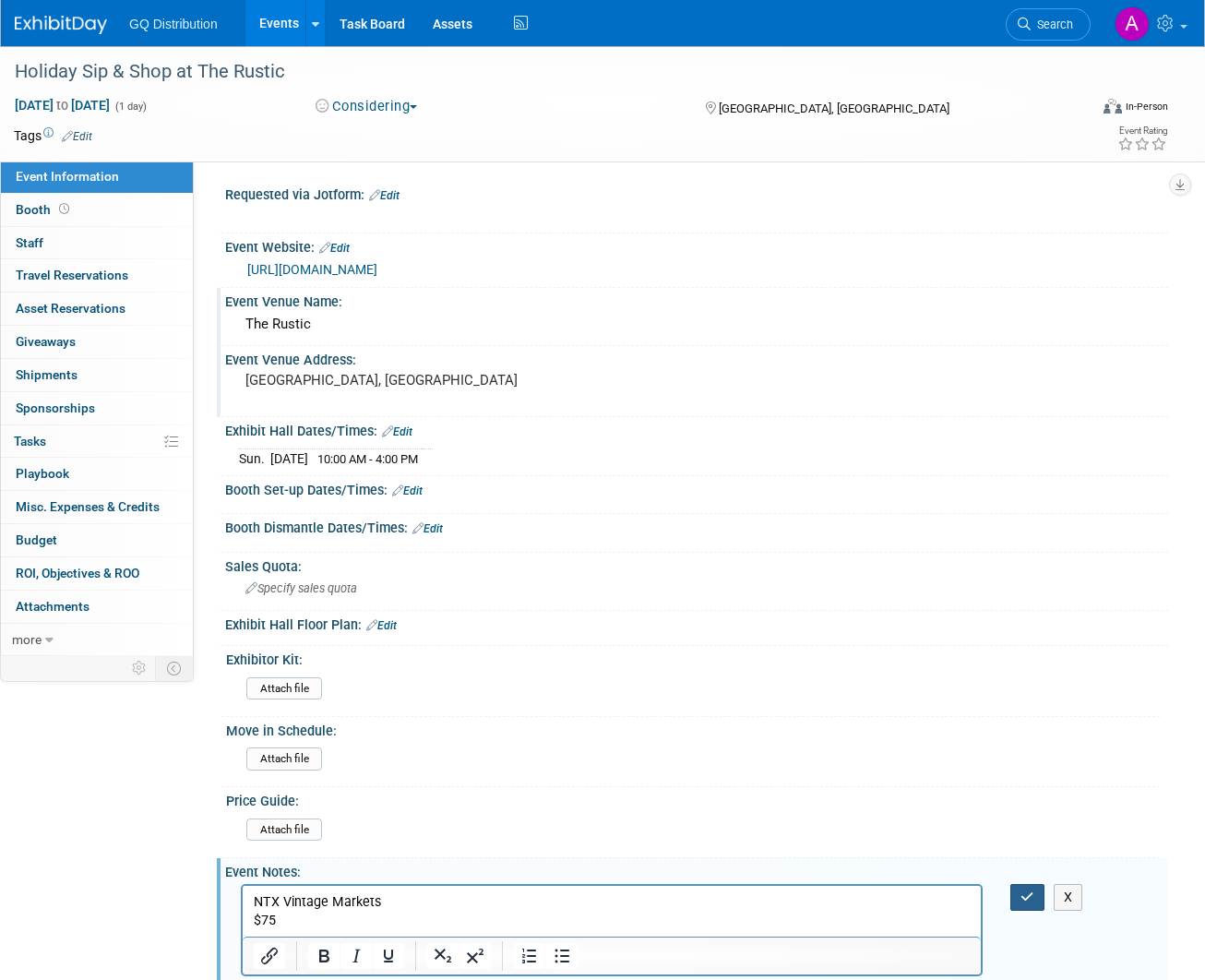
click at [1021, 894] on icon "button" at bounding box center [1028, 897] width 14 height 13
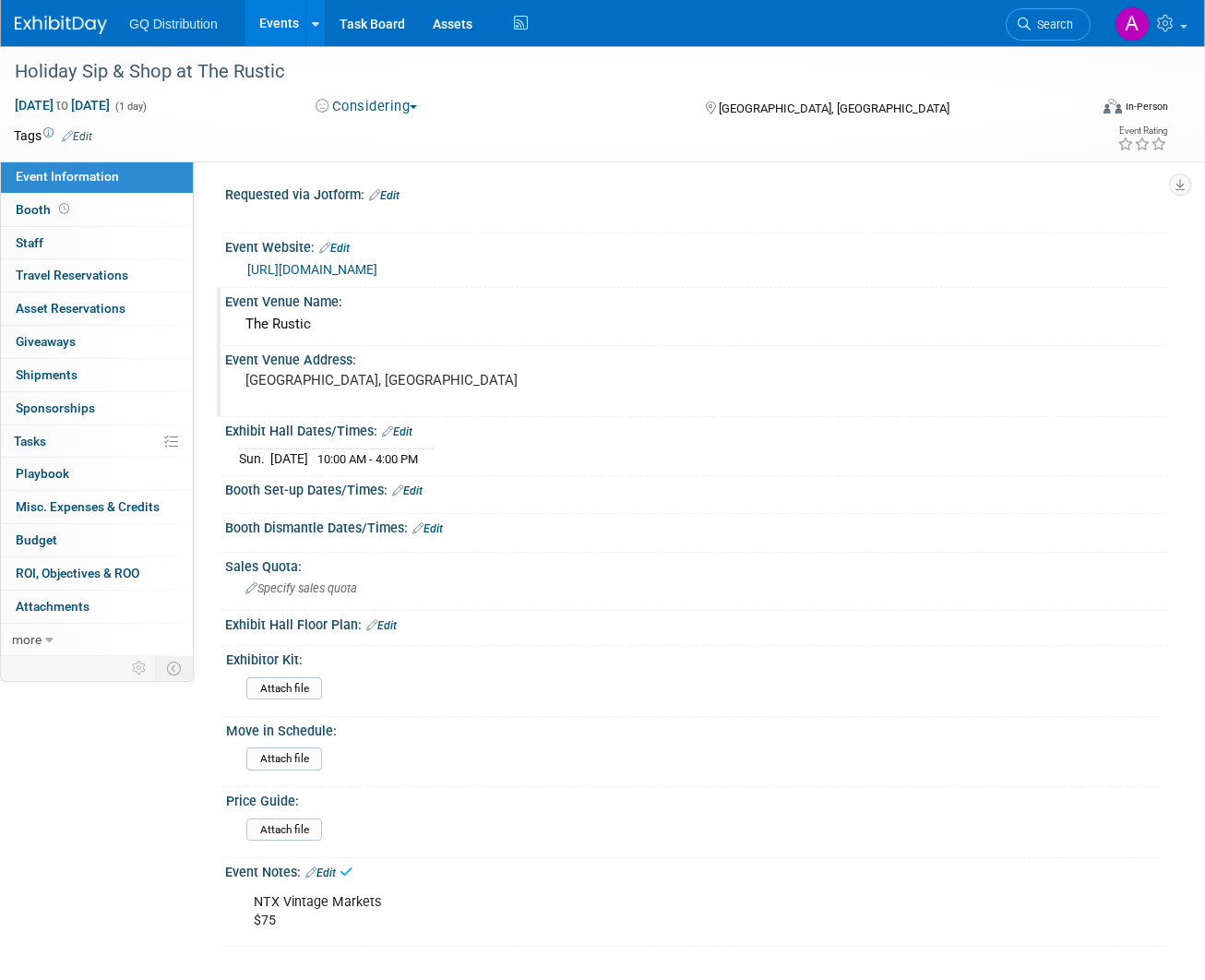
click at [84, 138] on link "Edit" at bounding box center [77, 137] width 30 height 13
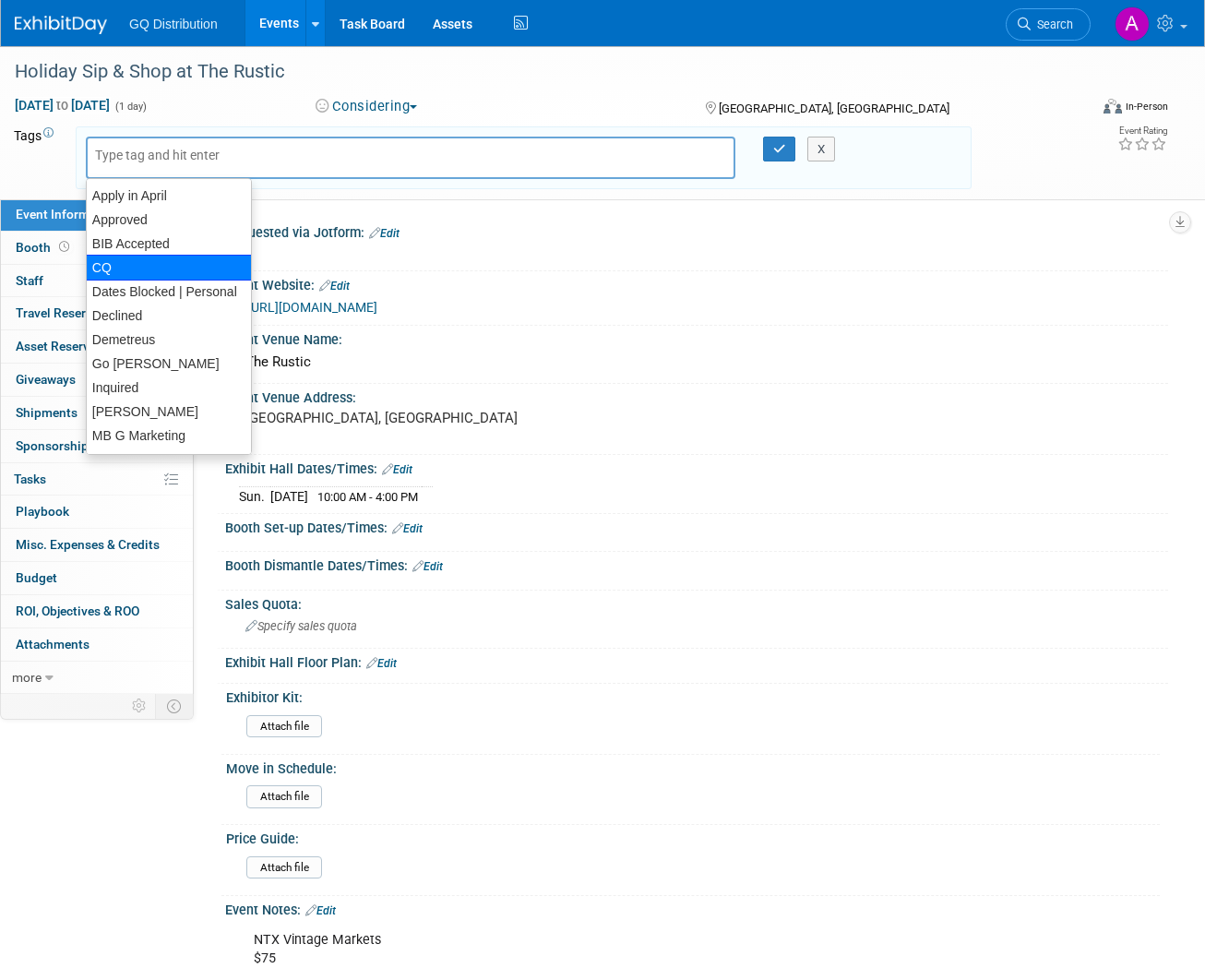
click at [133, 265] on div "CQ" at bounding box center [168, 267] width 166 height 26
type input "CQ"
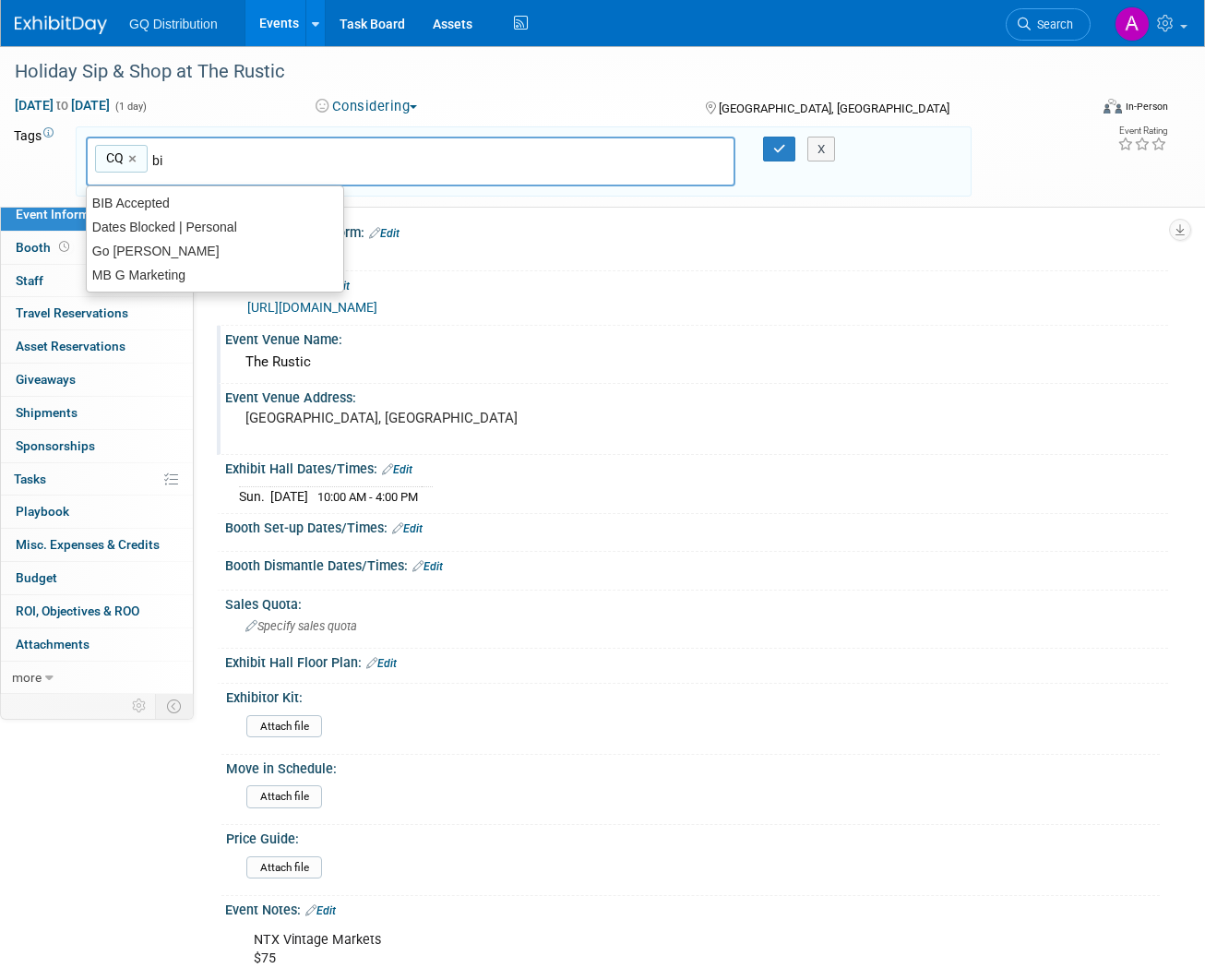
type input "bib"
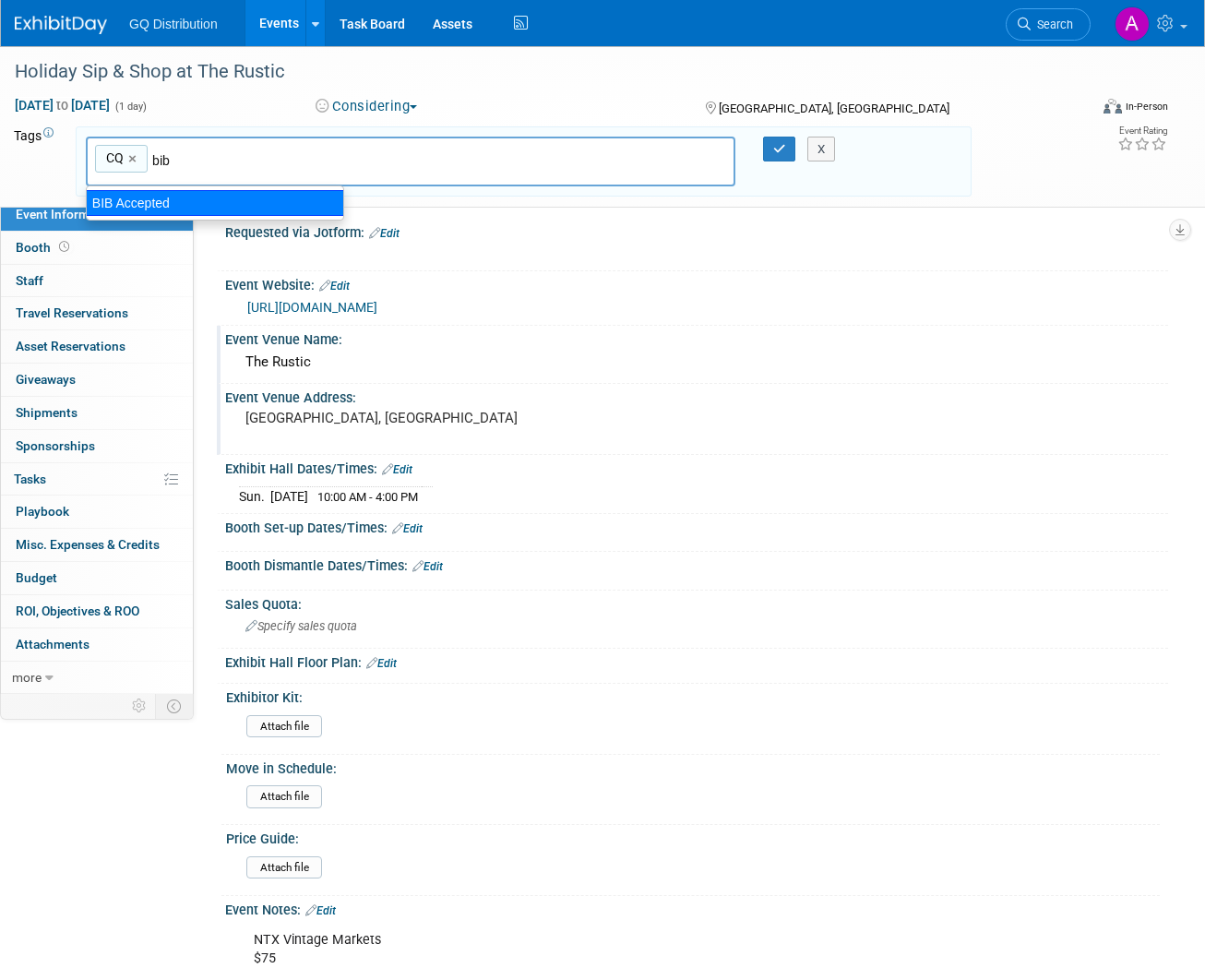
click at [119, 209] on div "BIB Accepted" at bounding box center [214, 202] width 258 height 26
type input "CQ, BIB Accepted"
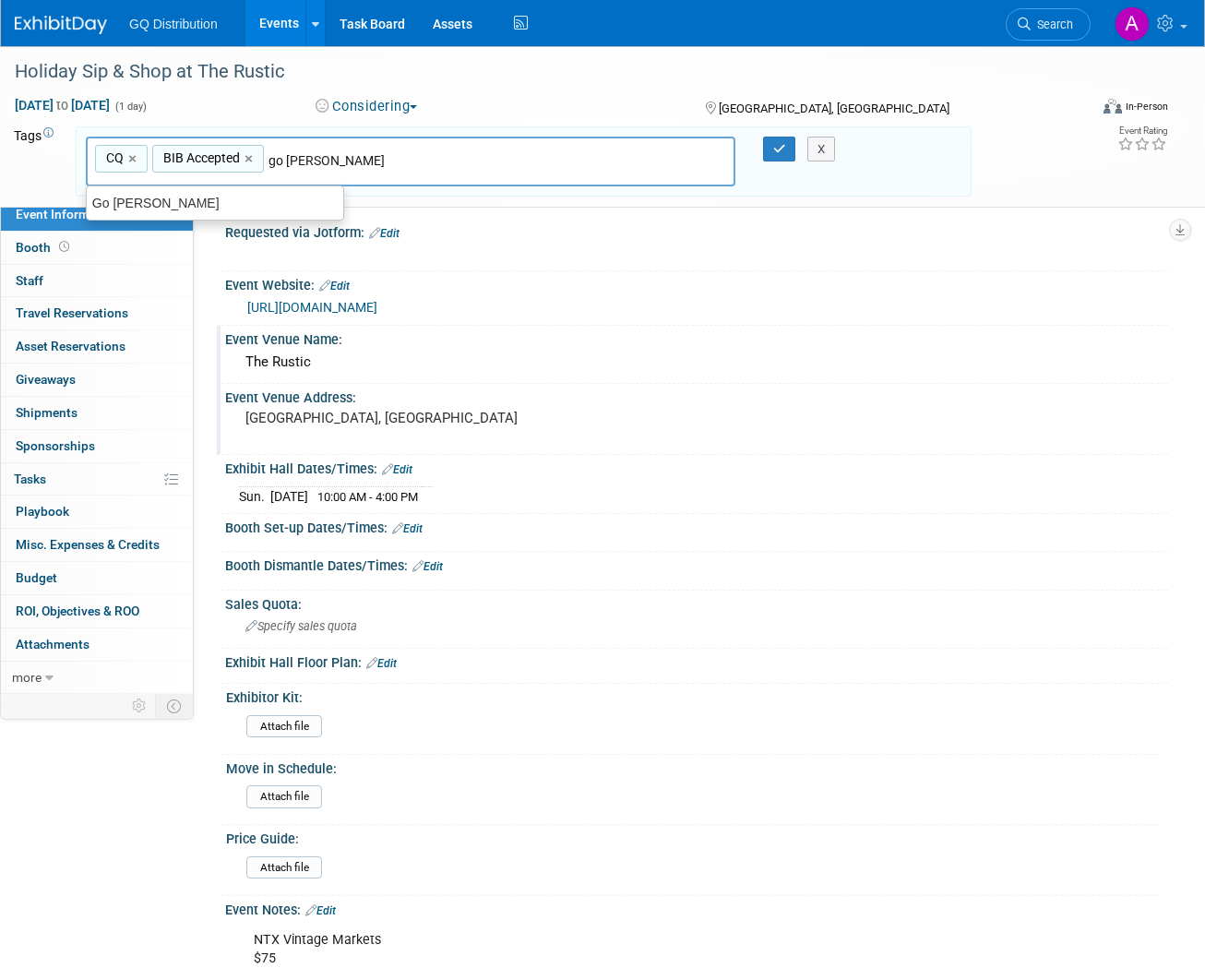
type input "go [PERSON_NAME]"
drag, startPoint x: 119, startPoint y: 209, endPoint x: 115, endPoint y: 198, distance: 11.7
click at [115, 198] on div "Go [PERSON_NAME]" at bounding box center [214, 202] width 256 height 24
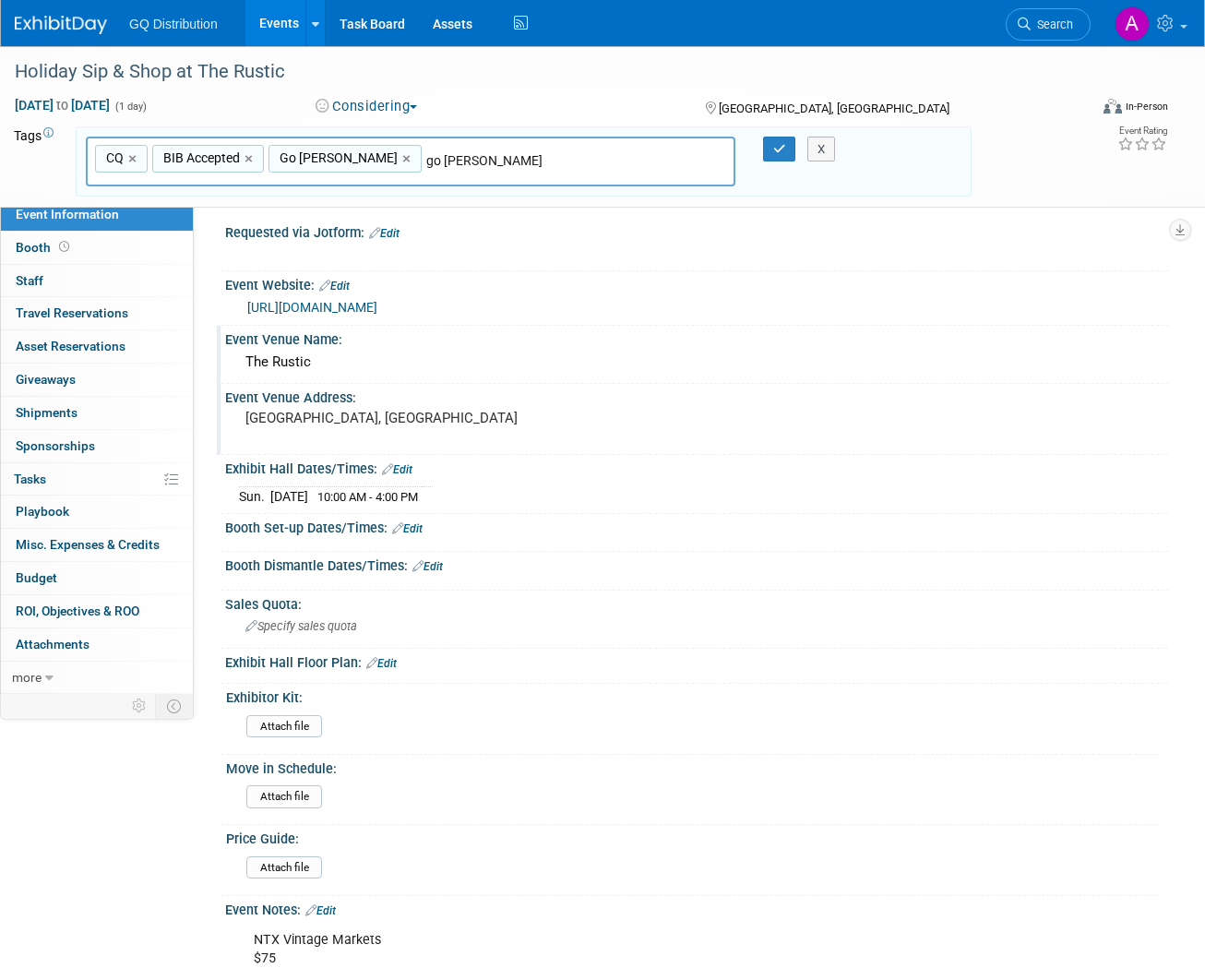
type input "CQ, BIB Accepted, Go [PERSON_NAME]"
click at [782, 148] on icon "button" at bounding box center [780, 149] width 13 height 12
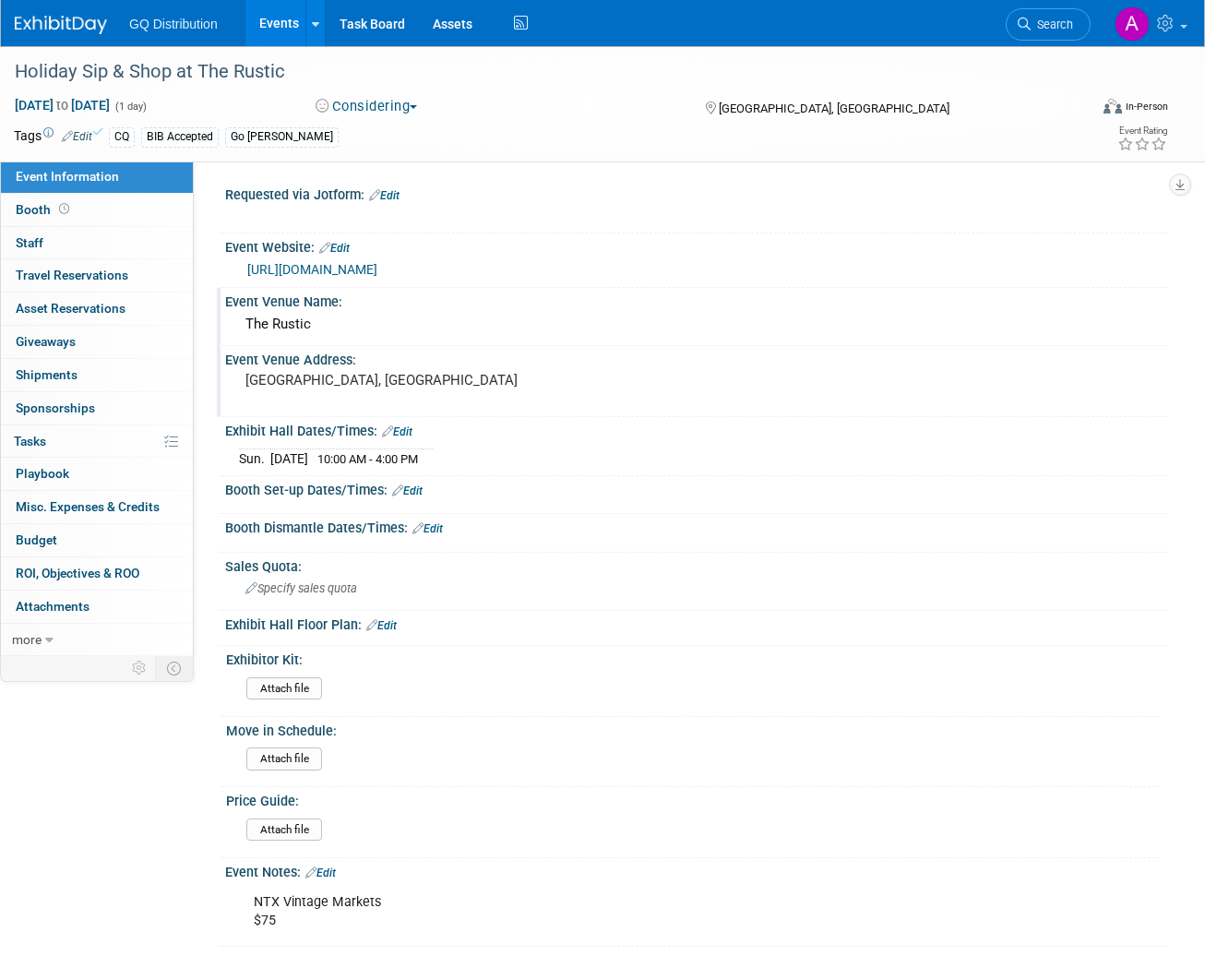
click at [84, 30] on img at bounding box center [61, 25] width 92 height 18
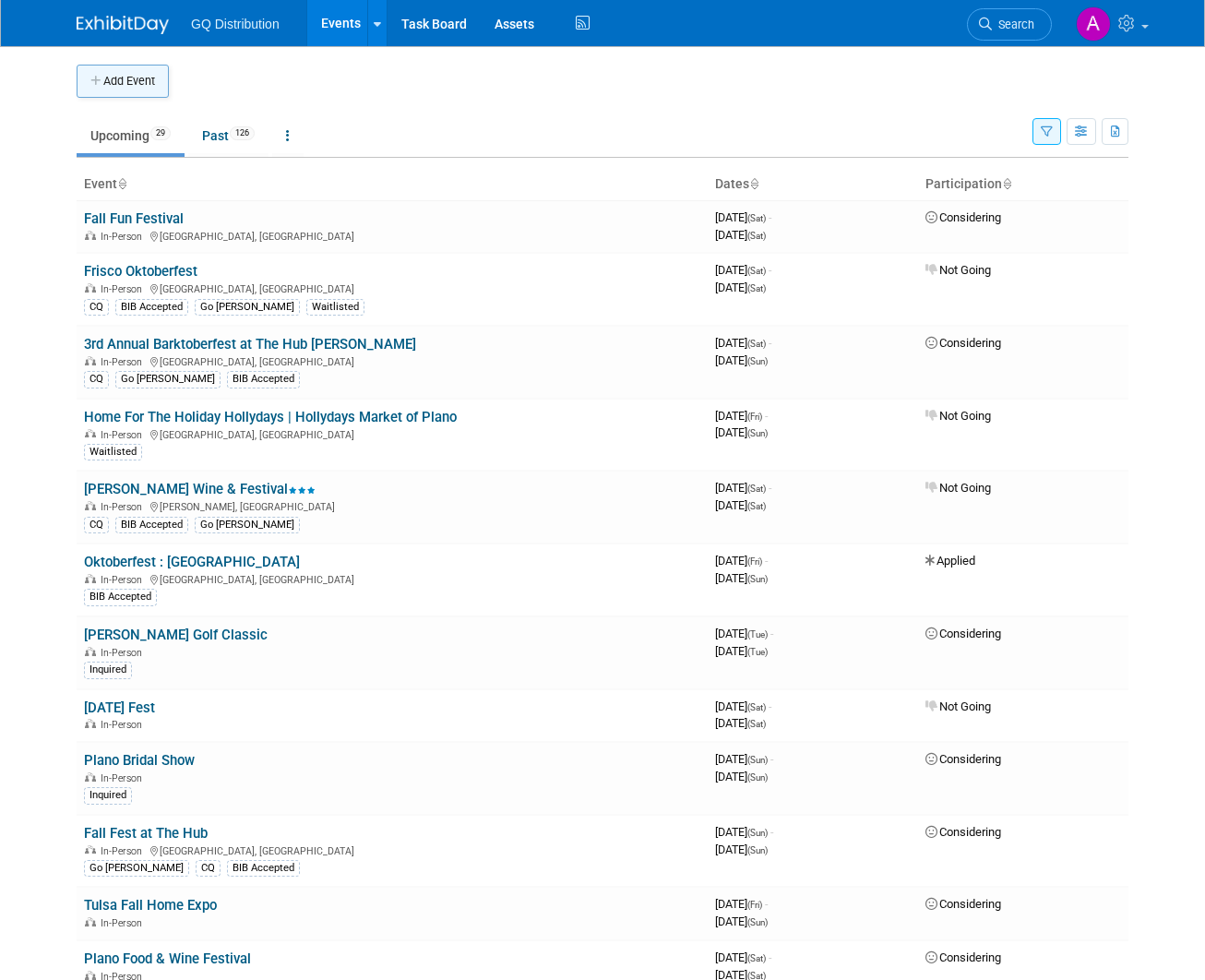
click at [141, 81] on button "Add Event" at bounding box center [122, 81] width 92 height 33
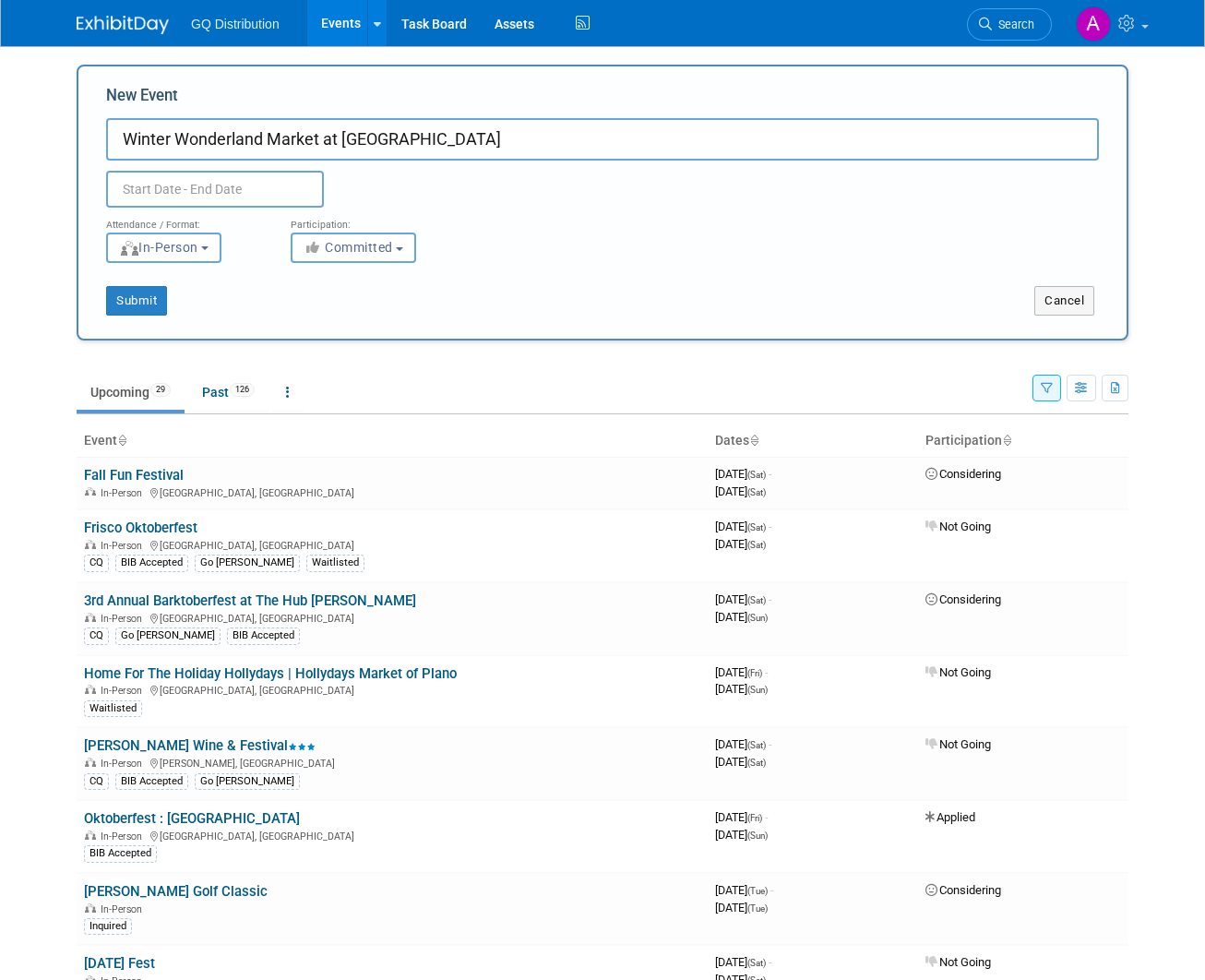
type input "Winter Wonderland Market at [GEOGRAPHIC_DATA]"
click at [169, 192] on input "text" at bounding box center [215, 189] width 218 height 37
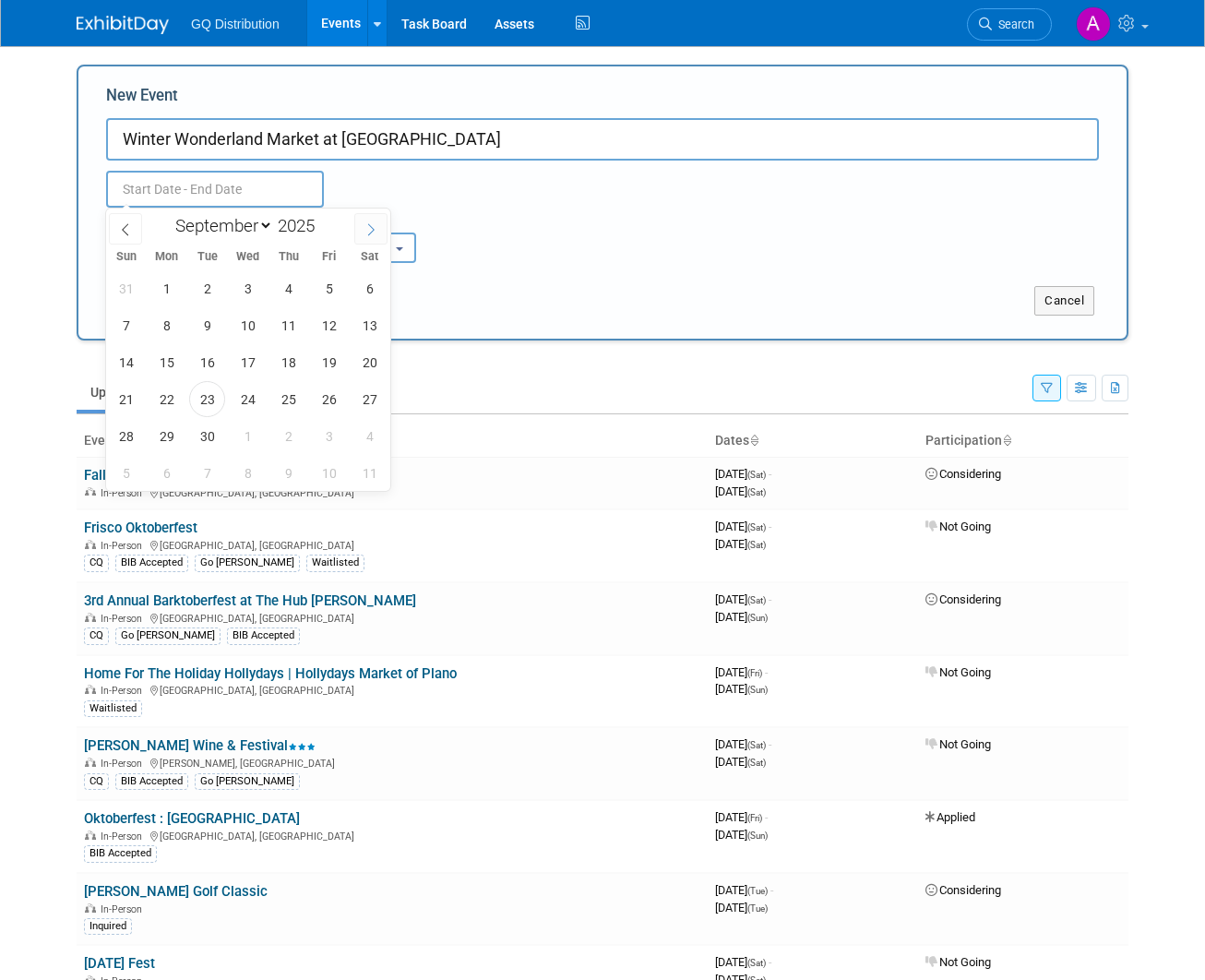
click at [372, 227] on icon at bounding box center [371, 230] width 13 height 13
select select "11"
click at [118, 432] on span "28" at bounding box center [126, 436] width 36 height 36
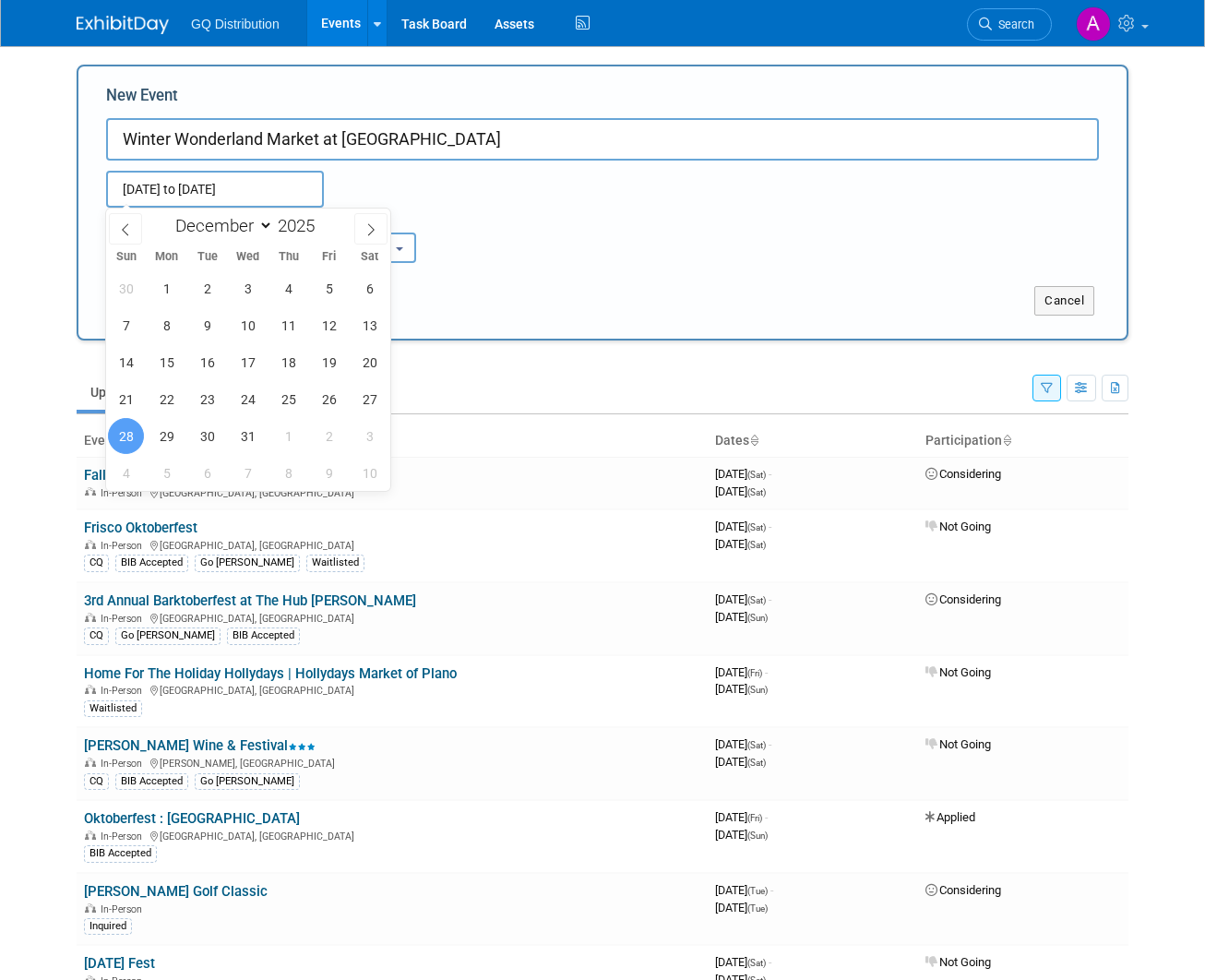
click at [118, 432] on span "28" at bounding box center [126, 436] width 36 height 36
type input "[DATE] to [DATE]"
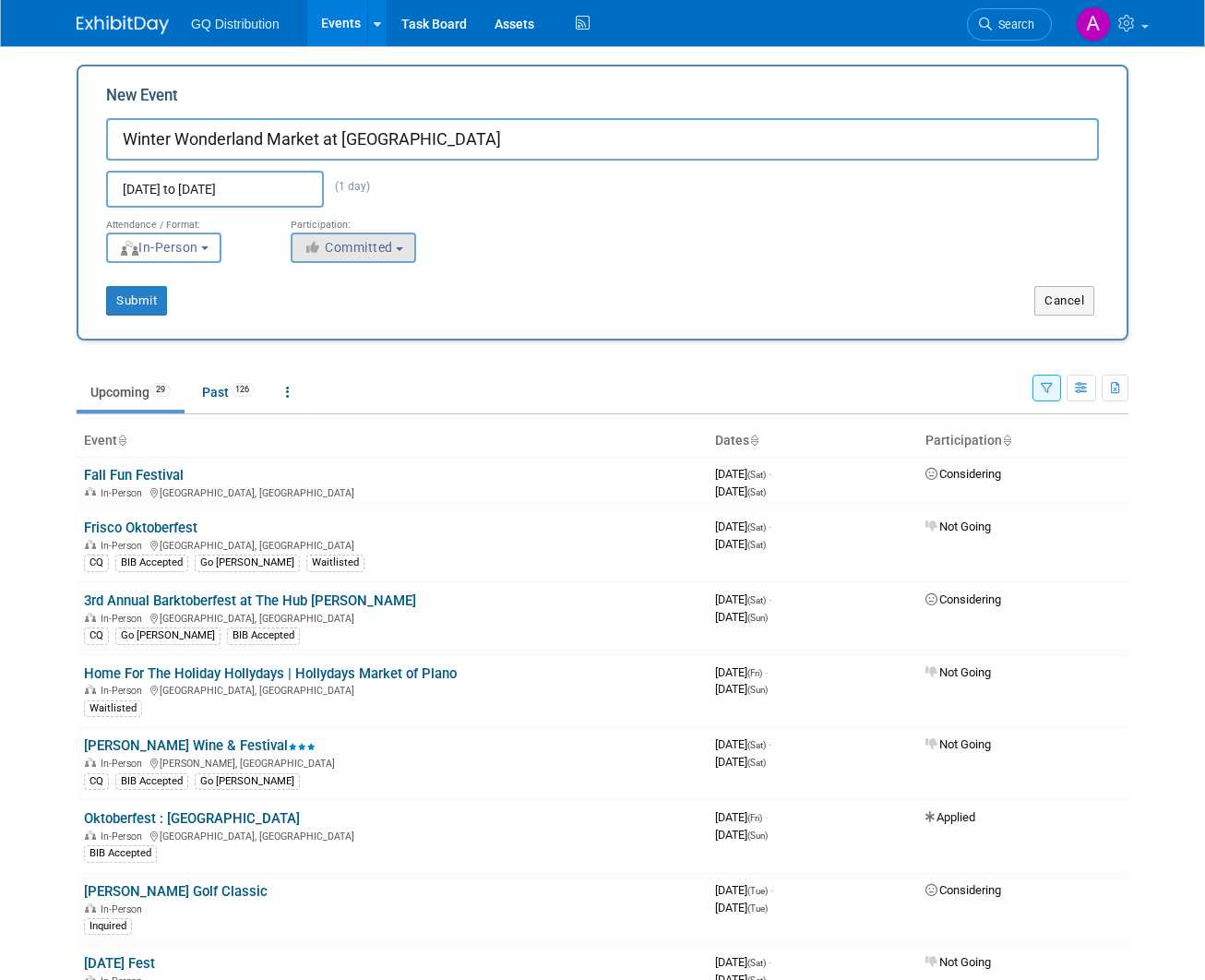
click at [368, 252] on span "Committed" at bounding box center [348, 248] width 89 height 15
click at [346, 317] on label "Considering" at bounding box center [362, 317] width 121 height 24
click at [308, 317] on input "Considering" at bounding box center [302, 318] width 12 height 12
select select "2"
click at [139, 303] on button "Submit" at bounding box center [137, 301] width 61 height 29
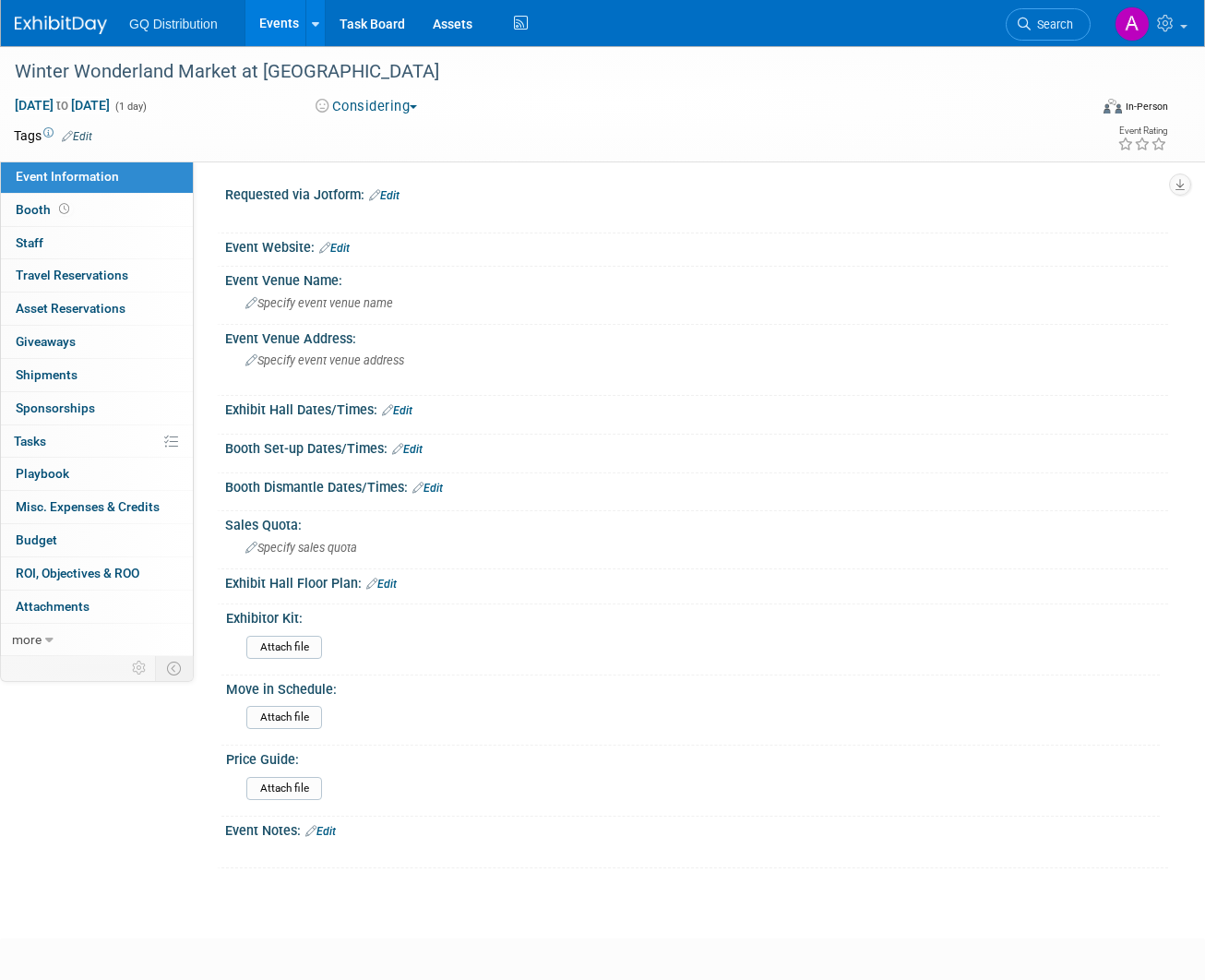
click at [331, 825] on link "Edit" at bounding box center [321, 832] width 30 height 13
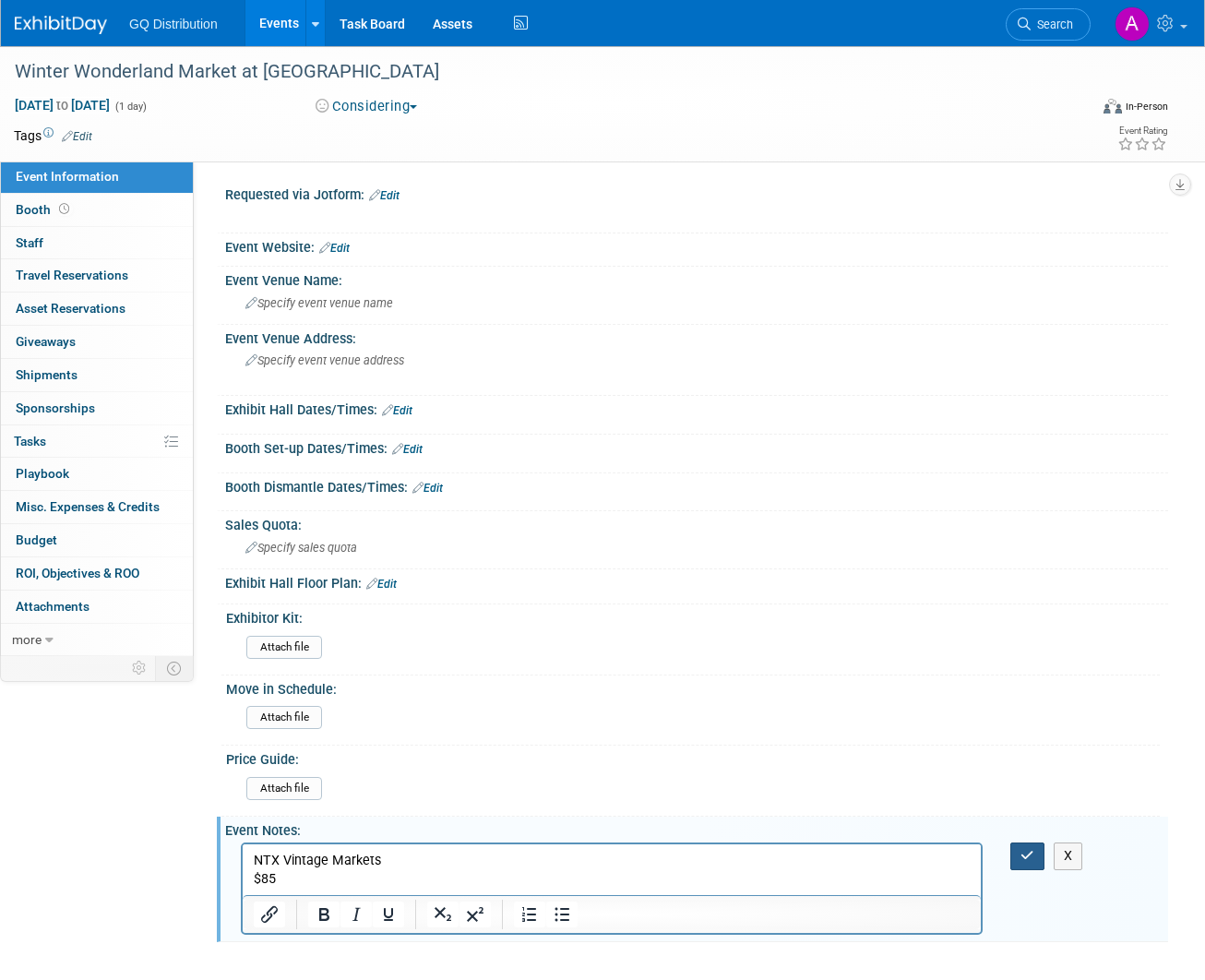
click at [1029, 852] on icon "button" at bounding box center [1028, 856] width 14 height 13
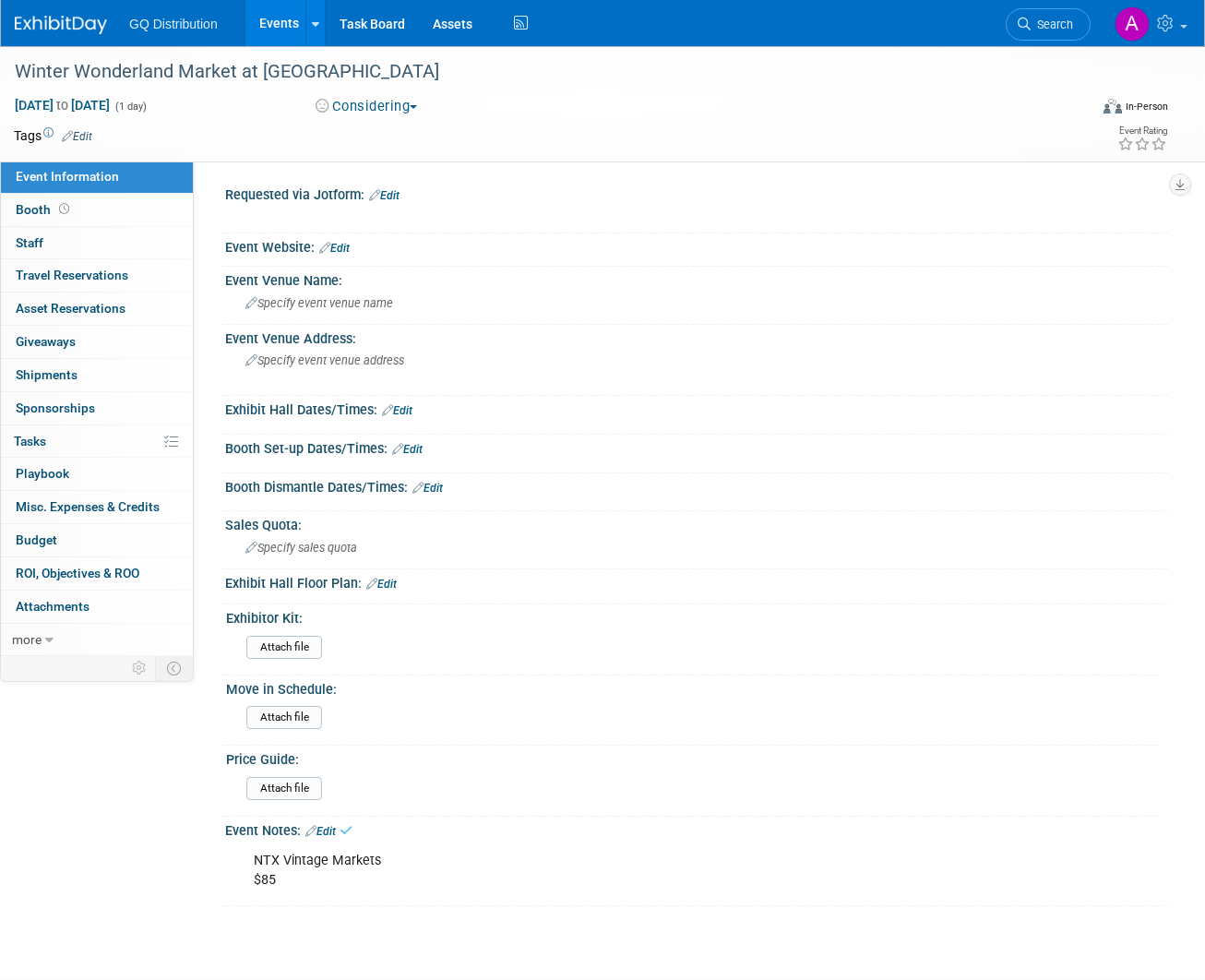
click at [345, 242] on link "Edit" at bounding box center [335, 249] width 30 height 13
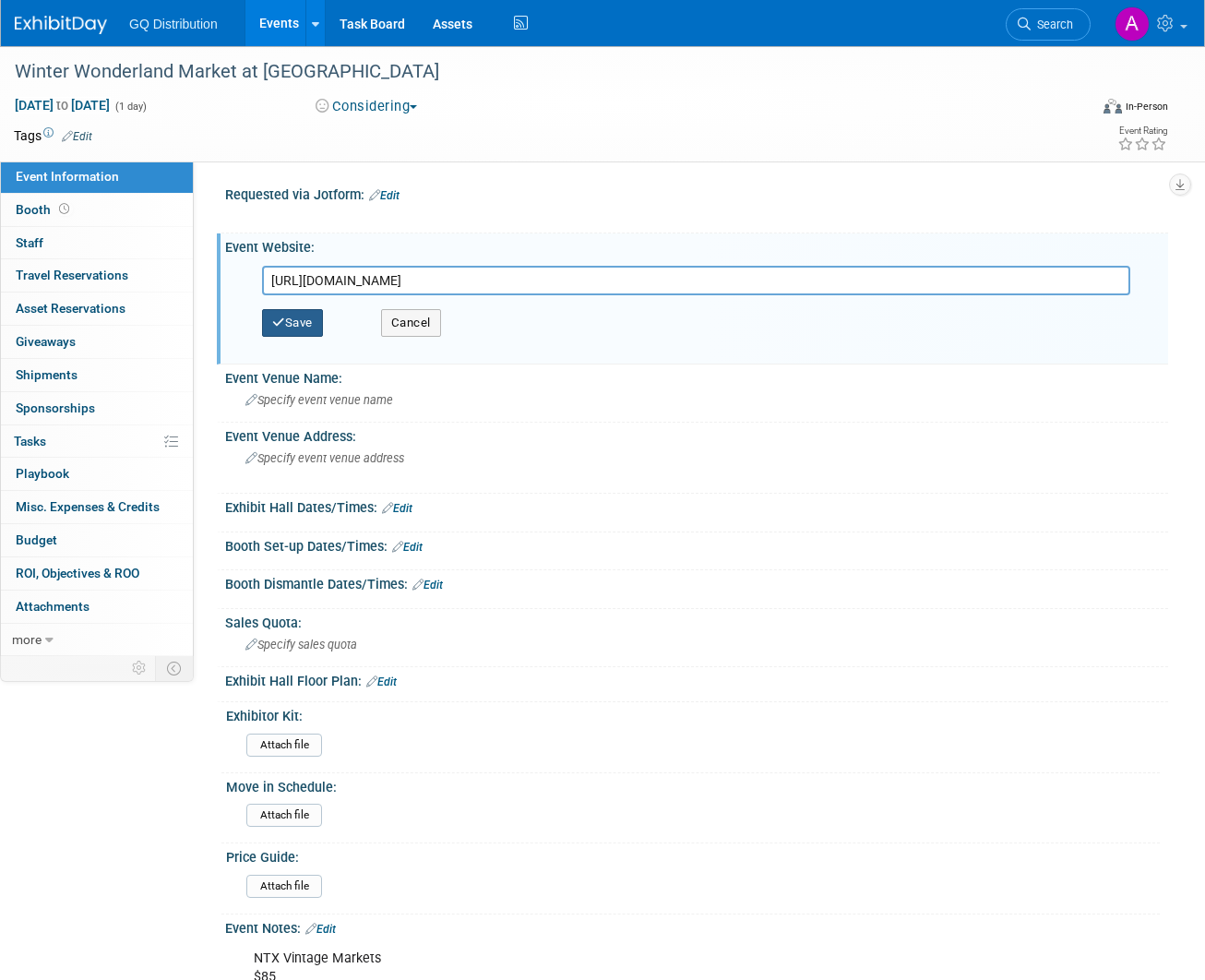
type input "https://docs.google.com/forms/d/e/1FAIpQLSc69QNhP-edf_d-68JijTFssl2r6rfj5EC0Fk5…"
click at [290, 322] on button "Save" at bounding box center [292, 323] width 61 height 28
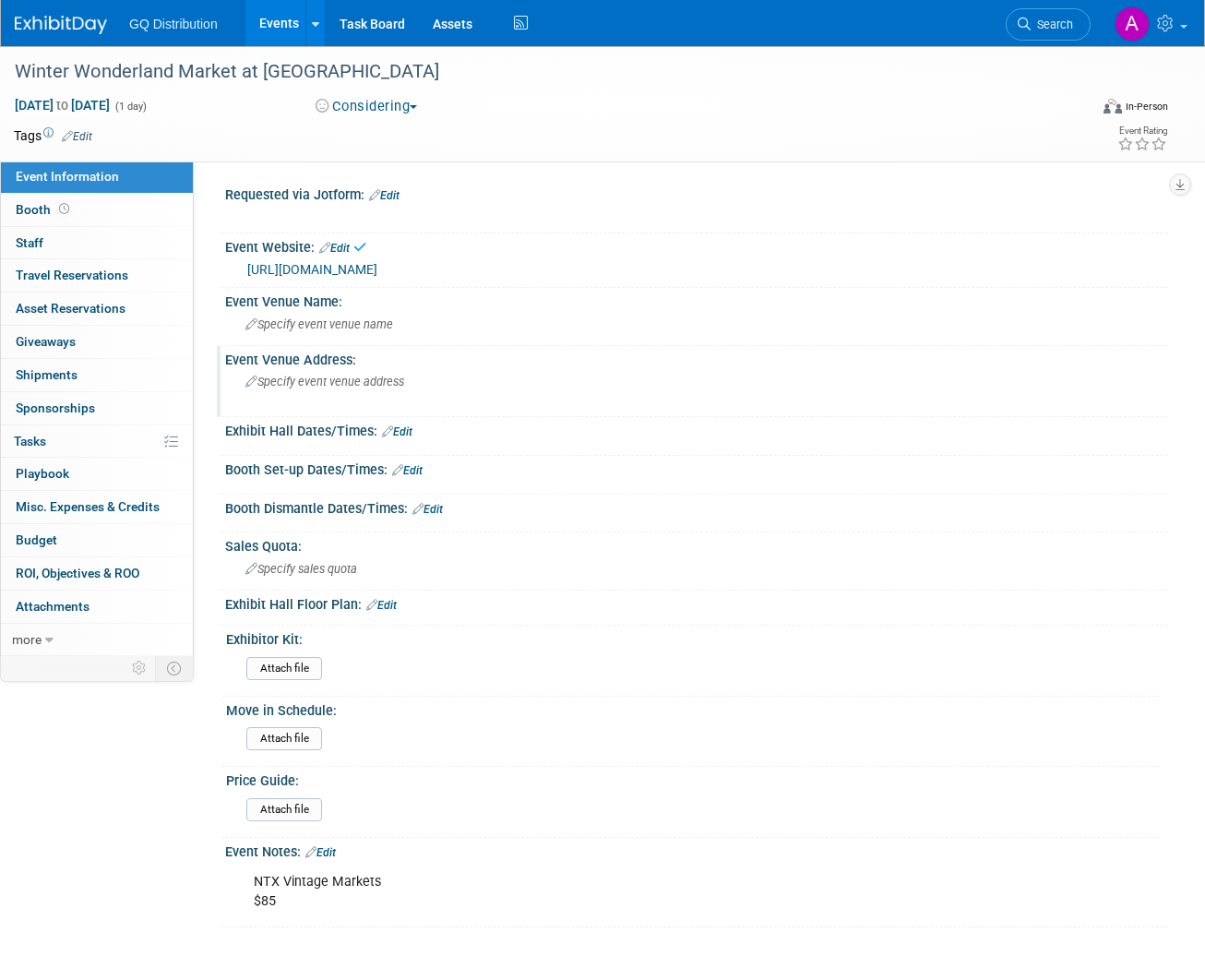
click at [336, 385] on span "Specify event venue address" at bounding box center [324, 381] width 158 height 14
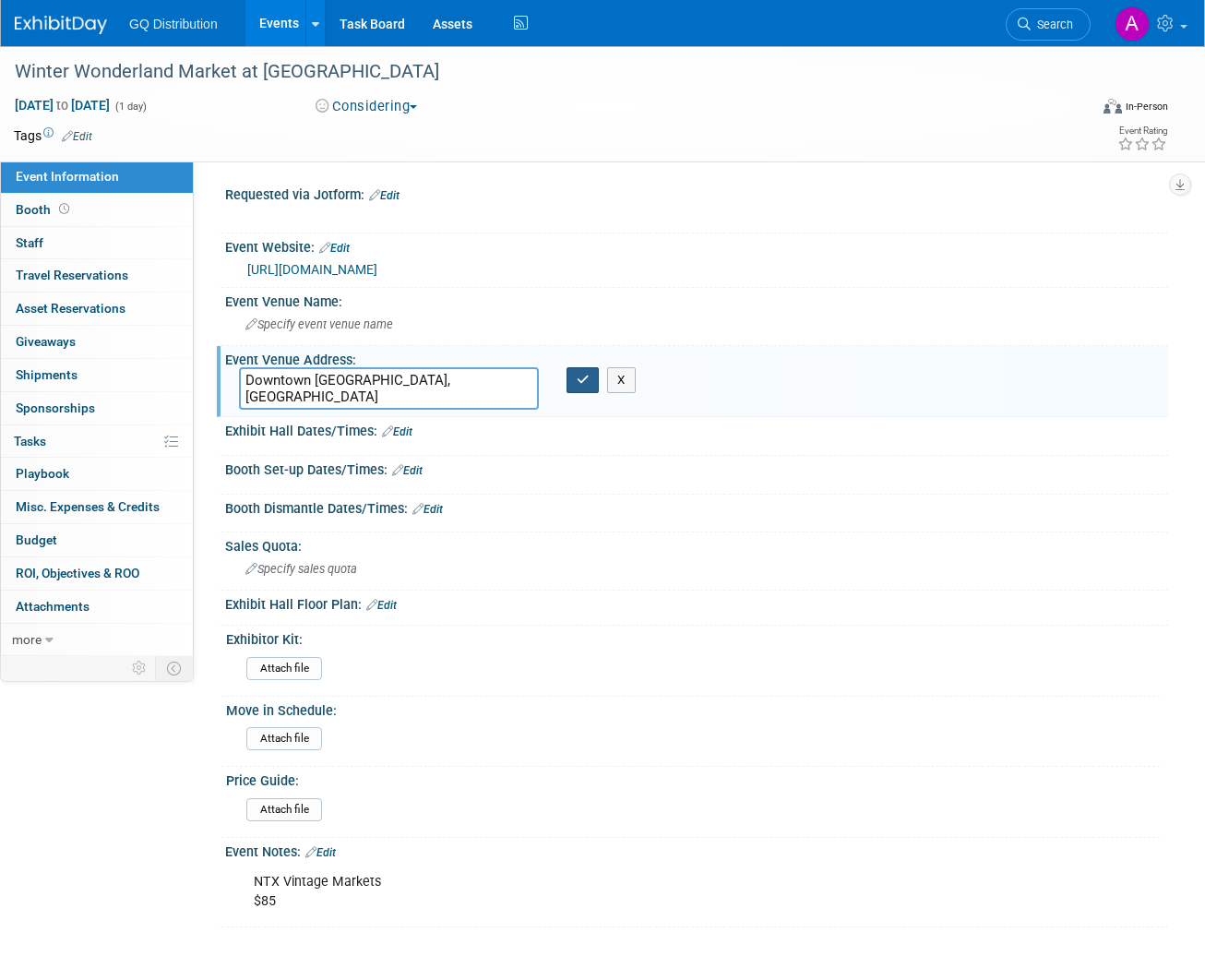
type textarea "Downtown Plano, TX"
click at [594, 379] on button "button" at bounding box center [583, 379] width 33 height 26
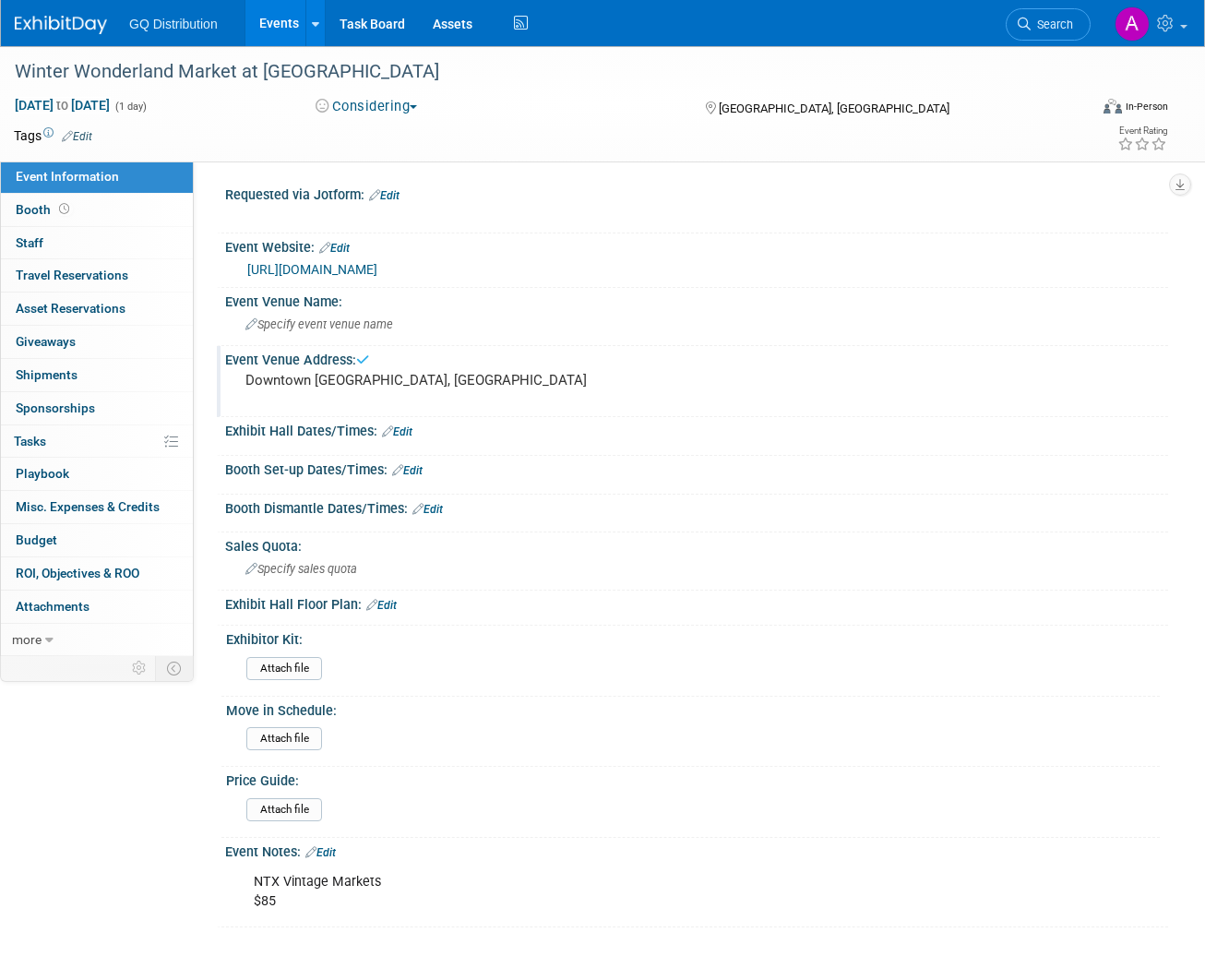
click at [413, 425] on link "Edit" at bounding box center [398, 432] width 30 height 13
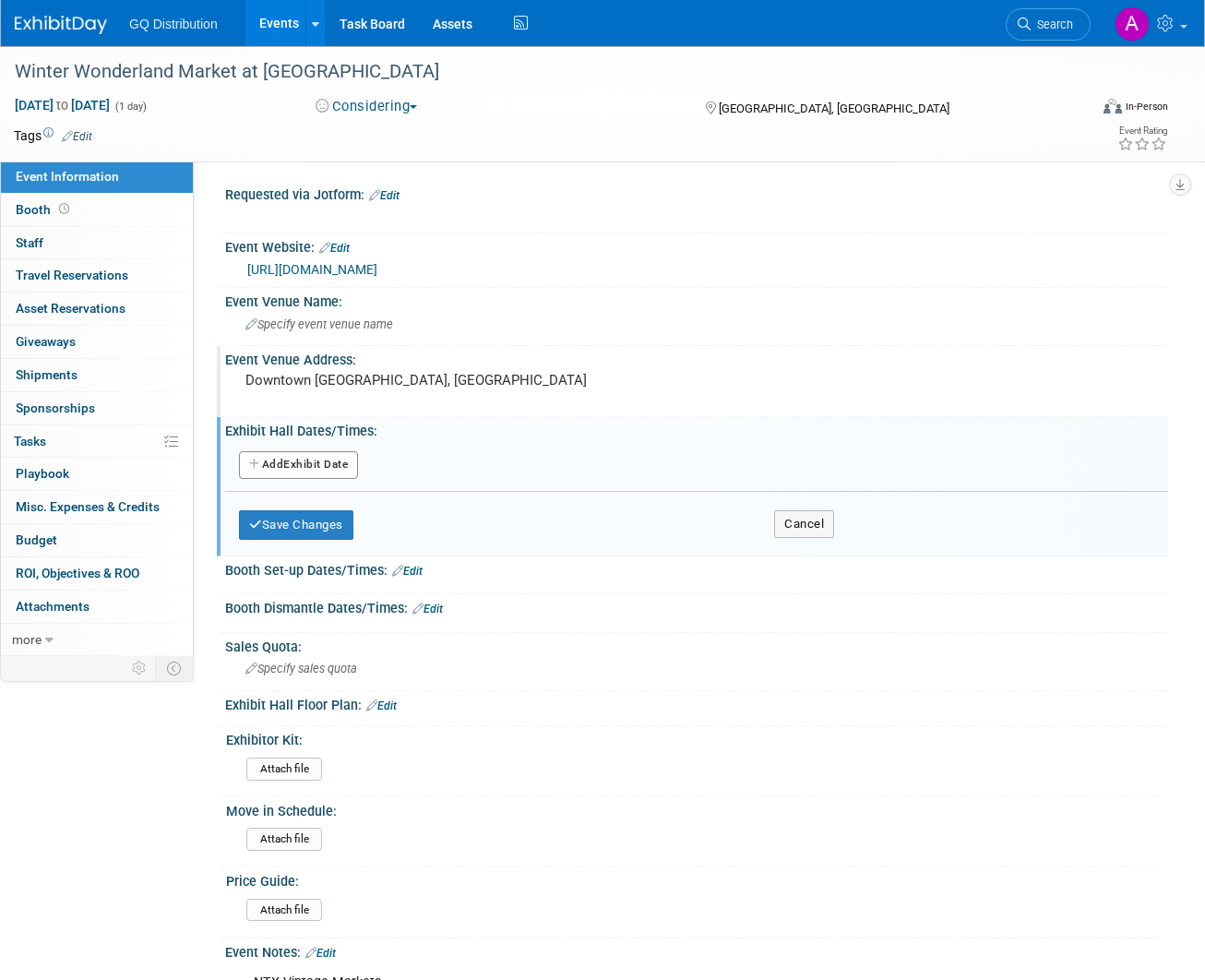
click at [331, 456] on button "Add Another Exhibit Date" at bounding box center [298, 465] width 119 height 28
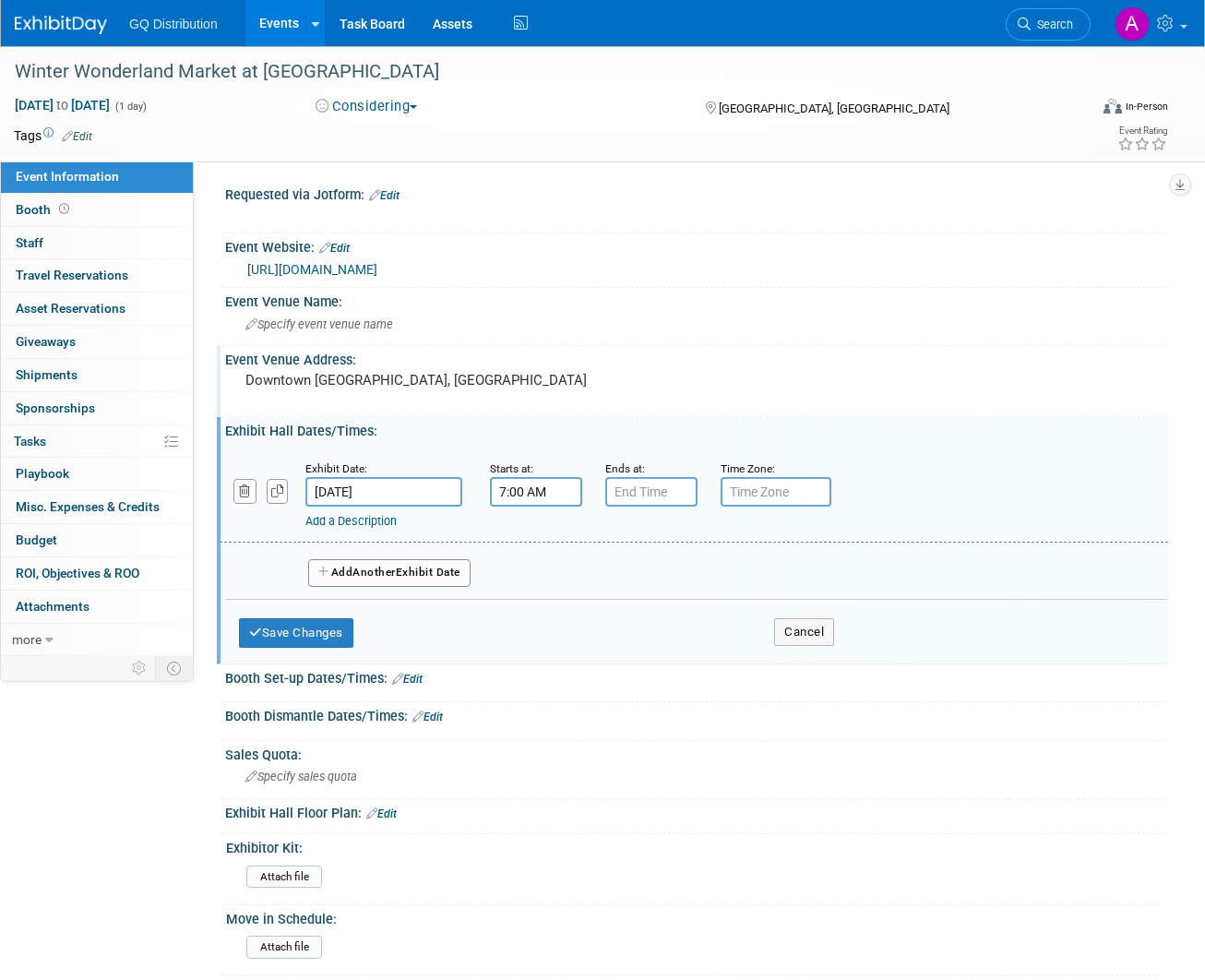
click at [546, 477] on input "7:00 AM" at bounding box center [535, 491] width 92 height 29
click at [532, 577] on span "07" at bounding box center [533, 576] width 35 height 33
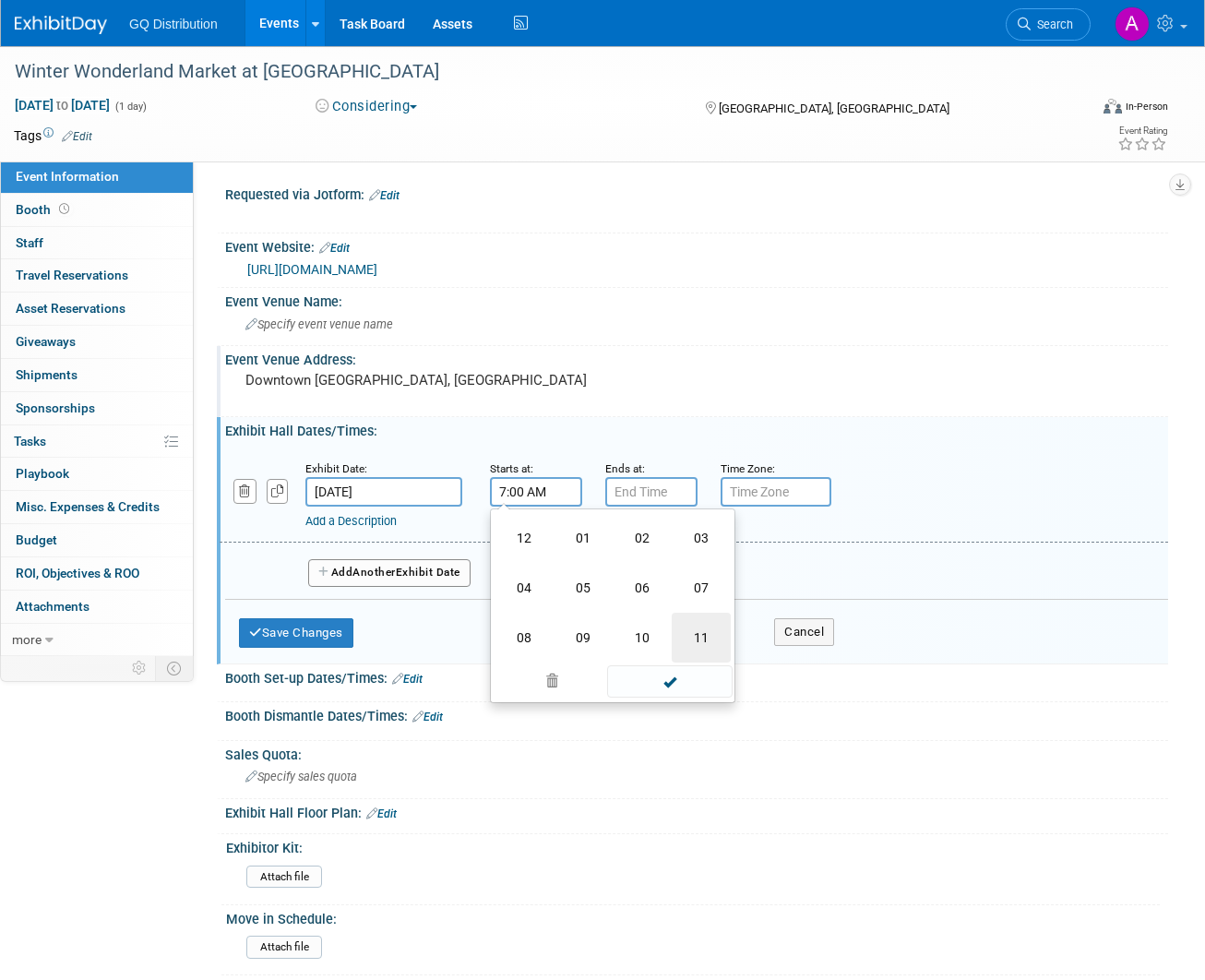
click at [709, 646] on td "11" at bounding box center [701, 638] width 59 height 50
type input "11:00 AM"
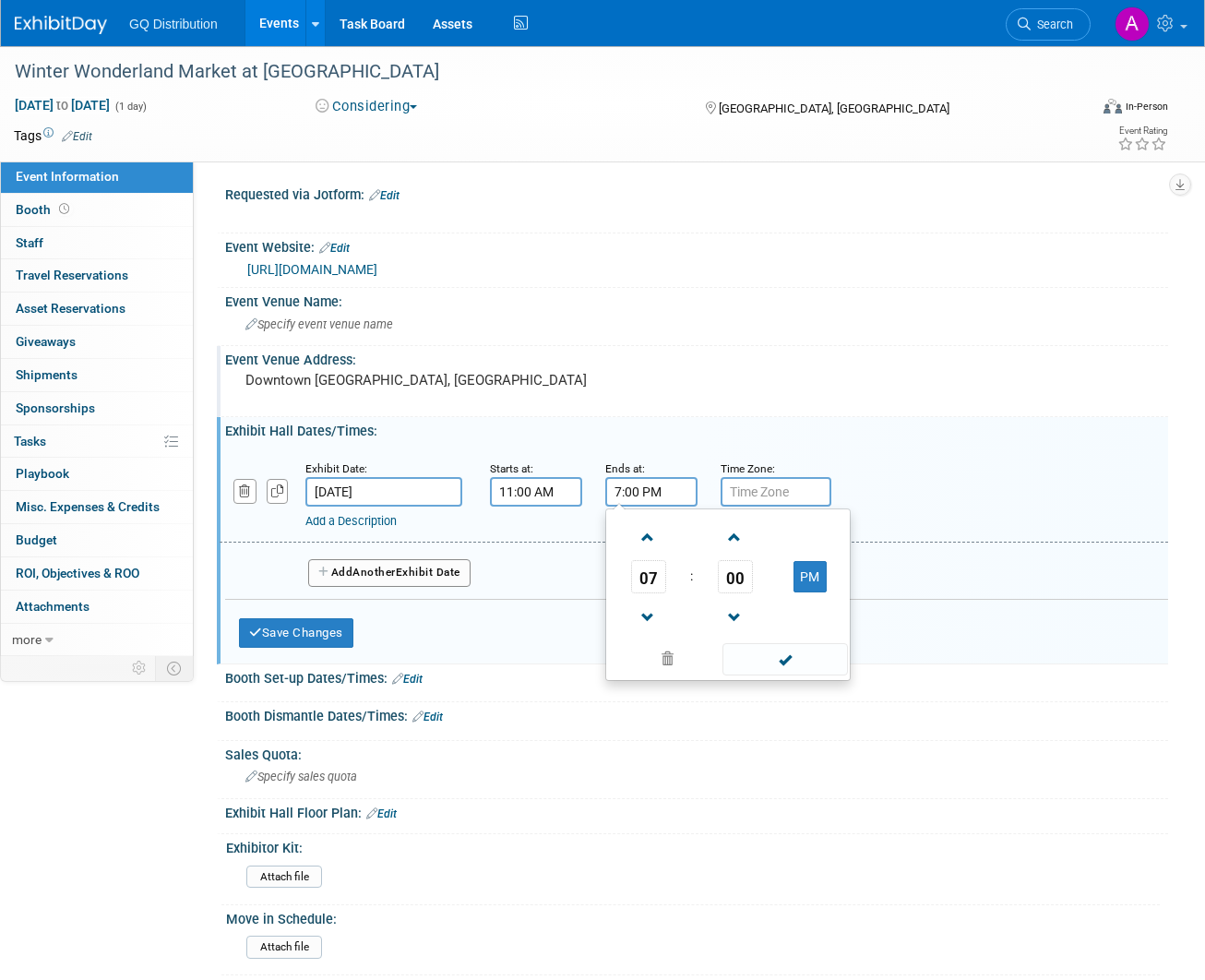
click at [639, 489] on input "7:00 PM" at bounding box center [651, 491] width 92 height 29
click at [644, 585] on span "07" at bounding box center [648, 576] width 35 height 33
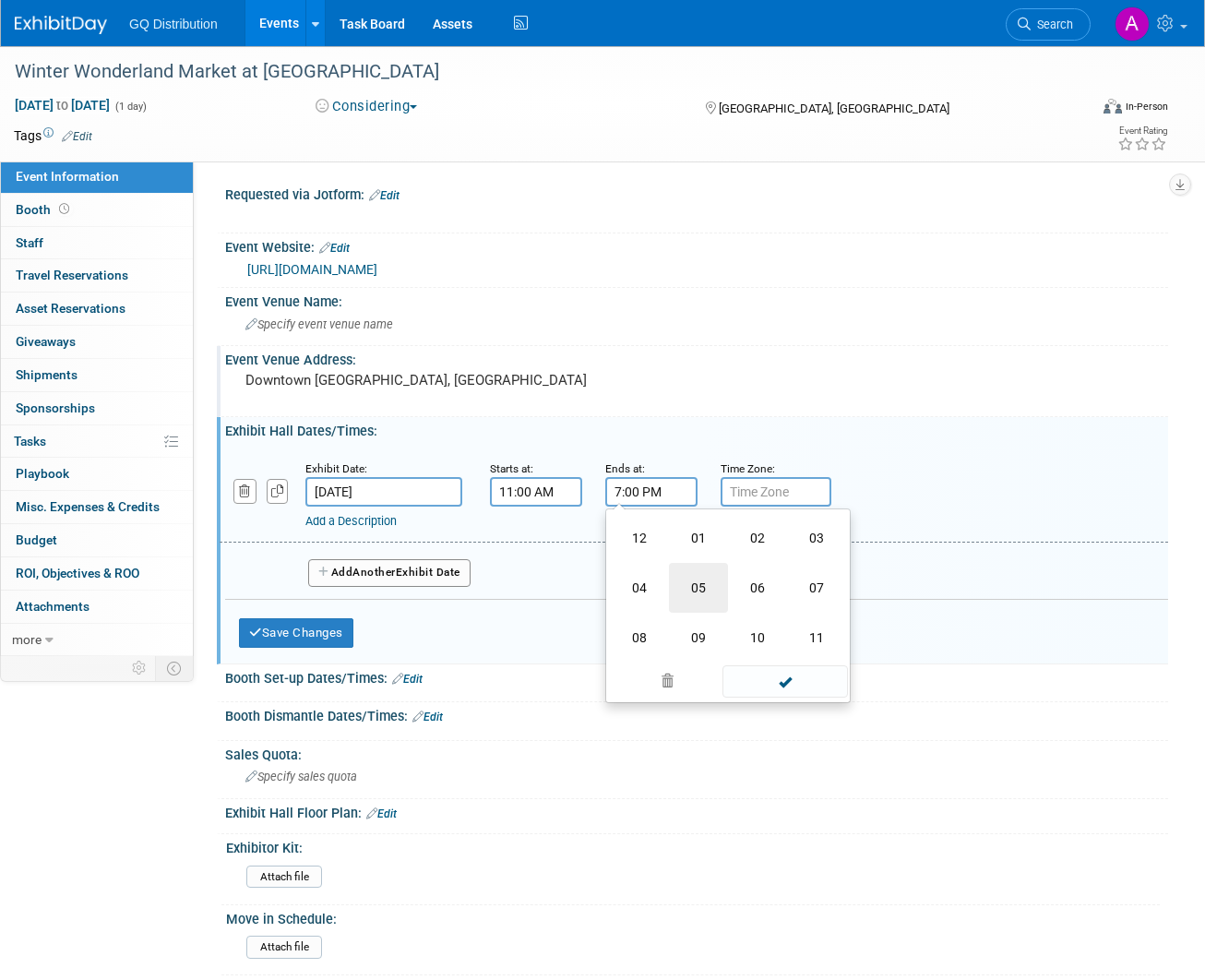
click at [688, 582] on td "05" at bounding box center [698, 587] width 59 height 50
type input "5:00 PM"
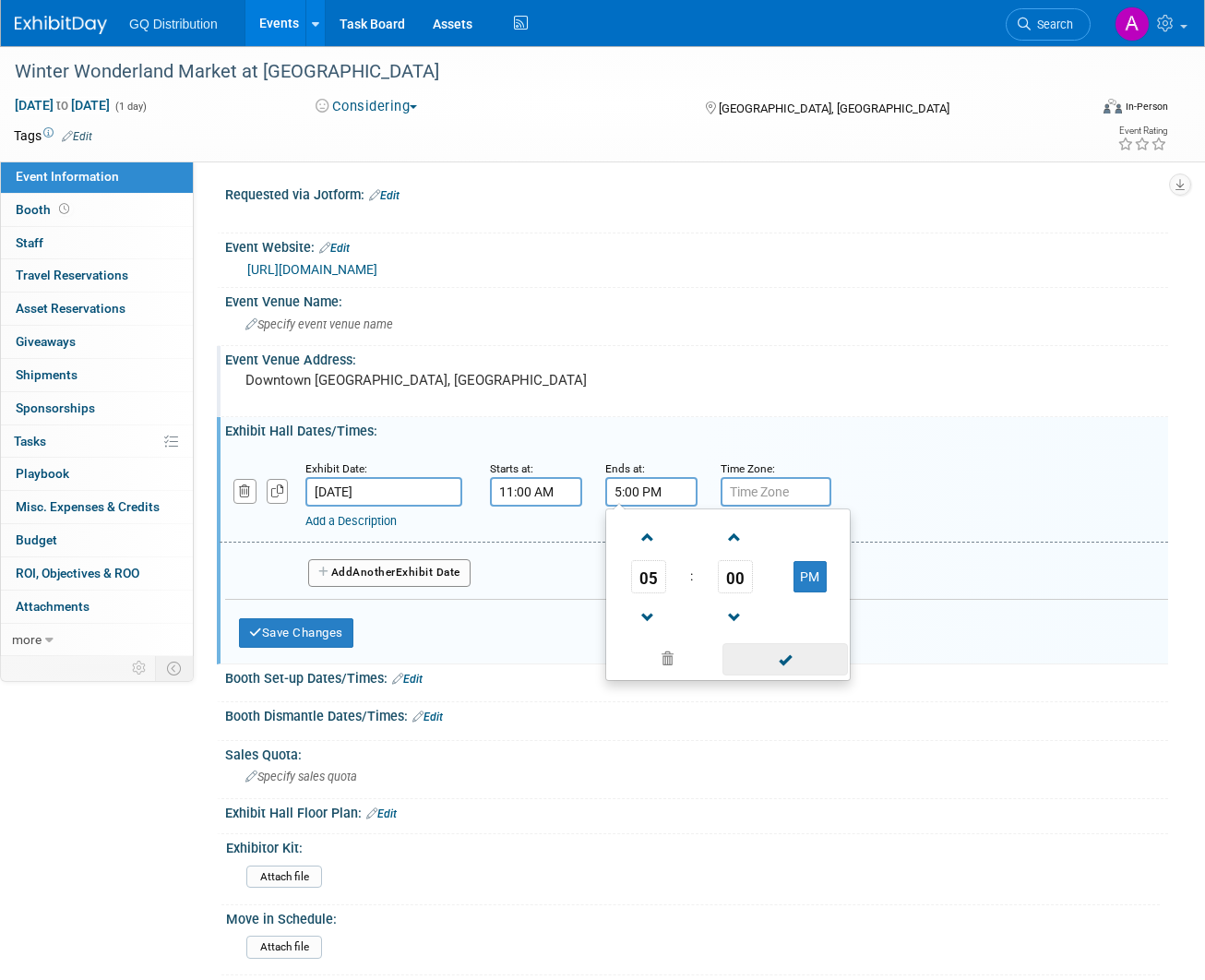
click at [747, 654] on span at bounding box center [785, 659] width 124 height 32
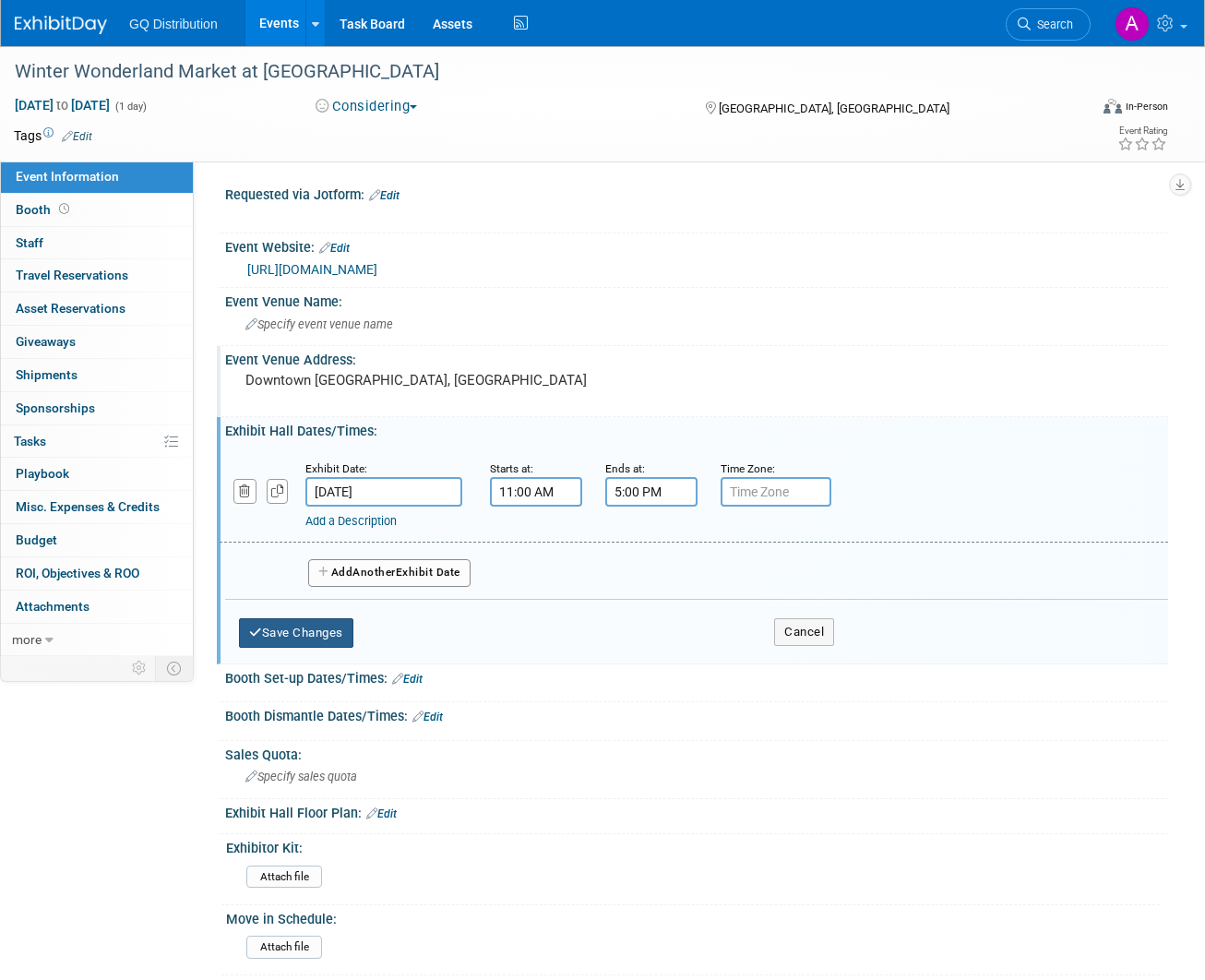
click at [320, 625] on button "Save Changes" at bounding box center [296, 633] width 115 height 29
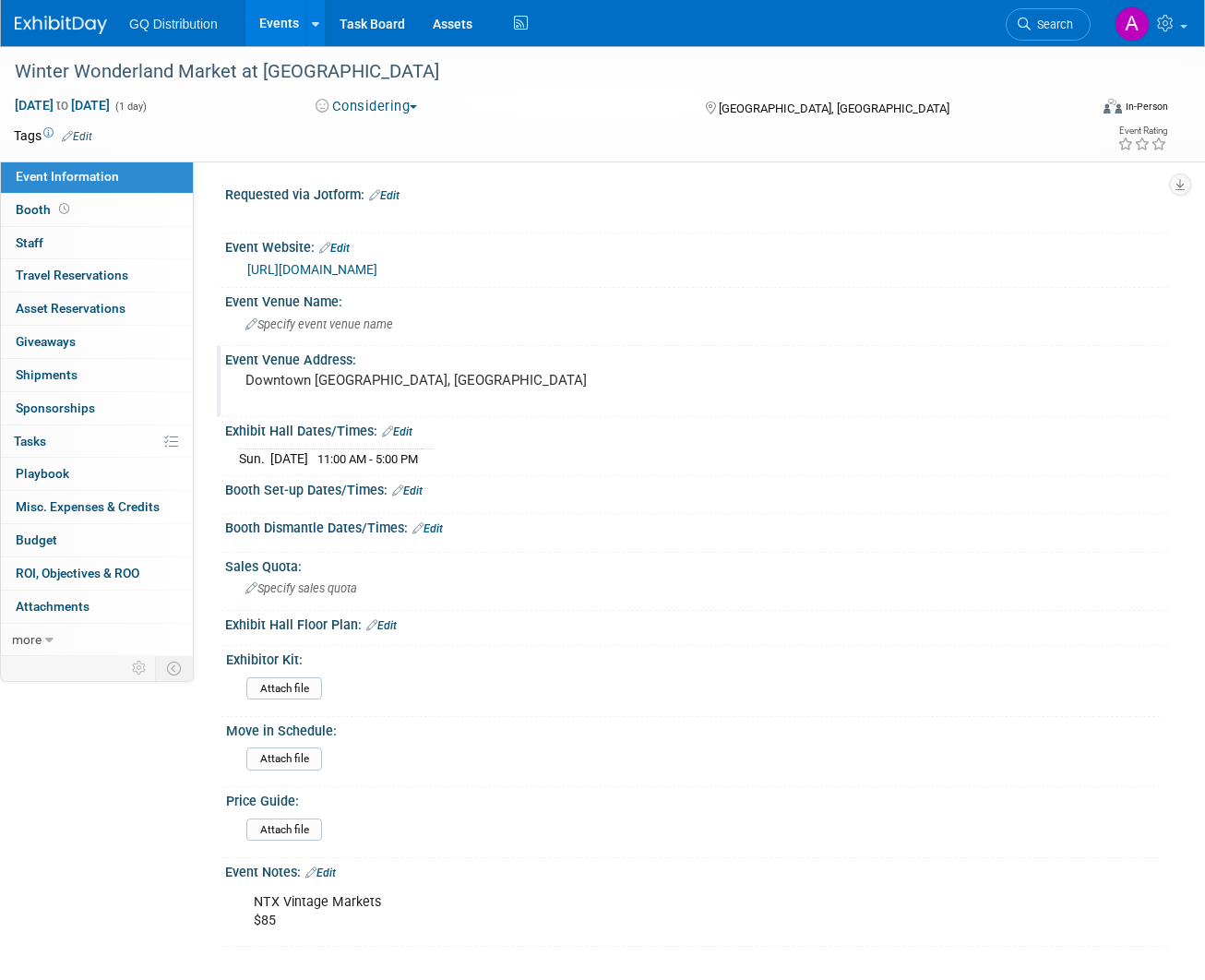
click at [80, 31] on img at bounding box center [61, 25] width 92 height 18
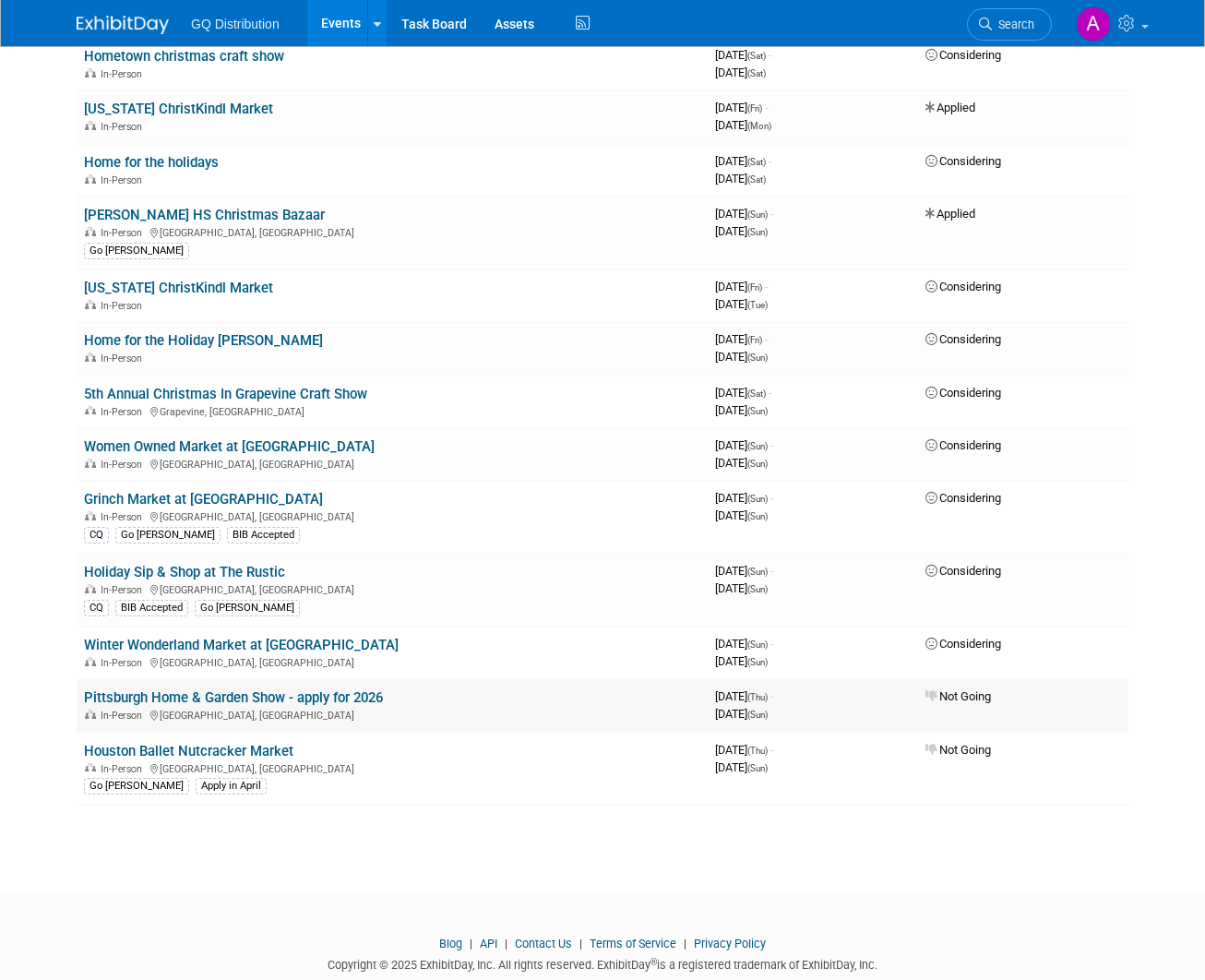
scroll to position [1278, 0]
click at [269, 638] on link "Winter Wonderland Market at [GEOGRAPHIC_DATA]" at bounding box center [242, 646] width 315 height 17
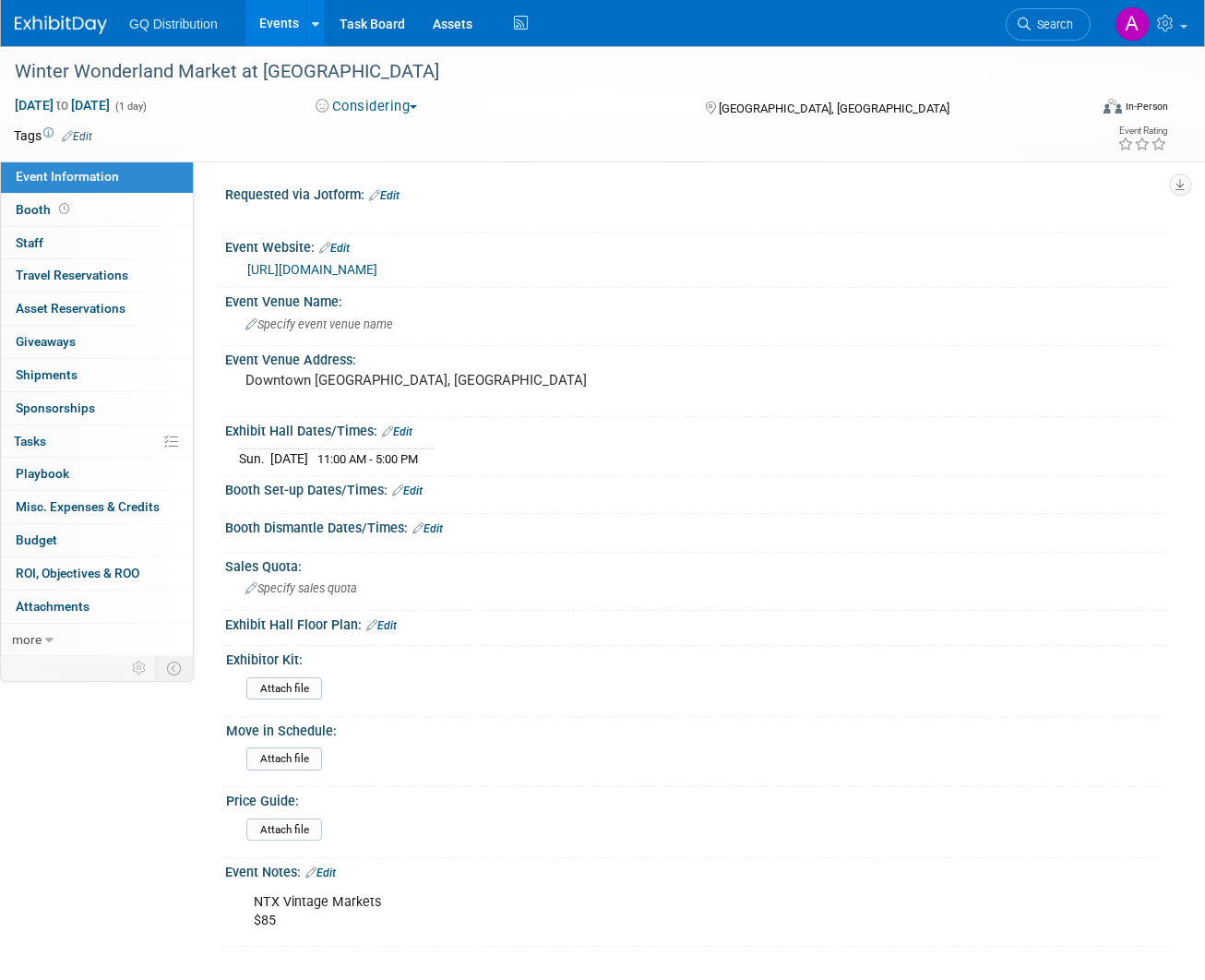
click at [89, 132] on link "Edit" at bounding box center [77, 137] width 30 height 13
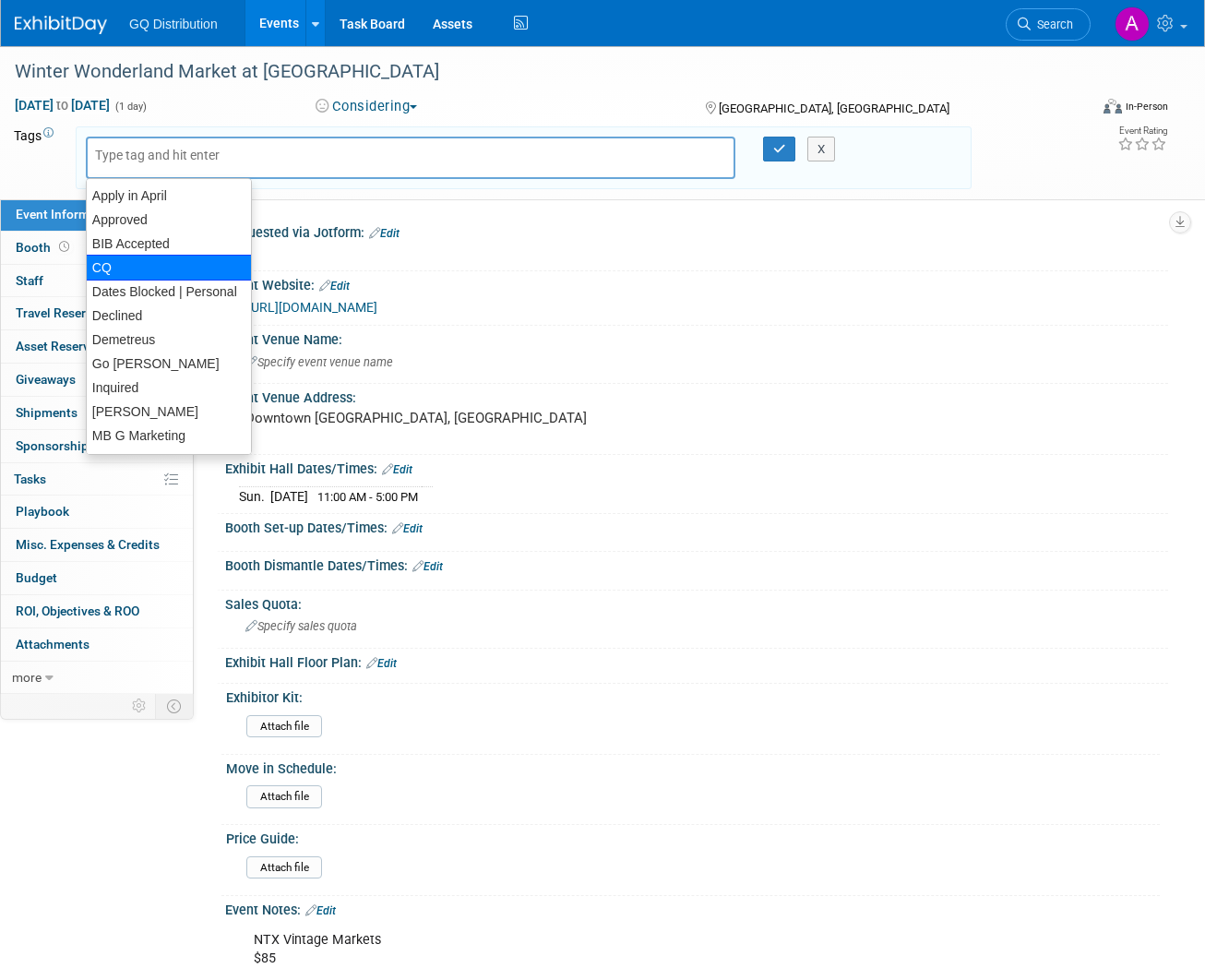
click at [139, 261] on div "CQ" at bounding box center [168, 267] width 166 height 26
type input "CQ"
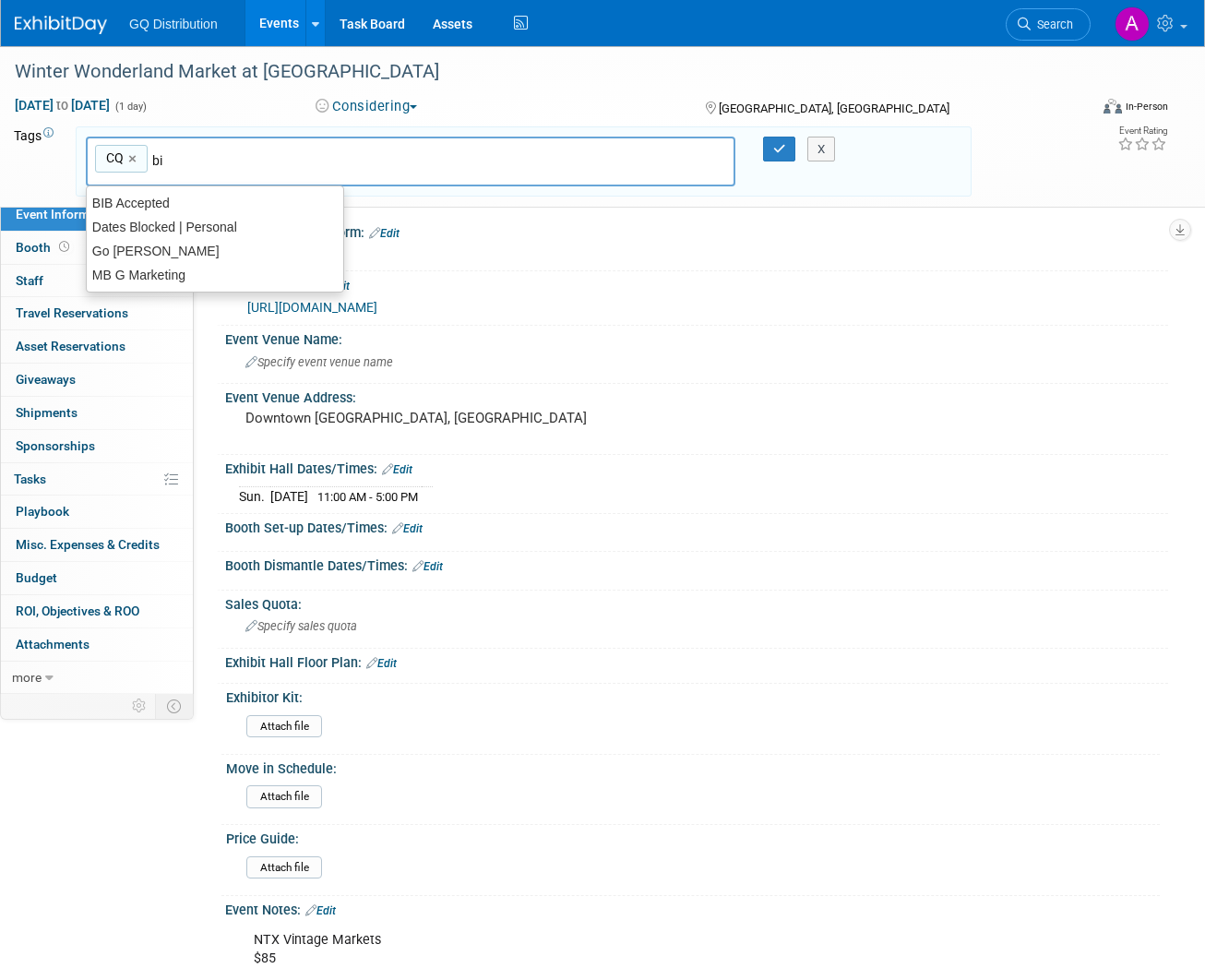
type input "bib"
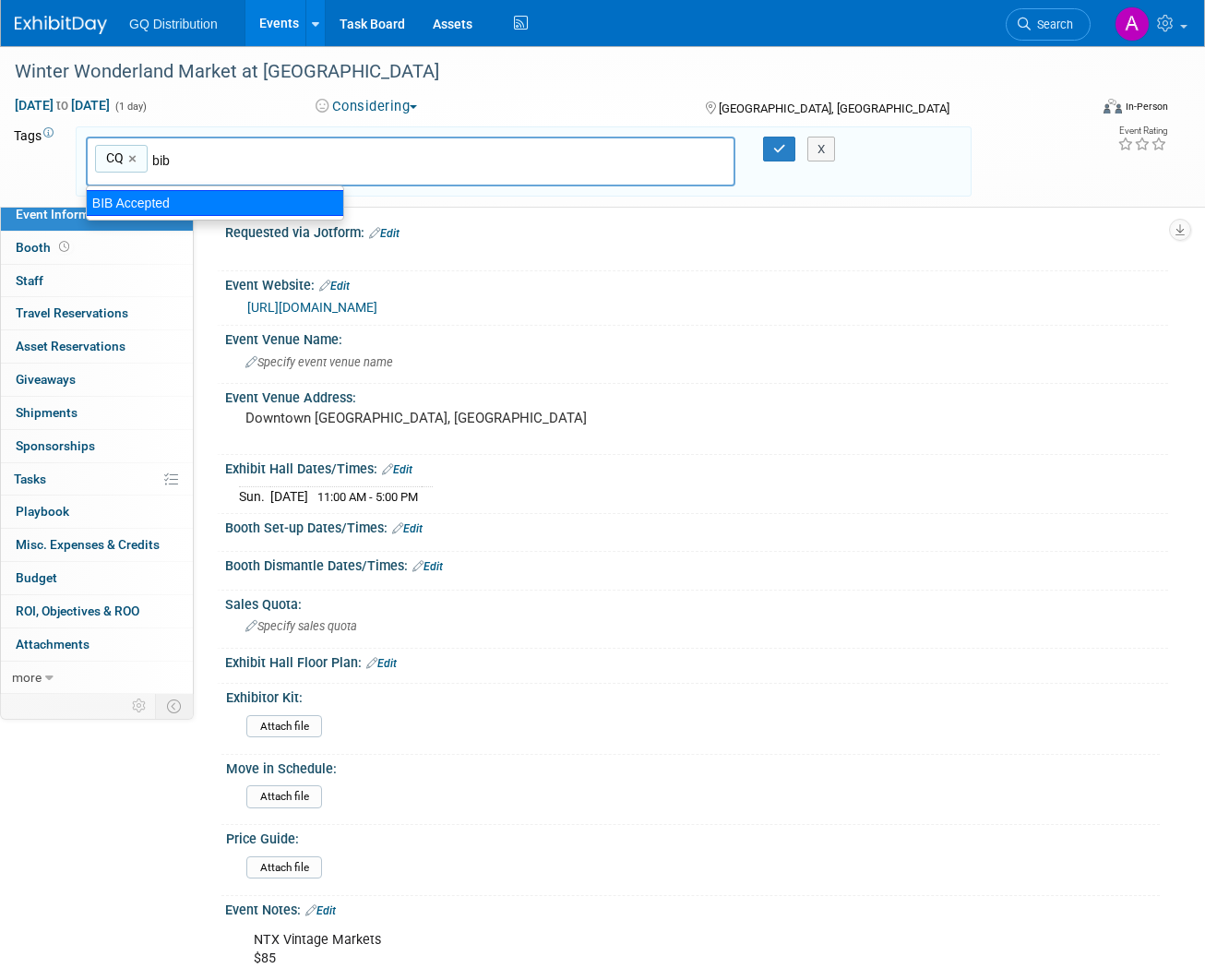
click at [168, 210] on div "BIB Accepted" at bounding box center [214, 202] width 258 height 26
type input "CQ, BIB Accepted"
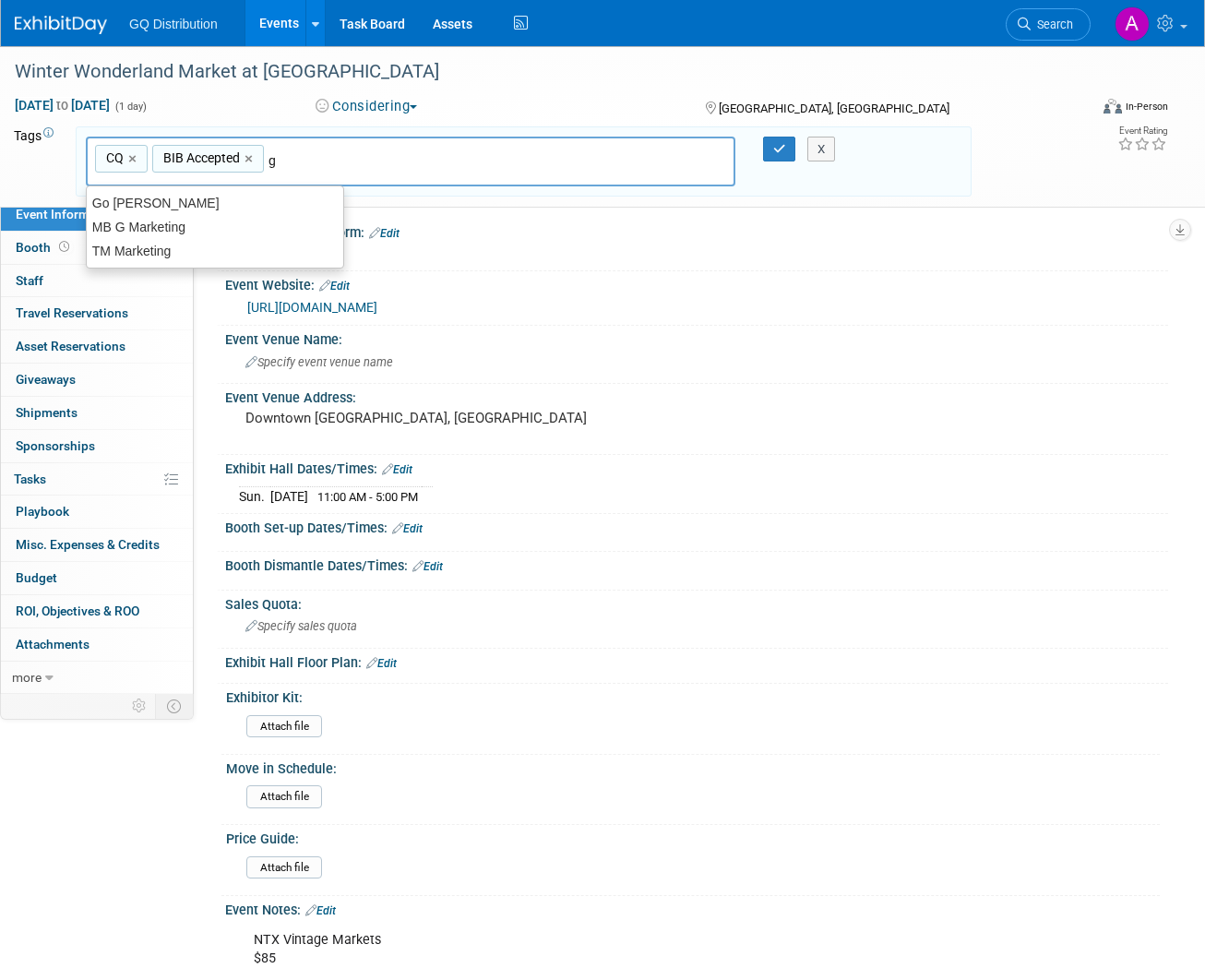
type input "go"
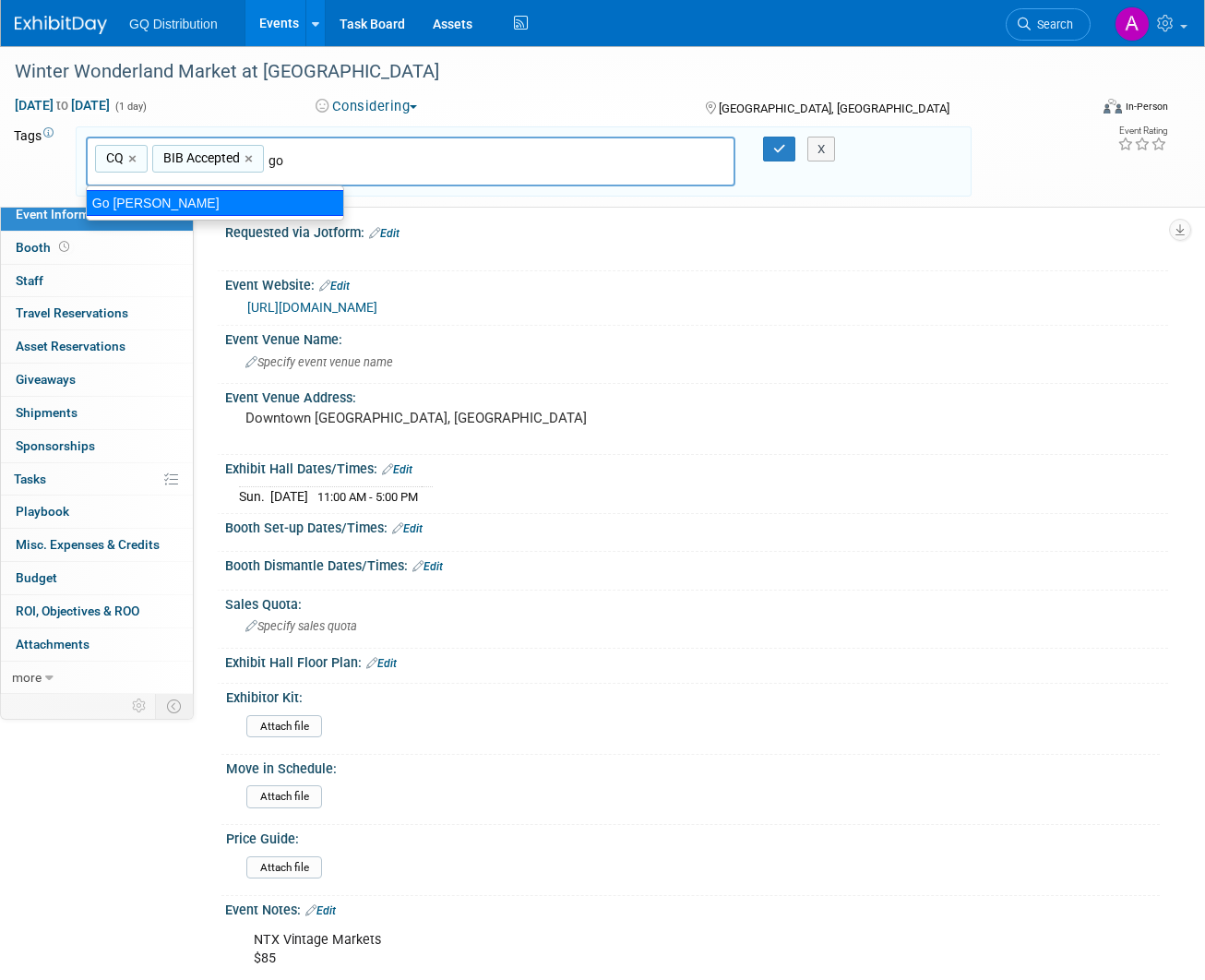
click at [156, 212] on div "Go [PERSON_NAME]" at bounding box center [214, 202] width 258 height 26
type input "CQ, BIB Accepted, Go [PERSON_NAME]"
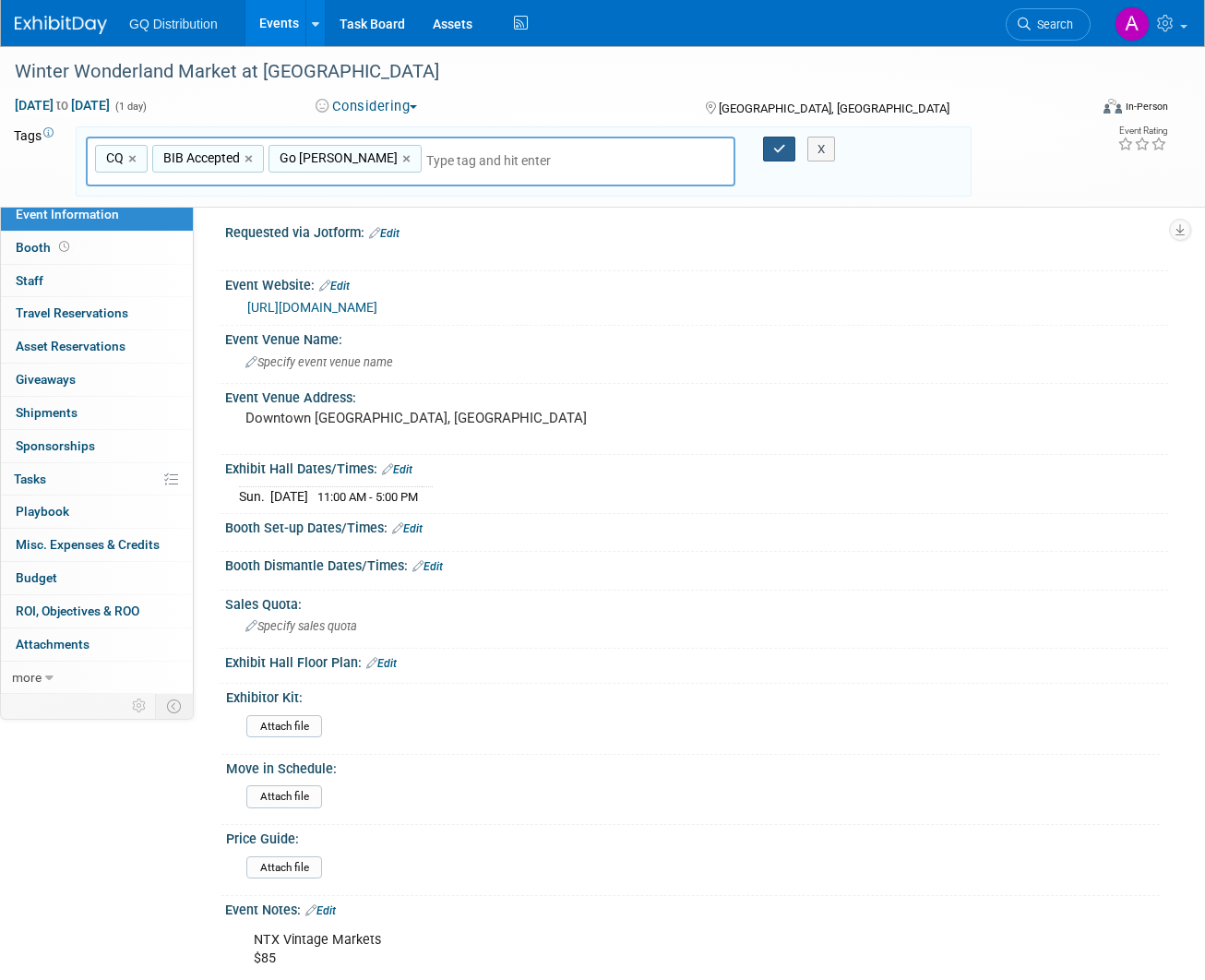
click at [769, 146] on button "button" at bounding box center [779, 149] width 33 height 26
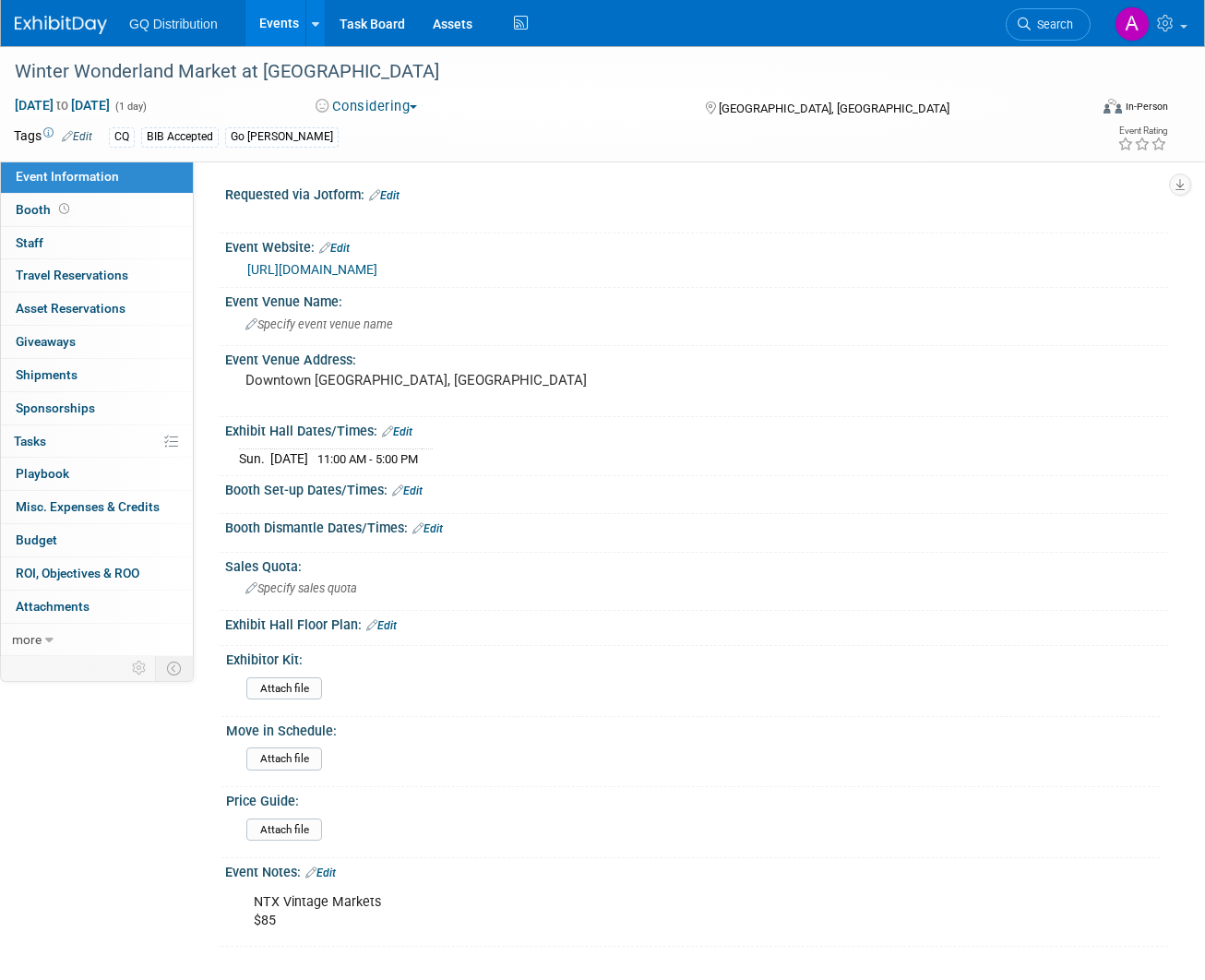
click at [90, 19] on img at bounding box center [61, 25] width 92 height 18
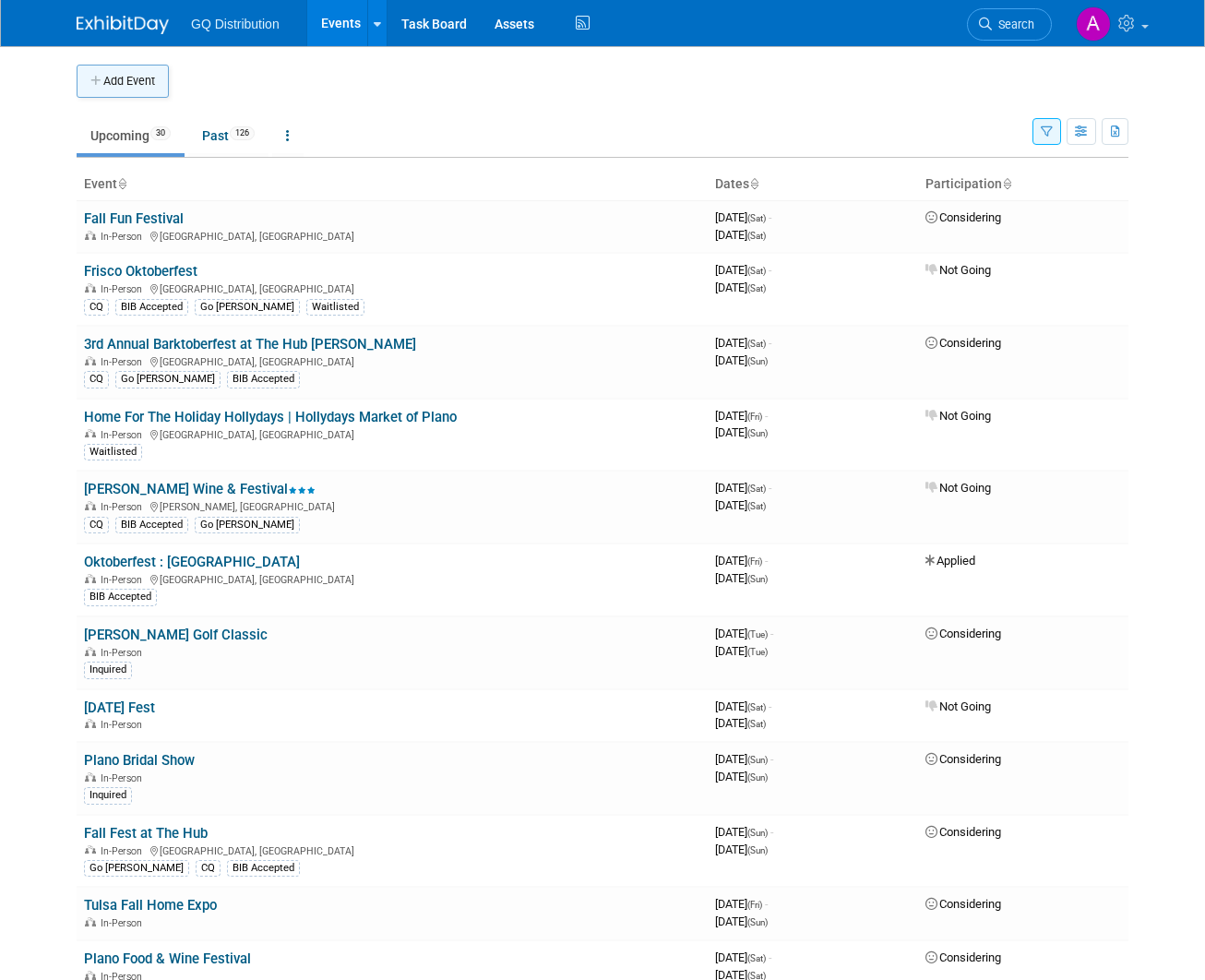
click at [134, 84] on button "Add Event" at bounding box center [122, 81] width 92 height 33
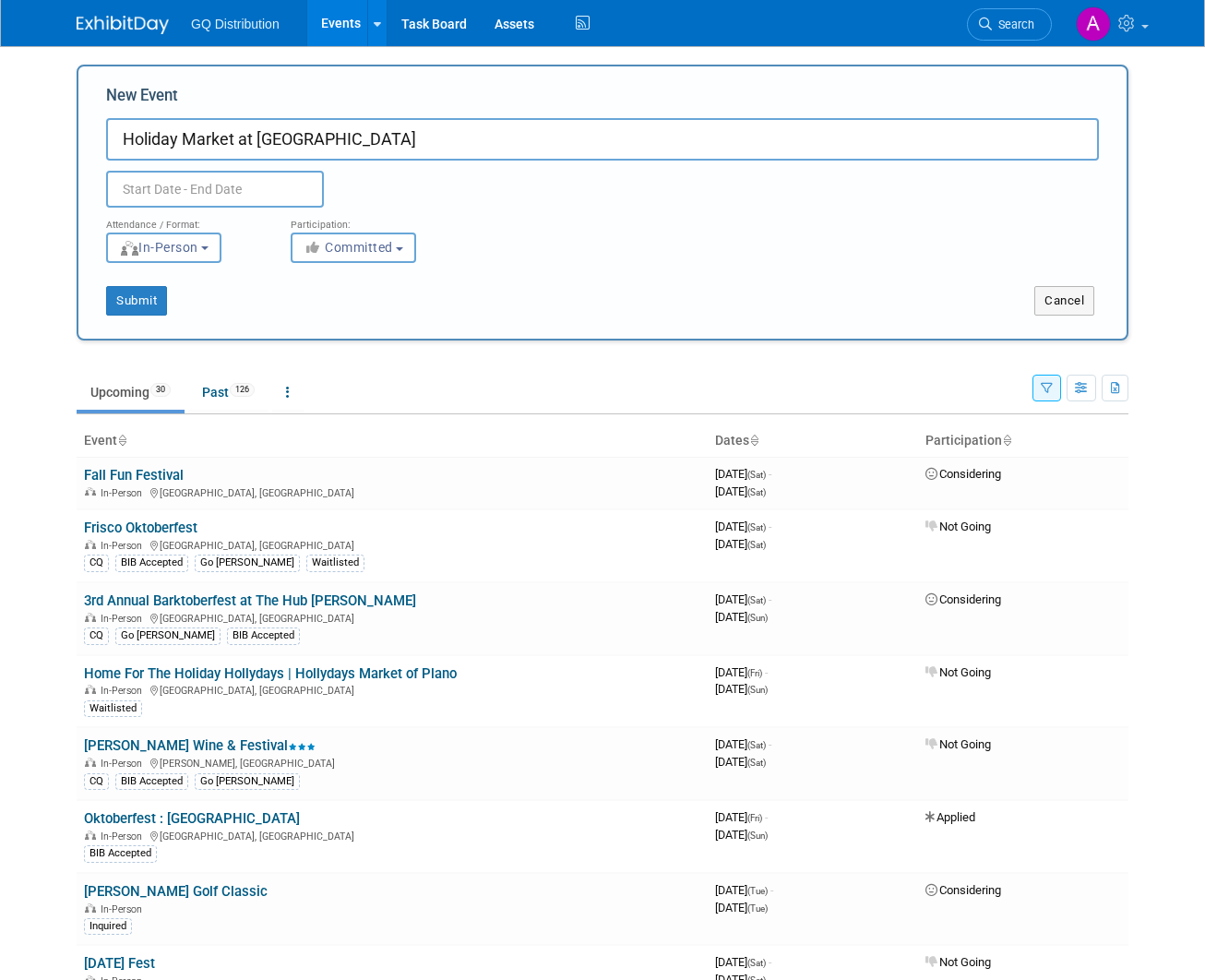
type input "Holiday Market at [GEOGRAPHIC_DATA]"
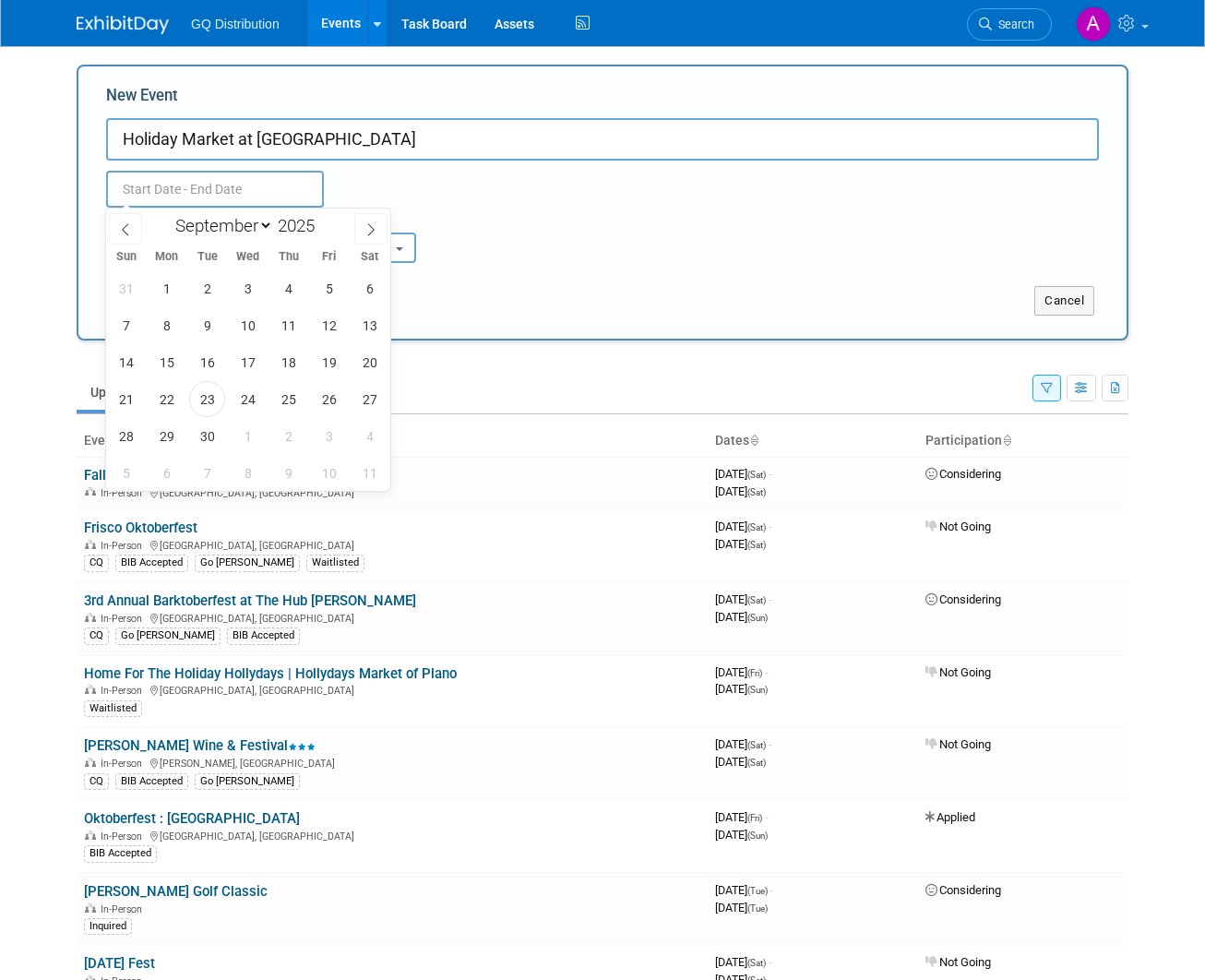
click at [221, 183] on input "text" at bounding box center [215, 189] width 218 height 37
click at [369, 226] on icon at bounding box center [371, 230] width 13 height 13
select select "11"
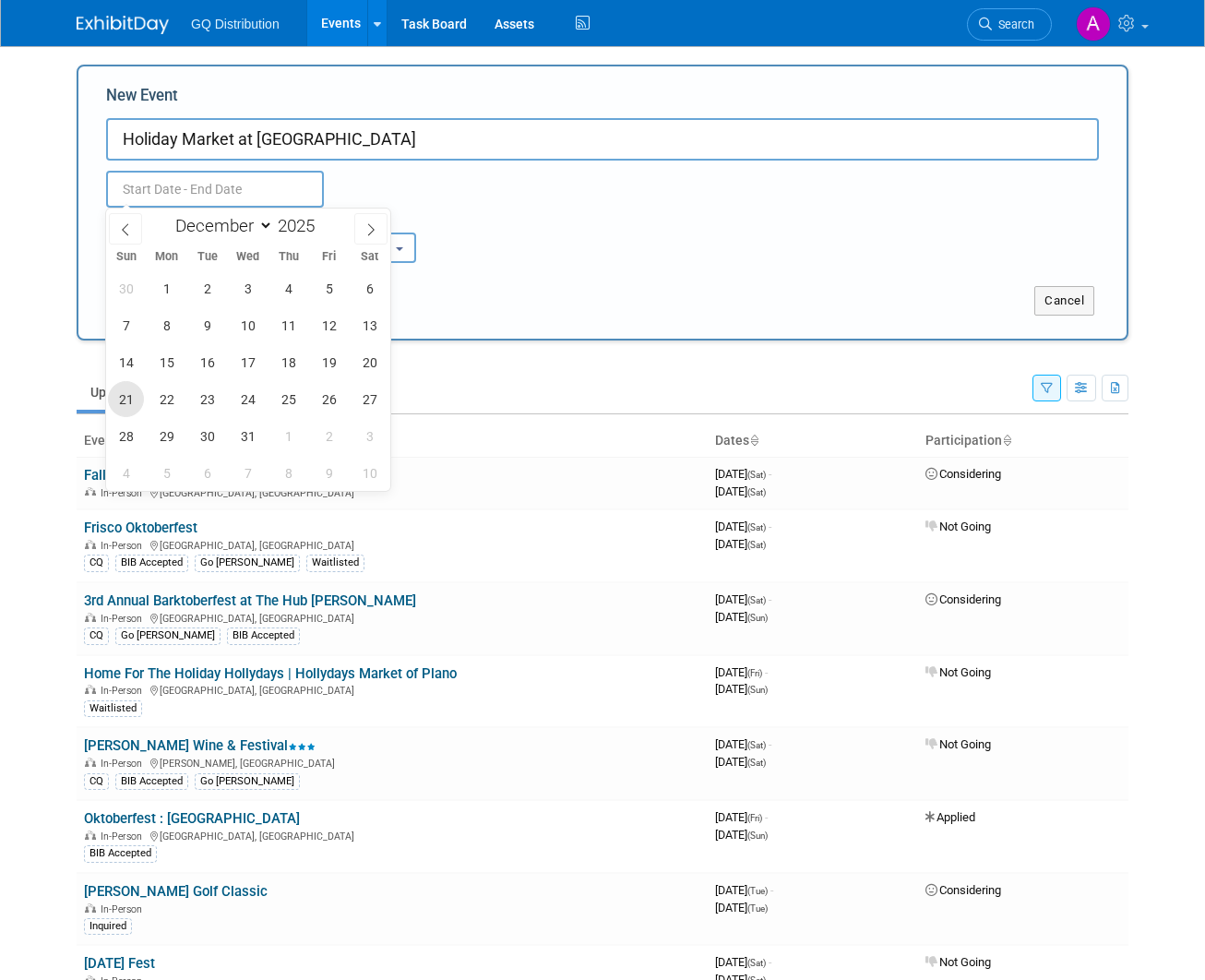
click at [130, 397] on span "21" at bounding box center [126, 399] width 36 height 36
type input "[DATE] to [DATE]"
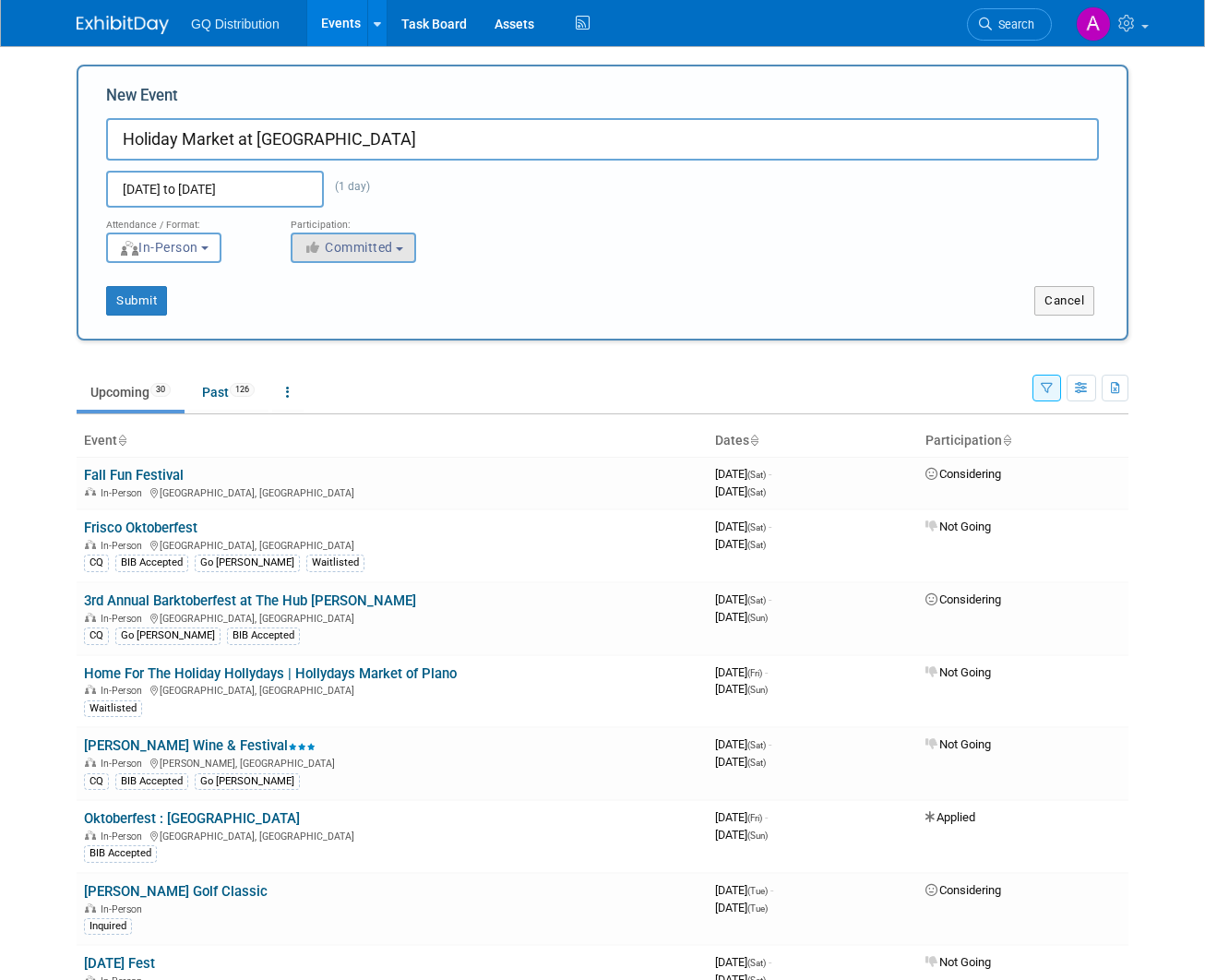
click at [362, 242] on span "Committed" at bounding box center [348, 248] width 89 height 15
click at [351, 317] on label "Considering" at bounding box center [362, 317] width 121 height 24
click at [308, 317] on input "Considering" at bounding box center [302, 318] width 12 height 12
select select "2"
click at [139, 303] on button "Submit" at bounding box center [137, 301] width 61 height 29
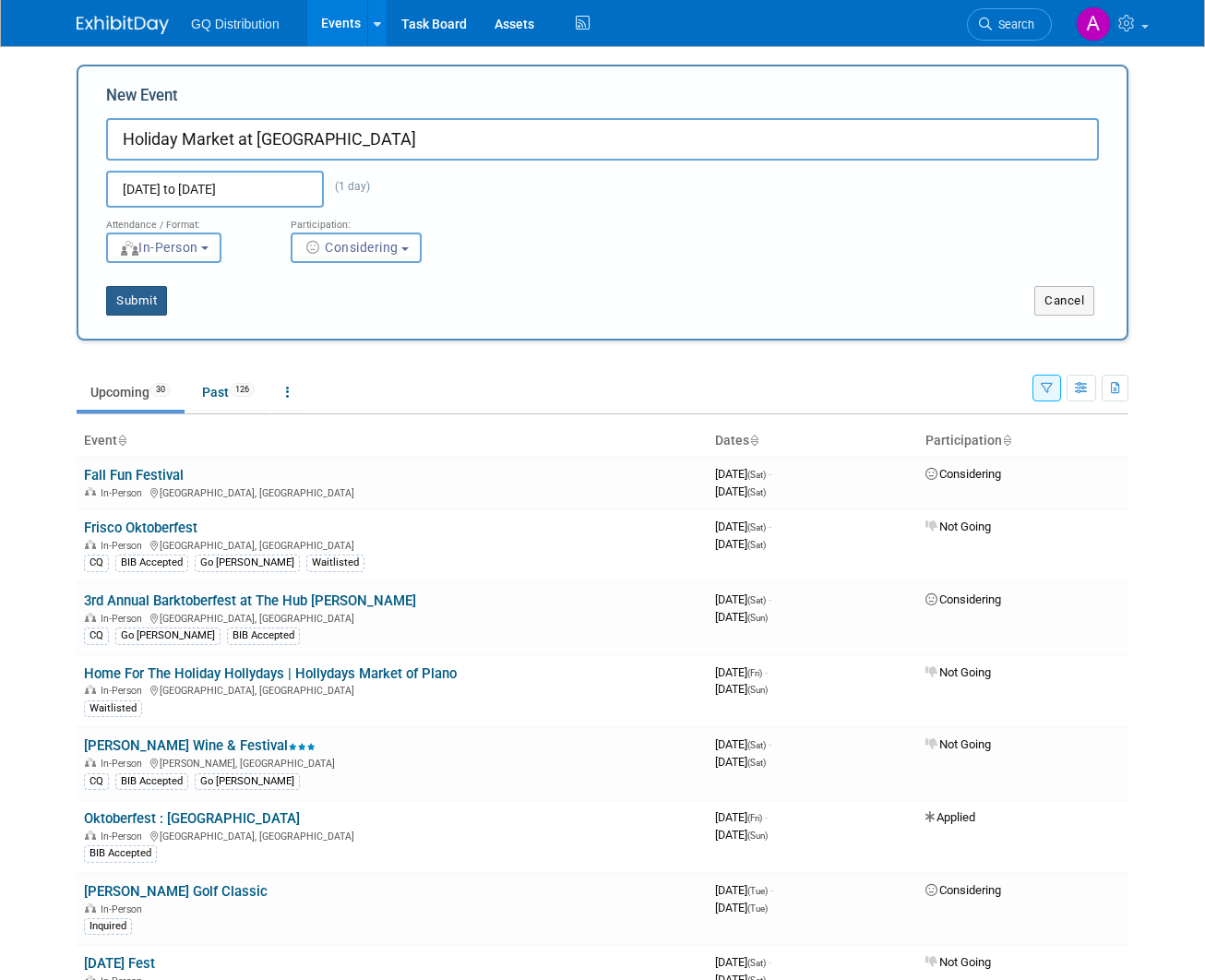
type input "Holiday Market at [GEOGRAPHIC_DATA]"
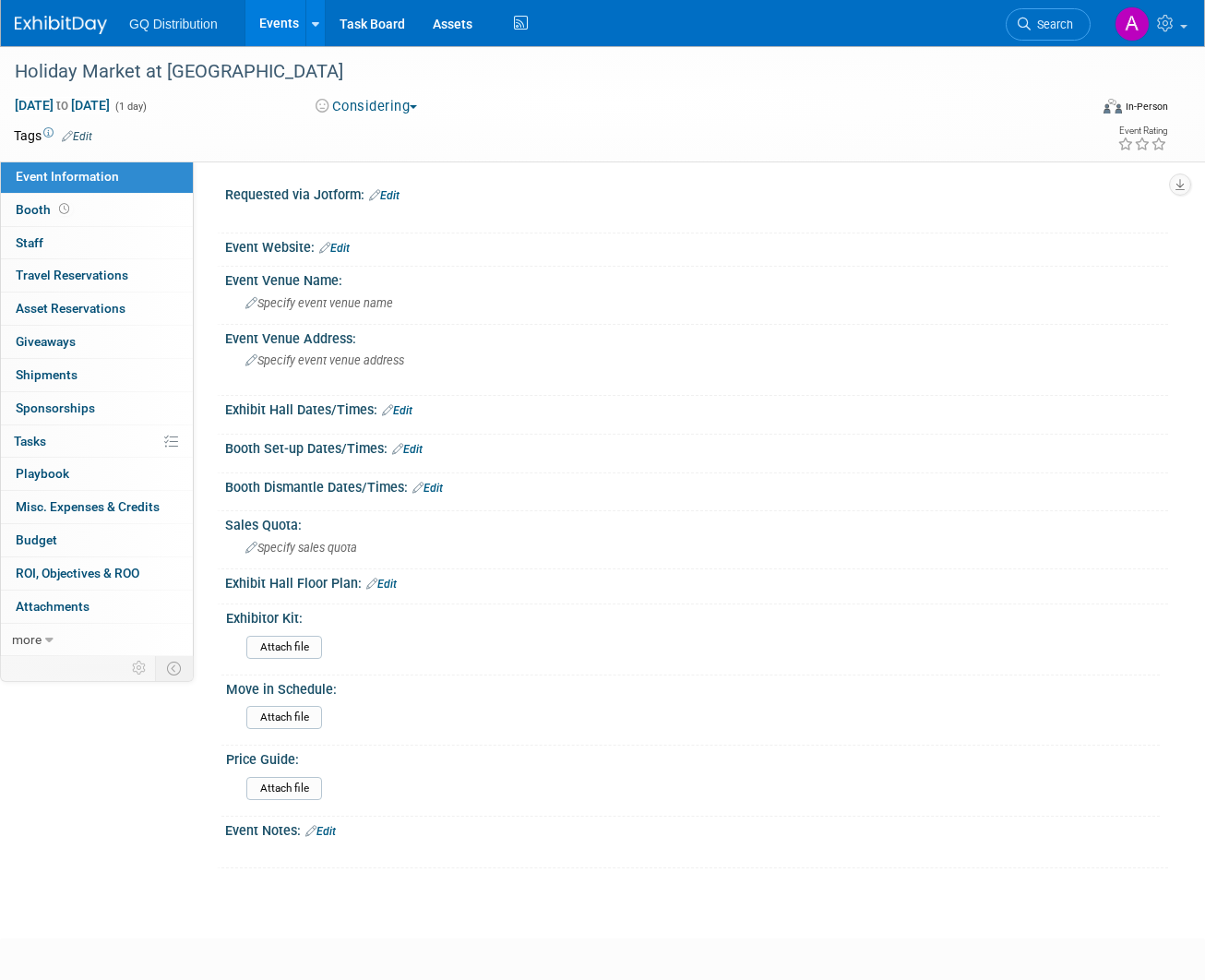
click at [336, 825] on link "Edit" at bounding box center [321, 832] width 30 height 13
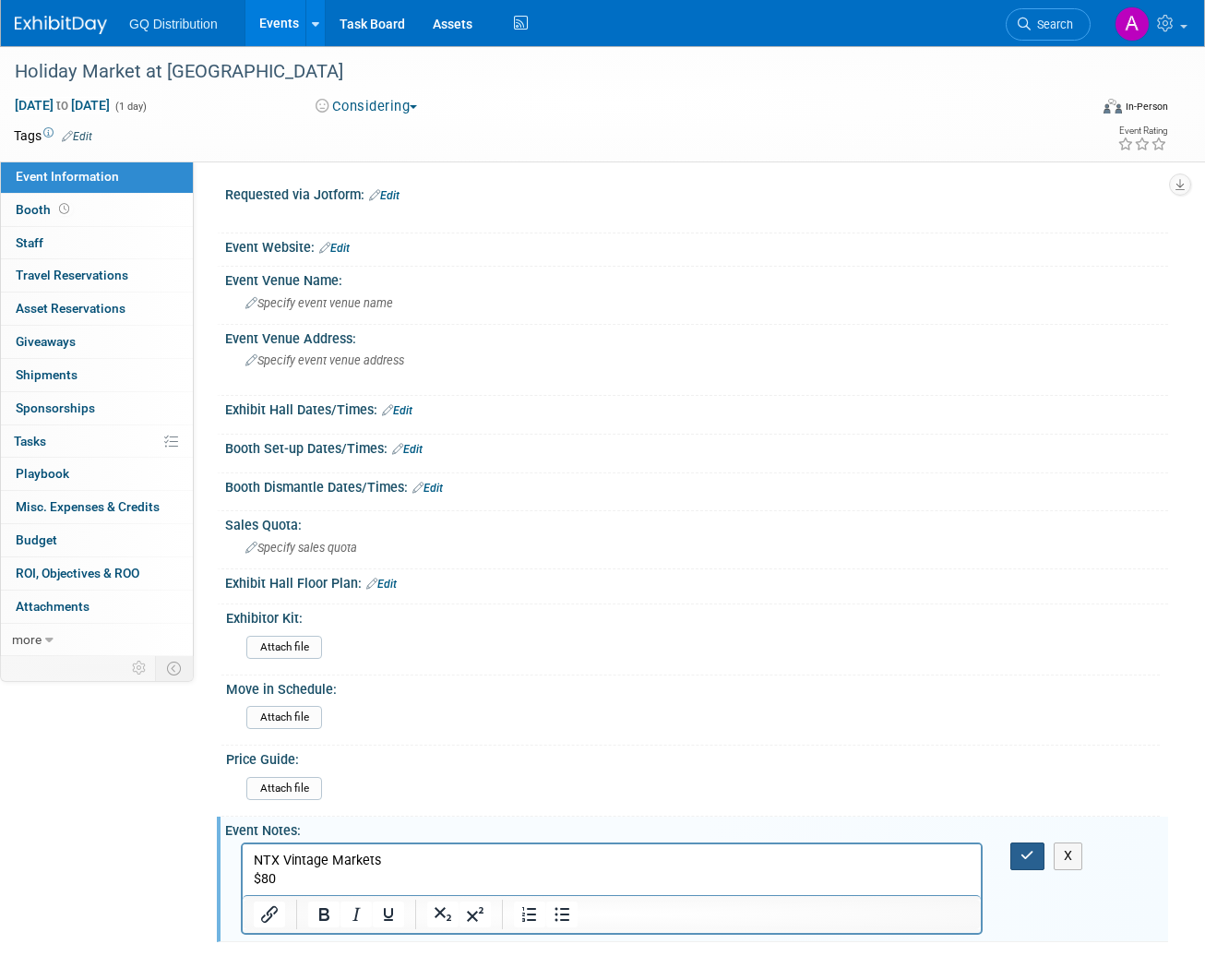
click at [1029, 849] on icon "button" at bounding box center [1028, 856] width 14 height 13
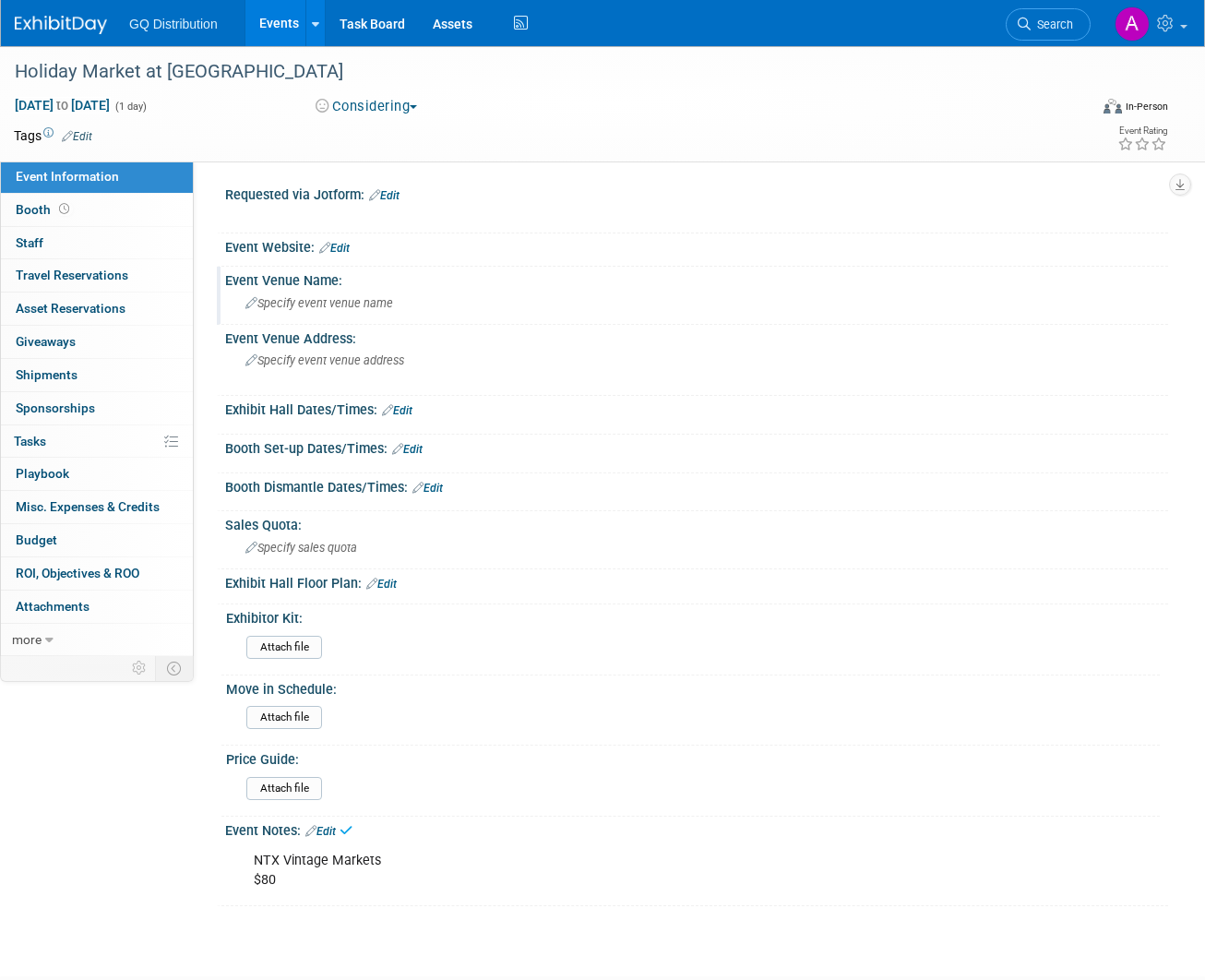
click at [328, 304] on span "Specify event venue name" at bounding box center [320, 303] width 148 height 14
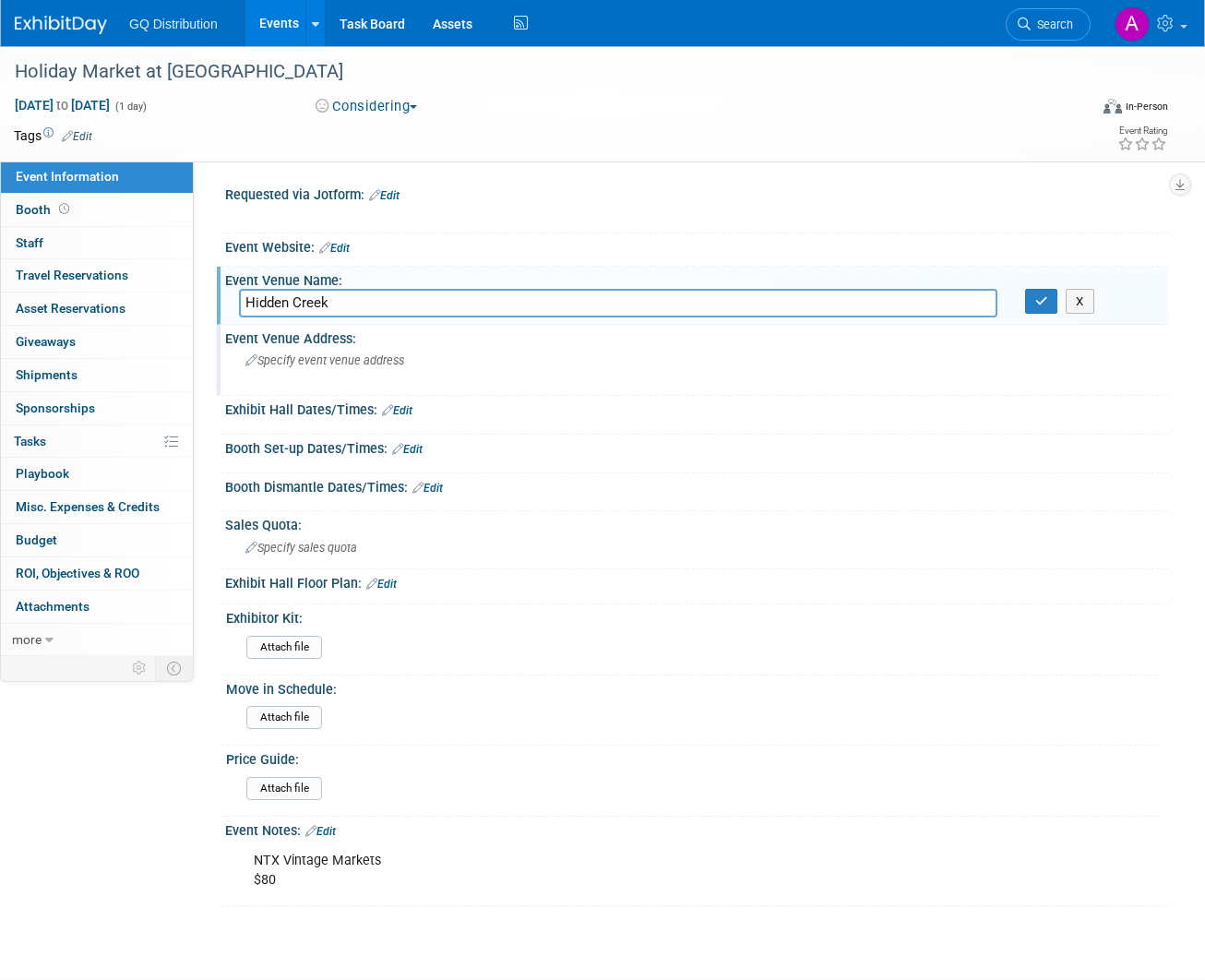
type input "Hidden Creek"
click at [354, 357] on span "Specify event venue address" at bounding box center [324, 361] width 158 height 14
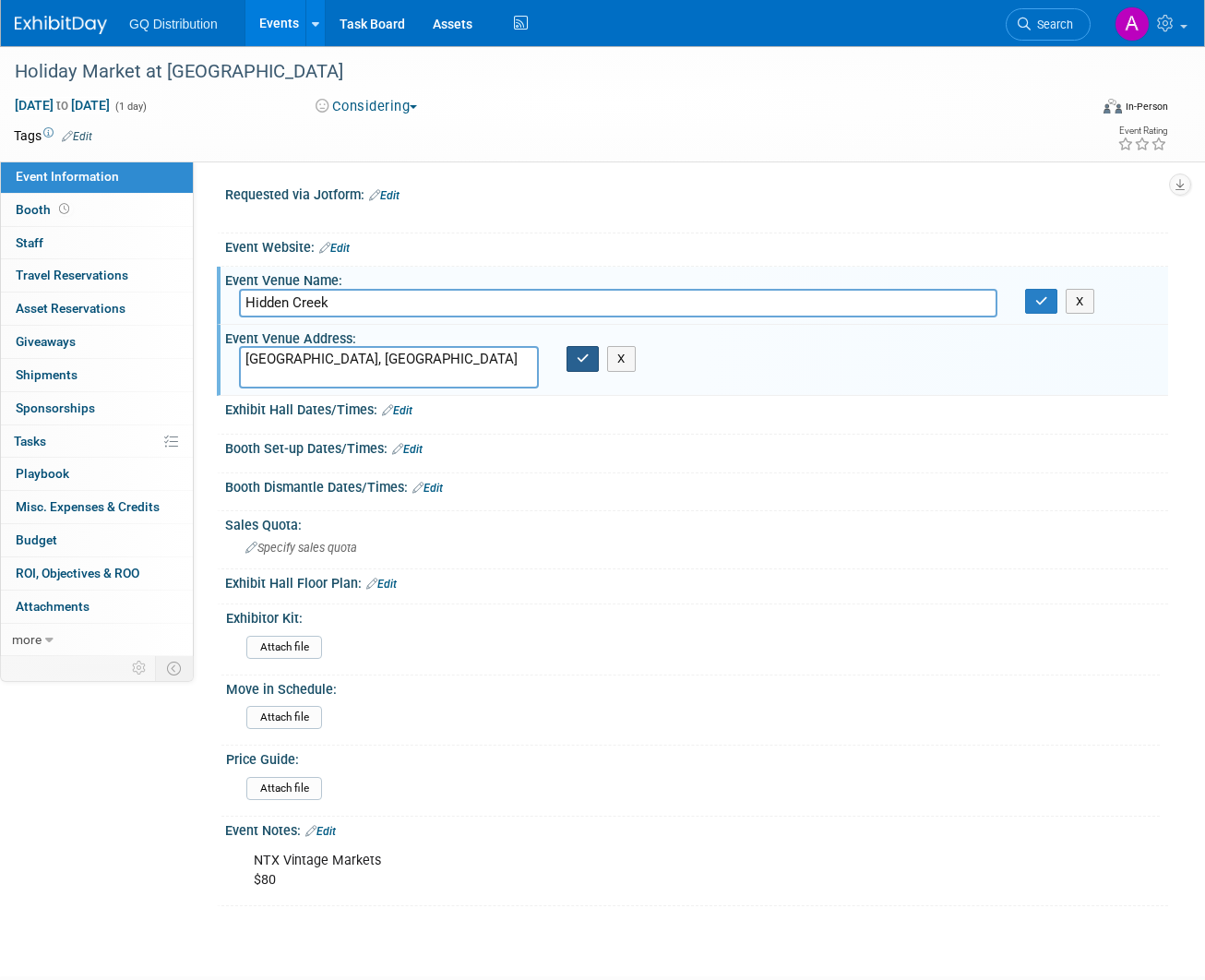
type textarea "[GEOGRAPHIC_DATA], [GEOGRAPHIC_DATA]"
click at [584, 361] on icon "button" at bounding box center [584, 359] width 13 height 12
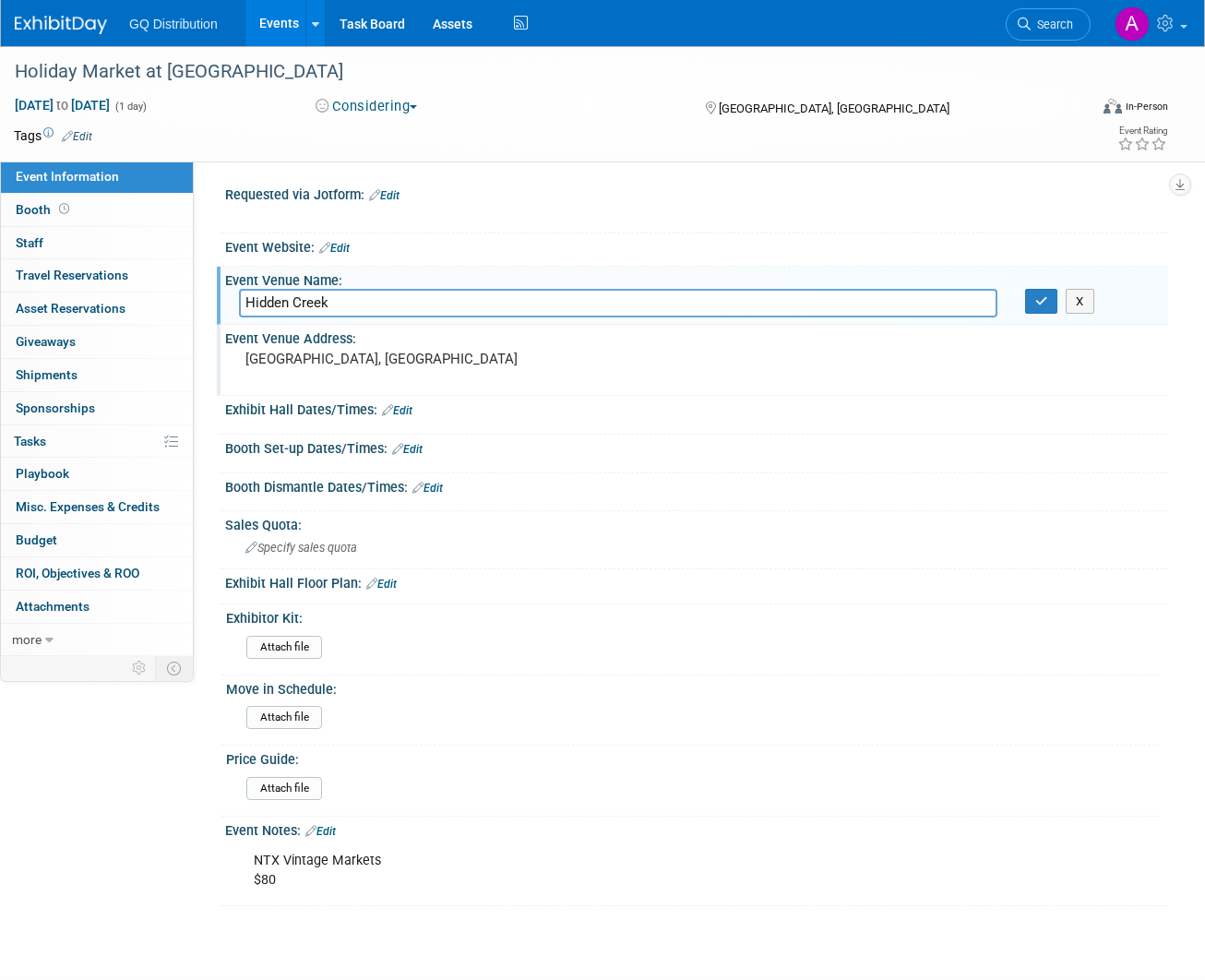
click at [403, 404] on link "Edit" at bounding box center [398, 411] width 30 height 13
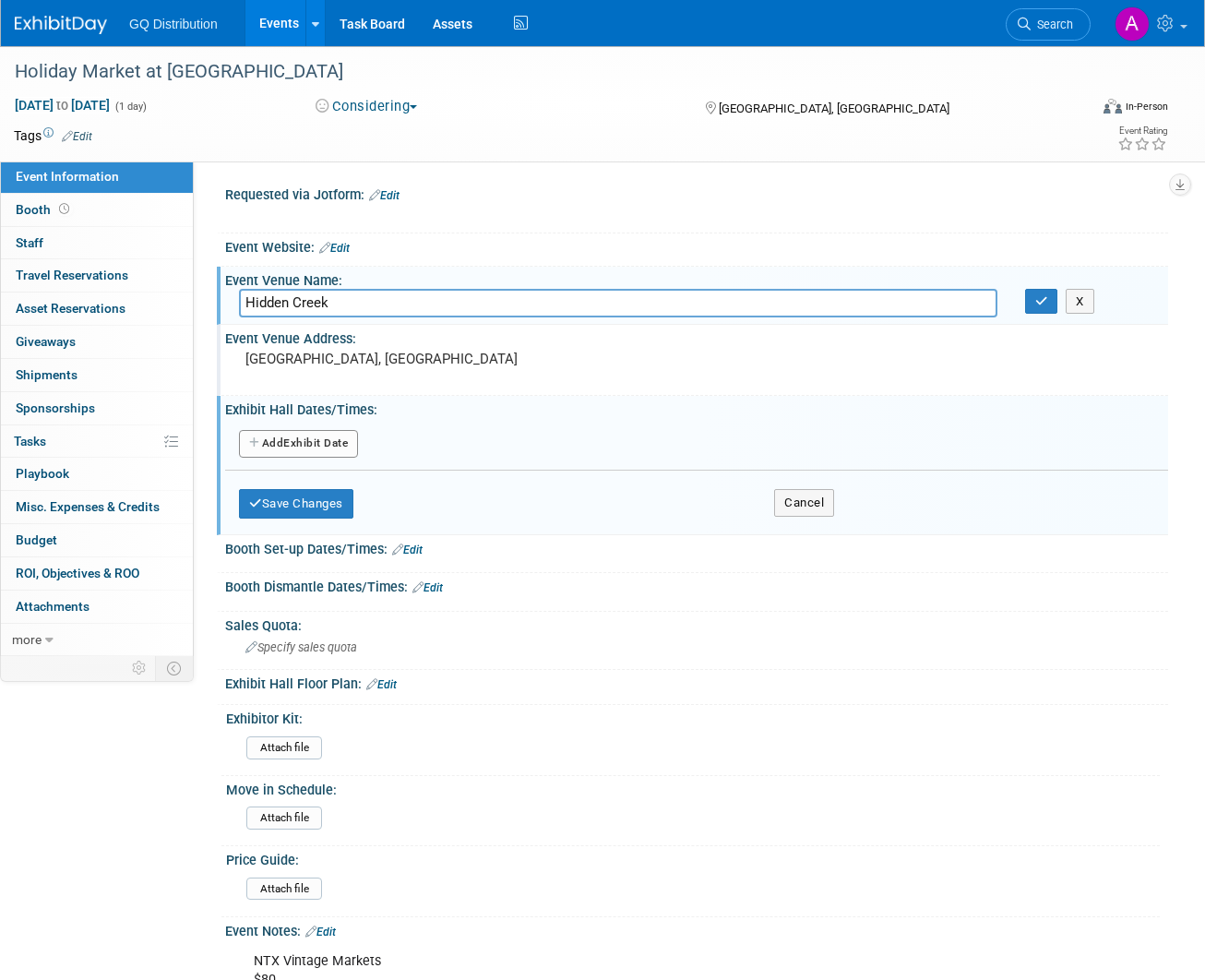
click at [317, 439] on button "Add Another Exhibit Date" at bounding box center [298, 443] width 119 height 28
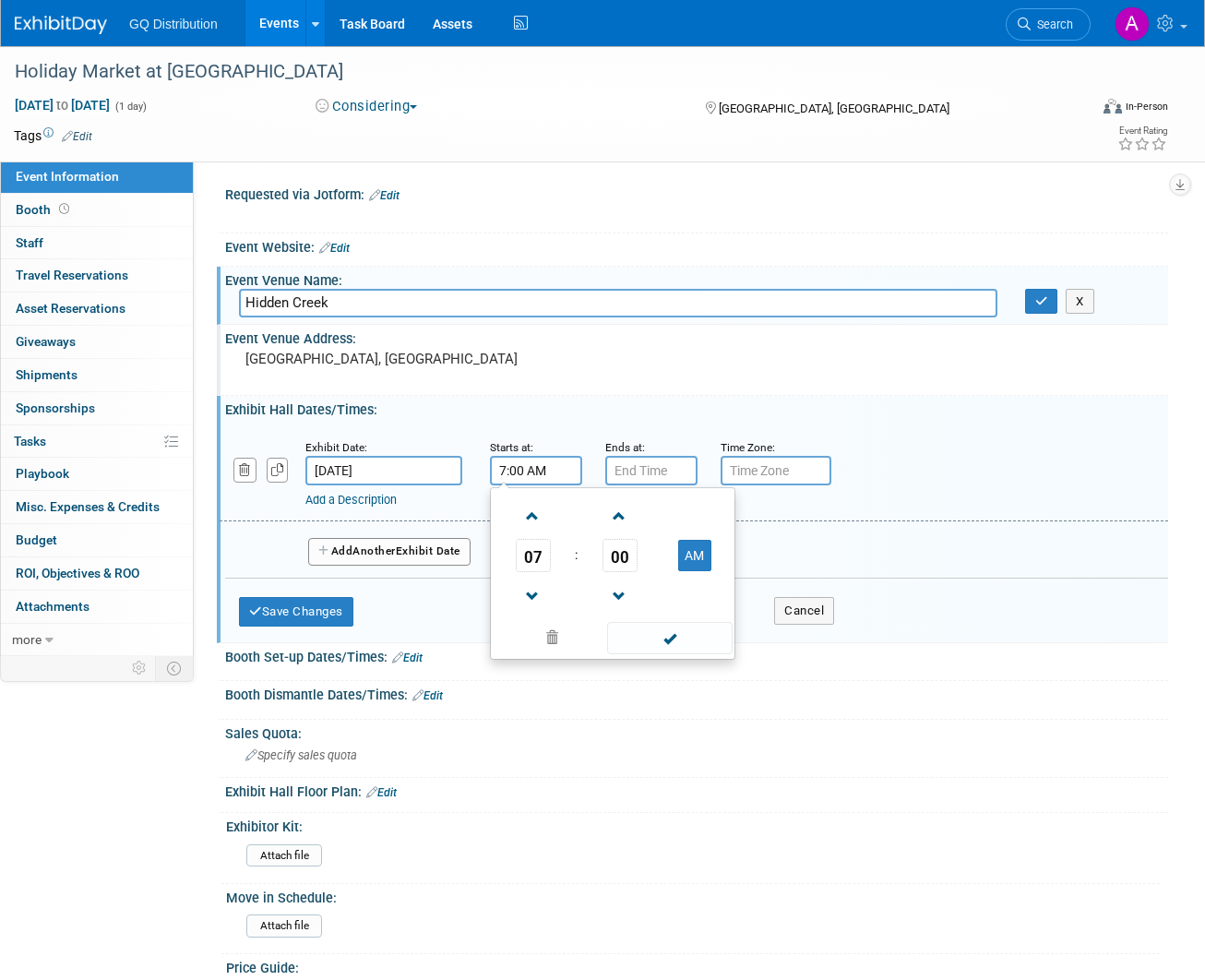
click at [535, 467] on input "7:00 AM" at bounding box center [535, 470] width 92 height 29
click at [535, 559] on span "07" at bounding box center [533, 555] width 35 height 33
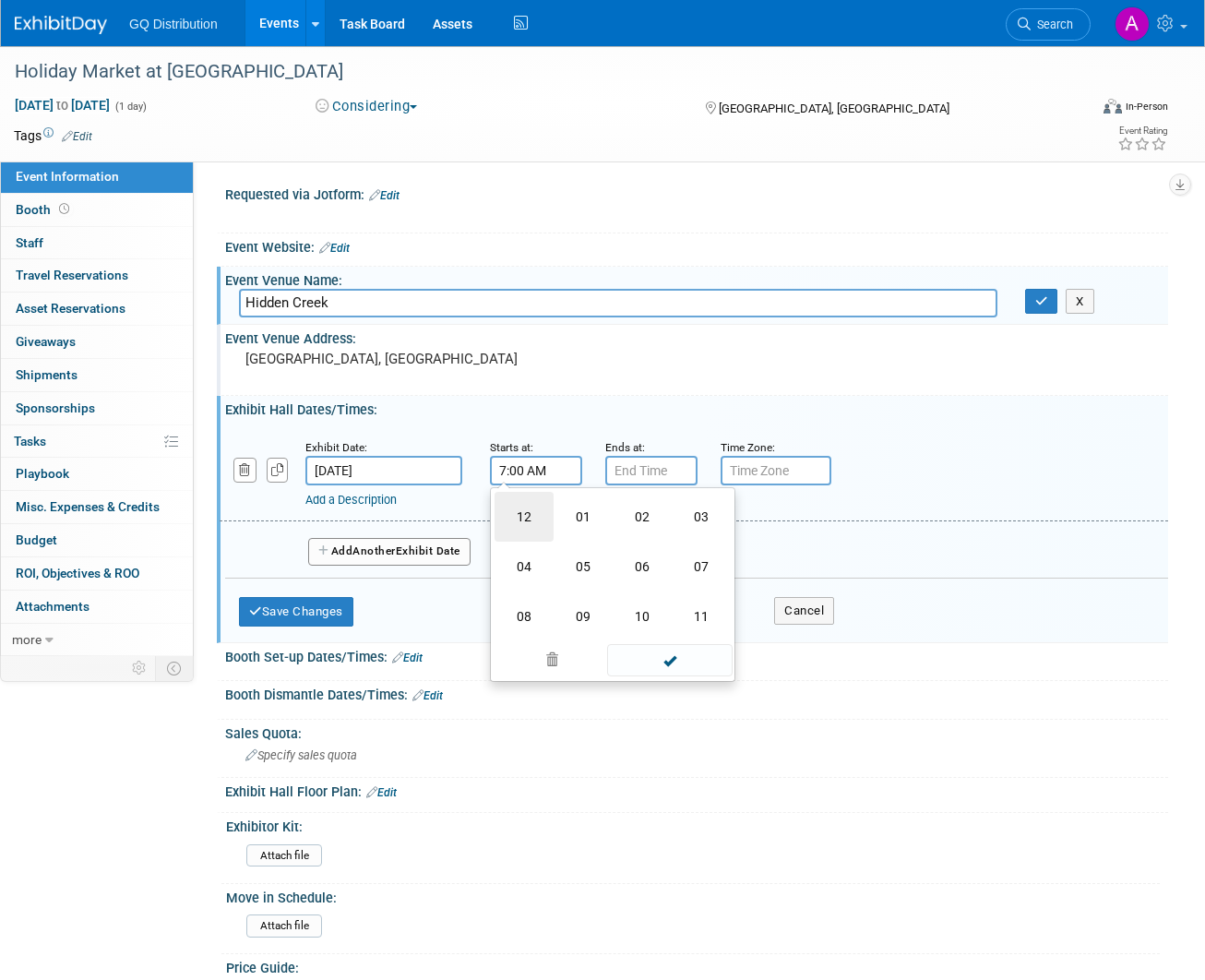
click at [523, 518] on td "12" at bounding box center [524, 516] width 59 height 50
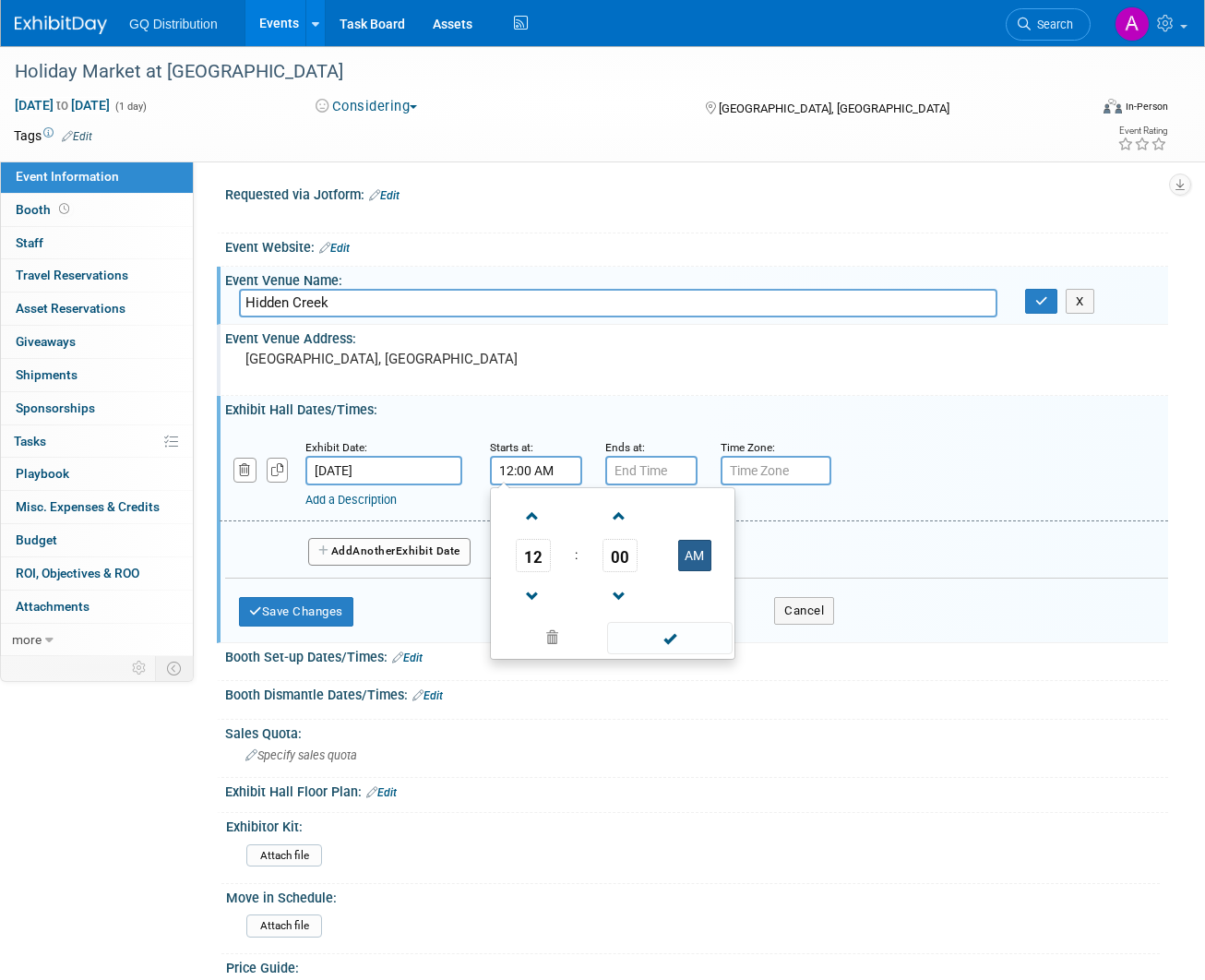
click at [696, 552] on button "AM" at bounding box center [695, 555] width 33 height 31
type input "12:00 PM"
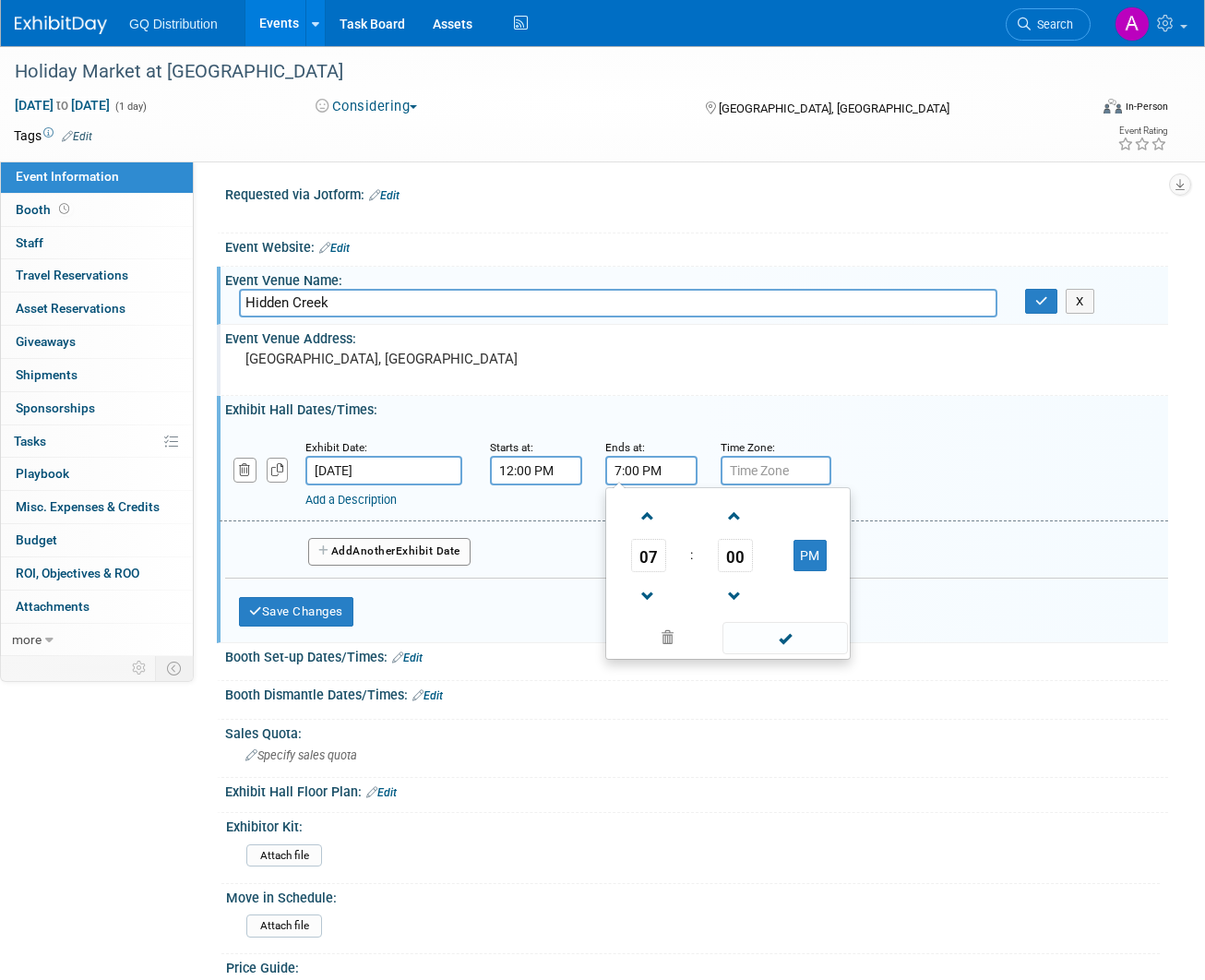
click at [641, 459] on input "7:00 PM" at bounding box center [651, 470] width 92 height 29
click at [645, 547] on span "07" at bounding box center [648, 555] width 35 height 33
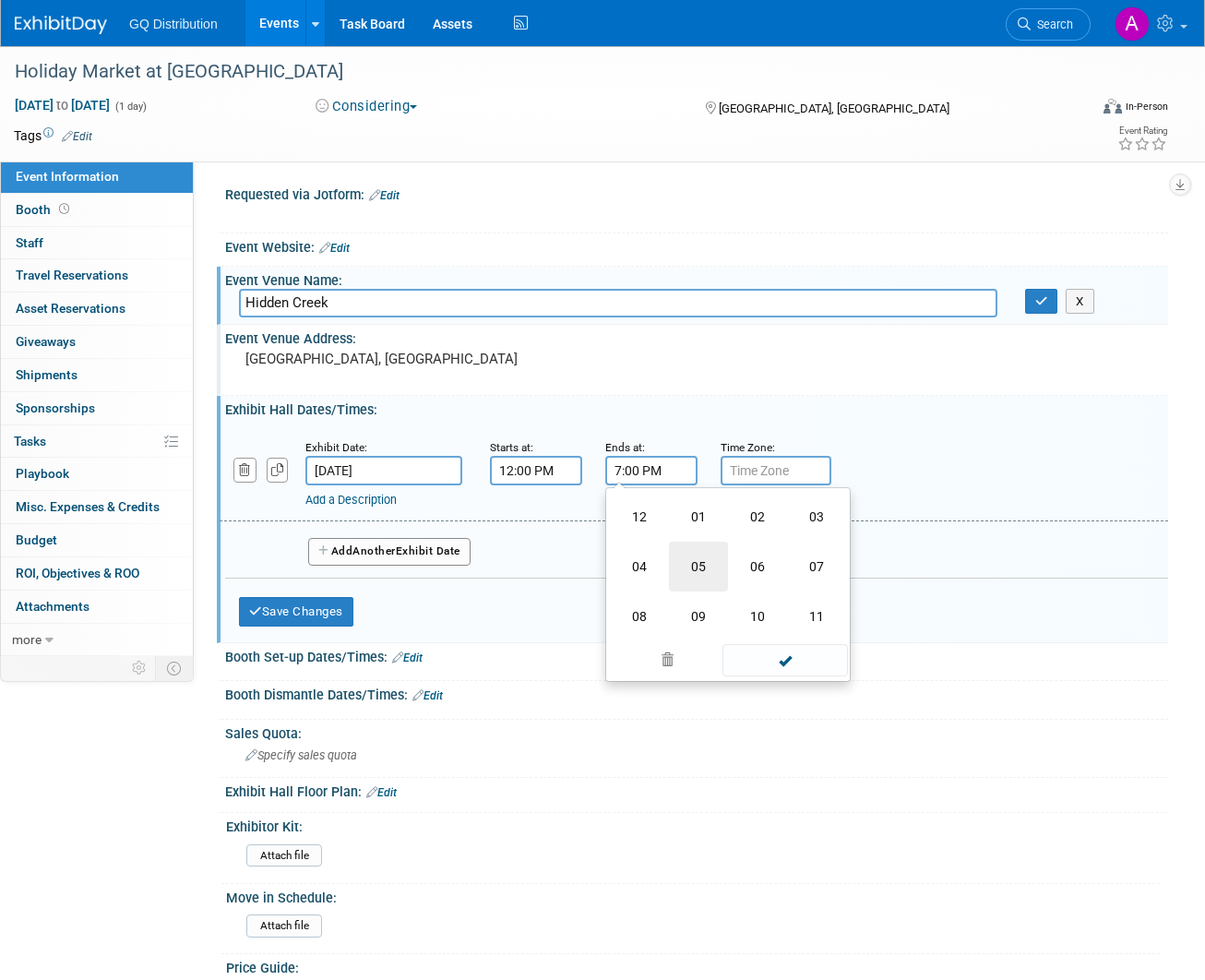
click at [691, 570] on td "05" at bounding box center [698, 566] width 59 height 50
type input "5:00 PM"
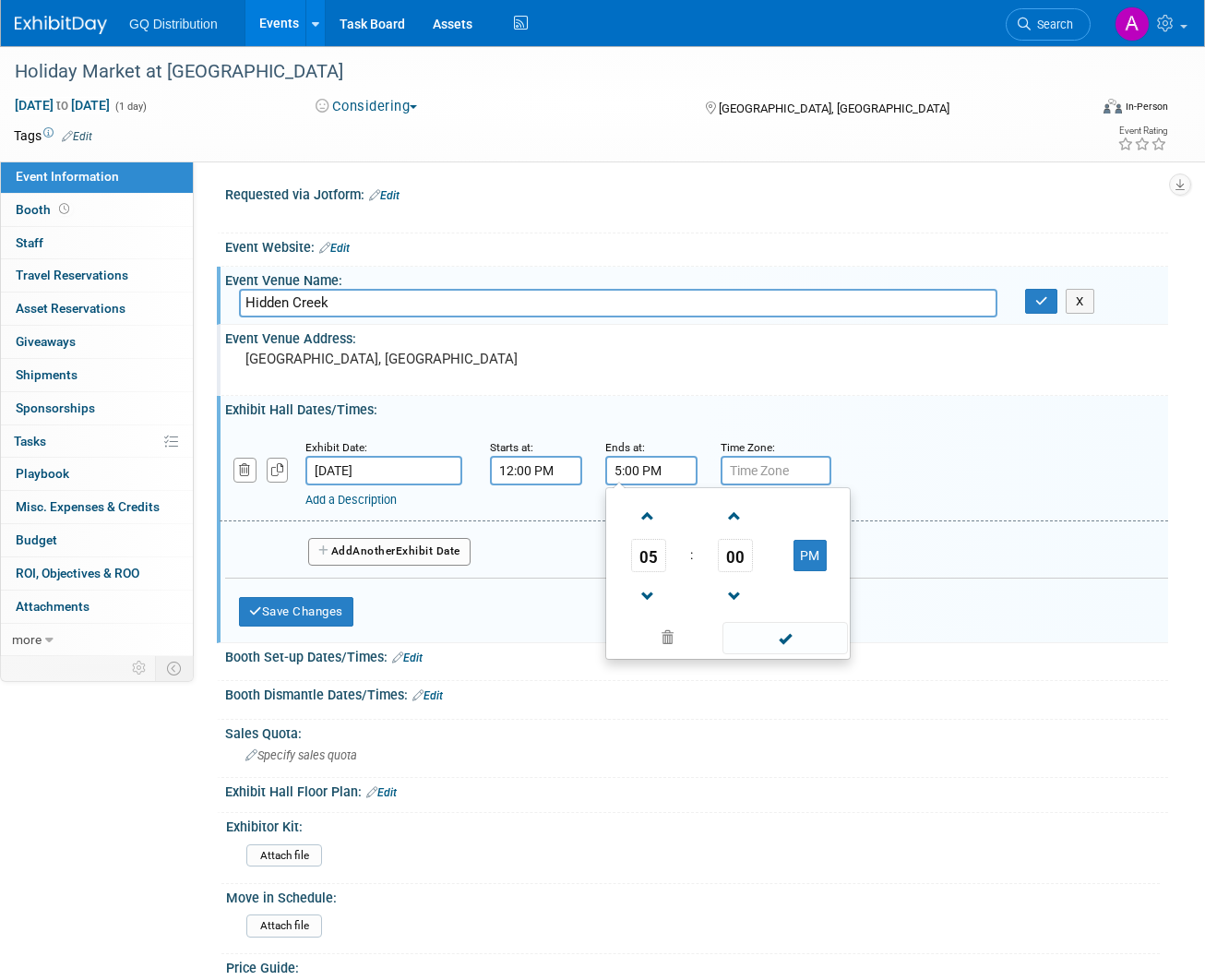
click at [528, 598] on div "Save Changes Cancel" at bounding box center [536, 607] width 595 height 57
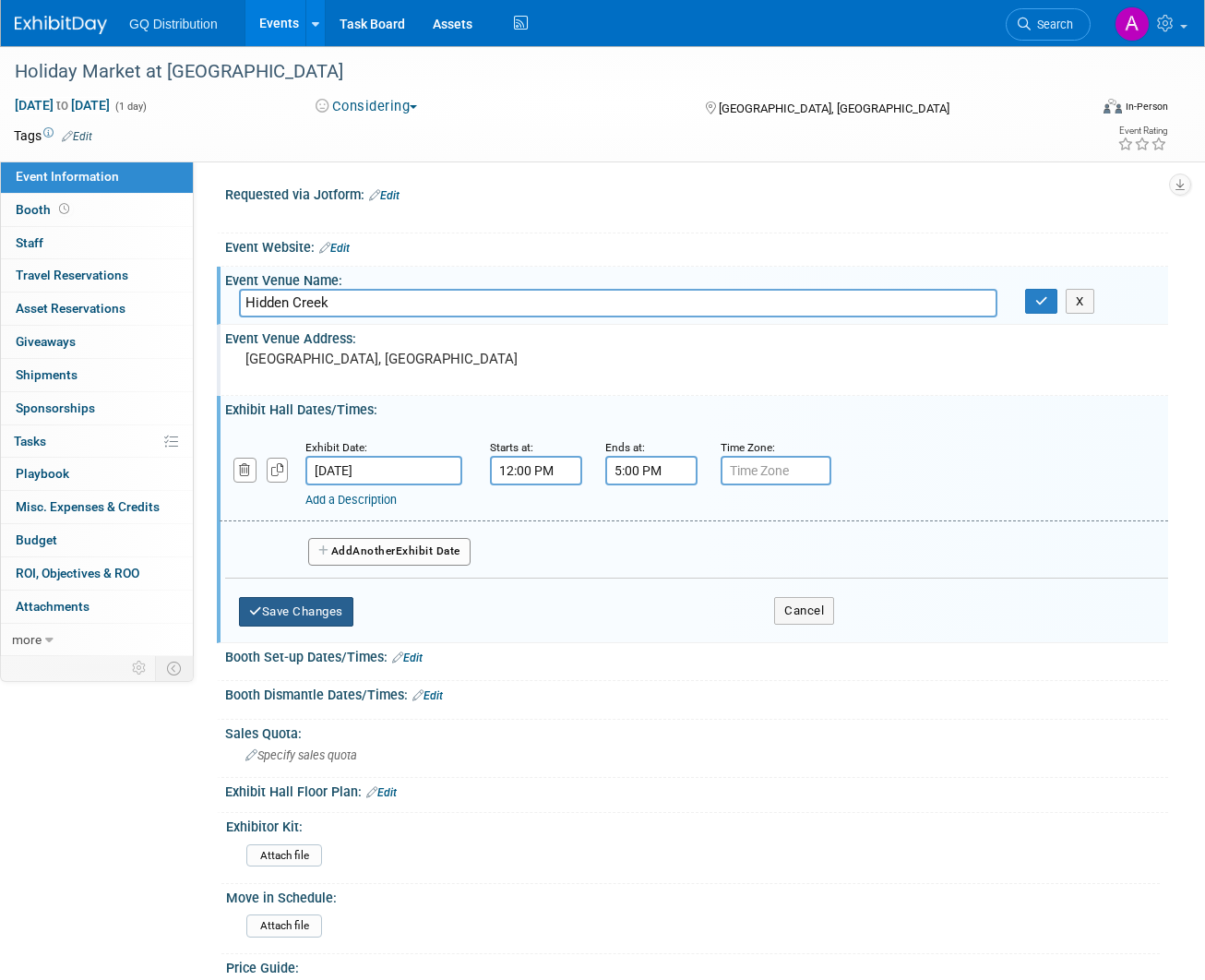
click at [306, 605] on button "Save Changes" at bounding box center [296, 611] width 115 height 29
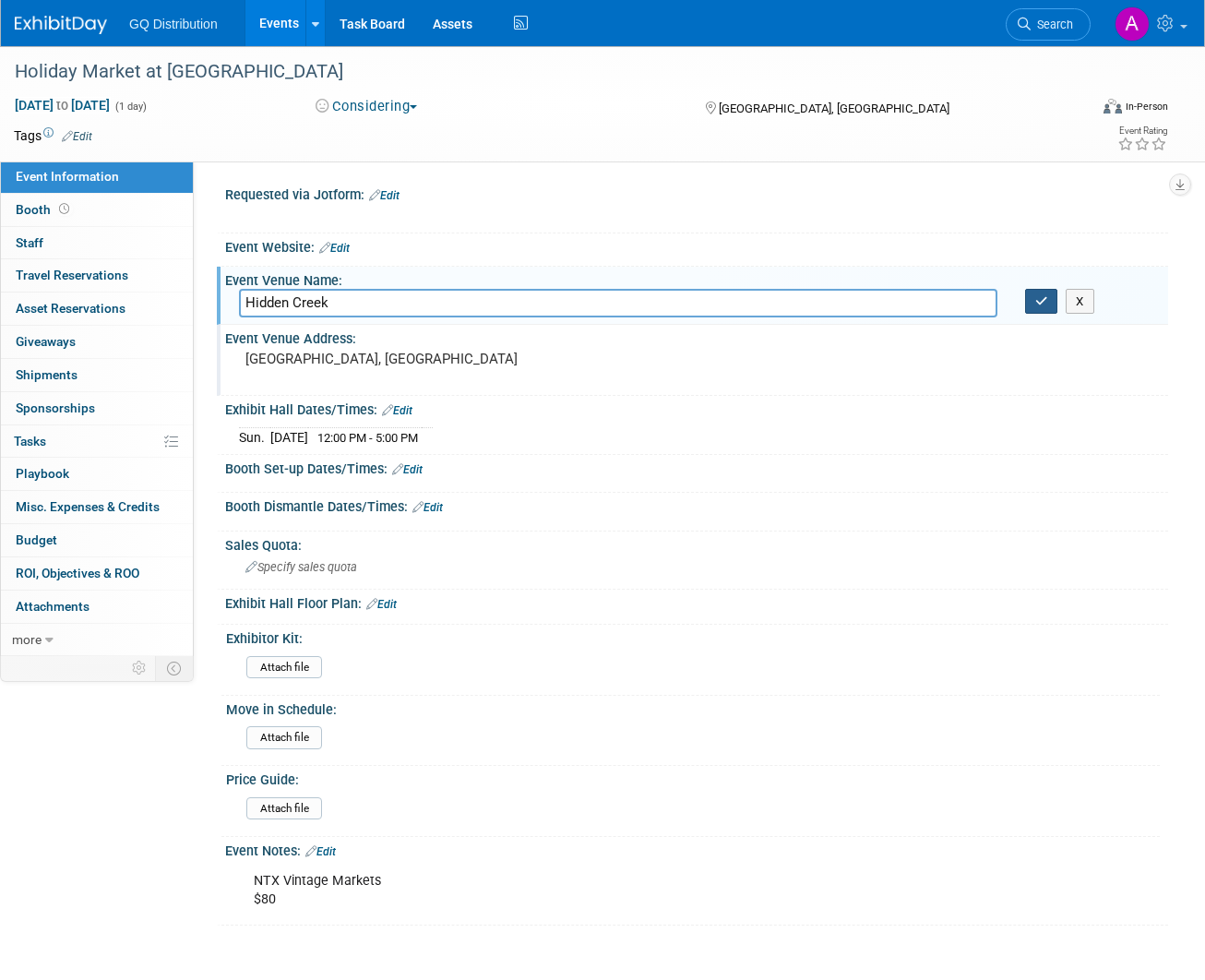
click at [1038, 305] on button "button" at bounding box center [1042, 301] width 33 height 26
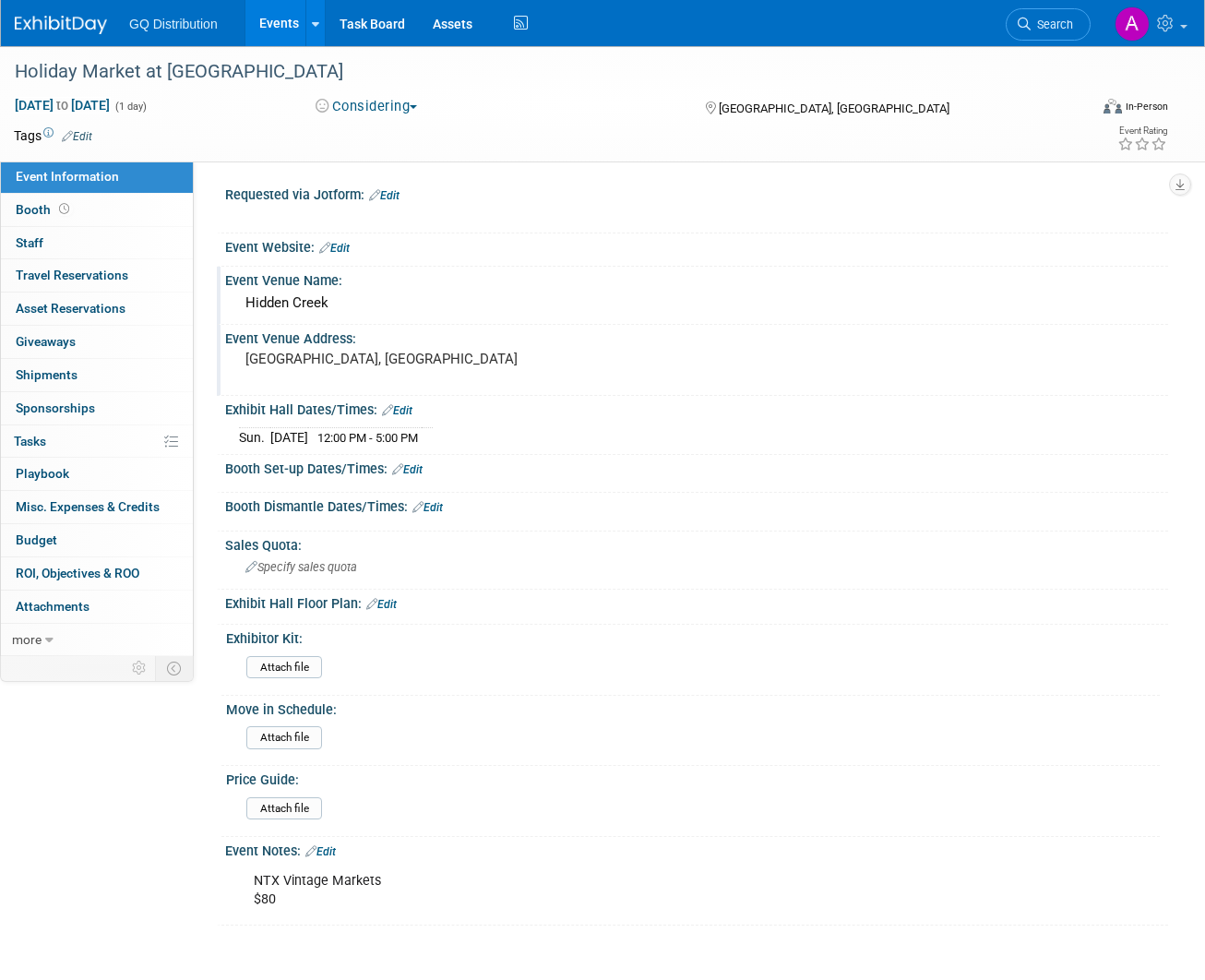
click at [81, 136] on link "Edit" at bounding box center [77, 137] width 30 height 13
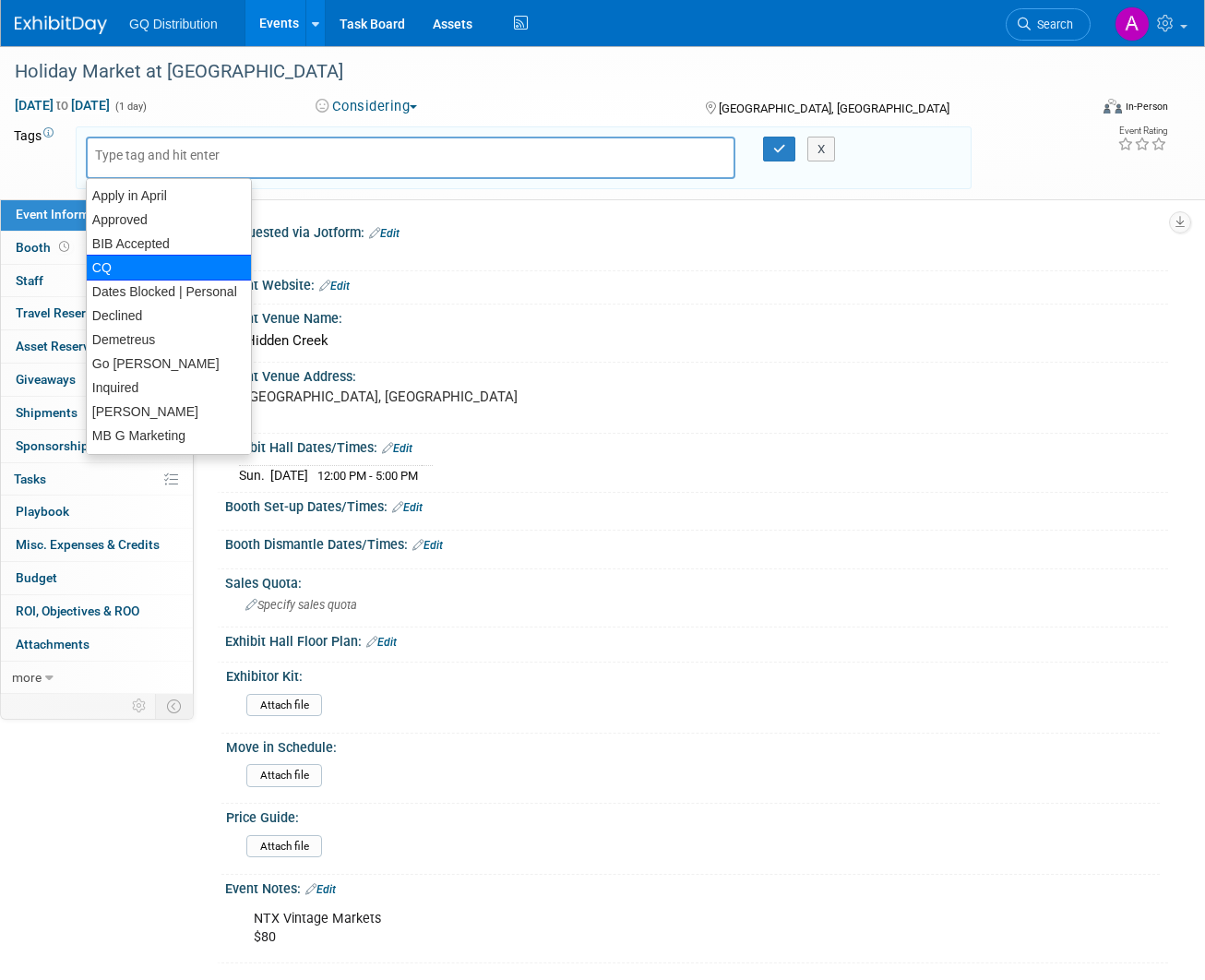
click at [136, 268] on div "CQ" at bounding box center [168, 267] width 166 height 26
type input "CQ"
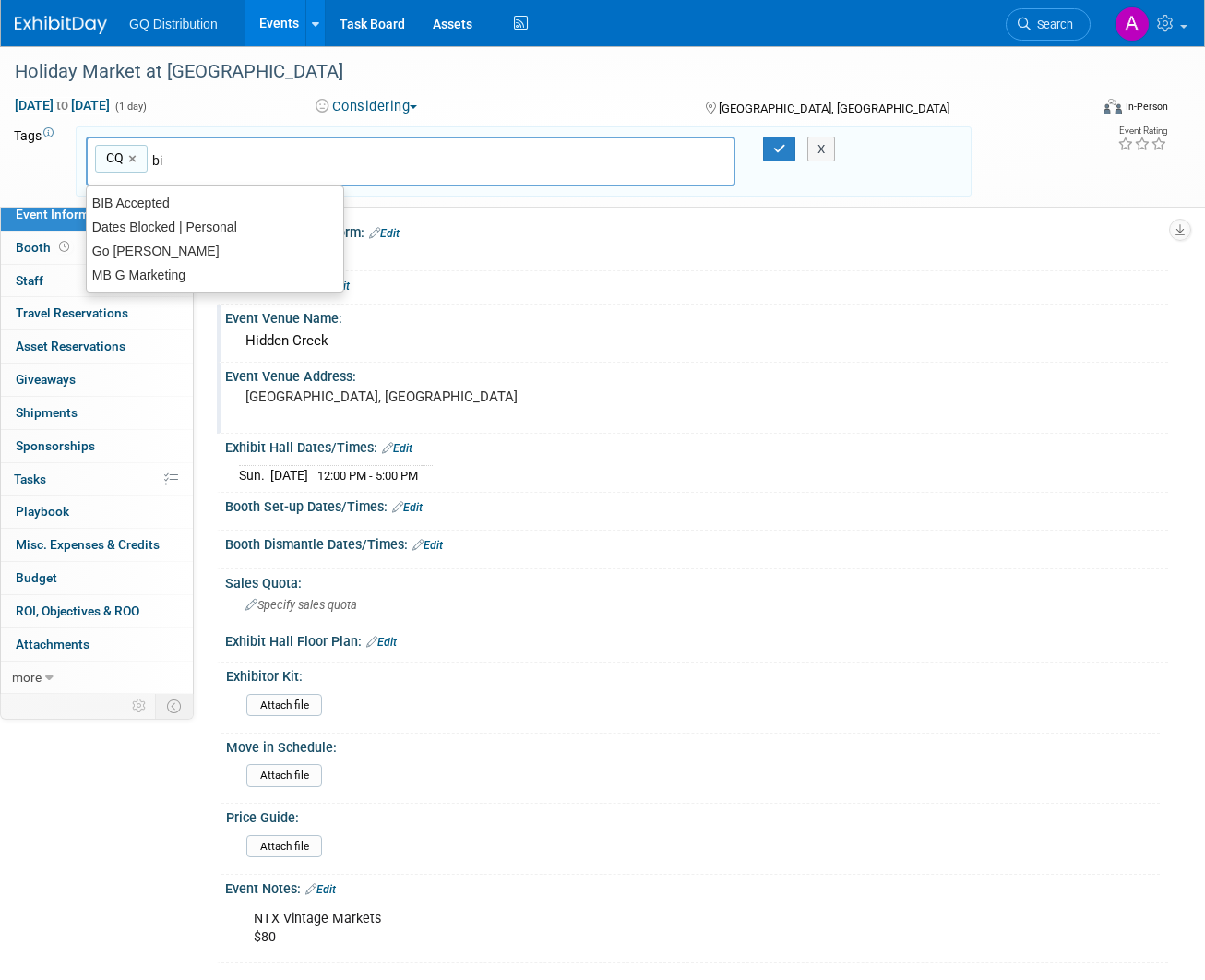
type input "bib"
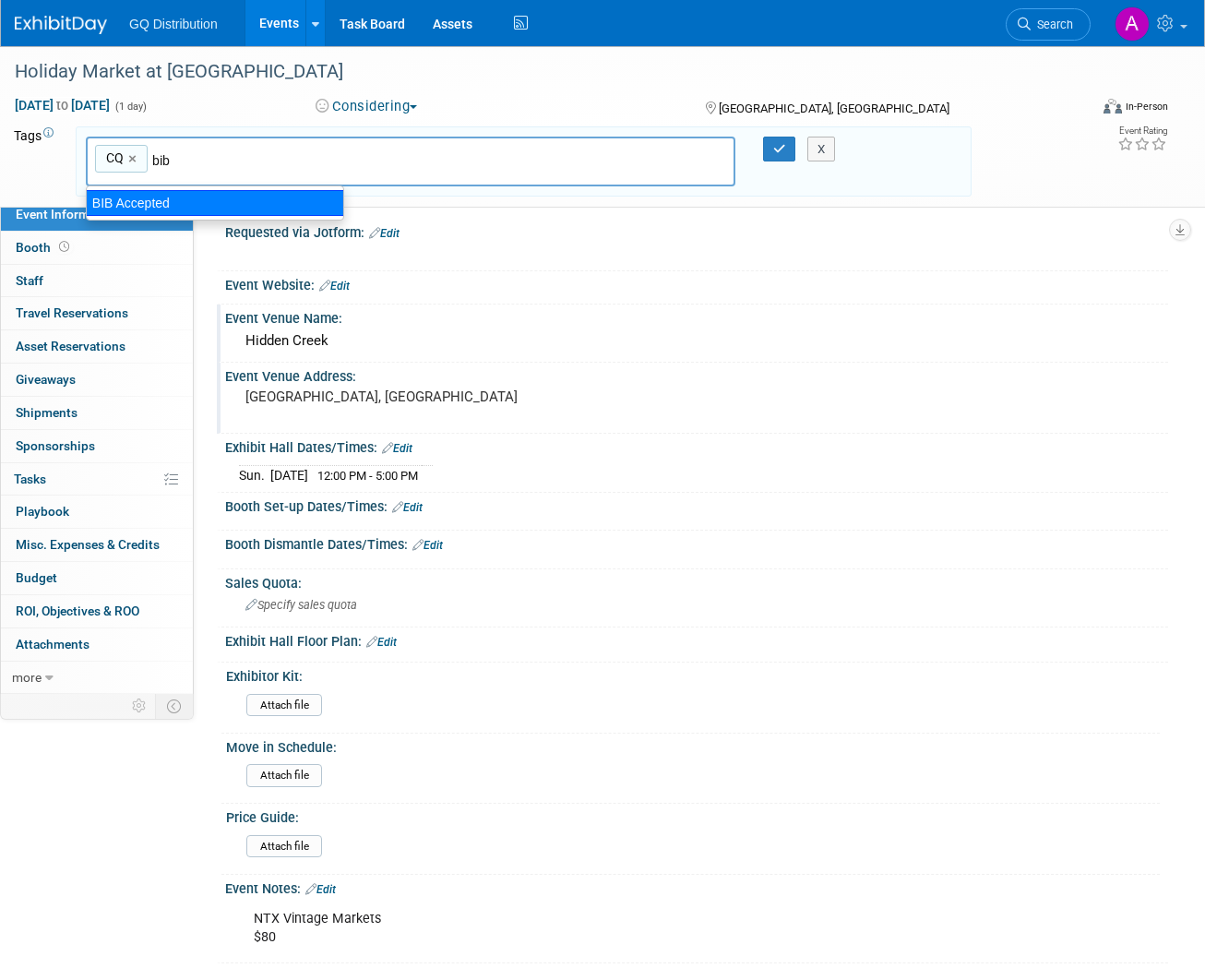
click at [171, 200] on div "BIB Accepted" at bounding box center [214, 202] width 258 height 26
type input "CQ, BIB Accepted"
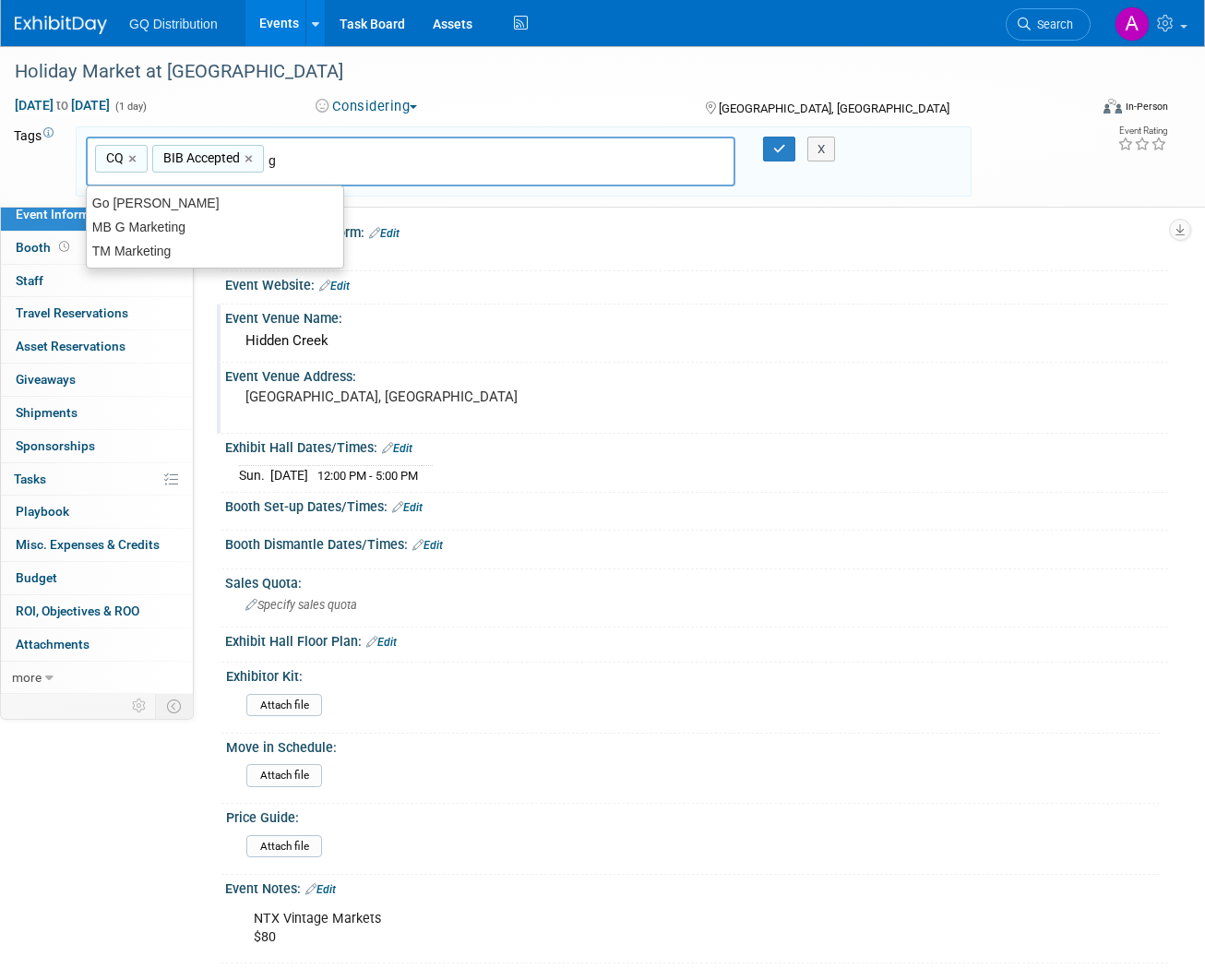
type input "go"
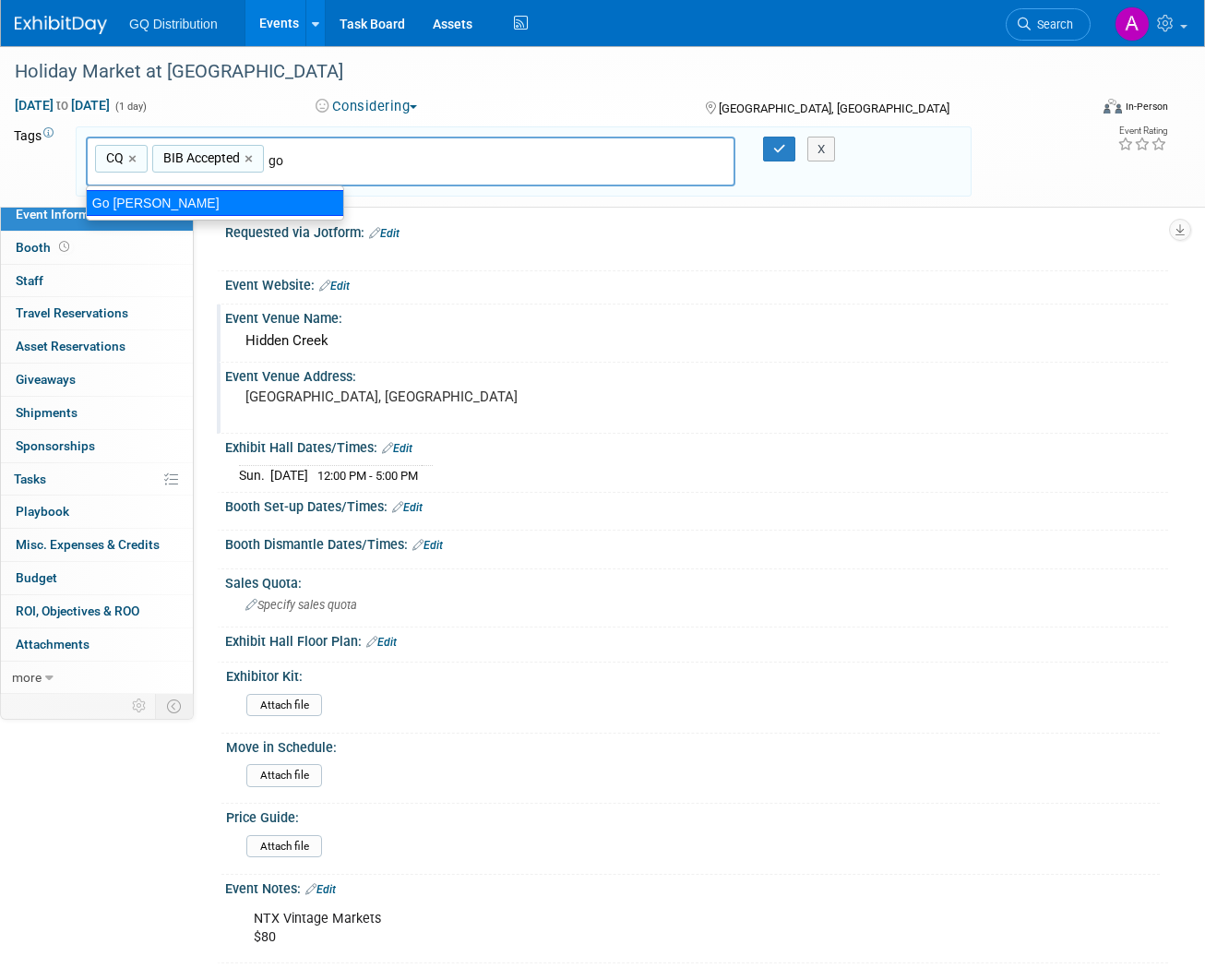
click at [142, 196] on div "Go [PERSON_NAME]" at bounding box center [214, 202] width 258 height 26
type input "CQ, BIB Accepted, Go [PERSON_NAME]"
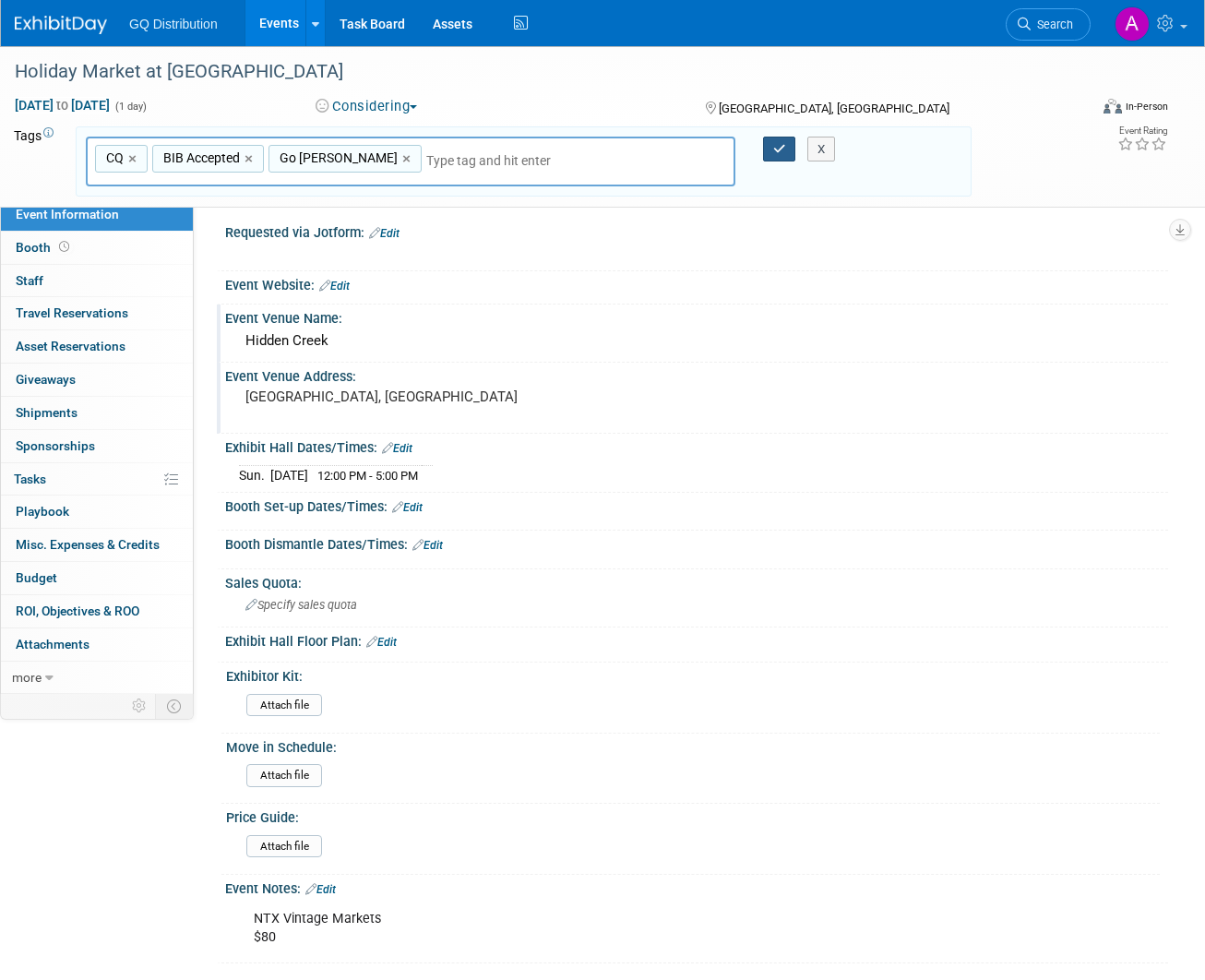
click at [780, 149] on icon "button" at bounding box center [780, 149] width 13 height 12
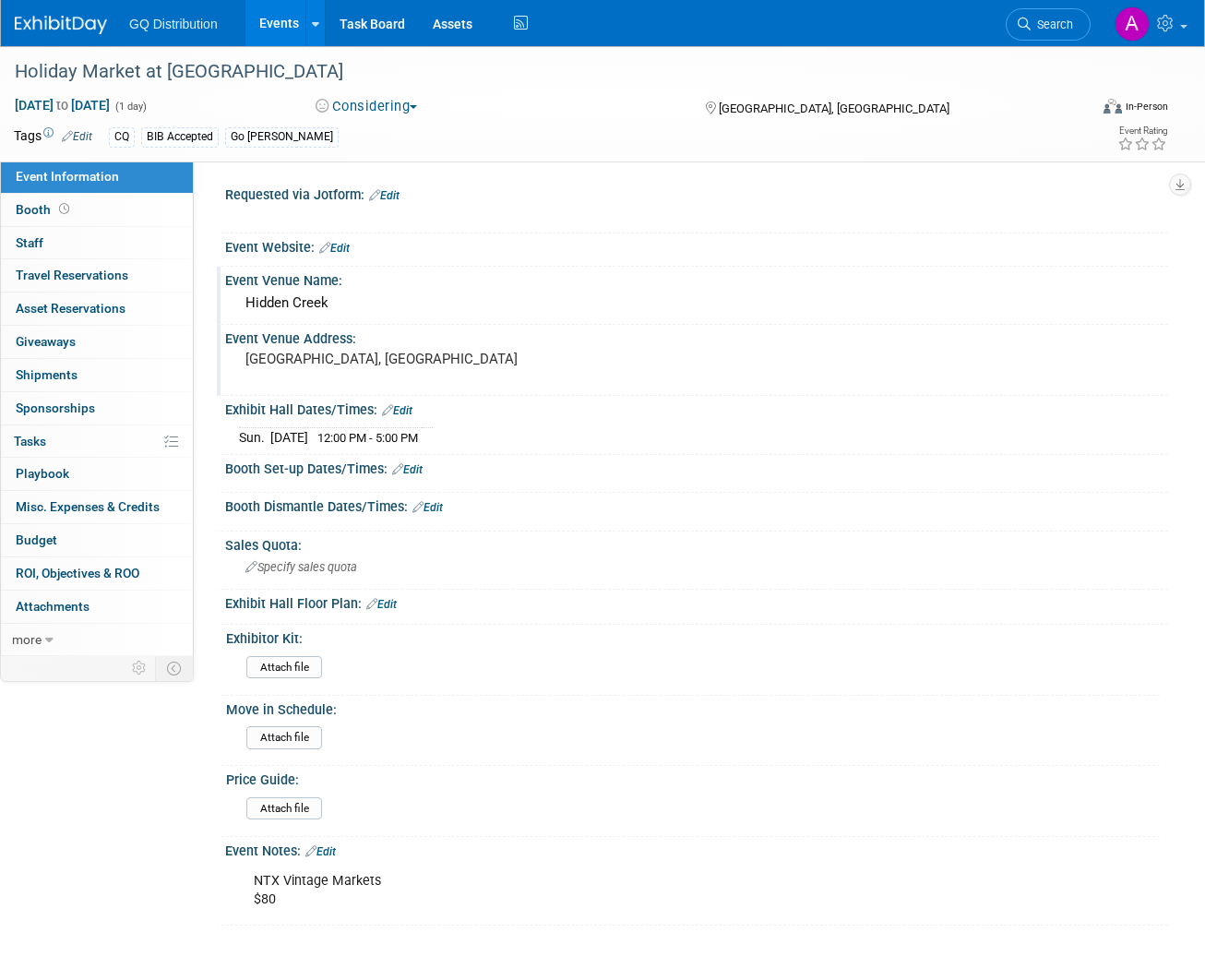
click at [84, 28] on img at bounding box center [61, 25] width 92 height 18
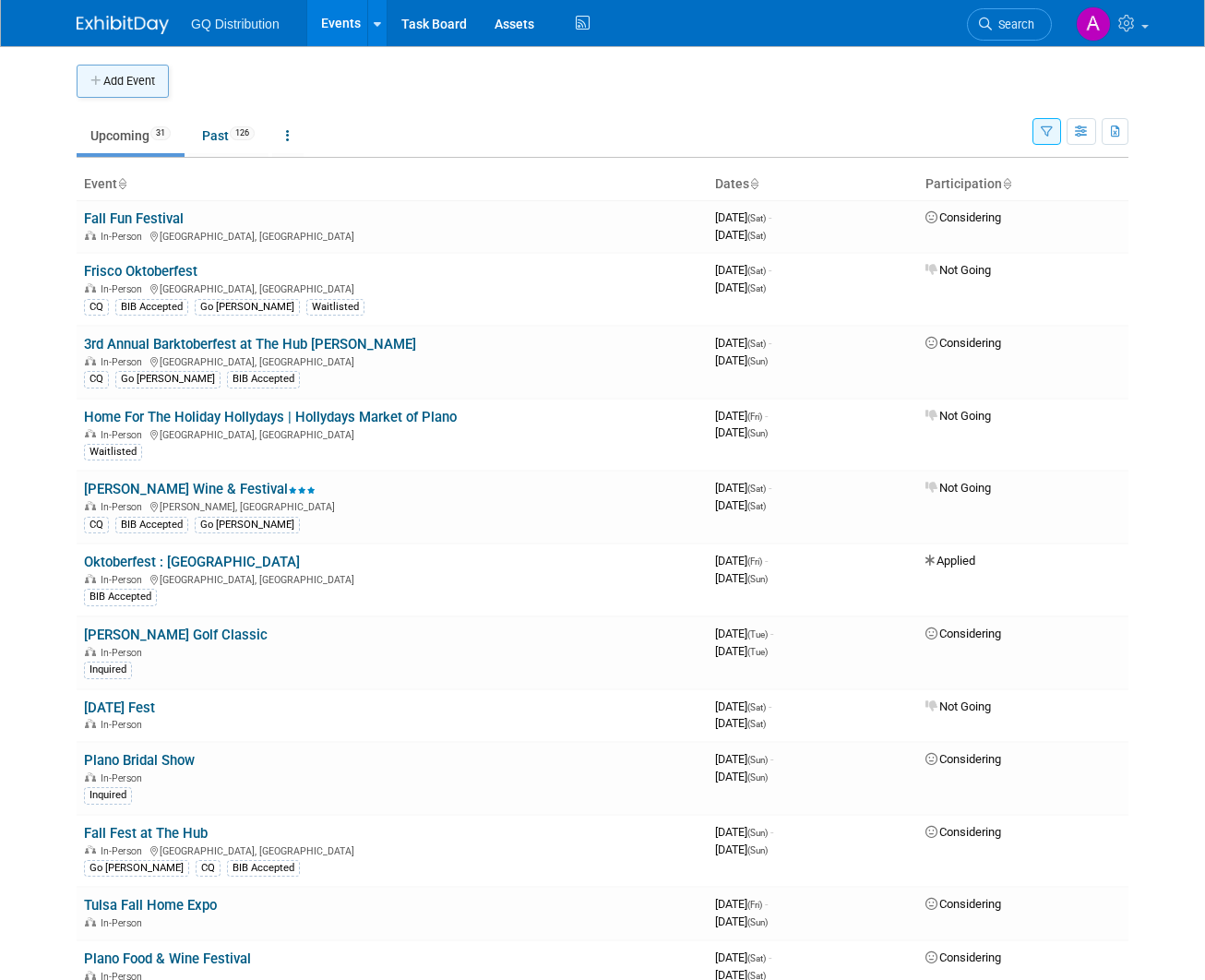
click at [134, 81] on button "Add Event" at bounding box center [122, 81] width 92 height 33
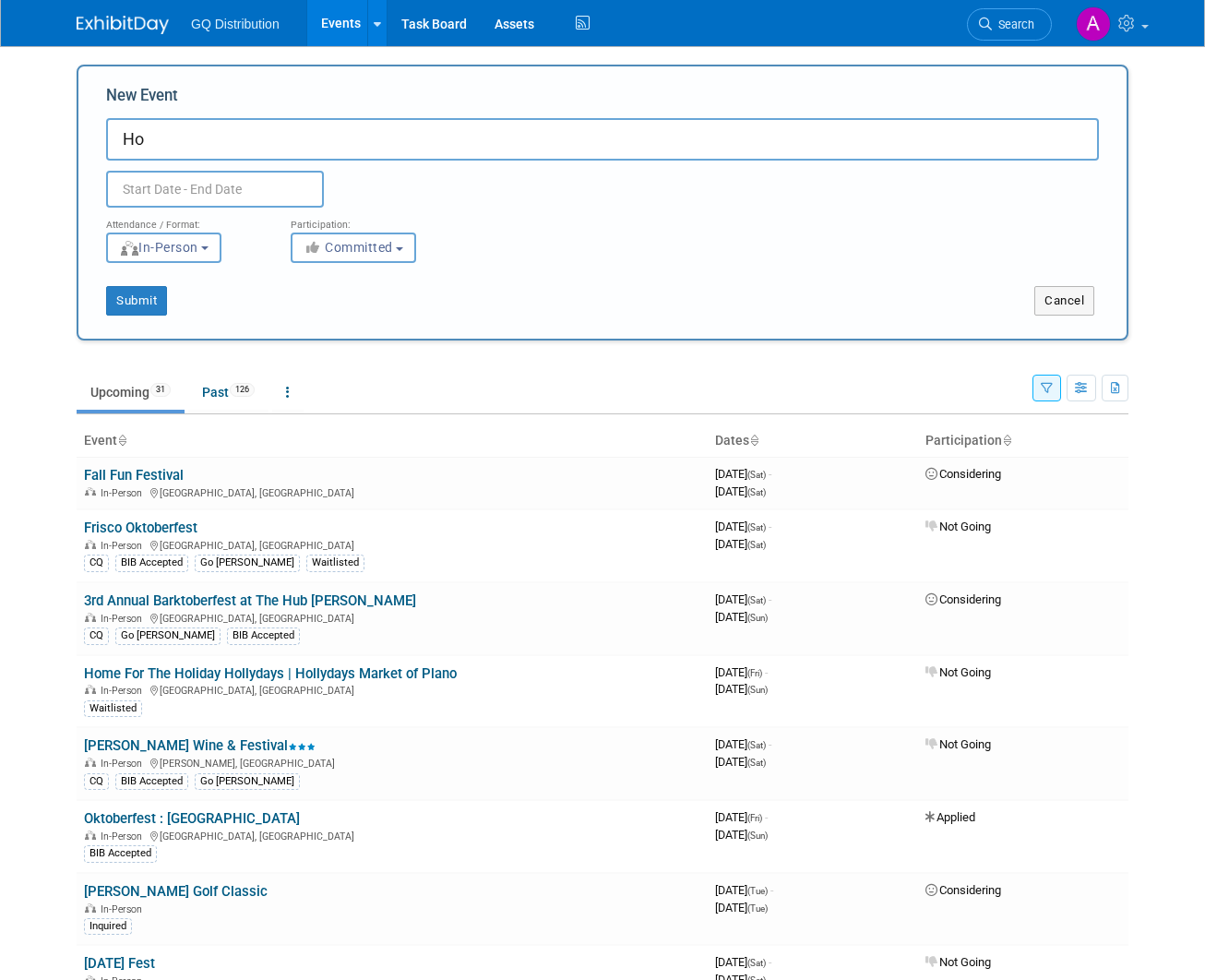
type input "H"
type input "Mistletoe Market"
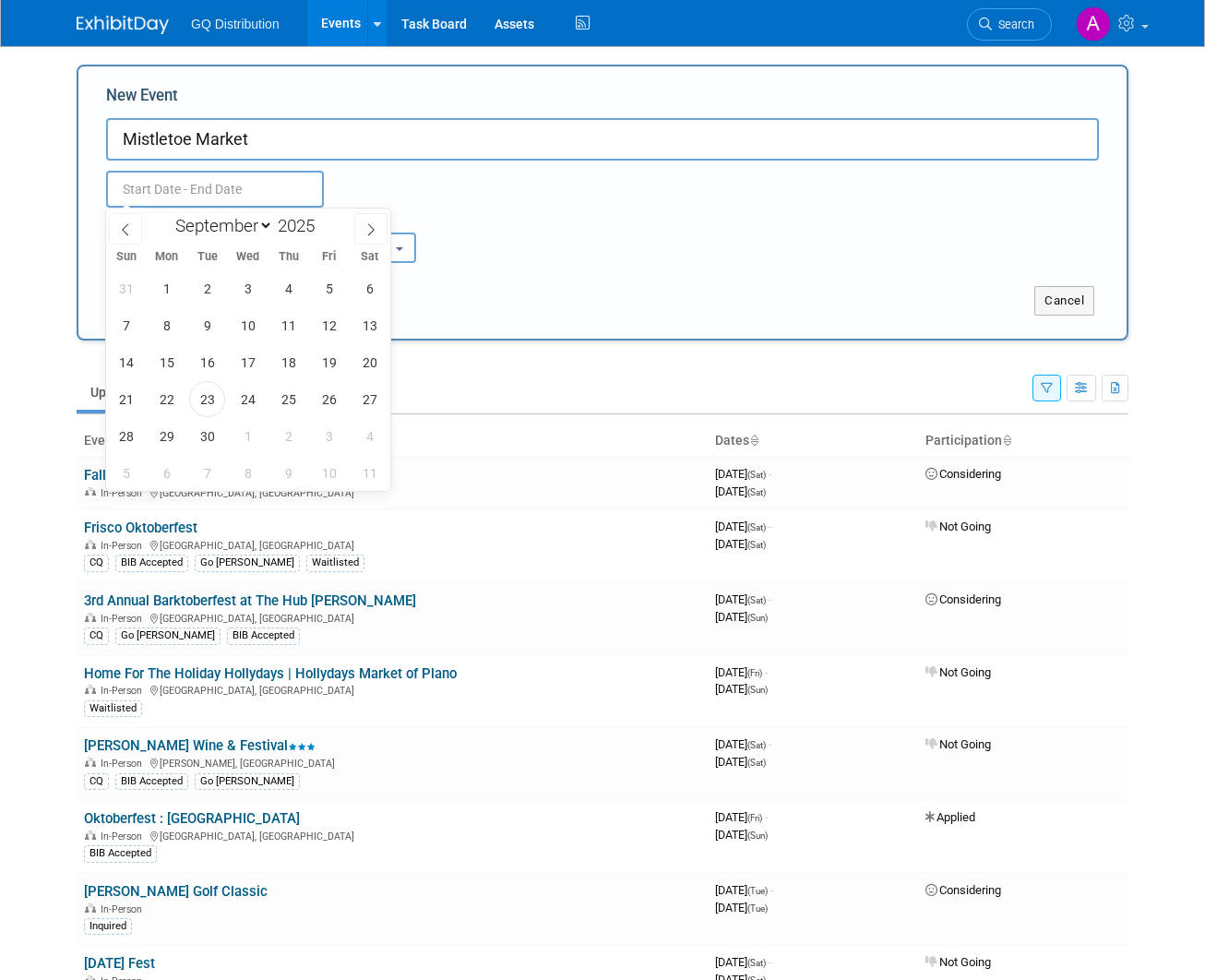
click at [184, 190] on input "text" at bounding box center [215, 189] width 218 height 37
click at [377, 224] on icon at bounding box center [371, 230] width 13 height 13
select select "10"
click at [364, 287] on span "1" at bounding box center [370, 288] width 36 height 36
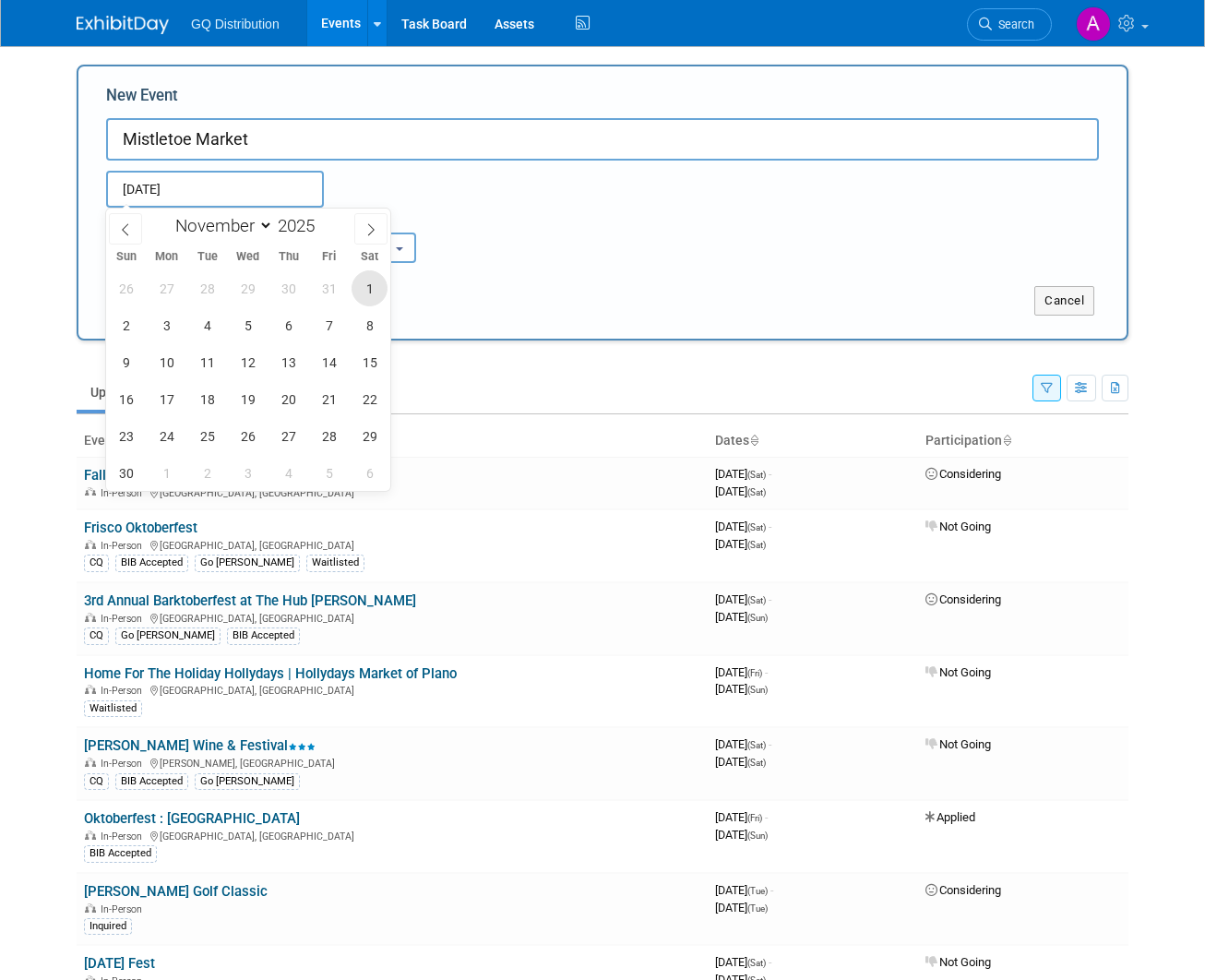
type input "[DATE] to [DATE]"
click at [472, 292] on div "Submit" at bounding box center [297, 301] width 436 height 29
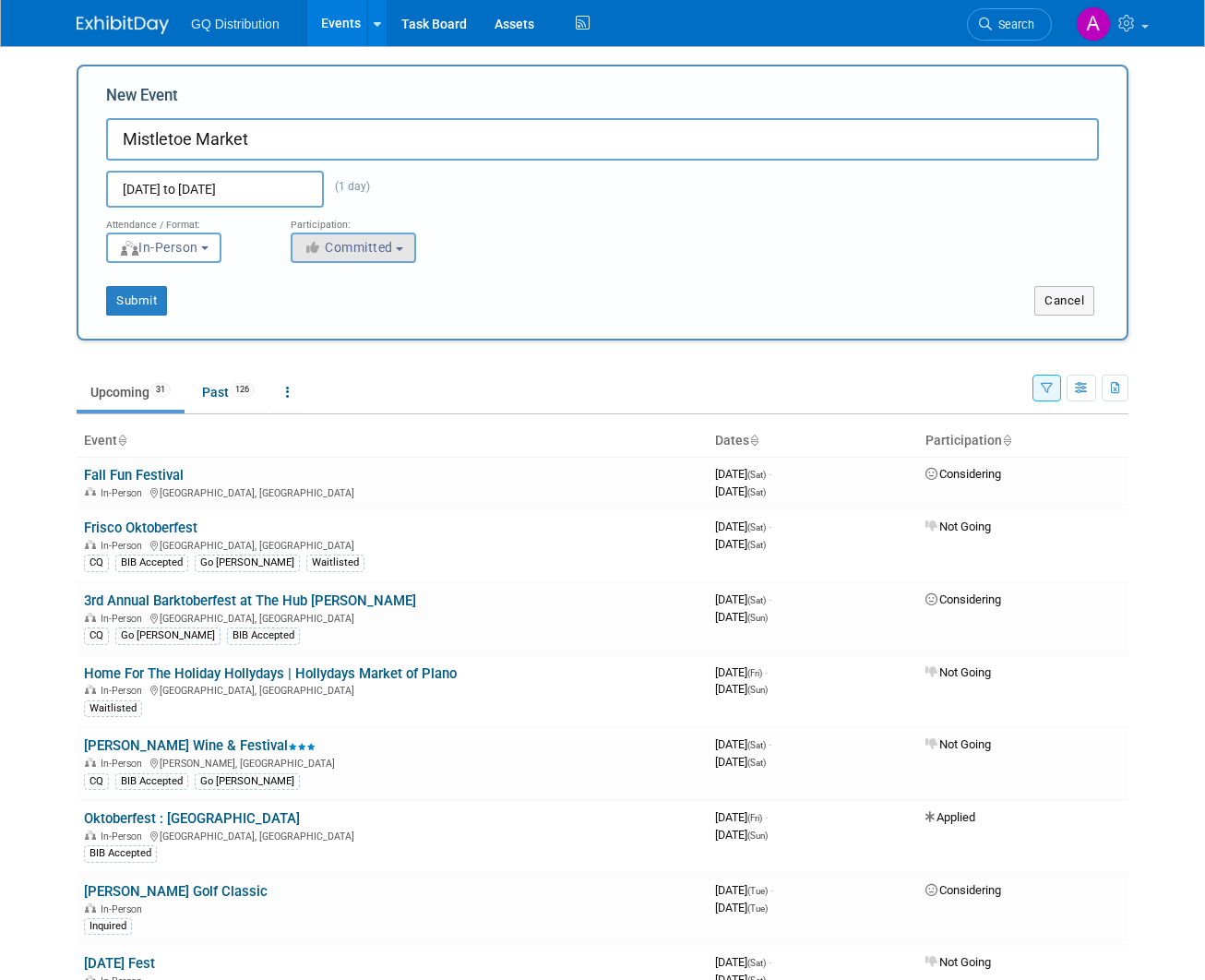
click at [377, 248] on span "Committed" at bounding box center [348, 248] width 89 height 15
click at [355, 311] on label "Considering" at bounding box center [362, 317] width 121 height 24
click at [308, 312] on input "Considering" at bounding box center [302, 318] width 12 height 12
select select "2"
click at [525, 267] on div "Submit Cancel" at bounding box center [602, 288] width 1021 height 52
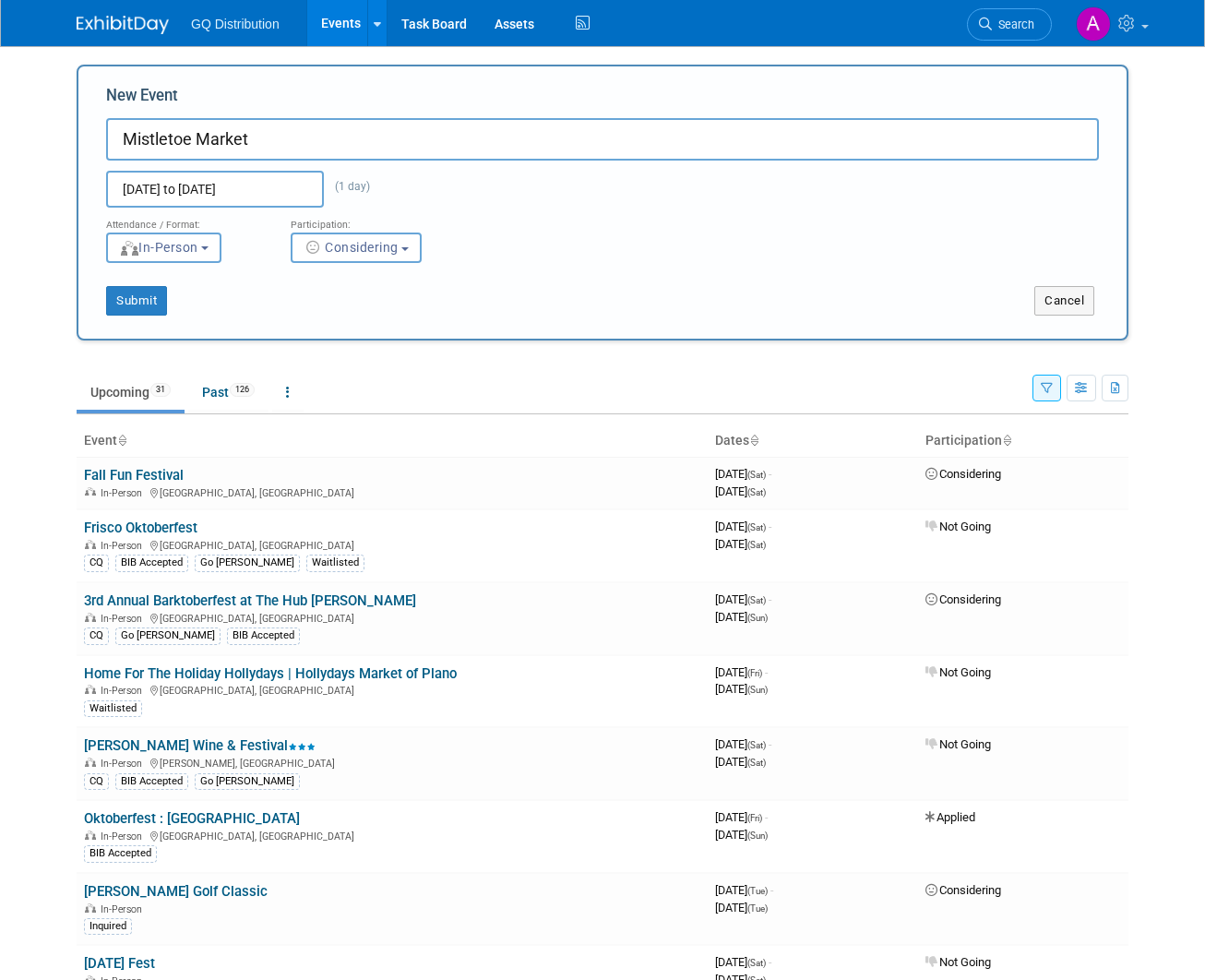
click at [126, 139] on input "Mistletoe Market" at bounding box center [602, 139] width 993 height 43
type input "2025 MHS Cheer Mistletoe Market"
click at [144, 304] on button "Submit" at bounding box center [137, 301] width 61 height 29
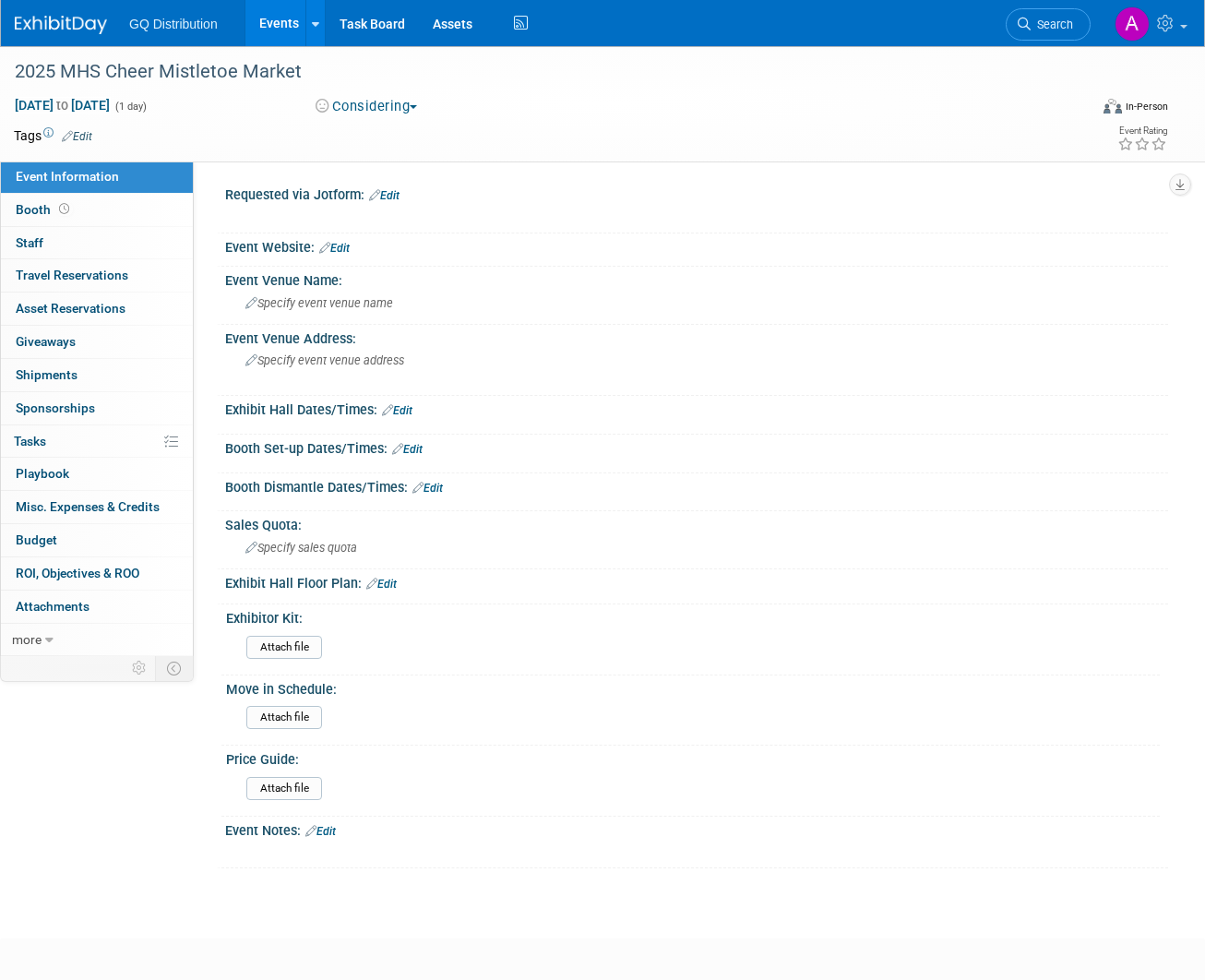
click at [403, 409] on link "Edit" at bounding box center [398, 411] width 30 height 13
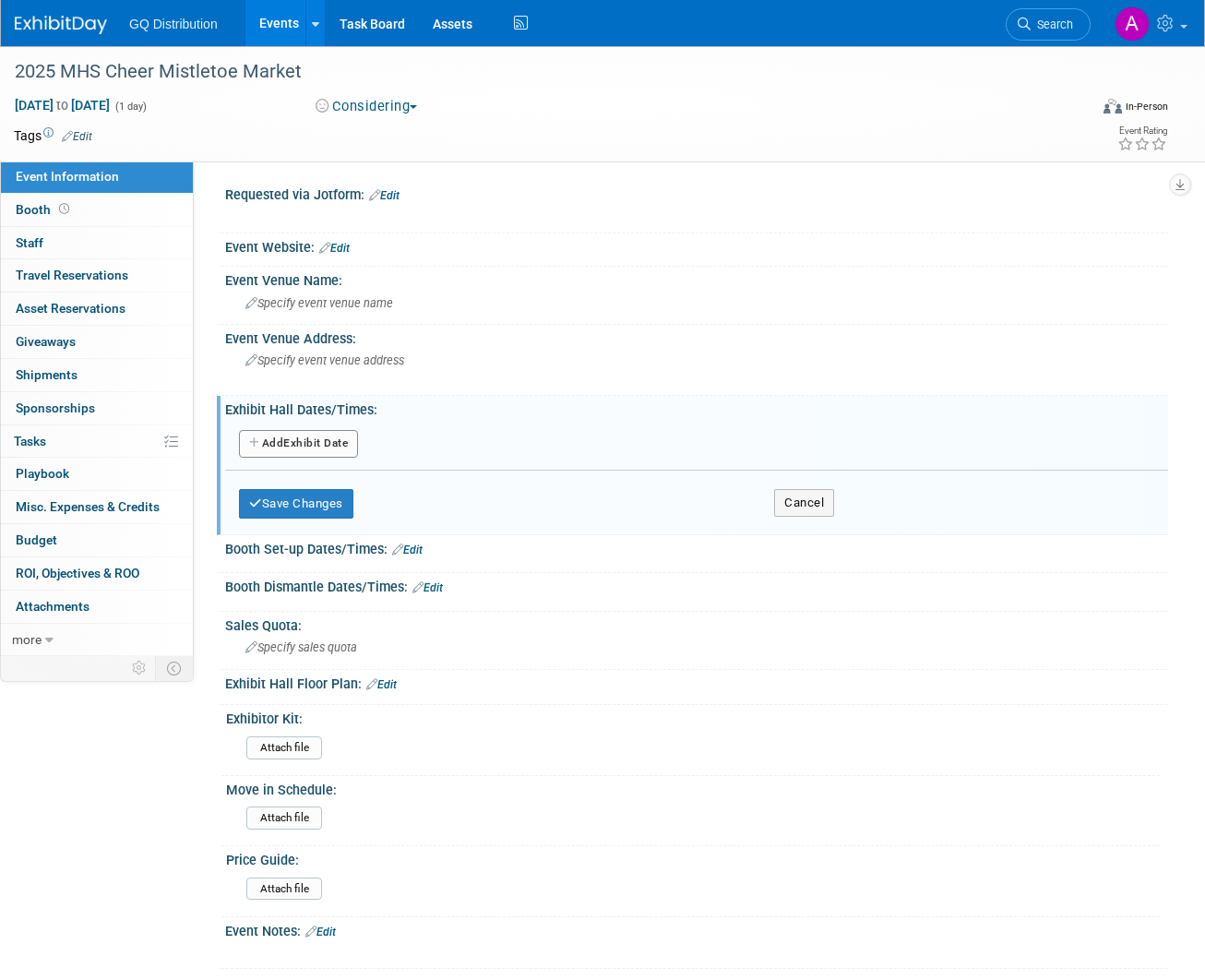
click at [329, 438] on button "Add Another Exhibit Date" at bounding box center [298, 443] width 119 height 28
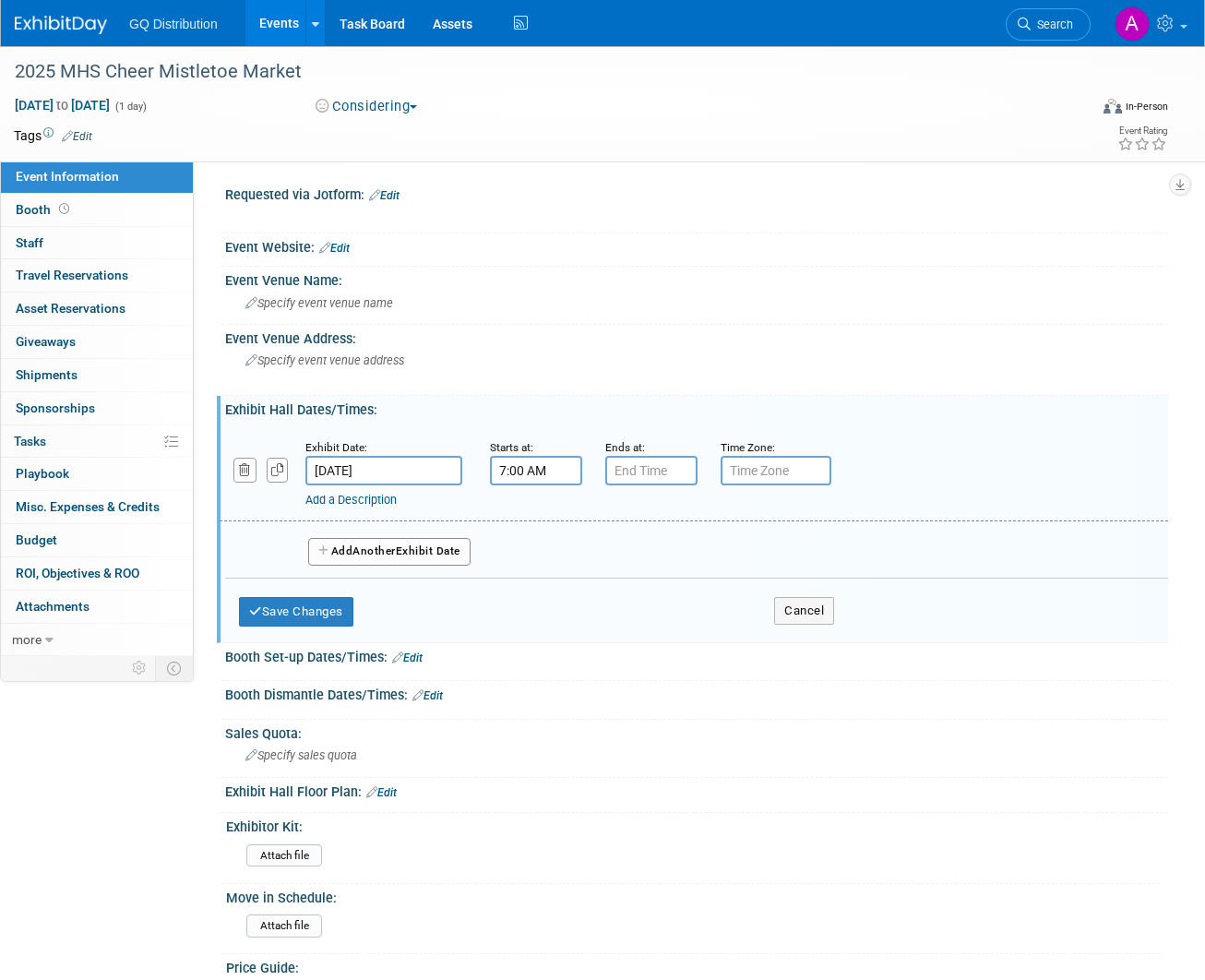
click at [546, 468] on input "7:00 AM" at bounding box center [535, 470] width 92 height 29
click at [539, 548] on span "07" at bounding box center [533, 555] width 35 height 33
click at [644, 608] on td "10" at bounding box center [642, 616] width 59 height 50
type input "10:00 AM"
click at [644, 460] on input "7:00 PM" at bounding box center [651, 470] width 92 height 29
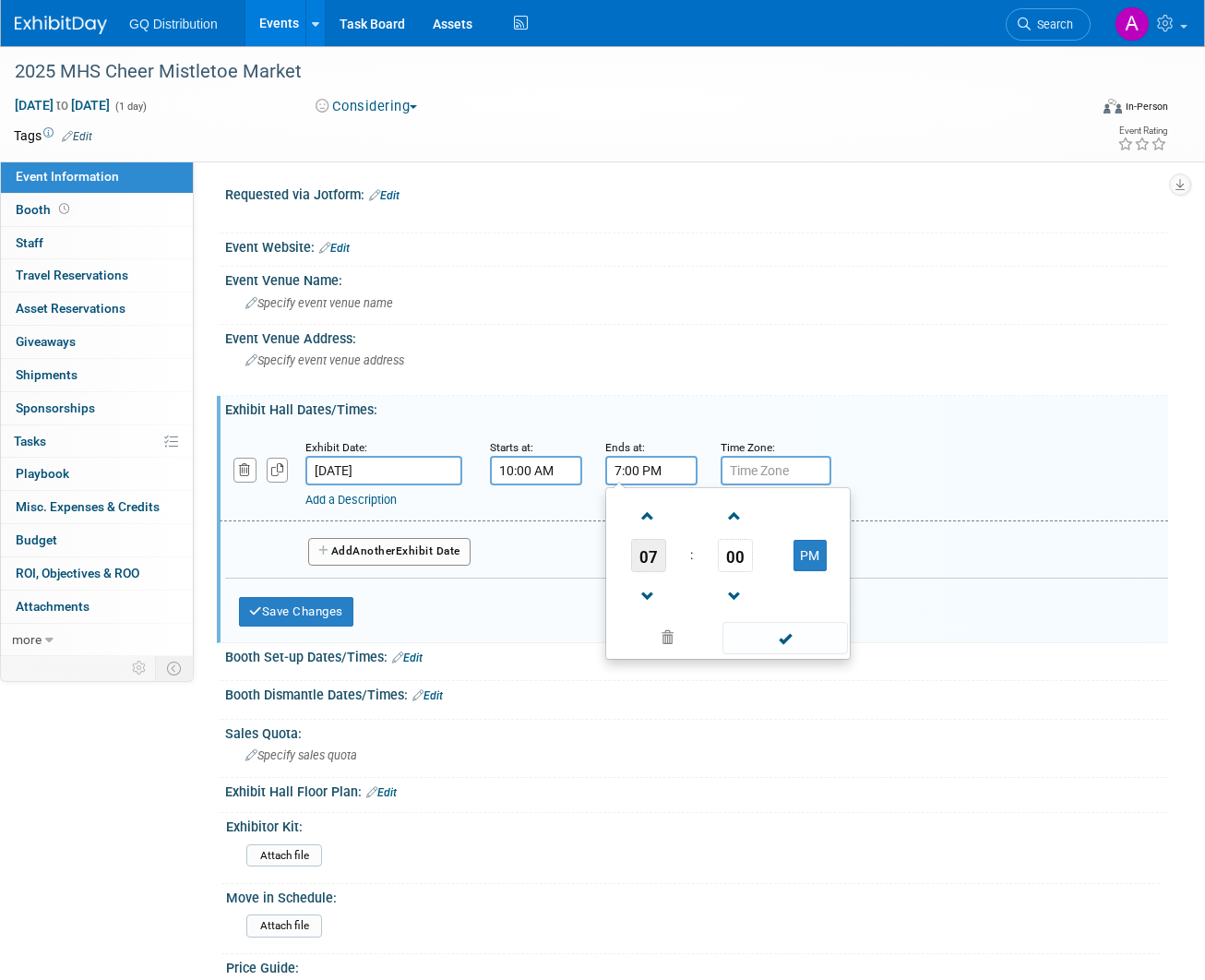
click at [649, 547] on span "07" at bounding box center [648, 555] width 35 height 33
click at [639, 576] on td "04" at bounding box center [640, 566] width 59 height 50
type input "4:00 PM"
click at [784, 628] on span at bounding box center [785, 638] width 124 height 32
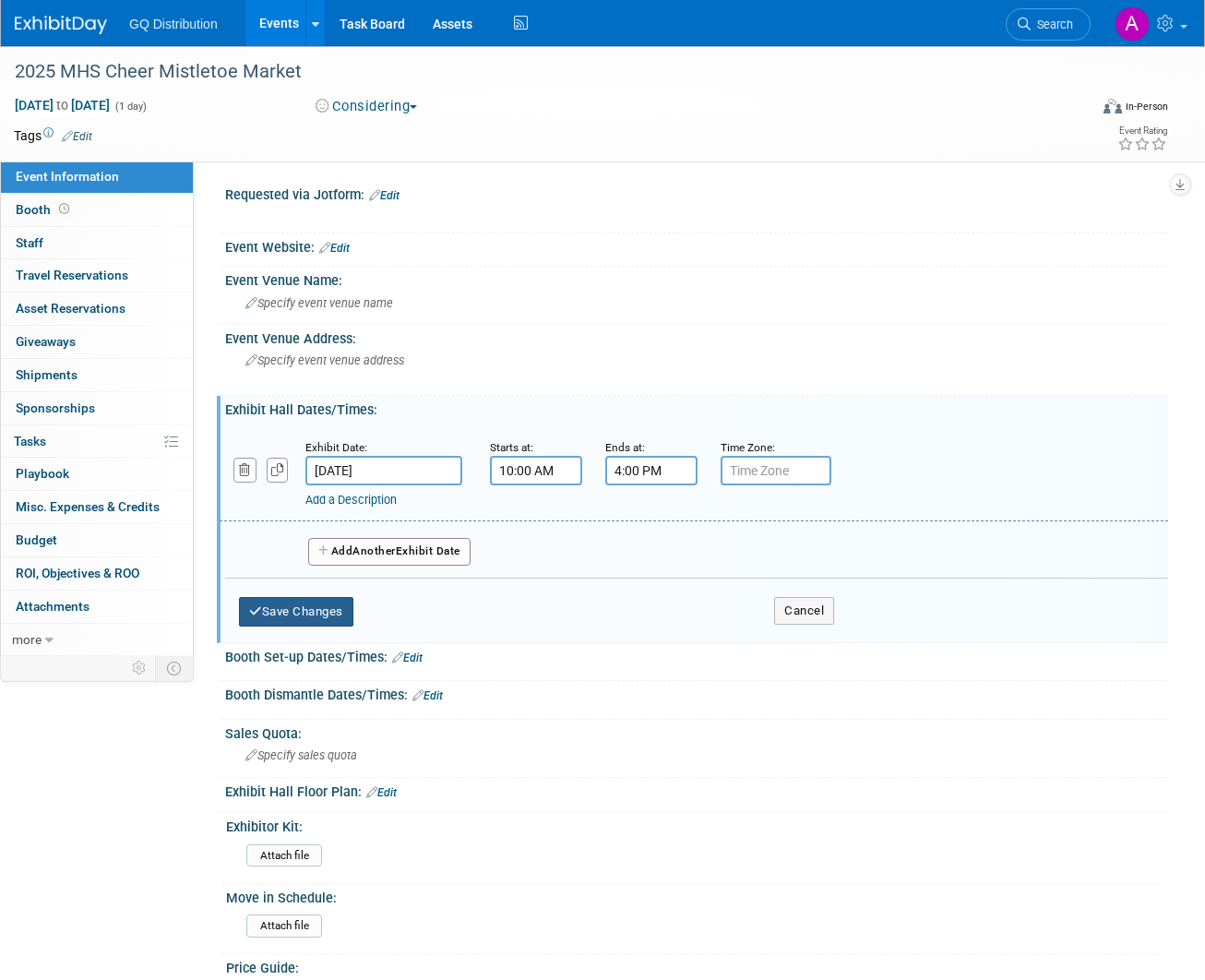
click at [306, 612] on button "Save Changes" at bounding box center [296, 611] width 115 height 29
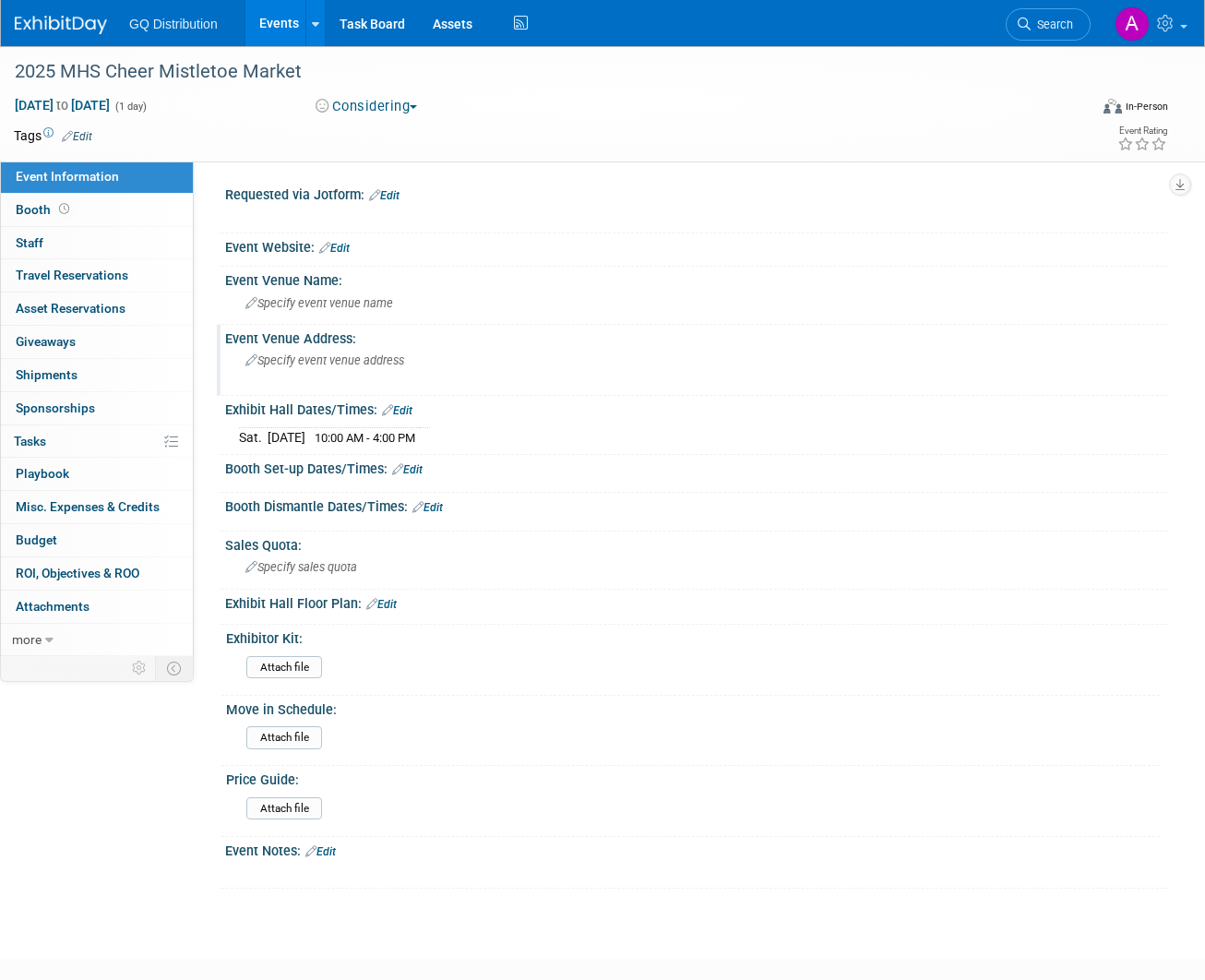
click at [343, 361] on span "Specify event venue address" at bounding box center [324, 361] width 158 height 14
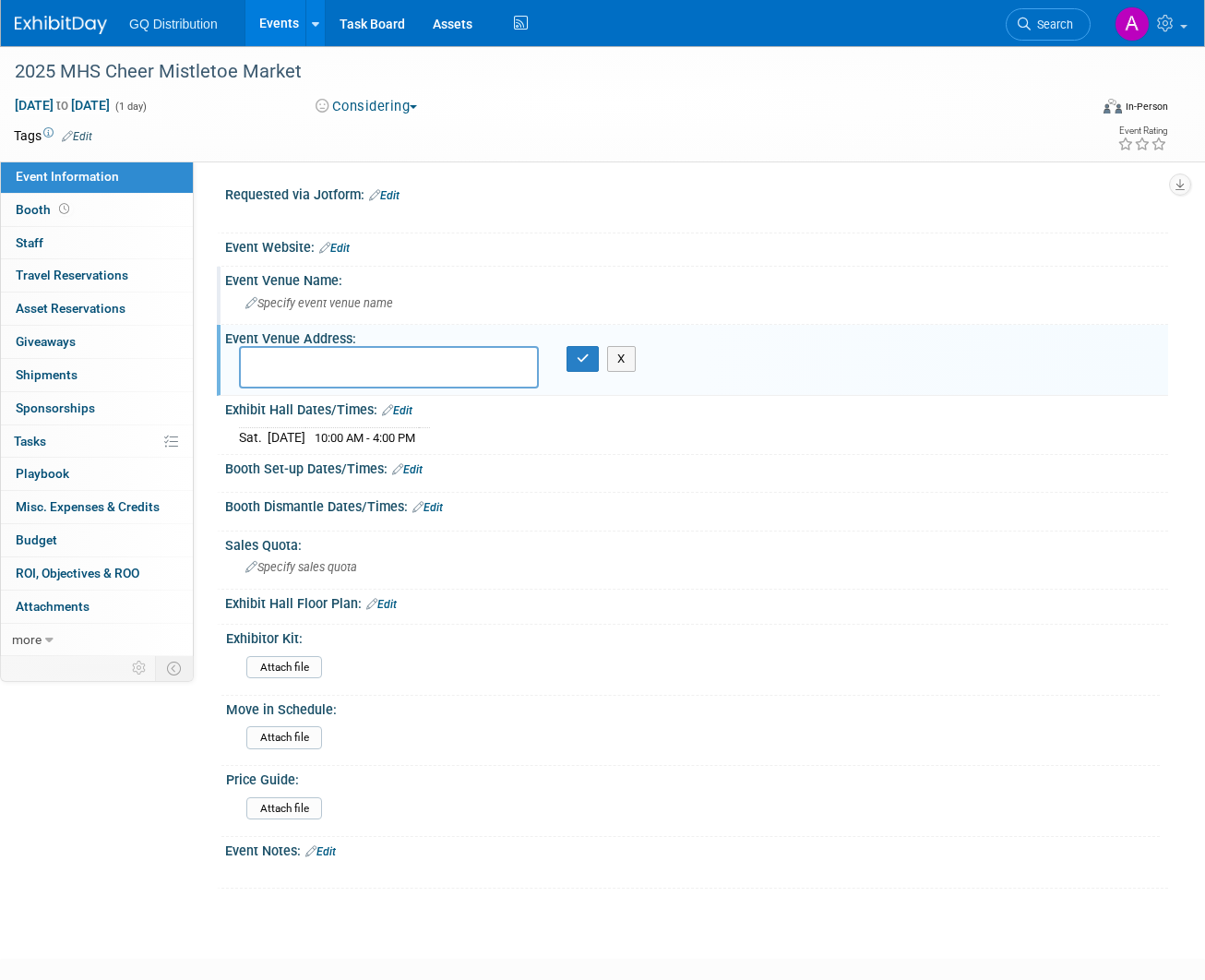
click at [362, 309] on div "Specify event venue name" at bounding box center [696, 303] width 916 height 28
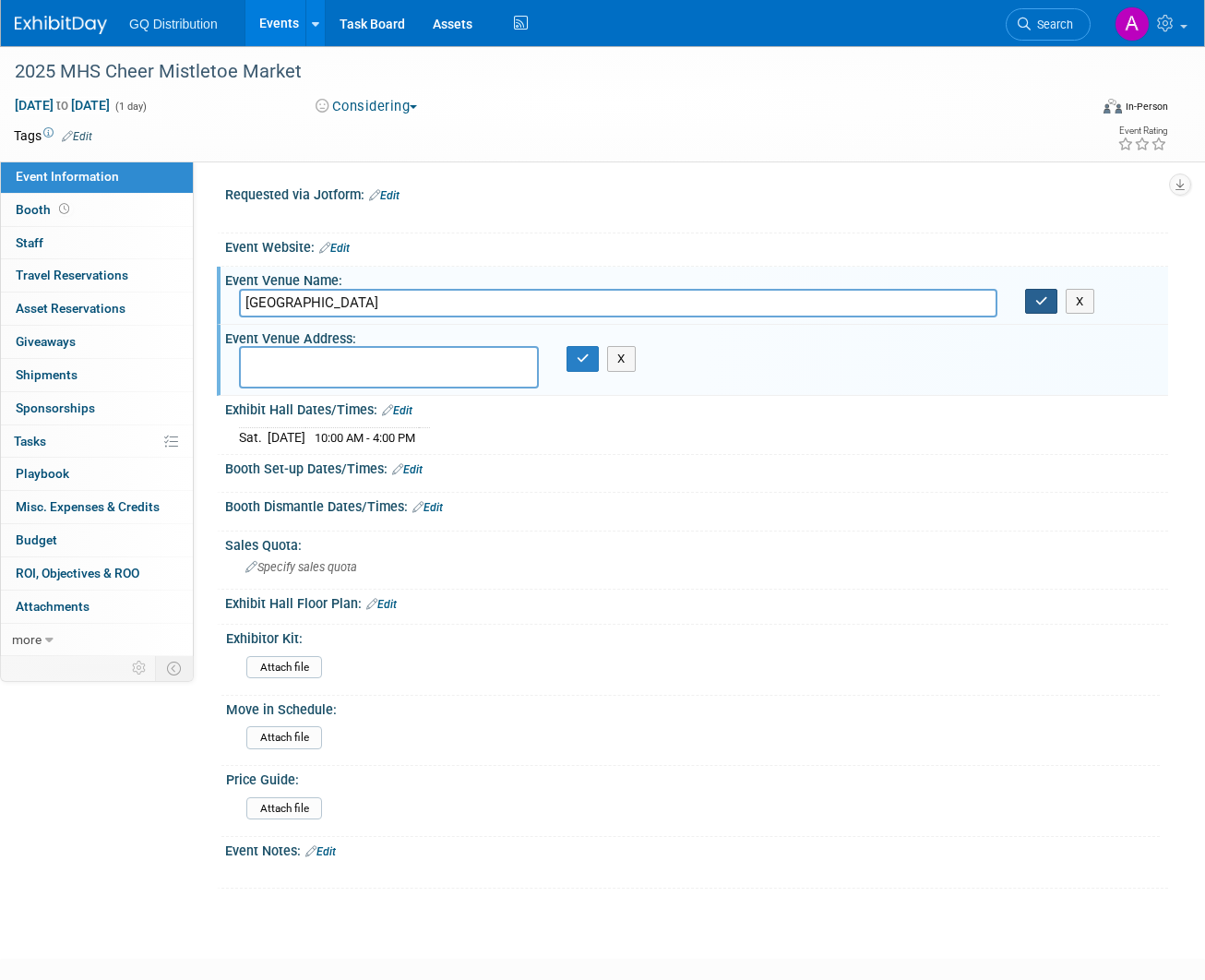
type input "[GEOGRAPHIC_DATA]"
click at [1039, 301] on icon "button" at bounding box center [1042, 301] width 13 height 12
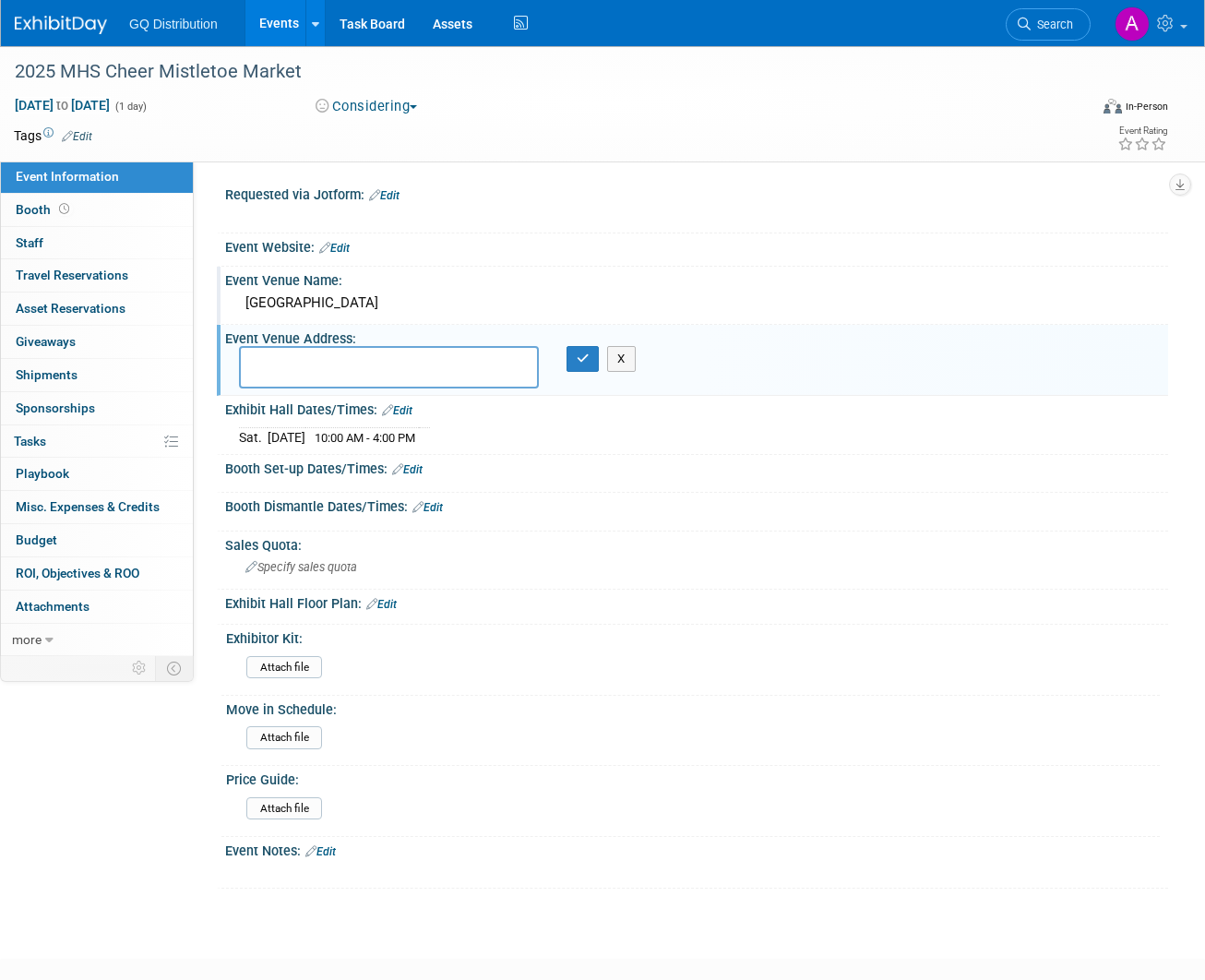
click at [342, 246] on link "Edit" at bounding box center [335, 249] width 30 height 13
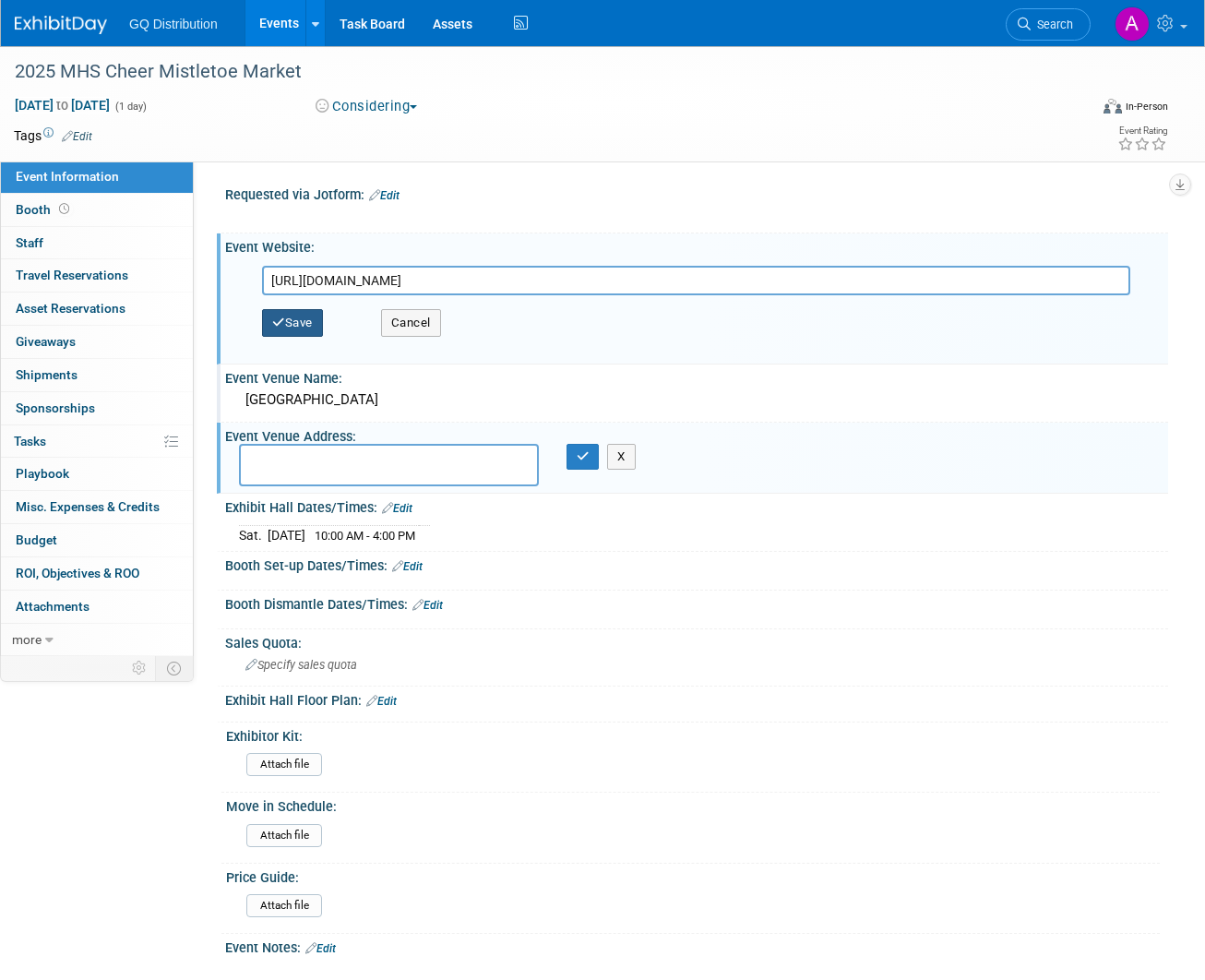
type input "[URL][DOMAIN_NAME]"
click at [312, 318] on button "Save" at bounding box center [292, 323] width 61 height 28
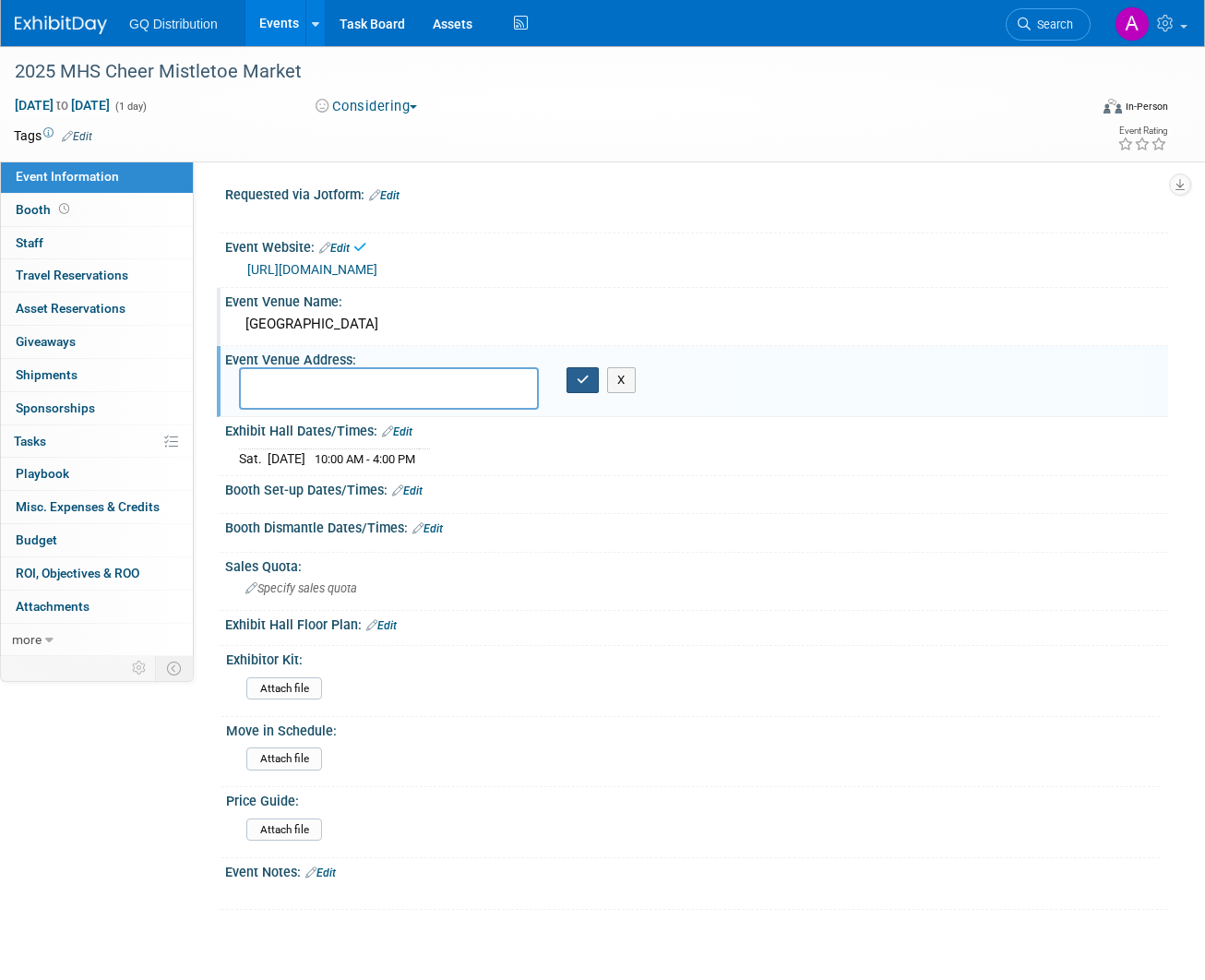
click at [579, 386] on button "button" at bounding box center [583, 379] width 33 height 26
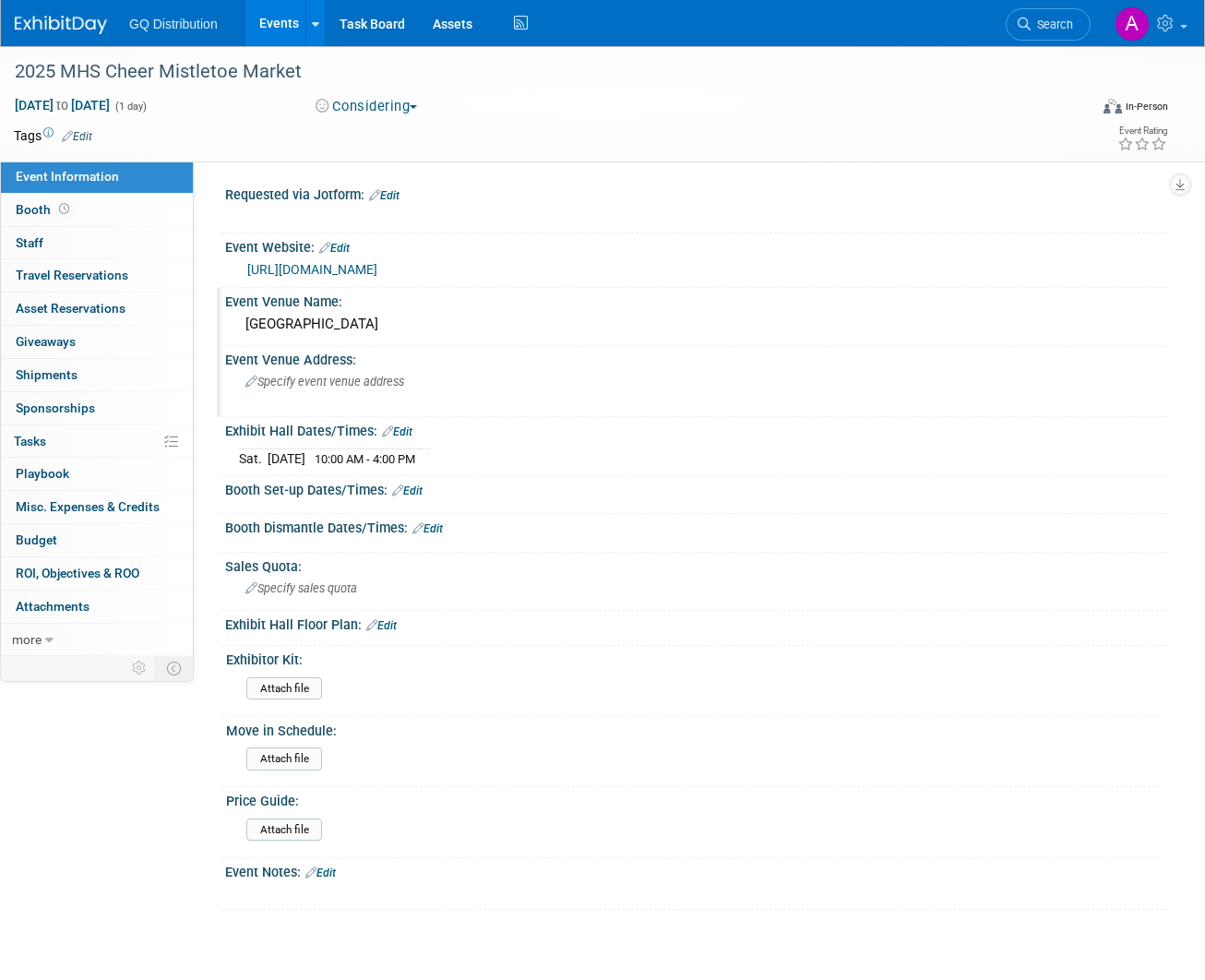
click at [352, 376] on span "Specify event venue address" at bounding box center [324, 381] width 158 height 14
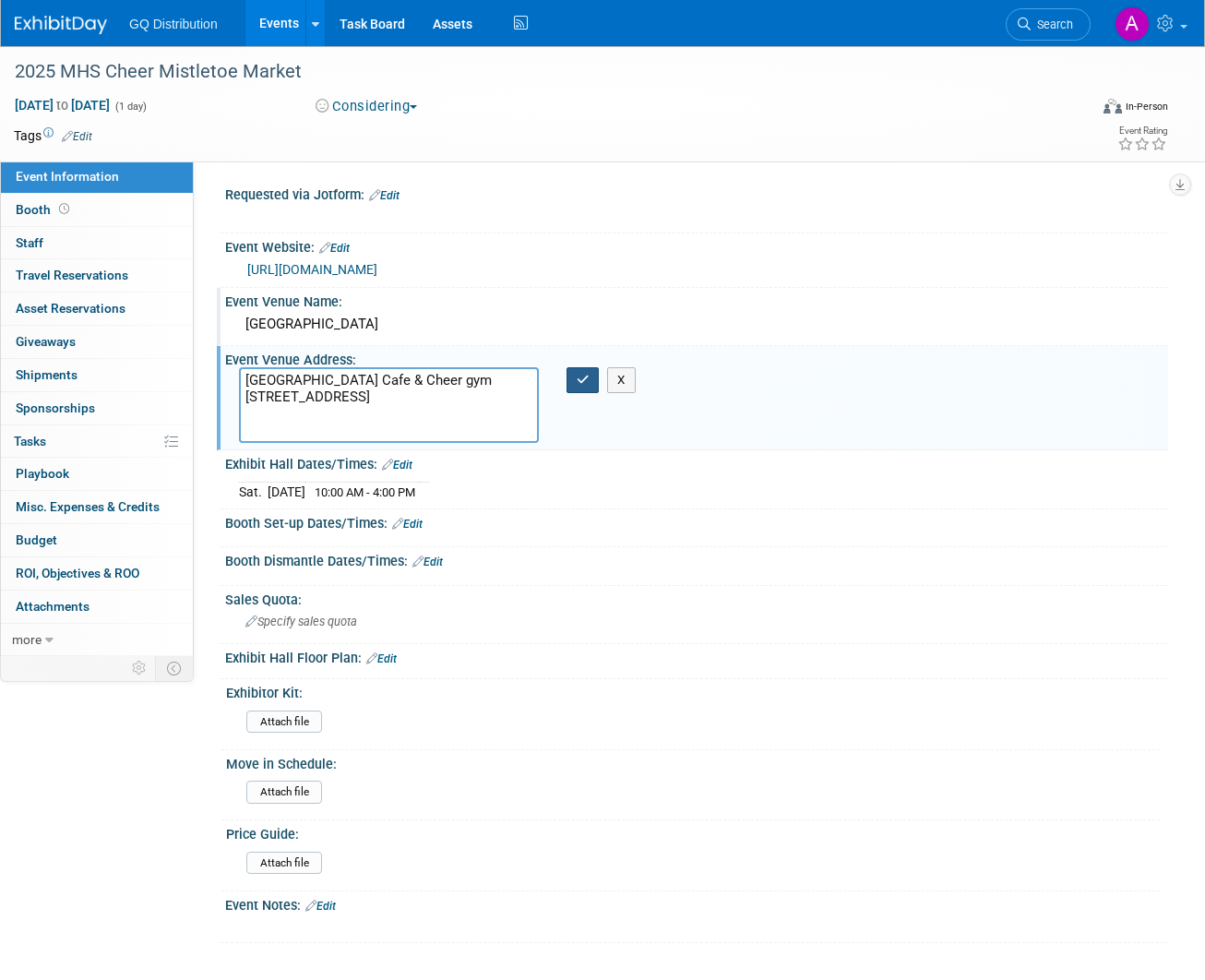
type textarea "[GEOGRAPHIC_DATA] Cafe & Cheer gym [STREET_ADDRESS]"
click at [578, 383] on icon "button" at bounding box center [584, 379] width 13 height 12
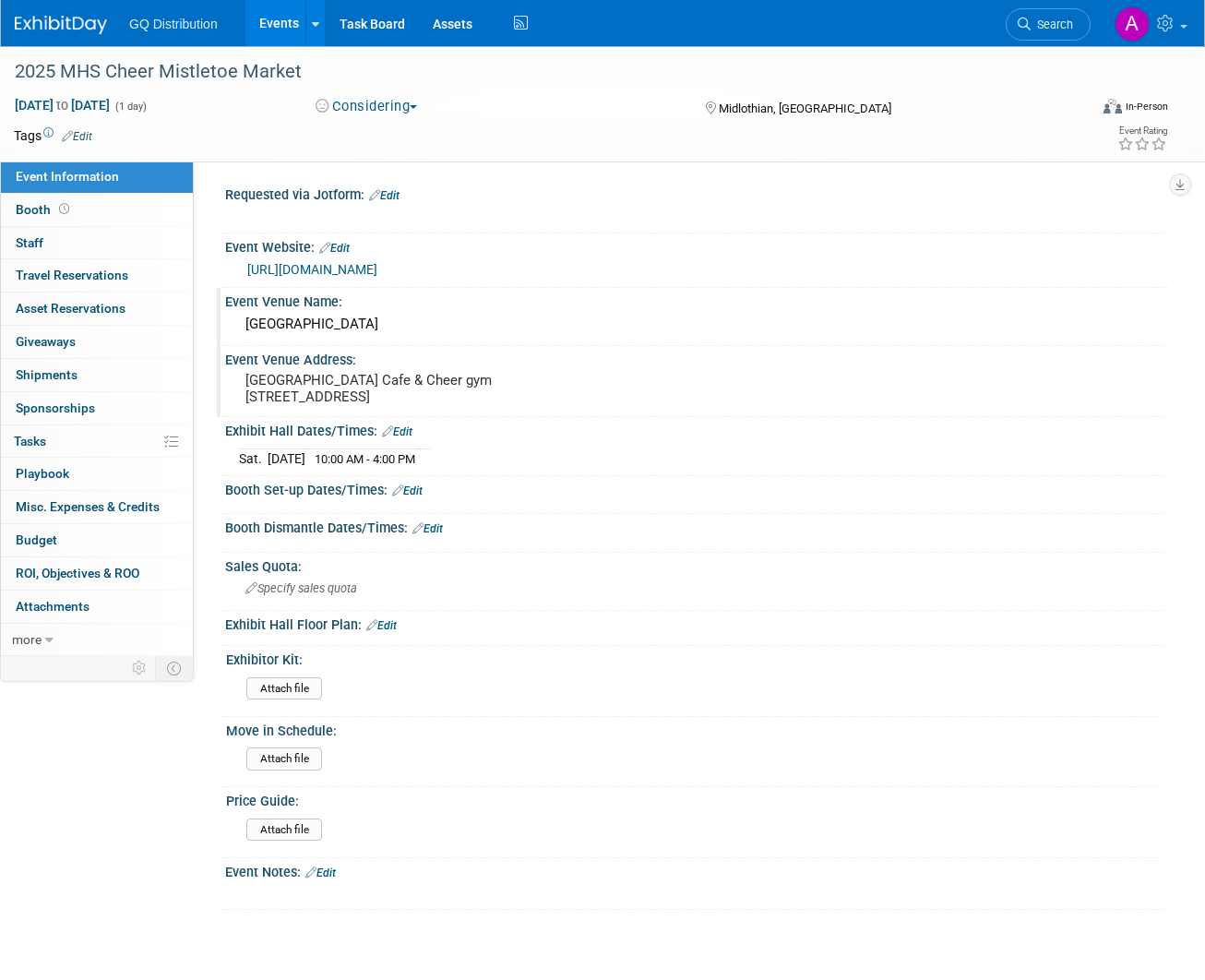
click at [378, 265] on link "[URL][DOMAIN_NAME]" at bounding box center [312, 269] width 130 height 15
click at [344, 242] on link "Edit" at bounding box center [335, 249] width 30 height 13
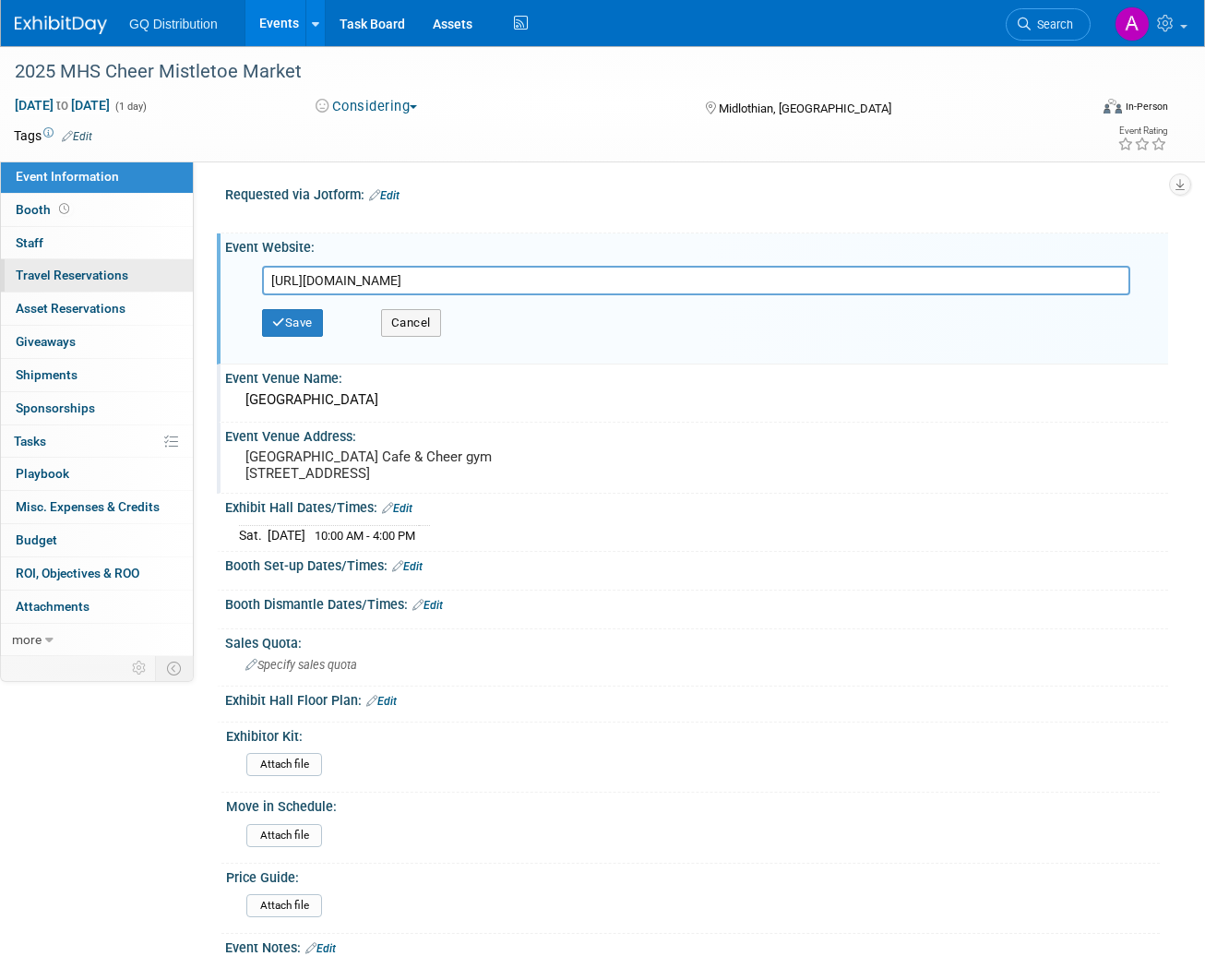
drag, startPoint x: 667, startPoint y: 280, endPoint x: 149, endPoint y: 277, distance: 518.0
click at [149, 277] on div "Event Information Event Info Booth Booth 0 Staff 0 Staff 0 Travel Reservations …" at bounding box center [602, 516] width 1205 height 940
type input "[URL][DOMAIN_NAME]"
click at [290, 318] on button "Save" at bounding box center [292, 323] width 61 height 28
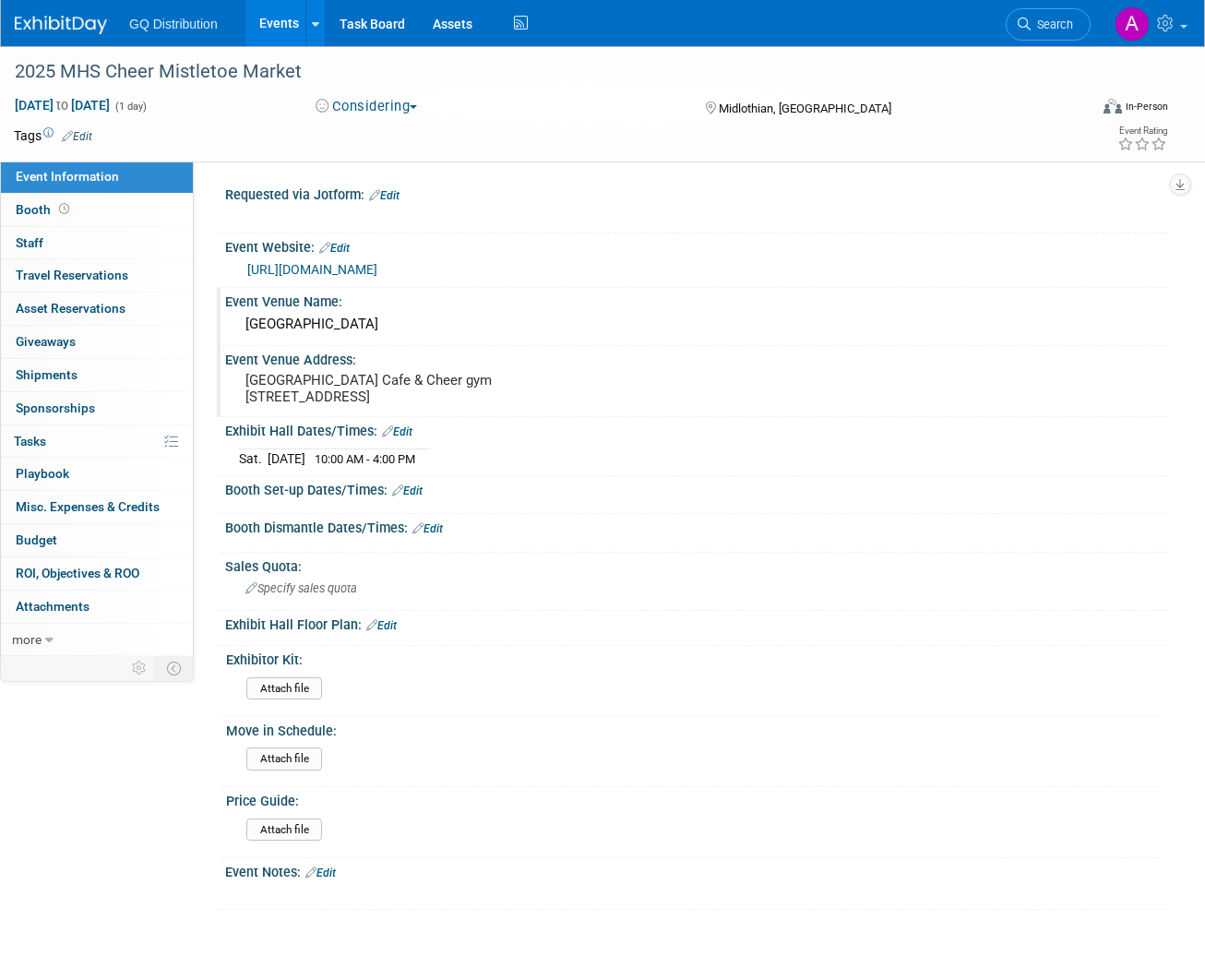
click at [331, 879] on link "Edit" at bounding box center [321, 873] width 30 height 13
click at [331, 880] on div "Event Notes: Edit" at bounding box center [696, 870] width 943 height 24
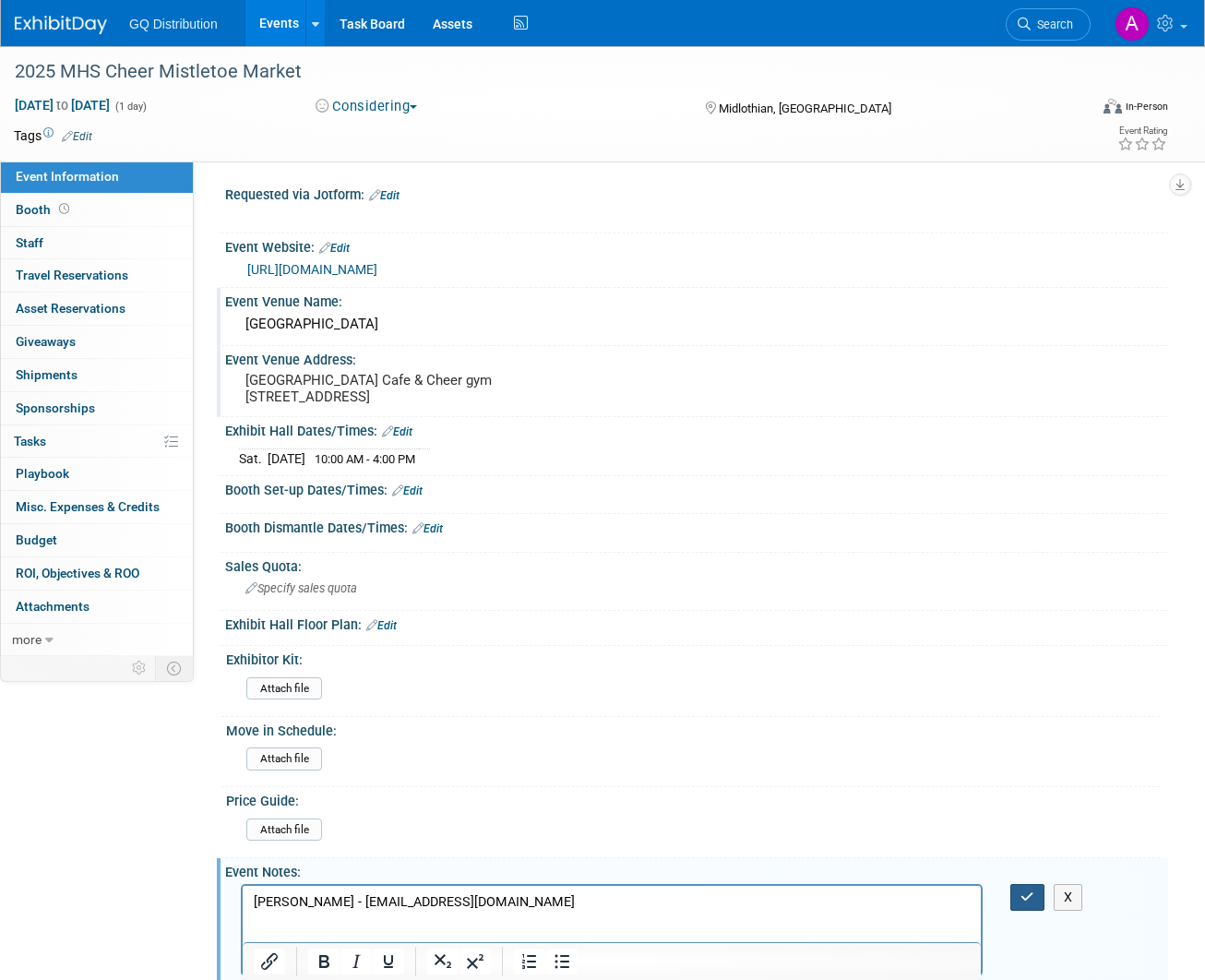
click at [1021, 902] on icon "button" at bounding box center [1028, 897] width 14 height 13
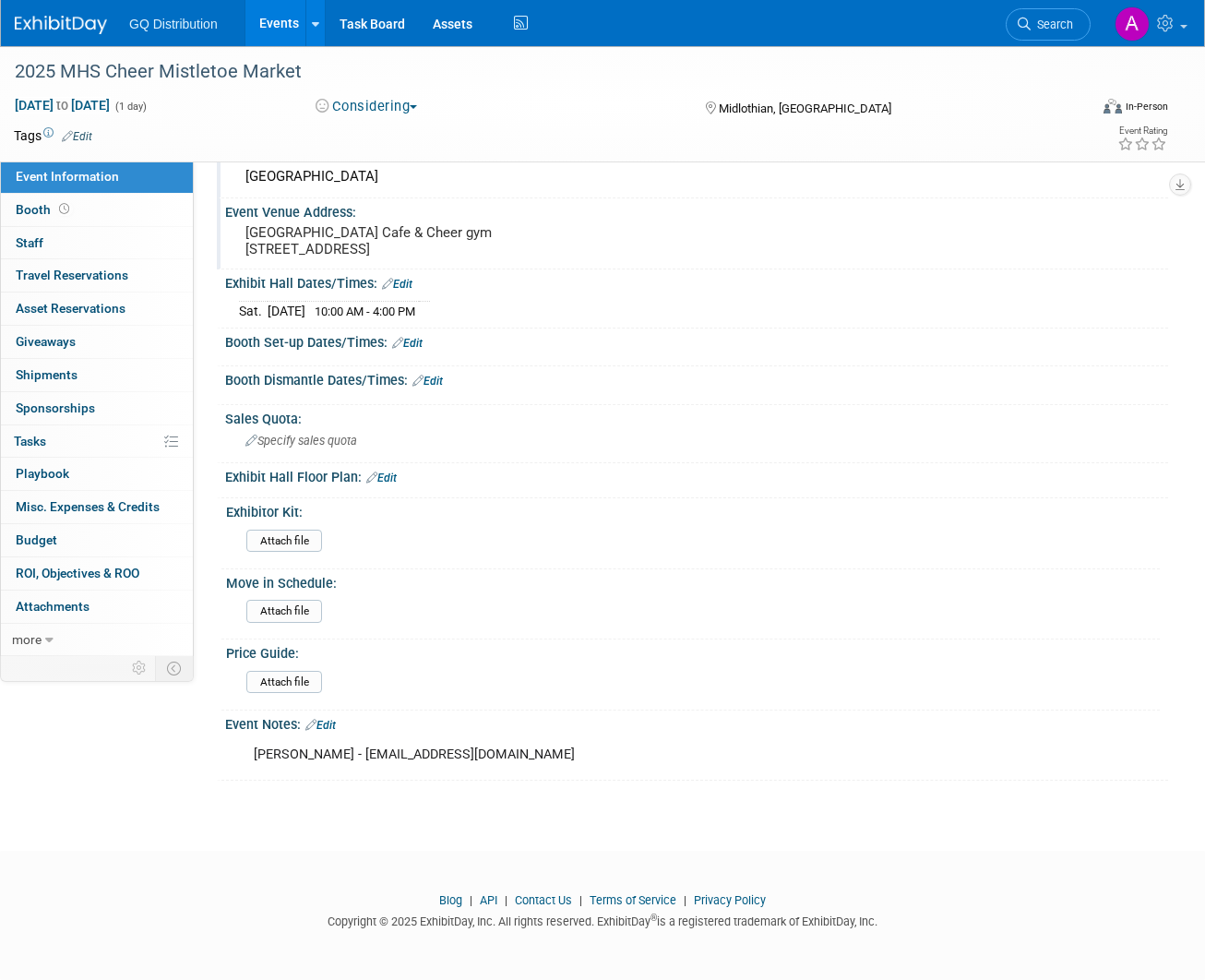
scroll to position [157, 0]
click at [329, 719] on link "Edit" at bounding box center [321, 726] width 30 height 13
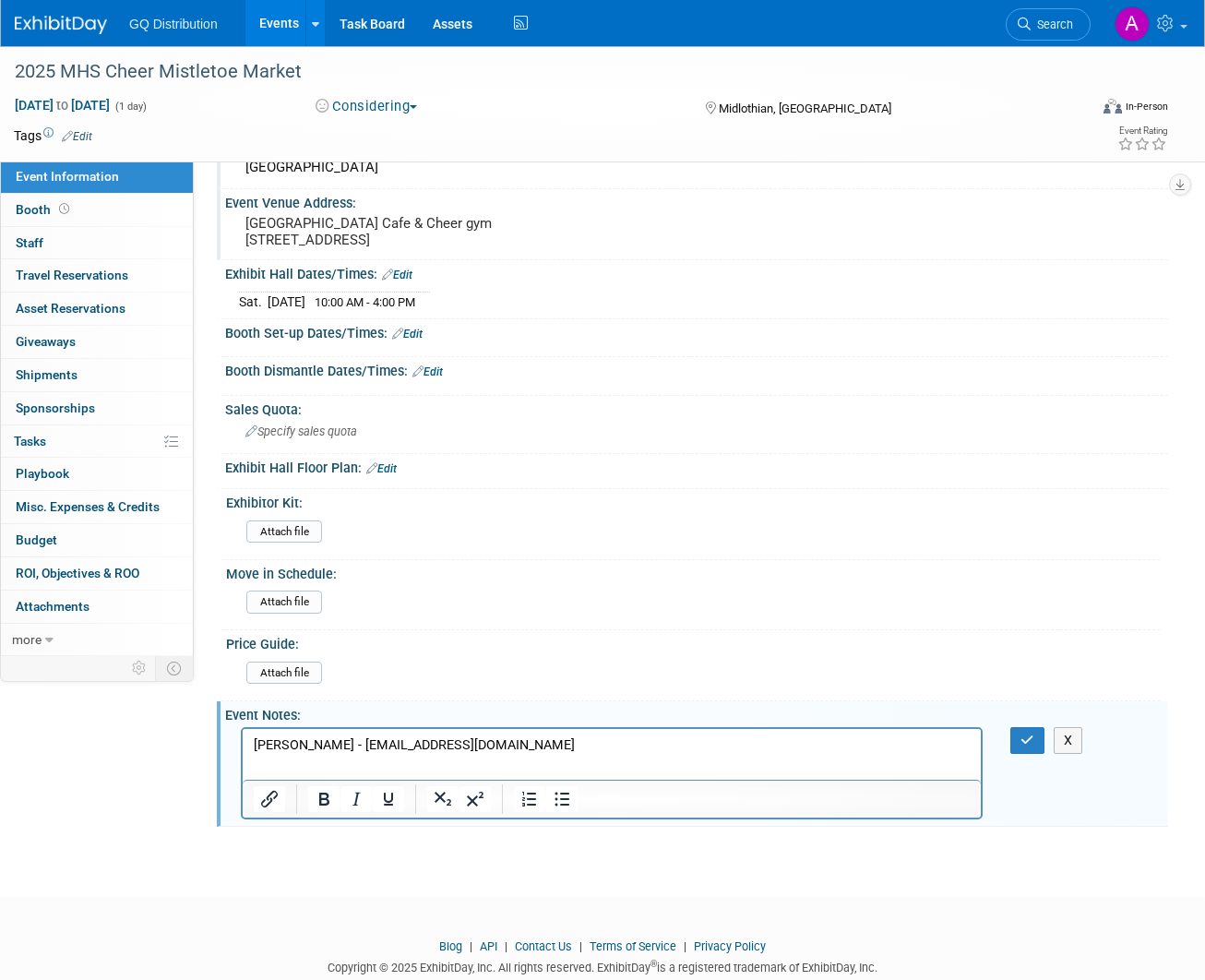
scroll to position [0, 0]
click at [591, 737] on p "[PERSON_NAME] - [EMAIL_ADDRESS][DOMAIN_NAME]" at bounding box center [612, 744] width 717 height 18
click at [1024, 747] on icon "button" at bounding box center [1028, 740] width 14 height 13
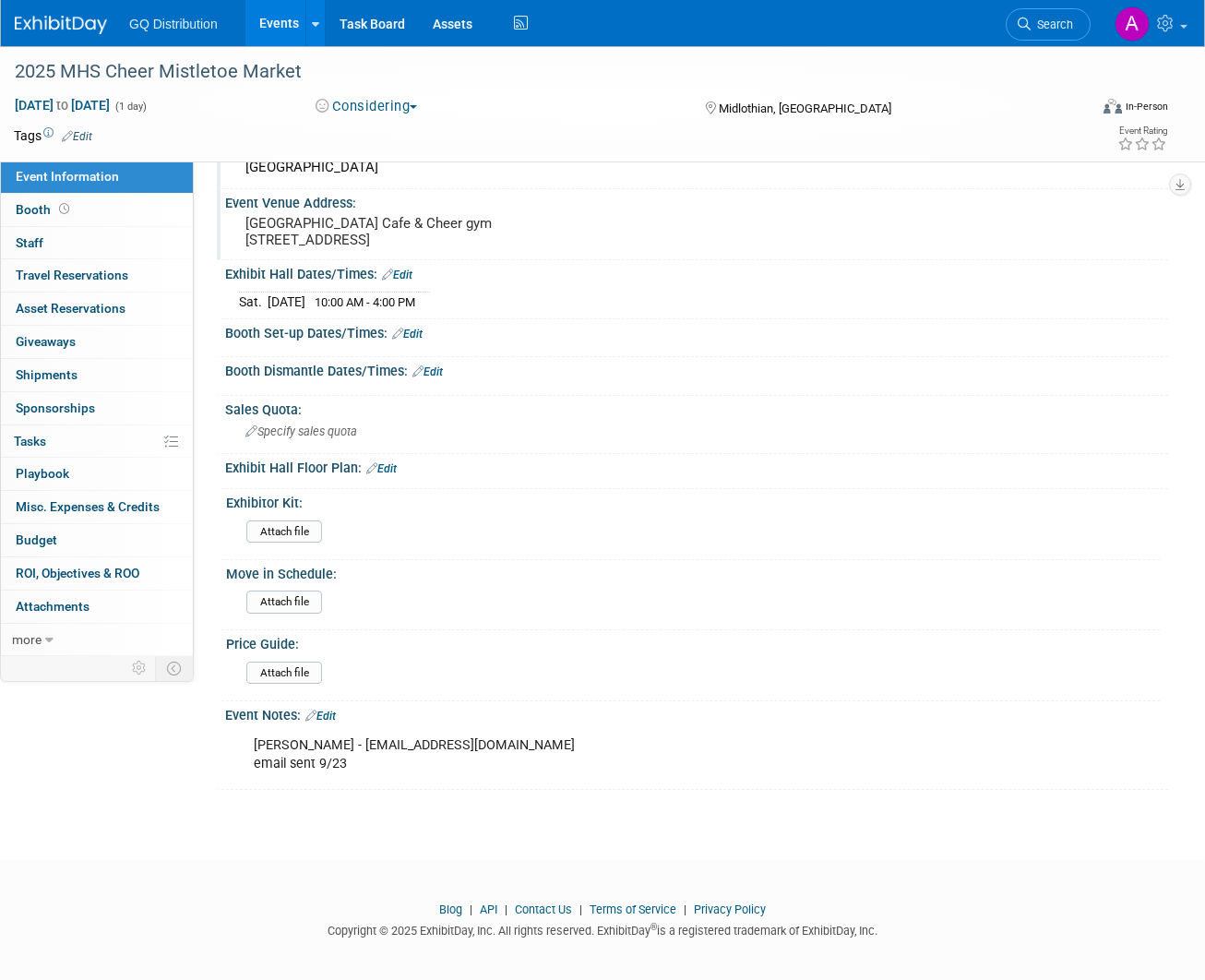
click at [83, 31] on img at bounding box center [61, 25] width 92 height 18
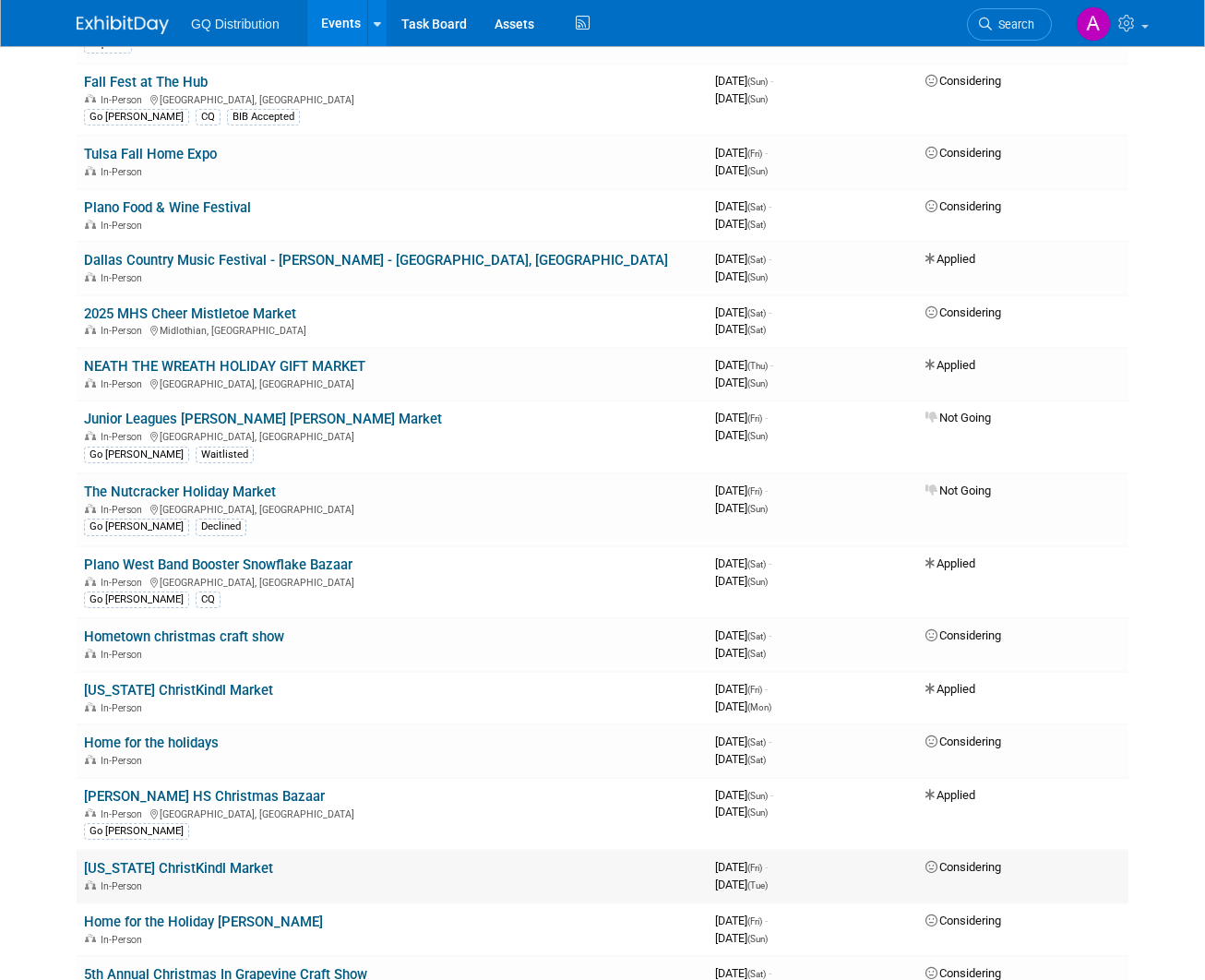
scroll to position [628, 0]
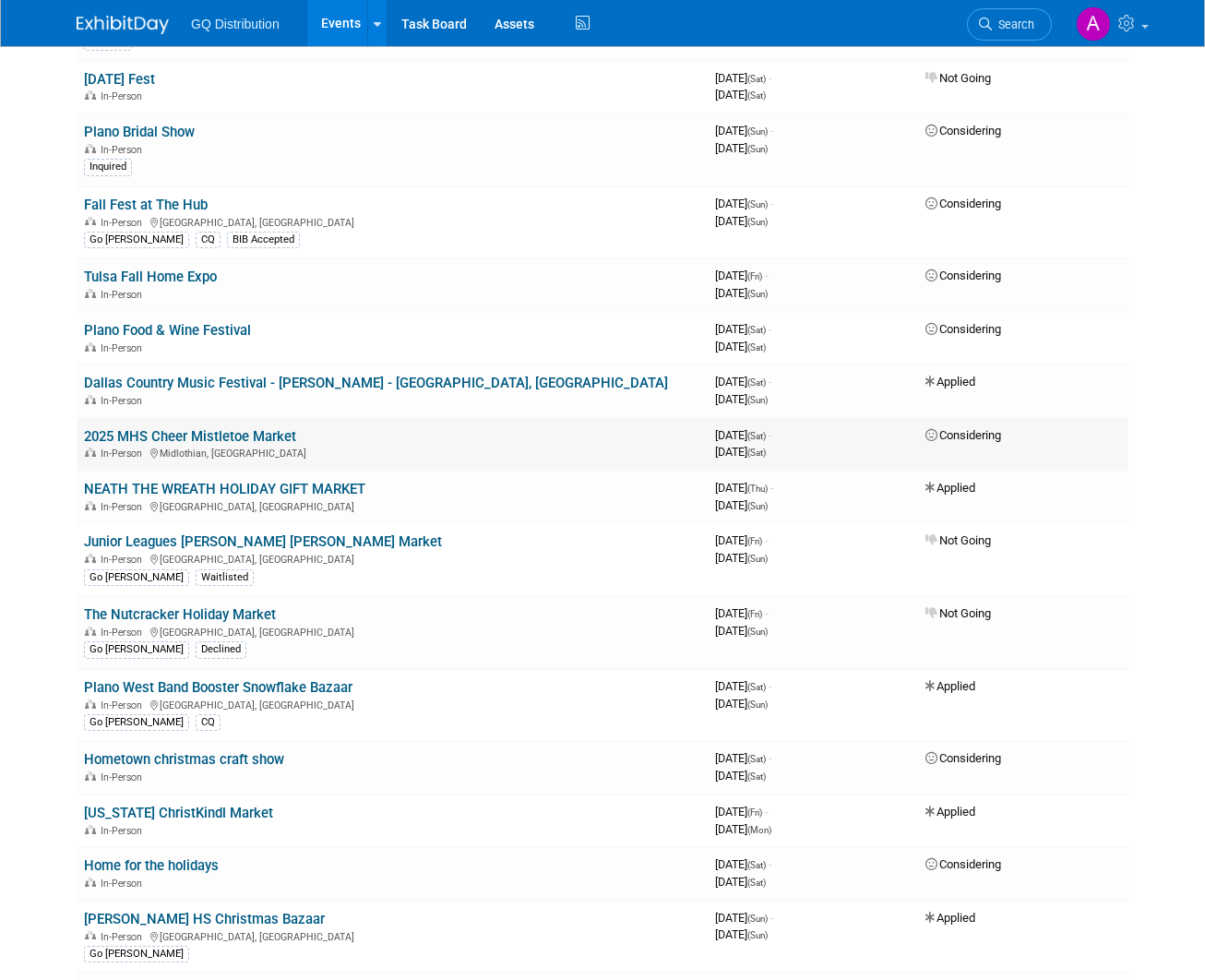
click at [222, 428] on link "2025 MHS Cheer Mistletoe Market" at bounding box center [191, 436] width 213 height 17
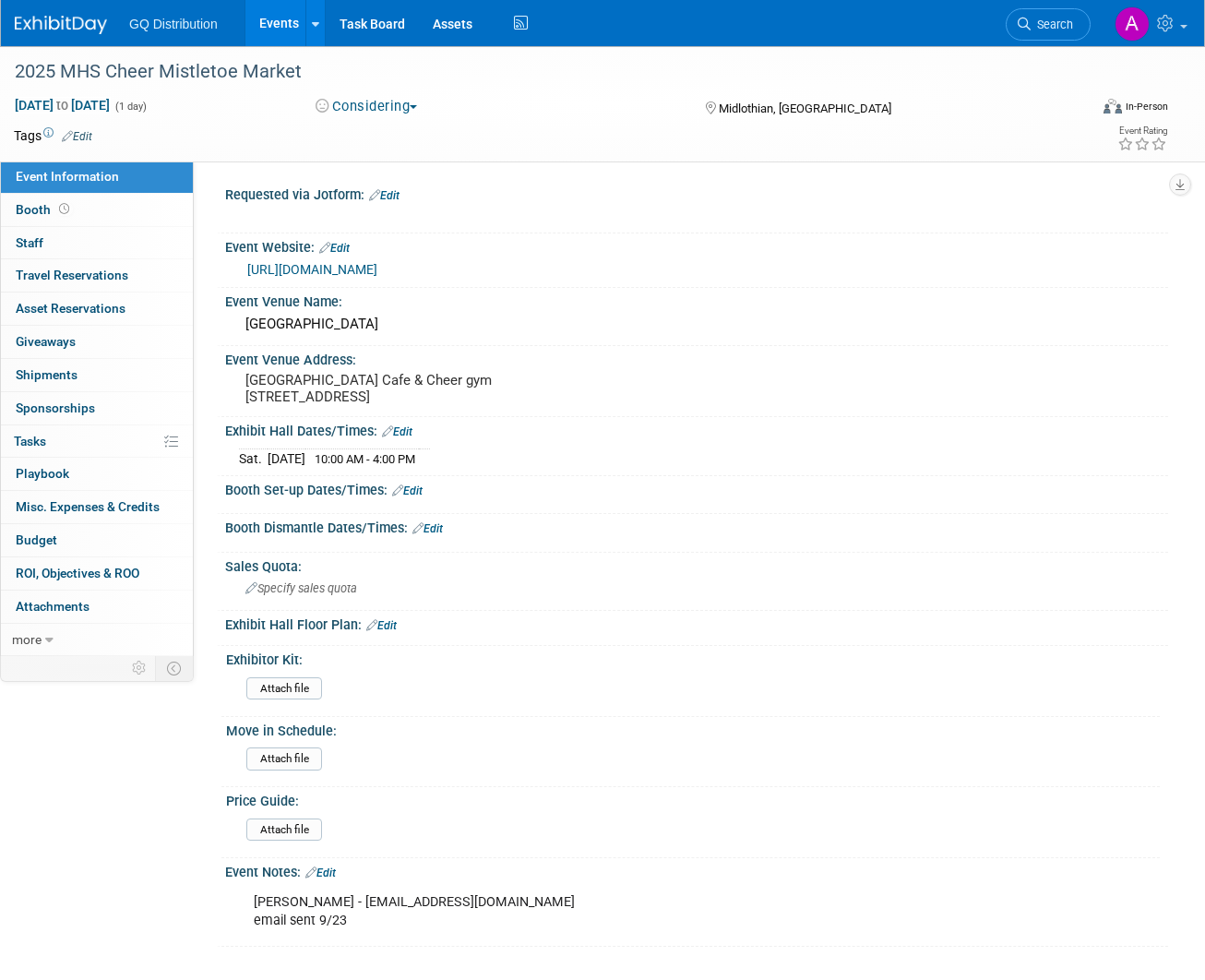
click at [84, 131] on link "Edit" at bounding box center [77, 137] width 30 height 13
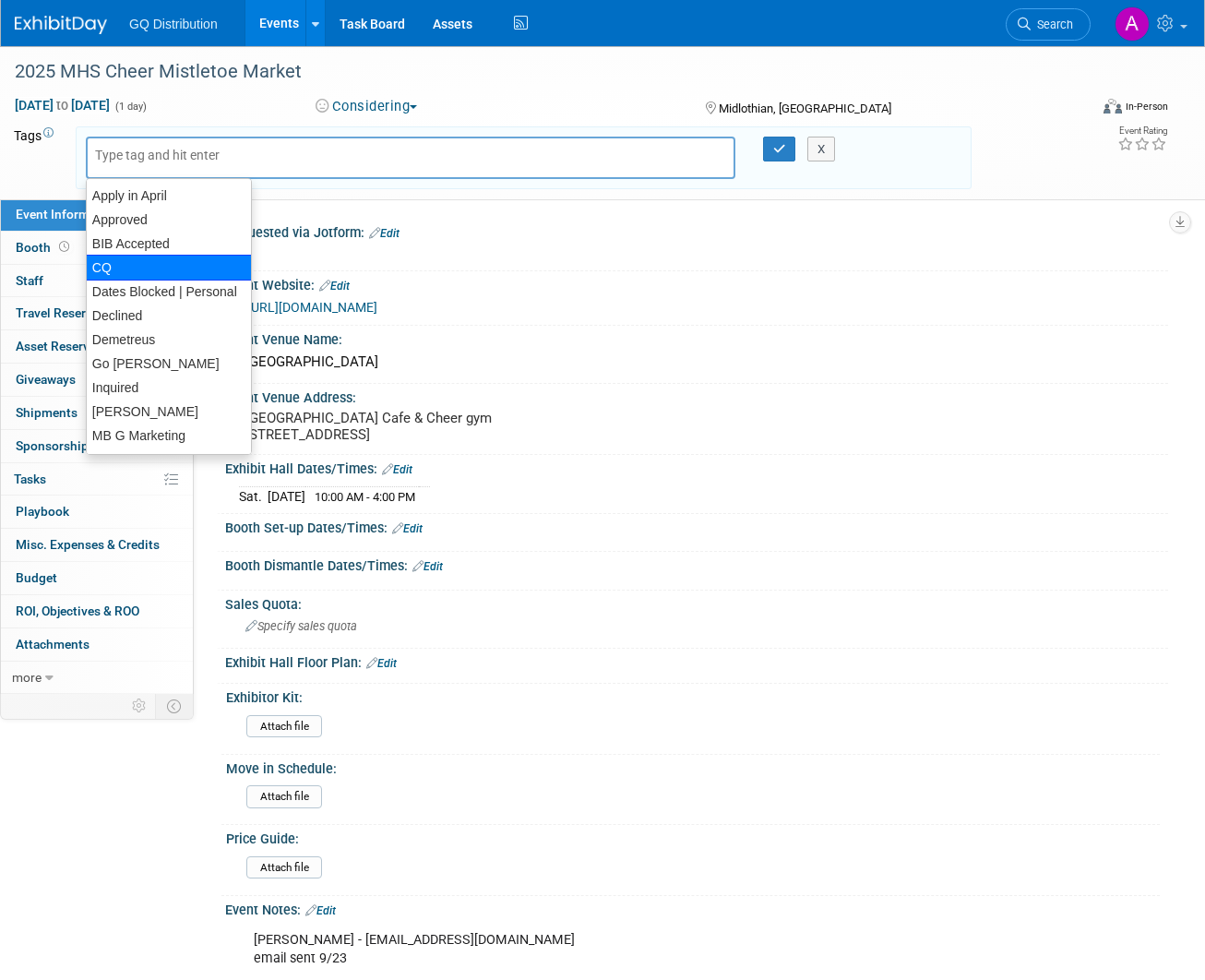
click at [120, 268] on div "CQ" at bounding box center [168, 267] width 166 height 26
type input "CQ"
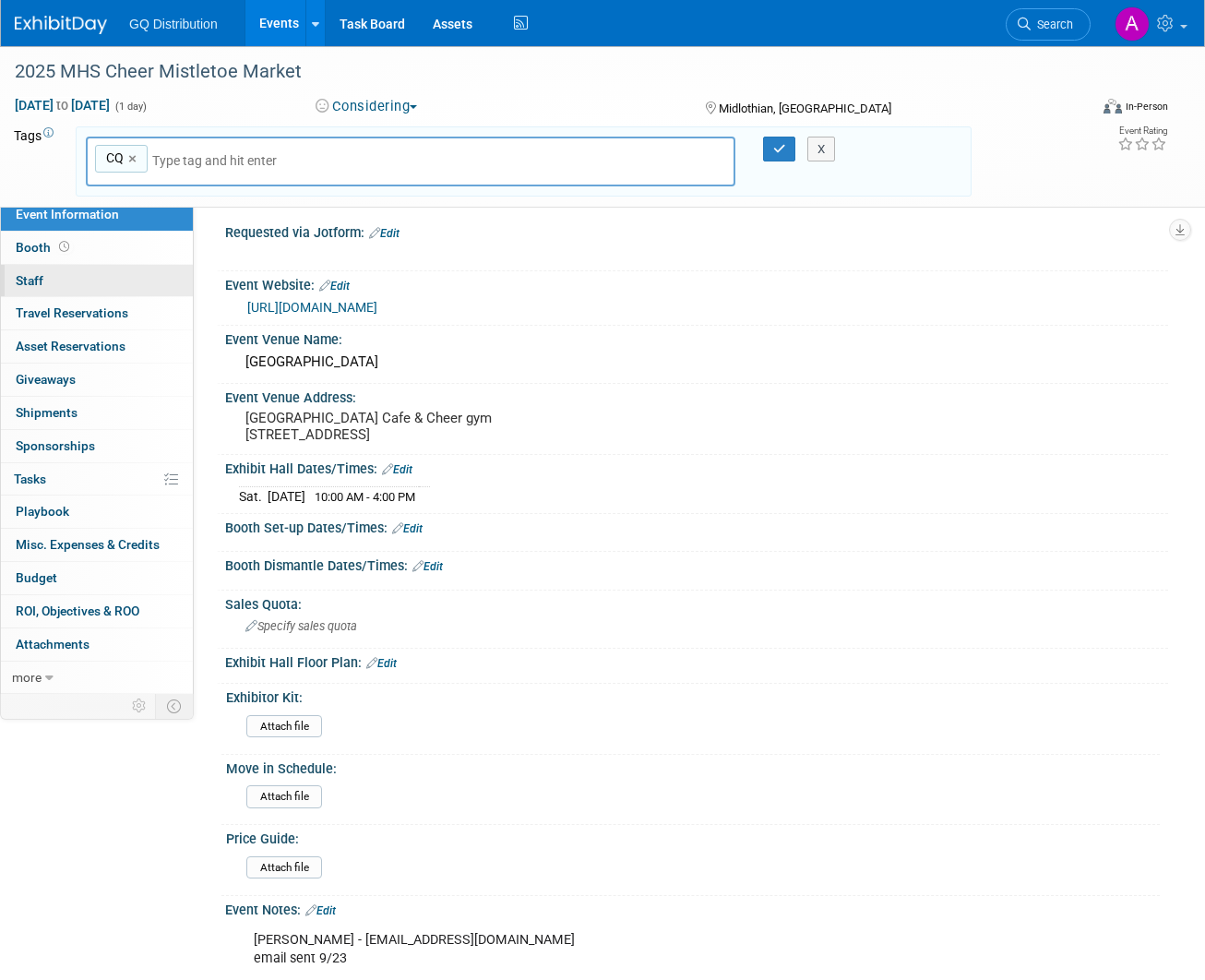
type input "b"
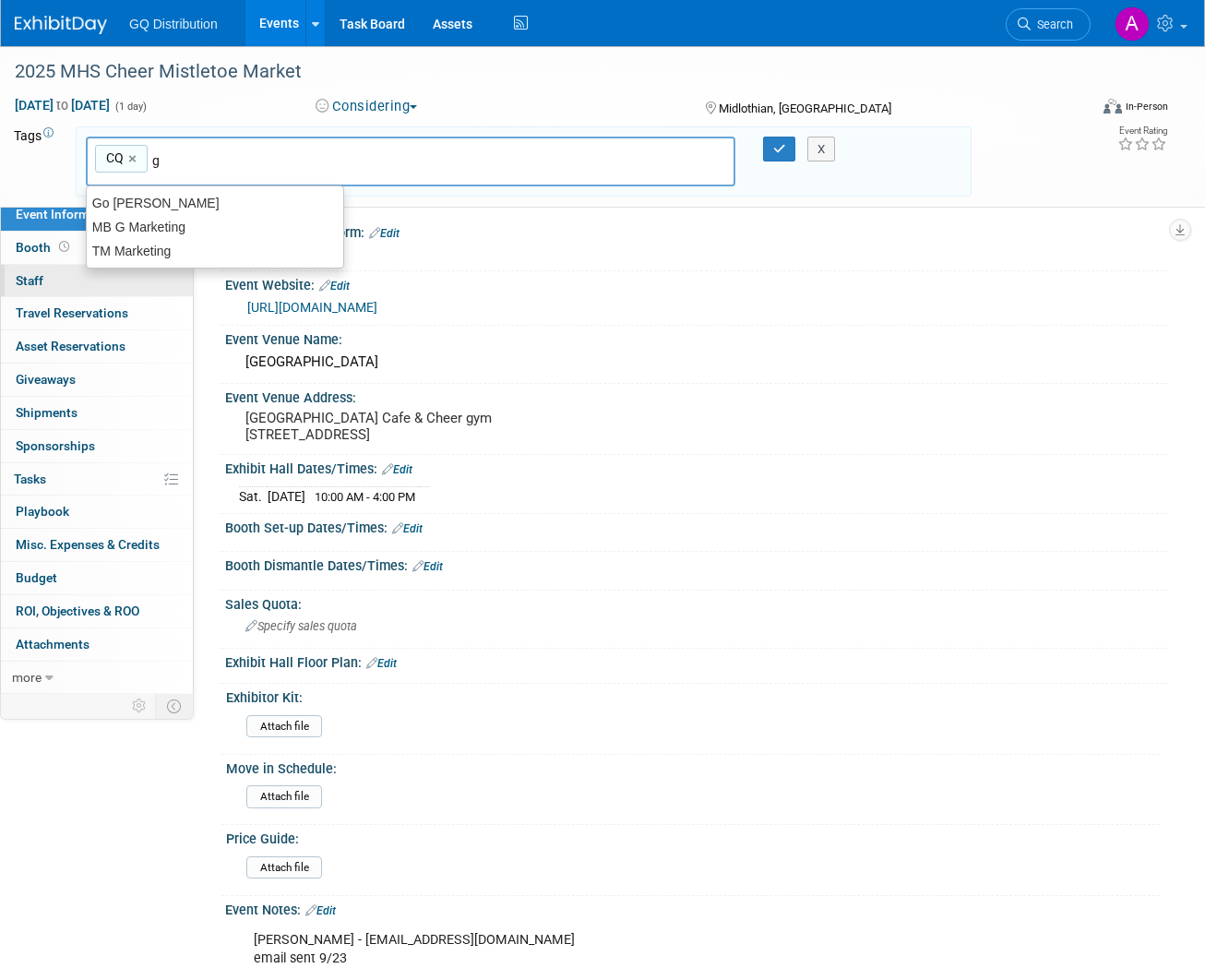
type input "go"
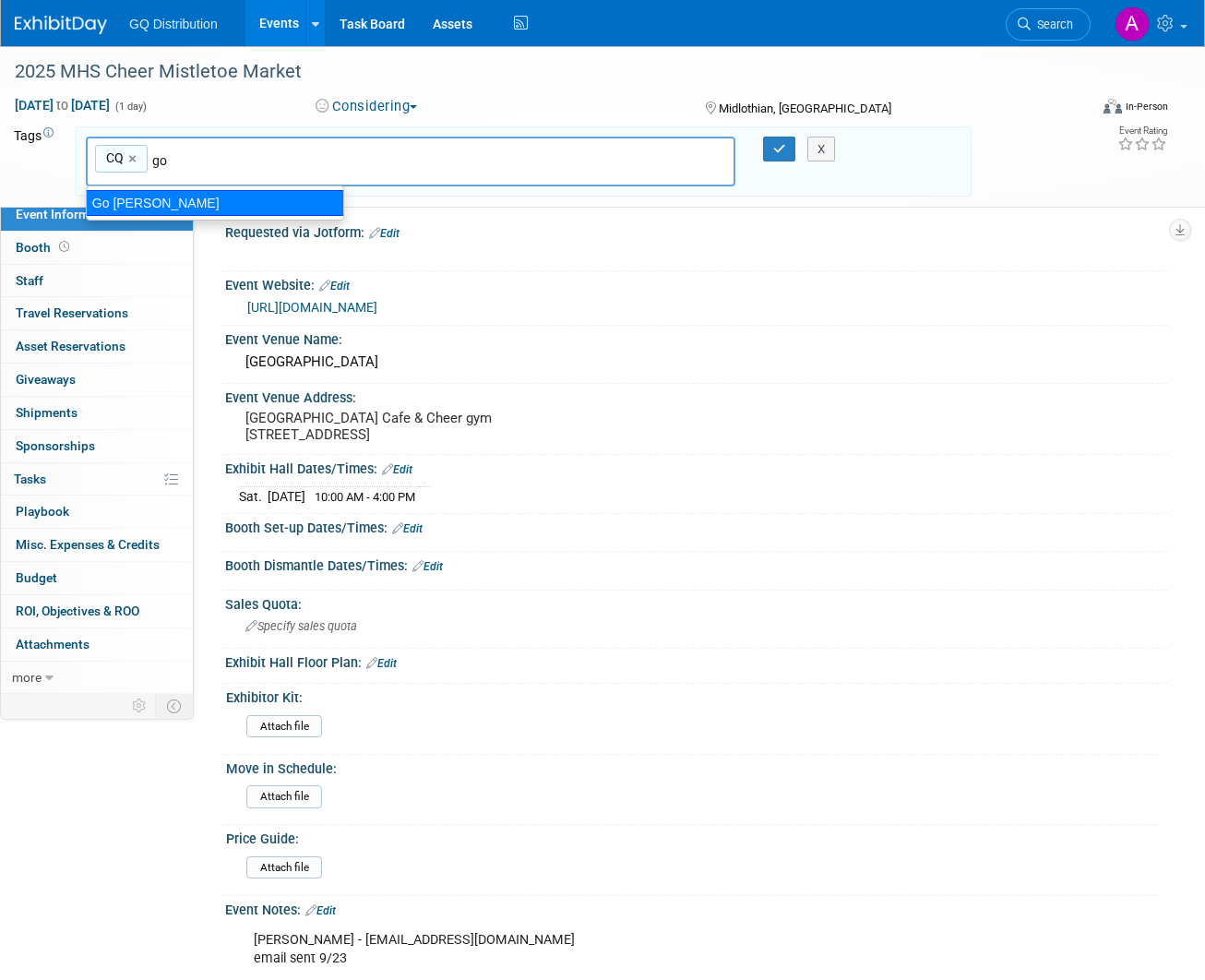
click at [140, 204] on div "Go [PERSON_NAME]" at bounding box center [214, 202] width 258 height 26
type input "CQ, Go [PERSON_NAME]"
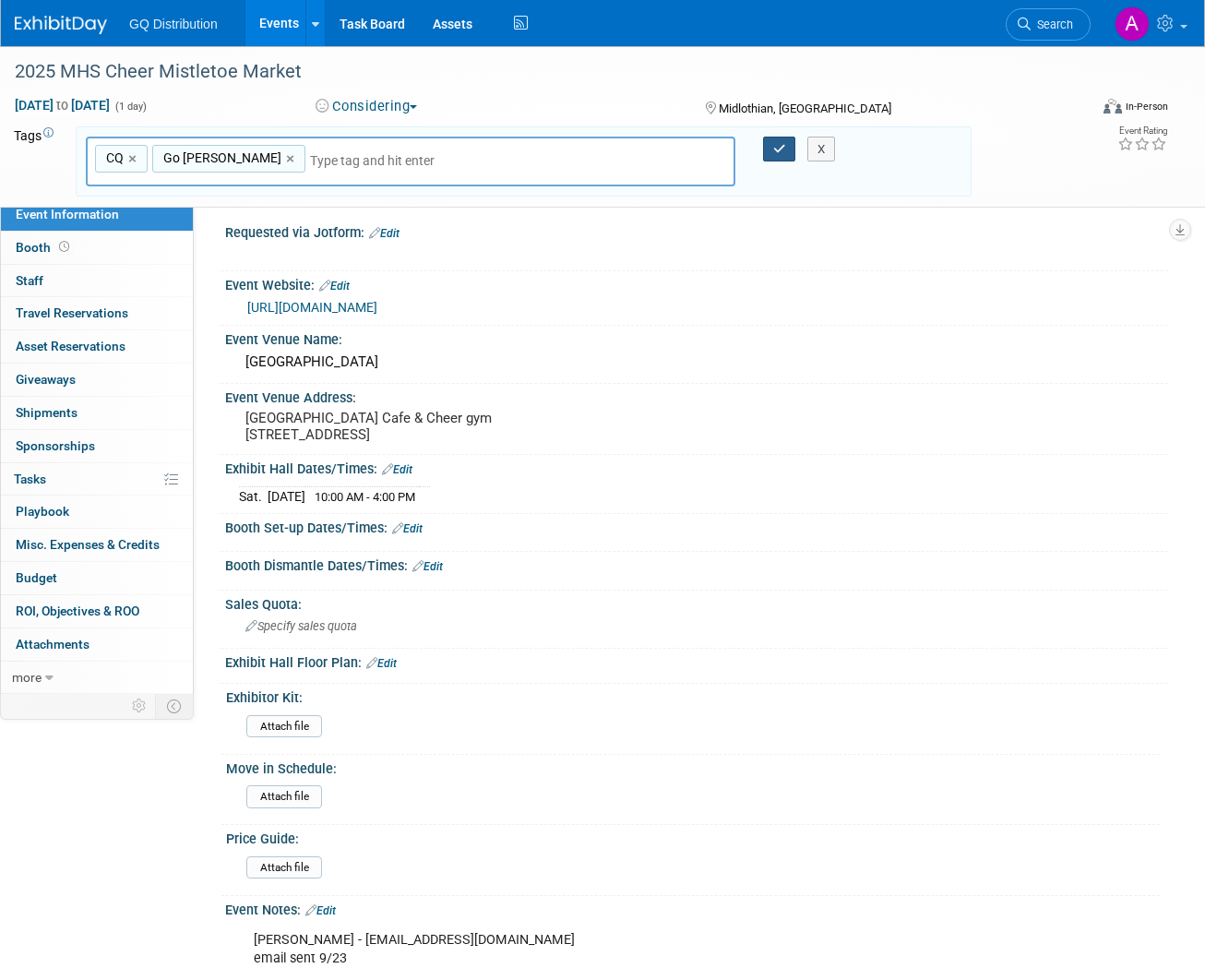
click at [782, 151] on icon "button" at bounding box center [780, 149] width 13 height 12
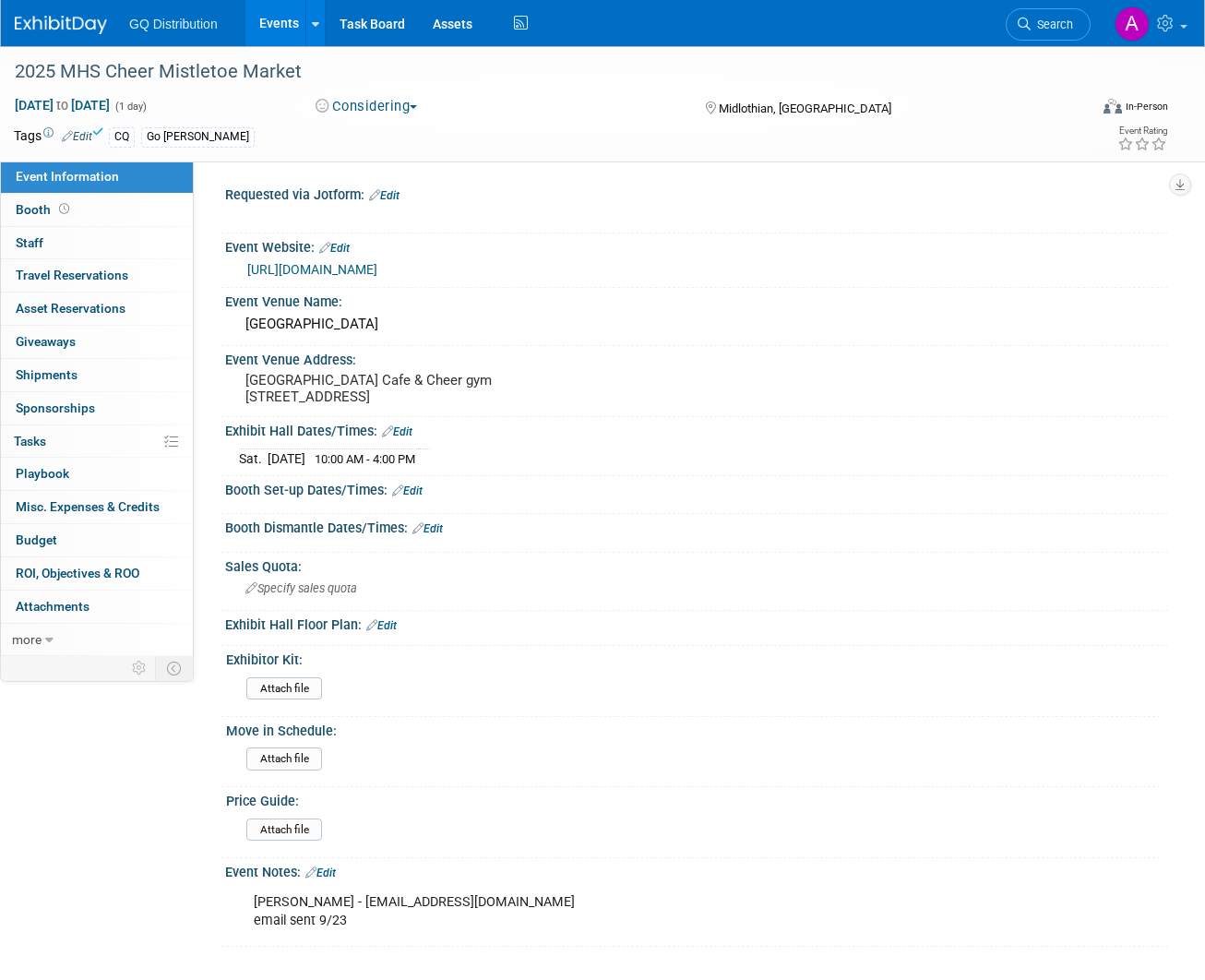
click at [399, 106] on button "Considering" at bounding box center [367, 106] width 116 height 19
click at [380, 220] on link "Applied" at bounding box center [383, 213] width 146 height 26
click at [61, 17] on img at bounding box center [61, 25] width 92 height 18
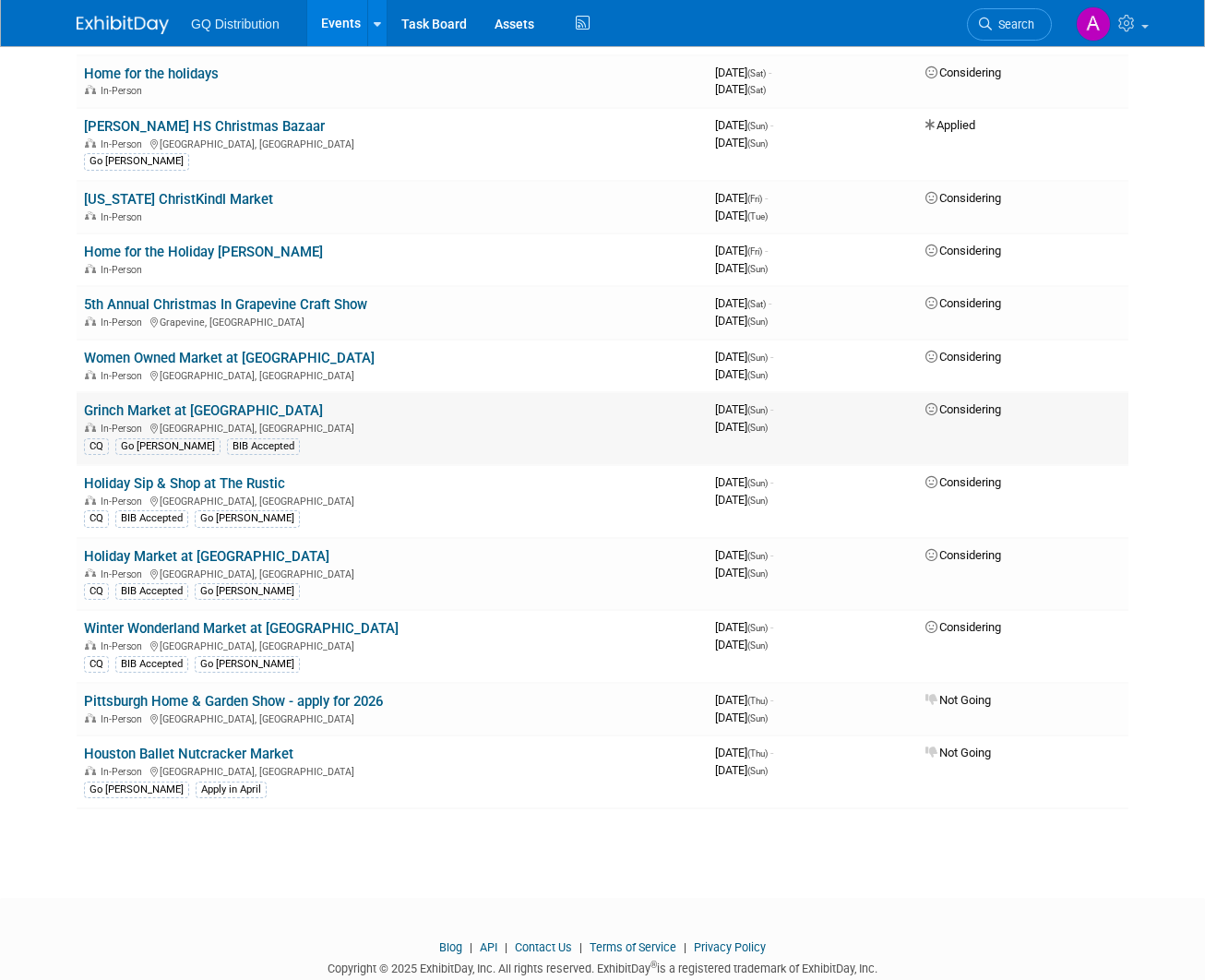
scroll to position [1439, 0]
